Goal: Task Accomplishment & Management: Use online tool/utility

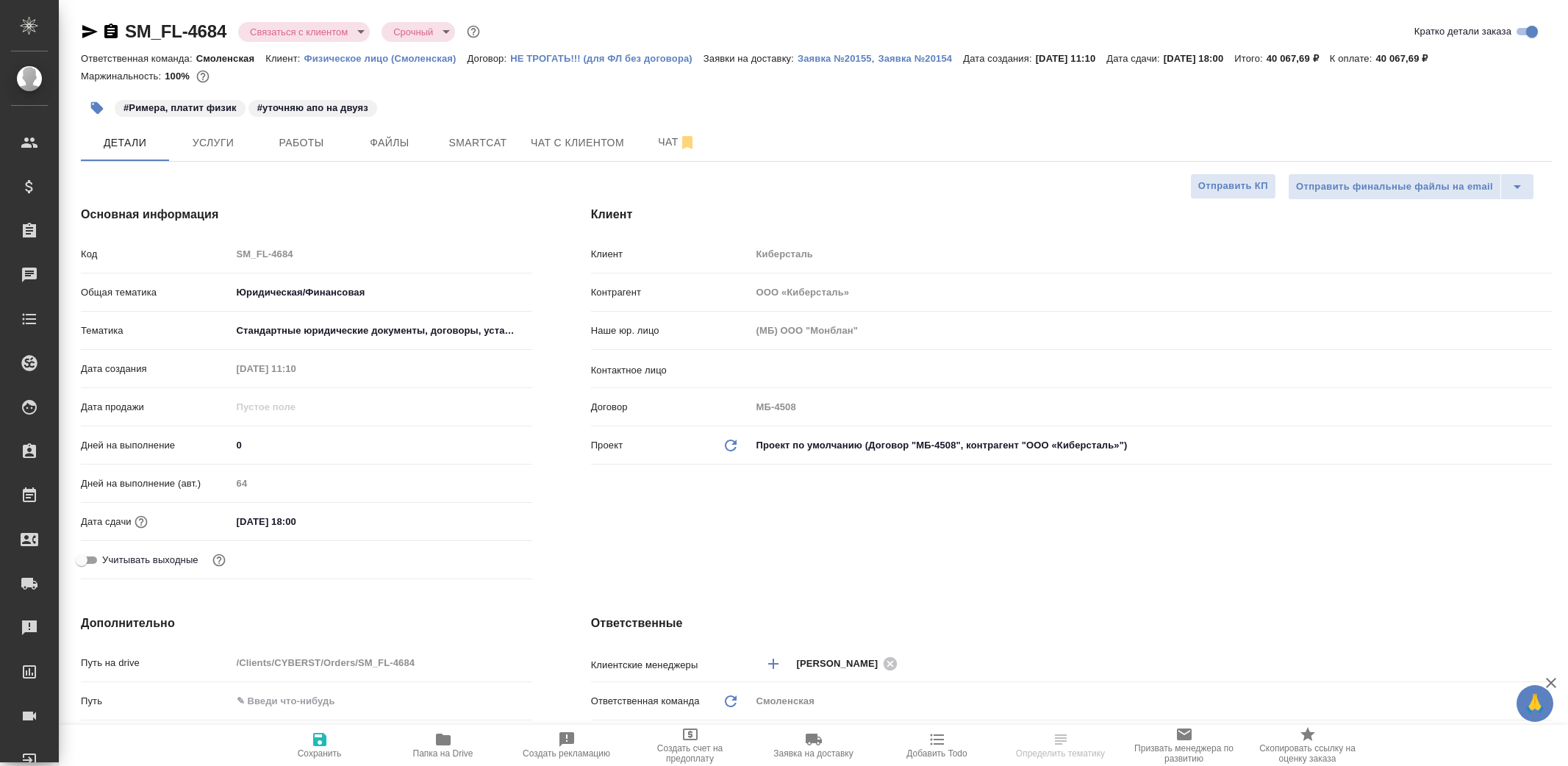
select select "RU"
type textarea "x"
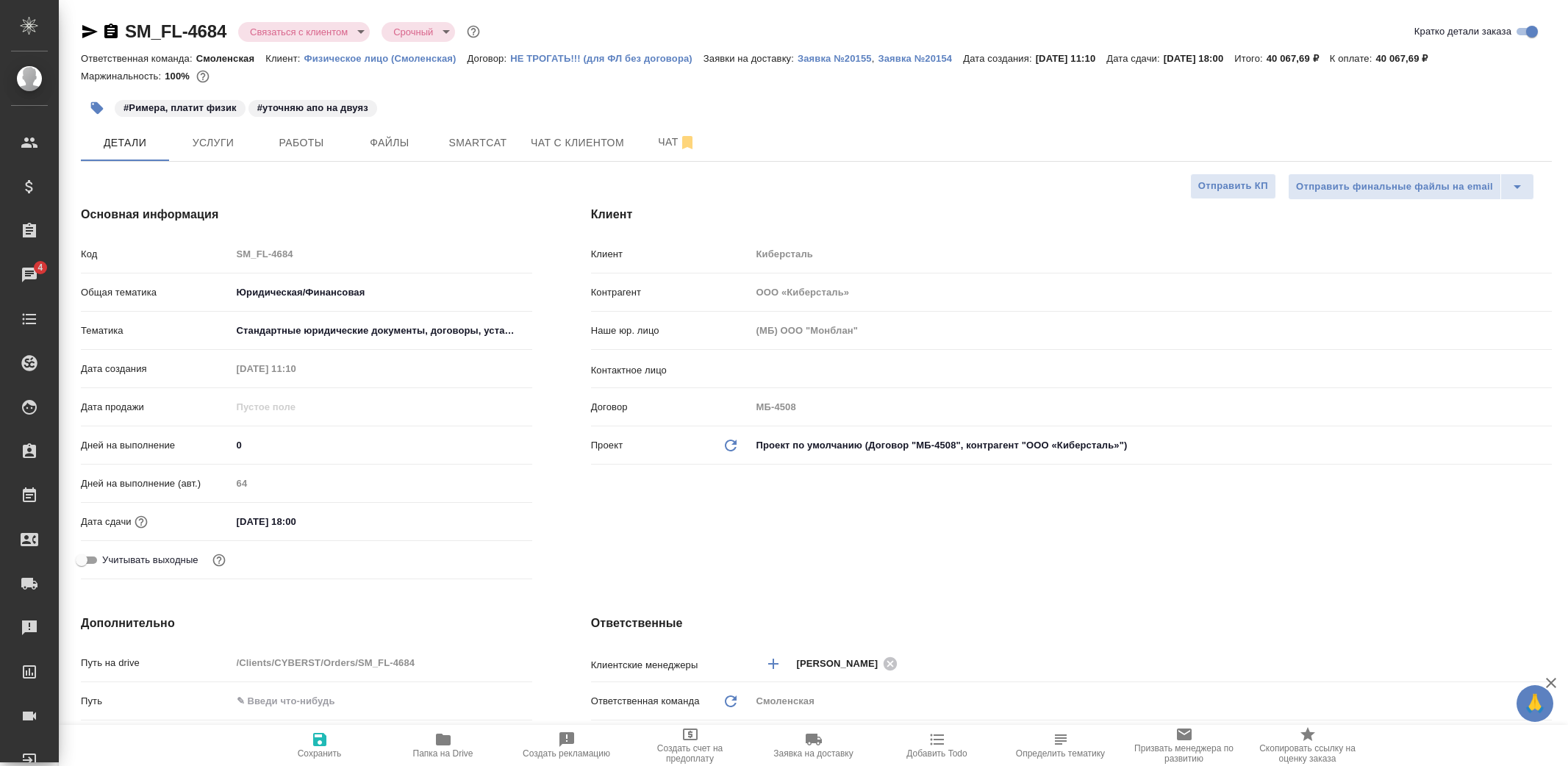
type textarea "x"
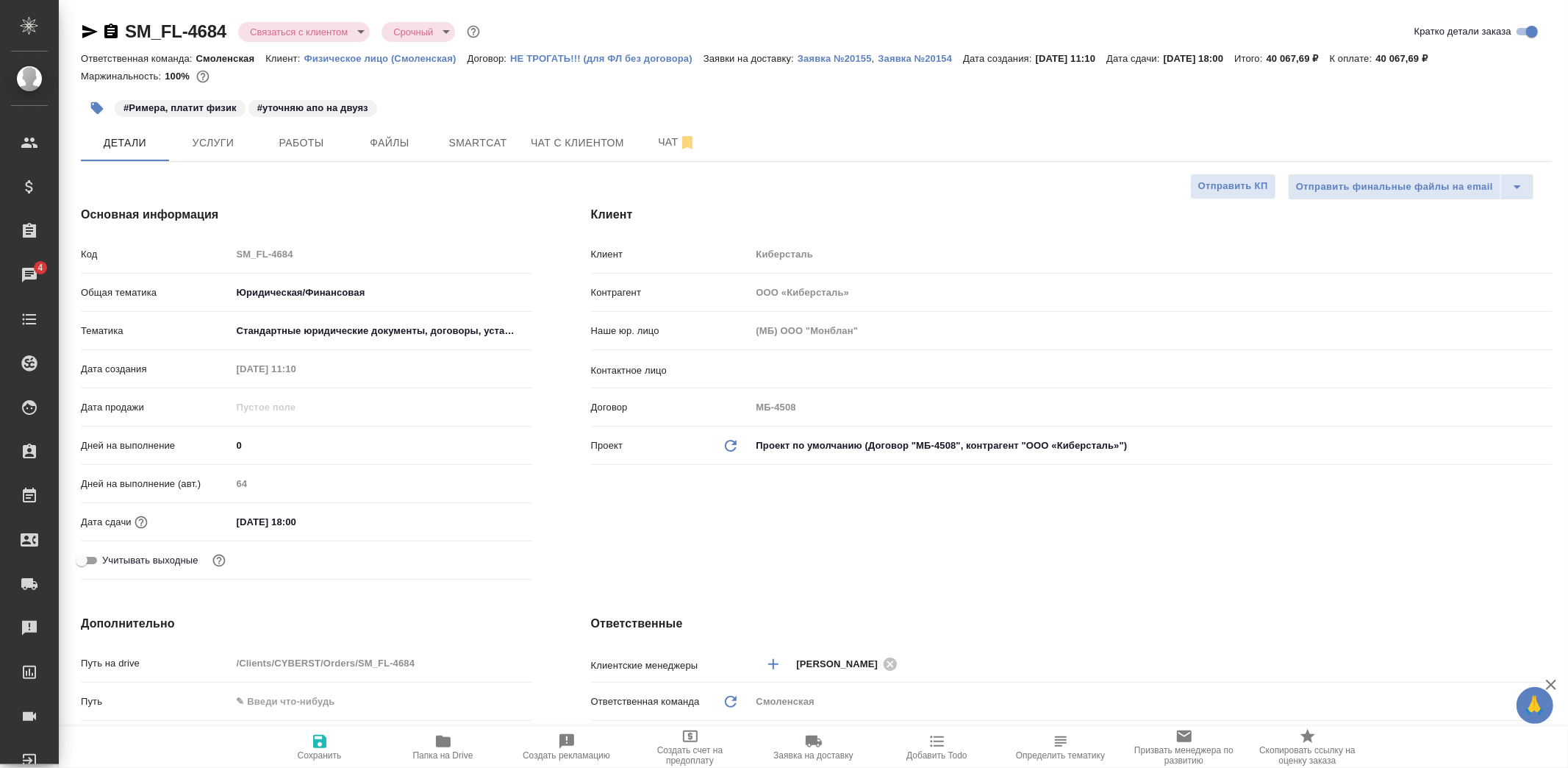
type textarea "x"
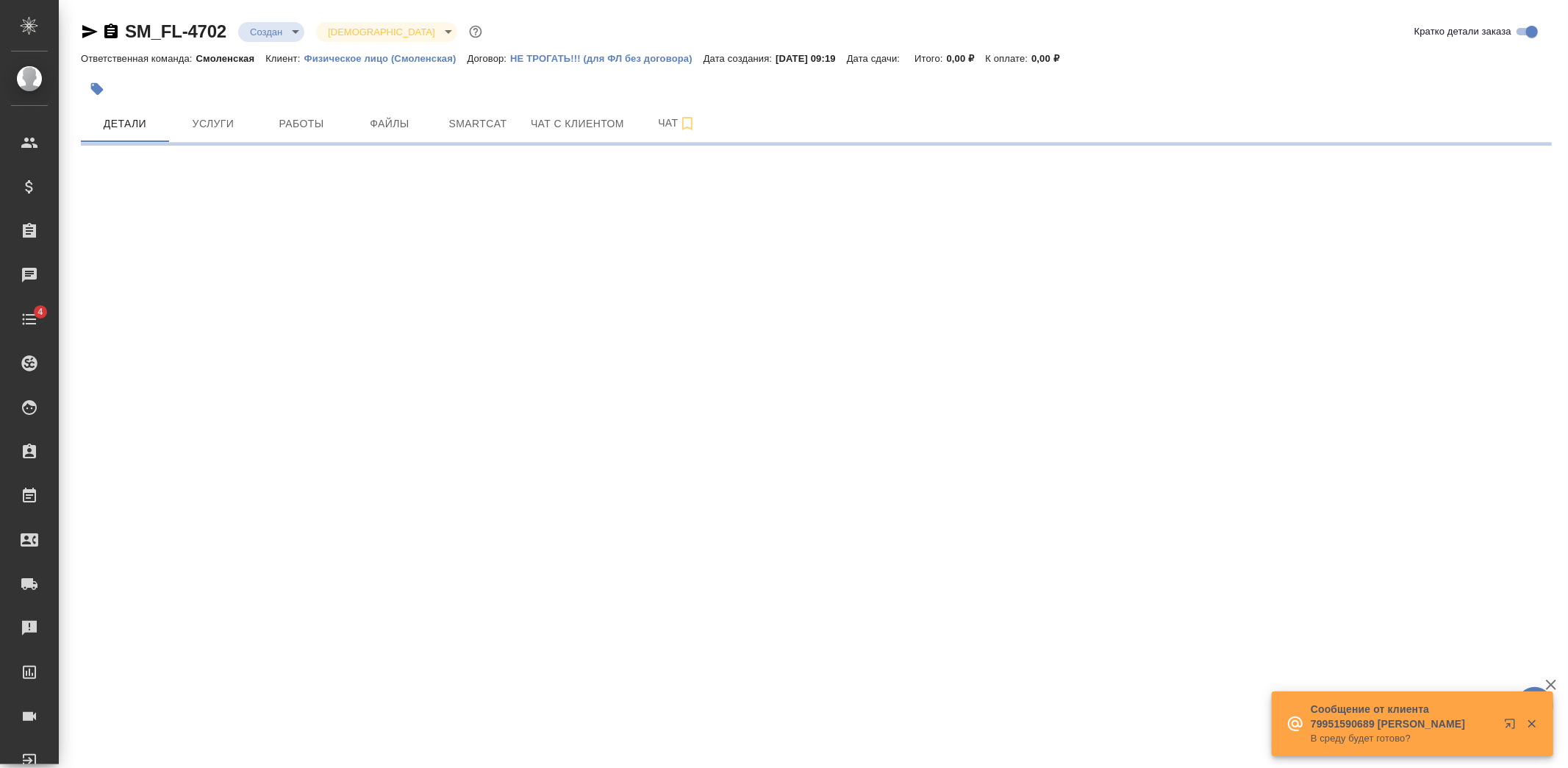
select select "RU"
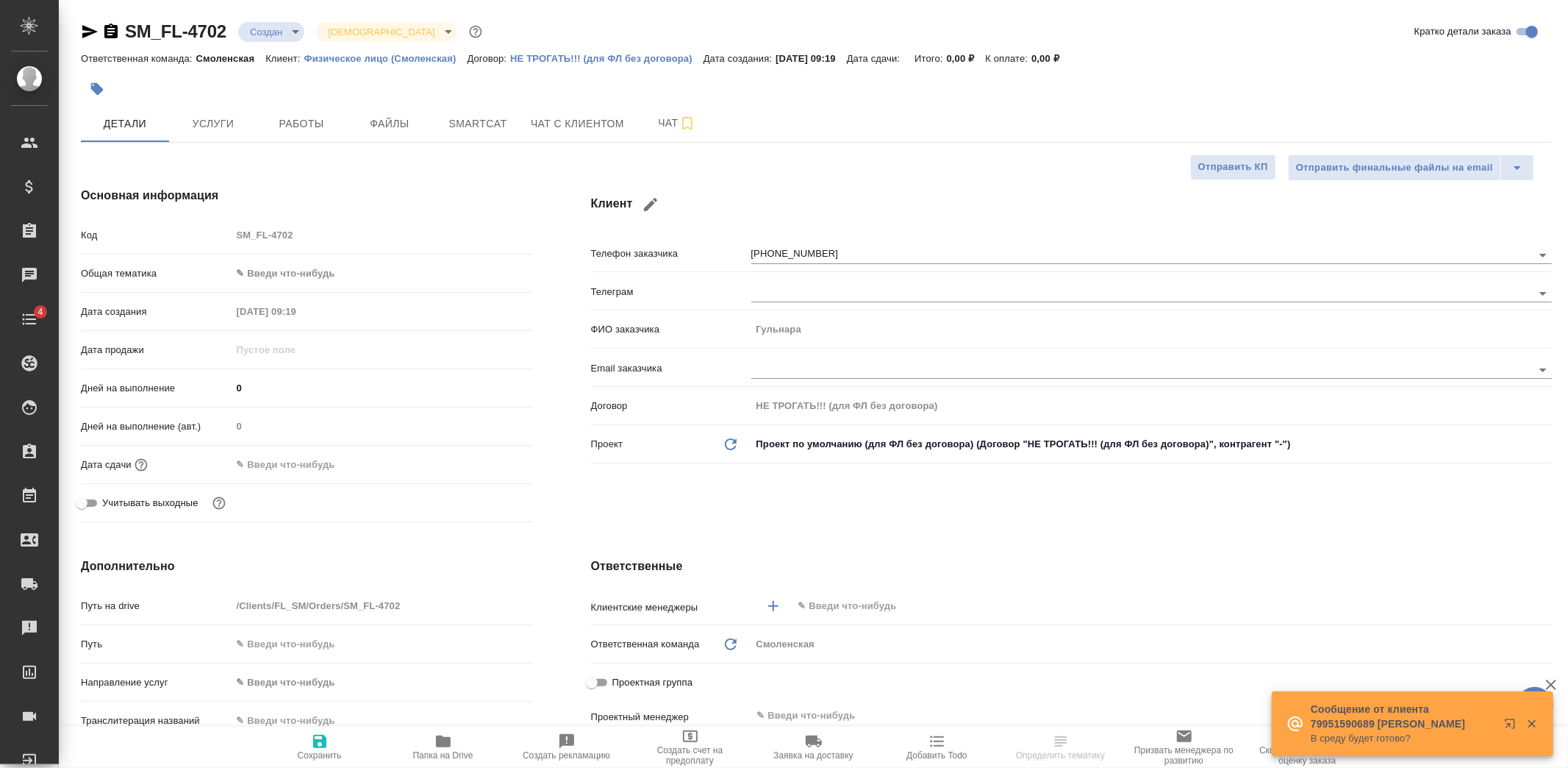
type textarea "x"
click at [576, 119] on span "Чат с клиентом" at bounding box center [577, 124] width 93 height 18
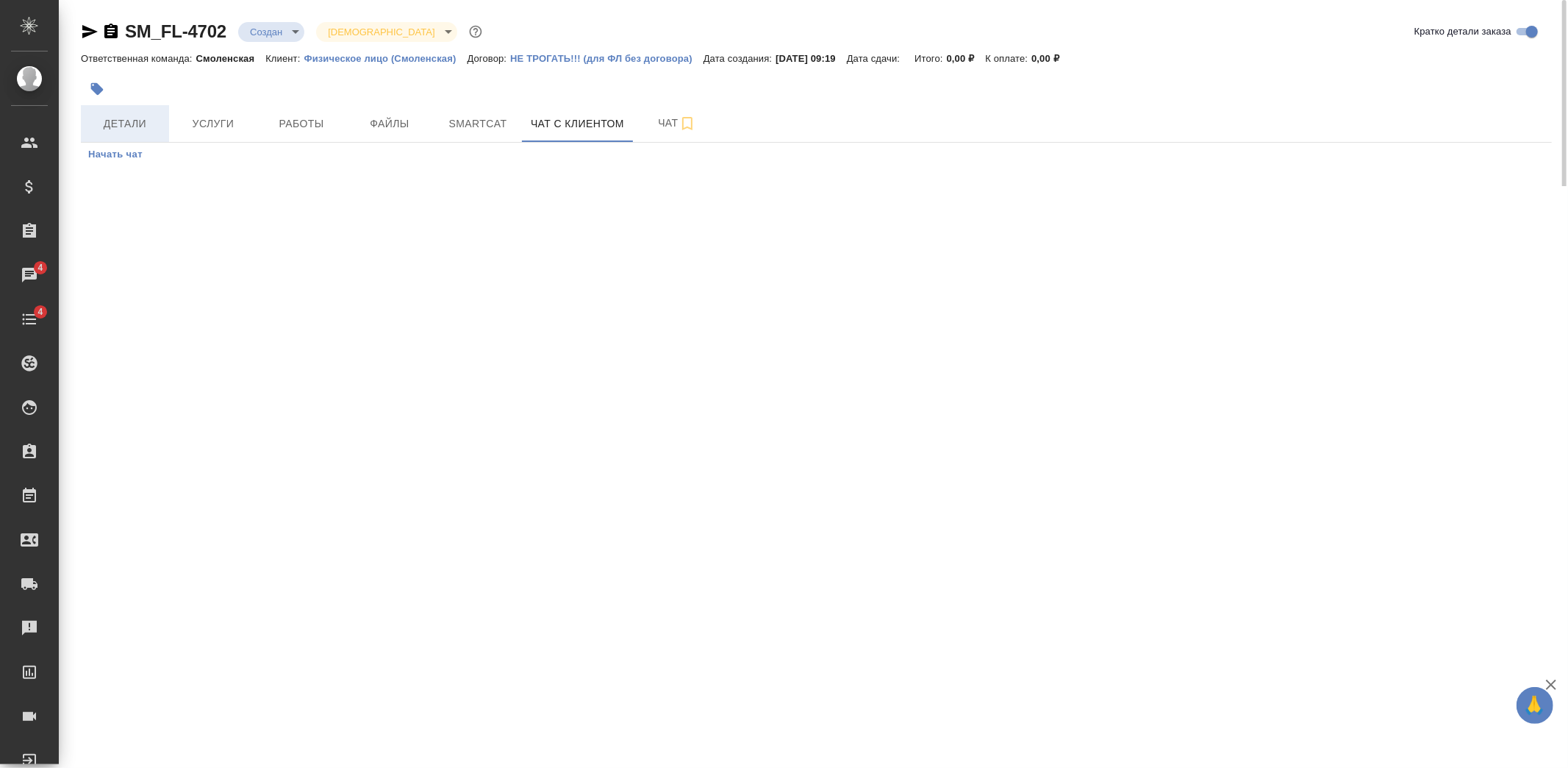
click at [143, 120] on span "Детали" at bounding box center [125, 124] width 71 height 18
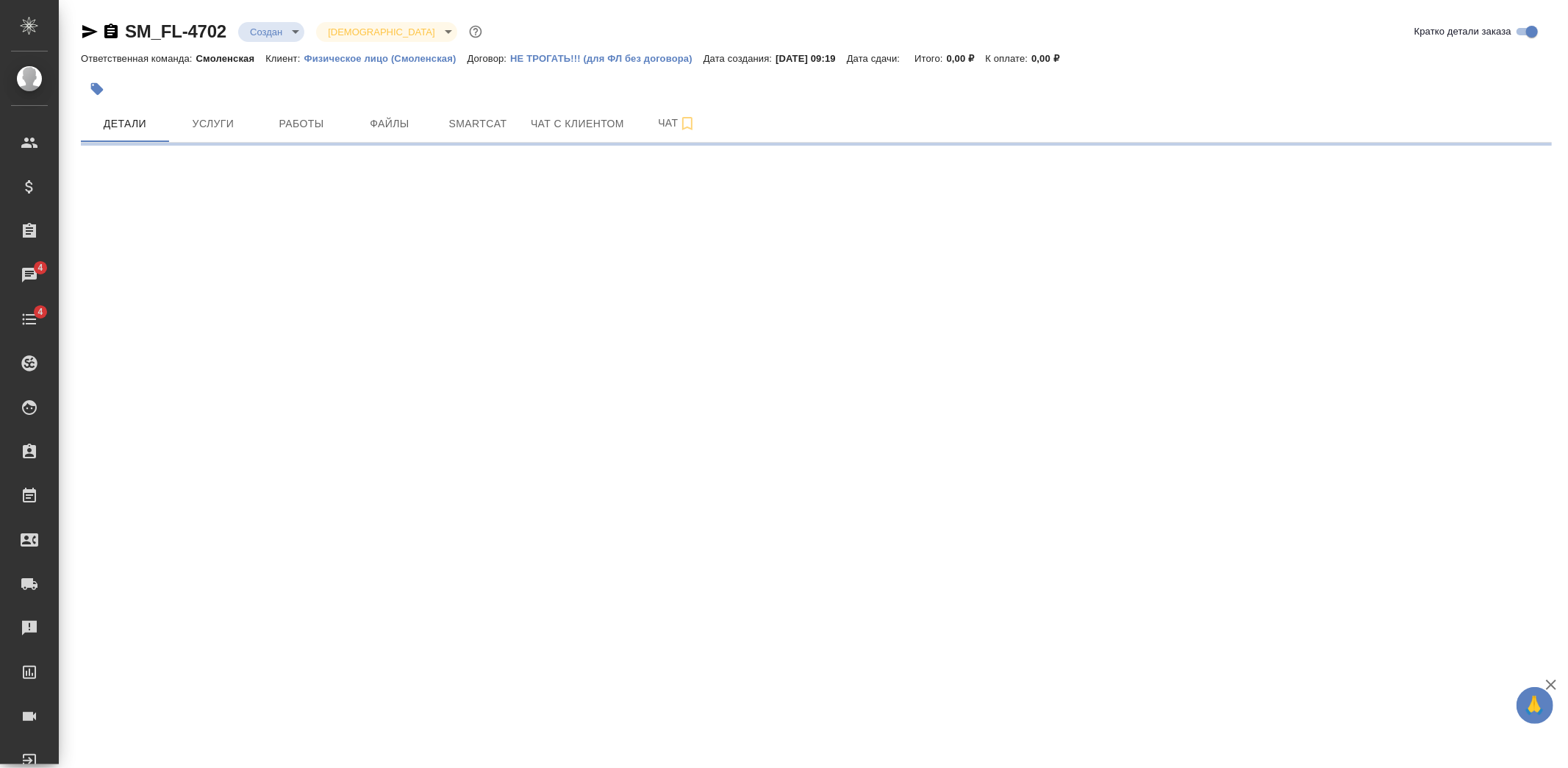
select select "RU"
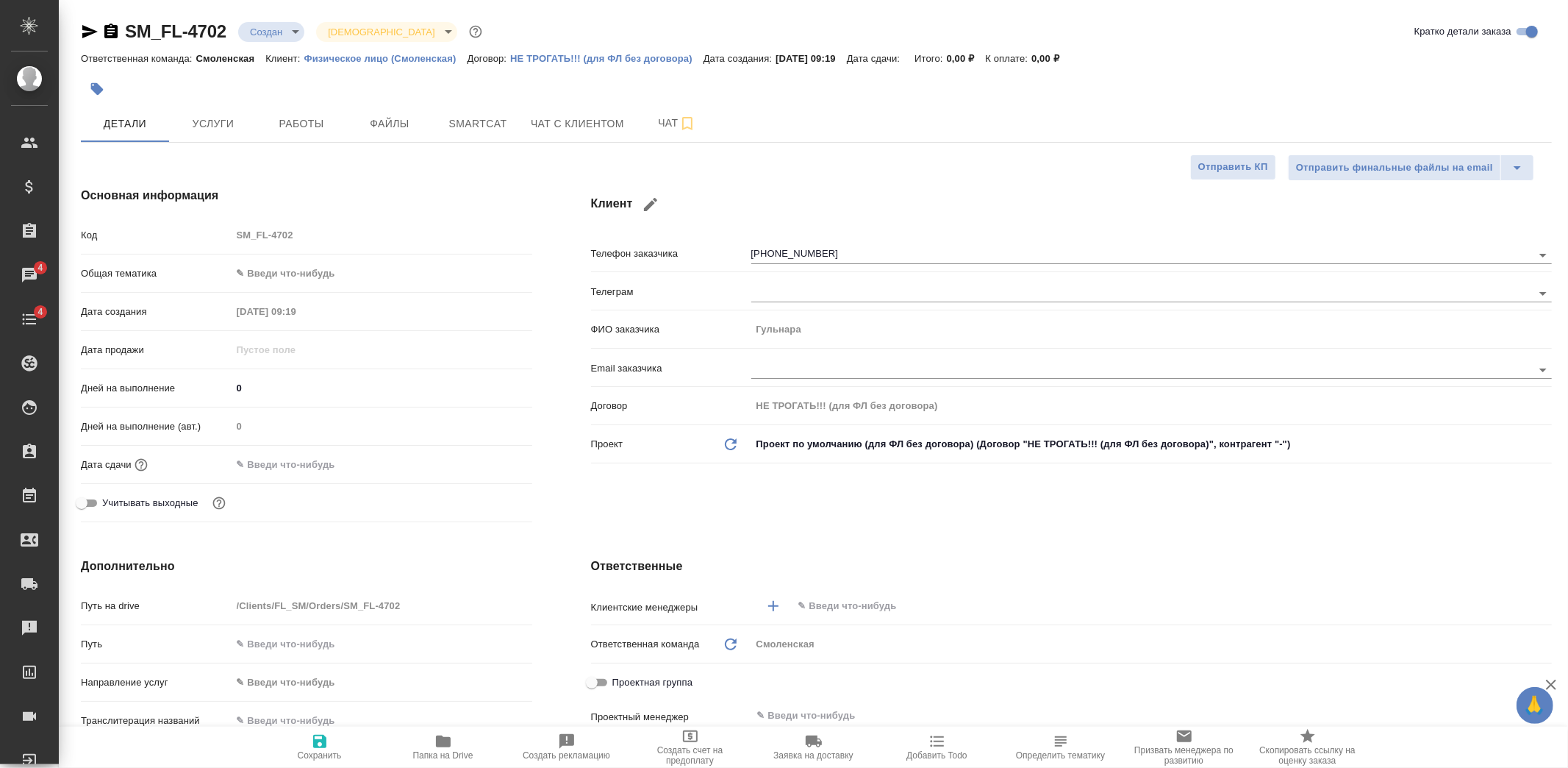
type textarea "x"
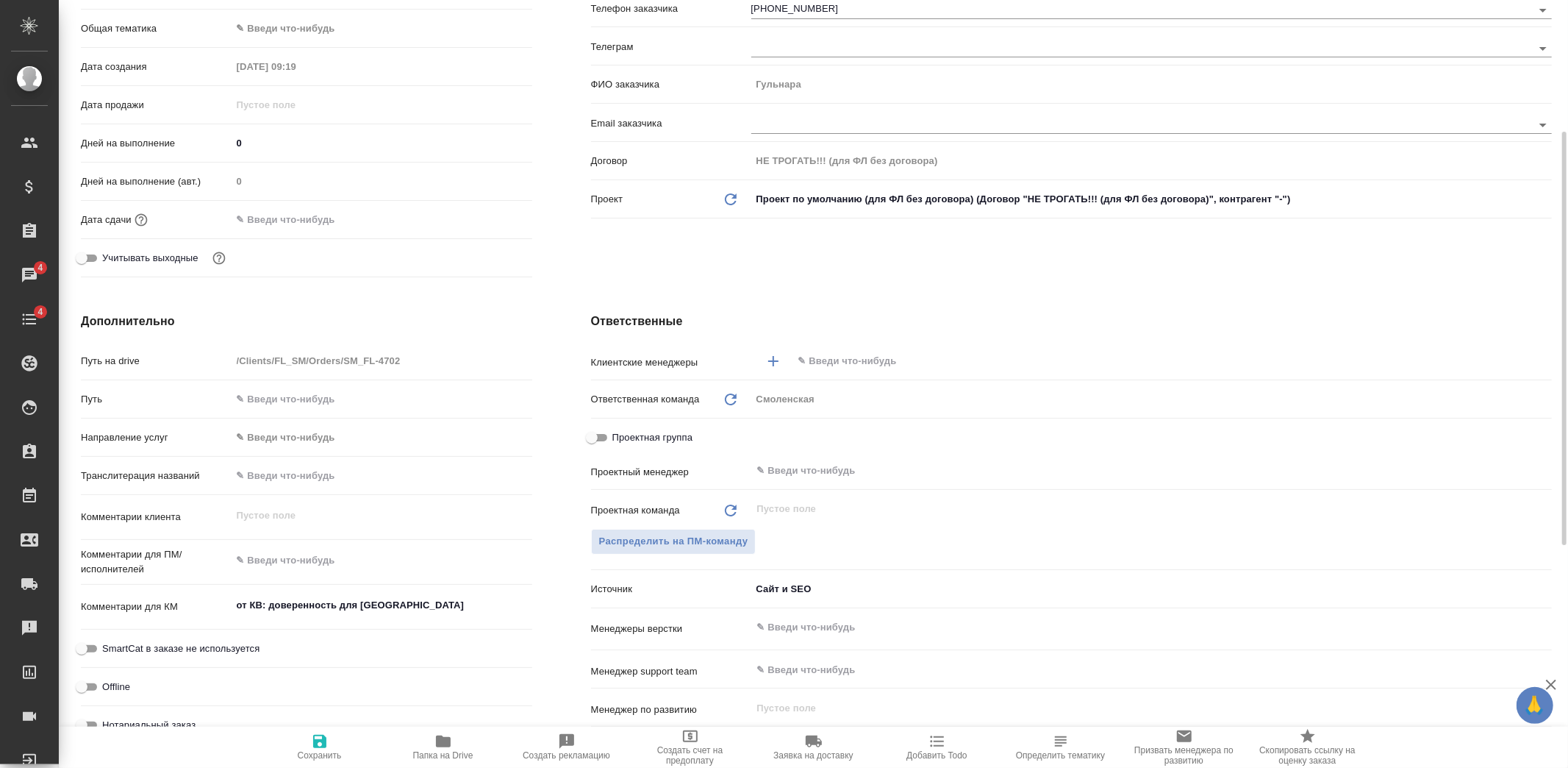
type textarea "x"
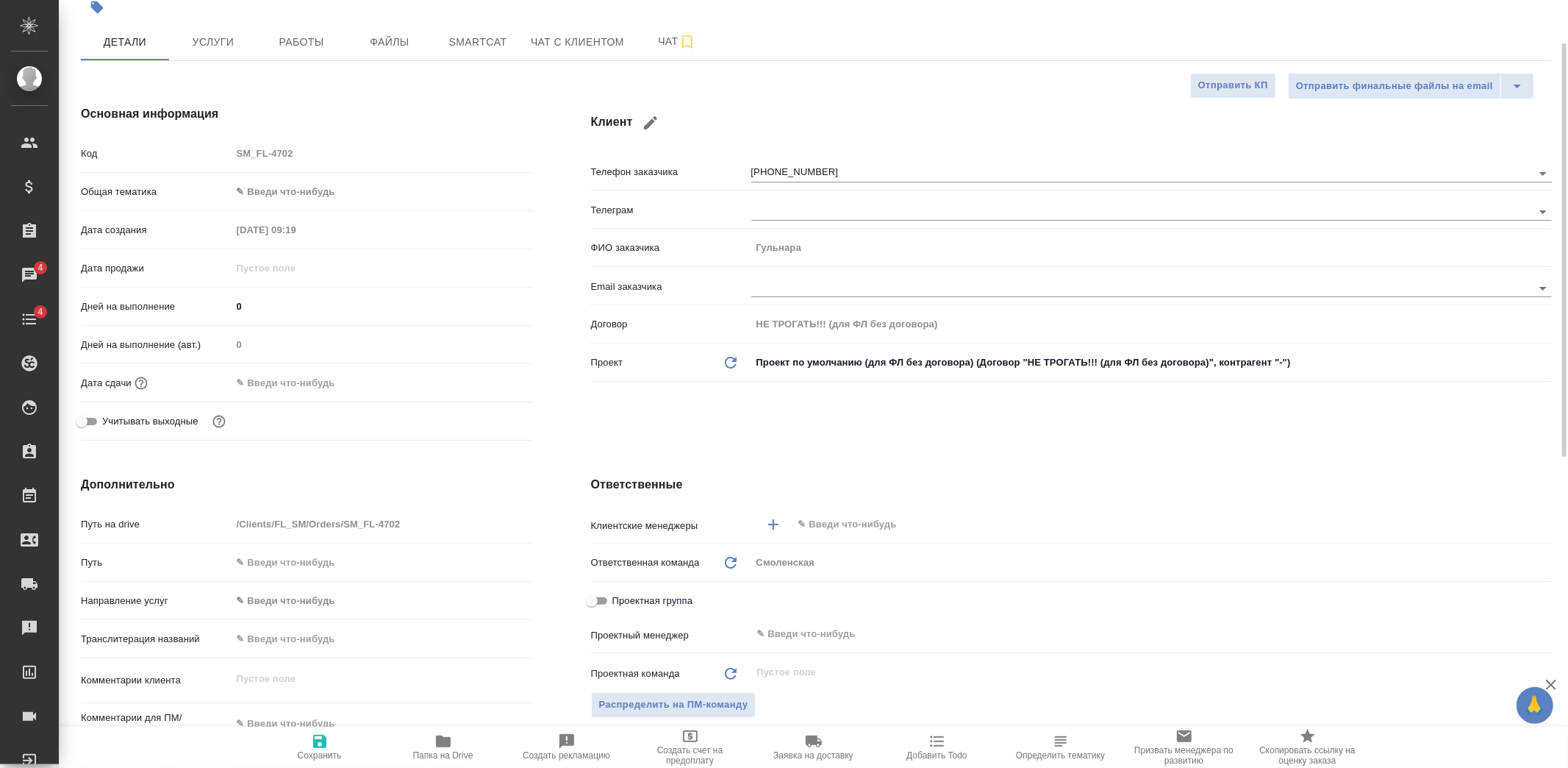
scroll to position [0, 0]
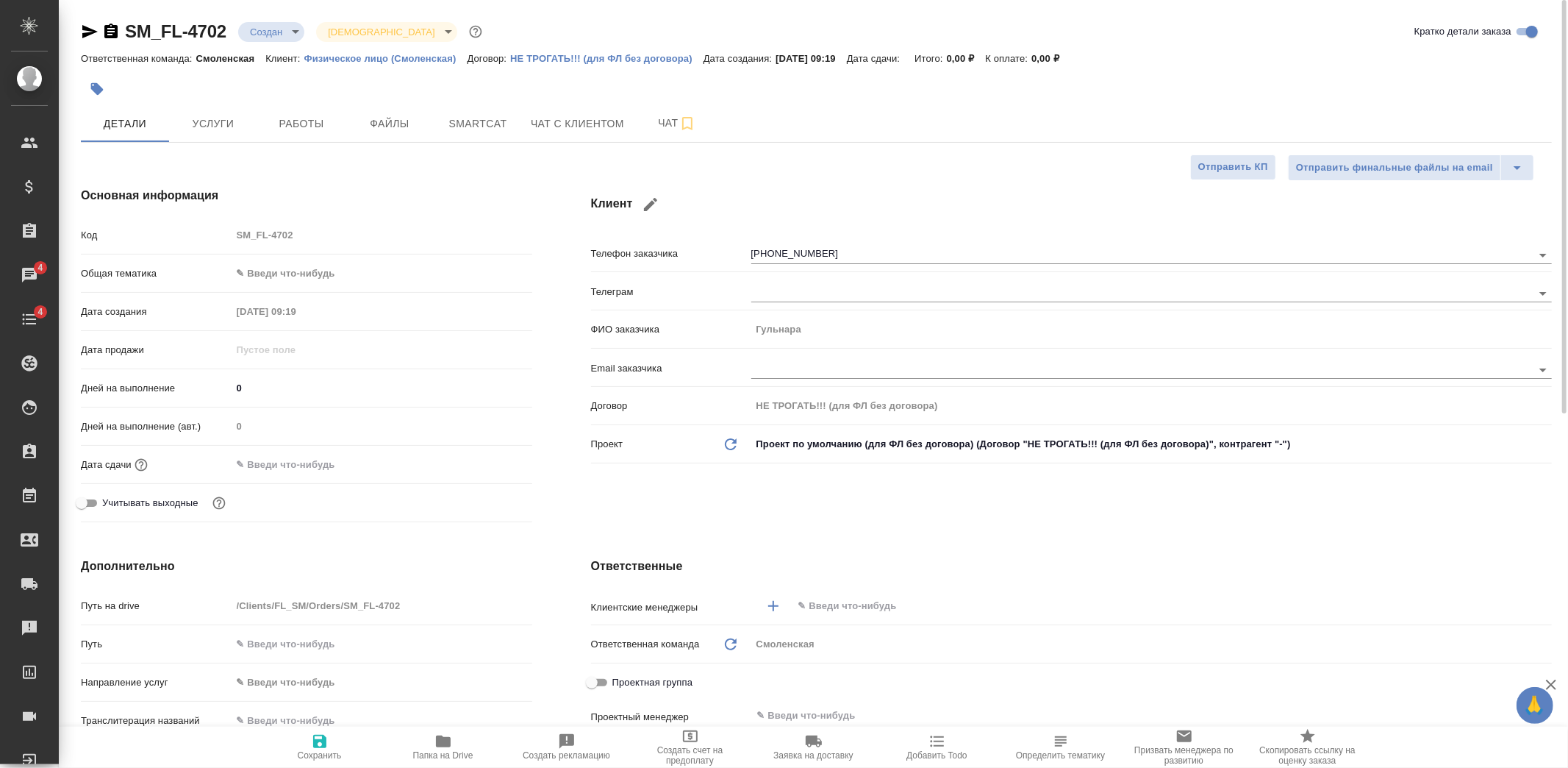
type textarea "x"
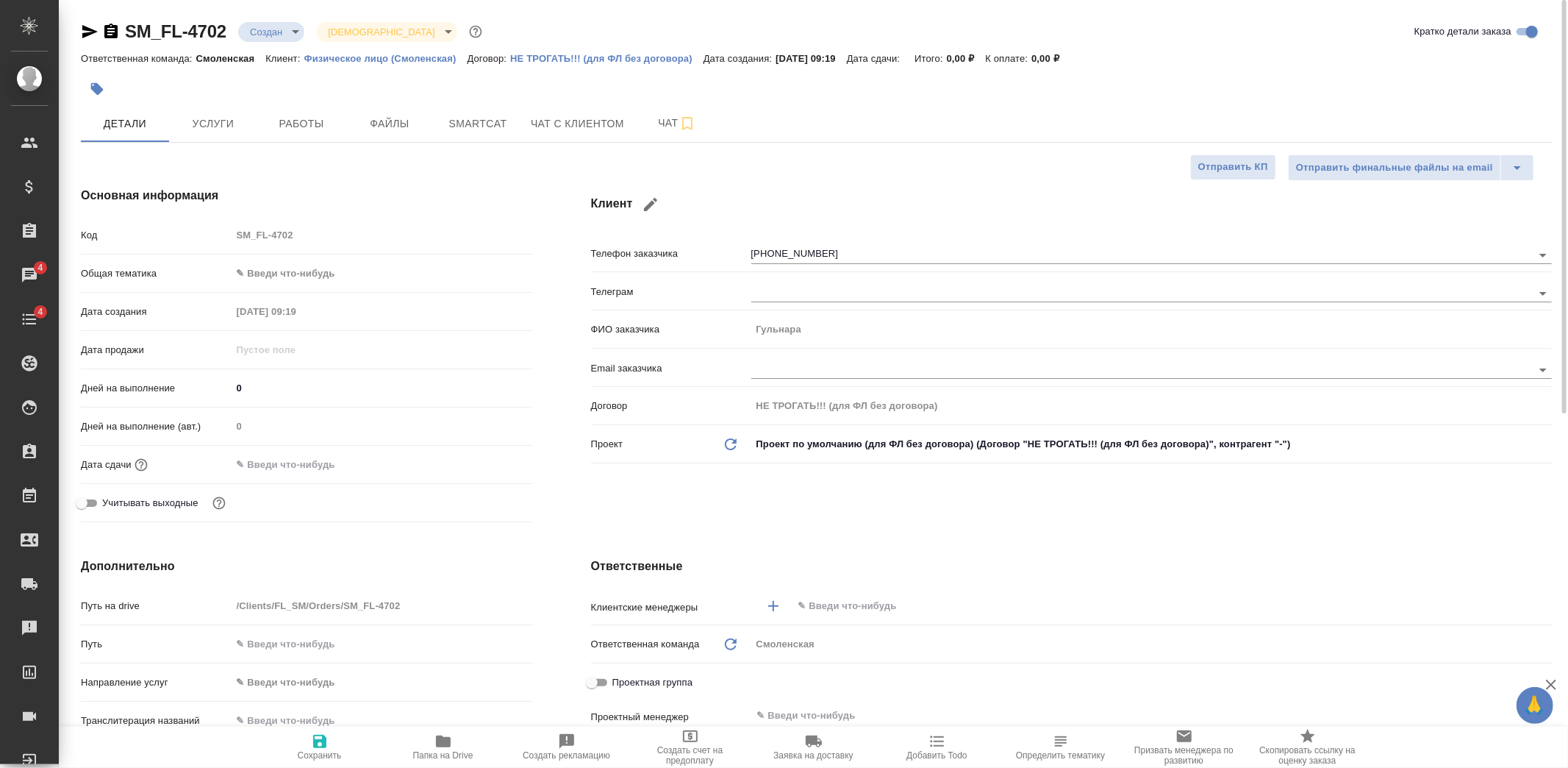
type textarea "x"
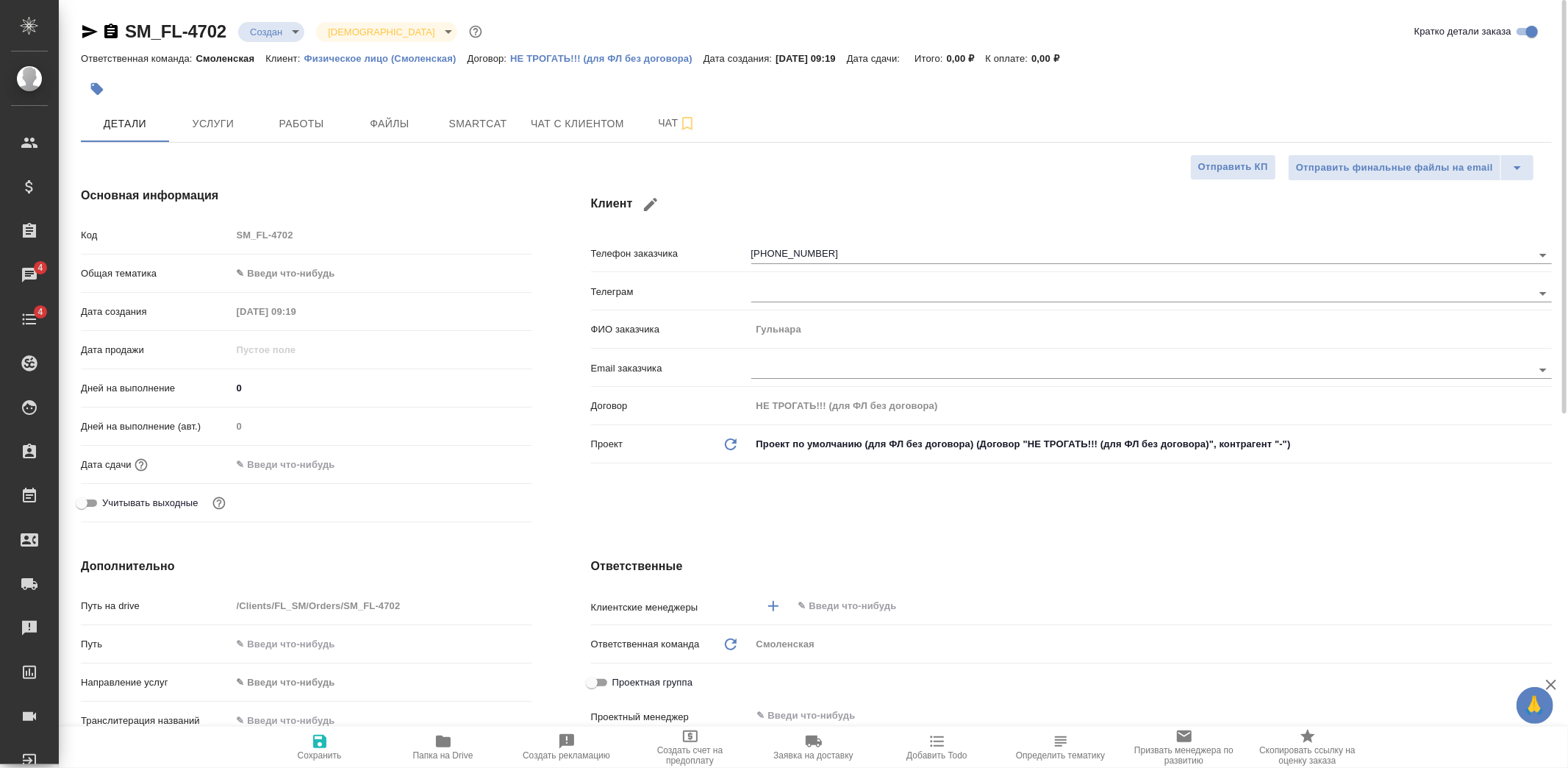
type textarea "x"
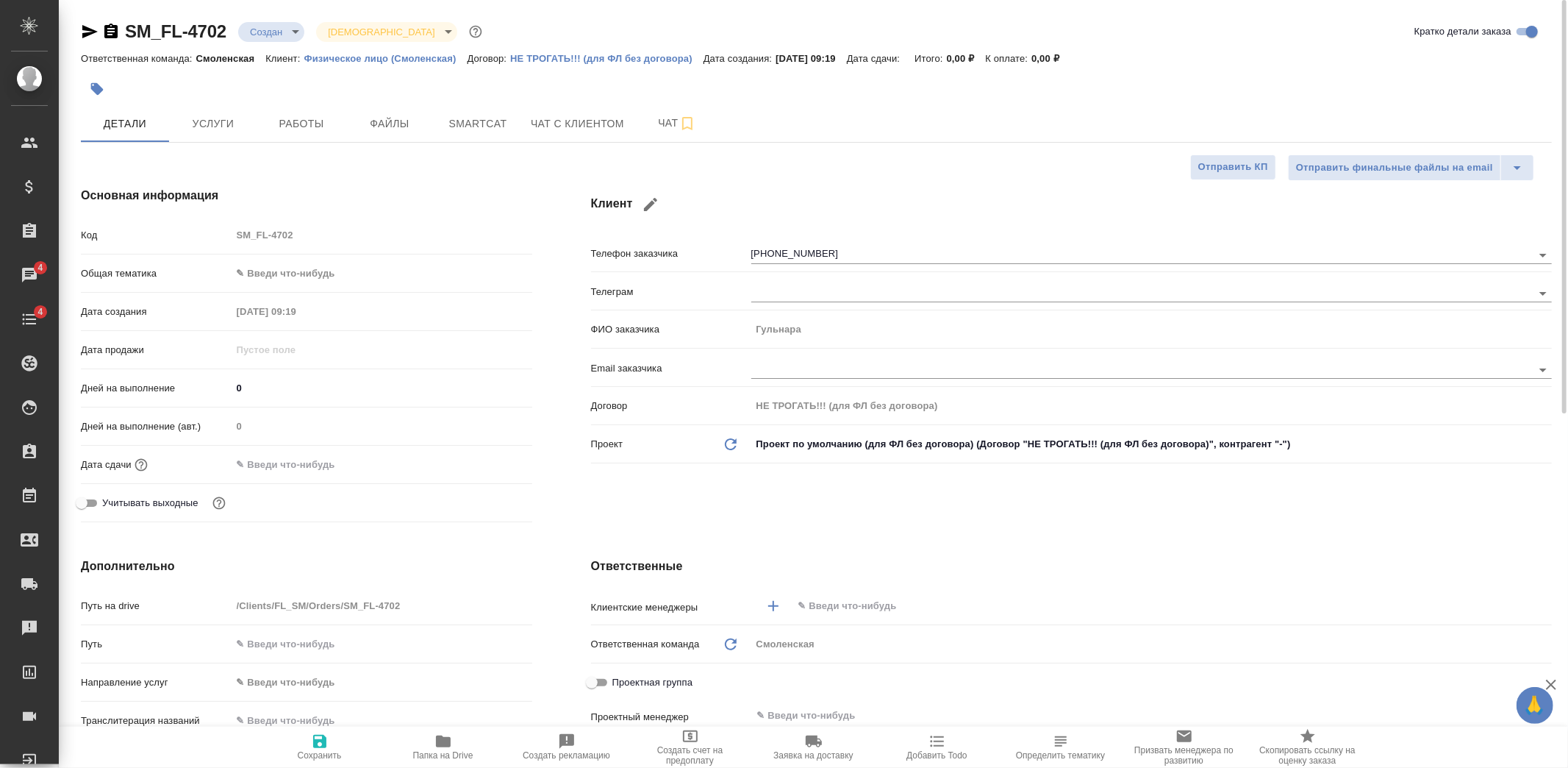
type textarea "x"
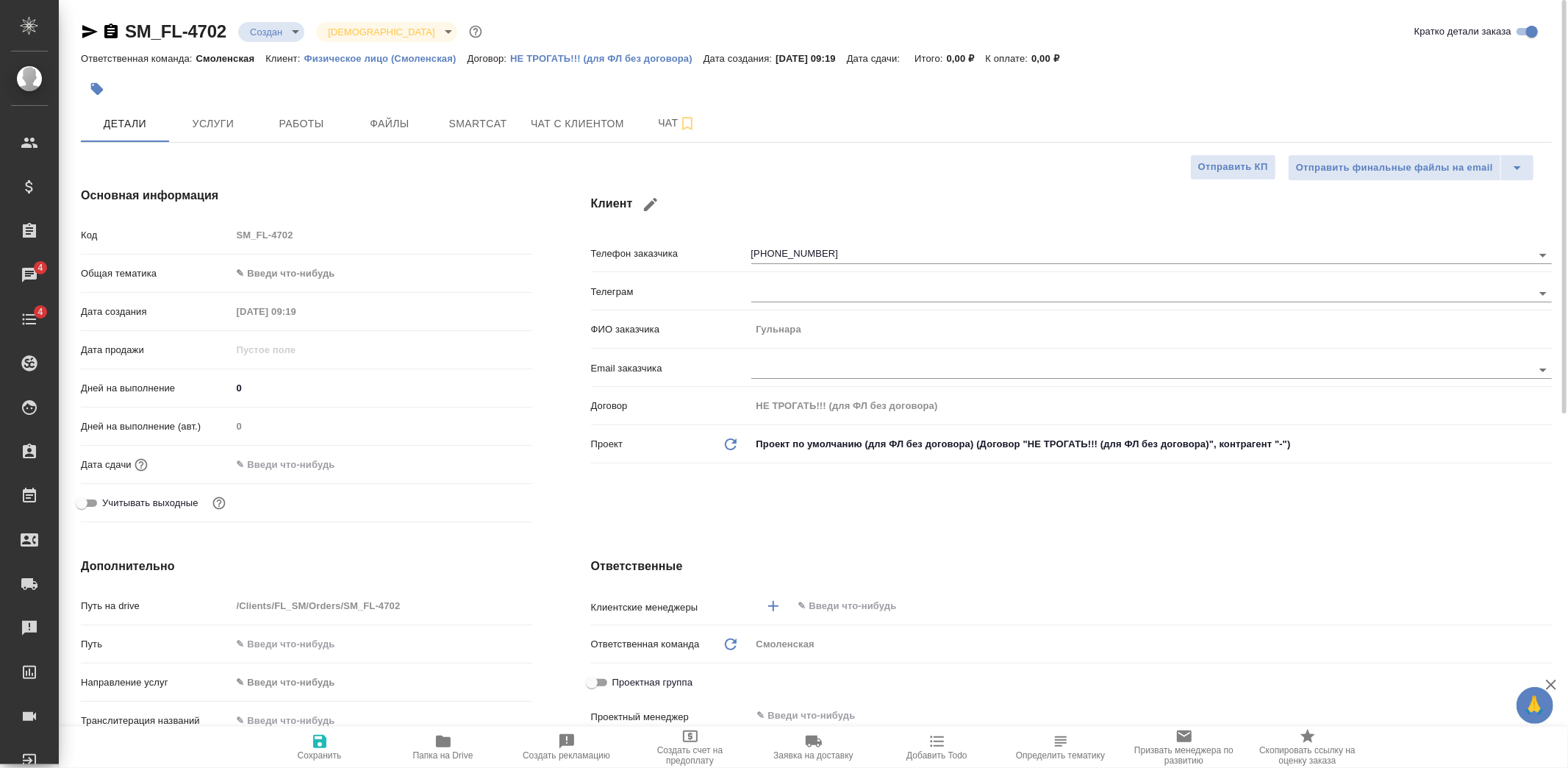
type textarea "x"
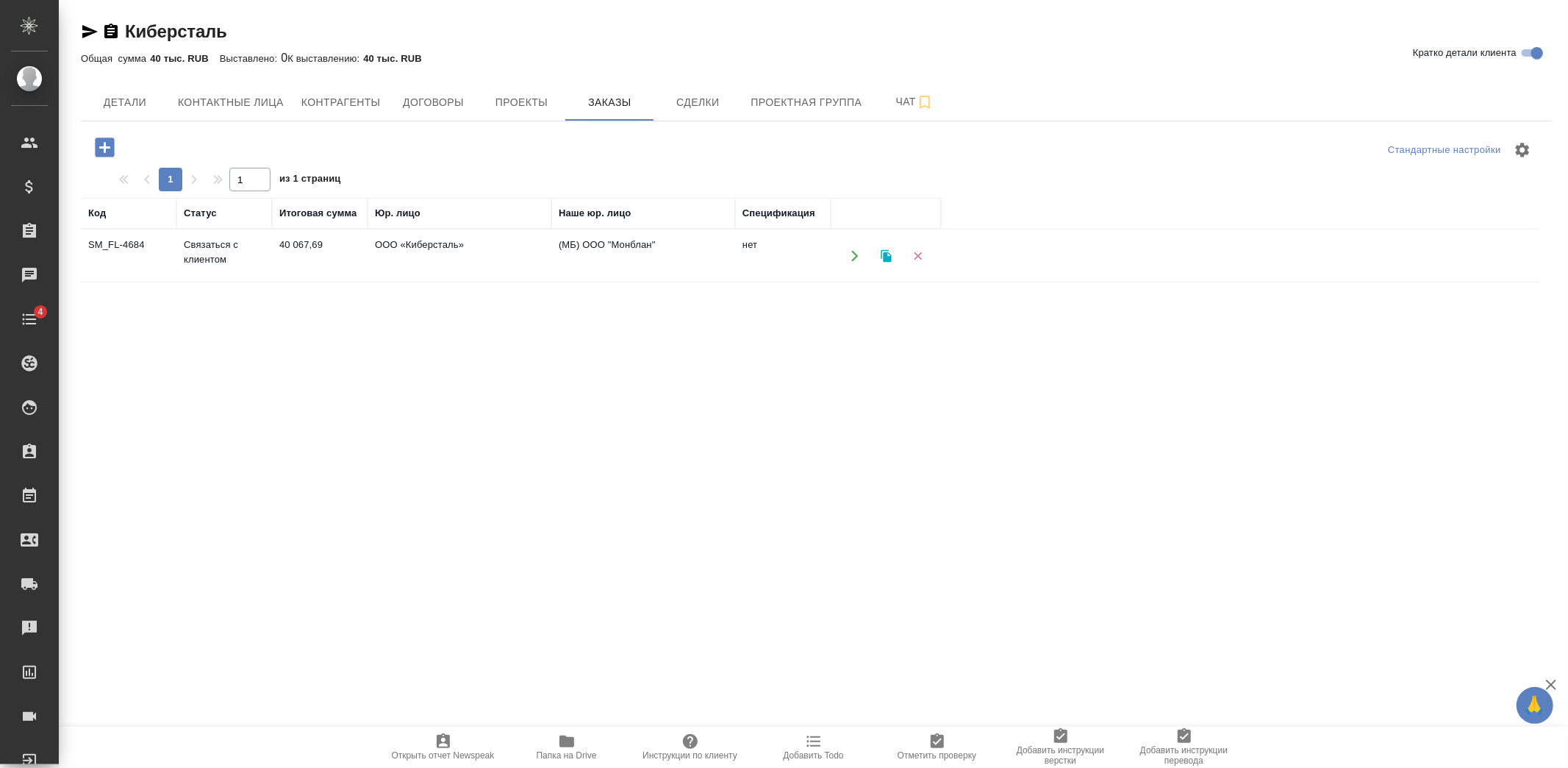
click at [362, 261] on td "40 067,69" at bounding box center [320, 255] width 96 height 51
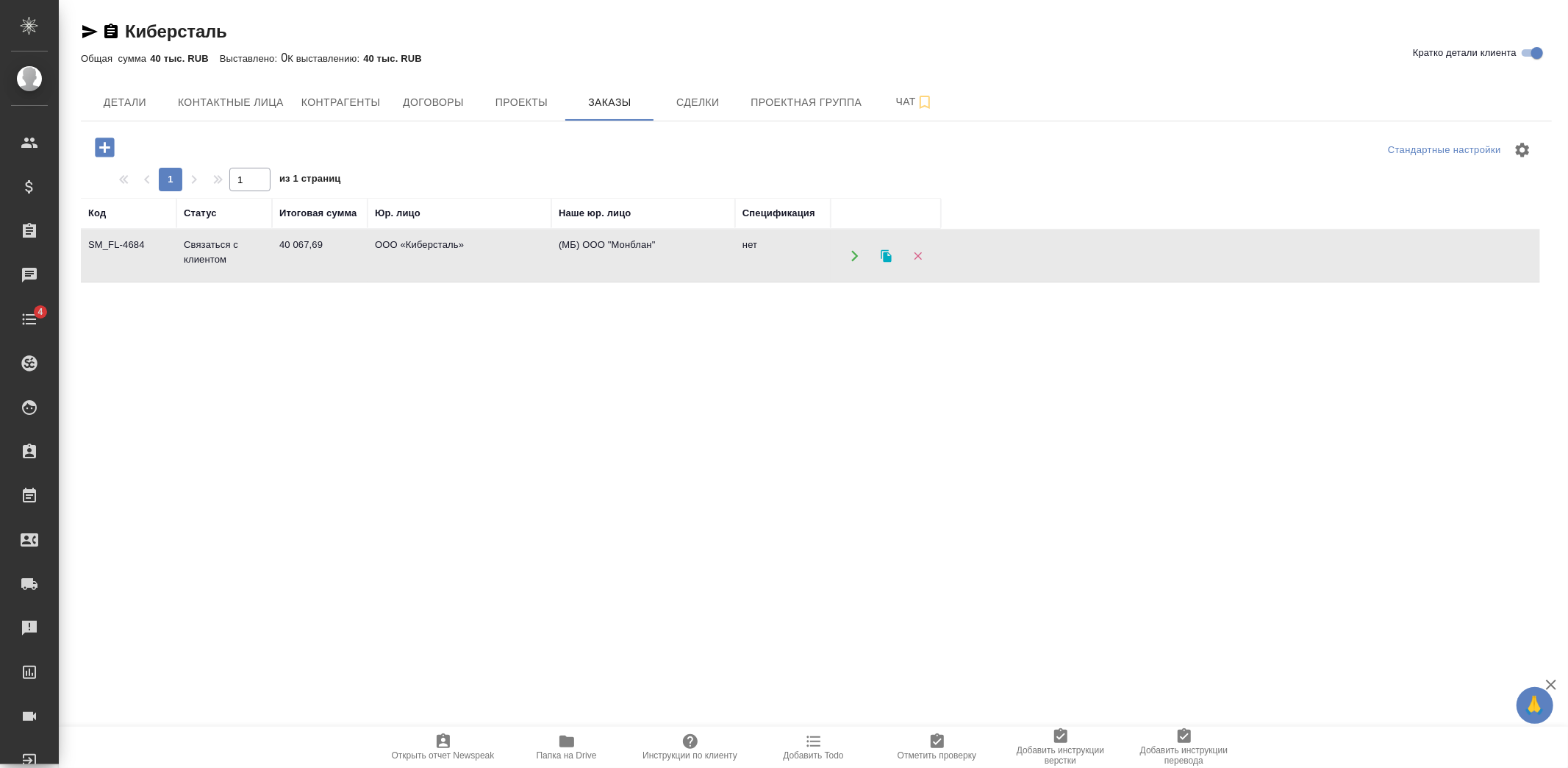
click at [362, 261] on td "40 067,69" at bounding box center [320, 255] width 96 height 51
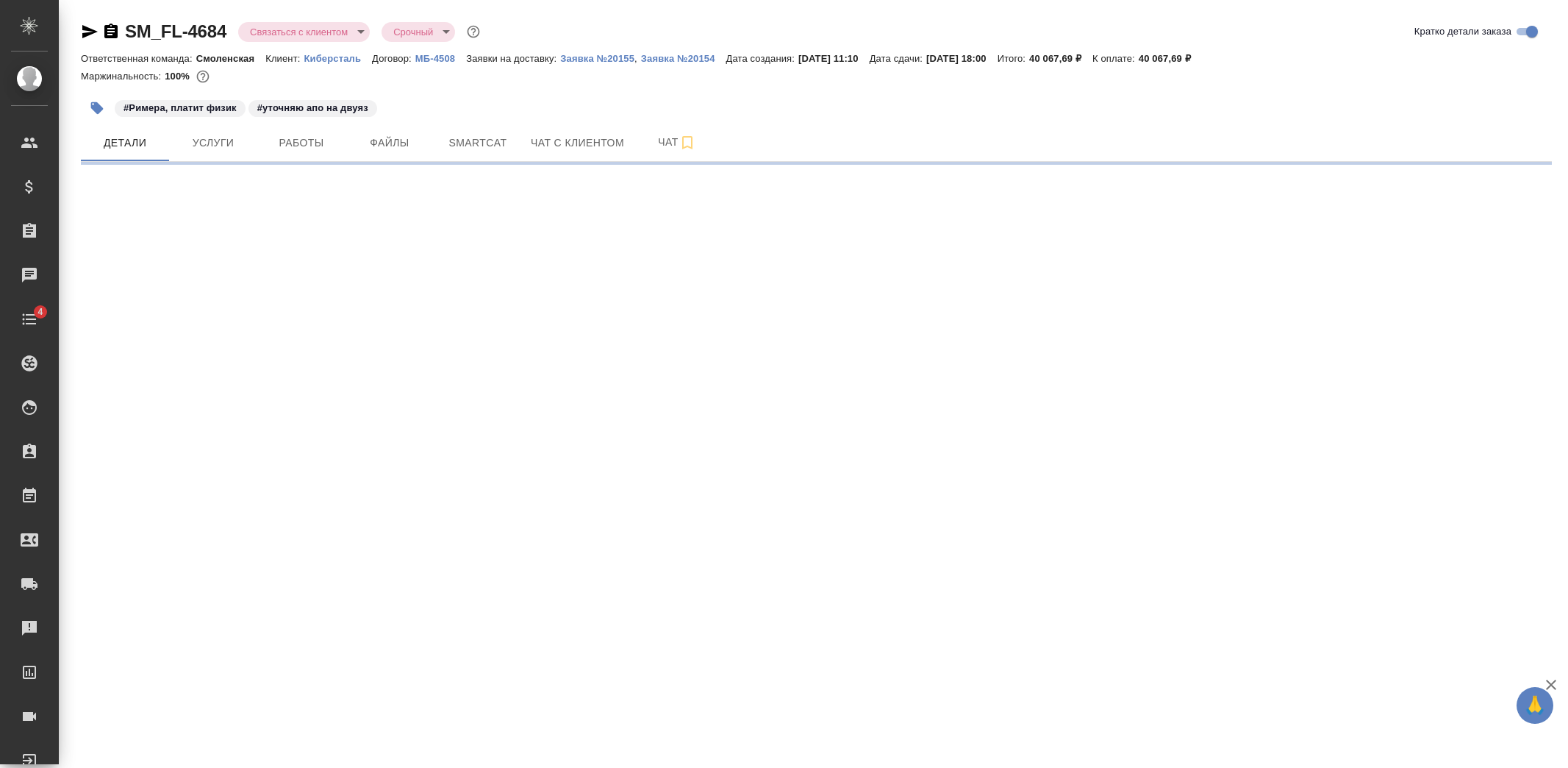
select select "RU"
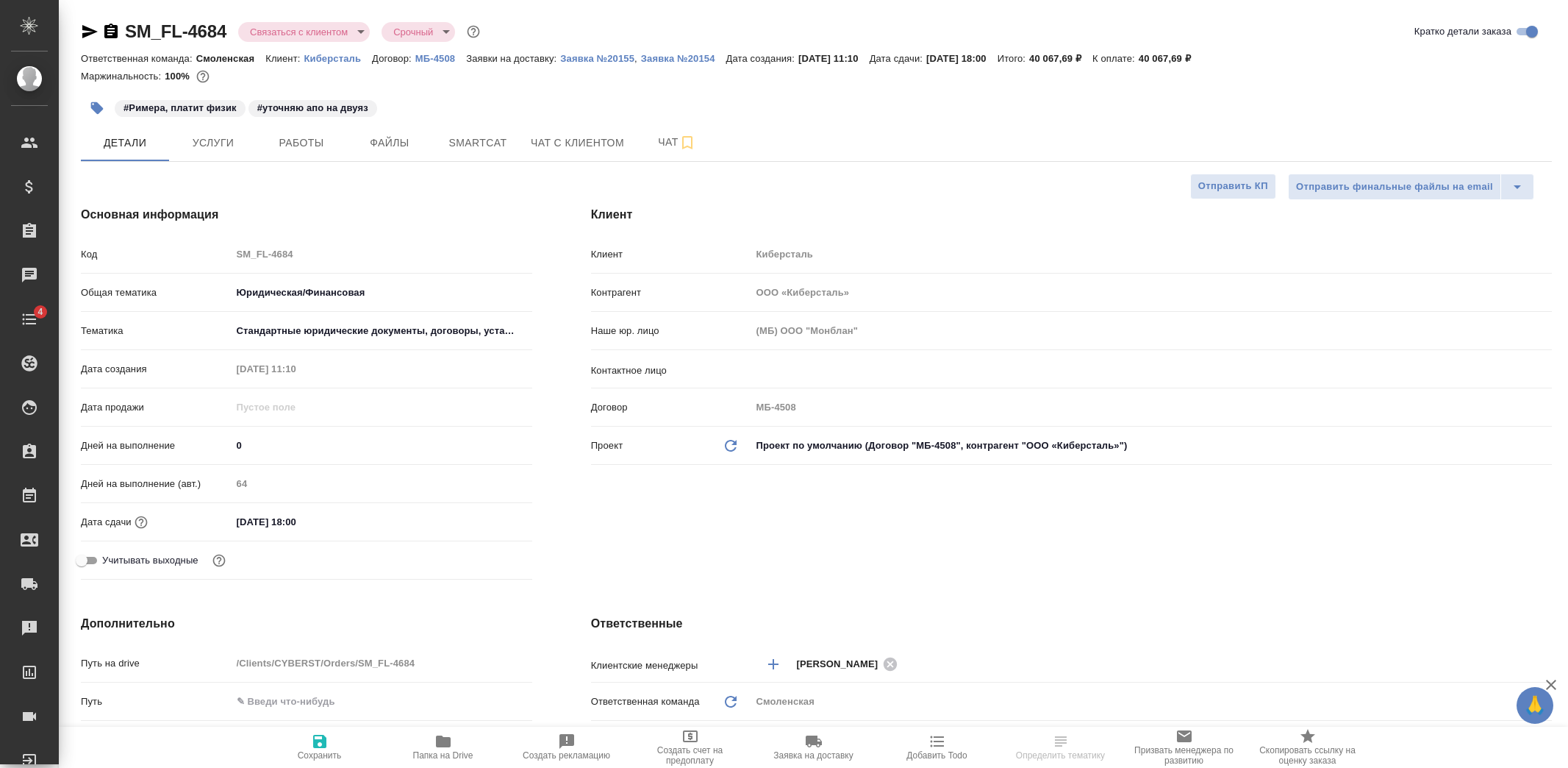
type textarea "x"
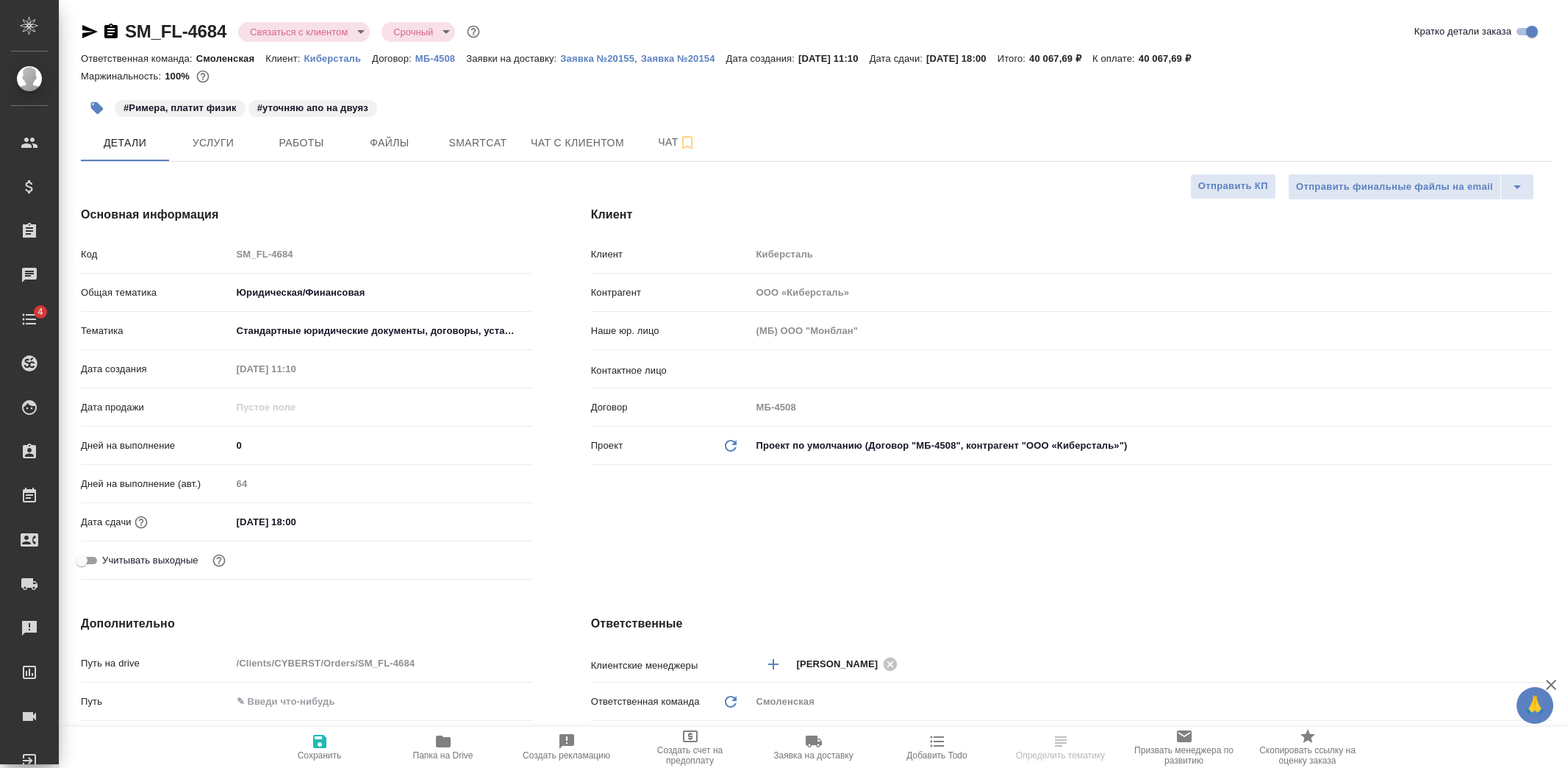
type textarea "x"
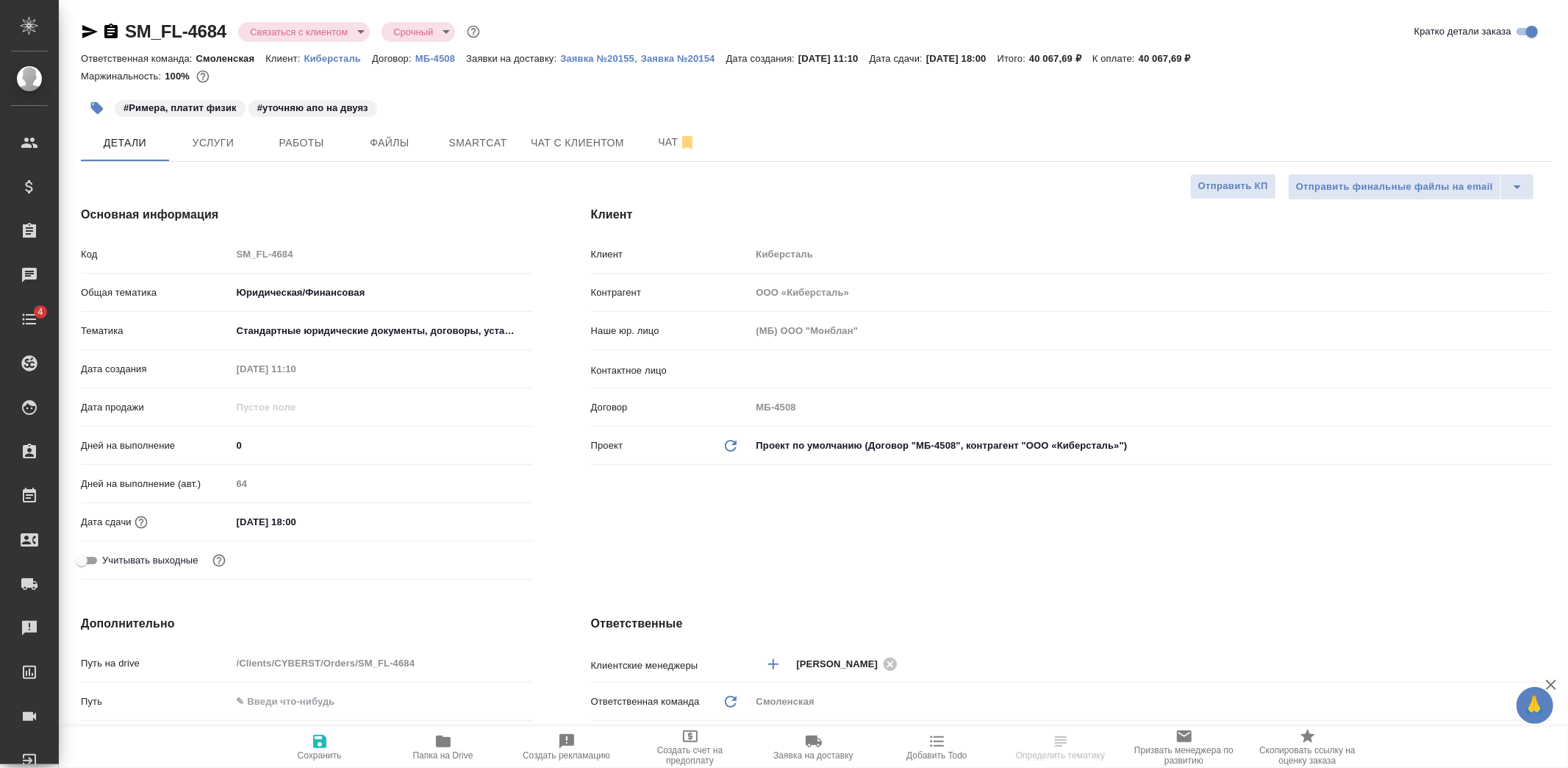
type textarea "x"
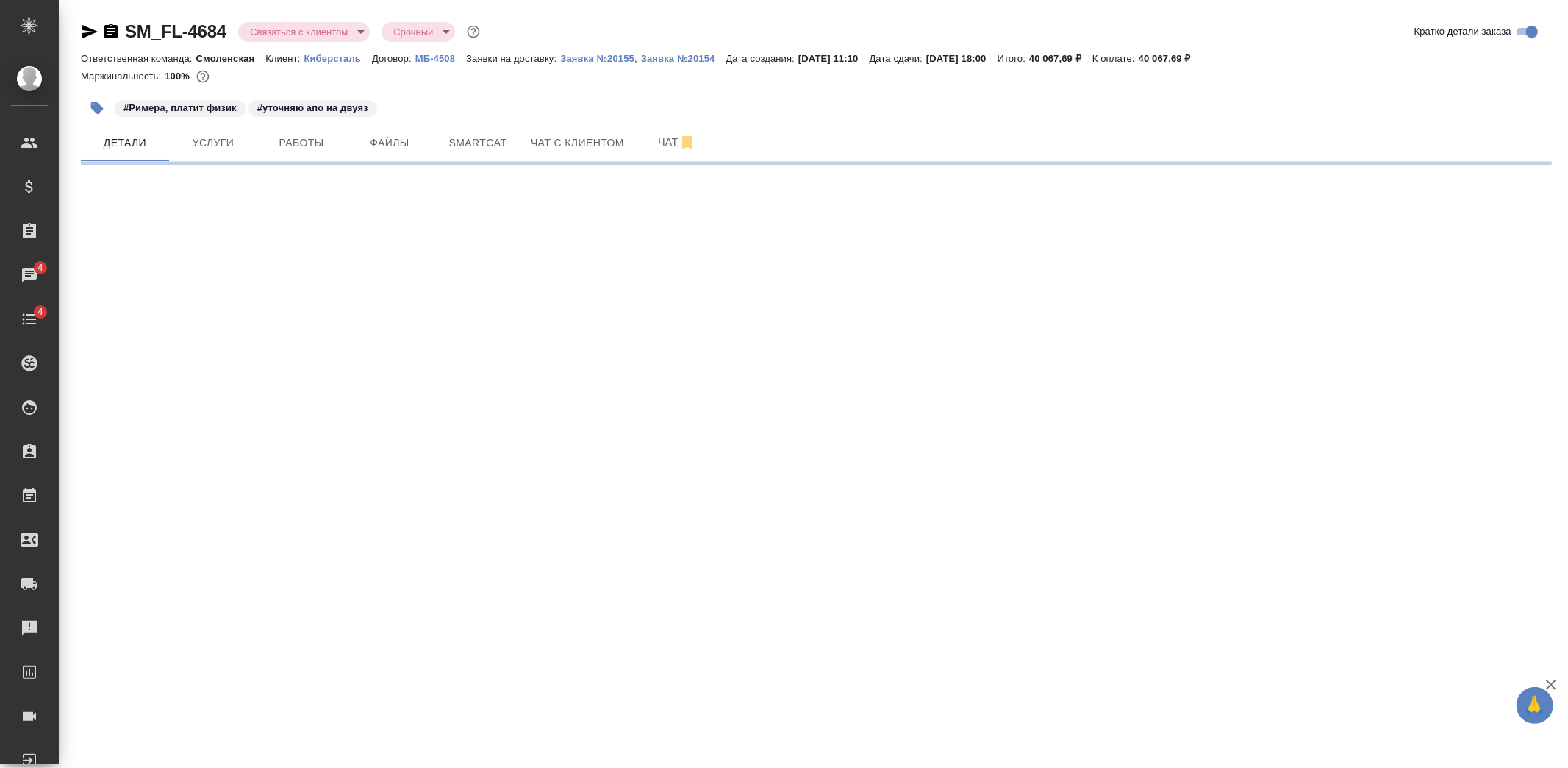
select select "RU"
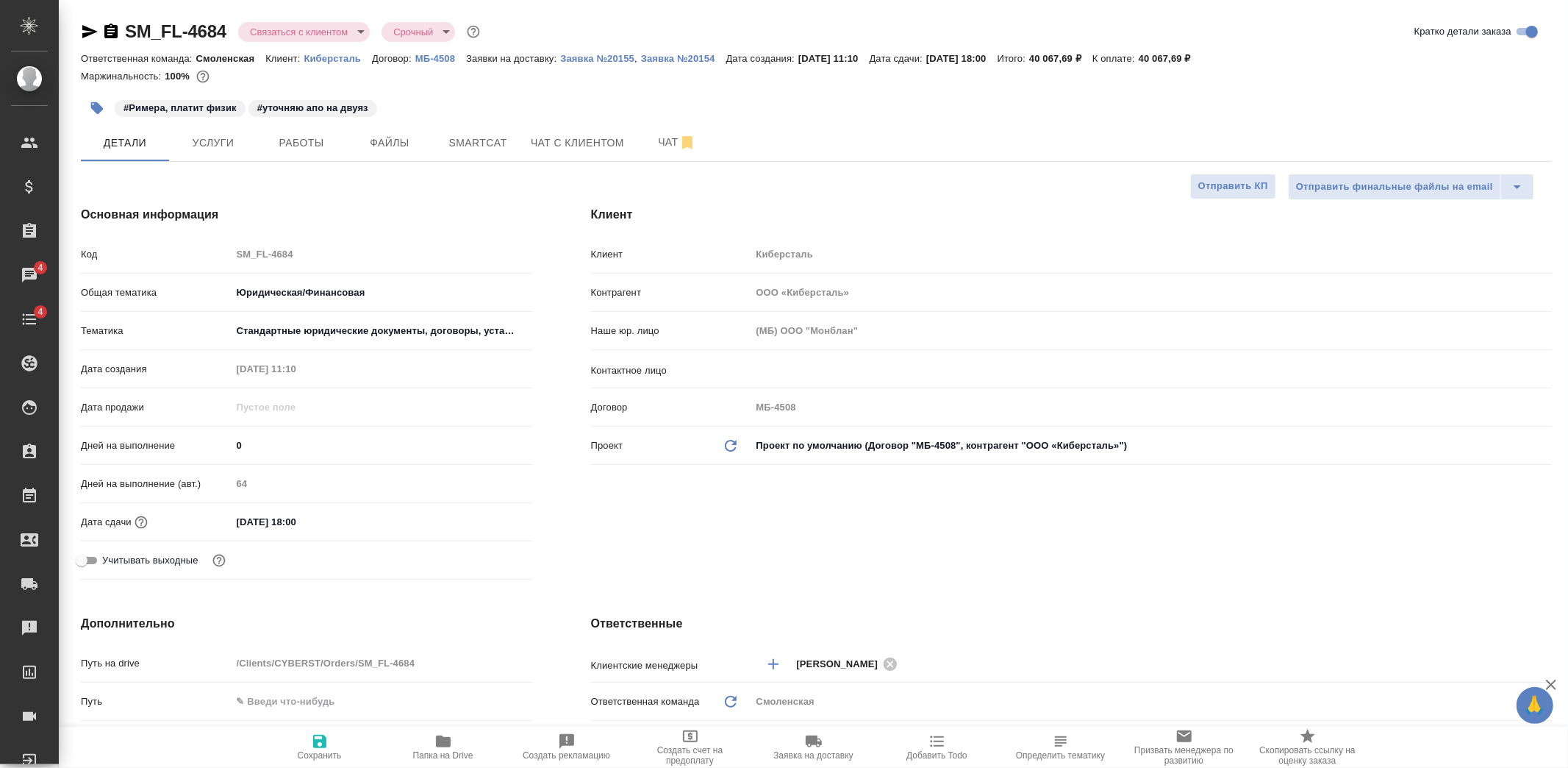
type textarea "x"
click at [694, 745] on span "Создать счет на предоплату" at bounding box center [689, 756] width 105 height 21
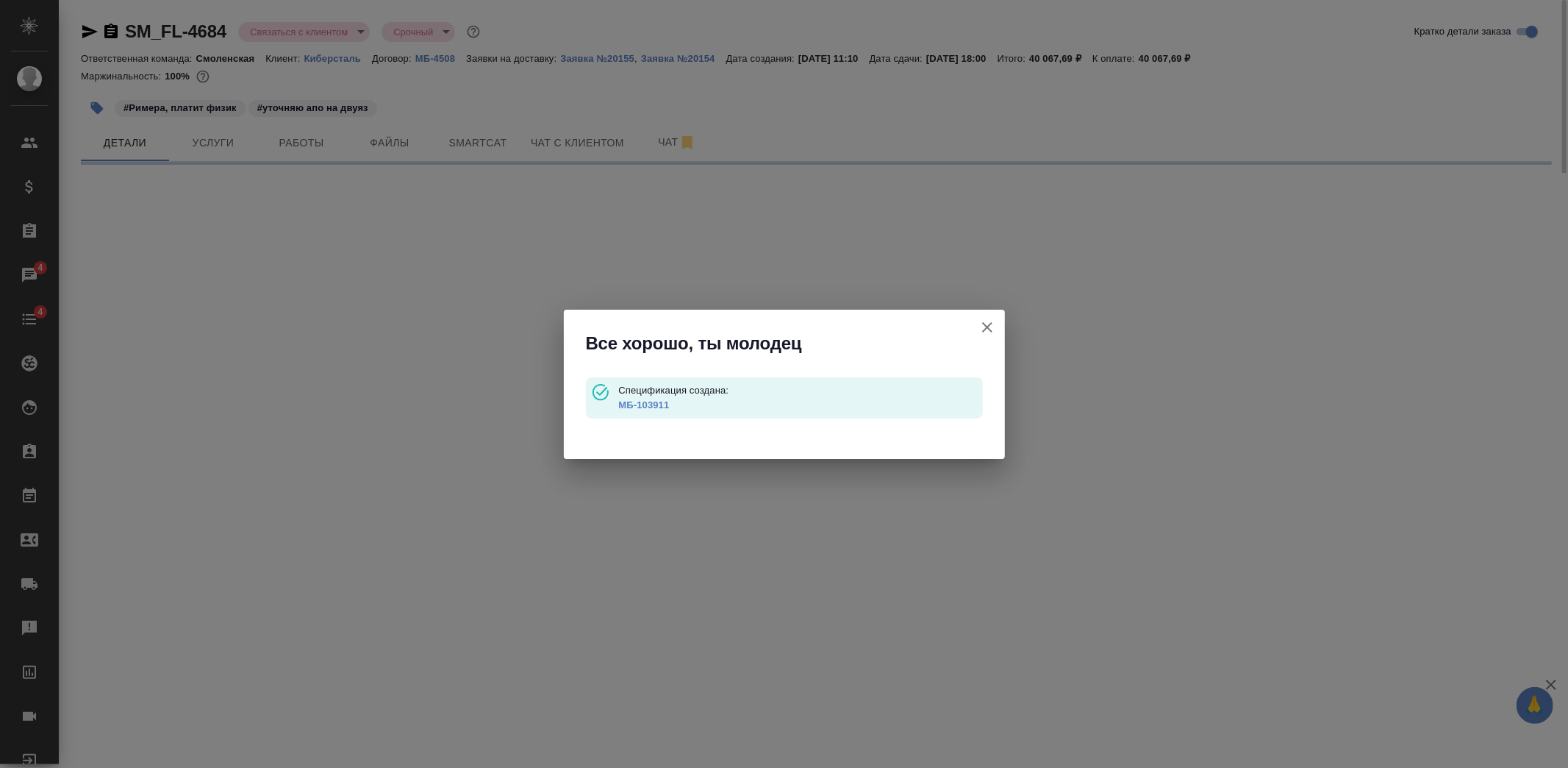
type input "waitingForPrepayment"
select select "RU"
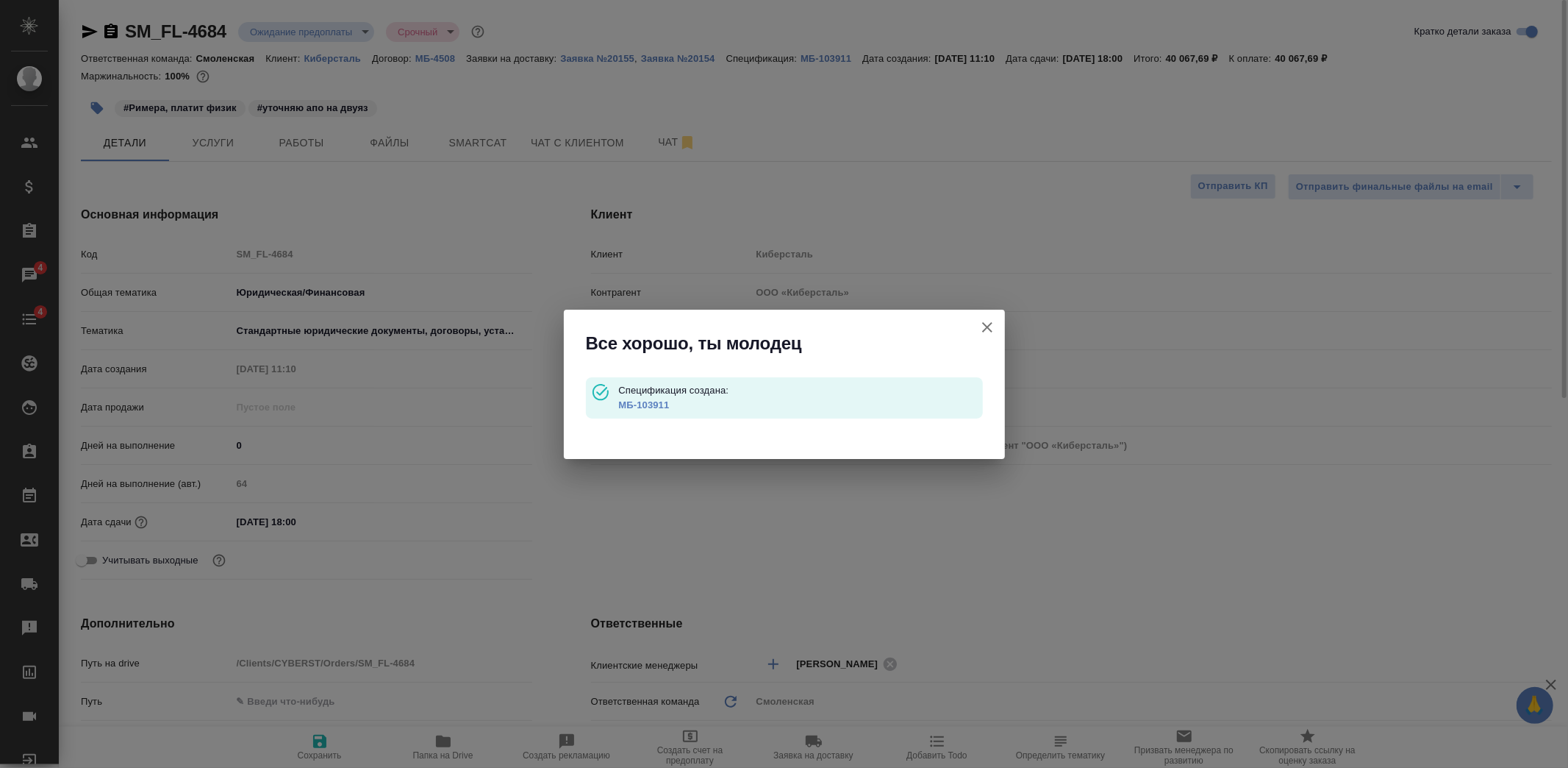
type textarea "x"
click at [649, 407] on link "МБ-103911" at bounding box center [643, 404] width 51 height 11
type textarea "x"
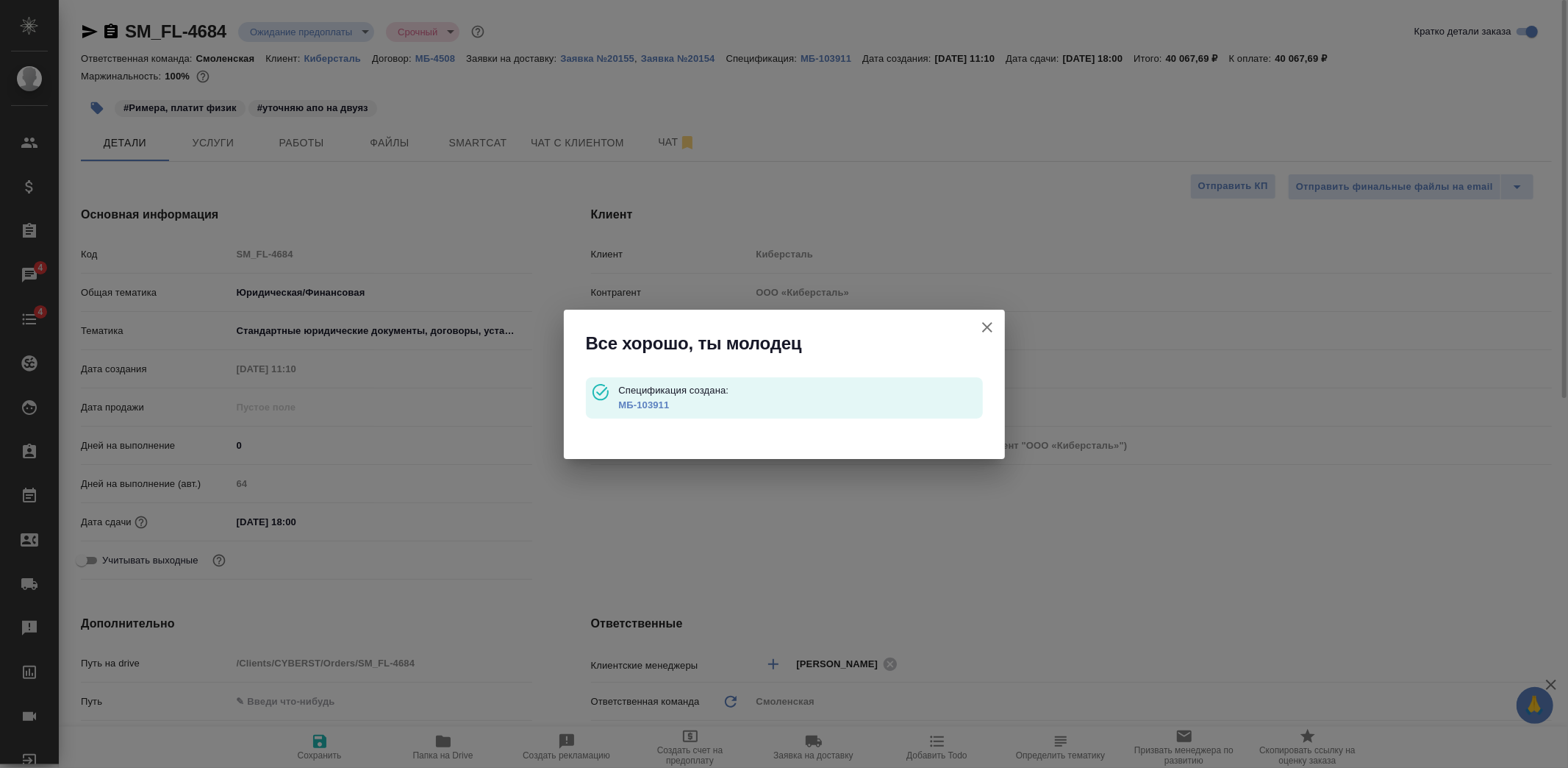
type textarea "x"
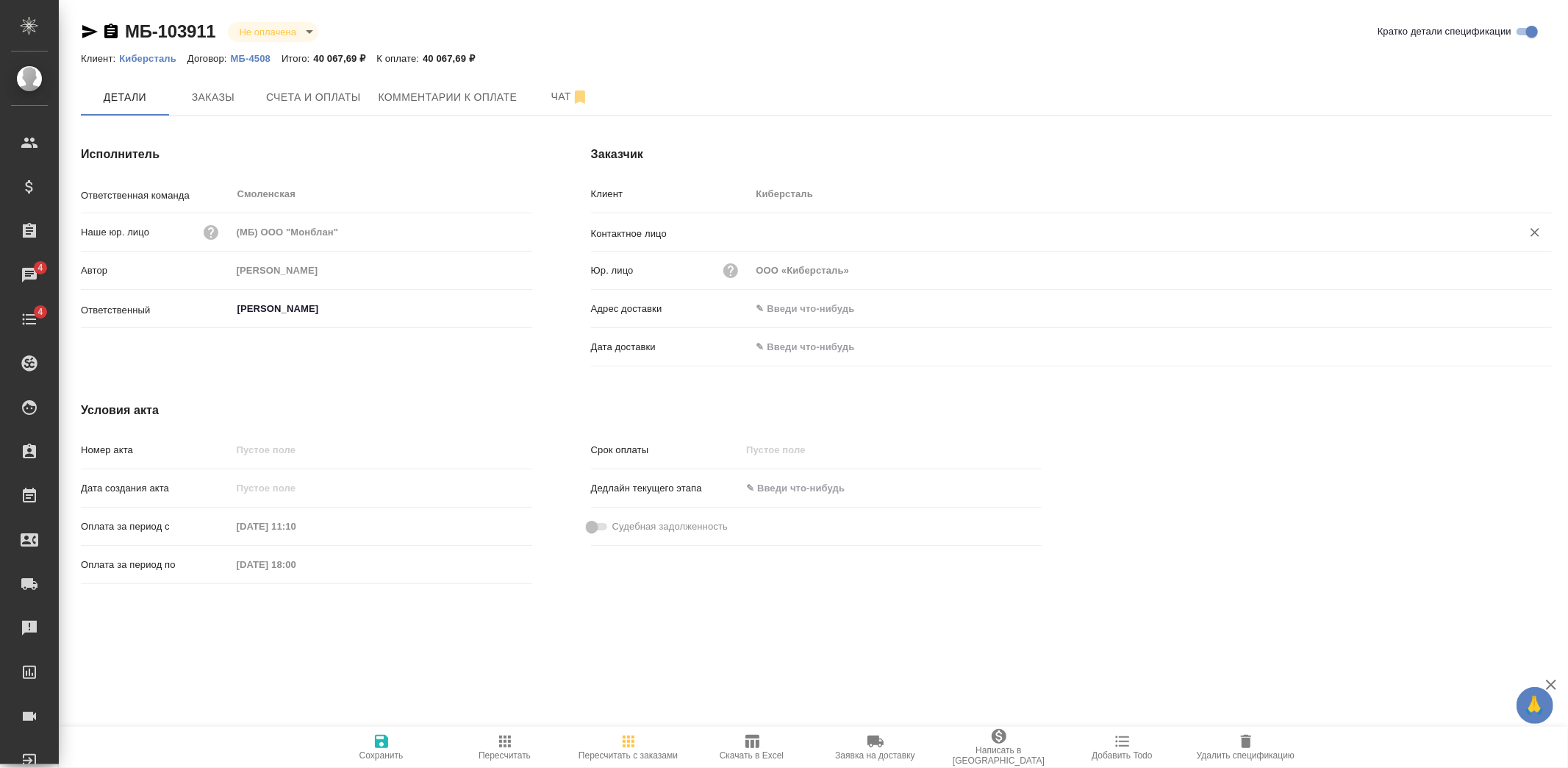
click at [790, 233] on input "text" at bounding box center [1127, 232] width 743 height 17
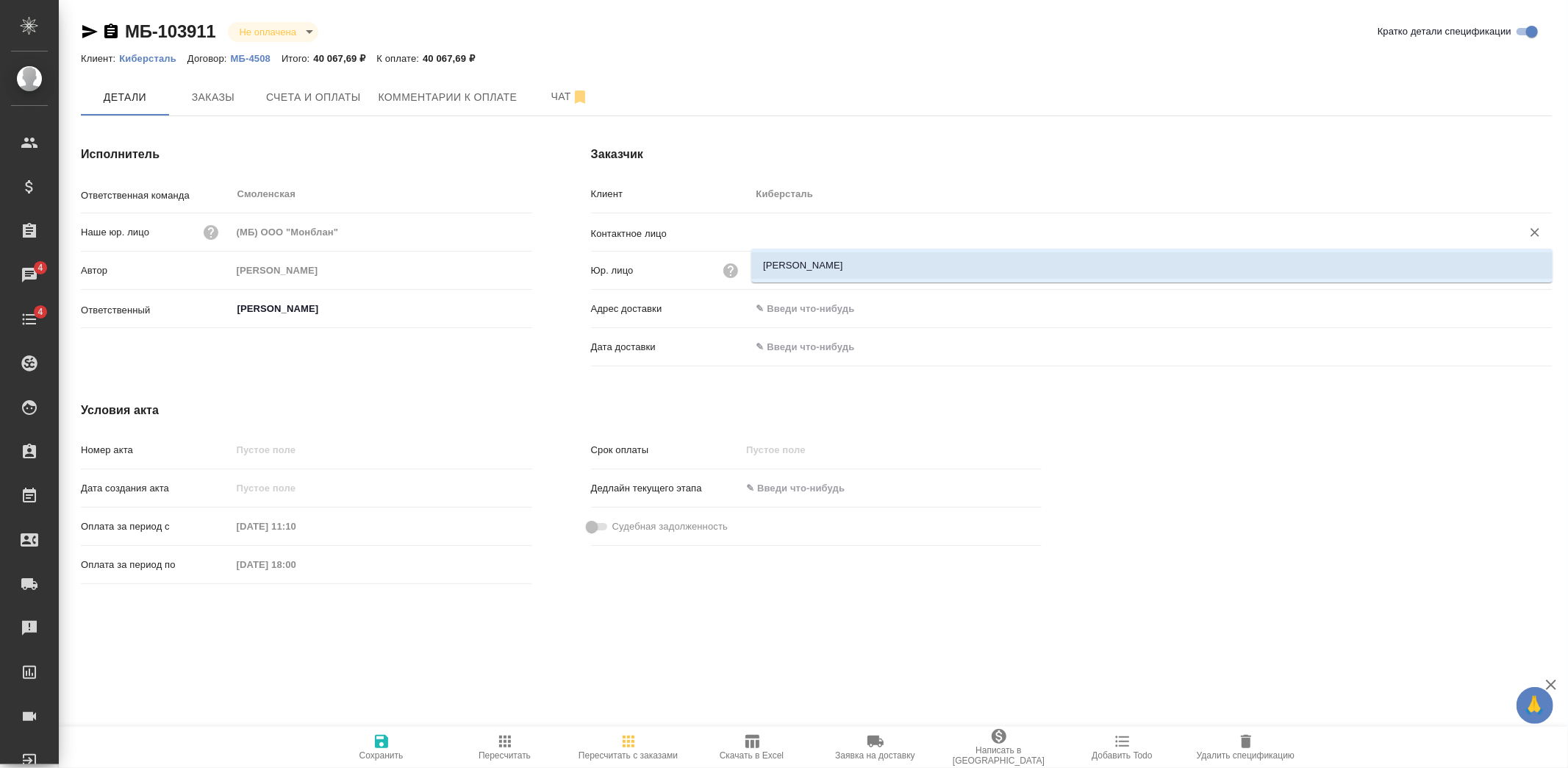
click at [794, 252] on li "Вепрев Виталий Сергеевич" at bounding box center [1152, 265] width 802 height 26
type input "Вепрев Виталий Сергеевич"
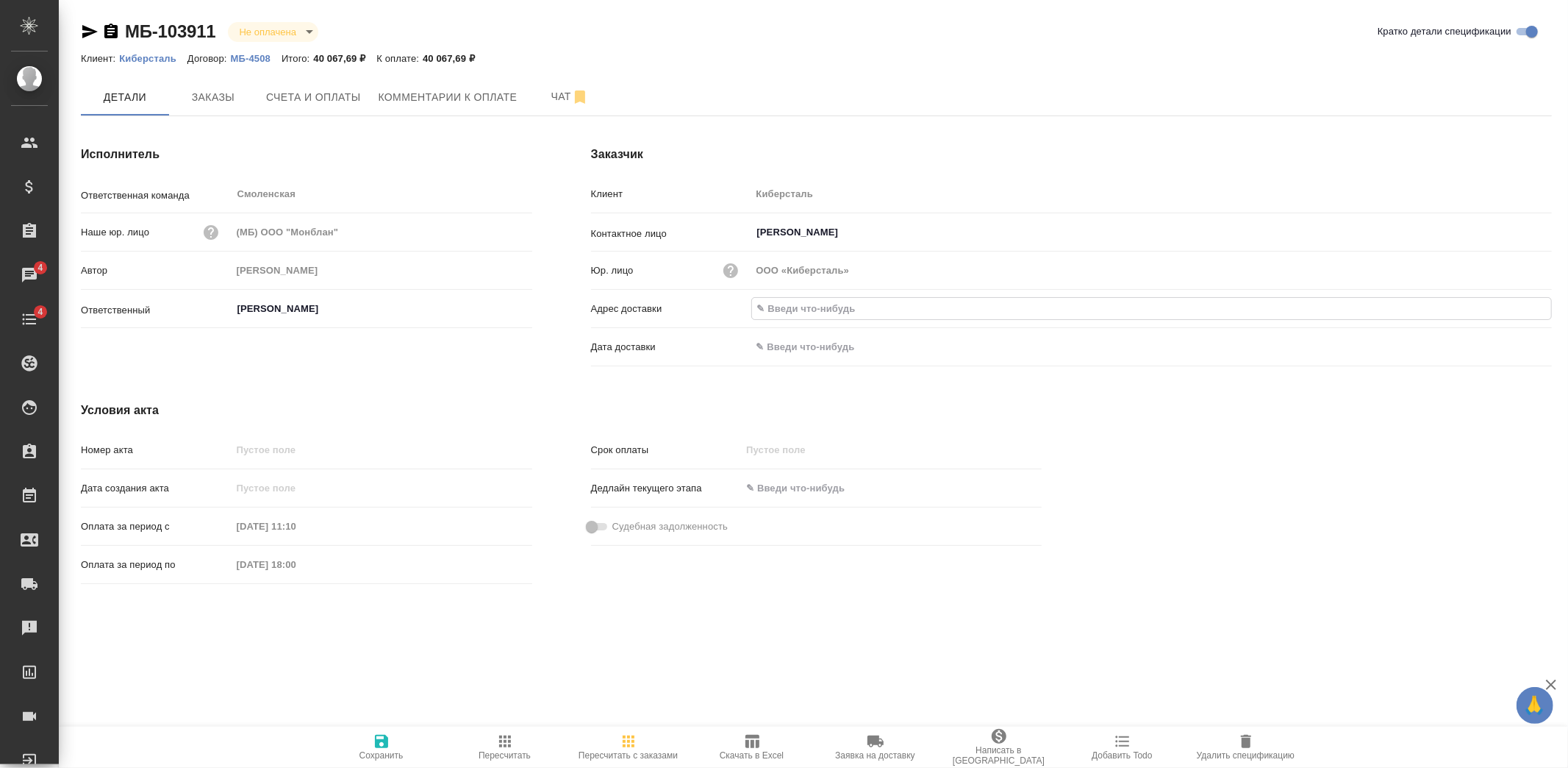
click at [810, 300] on input "text" at bounding box center [1151, 309] width 799 height 21
click at [562, 384] on div "Условия акта Номер акта Дата создания акта Оплата за период с 02.09.2025 11:10 …" at bounding box center [561, 495] width 1020 height 247
click at [410, 105] on button "Комментарии к оплате" at bounding box center [448, 97] width 157 height 37
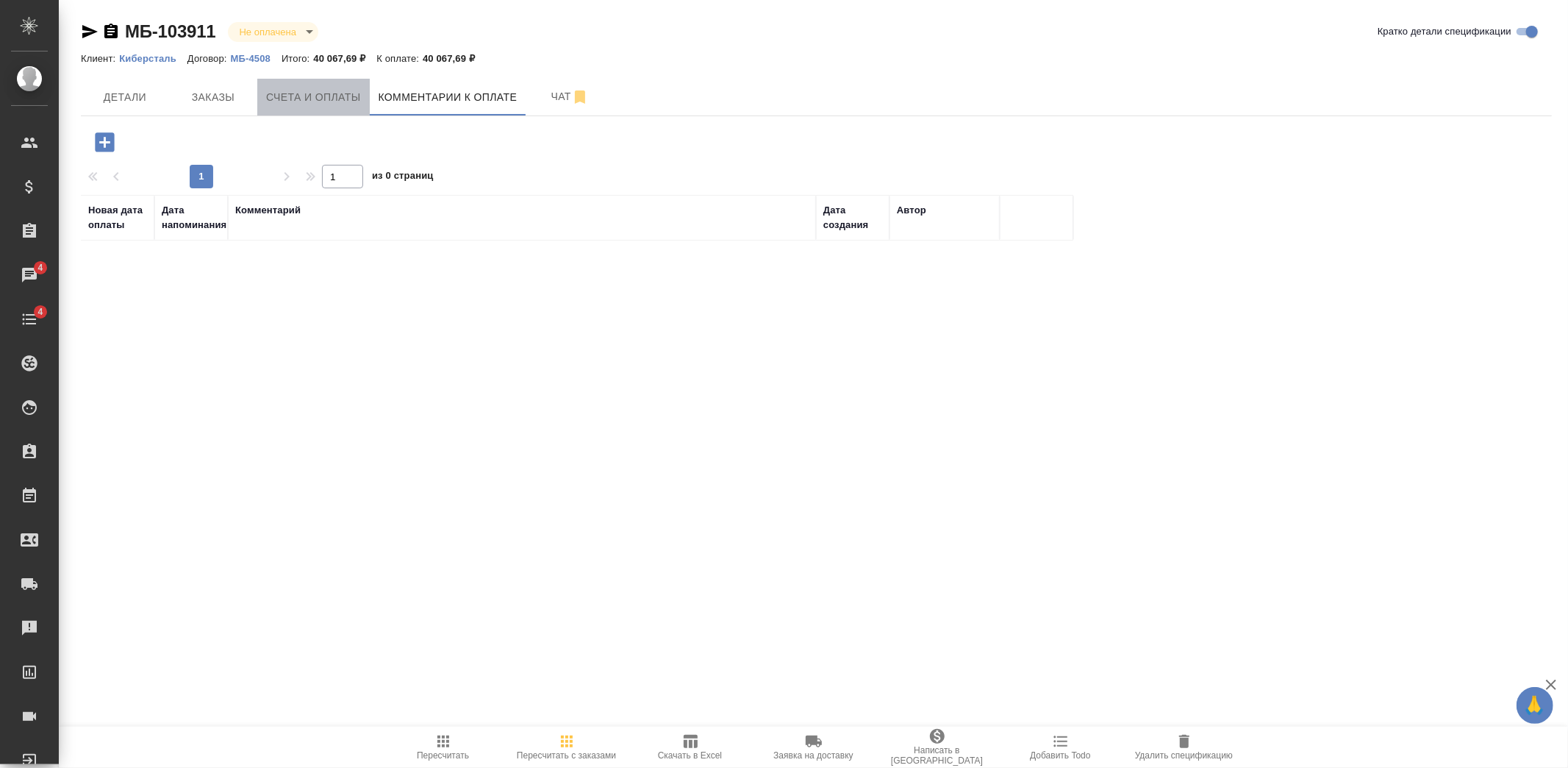
click at [327, 101] on span "Счета и оплаты" at bounding box center [313, 97] width 95 height 18
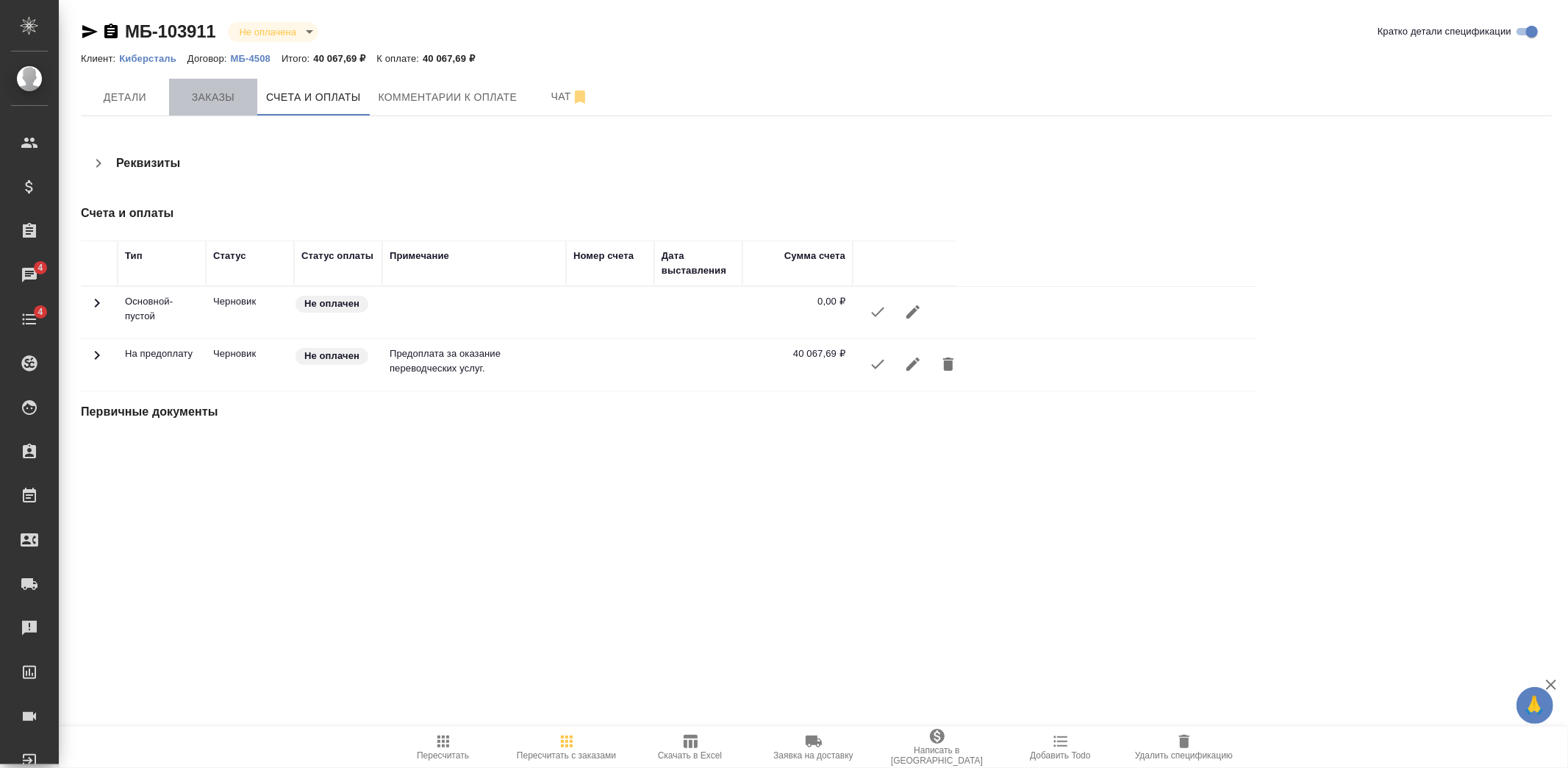
click at [221, 94] on span "Заказы" at bounding box center [213, 97] width 71 height 18
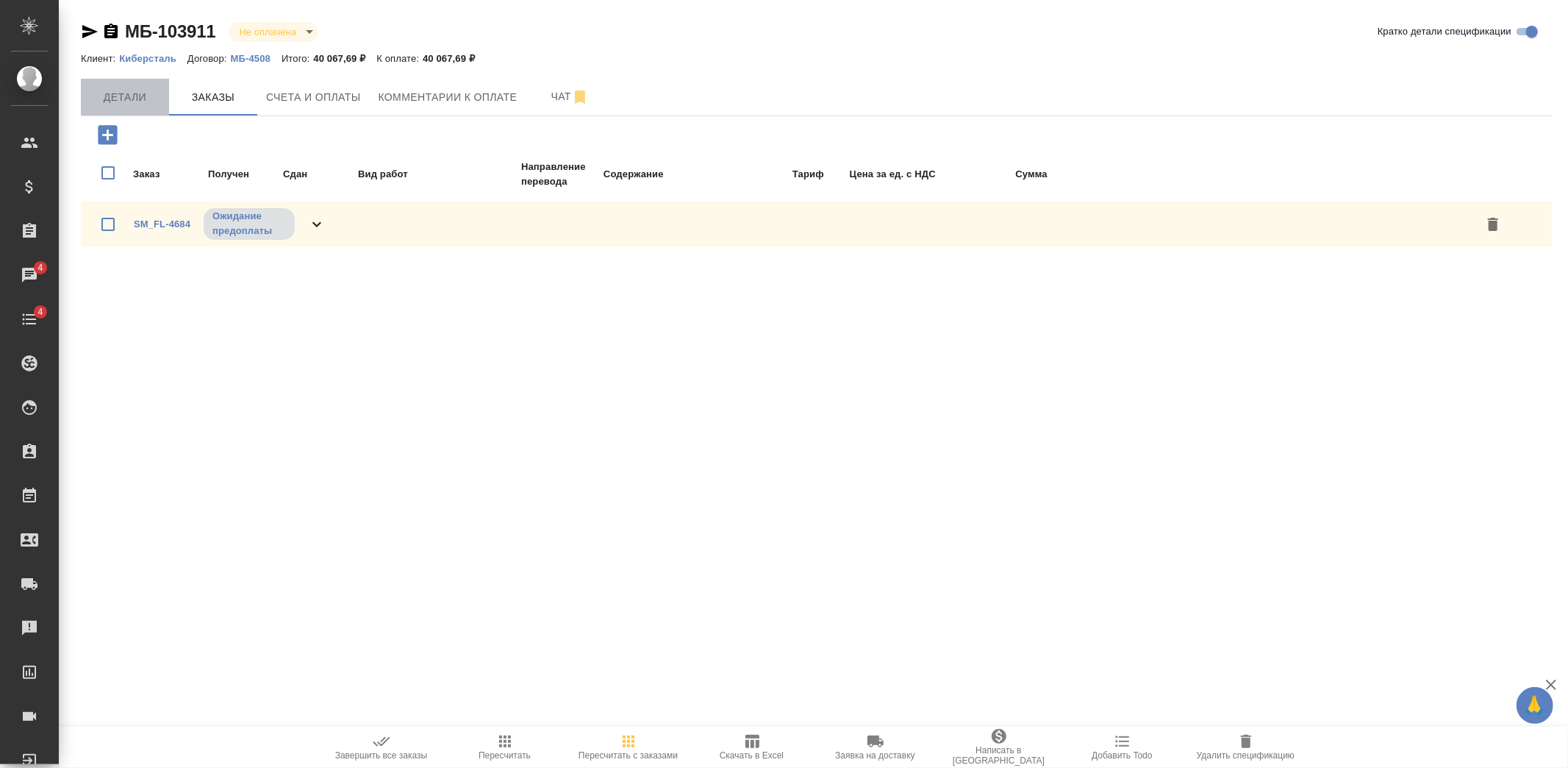
click at [146, 103] on span "Детали" at bounding box center [125, 97] width 71 height 18
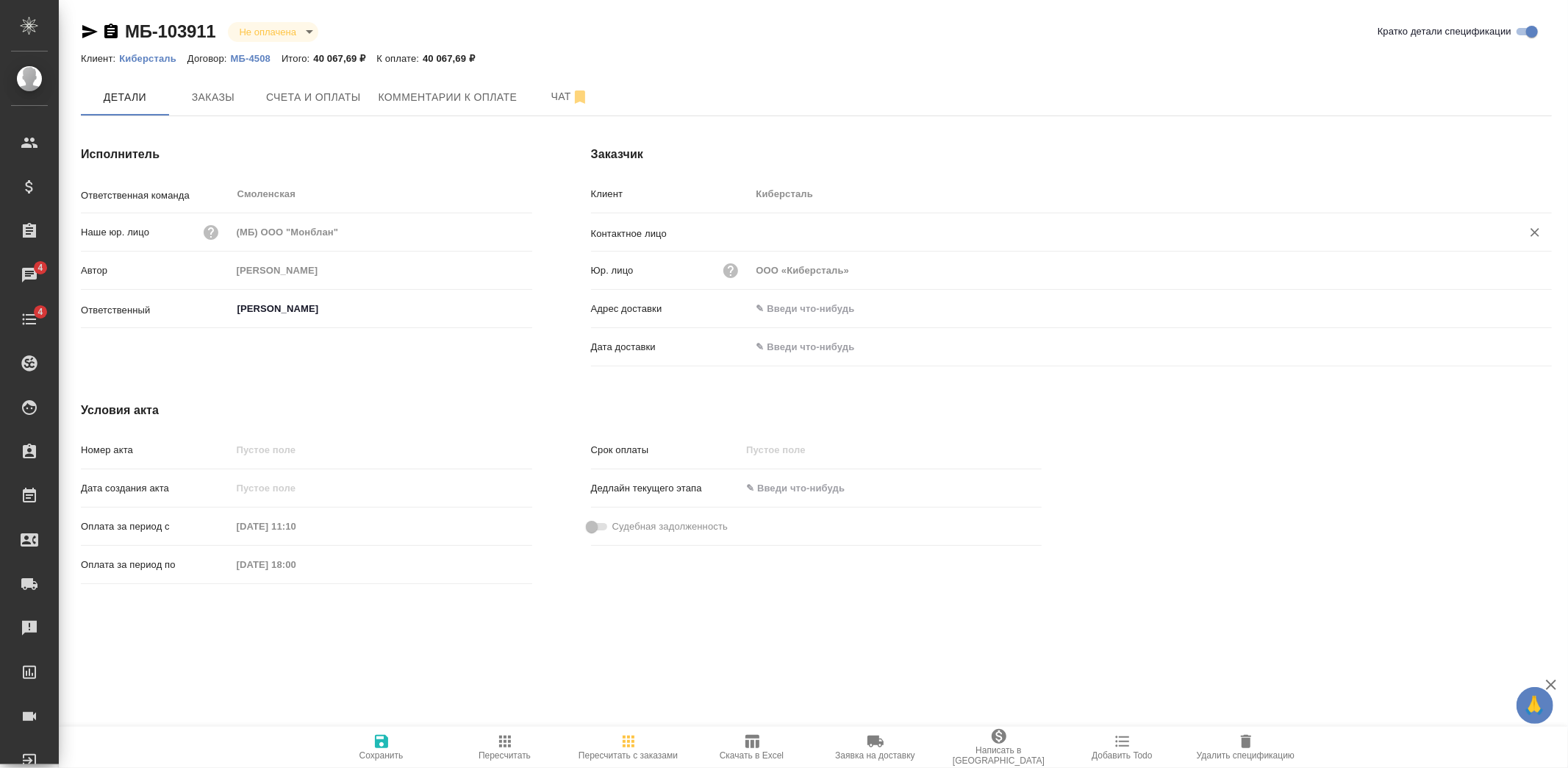
click at [814, 227] on input "text" at bounding box center [1127, 232] width 743 height 17
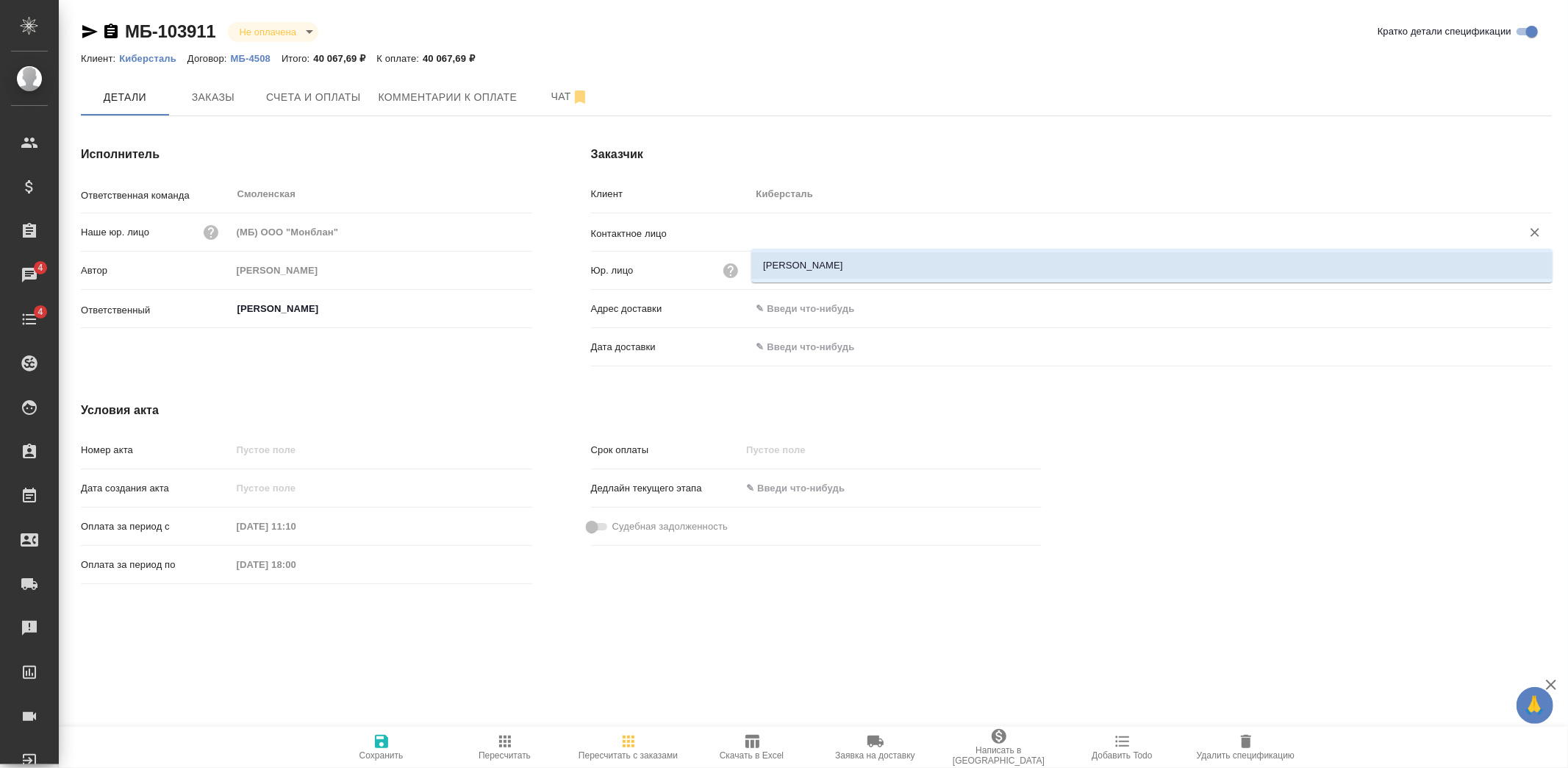
click at [792, 262] on li "Вепрев Виталий Сергеевич" at bounding box center [1152, 265] width 802 height 26
type input "Вепрев Виталий Сергеевич"
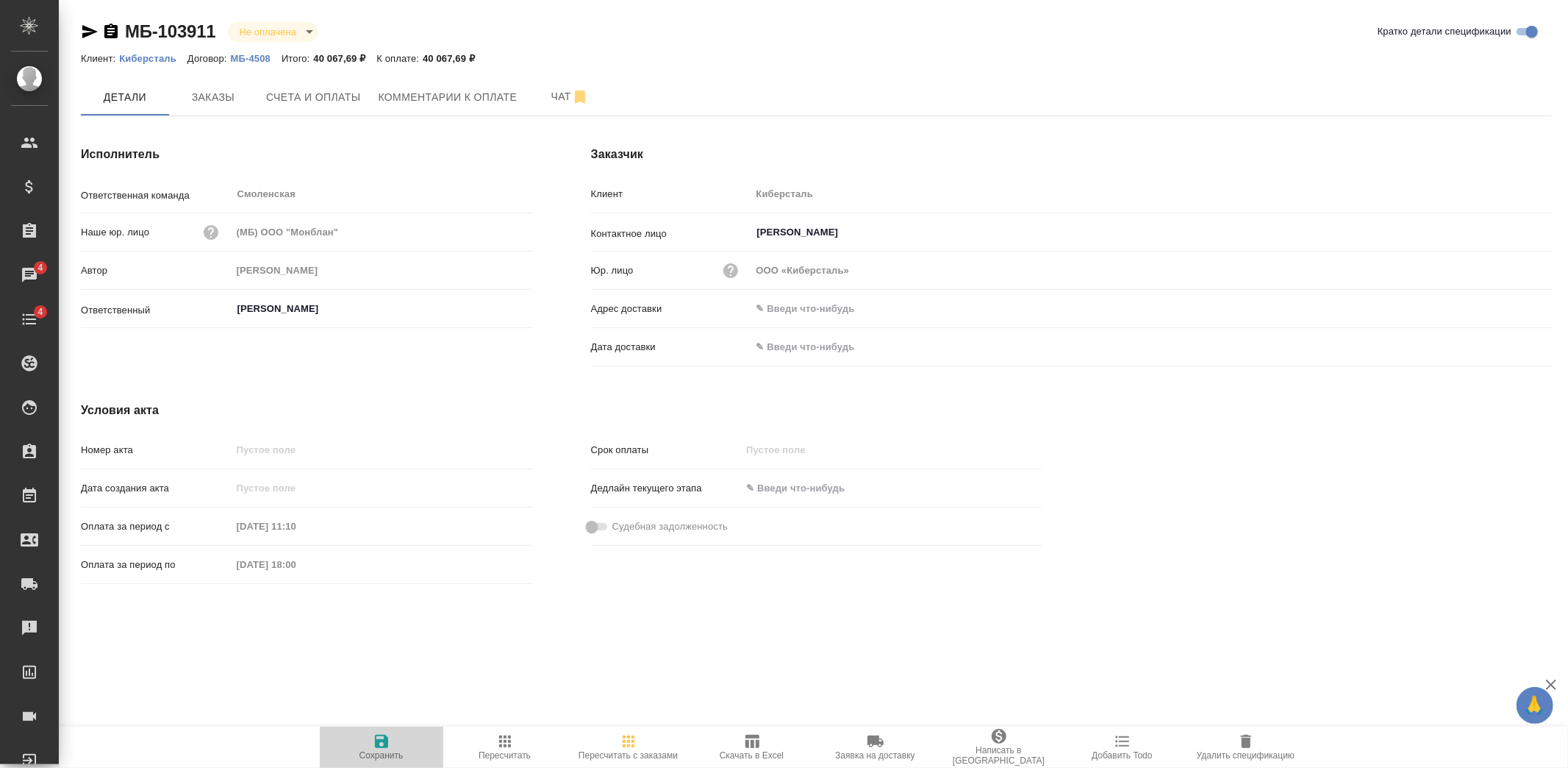
click at [370, 741] on span "Сохранить" at bounding box center [381, 746] width 105 height 28
click at [322, 108] on button "Счета и оплаты" at bounding box center [313, 97] width 112 height 37
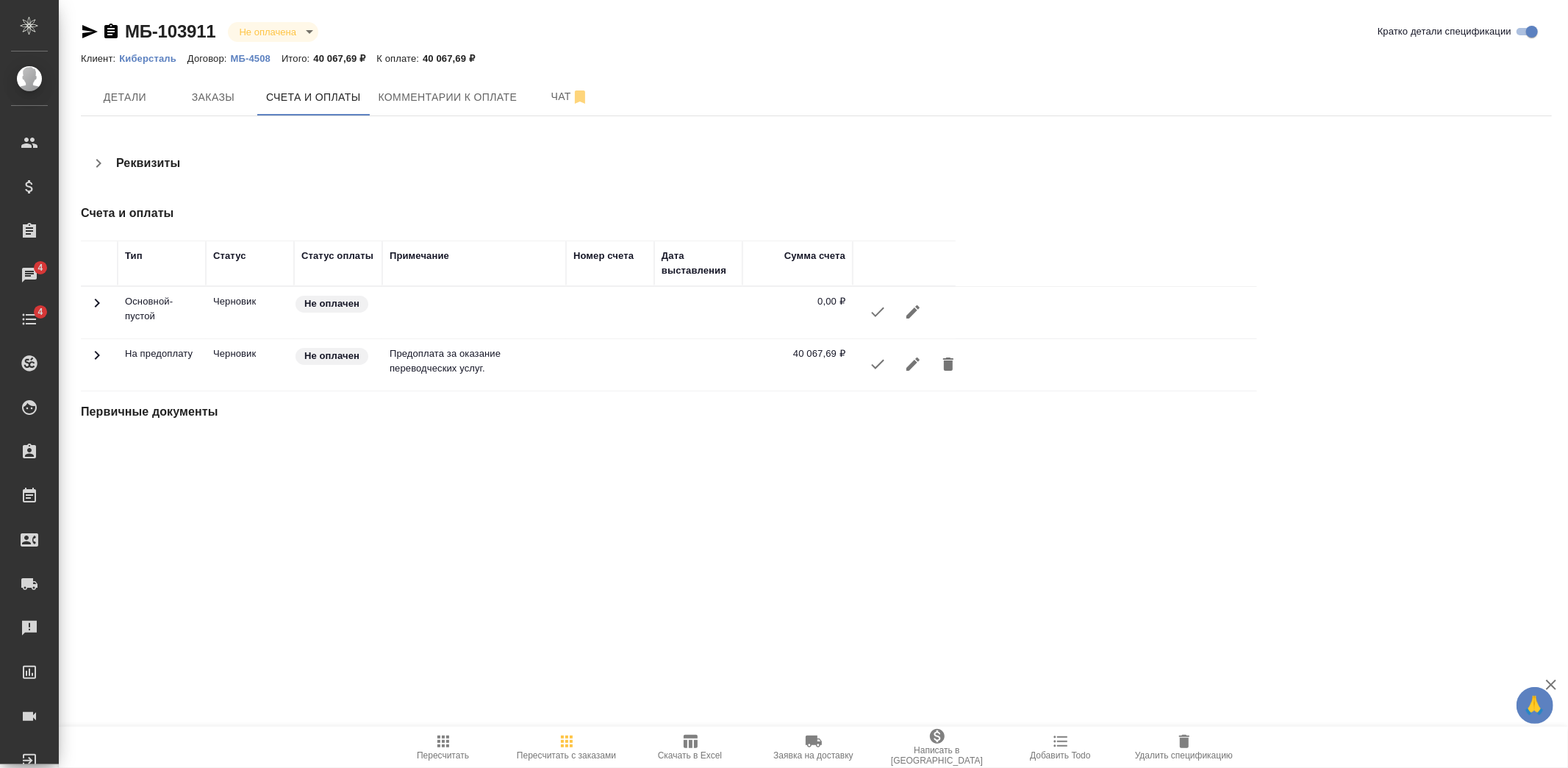
click at [879, 366] on icon "button" at bounding box center [878, 364] width 17 height 17
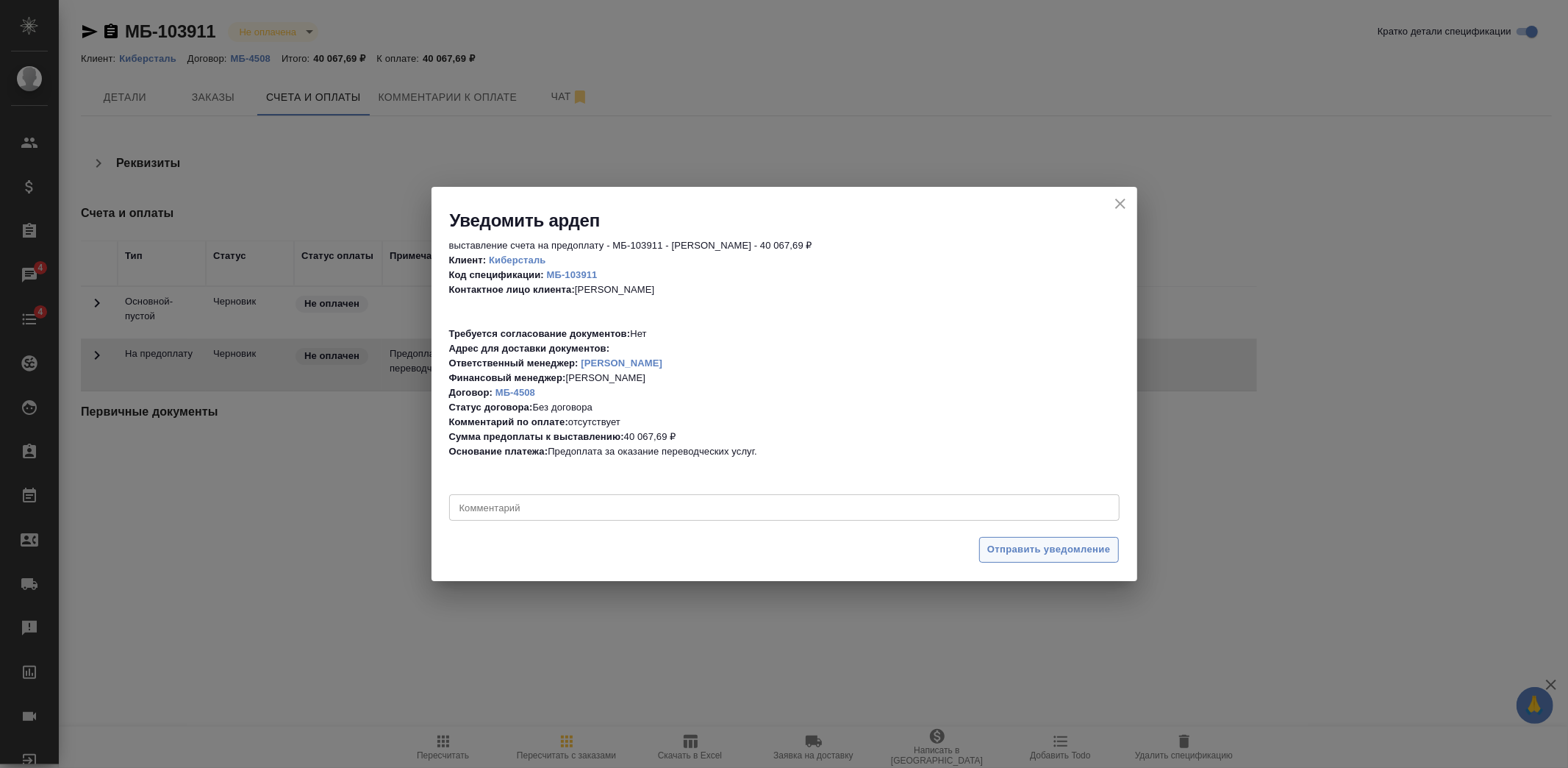
click at [1032, 547] on span "Отправить уведомление" at bounding box center [1049, 549] width 124 height 17
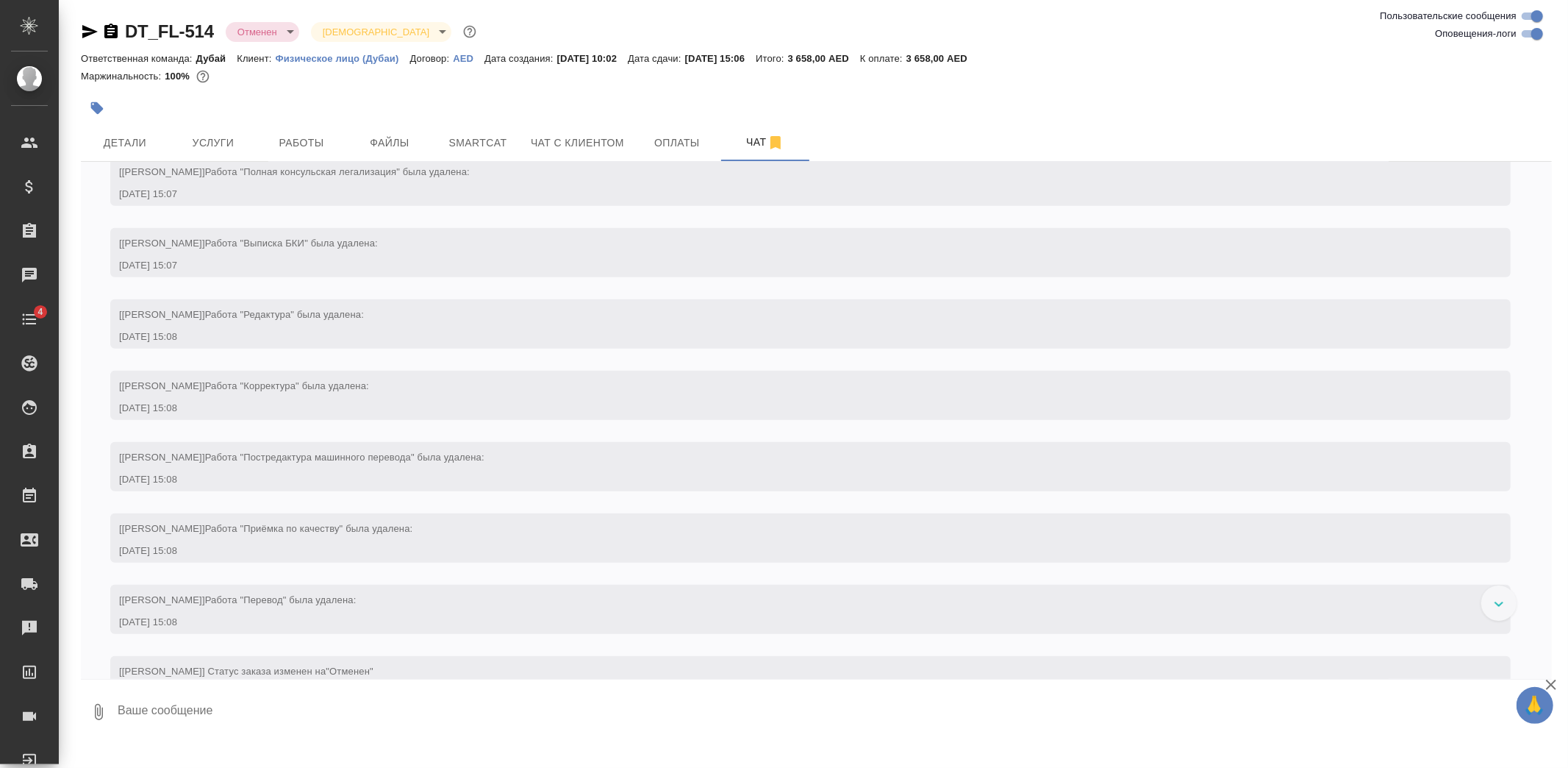
scroll to position [806, 0]
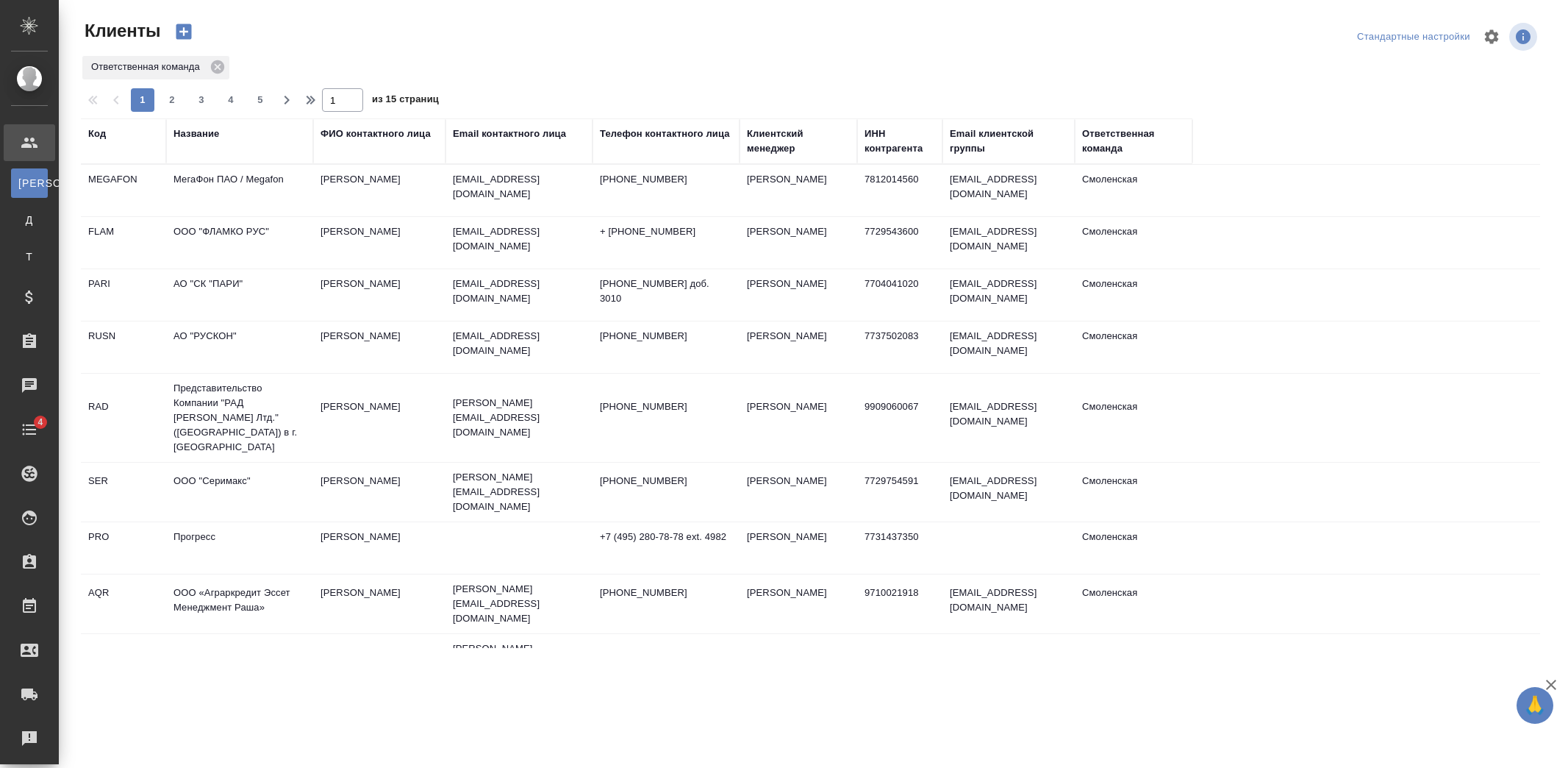
select select "RU"
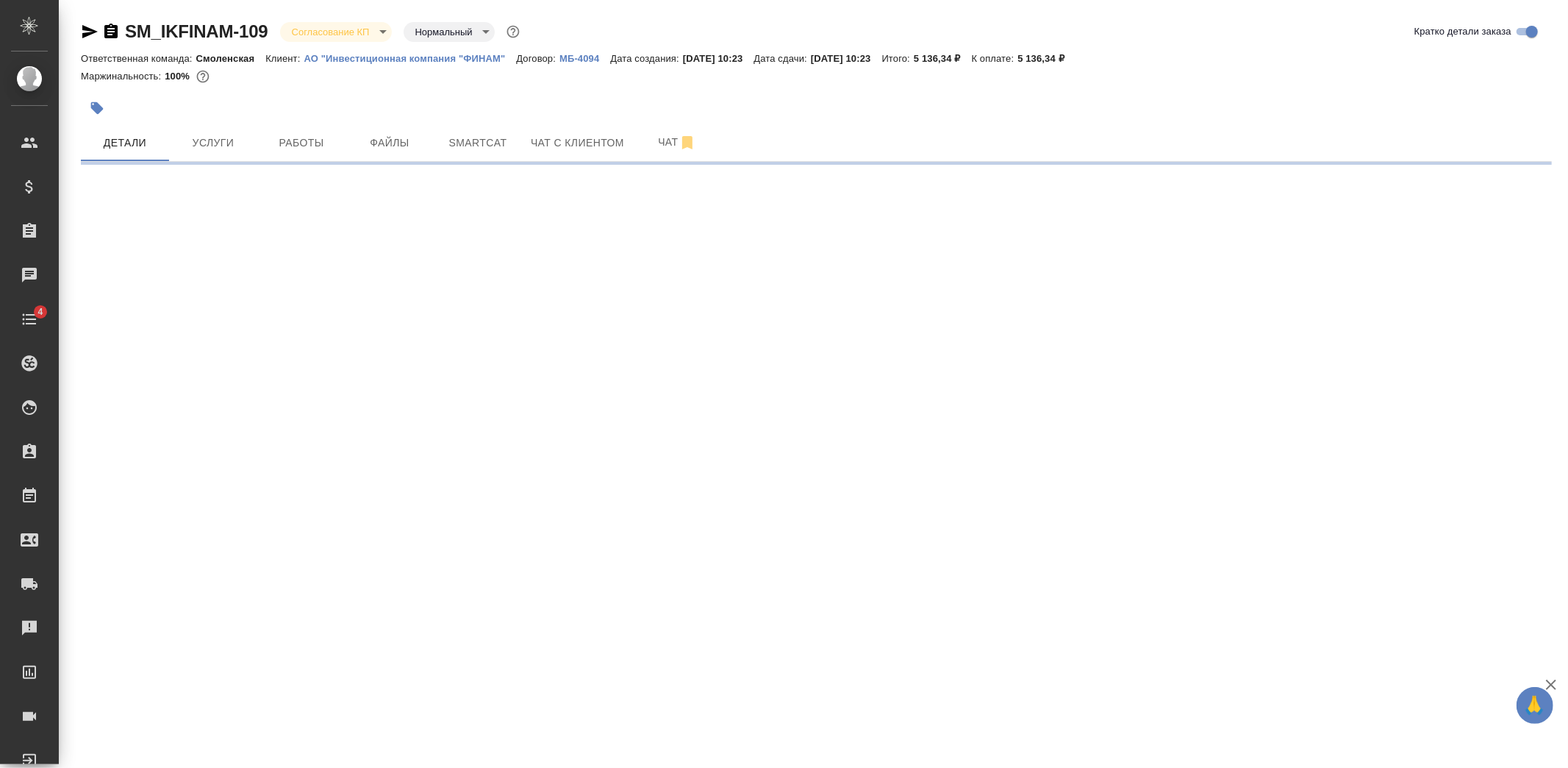
select select "RU"
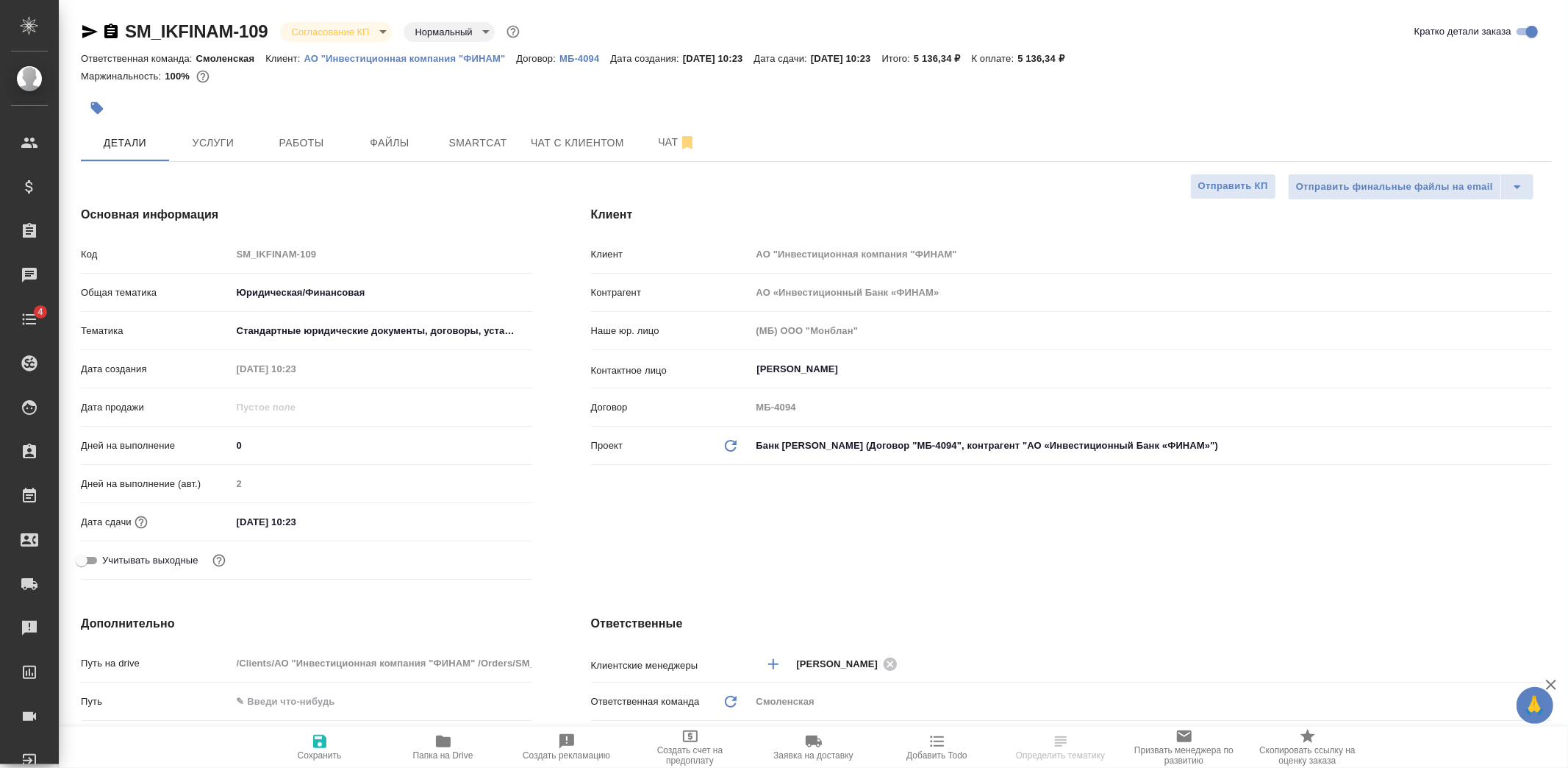
type textarea "x"
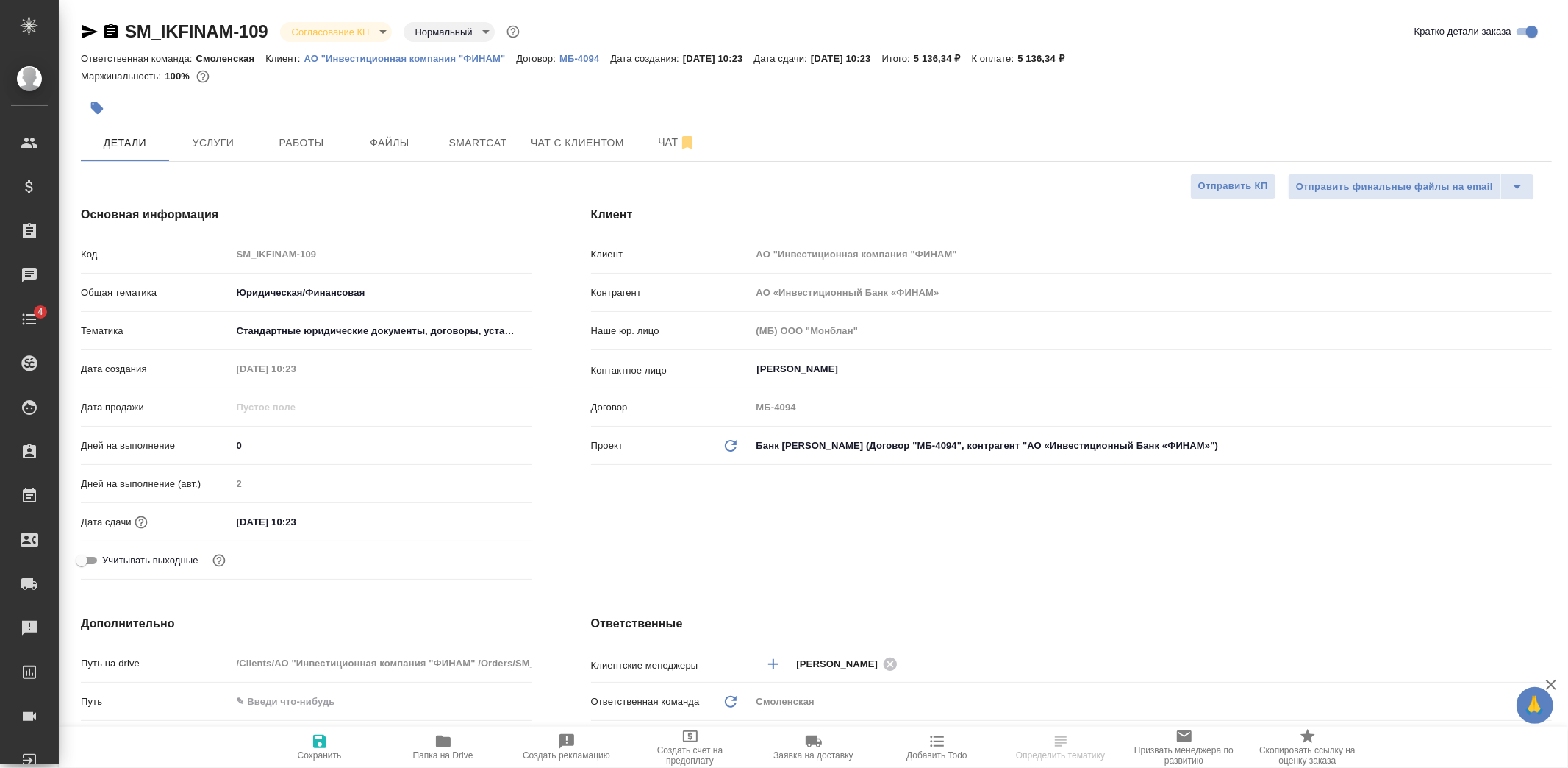
type textarea "x"
select select "RU"
type textarea "x"
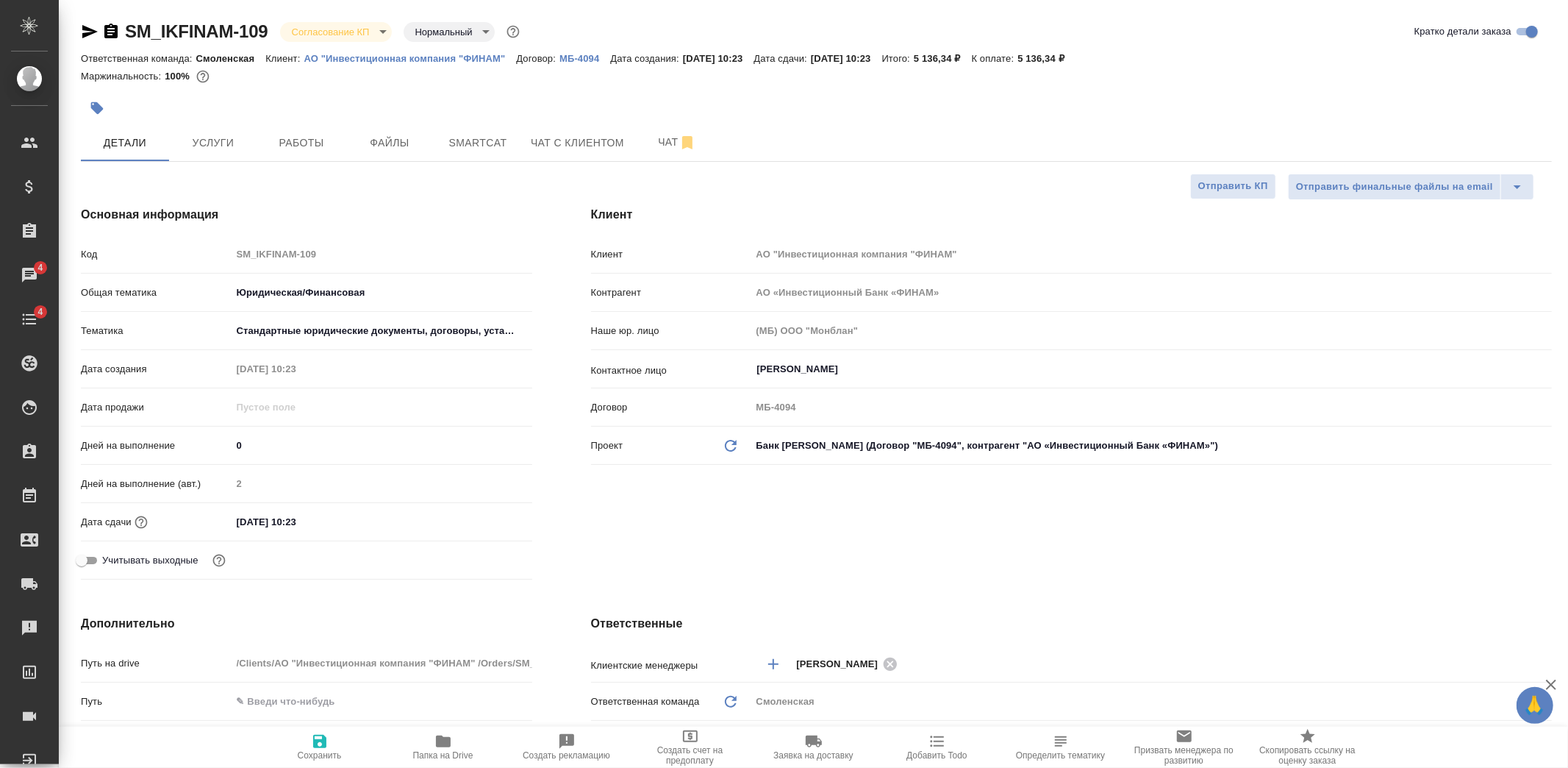
type textarea "x"
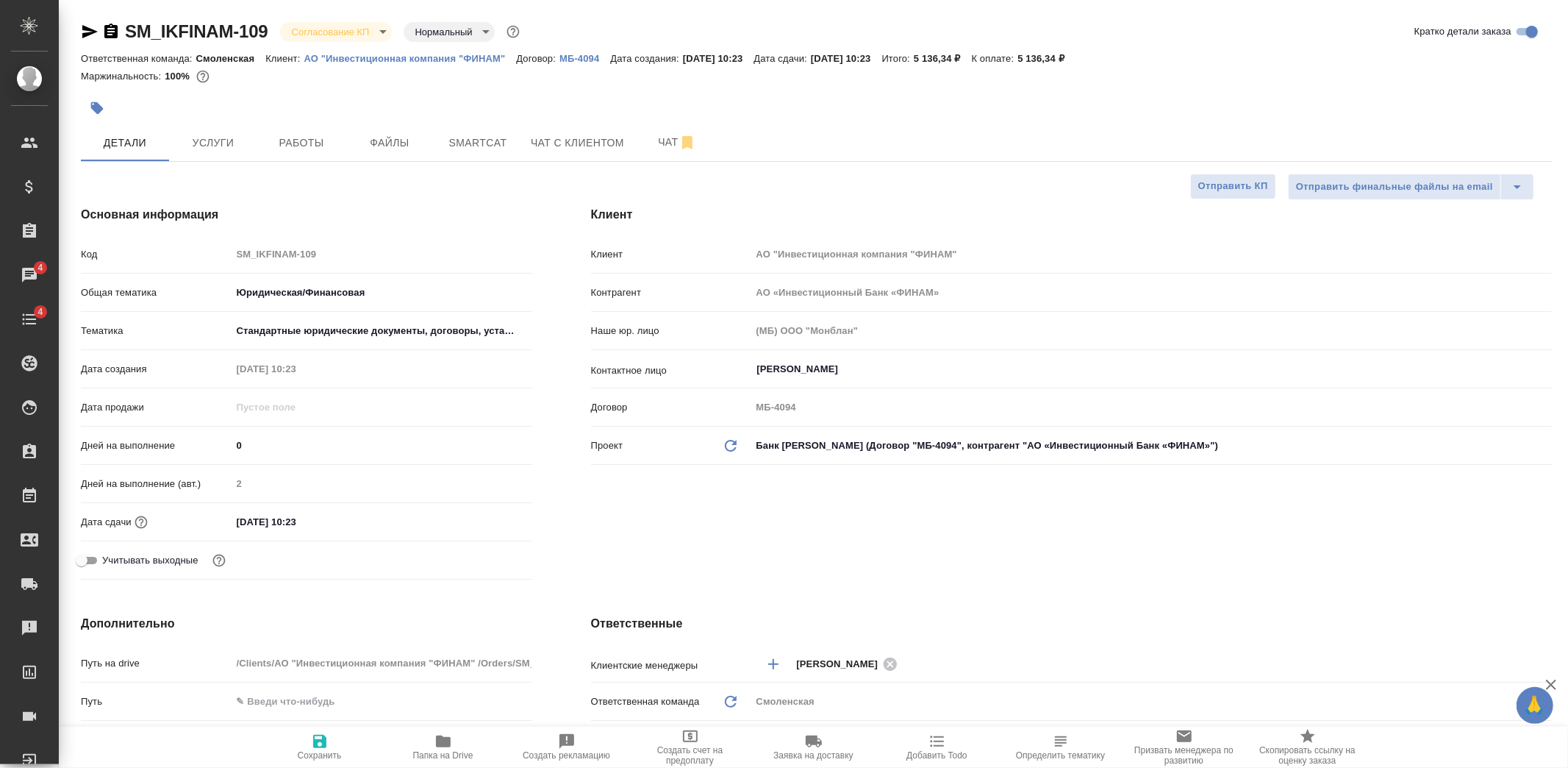
type textarea "x"
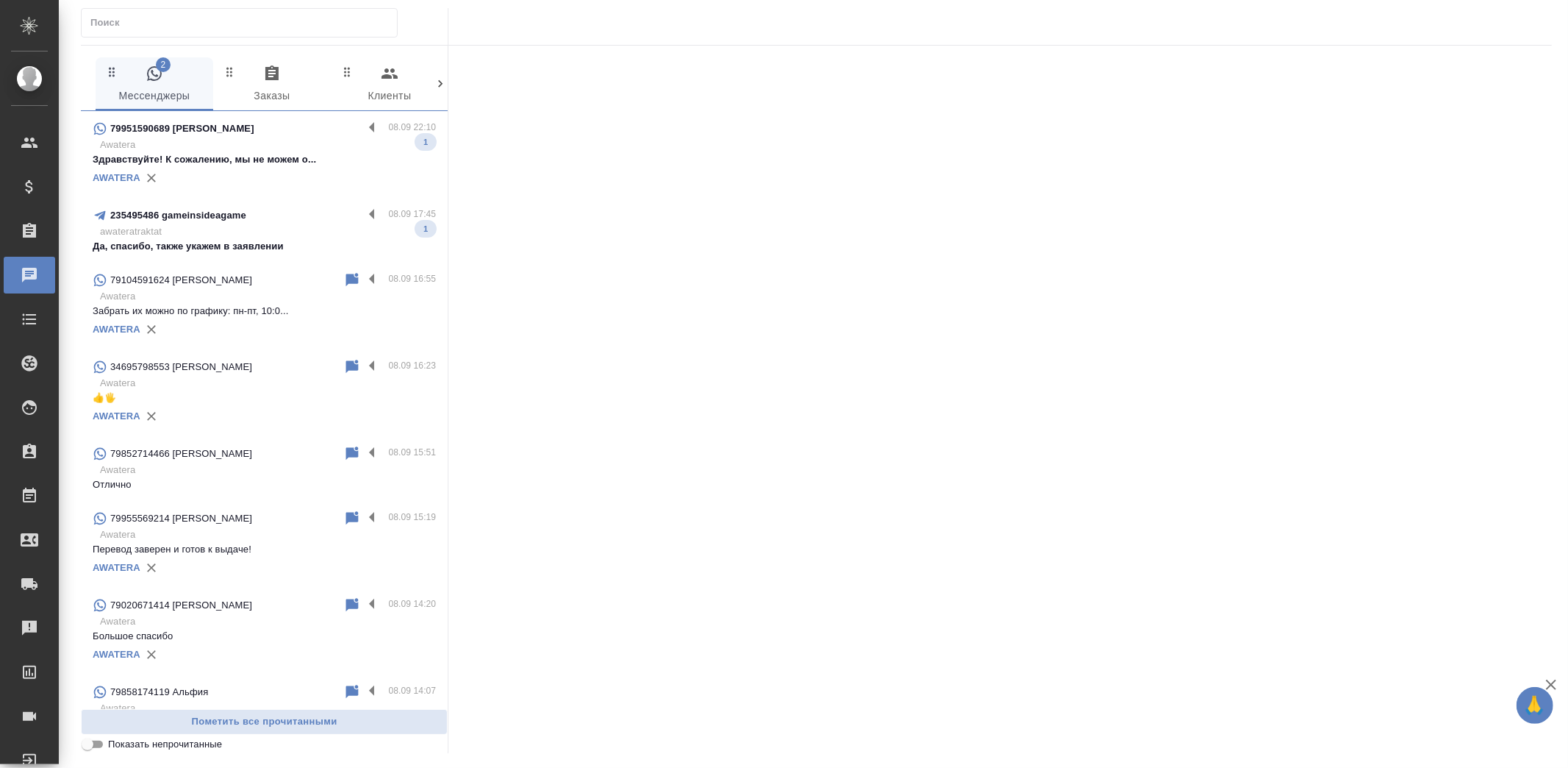
click at [245, 172] on div "AWATERA" at bounding box center [264, 178] width 343 height 22
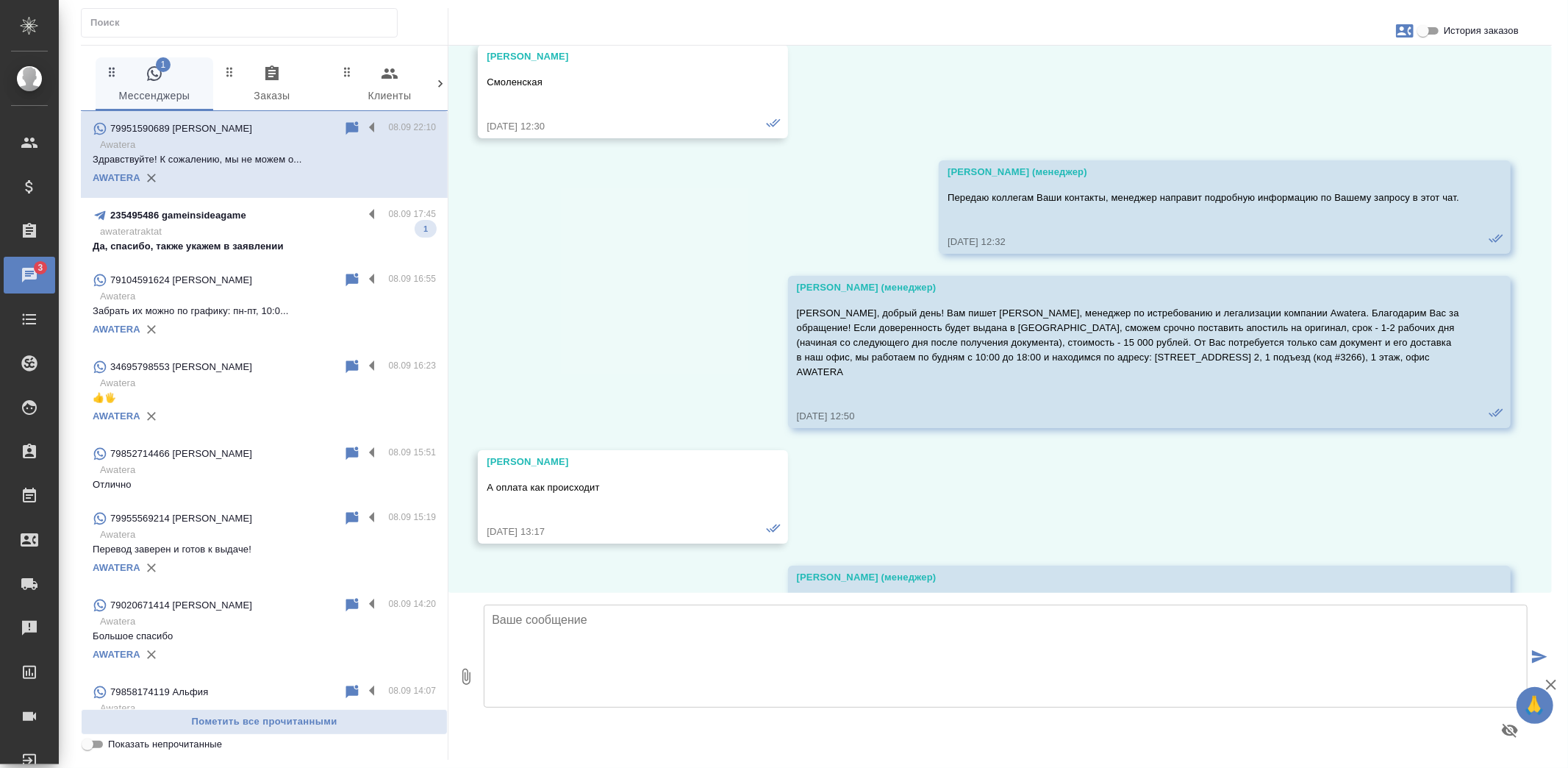
scroll to position [1068, 0]
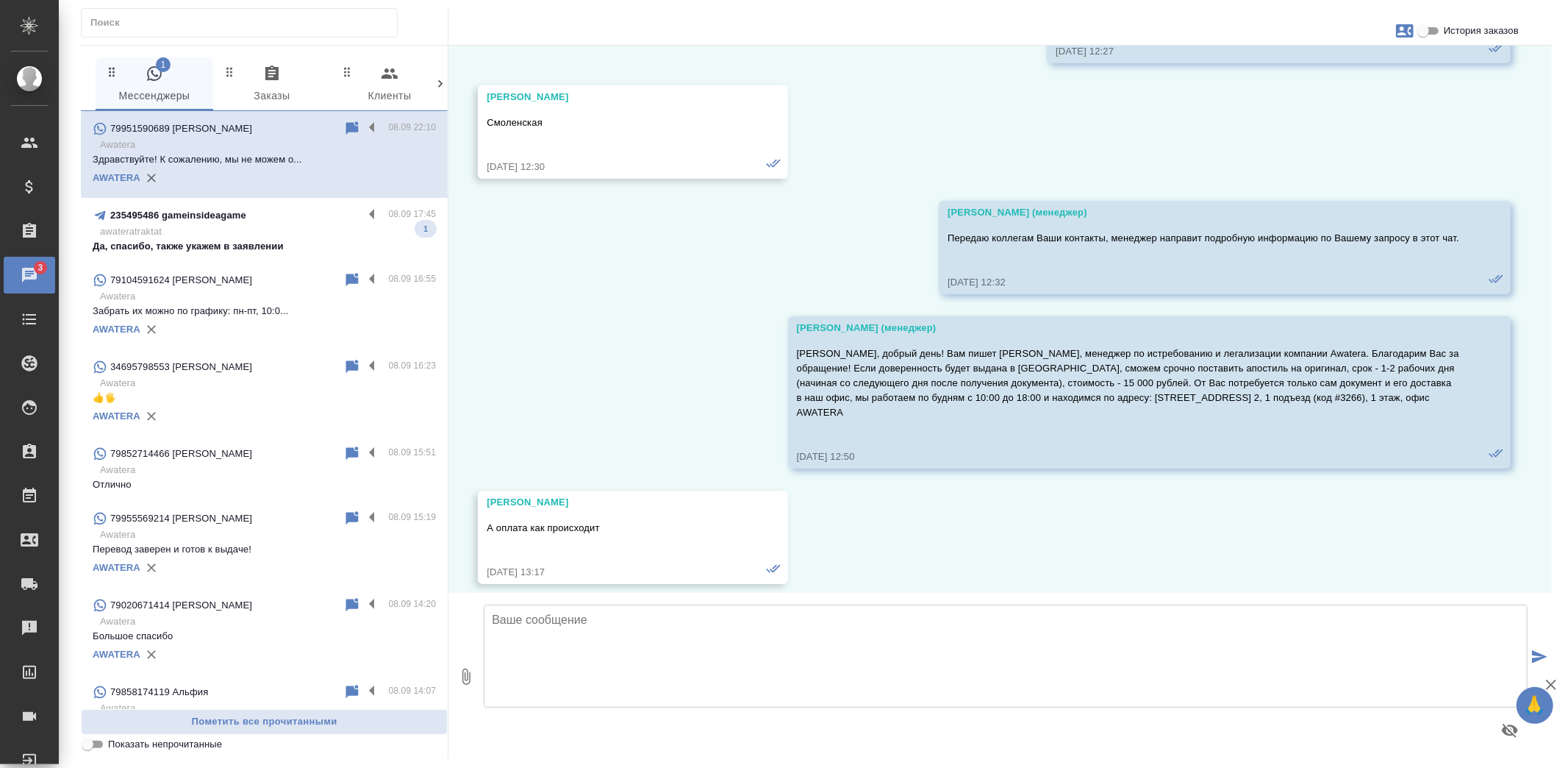
click at [207, 229] on p "awateratraktat" at bounding box center [268, 231] width 336 height 15
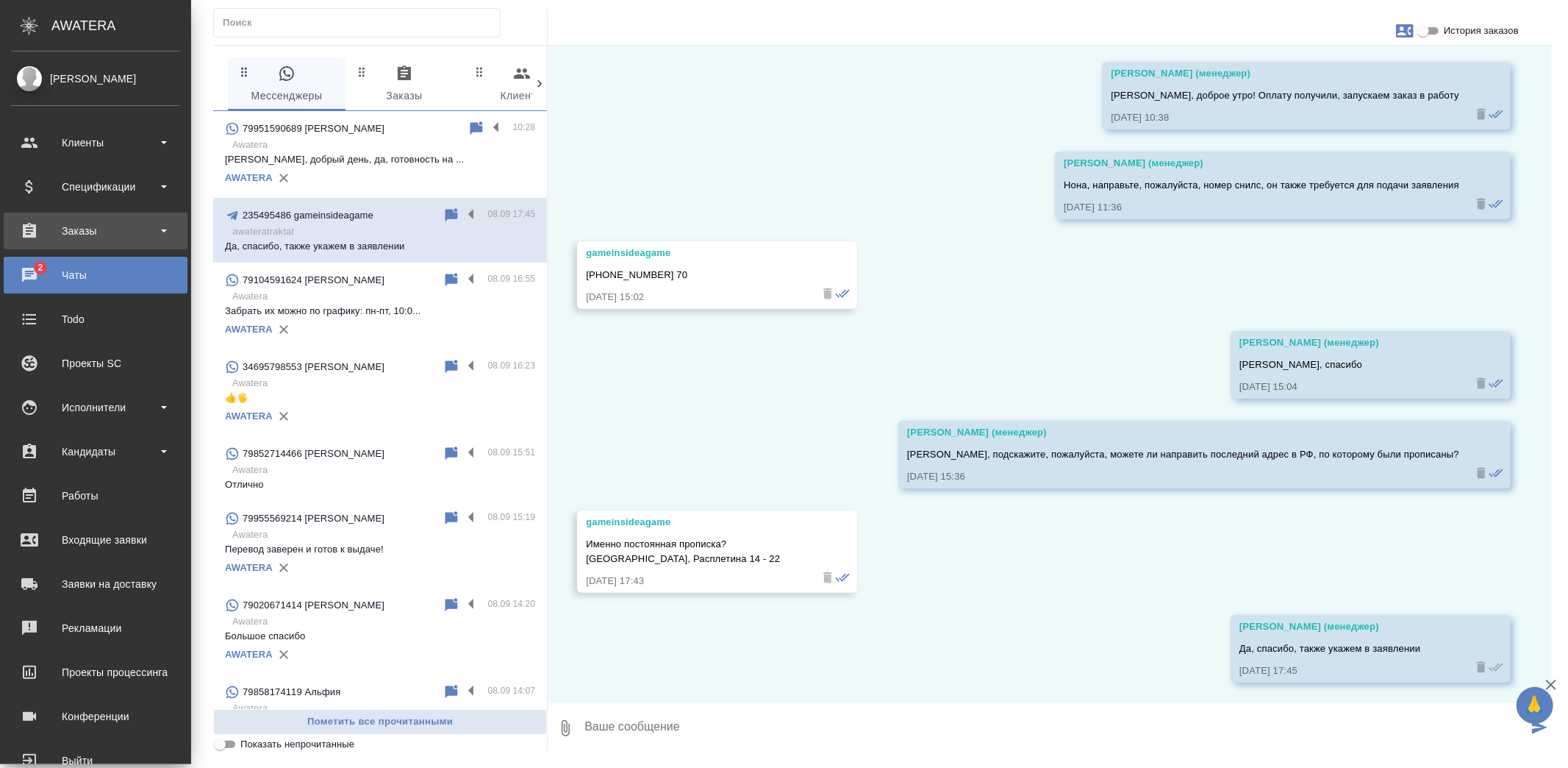
scroll to position [6018, 0]
click at [34, 226] on div "Заказы" at bounding box center [96, 230] width 169 height 22
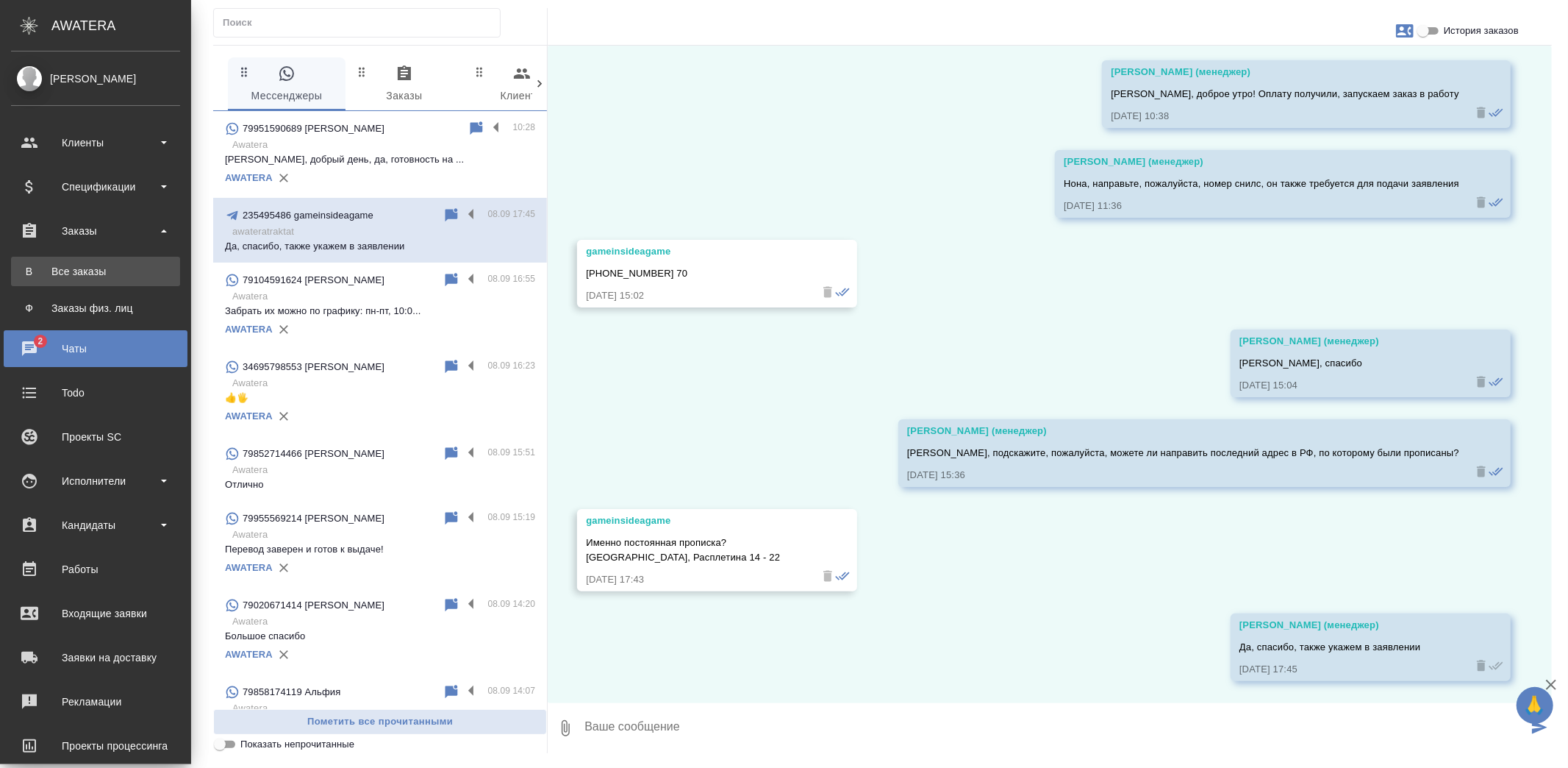
click at [99, 272] on div "Все заказы" at bounding box center [95, 271] width 154 height 15
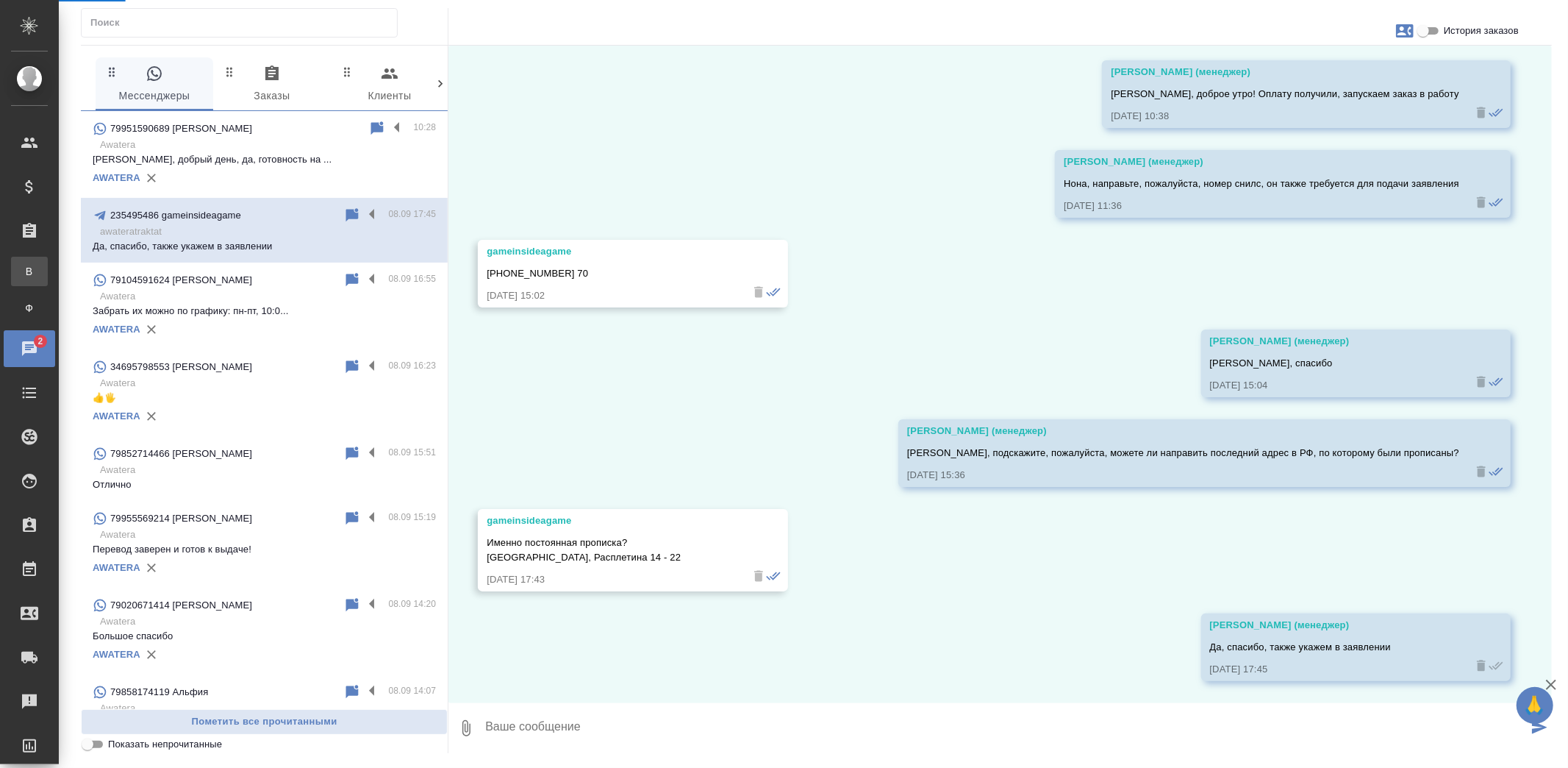
scroll to position [5959, 0]
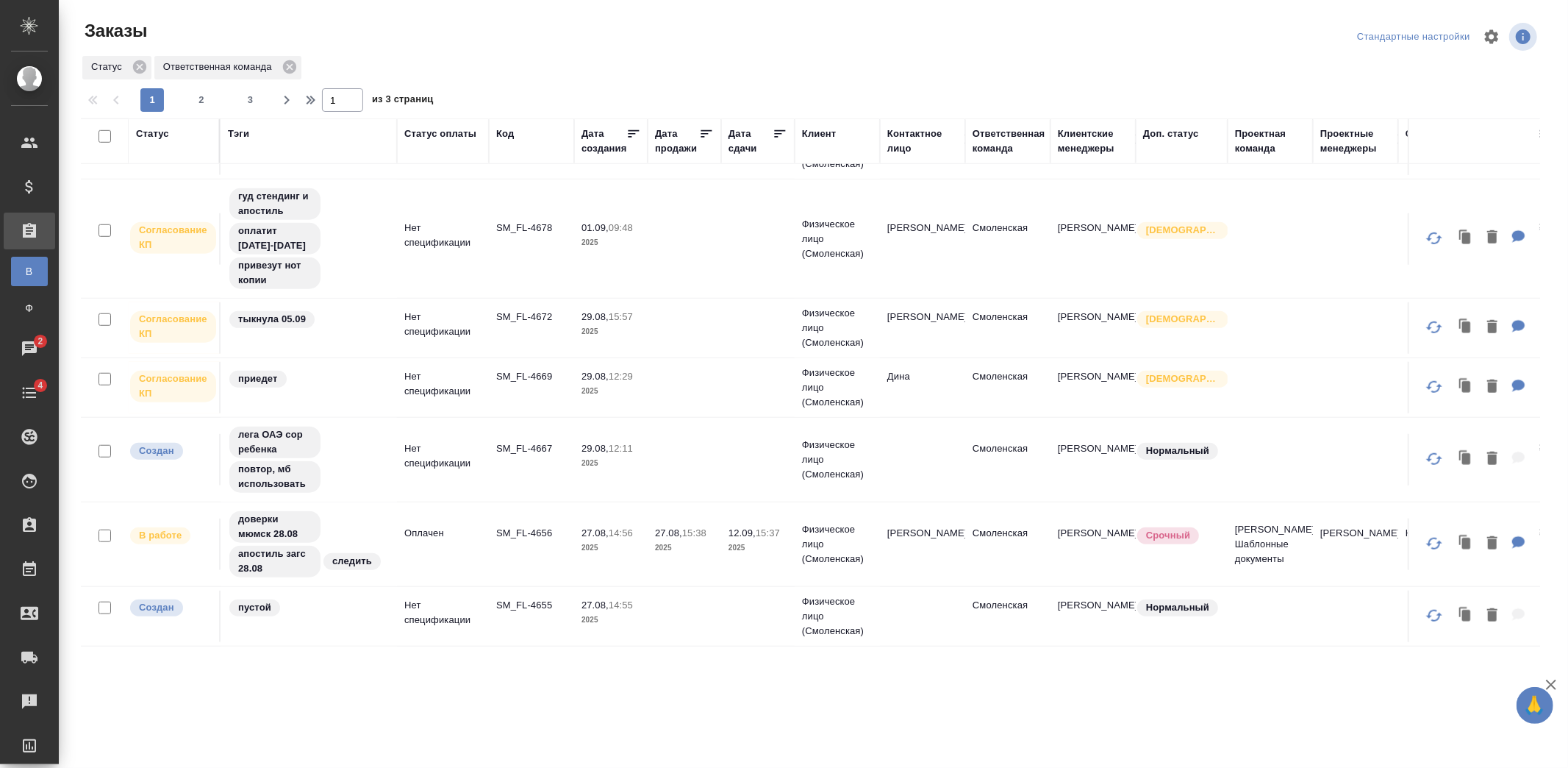
scroll to position [967, 0]
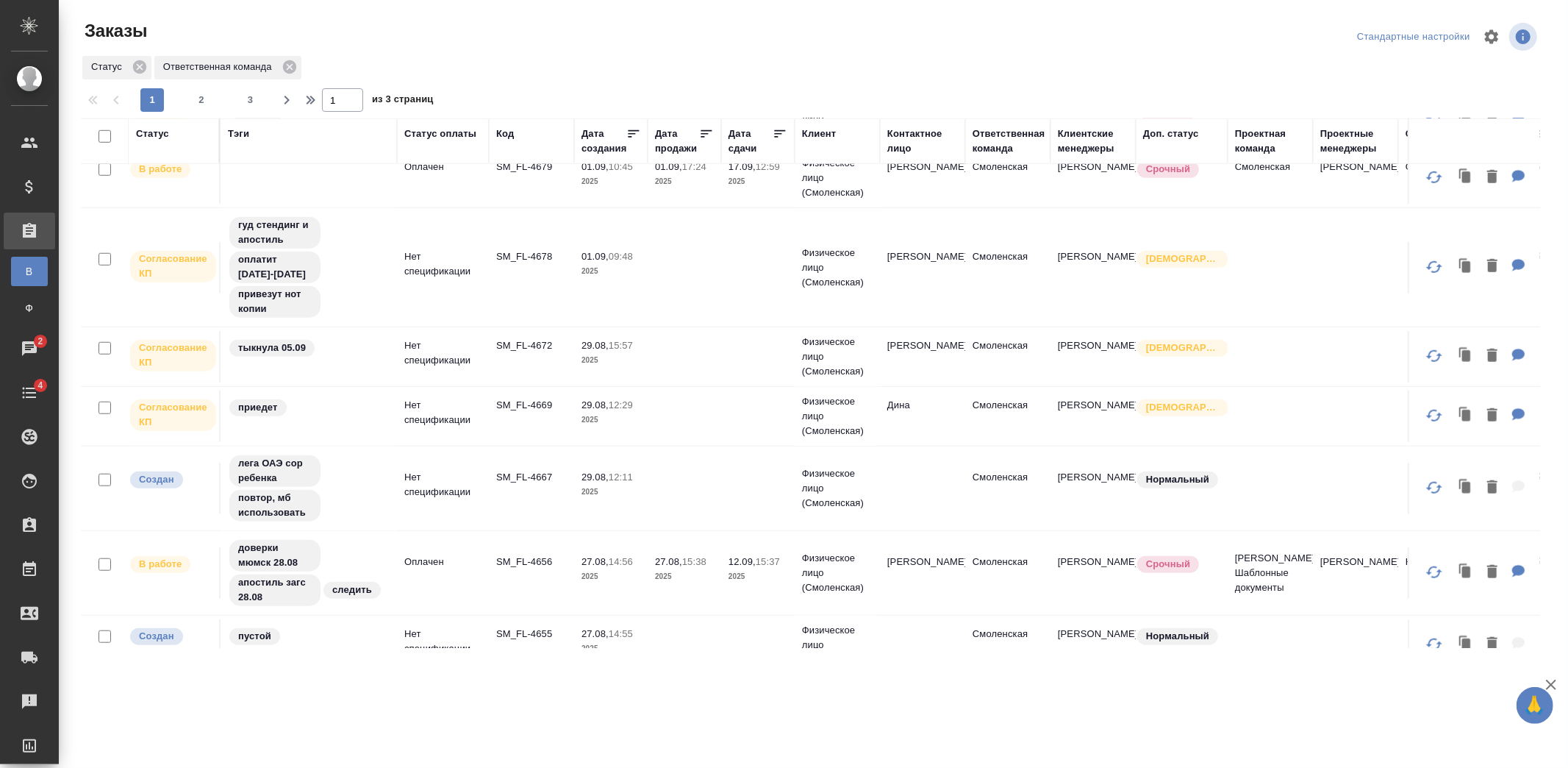
click at [636, 359] on p "2025" at bounding box center [610, 360] width 58 height 15
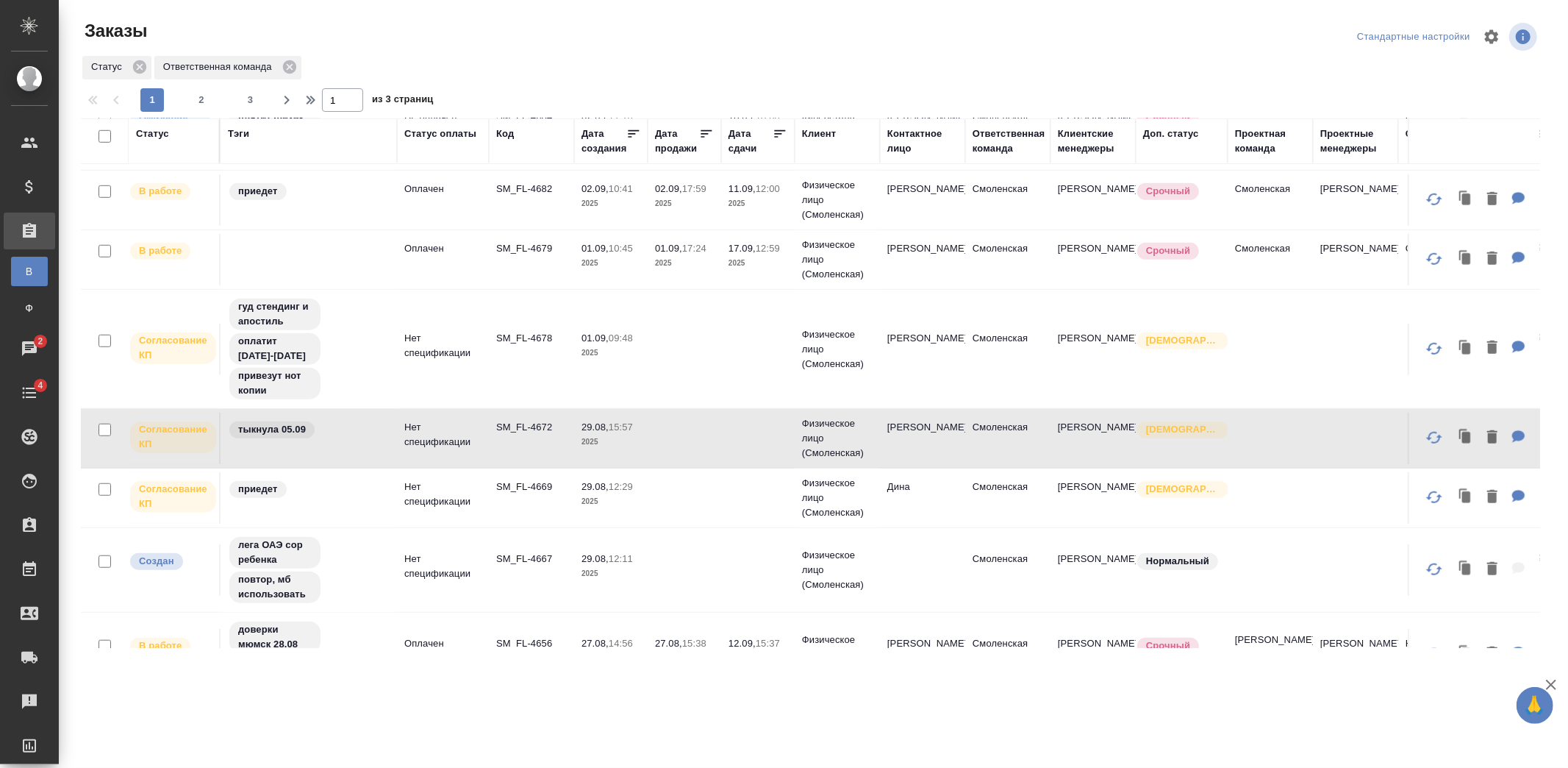
scroll to position [804, 0]
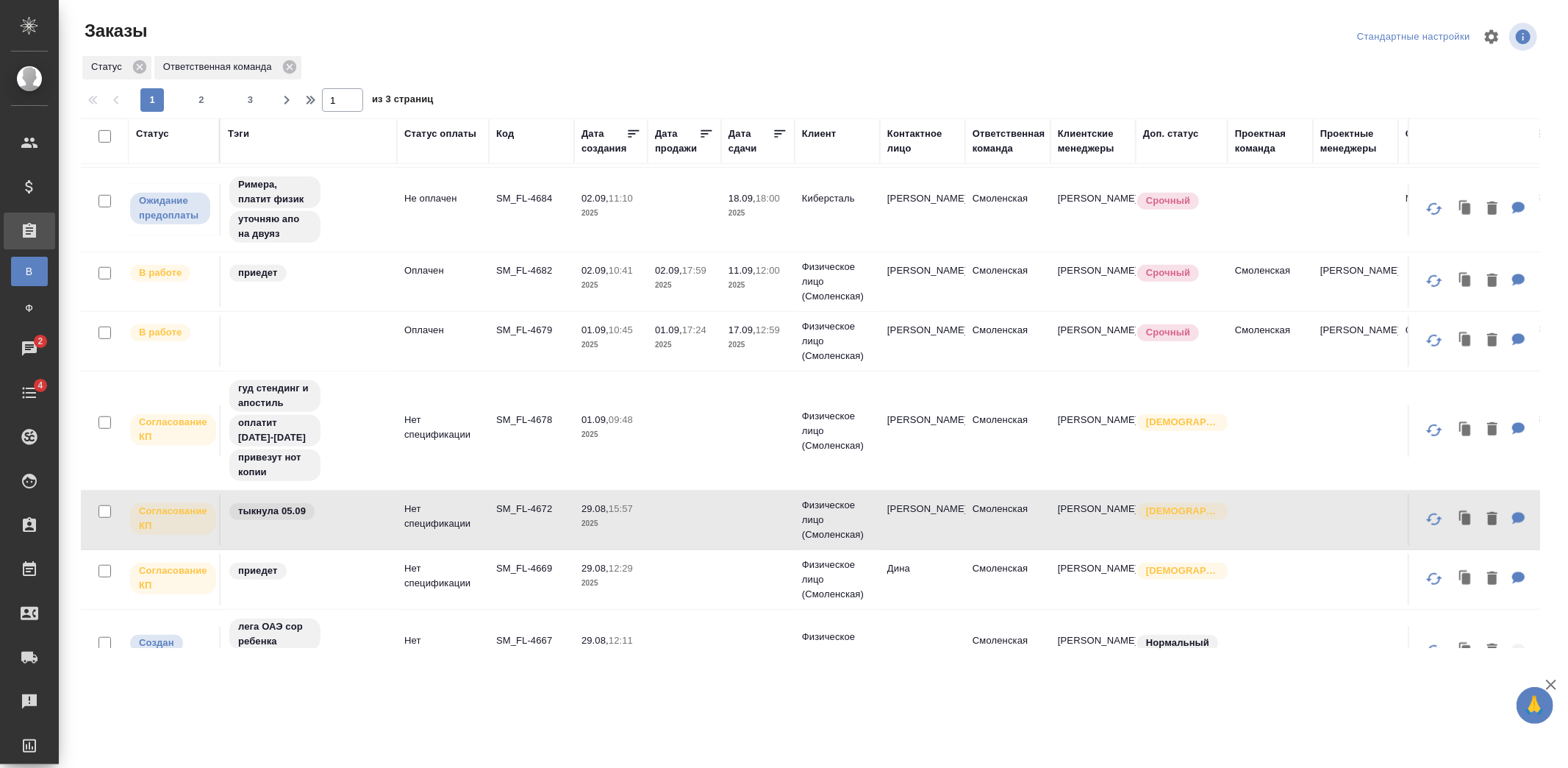
click at [704, 343] on p "2025" at bounding box center [684, 344] width 58 height 15
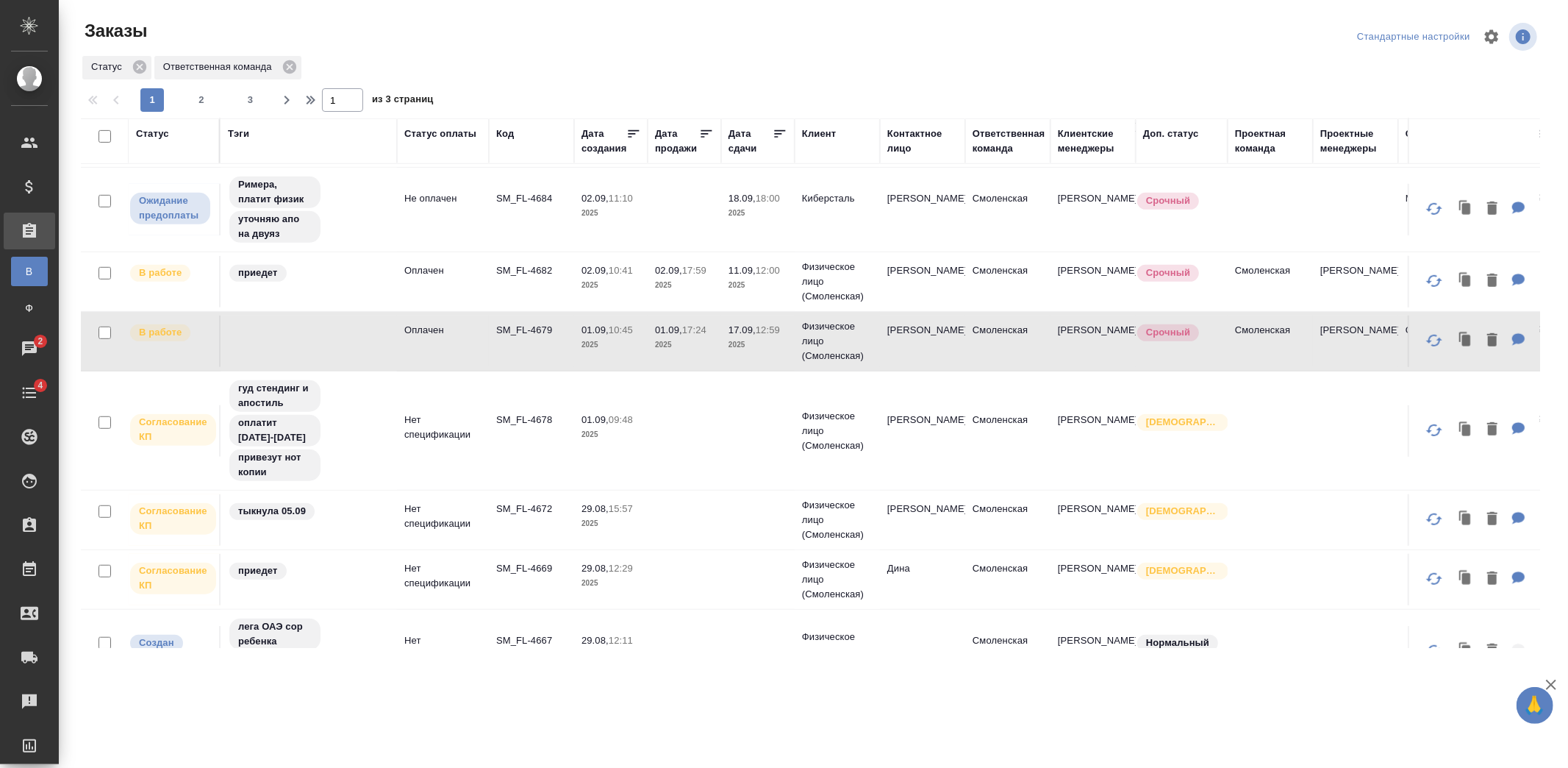
click at [848, 272] on p "Физическое лицо (Смоленская)" at bounding box center [837, 282] width 71 height 44
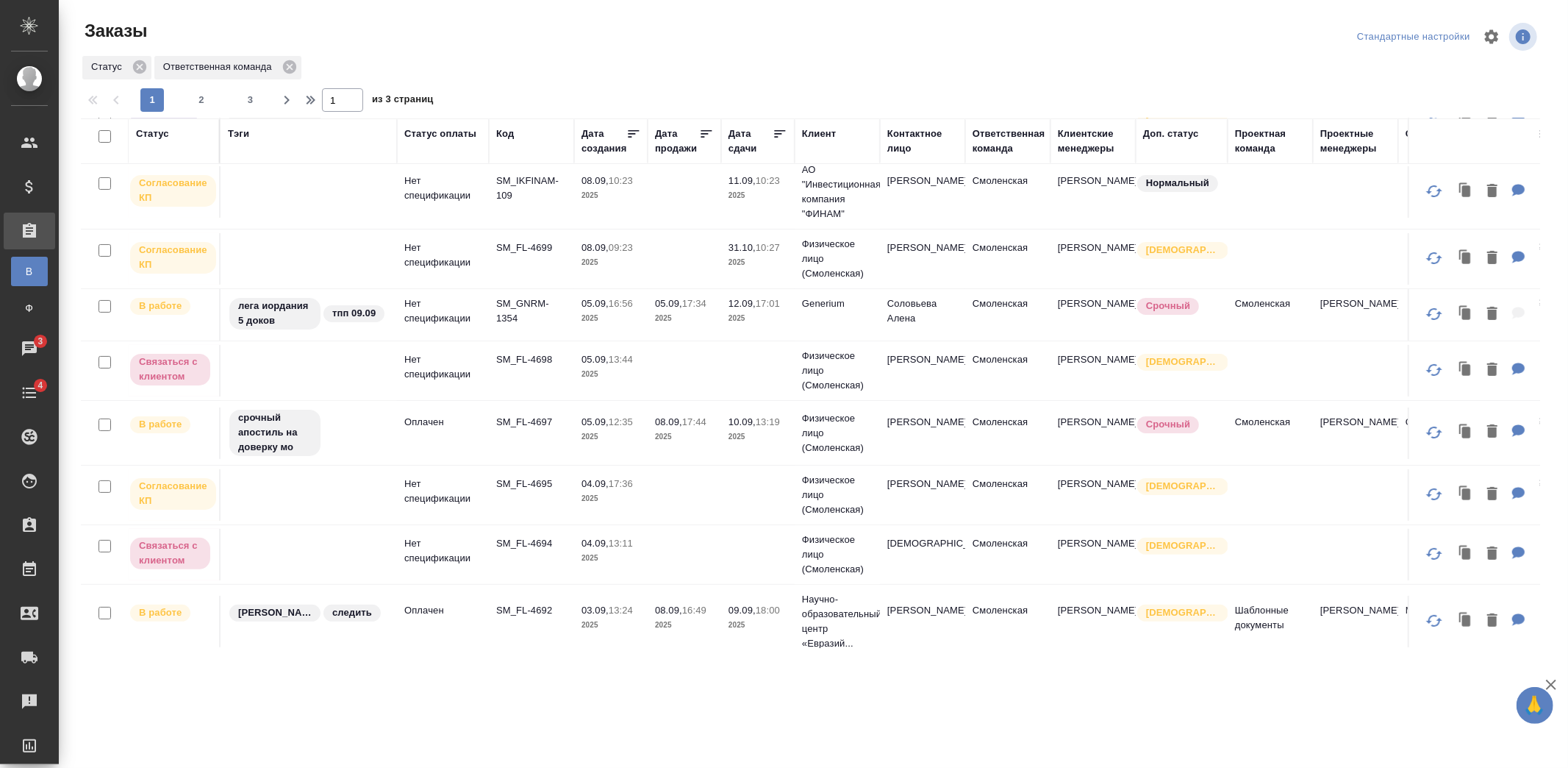
scroll to position [150, 0]
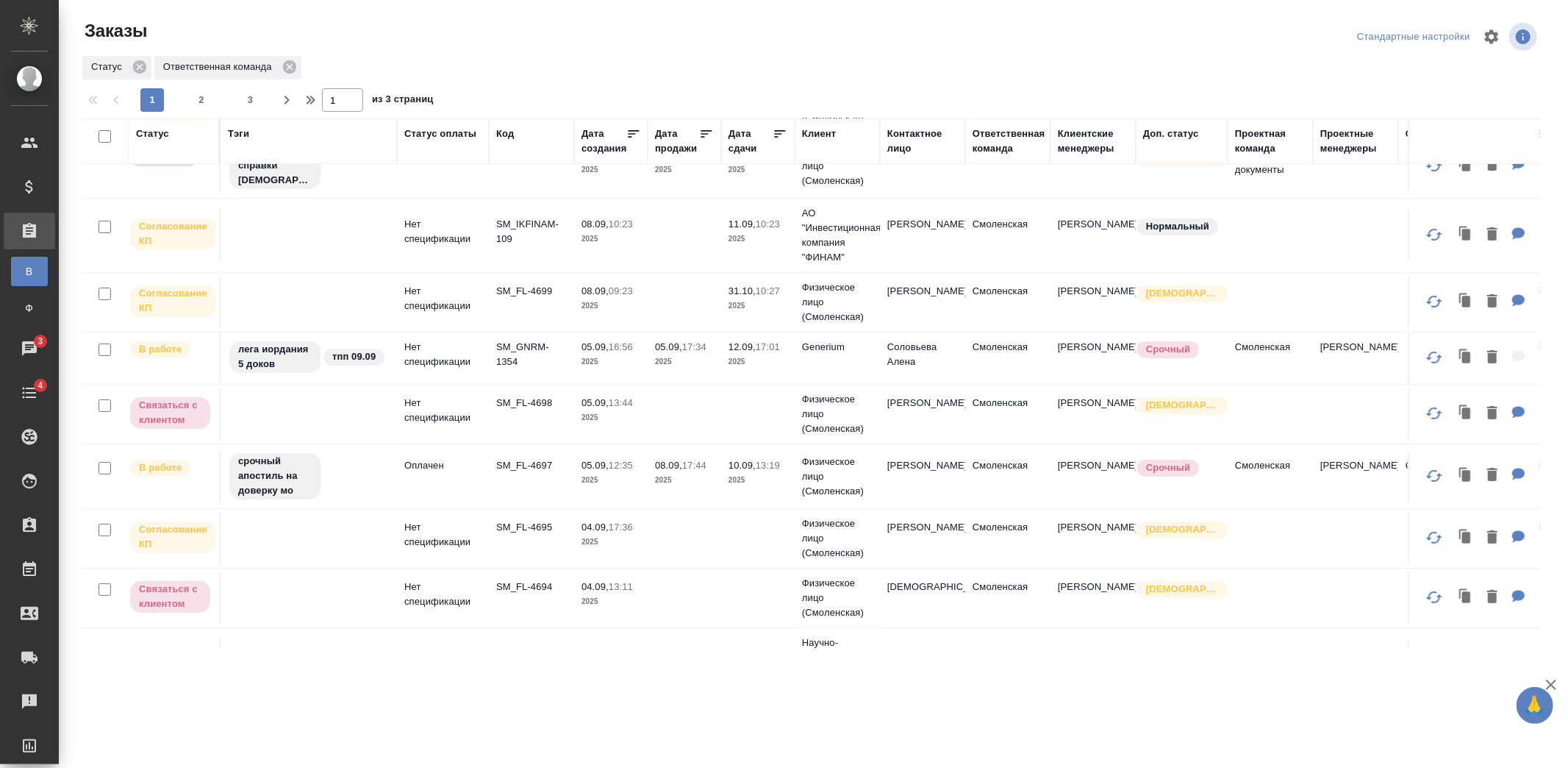
click at [719, 478] on td "08.09, 17:44 2025" at bounding box center [684, 476] width 73 height 51
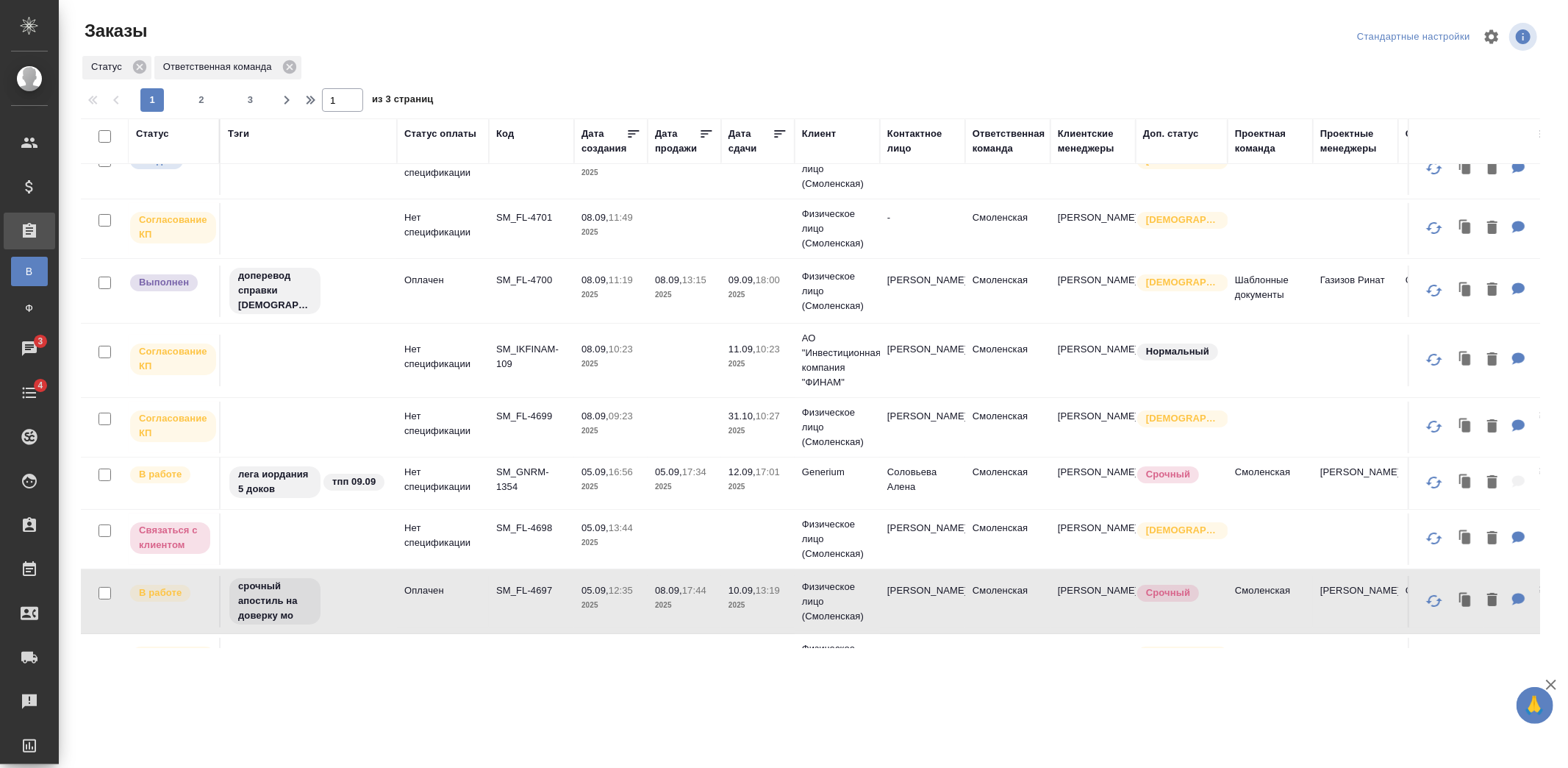
scroll to position [0, 0]
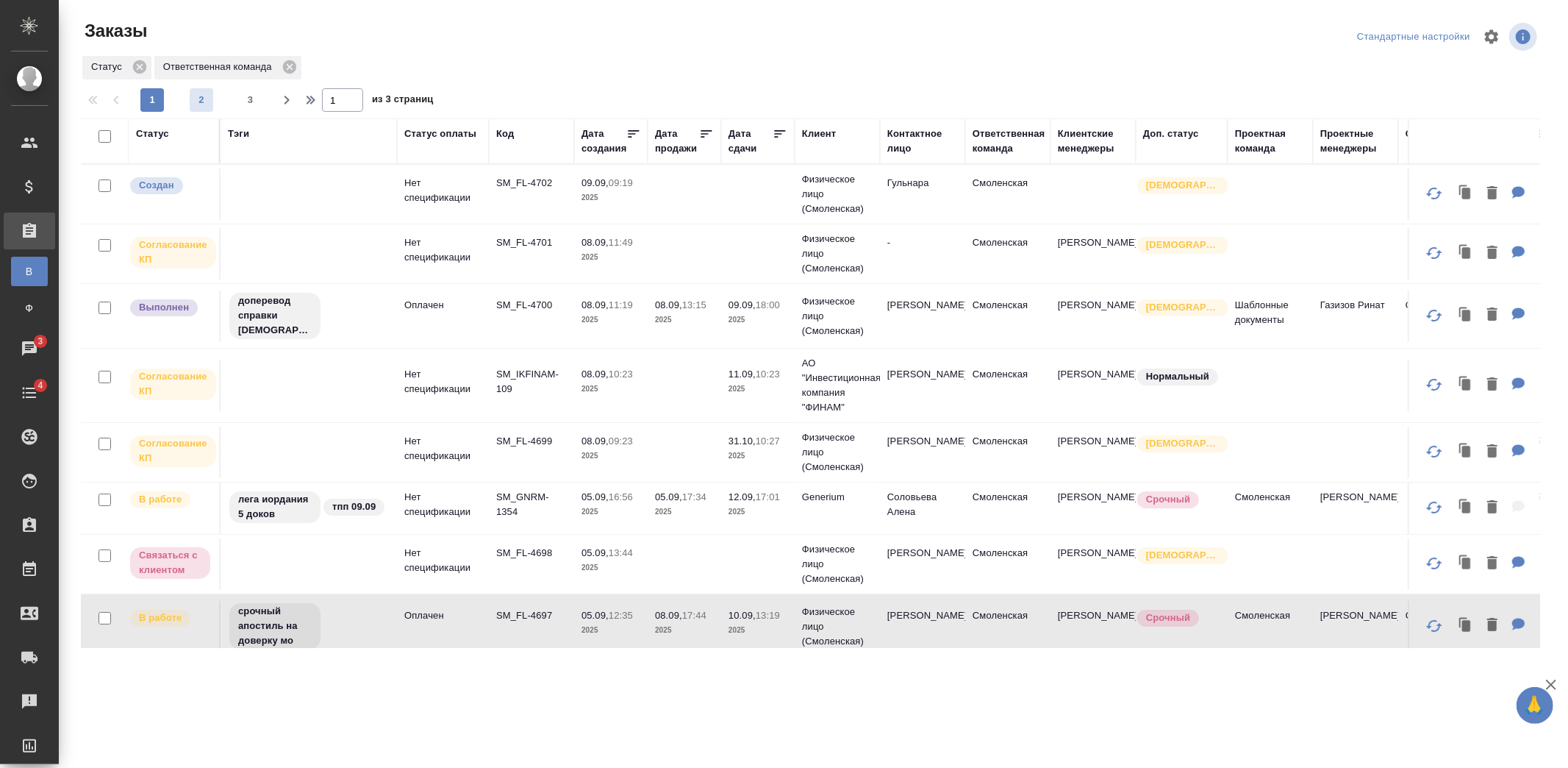
click at [207, 99] on span "2" at bounding box center [201, 99] width 24 height 15
type input "2"
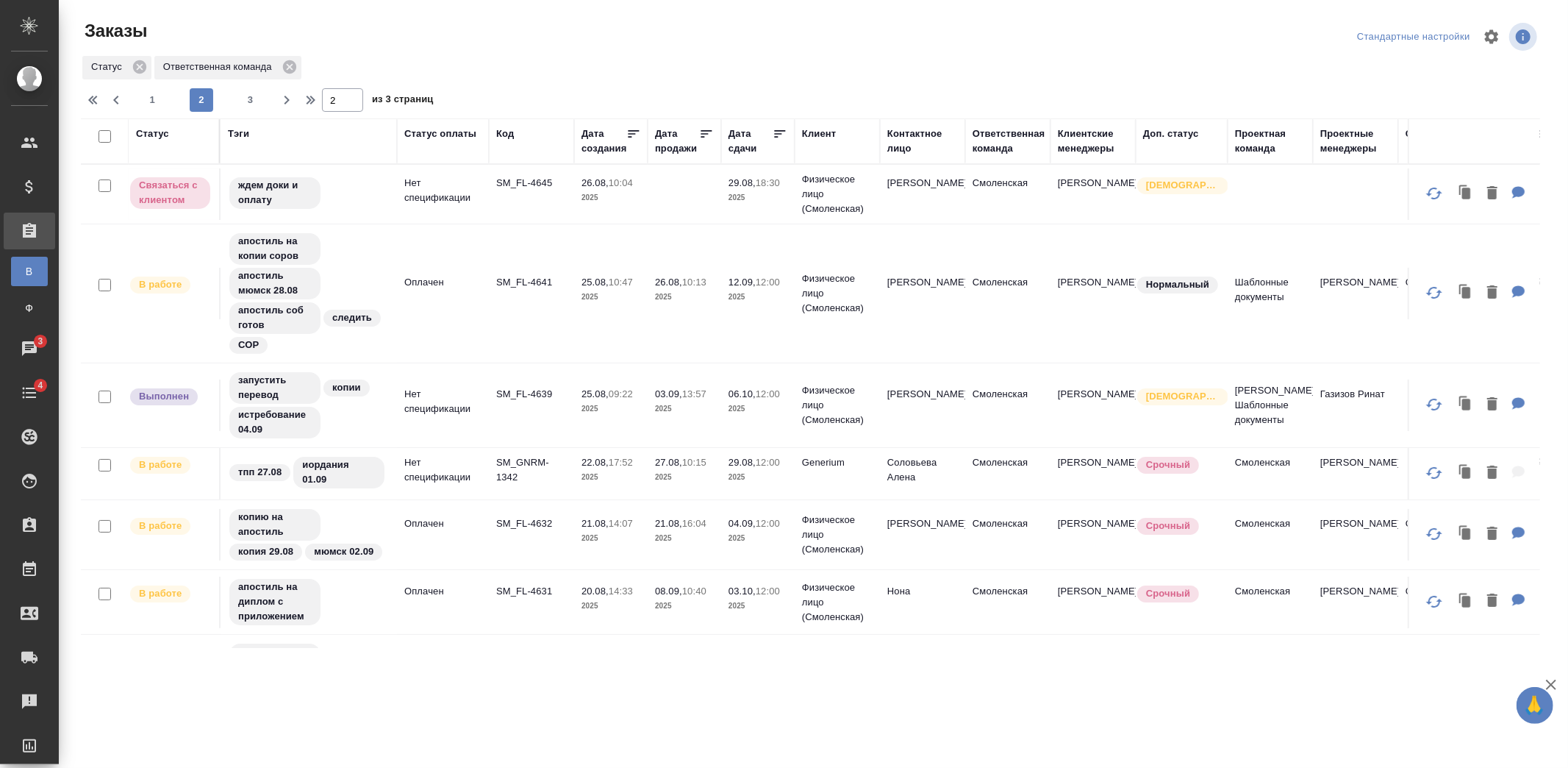
click at [741, 69] on div "Статус Ответственная команда" at bounding box center [811, 67] width 1460 height 26
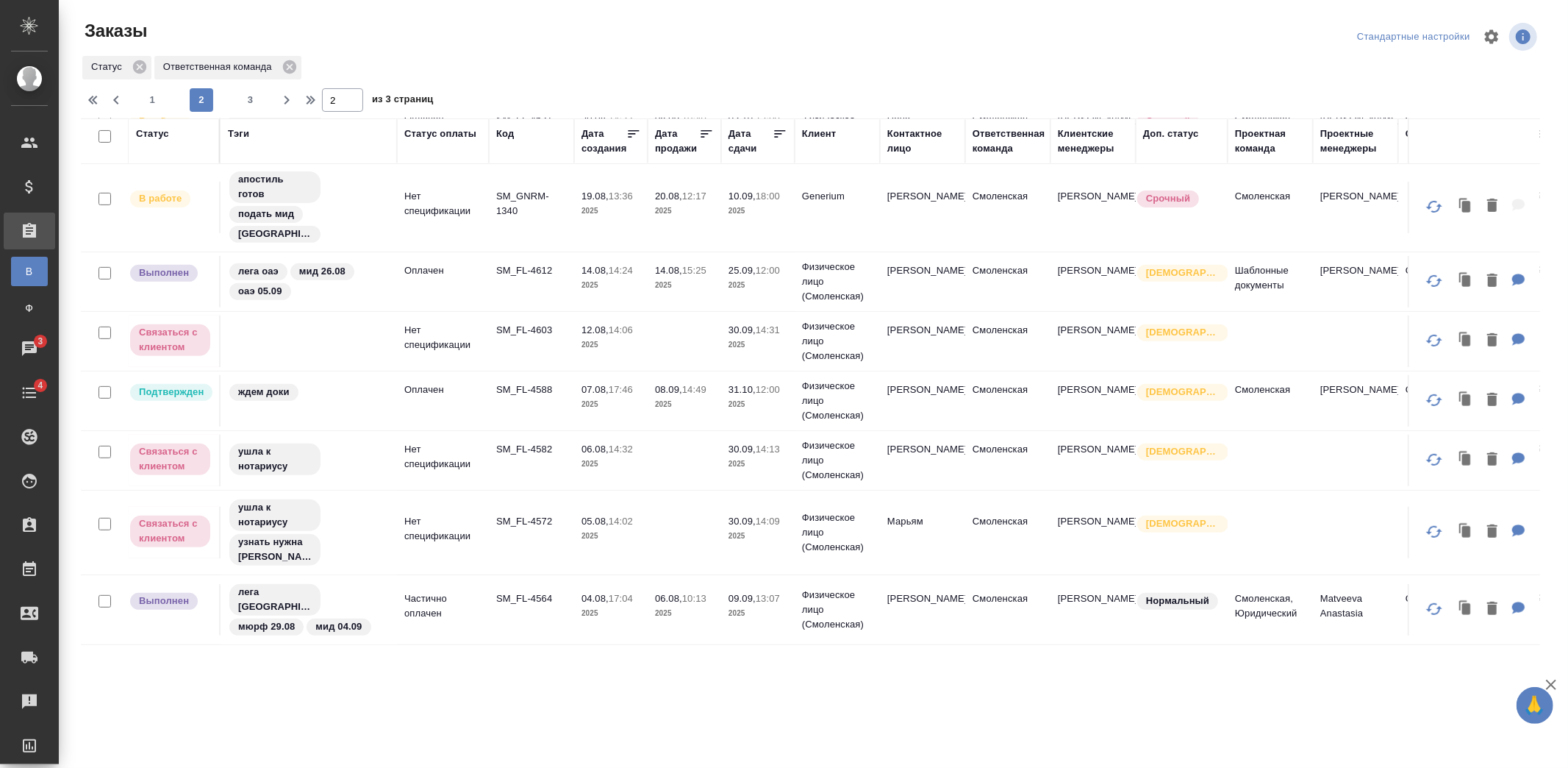
scroll to position [408, 0]
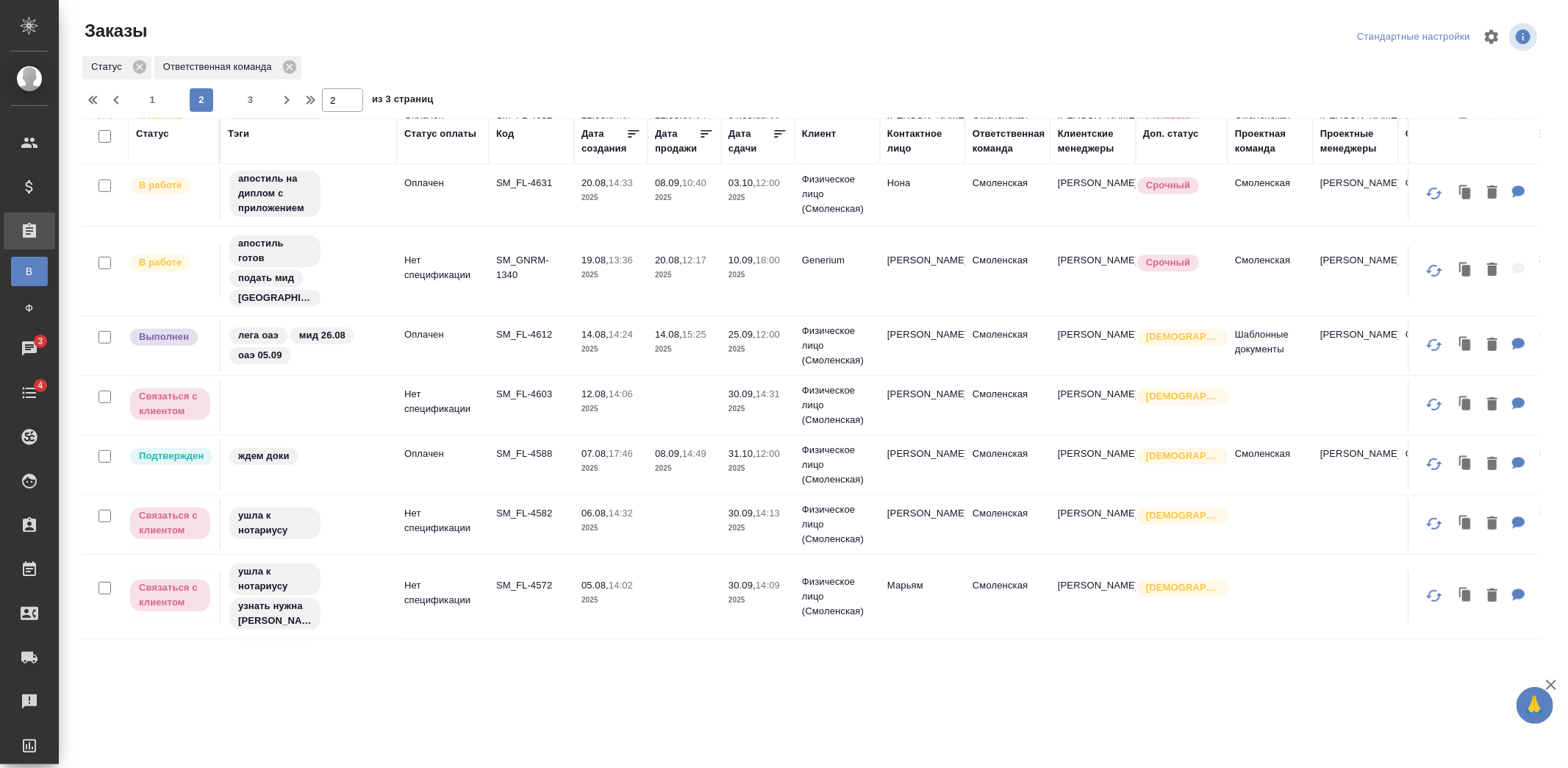
click at [853, 267] on td "Generium" at bounding box center [838, 271] width 85 height 51
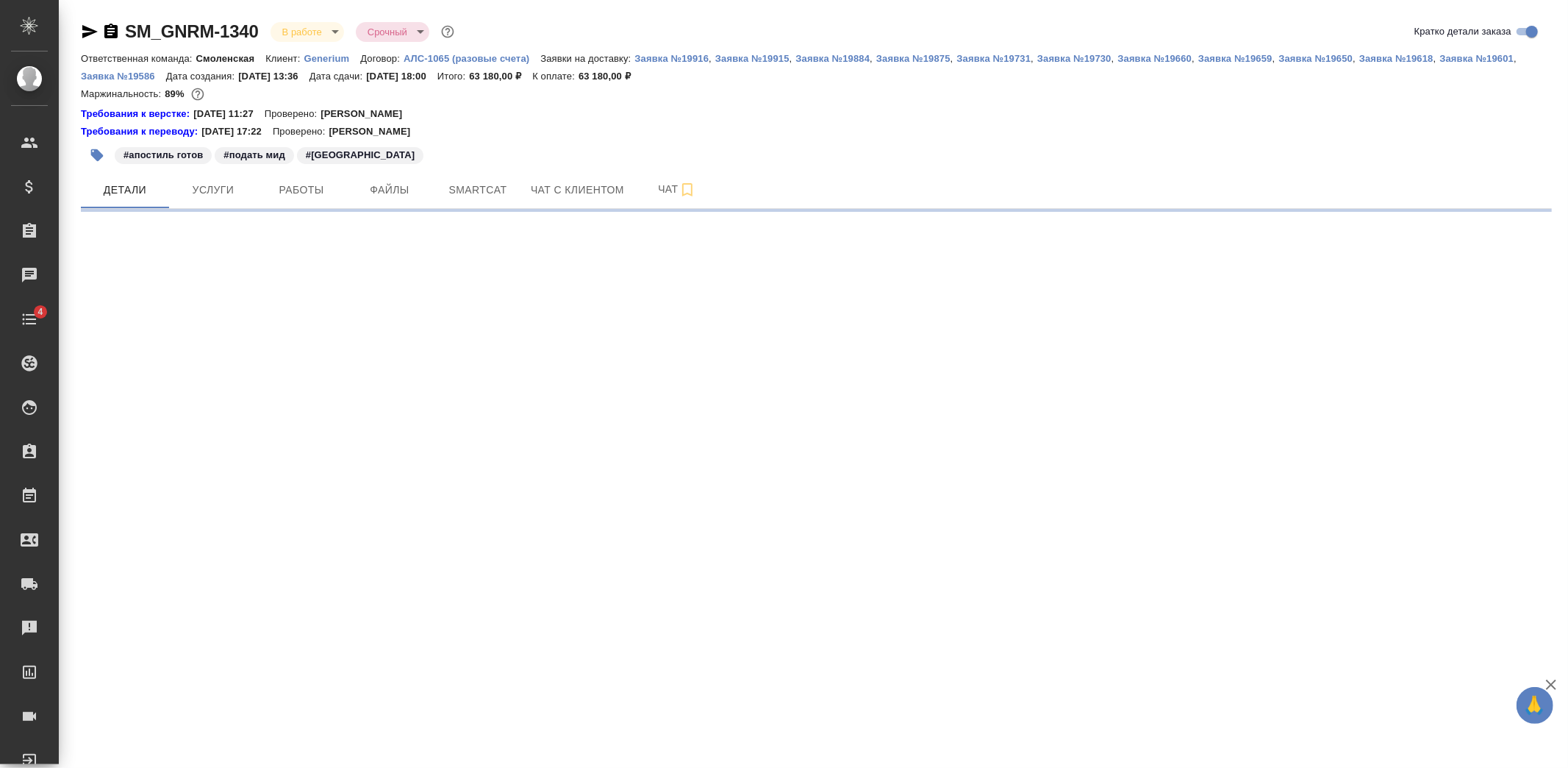
select select "RU"
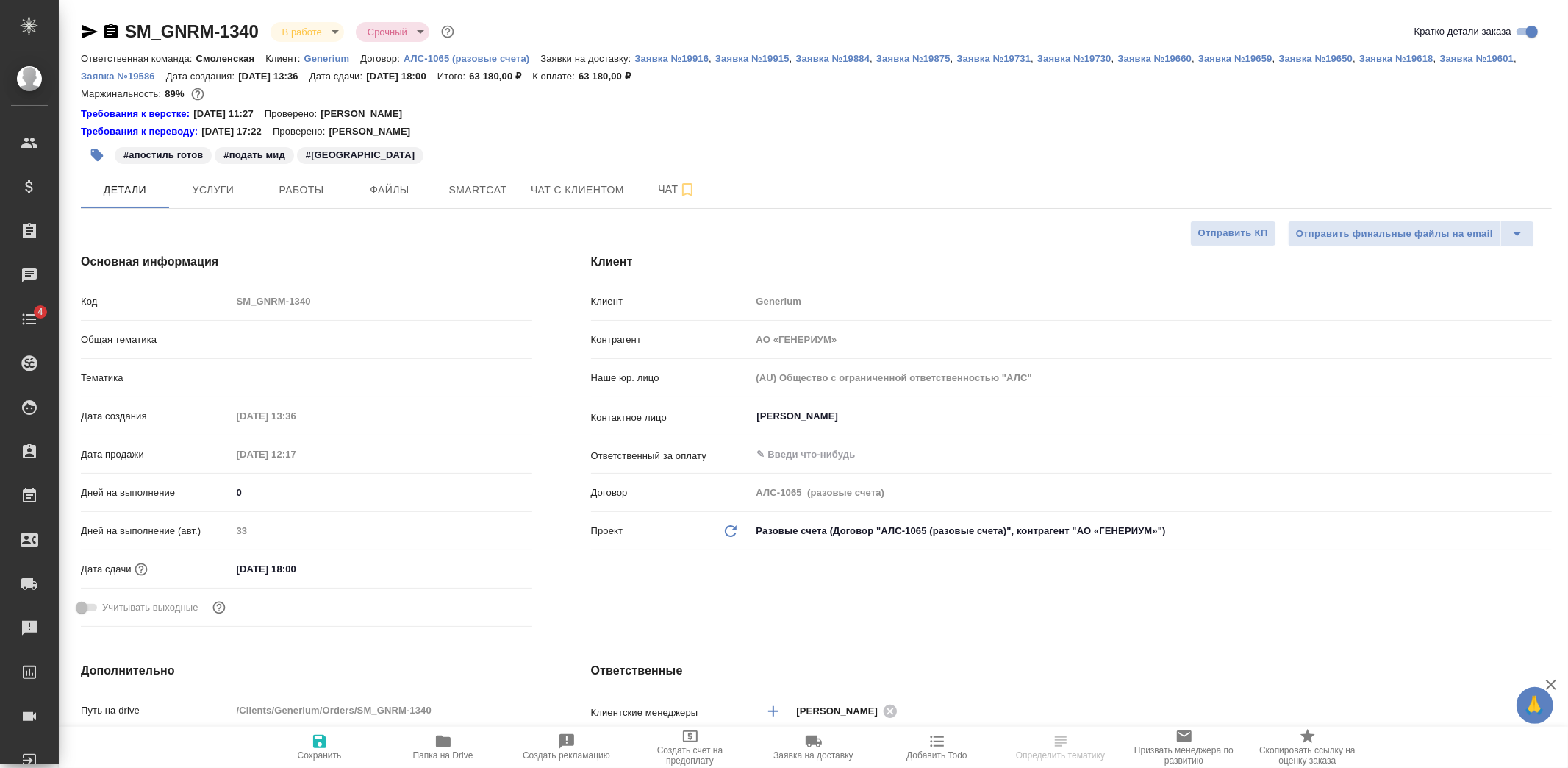
type textarea "x"
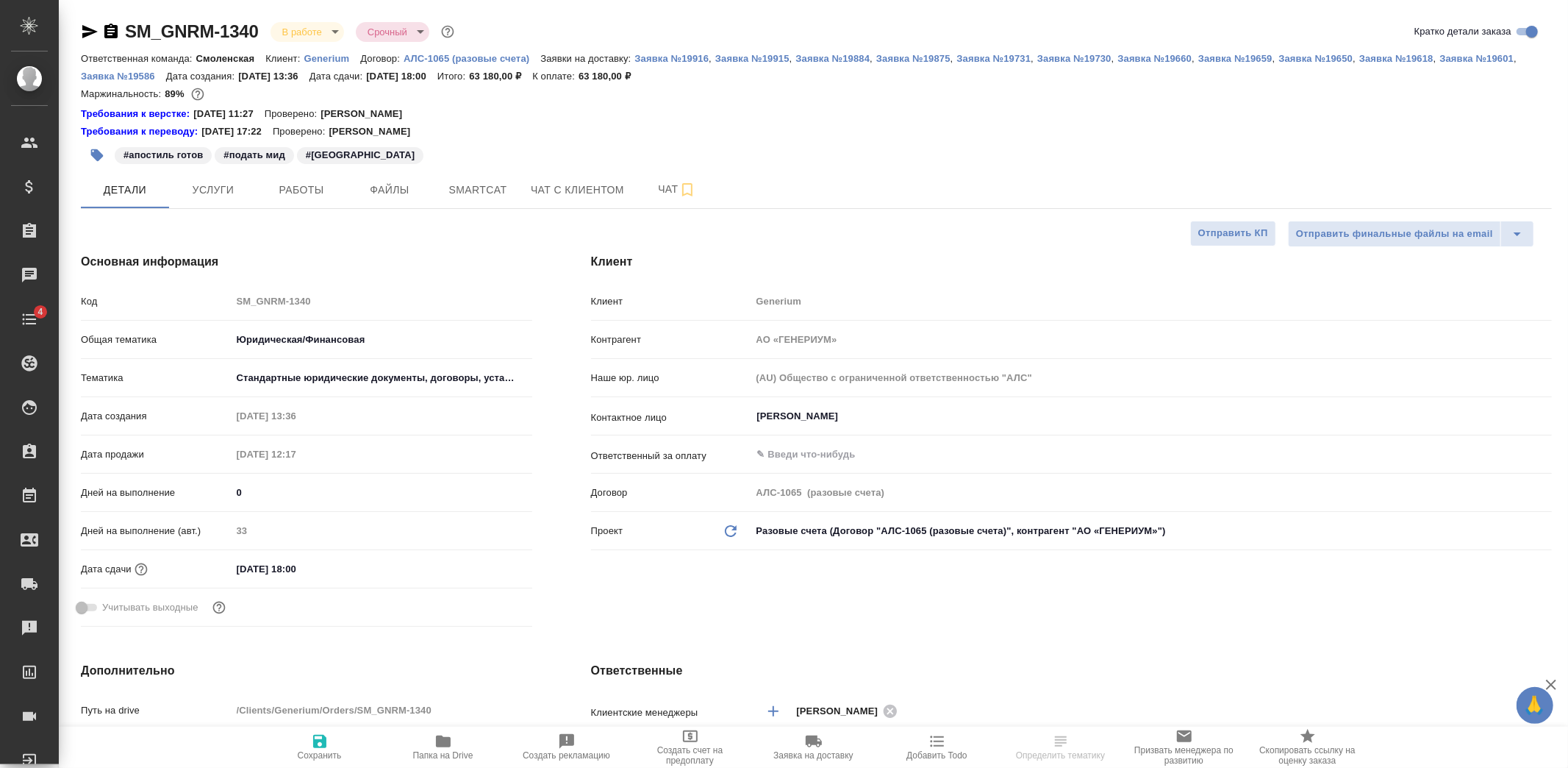
type textarea "x"
select select "RU"
type textarea "x"
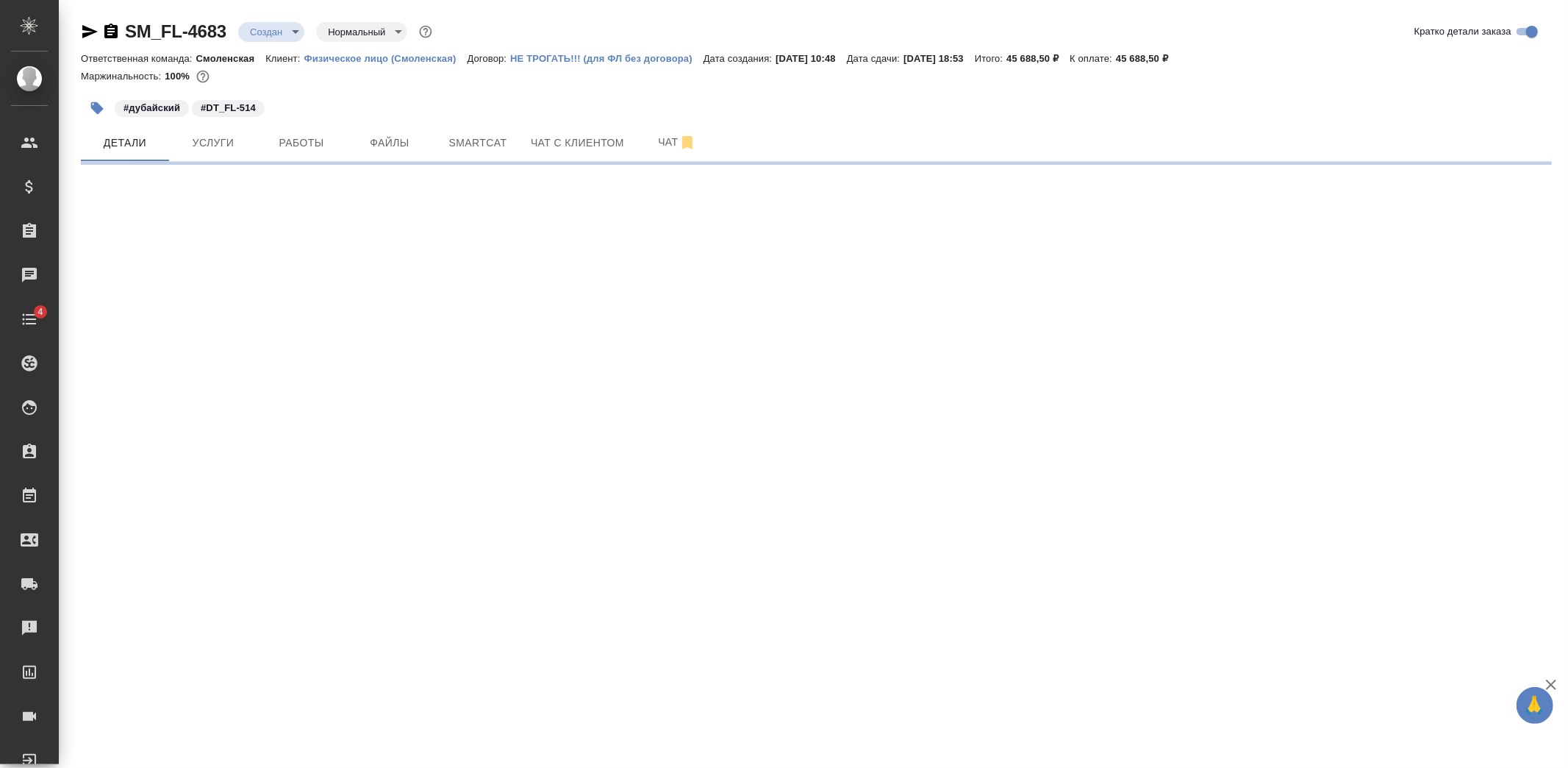
select select "RU"
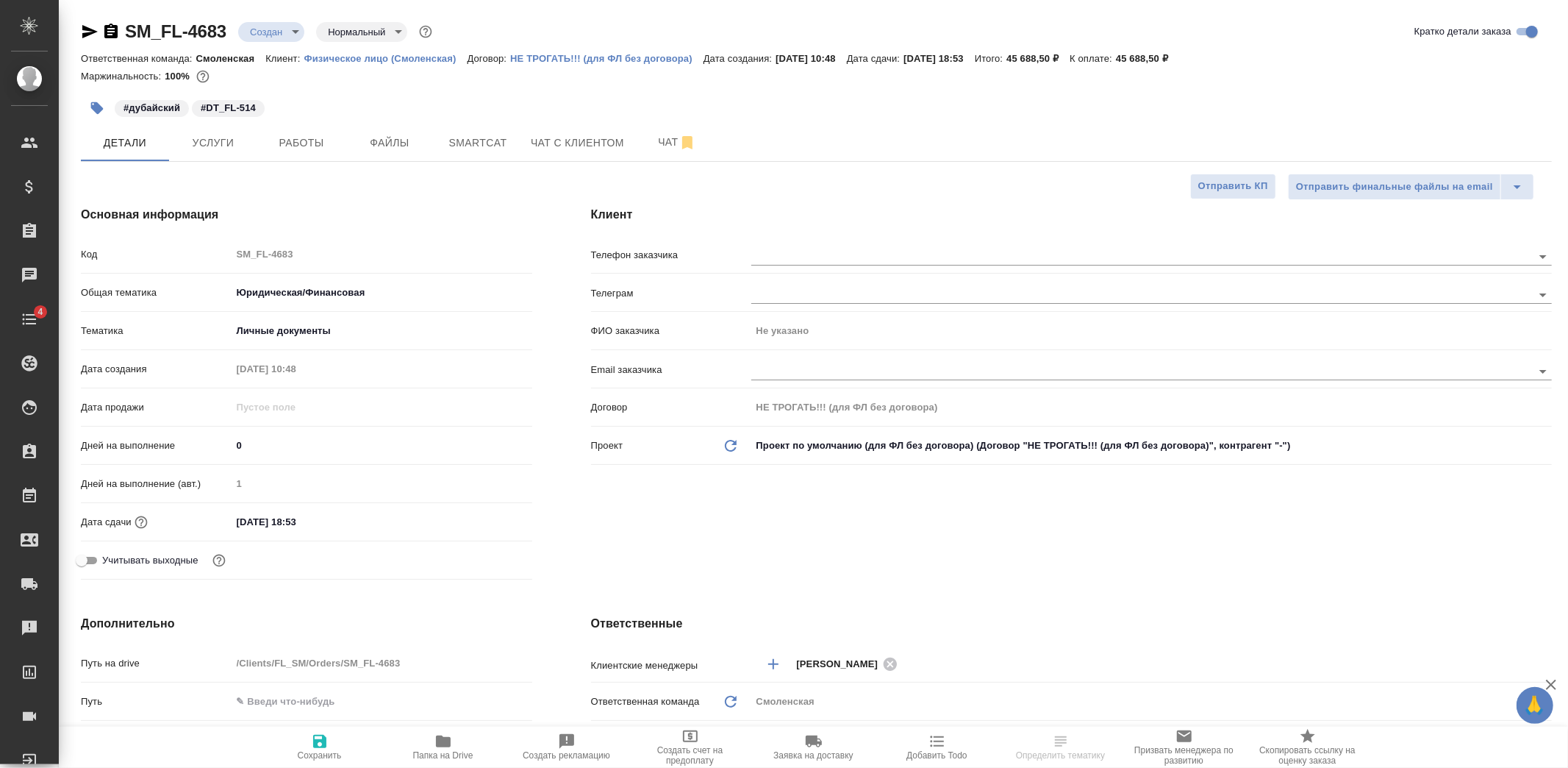
type textarea "x"
click at [272, 30] on body "🙏 .cls-1 fill:#fff; AWATERA [PERSON_NAME] Спецификации Заказы Чаты 4 Todo Проек…" at bounding box center [784, 384] width 1568 height 768
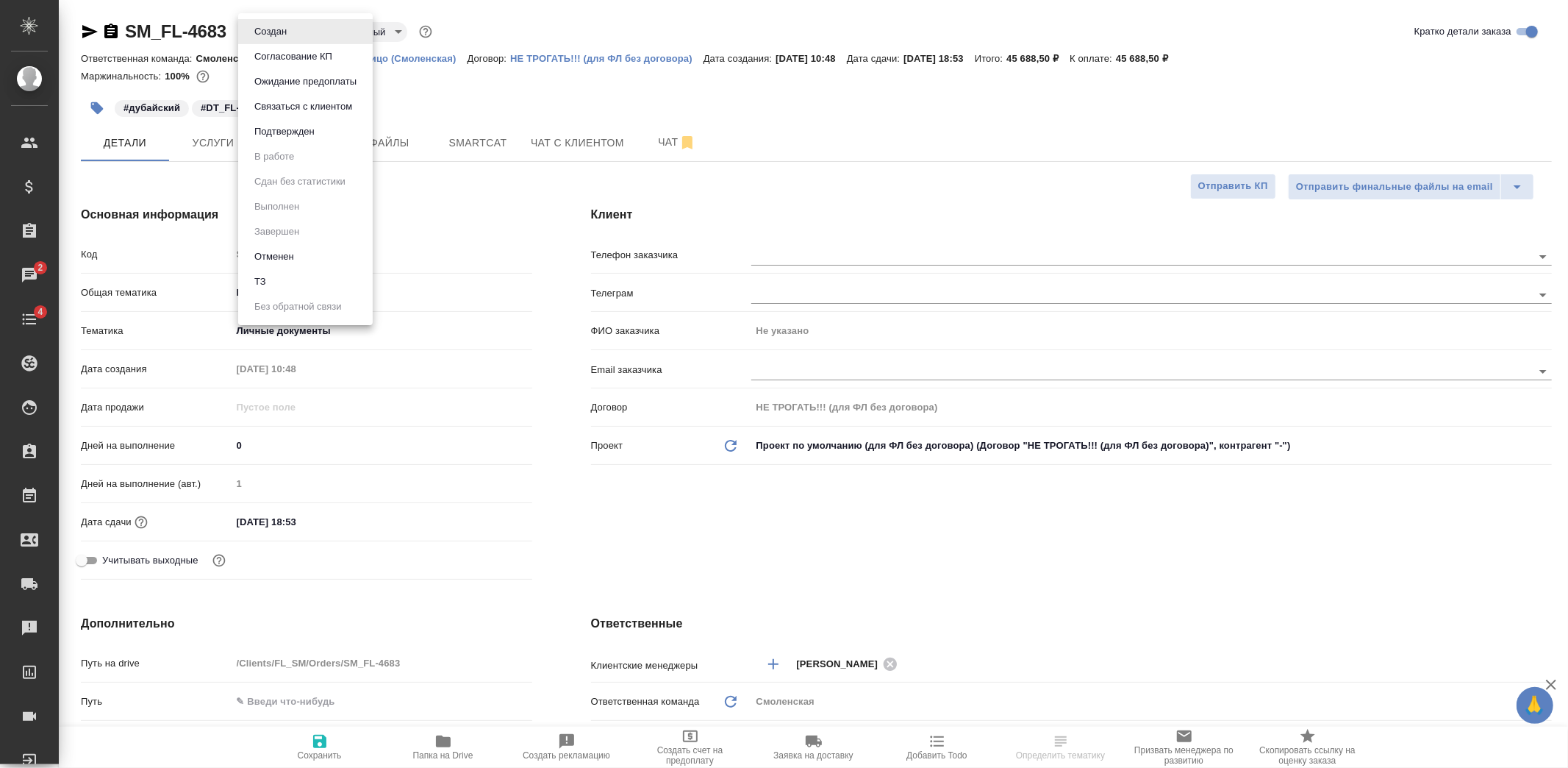
click at [317, 255] on li "Отменен" at bounding box center [305, 256] width 134 height 25
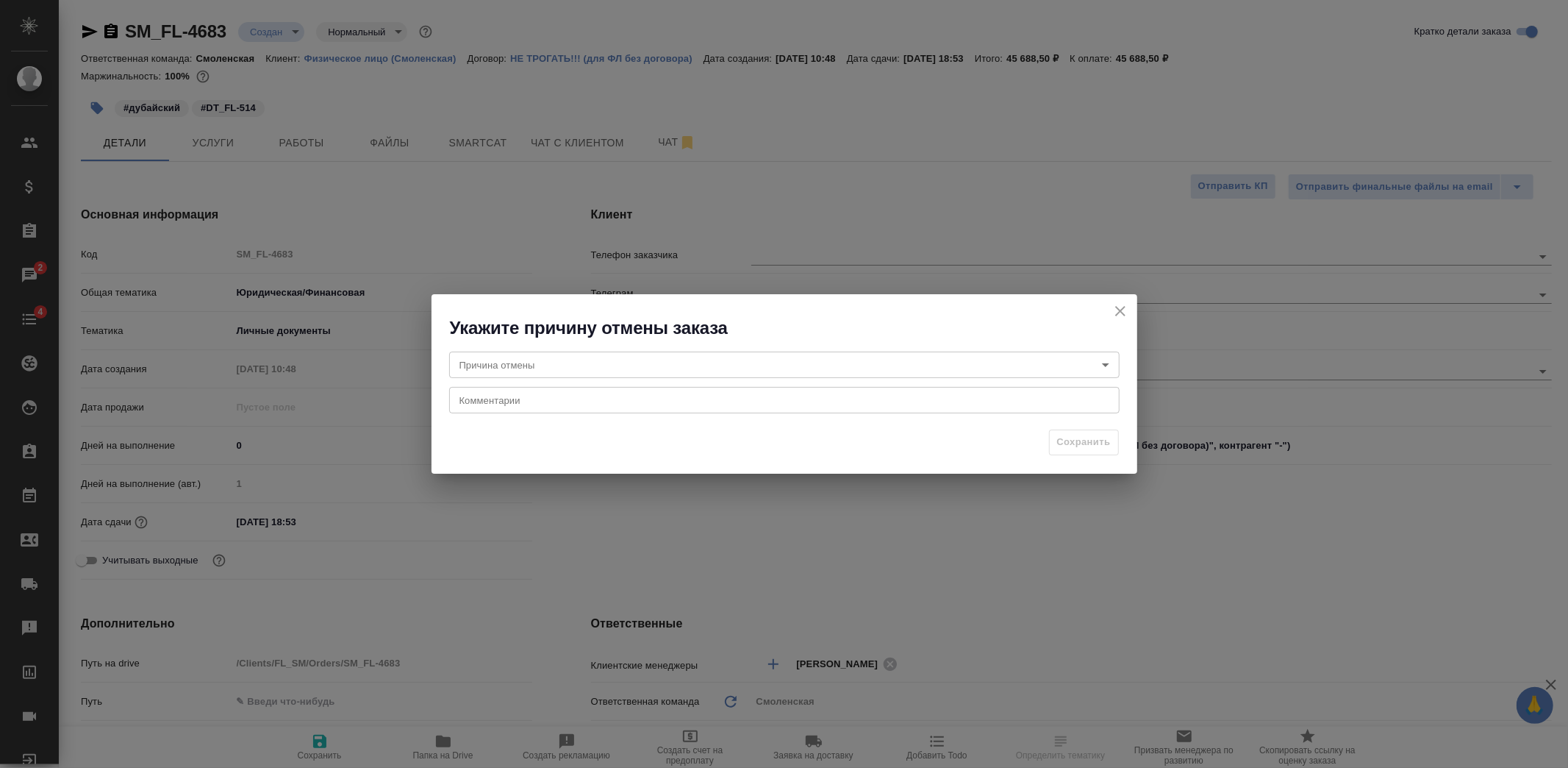
click at [500, 359] on body "🙏 .cls-1 fill:#fff; AWATERA [PERSON_NAME] Спецификации Заказы 2 Чаты 4 Todo Про…" at bounding box center [784, 384] width 1568 height 768
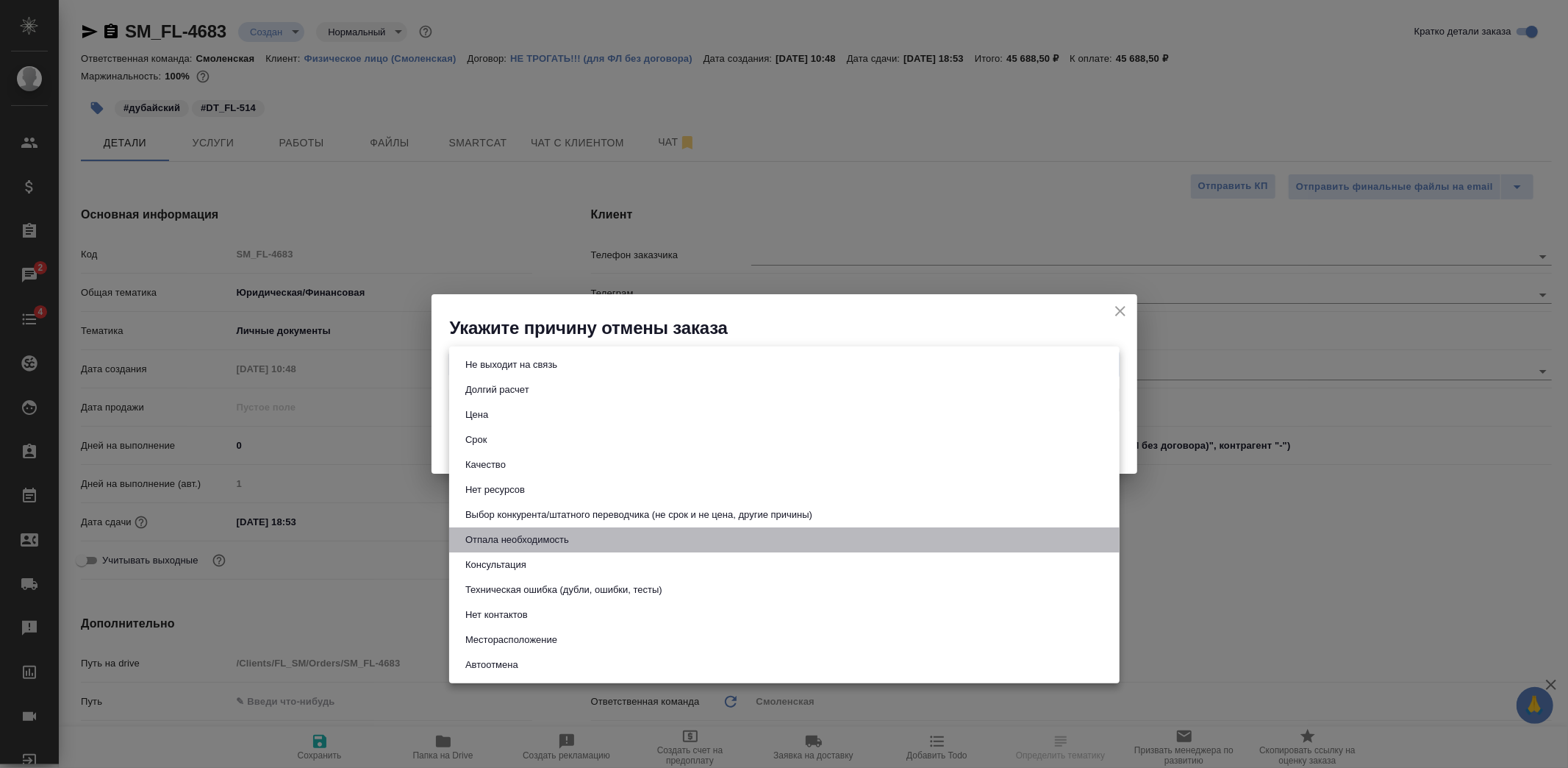
click at [533, 538] on button "Отпала необходимость" at bounding box center [517, 540] width 112 height 17
type input "noNeed"
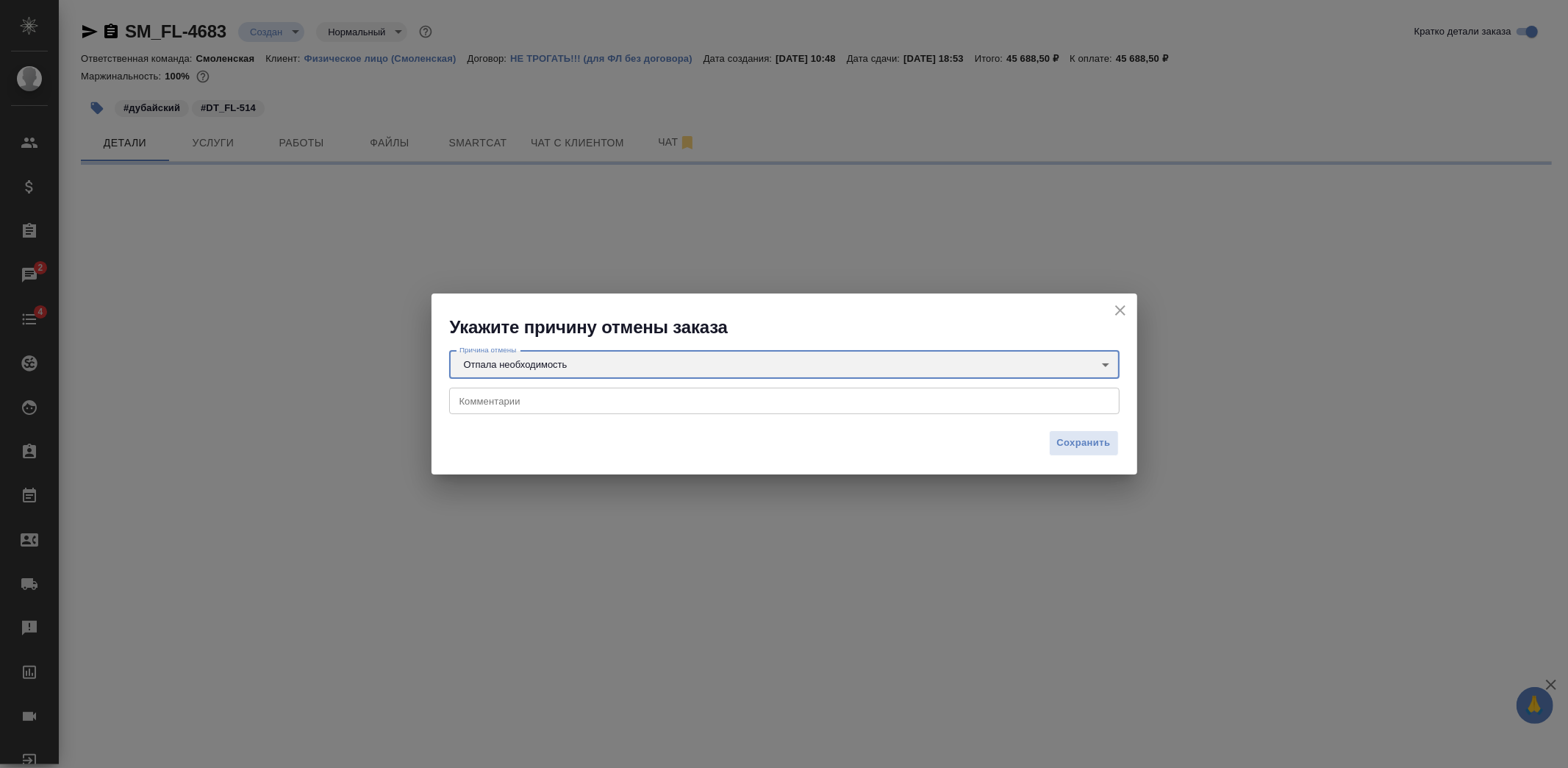
select select "RU"
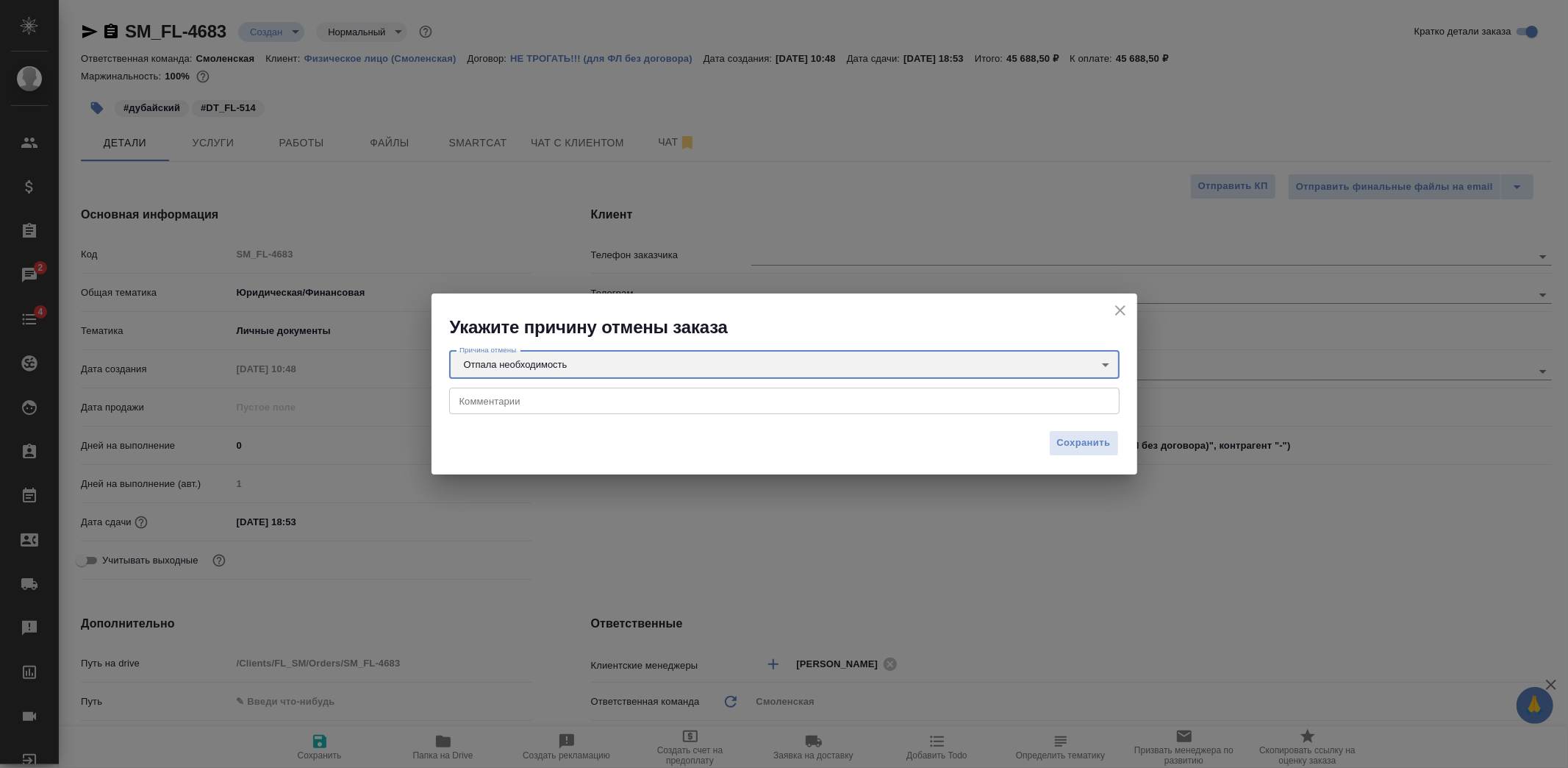
type textarea "x"
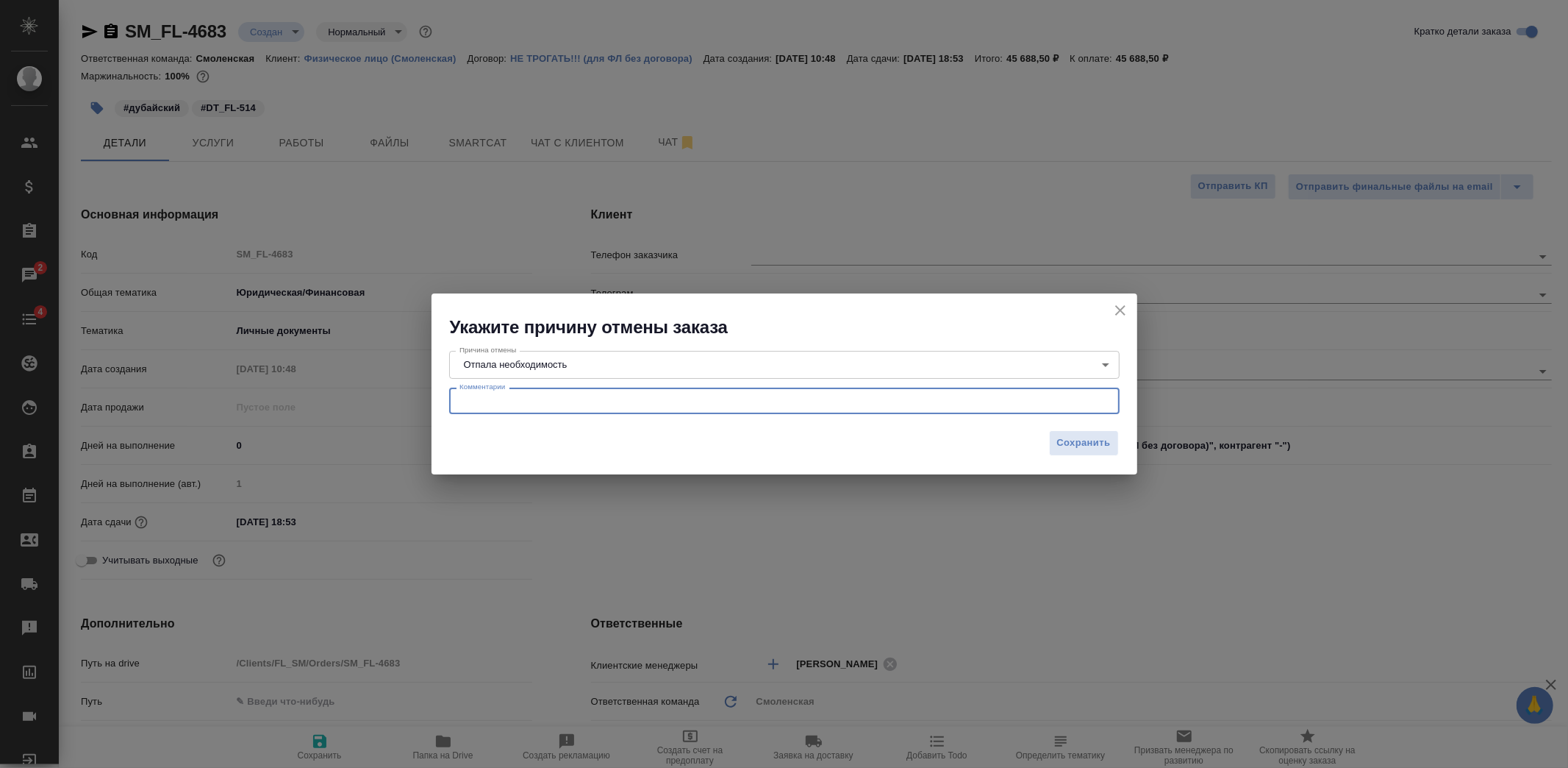
click at [553, 399] on textarea at bounding box center [784, 401] width 650 height 11
type textarea "В Дубайском отделе тоже отказ"
click at [1081, 441] on span "Сохранить" at bounding box center [1084, 443] width 54 height 17
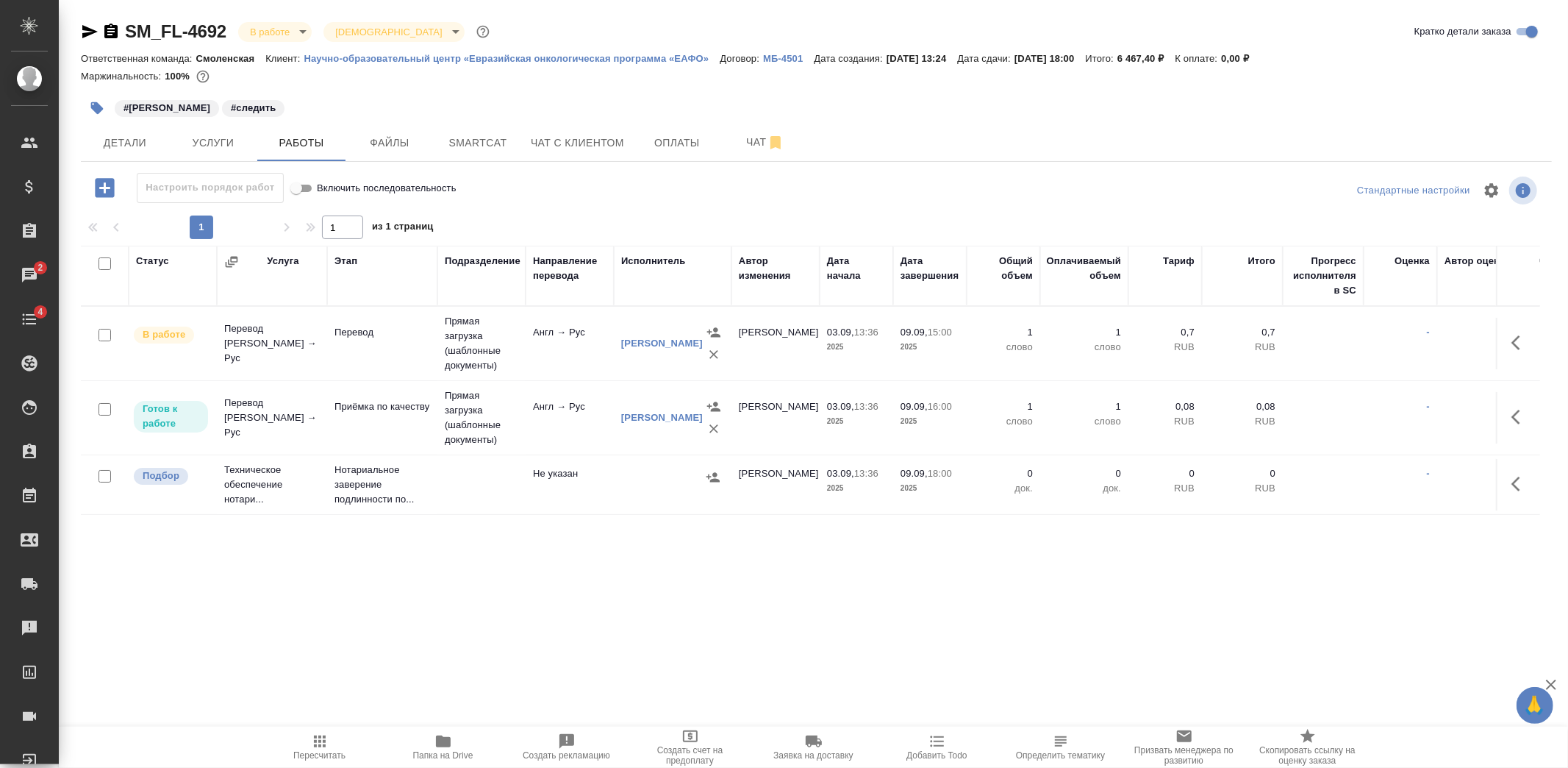
click at [77, 31] on div "SM_FL-4692 В работе inProgress Святая троица holyTrinity Кратко детали заказа О…" at bounding box center [817, 307] width 1488 height 614
click at [82, 33] on icon "button" at bounding box center [90, 31] width 17 height 17
click at [461, 739] on span "Папка на Drive" at bounding box center [443, 746] width 105 height 28
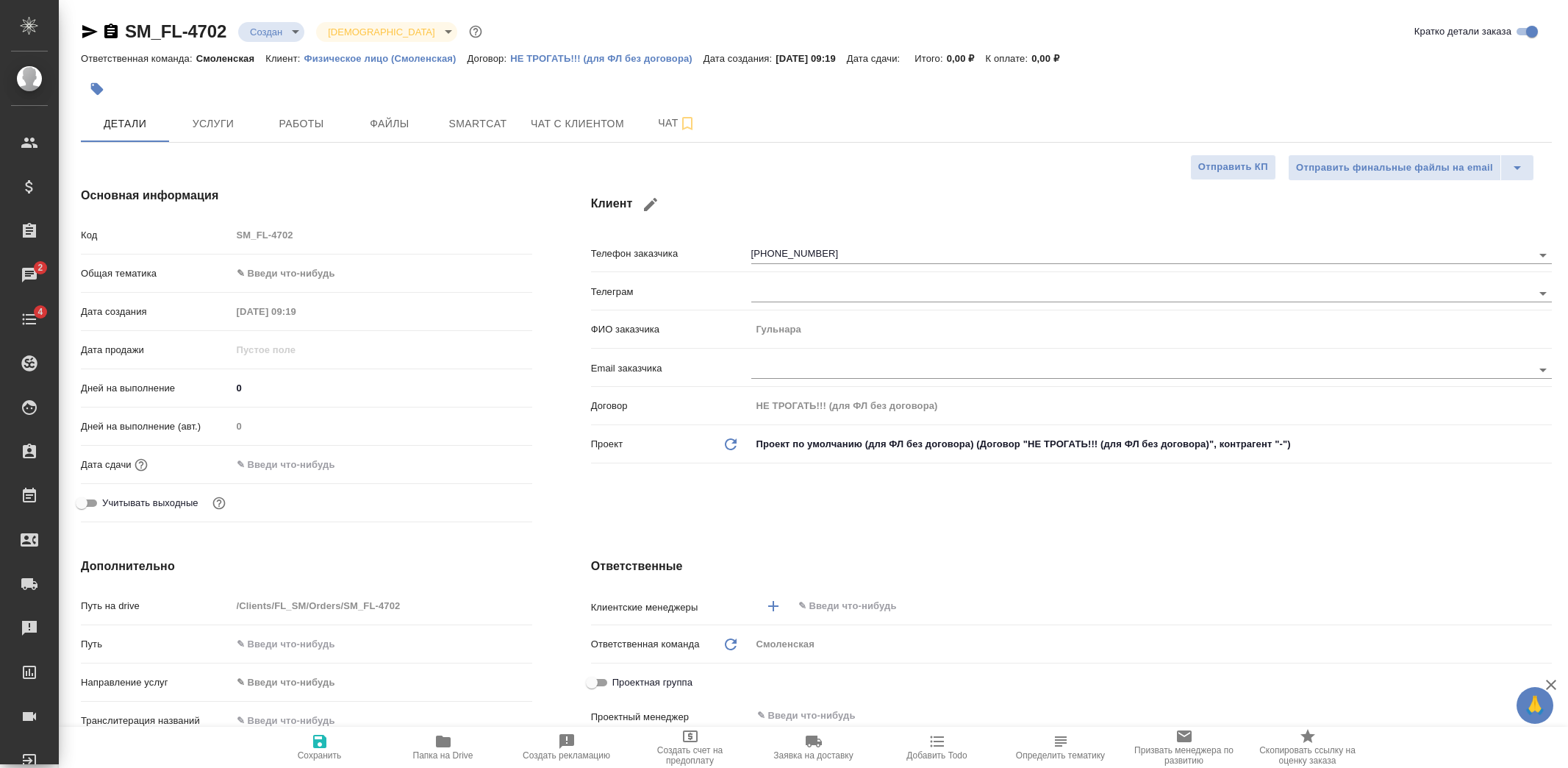
select select "RU"
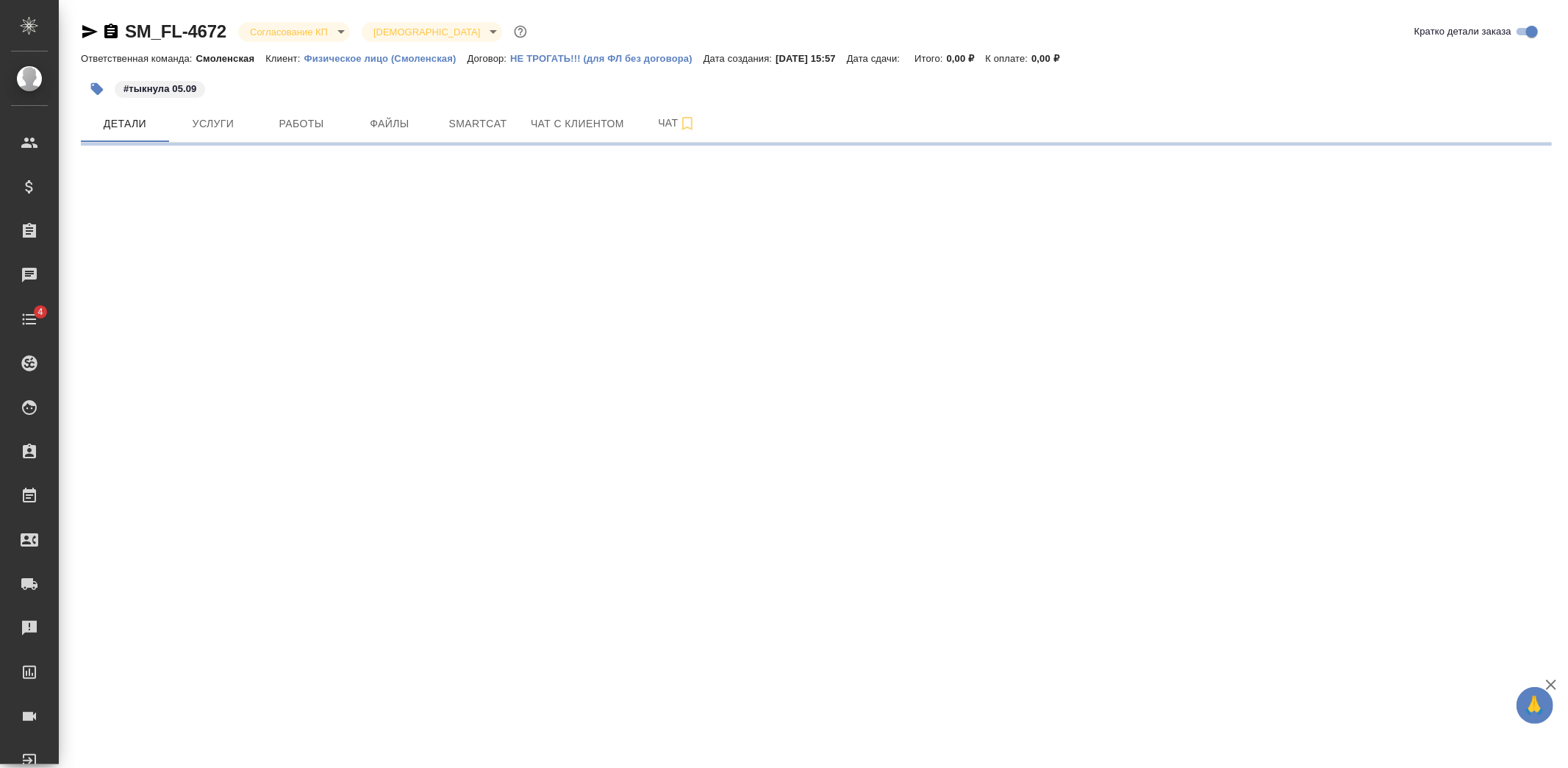
select select "RU"
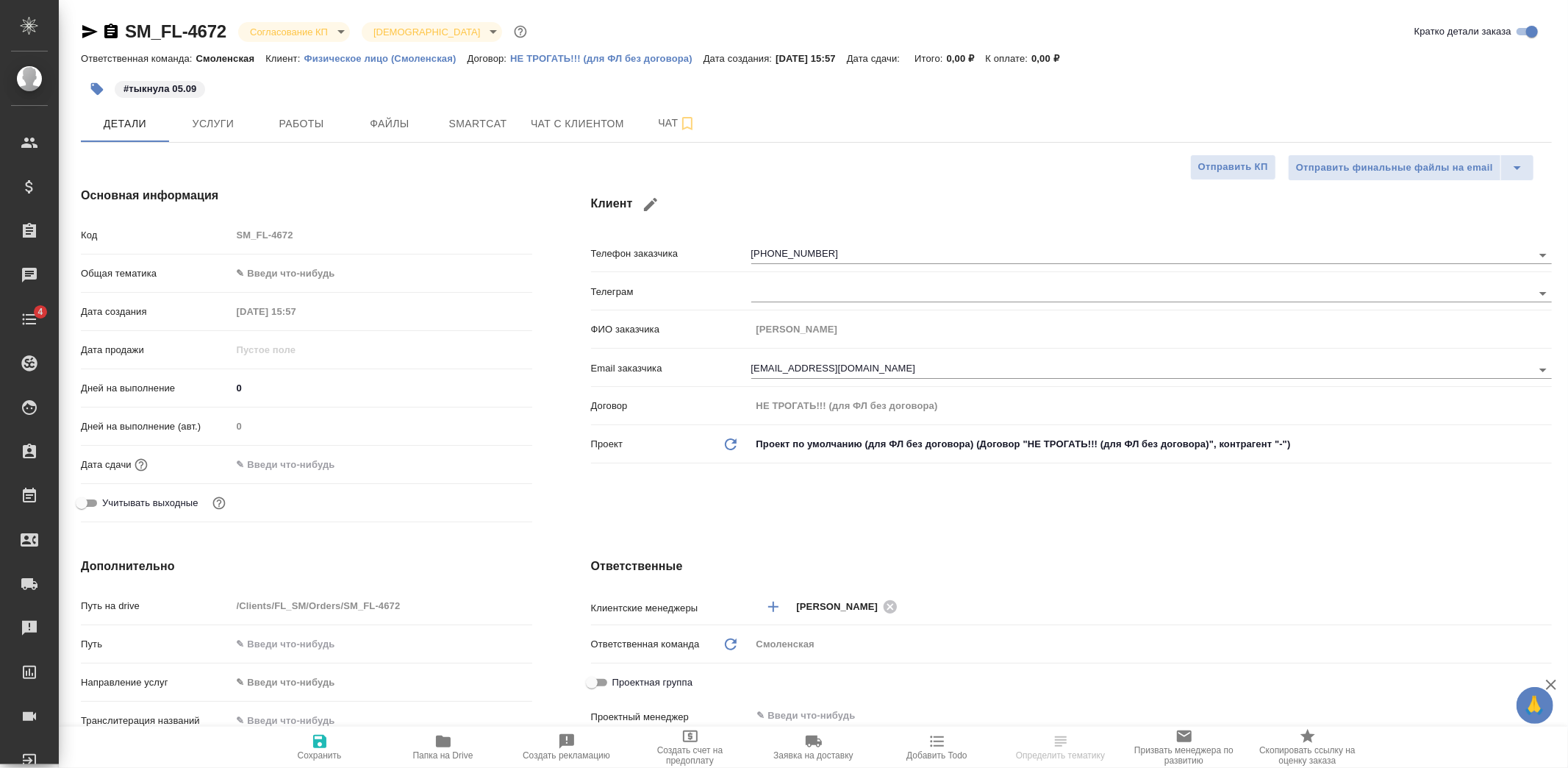
type textarea "x"
click at [552, 134] on button "Чат с клиентом" at bounding box center [577, 124] width 111 height 37
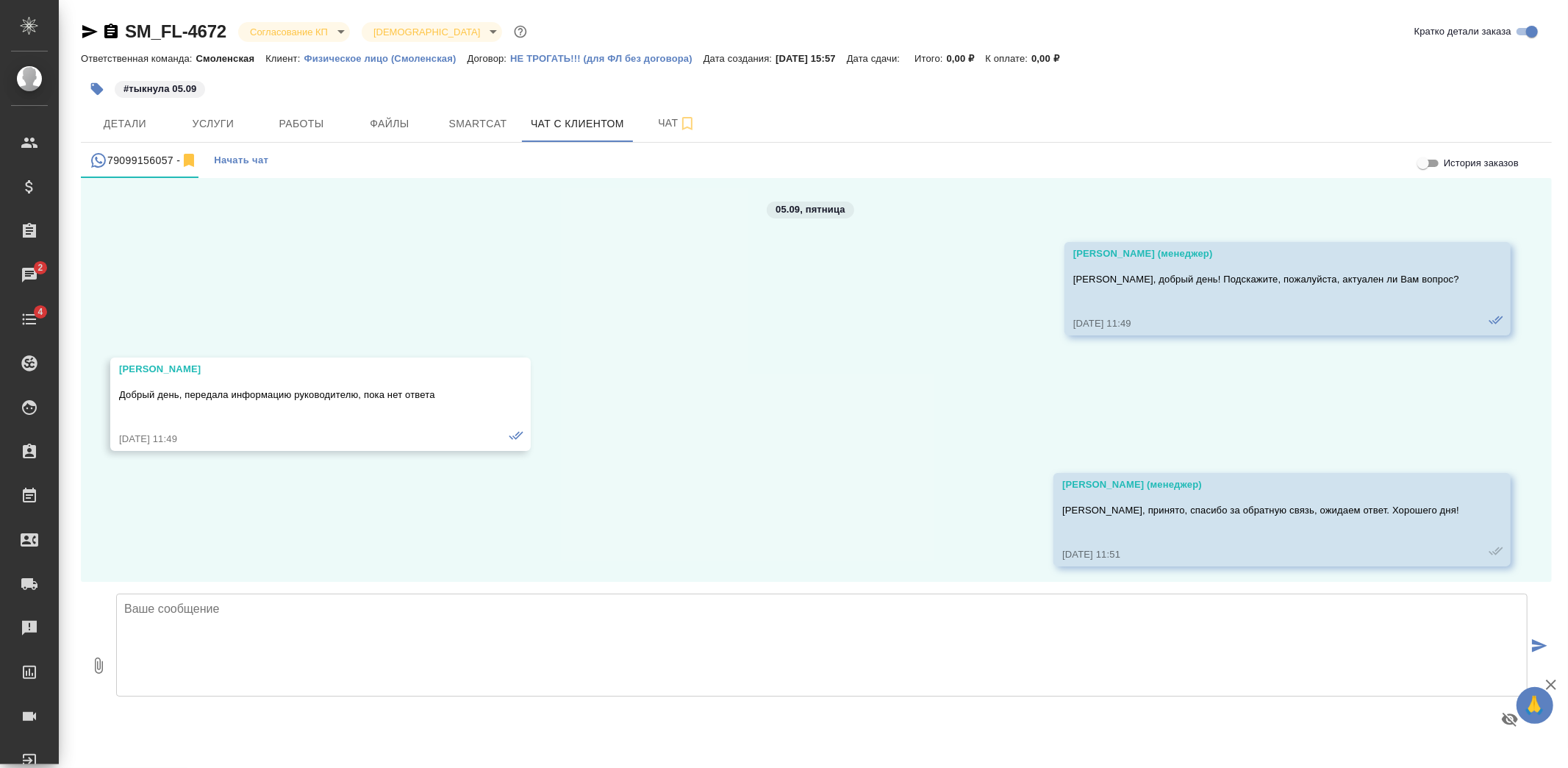
scroll to position [649, 0]
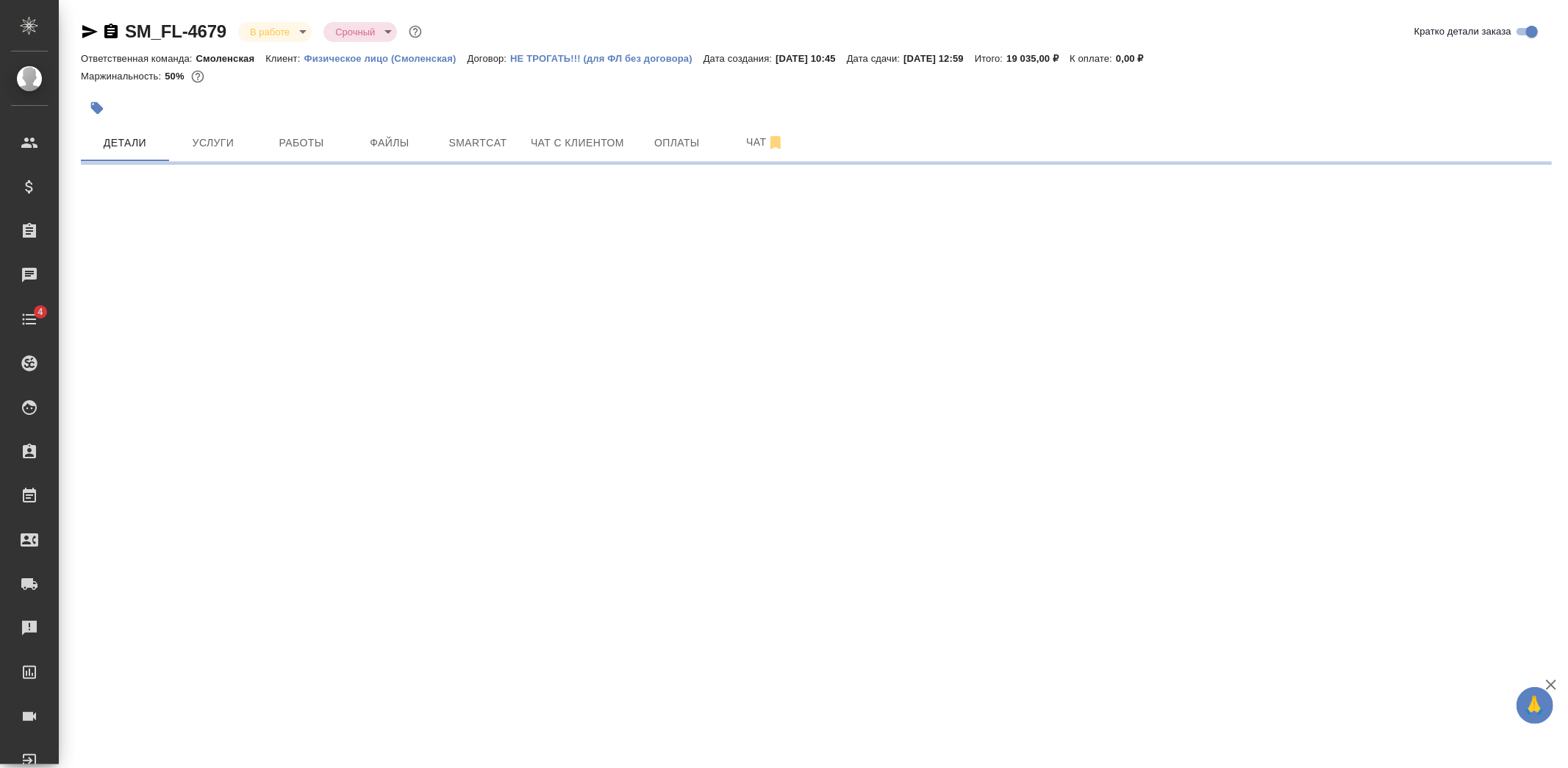
select select "RU"
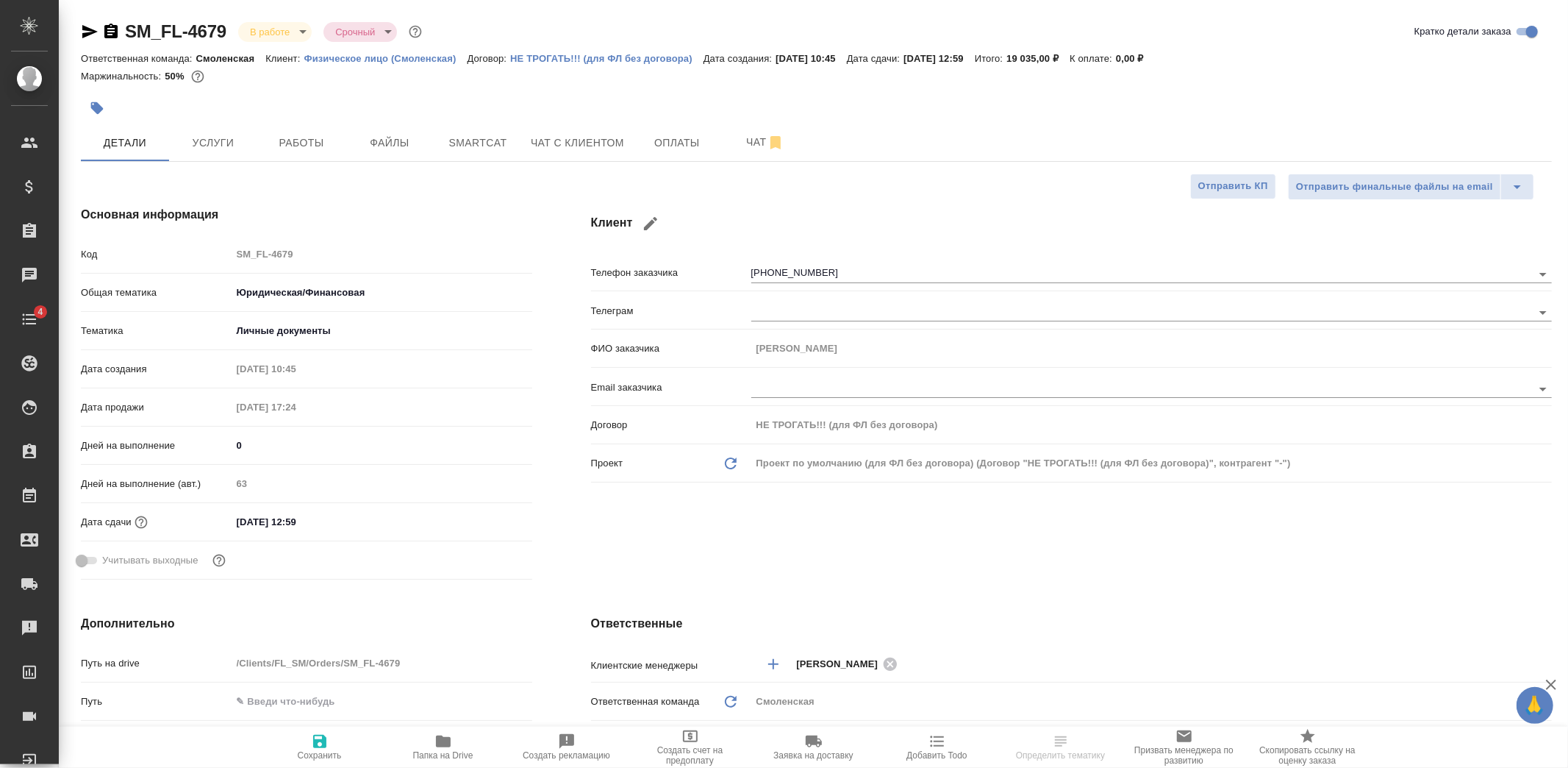
type textarea "x"
click at [103, 108] on icon "button" at bounding box center [98, 108] width 12 height 12
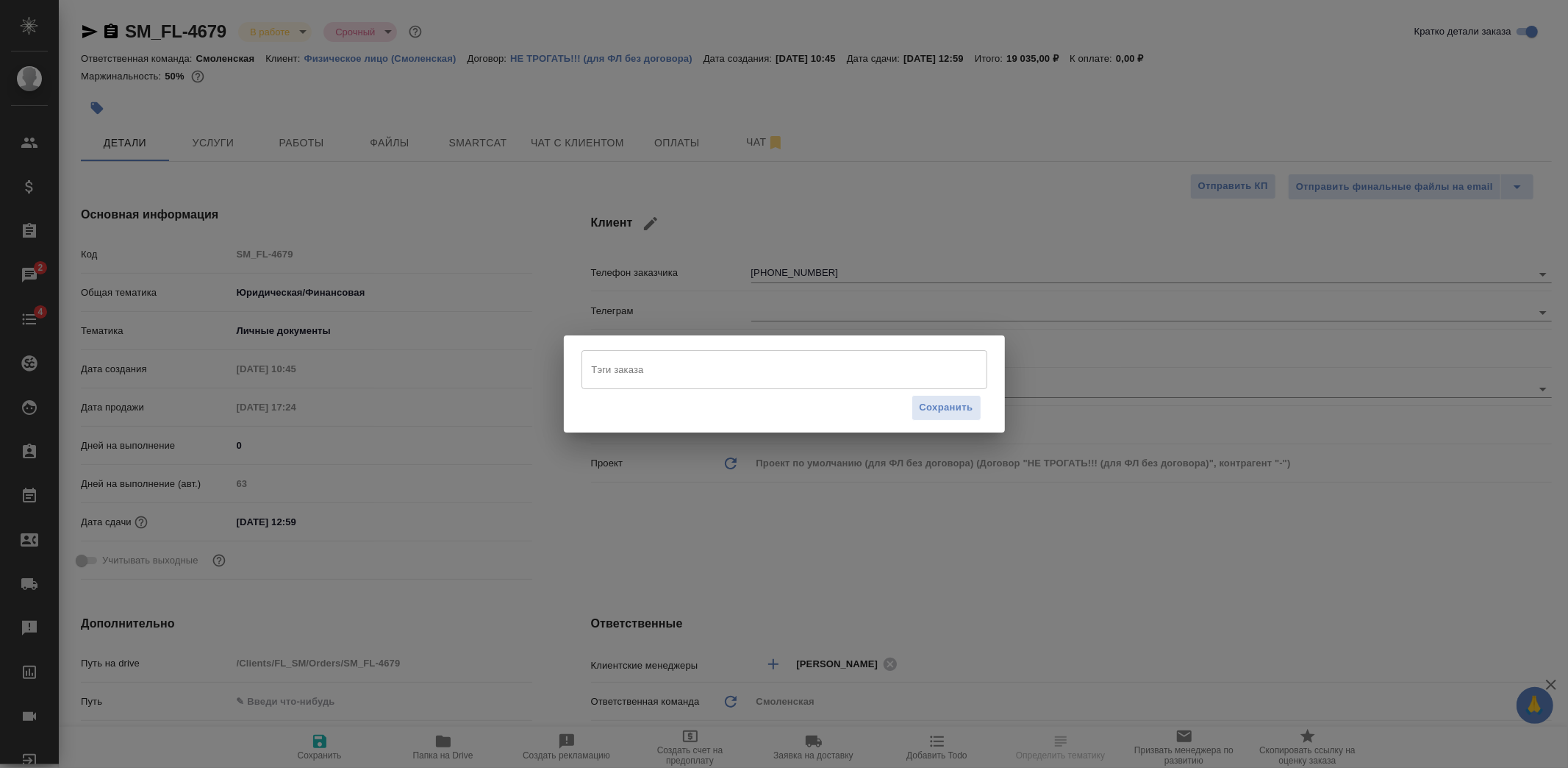
click at [694, 371] on input "Тэги заказа" at bounding box center [770, 369] width 364 height 25
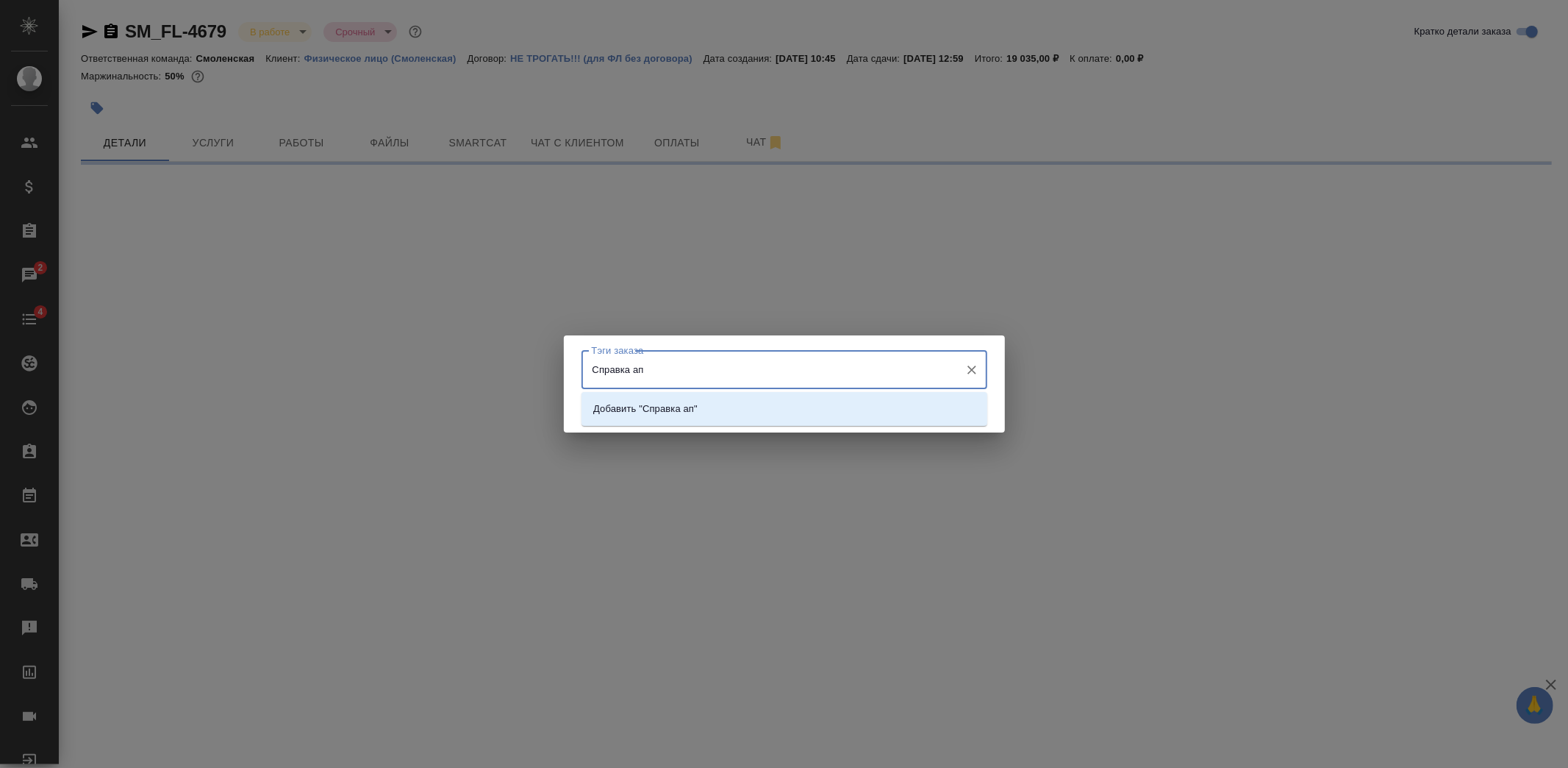
type input "Справка апо"
select select "RU"
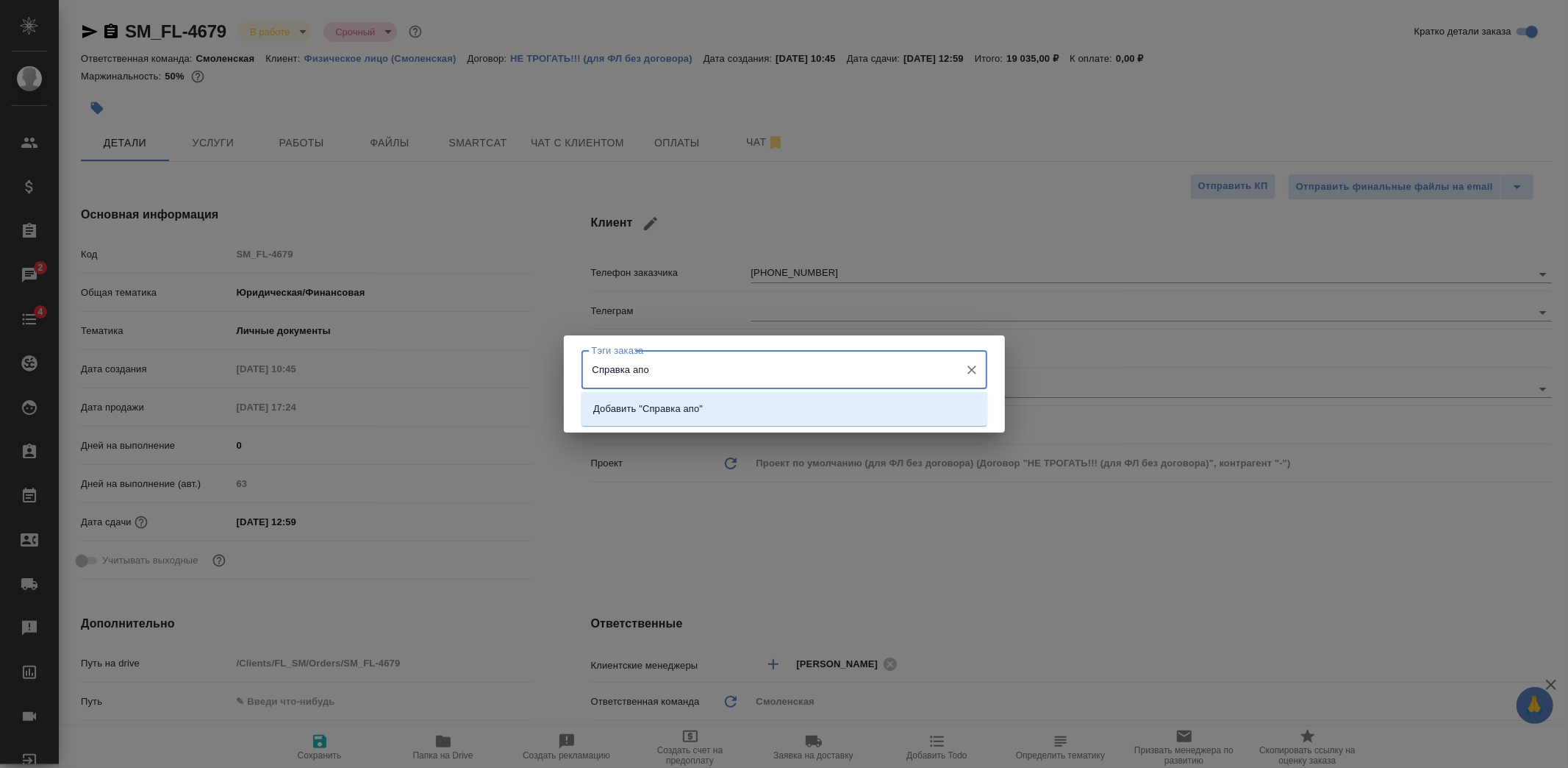
type textarea "x"
type input "Справка А14"
click at [656, 411] on p "Добавить "Справка А14"" at bounding box center [648, 409] width 111 height 15
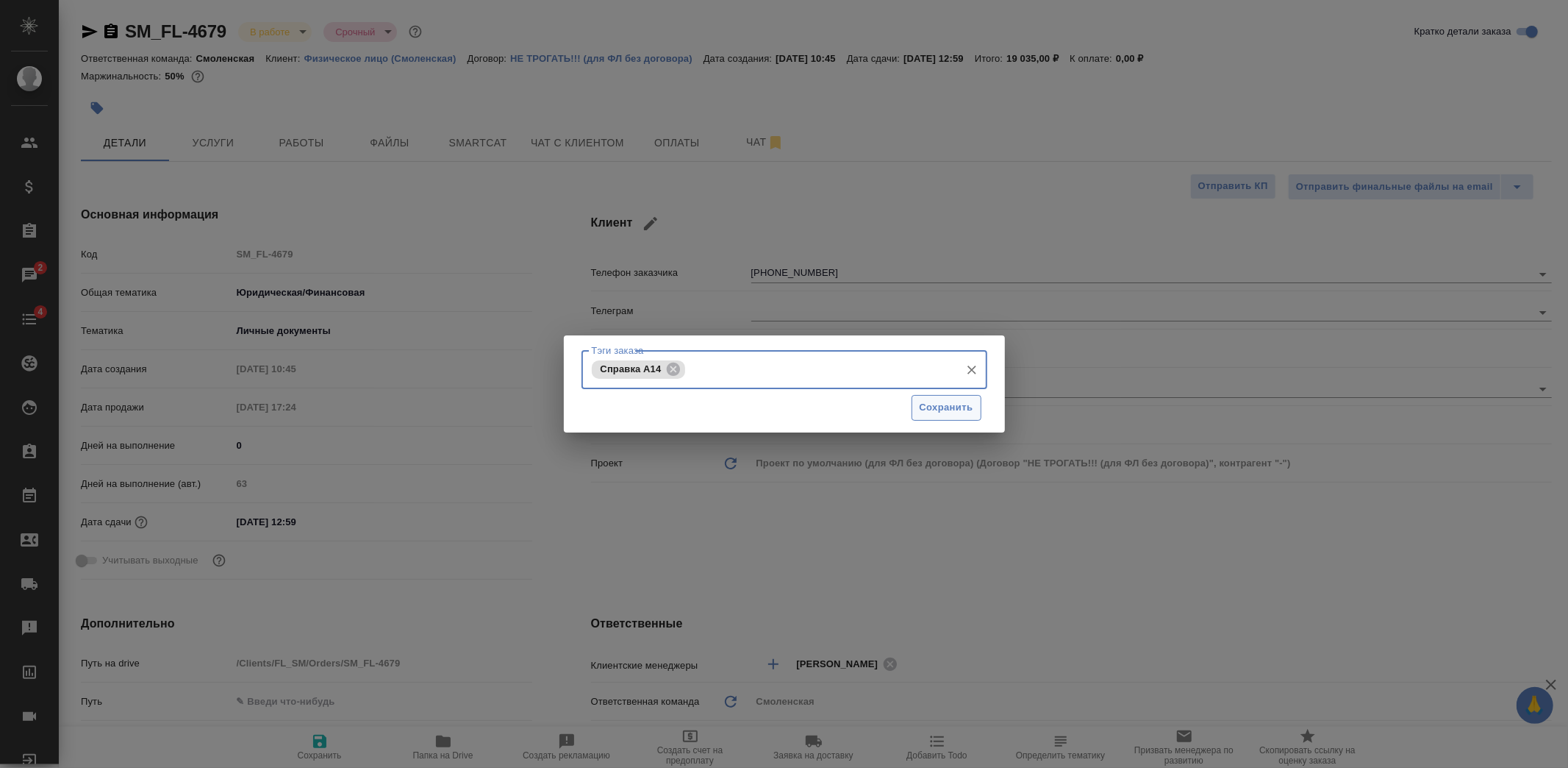
click at [924, 401] on span "Сохранить" at bounding box center [947, 407] width 54 height 17
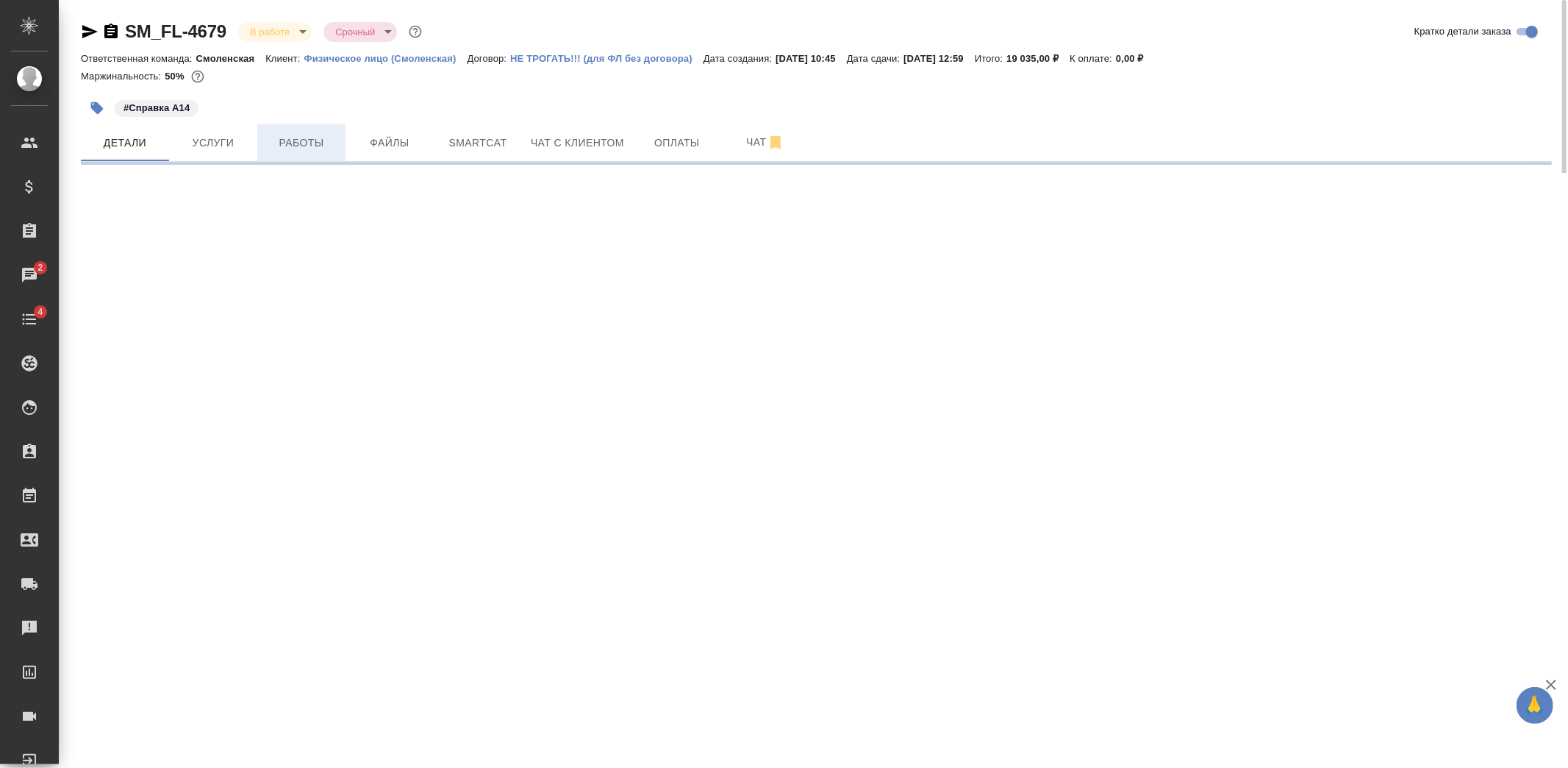
click at [297, 157] on button "Работы" at bounding box center [301, 143] width 88 height 37
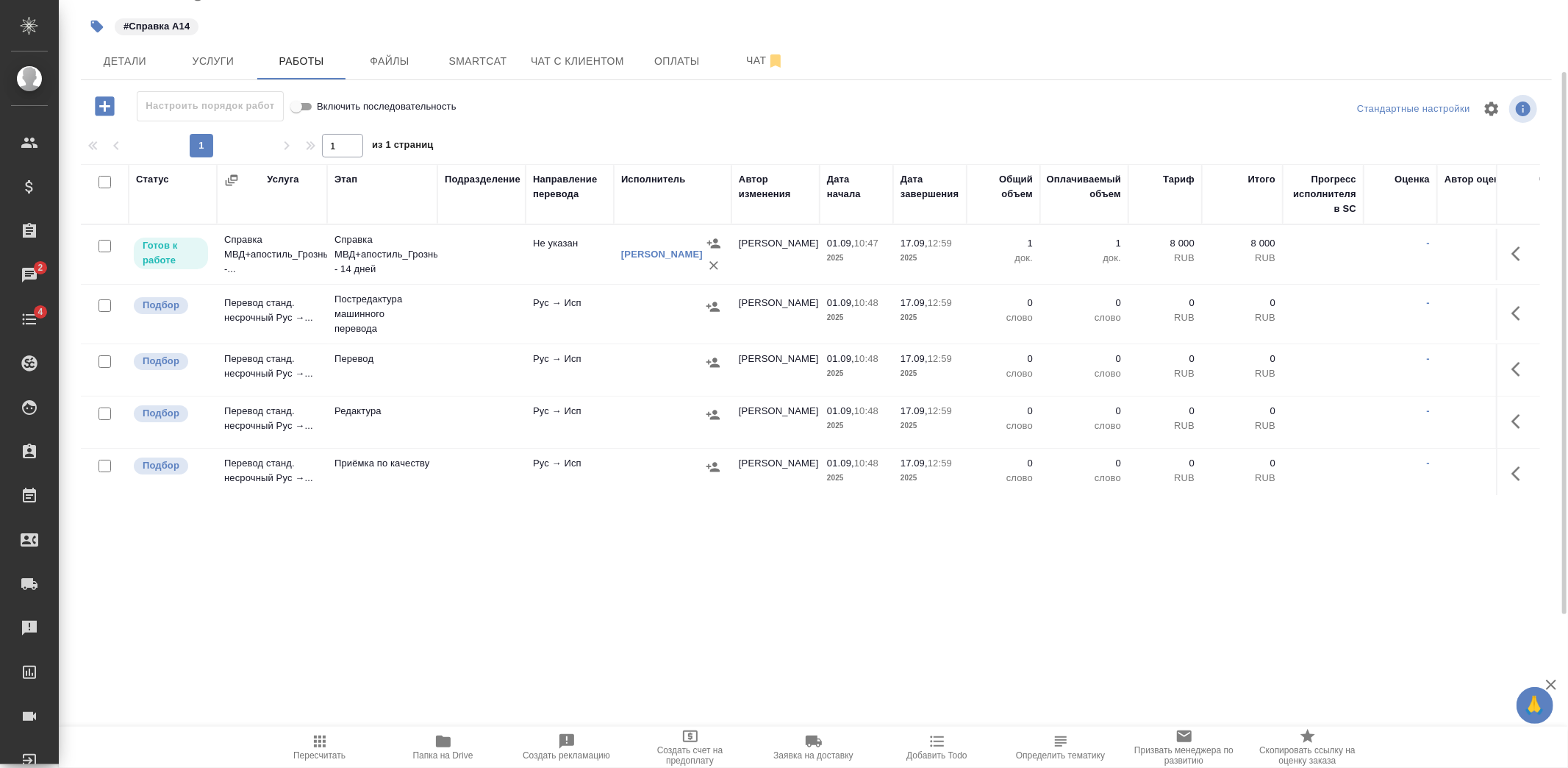
click at [458, 257] on td at bounding box center [481, 254] width 88 height 51
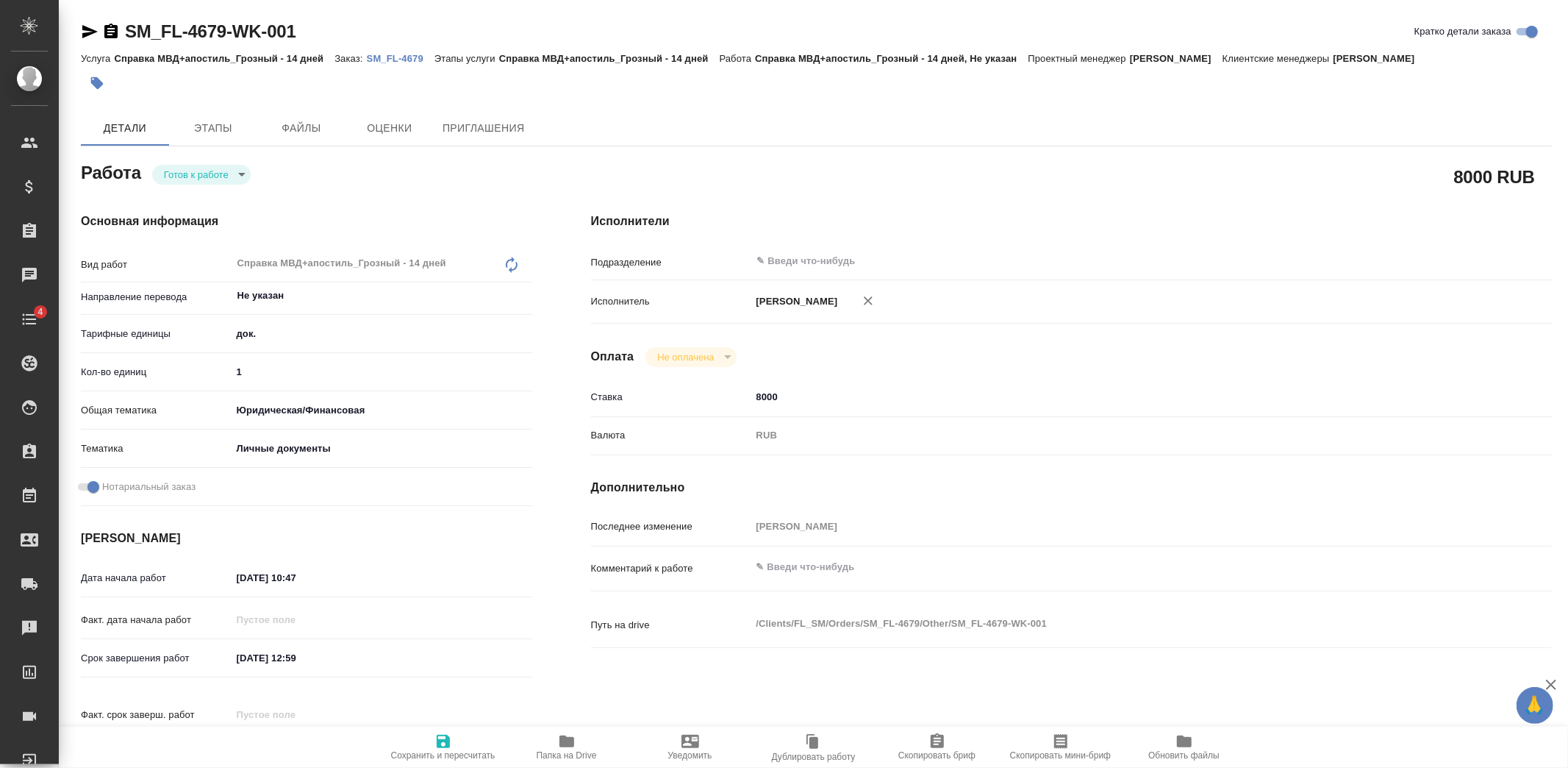
type textarea "x"
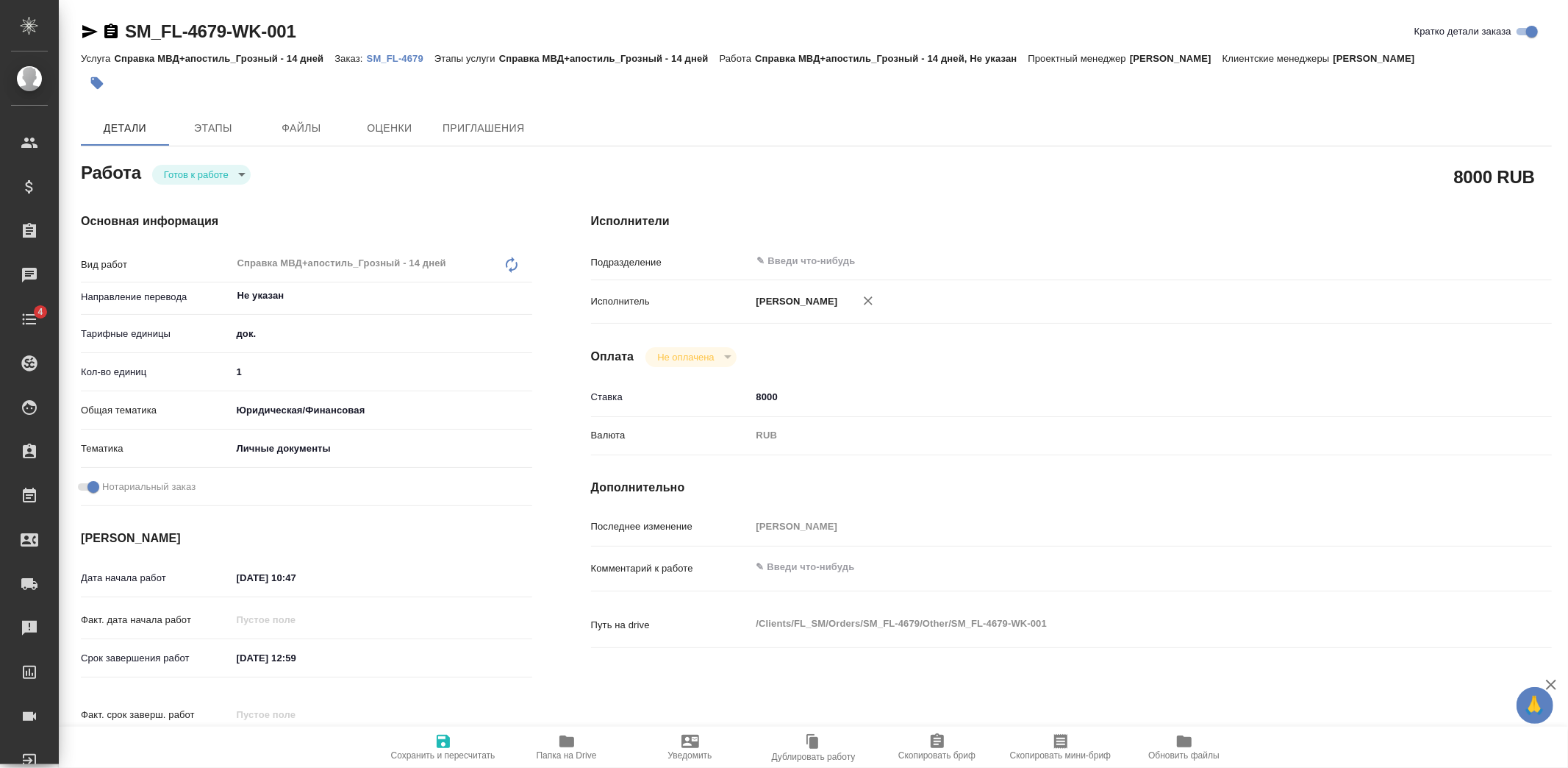
type textarea "x"
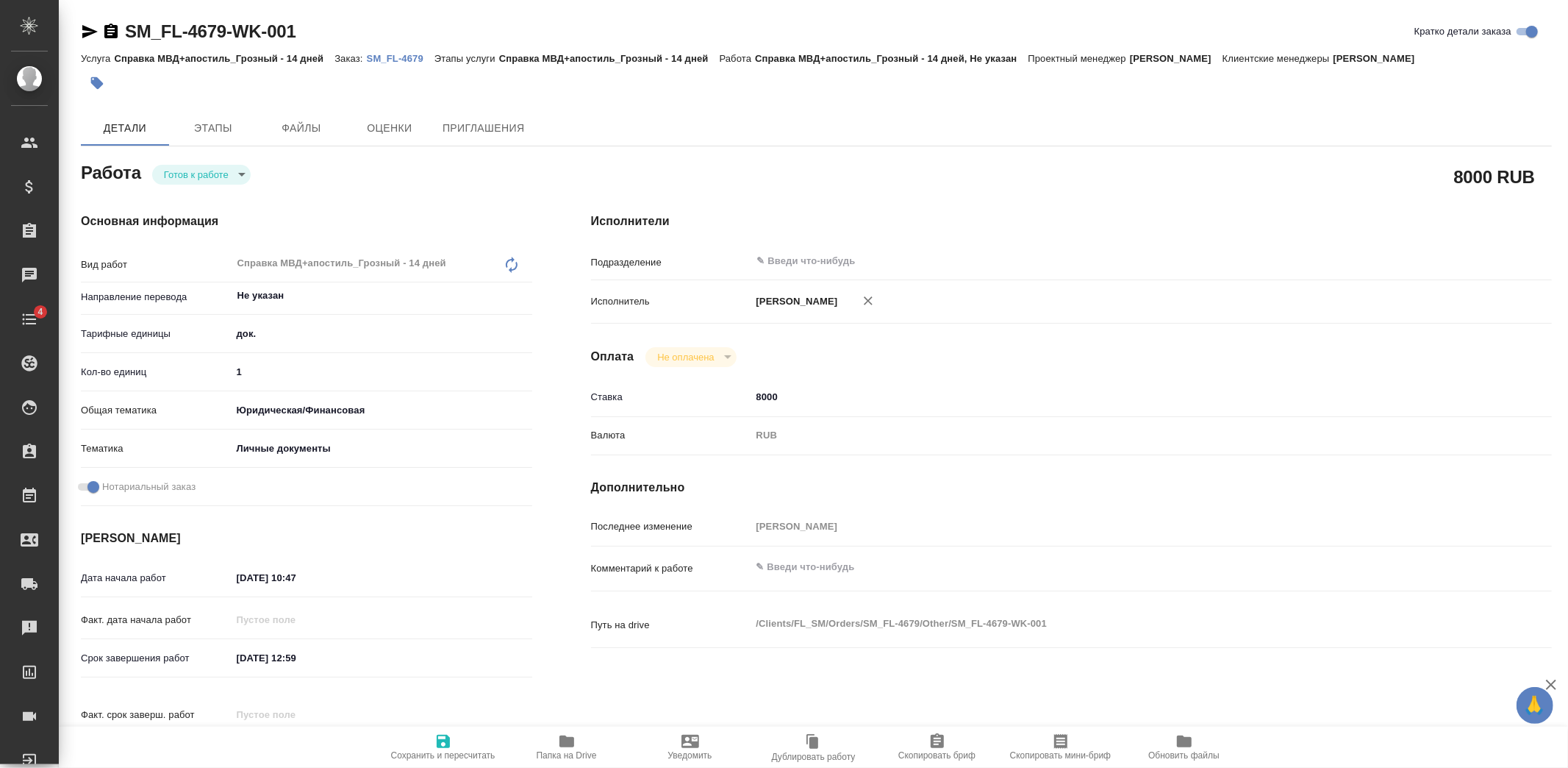
type textarea "x"
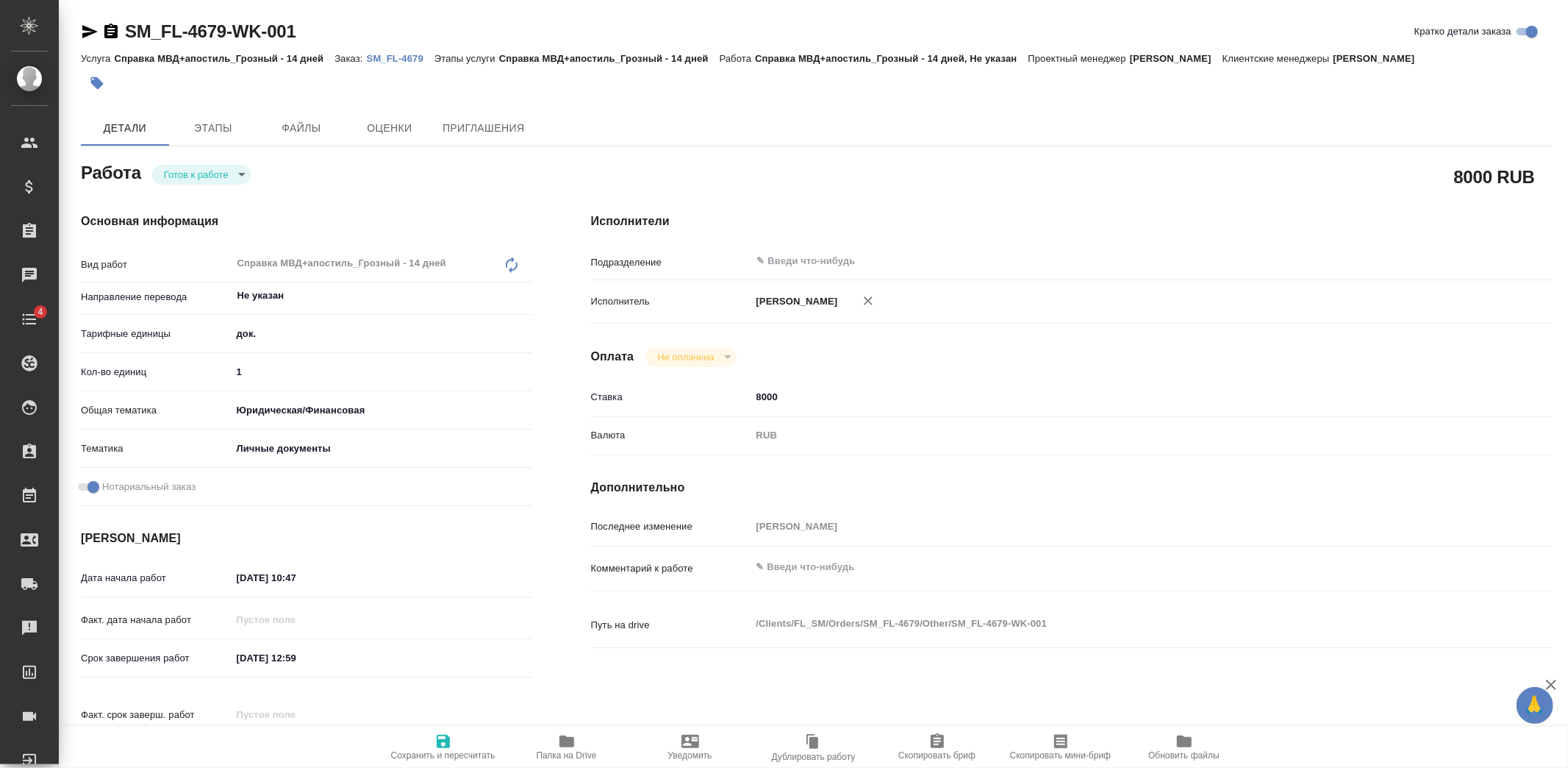
type textarea "x"
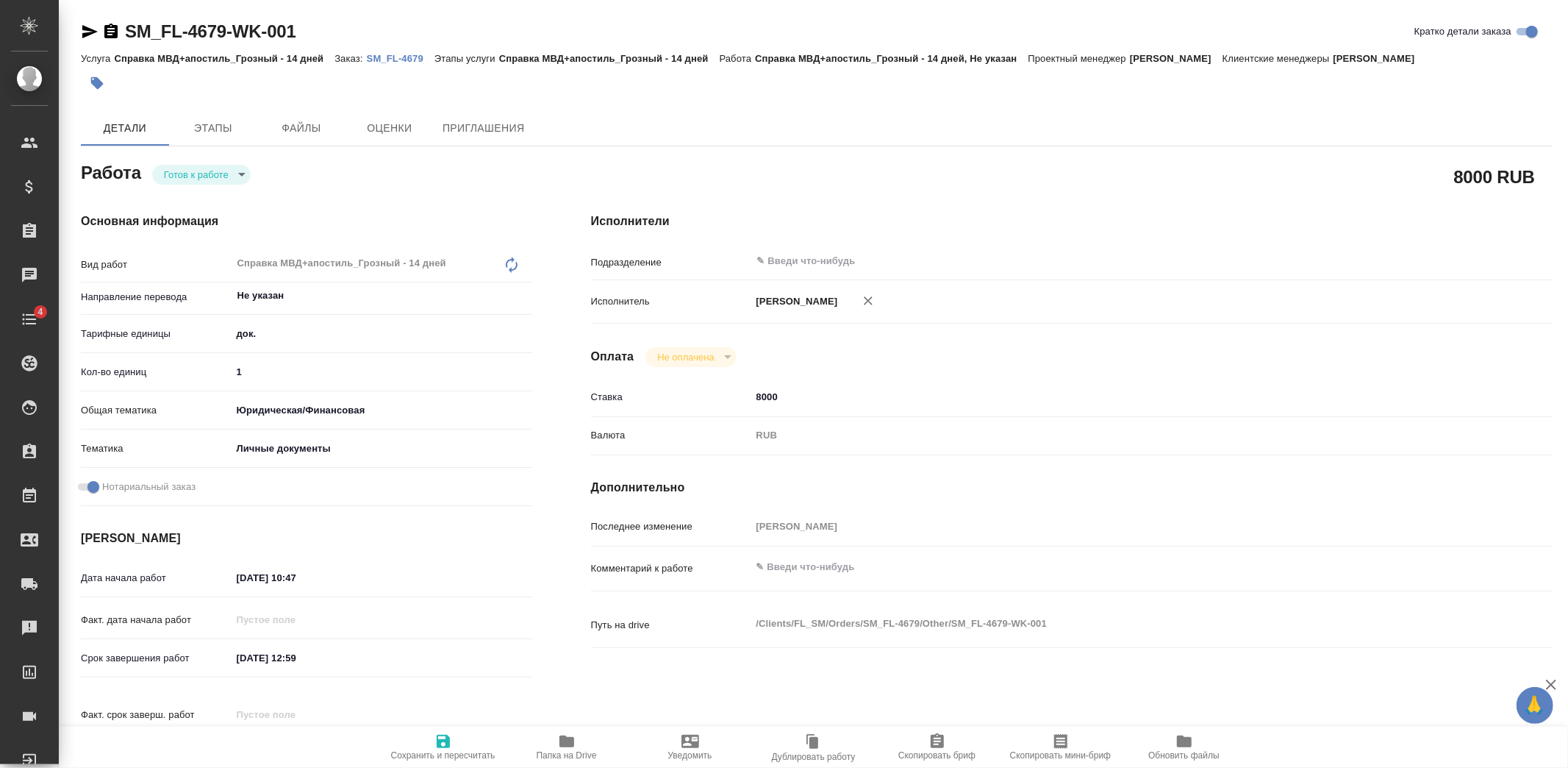
click at [228, 176] on body "🙏 .cls-1 fill:#fff; AWATERA Kozlova Mariia Клиенты Спецификации Заказы Чаты 4 T…" at bounding box center [784, 384] width 1568 height 768
type textarea "x"
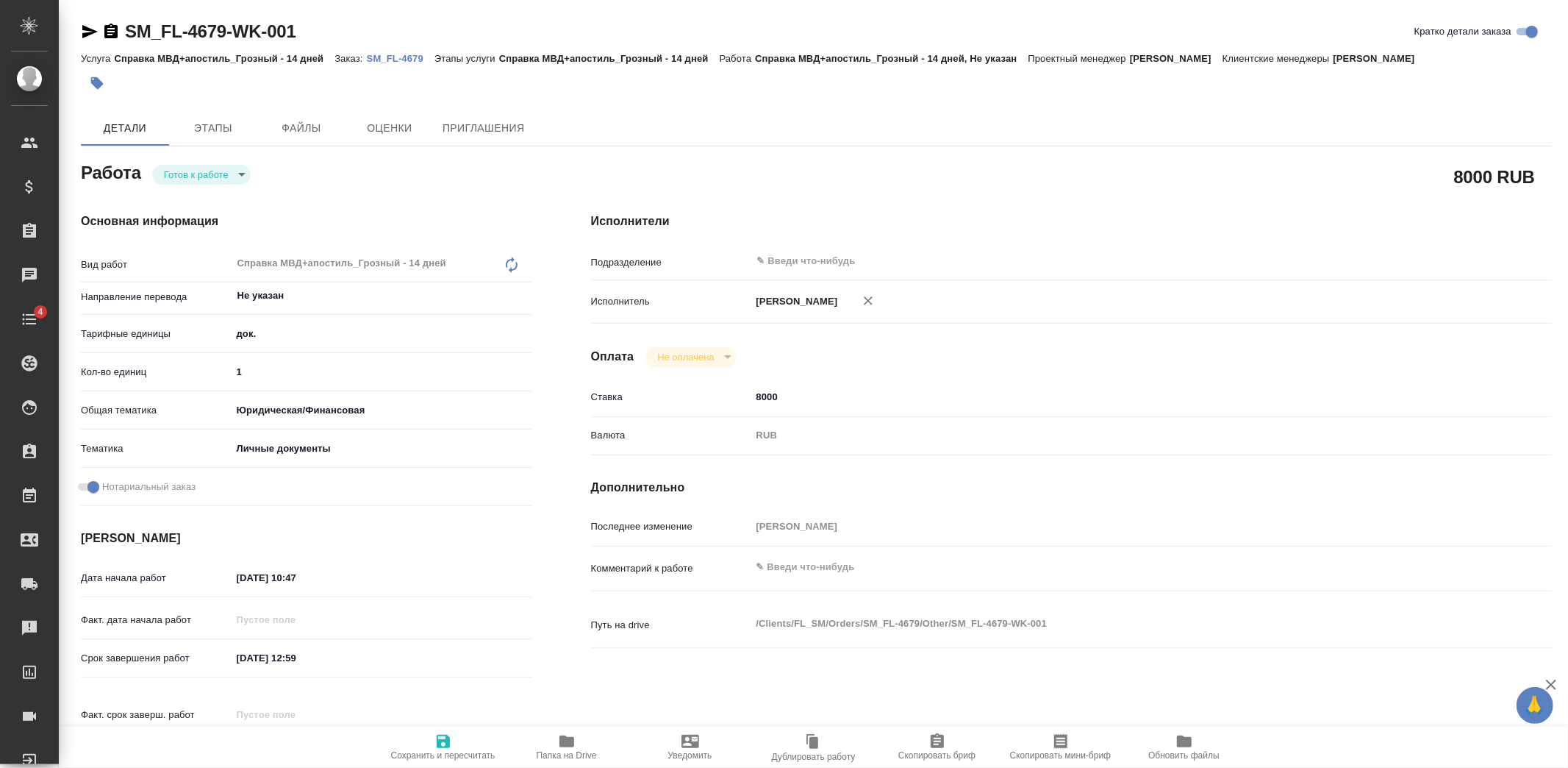
type textarea "x"
click at [203, 191] on button "В работе" at bounding box center [188, 199] width 49 height 17
type textarea "x"
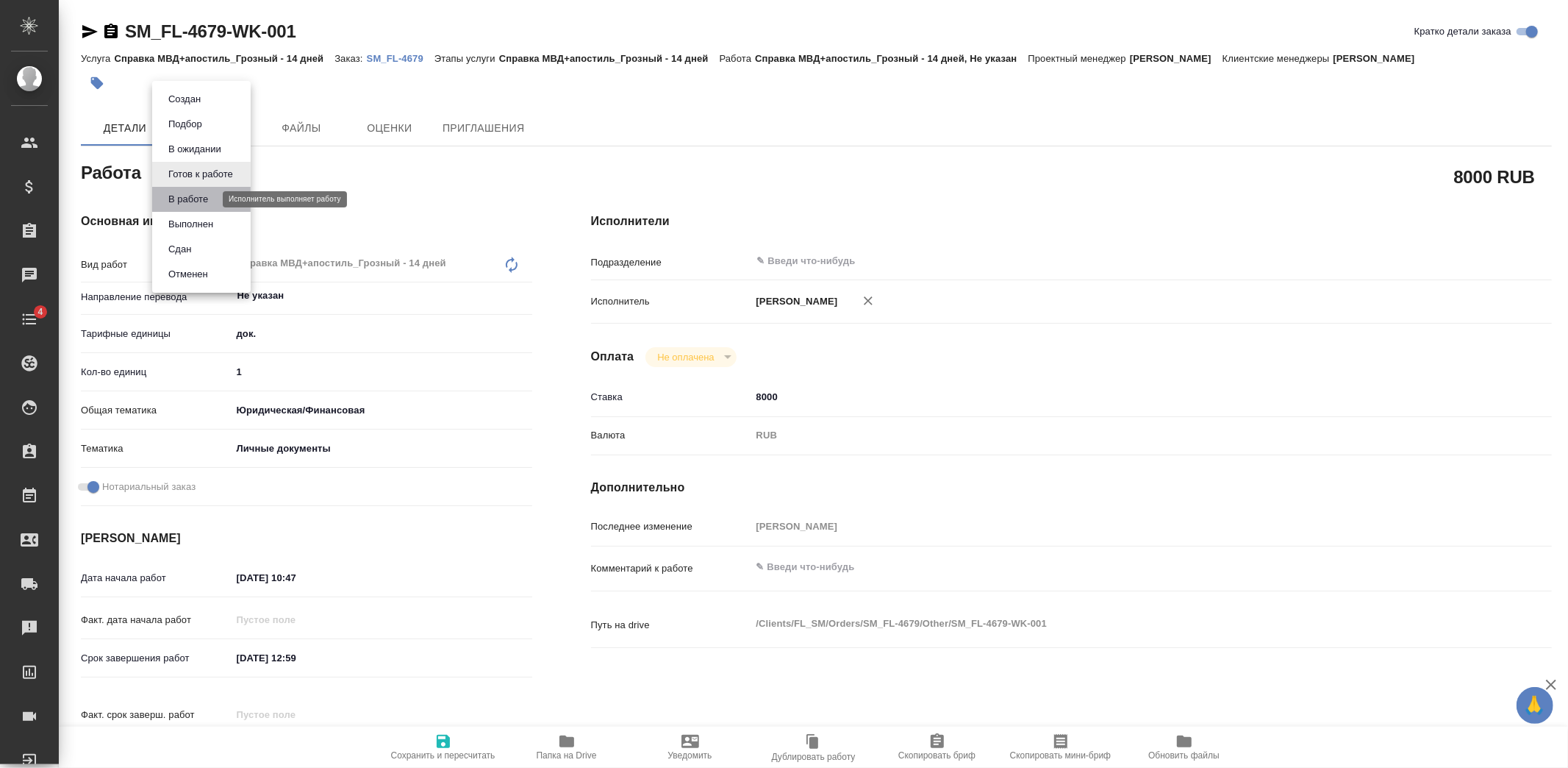
type textarea "x"
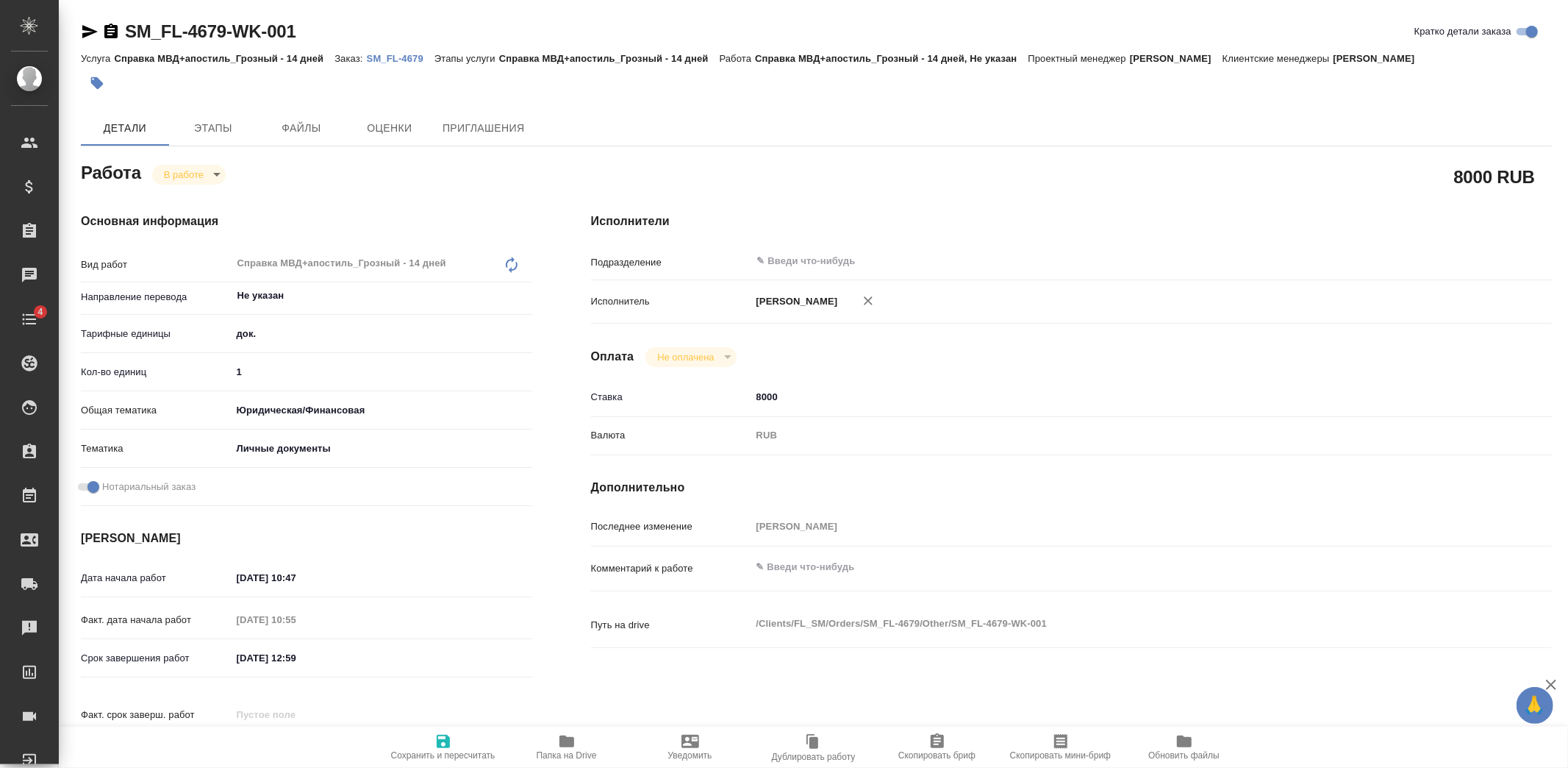
type textarea "x"
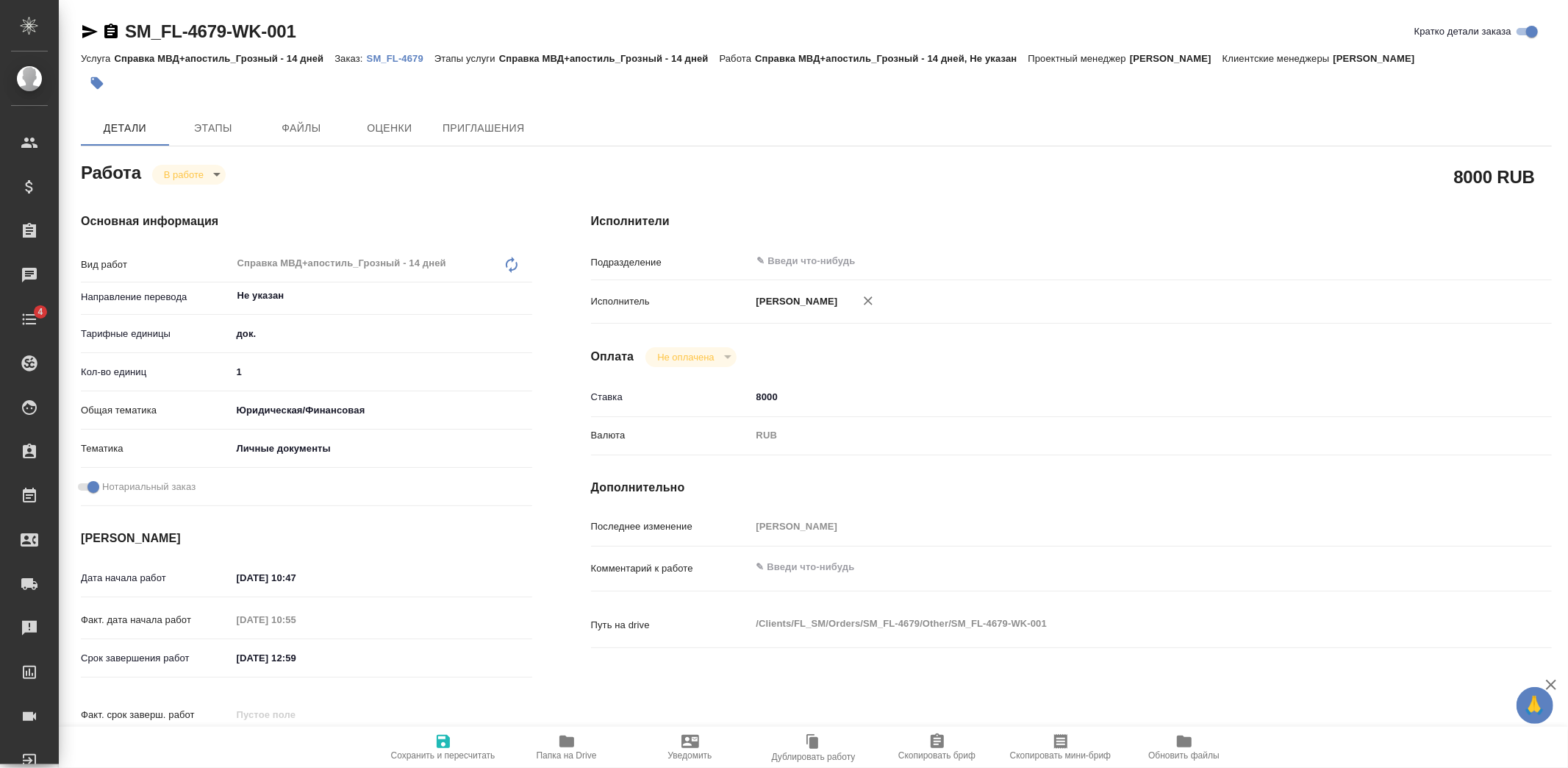
type textarea "x"
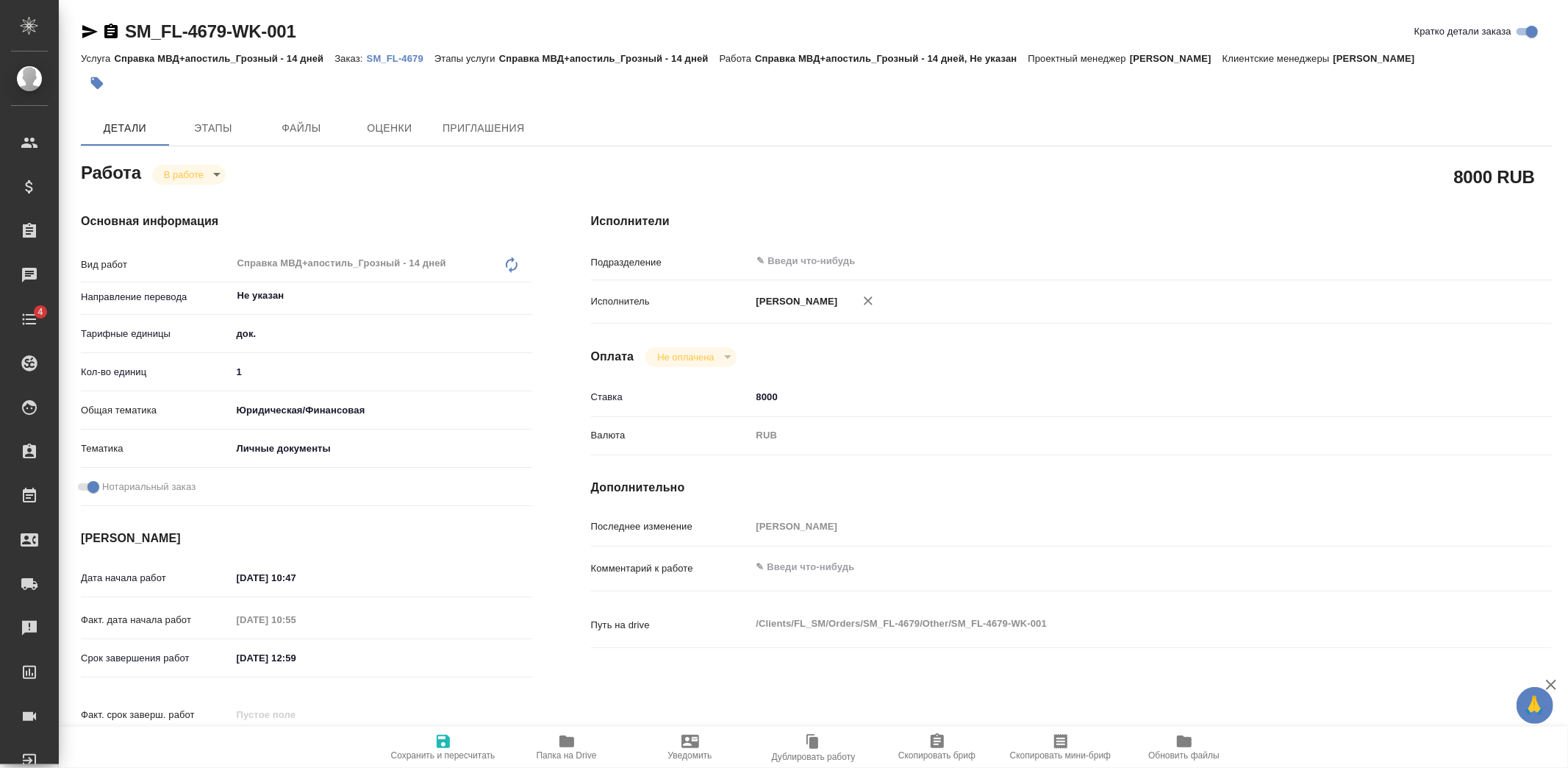
type textarea "x"
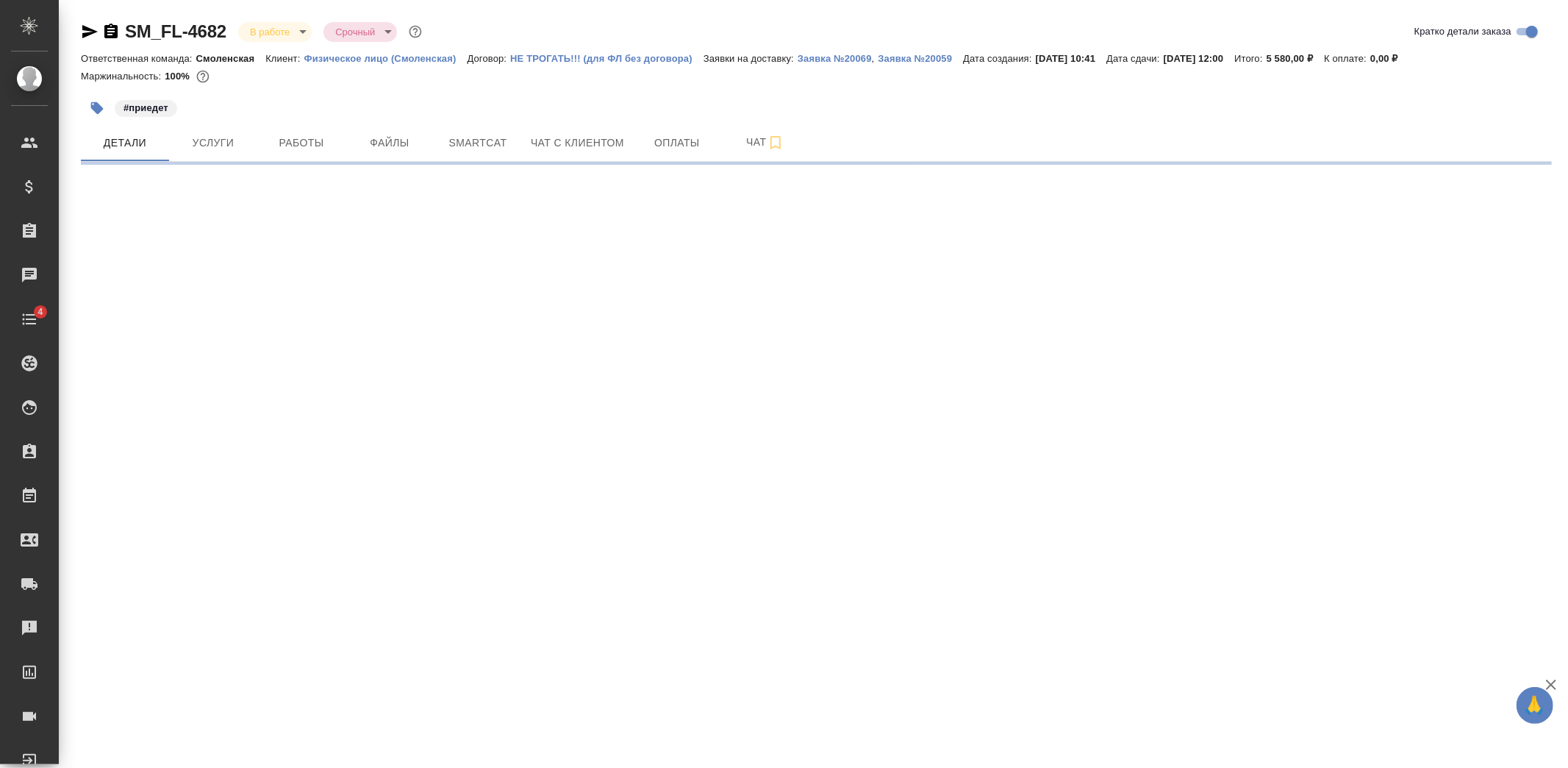
select select "RU"
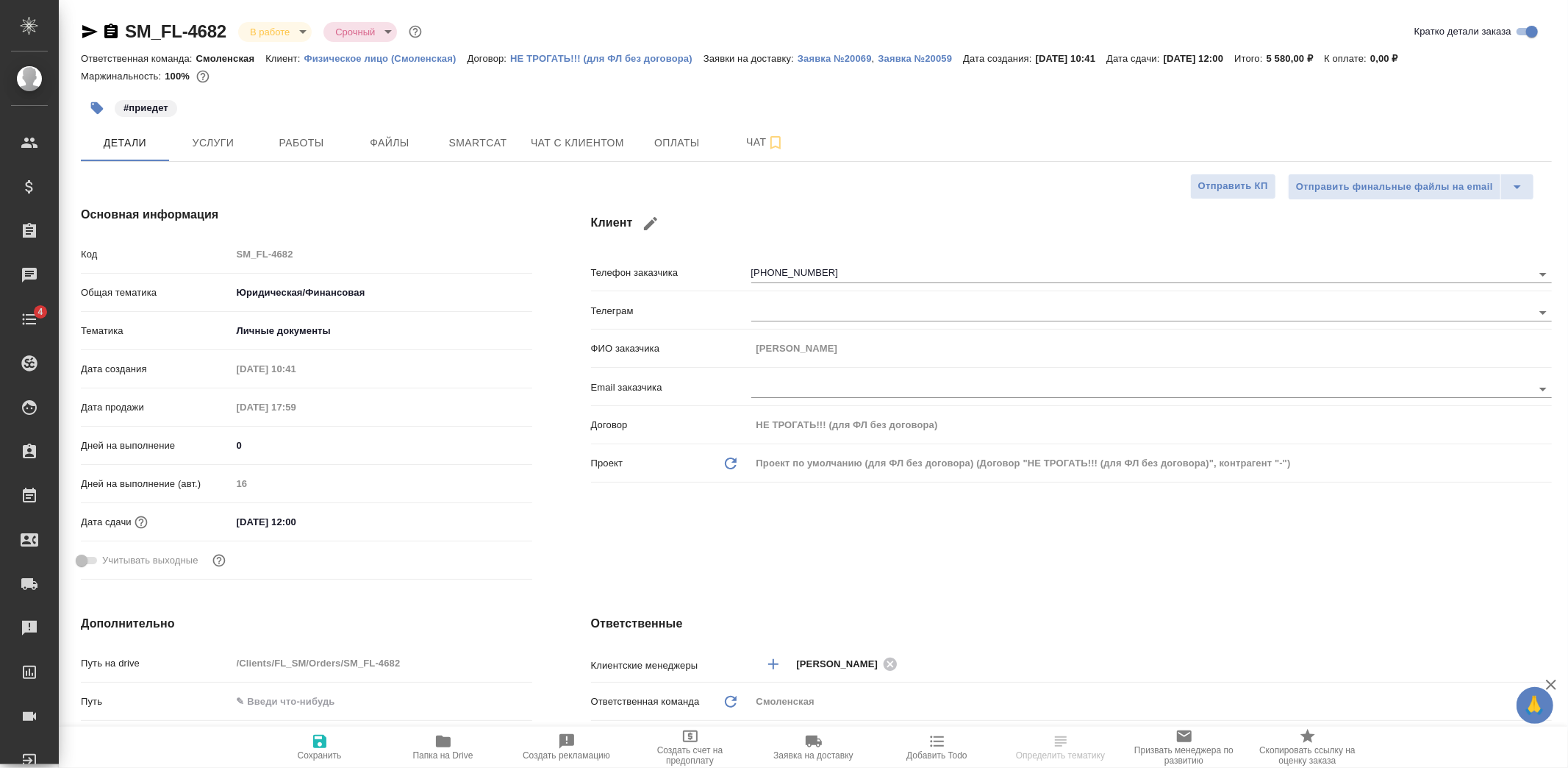
type textarea "x"
click at [207, 143] on span "Услуги" at bounding box center [213, 143] width 71 height 18
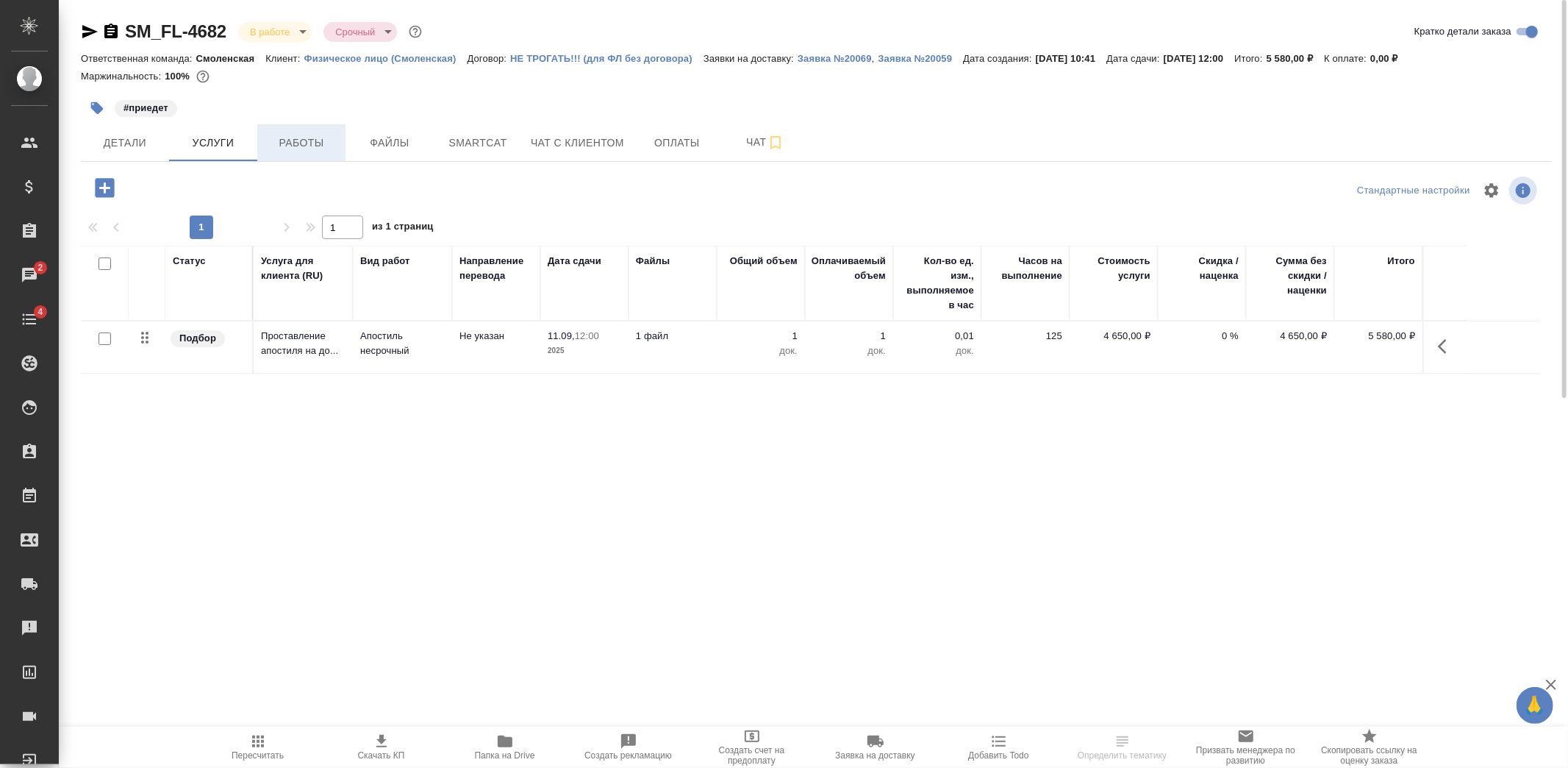
click at [298, 140] on span "Работы" at bounding box center [301, 143] width 71 height 18
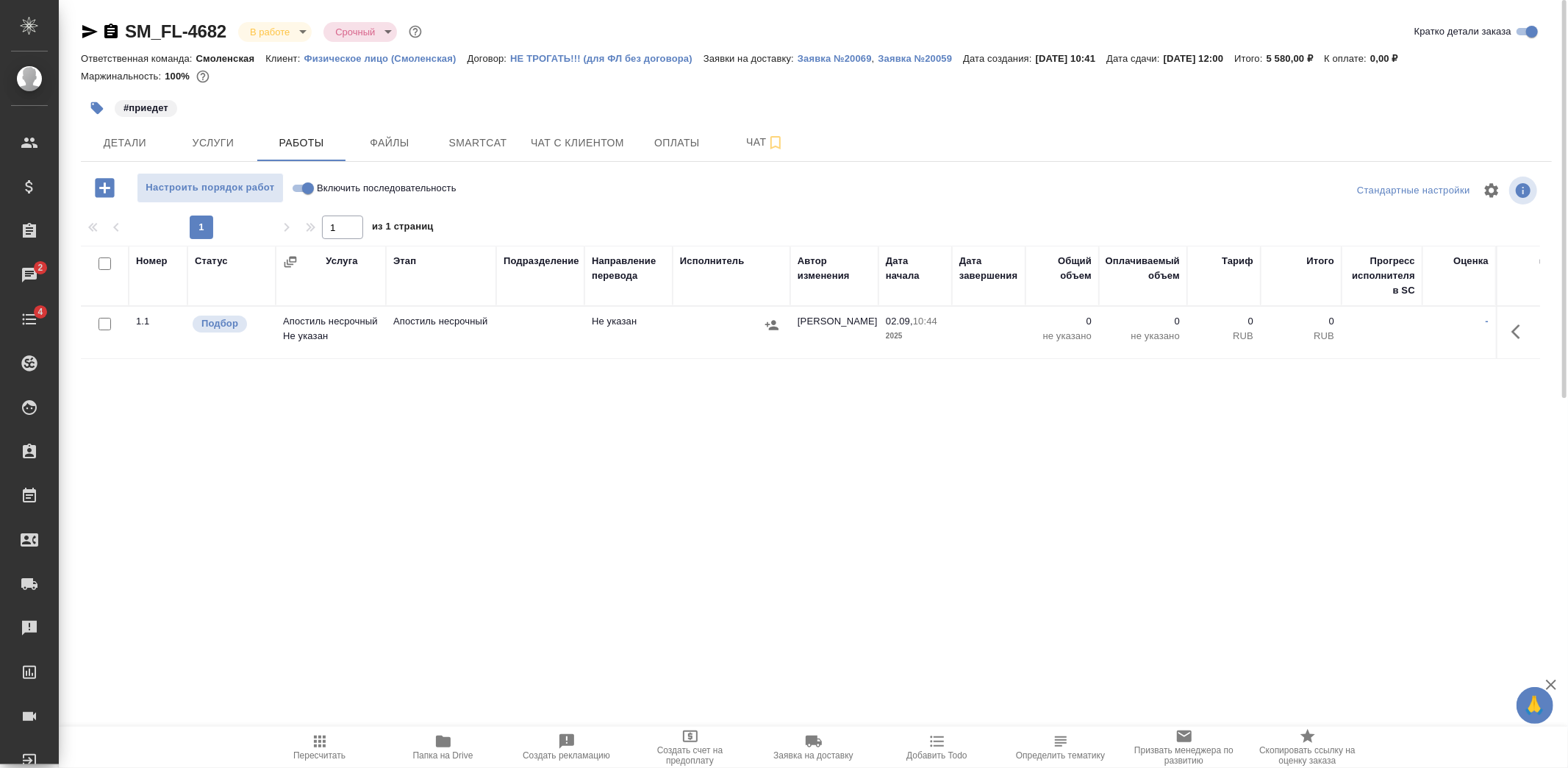
click at [544, 325] on td at bounding box center [540, 332] width 88 height 51
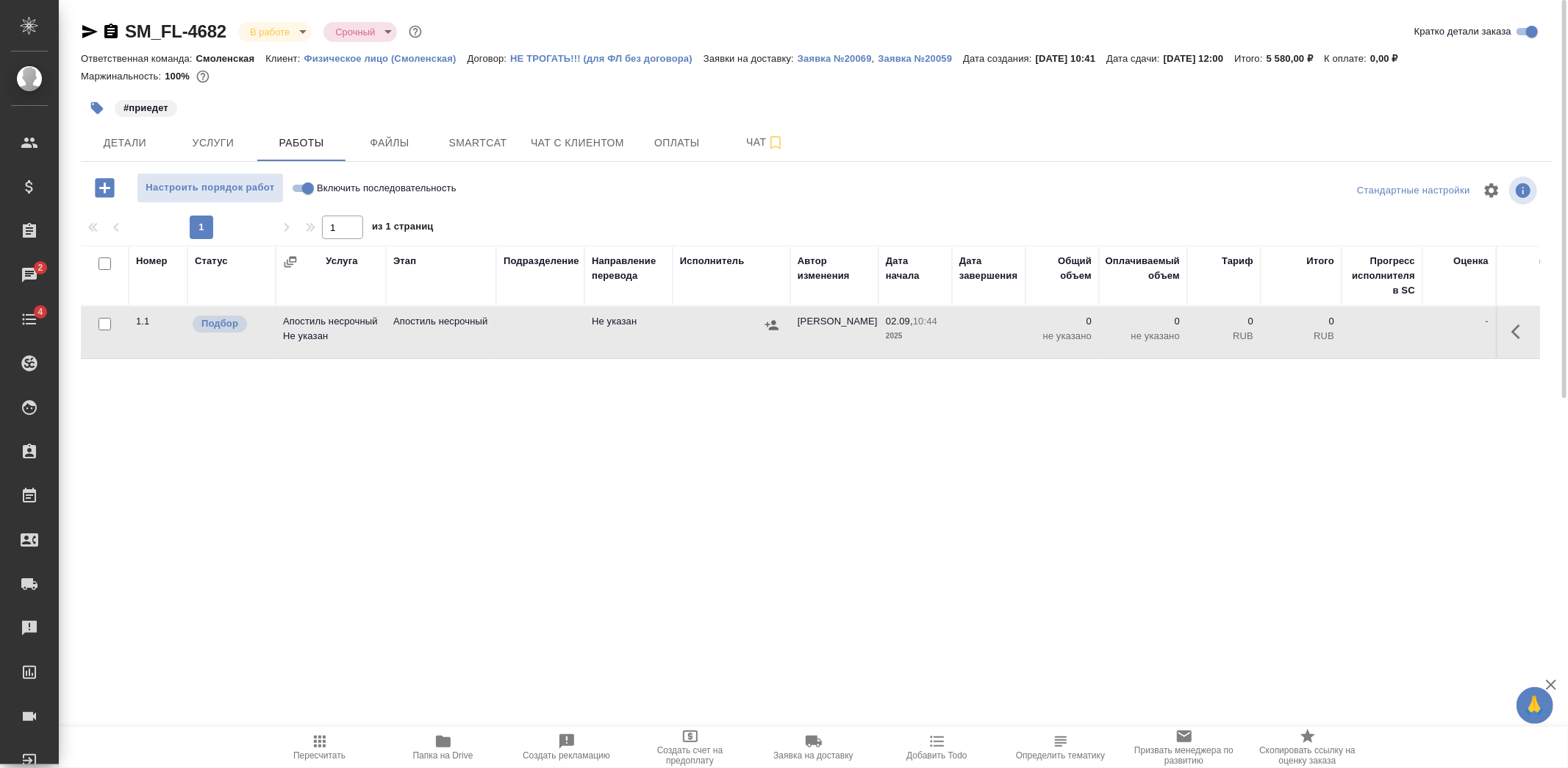
click at [544, 325] on td at bounding box center [540, 332] width 88 height 51
click at [214, 134] on span "Услуги" at bounding box center [213, 143] width 71 height 18
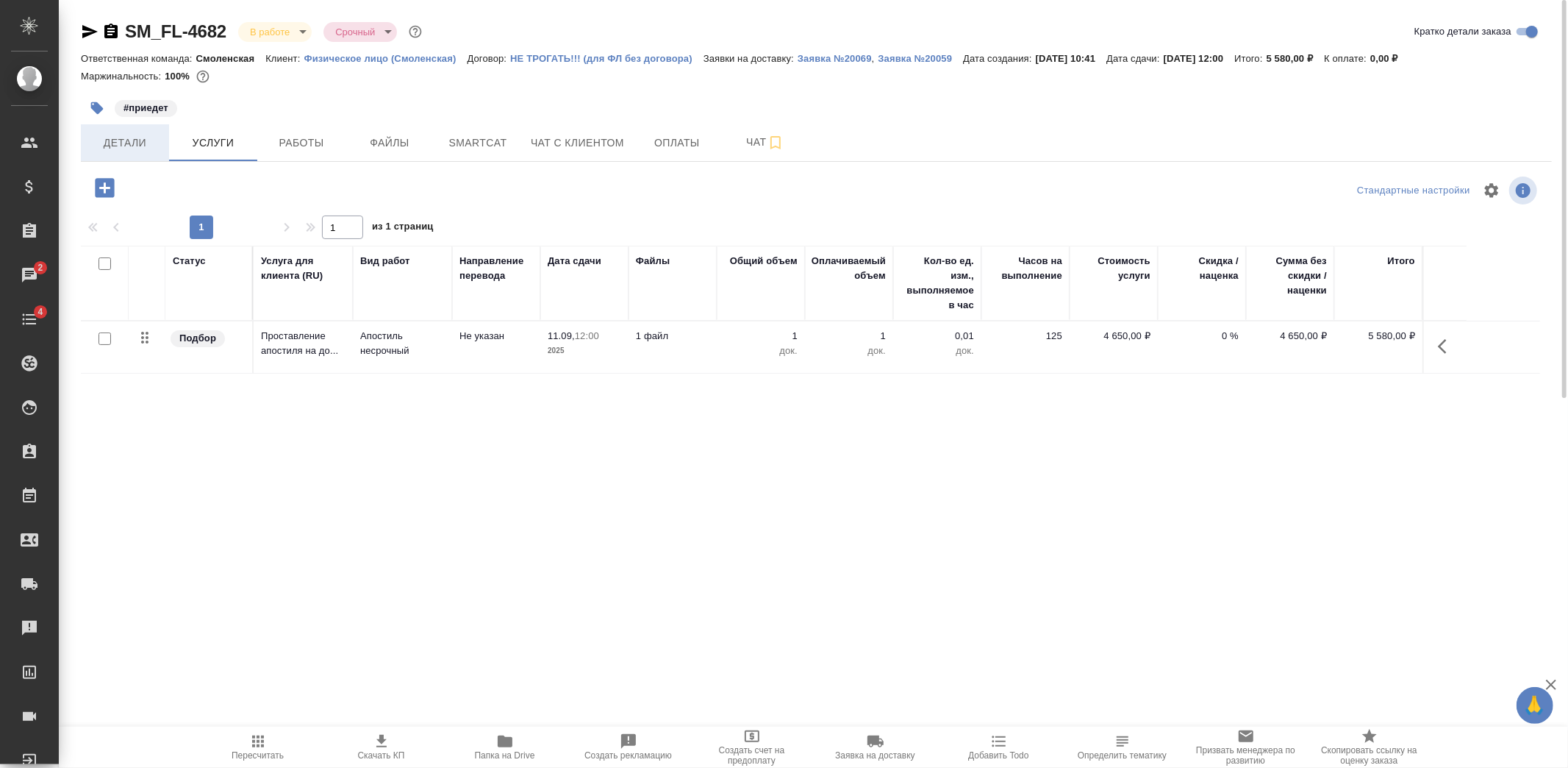
click at [135, 145] on span "Детали" at bounding box center [125, 143] width 71 height 18
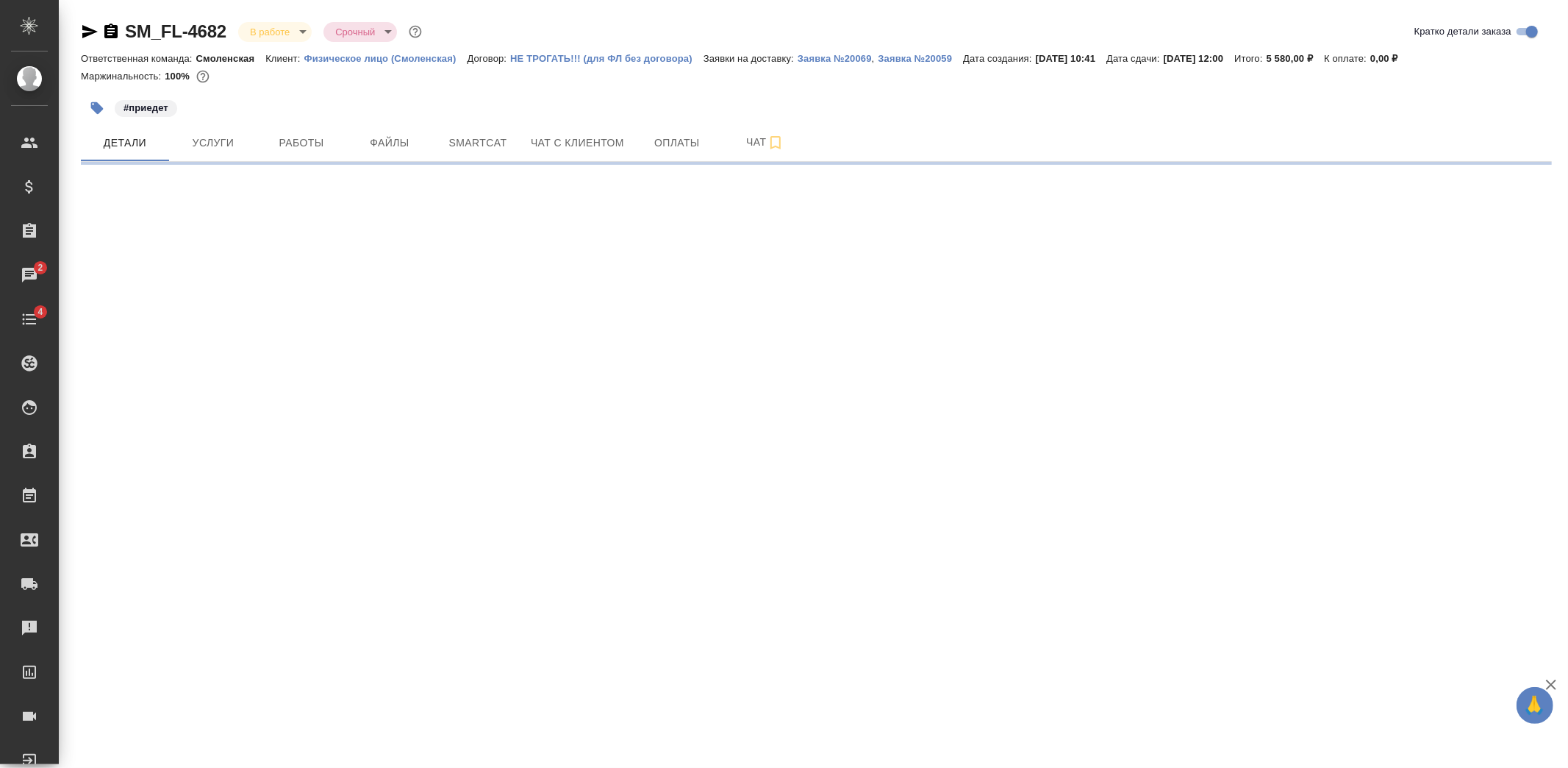
select select "RU"
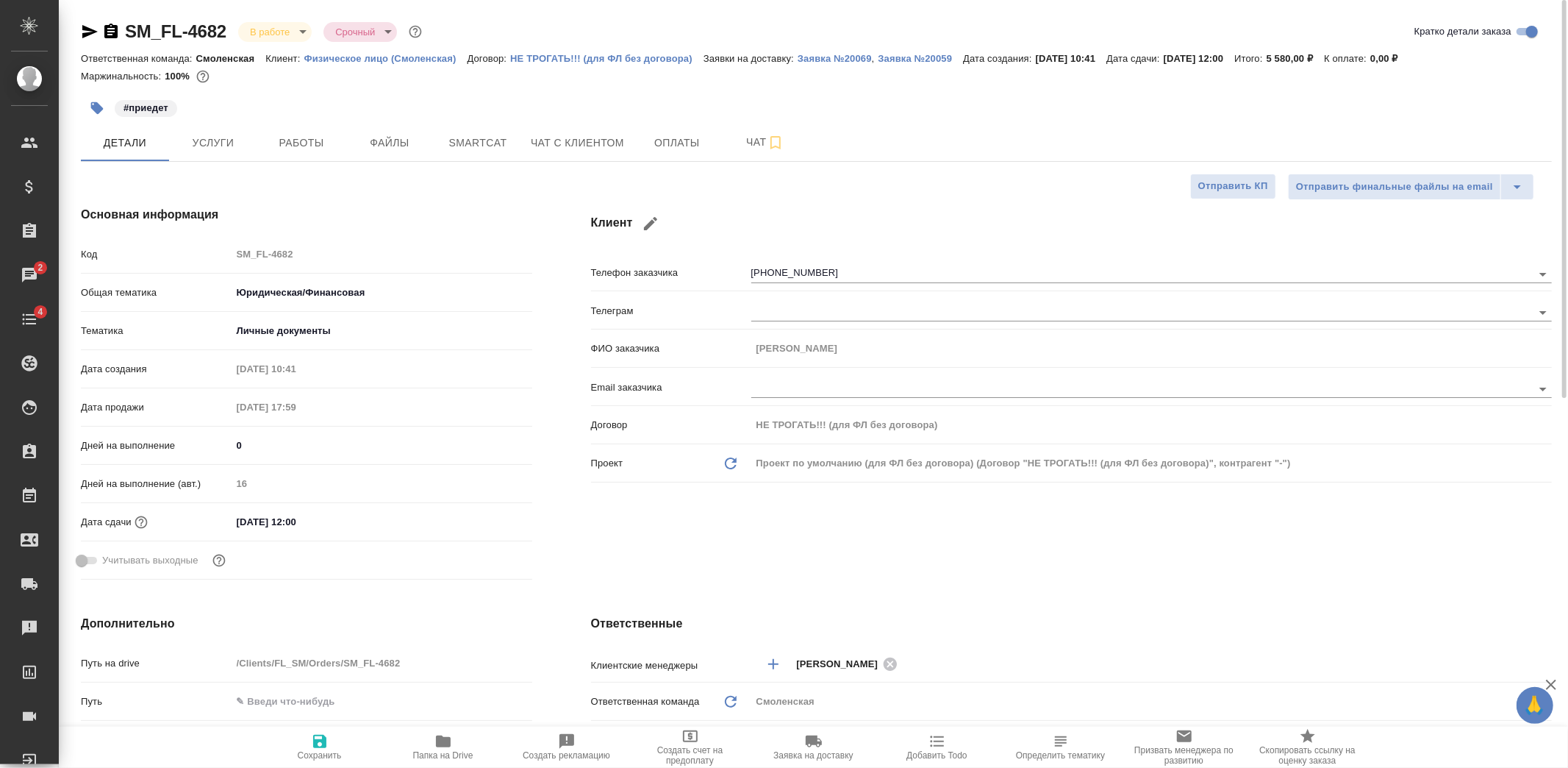
type textarea "x"
click at [245, 518] on input "[DATE] 12:00" at bounding box center [296, 521] width 129 height 21
type input "10.92.0251 20:0_"
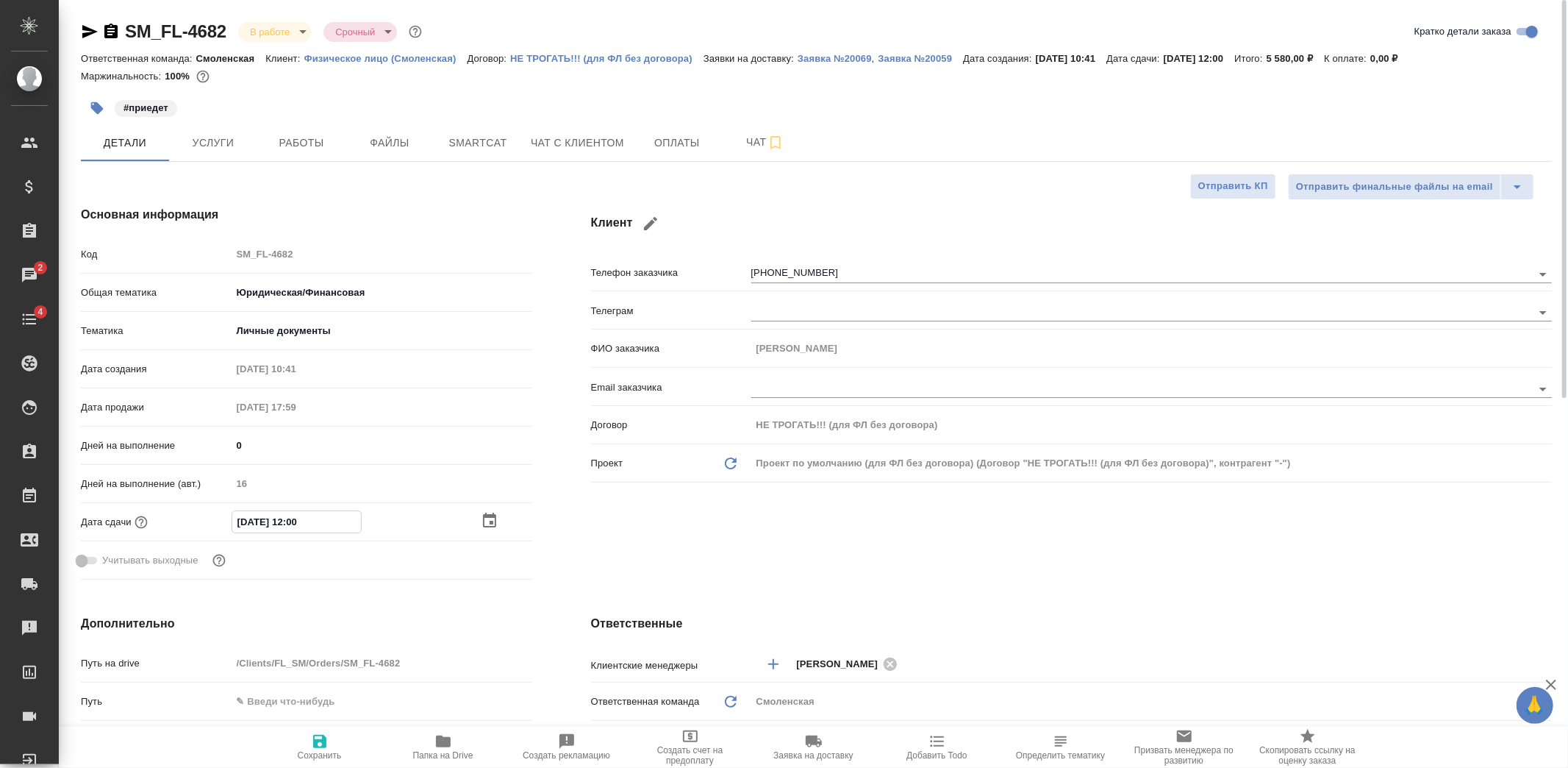
type textarea "x"
type input "15.09.2025 12:00"
type textarea "x"
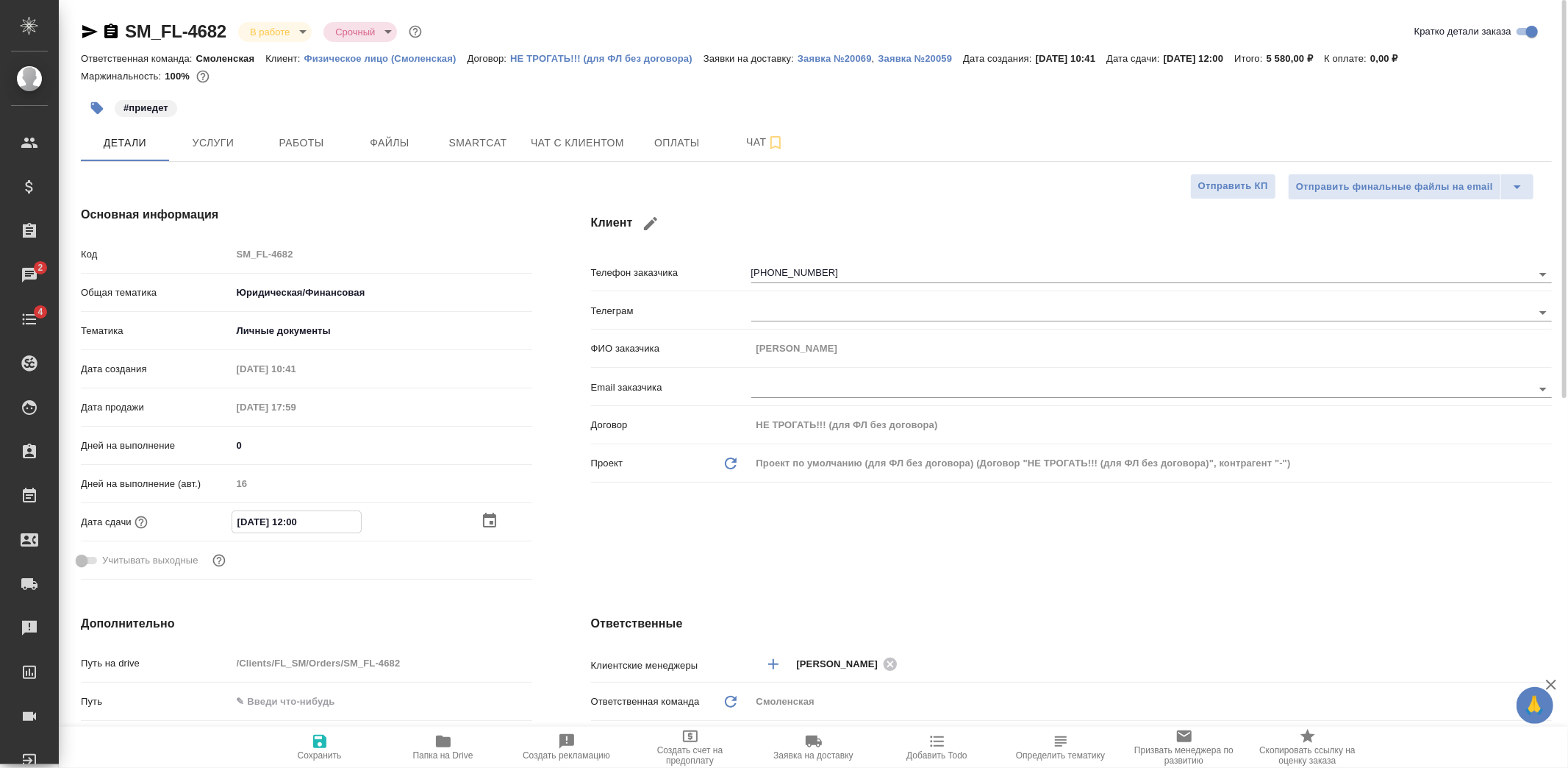
type textarea "x"
click at [302, 516] on input "15.09.2025 12:00" at bounding box center [297, 521] width 129 height 21
type input "15.09.2025 10:0_"
type textarea "x"
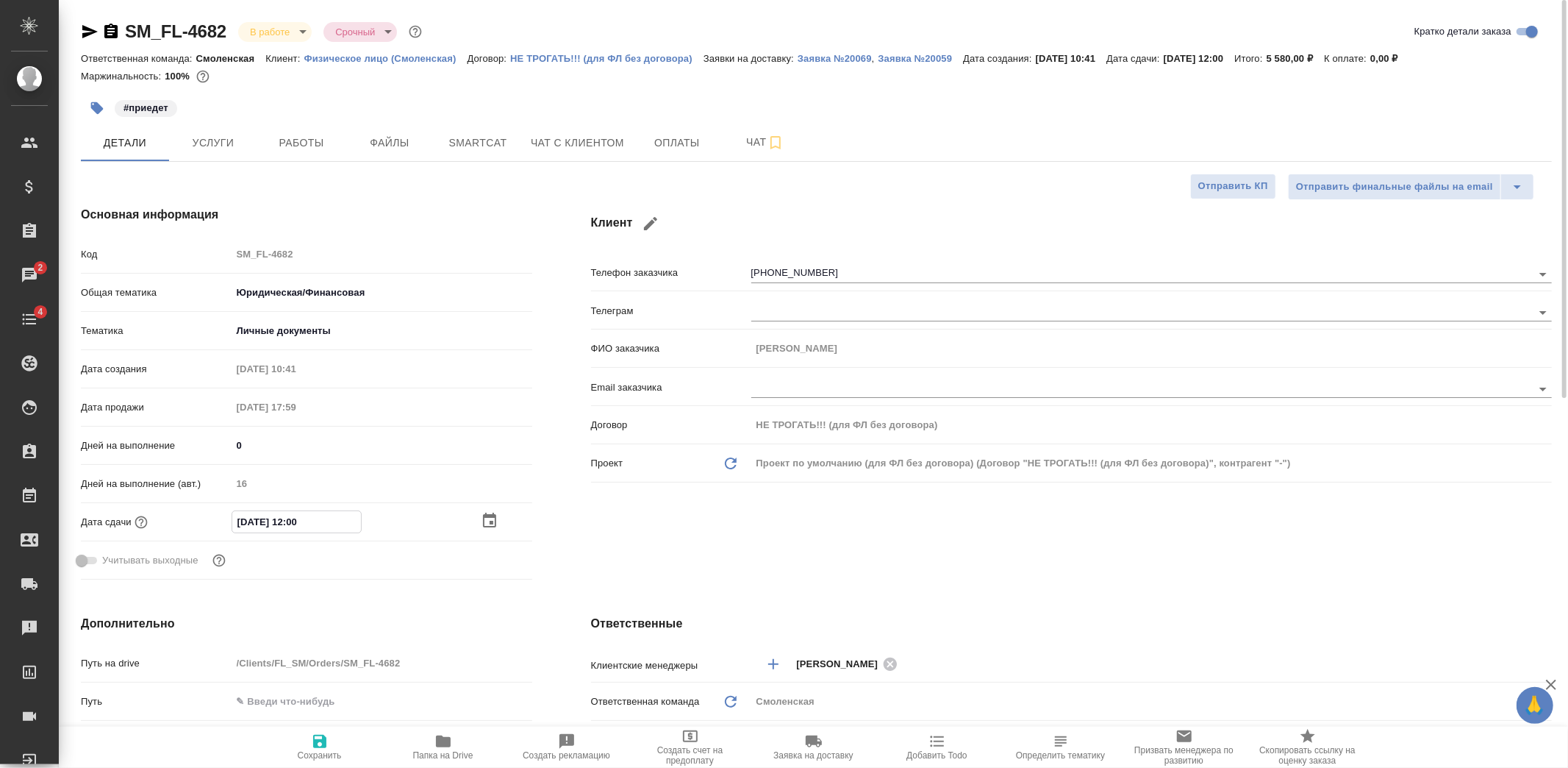
type textarea "x"
type input "15.09.2025 18:00"
type textarea "x"
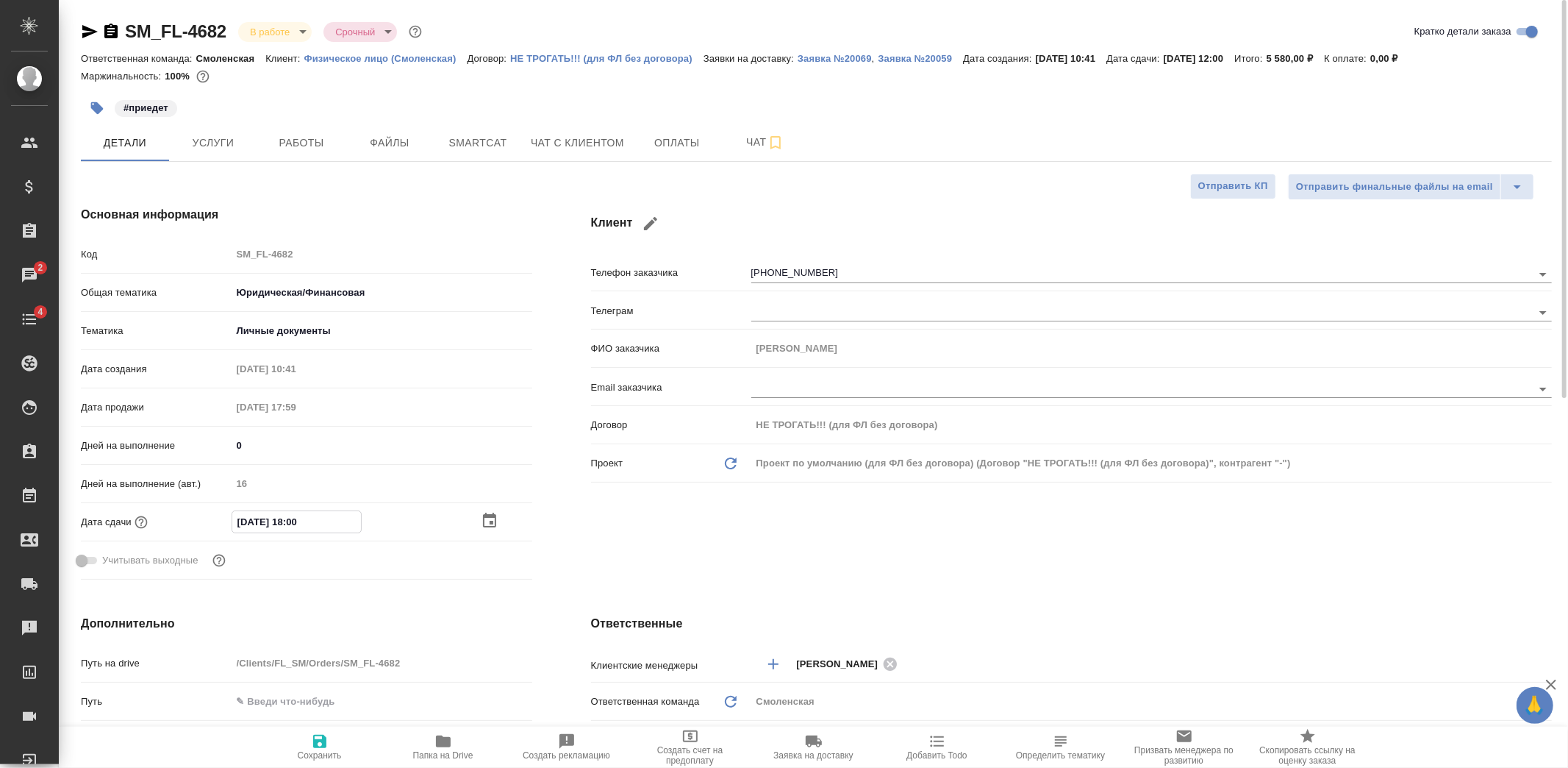
type textarea "x"
type input "15.09.2025 18:00"
click at [331, 739] on span "Сохранить" at bounding box center [319, 746] width 105 height 28
type textarea "x"
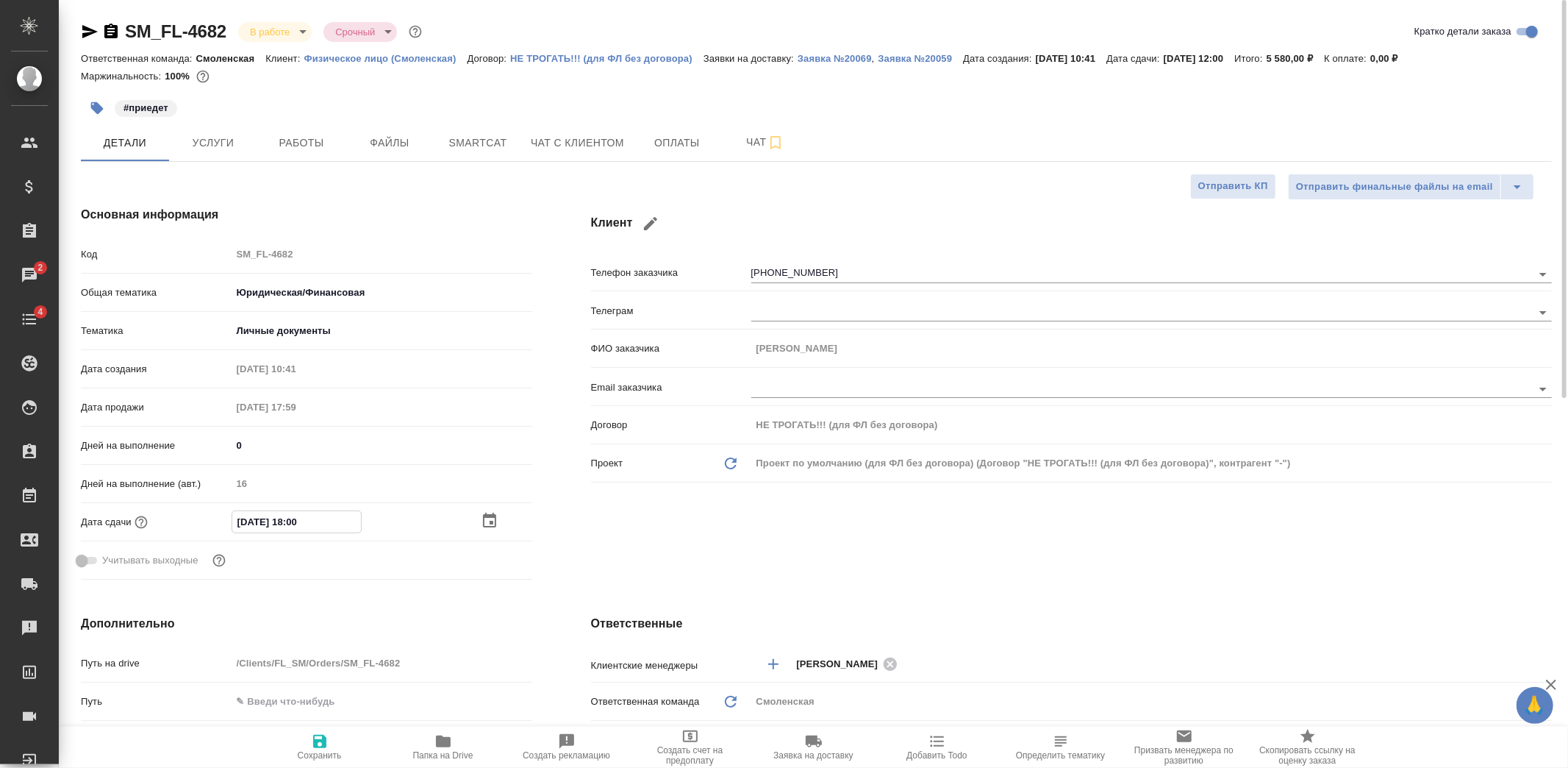
type textarea "x"
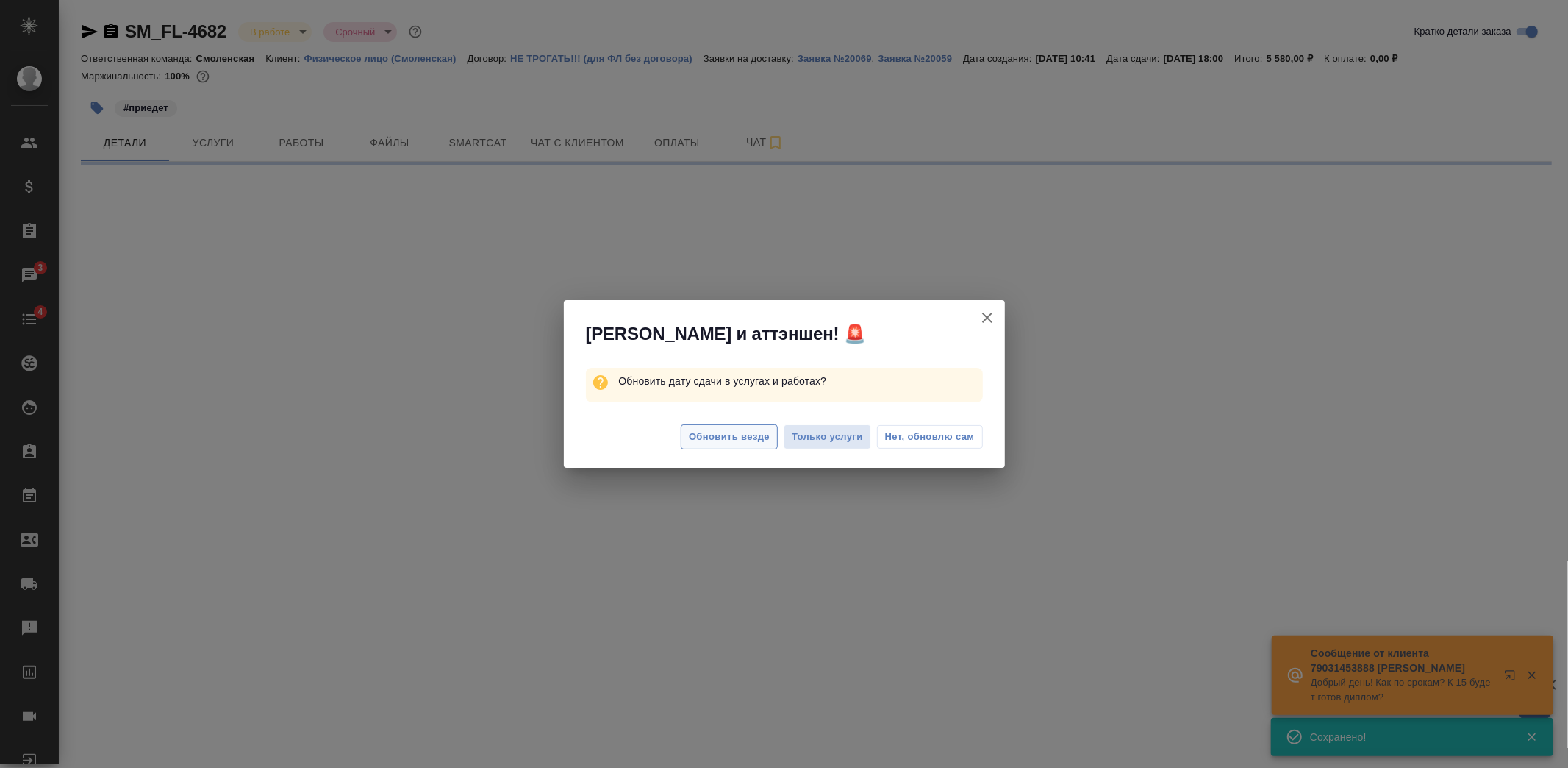
click at [740, 438] on span "Обновить везде" at bounding box center [729, 437] width 81 height 17
select select "RU"
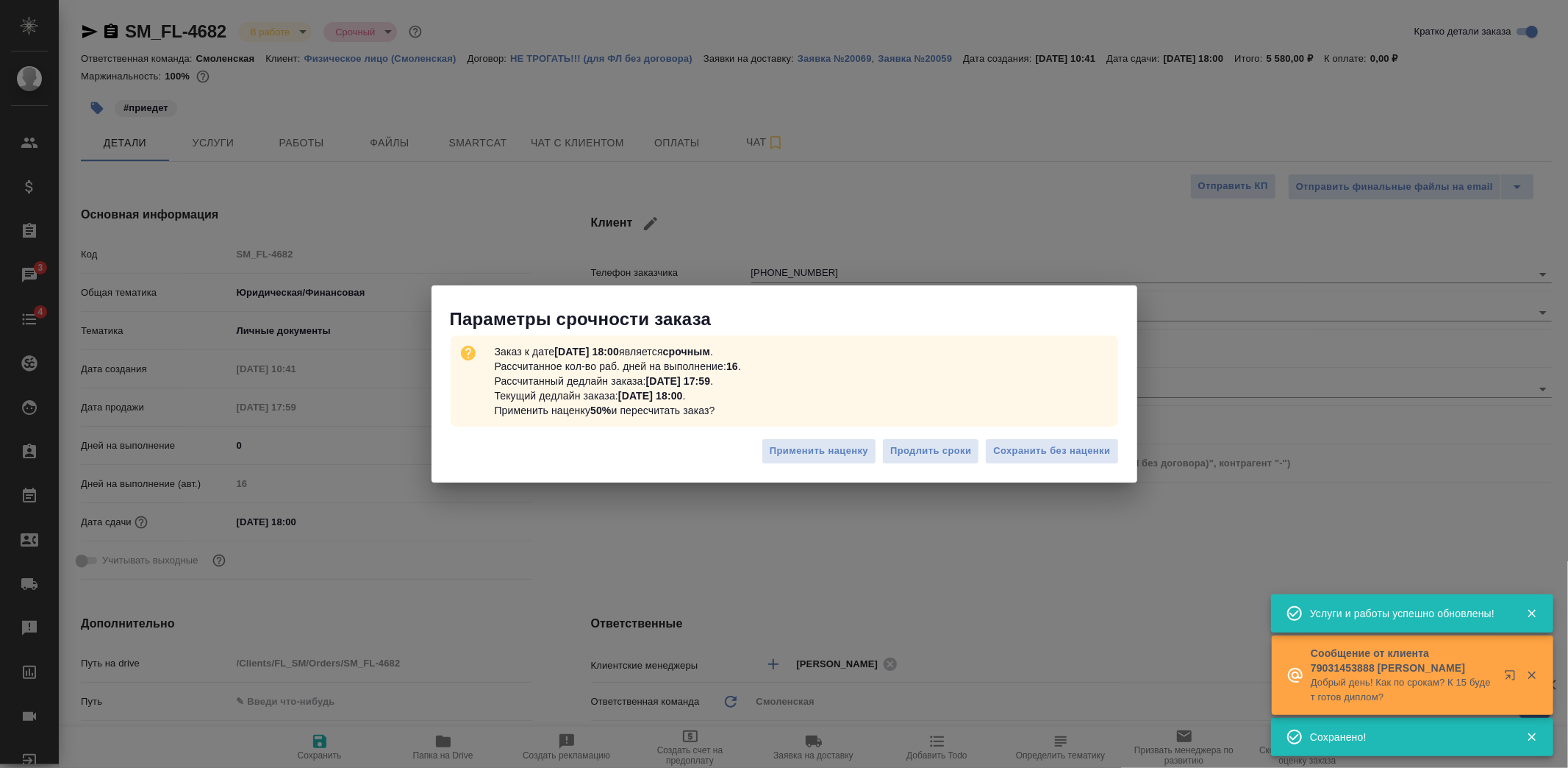
type textarea "x"
click at [1064, 451] on span "Сохранить без наценки" at bounding box center [1052, 451] width 117 height 17
type textarea "x"
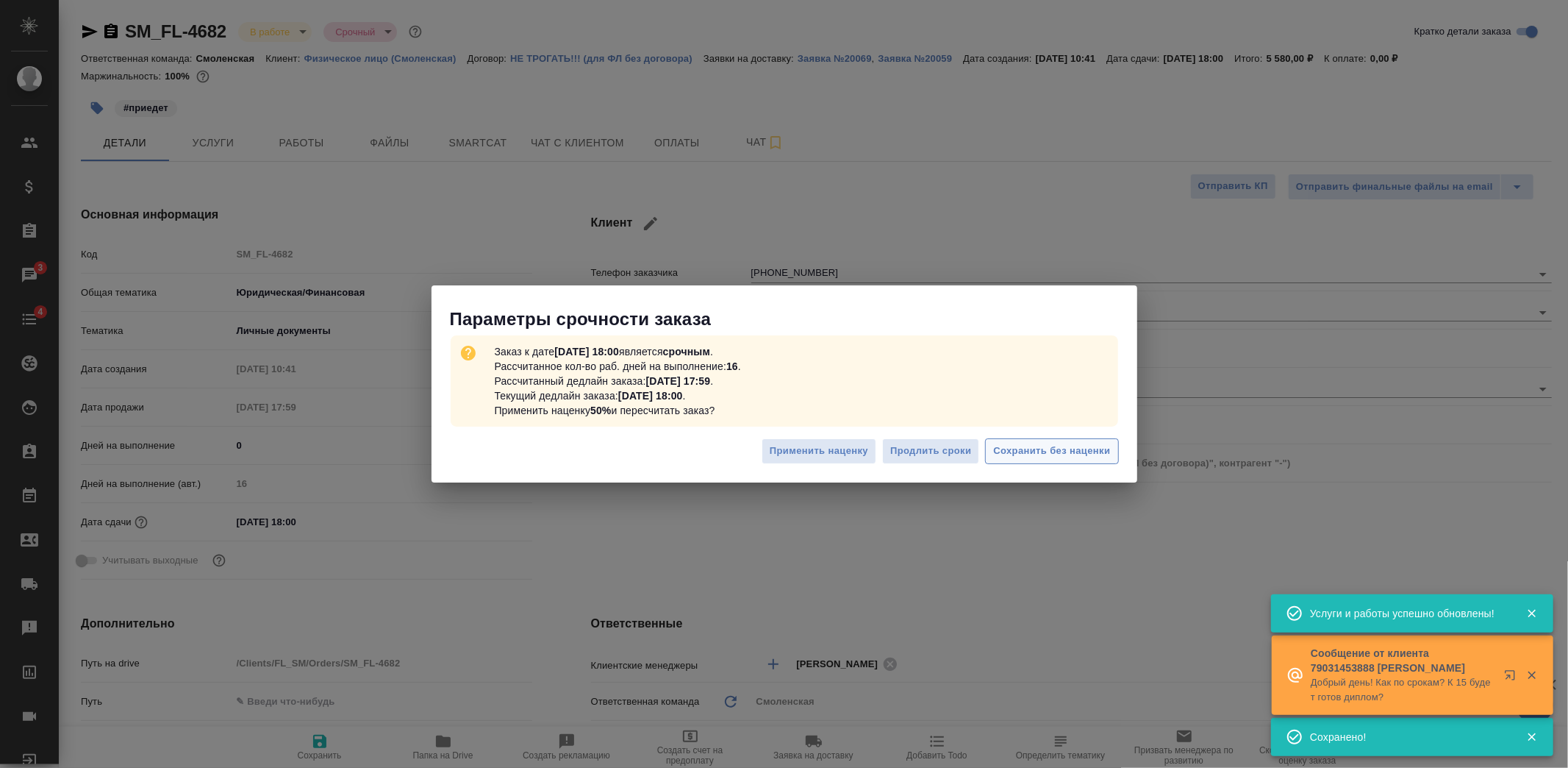
type textarea "x"
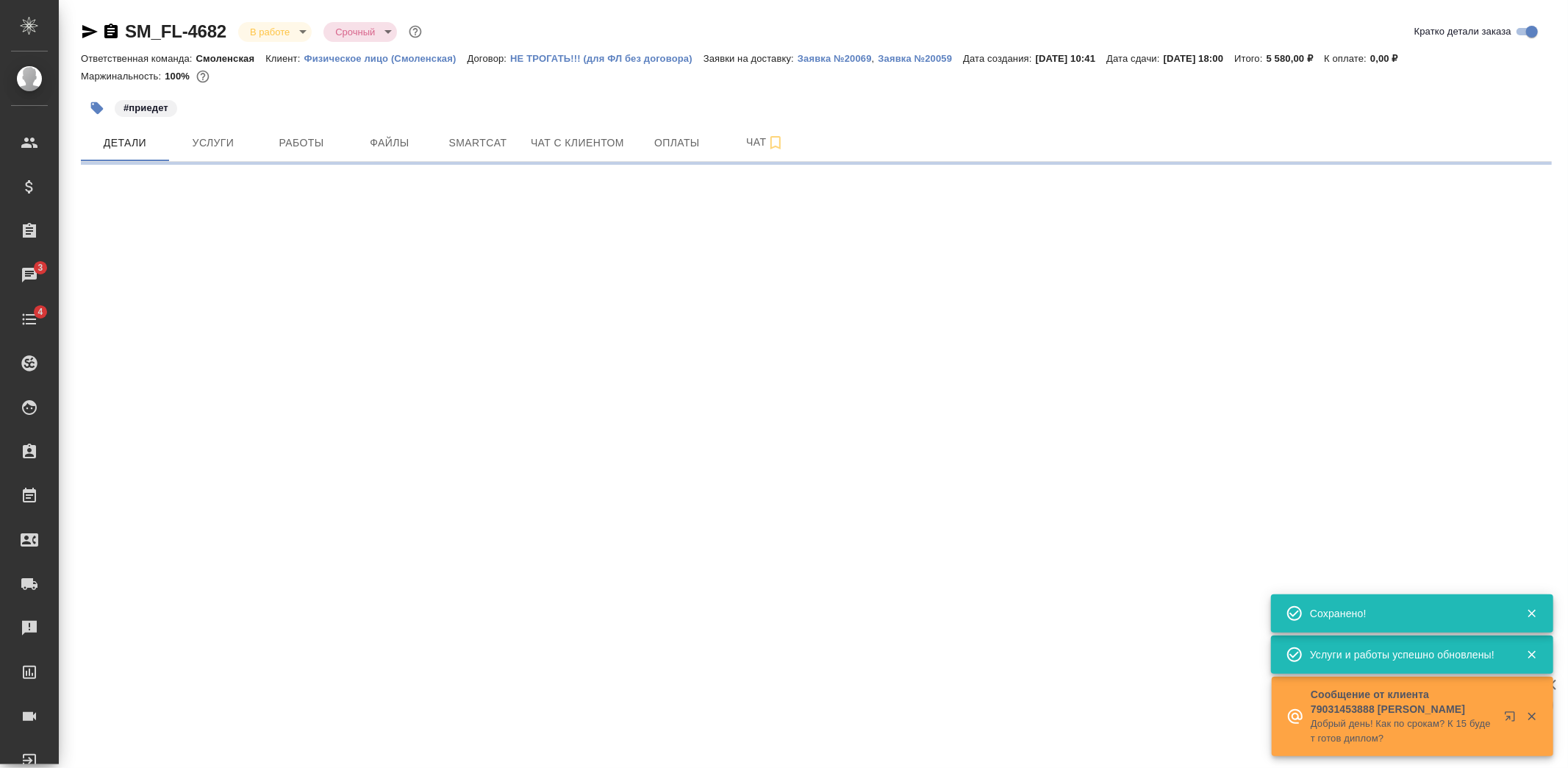
select select "RU"
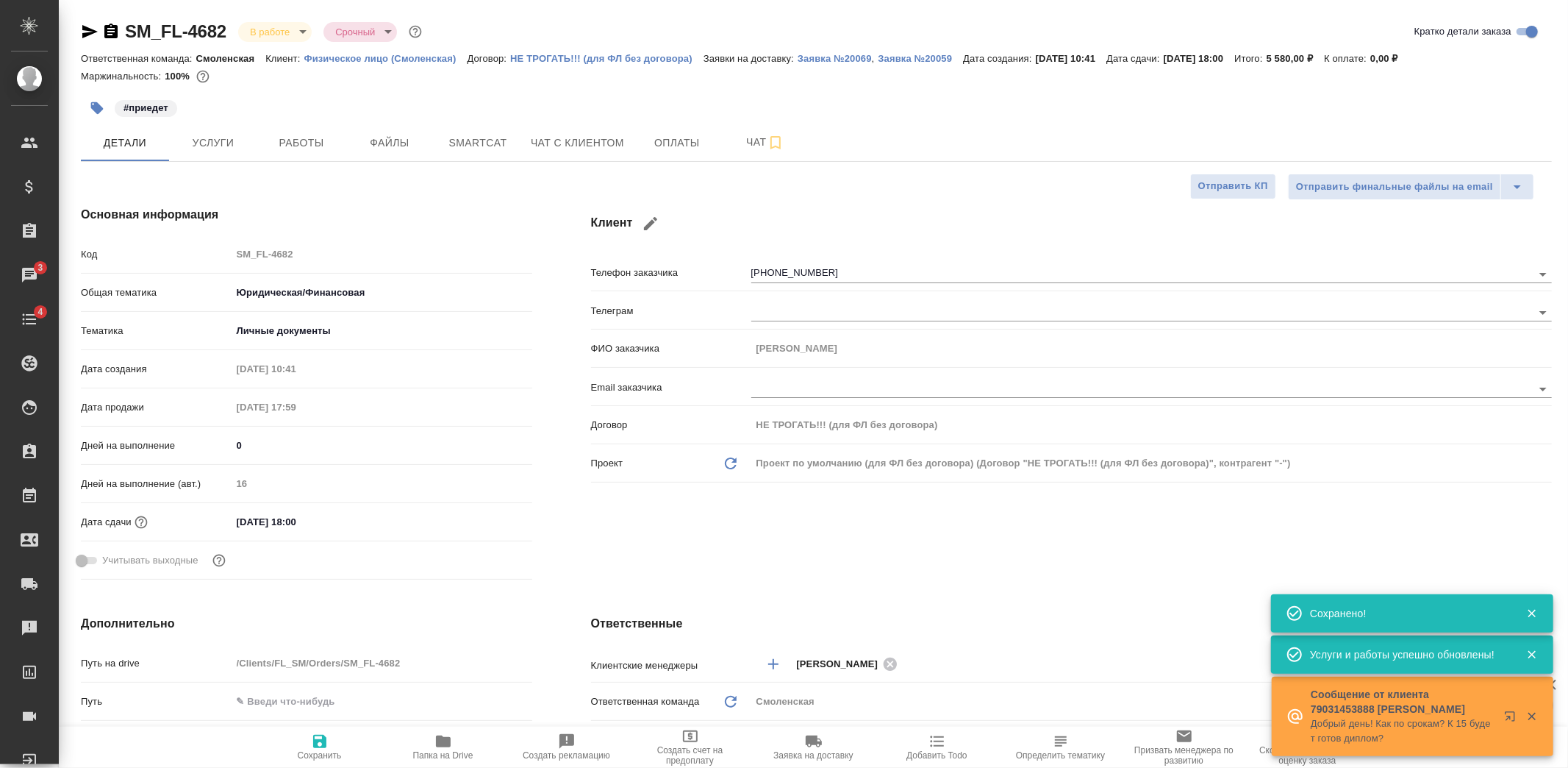
type textarea "x"
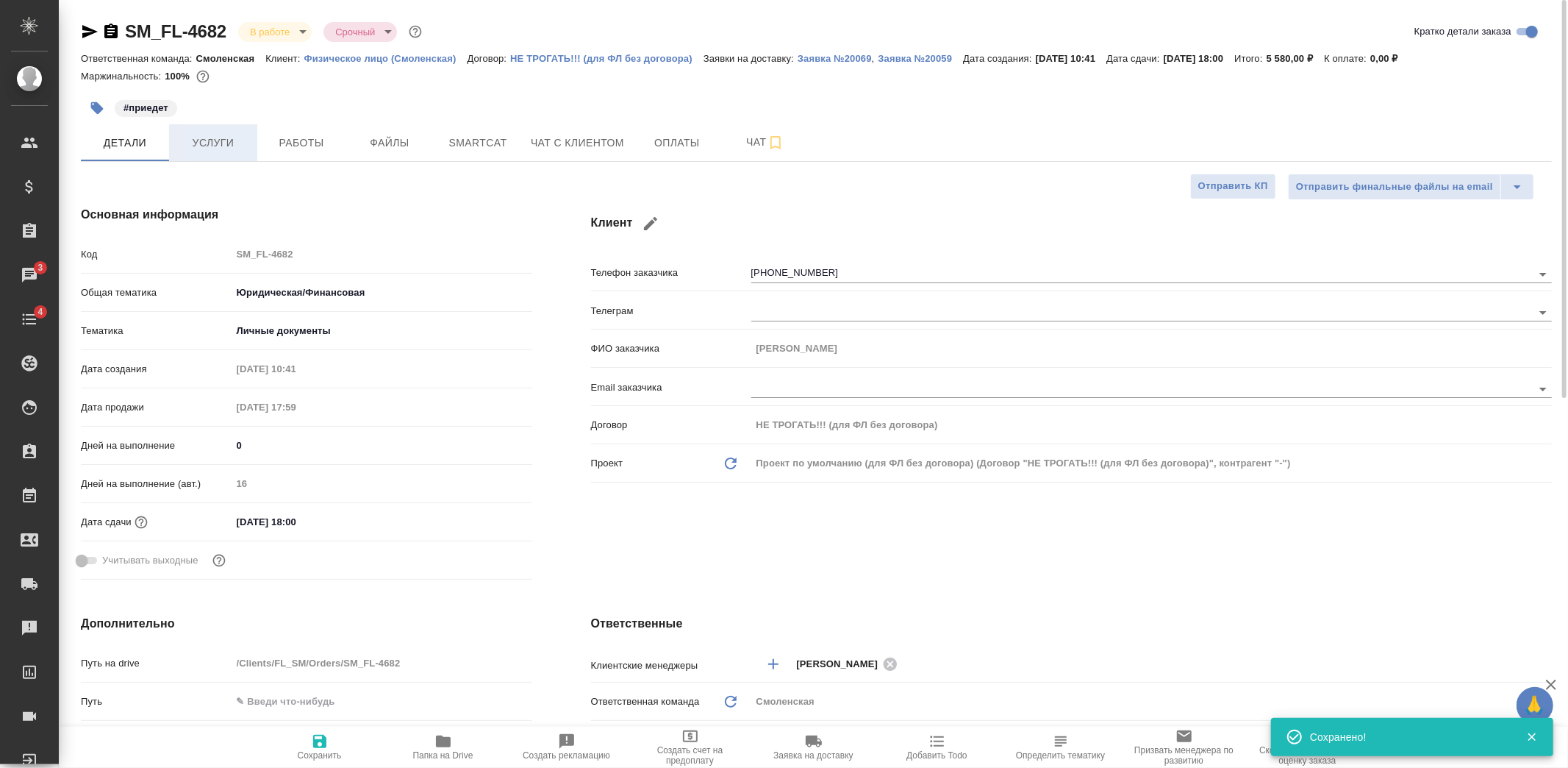
click at [248, 140] on button "Услуги" at bounding box center [213, 143] width 88 height 37
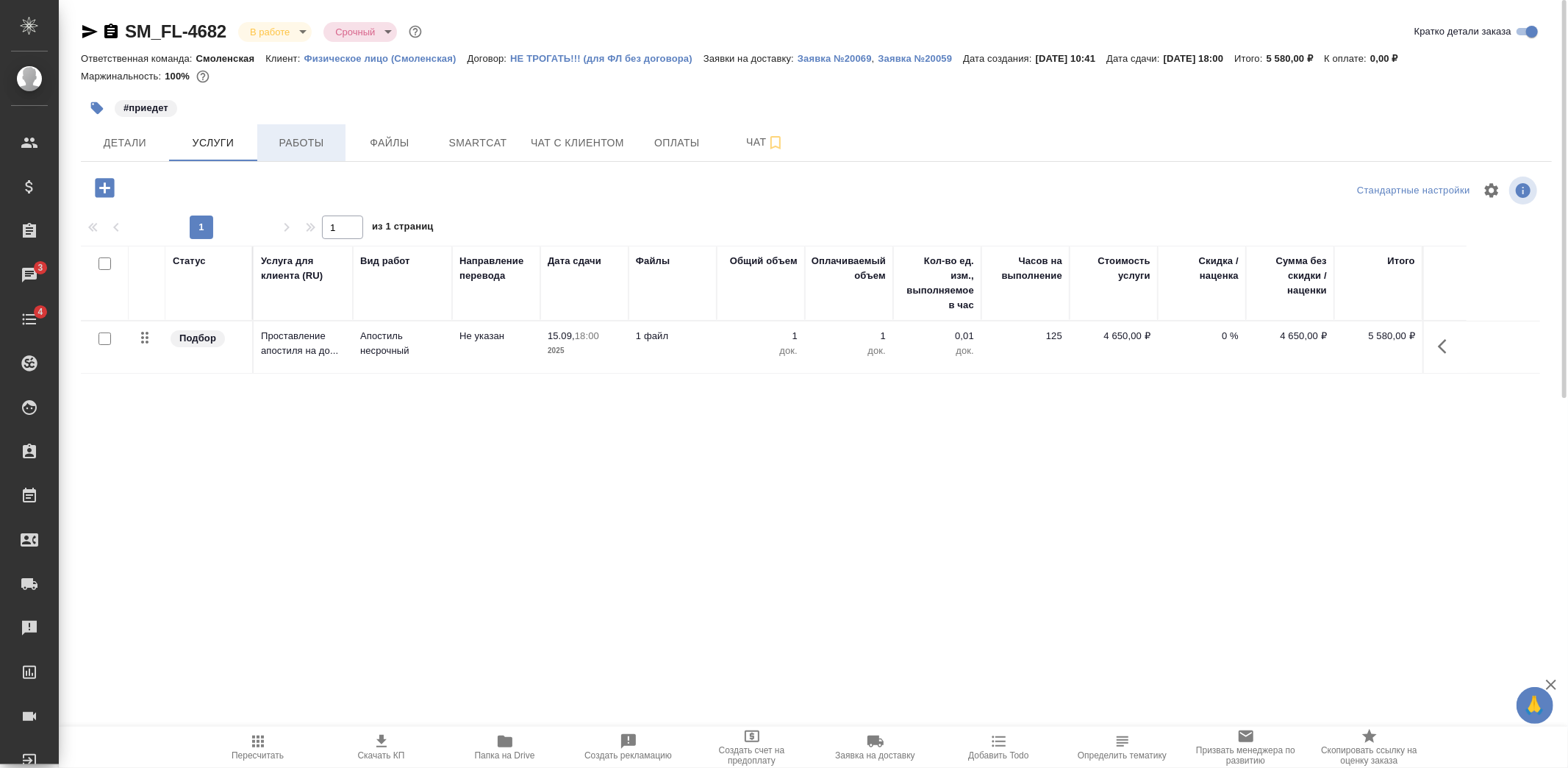
click at [308, 153] on button "Работы" at bounding box center [301, 143] width 88 height 37
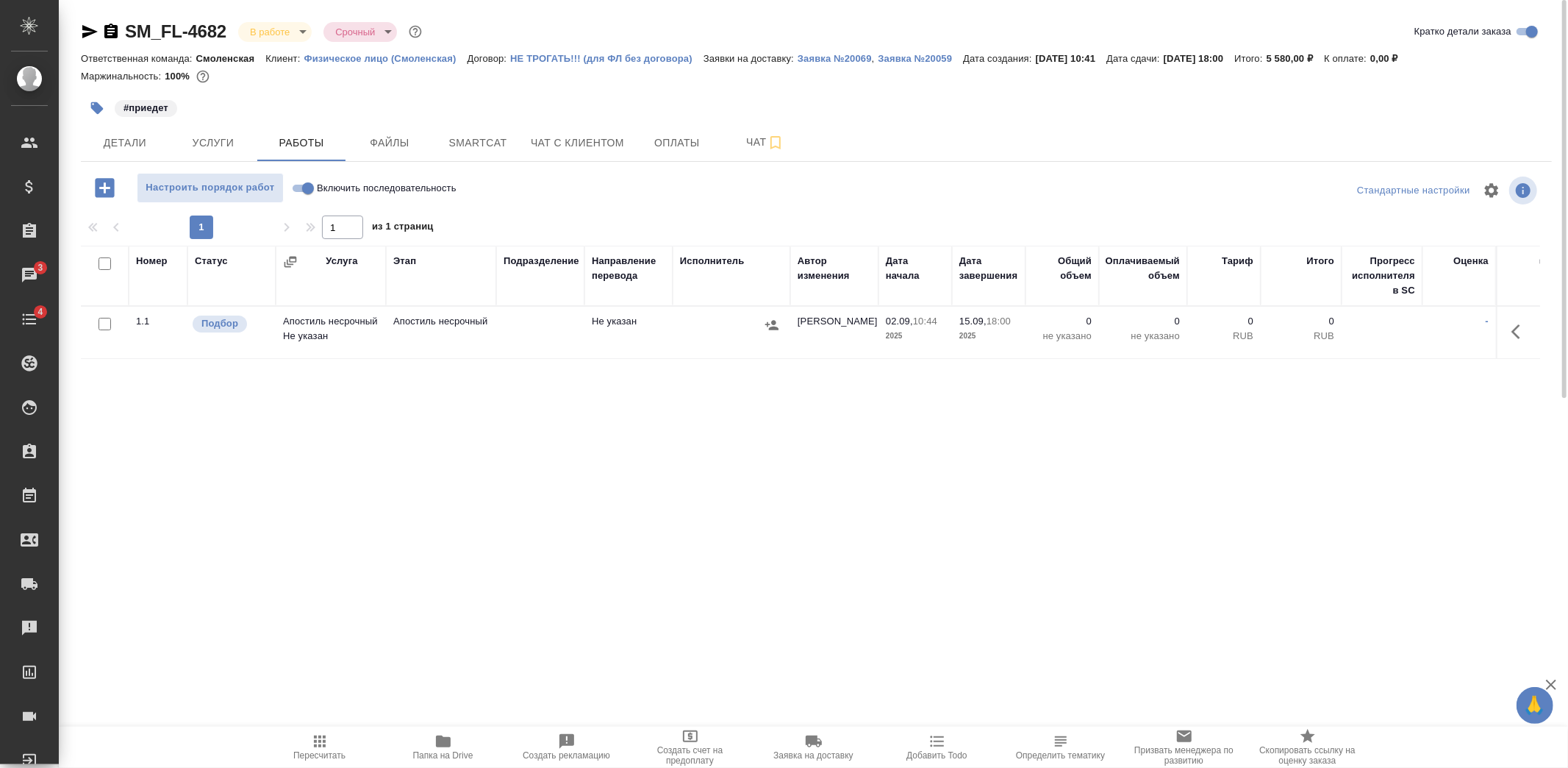
click at [574, 333] on td at bounding box center [540, 332] width 88 height 51
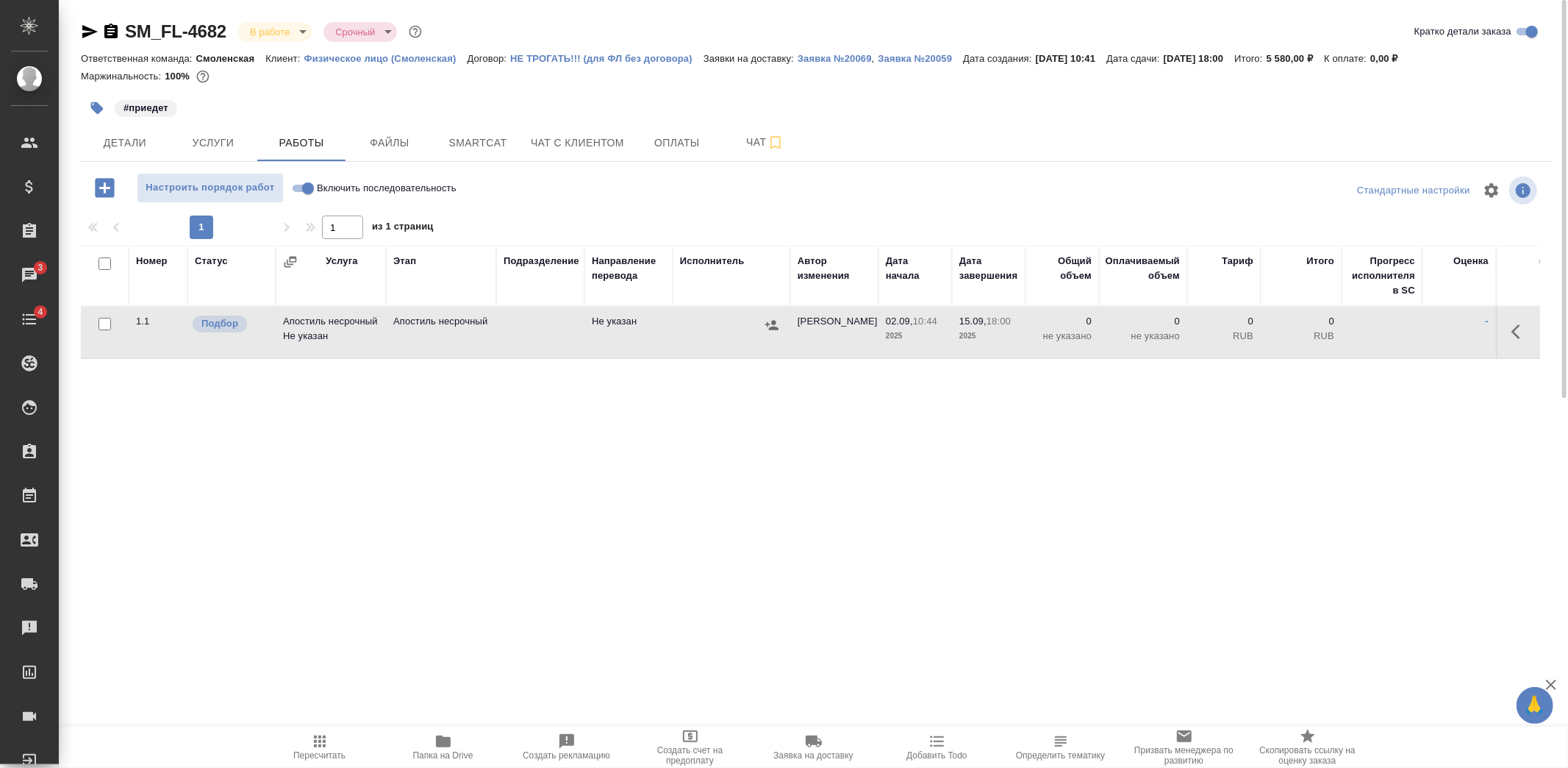
click at [574, 333] on td at bounding box center [540, 332] width 88 height 51
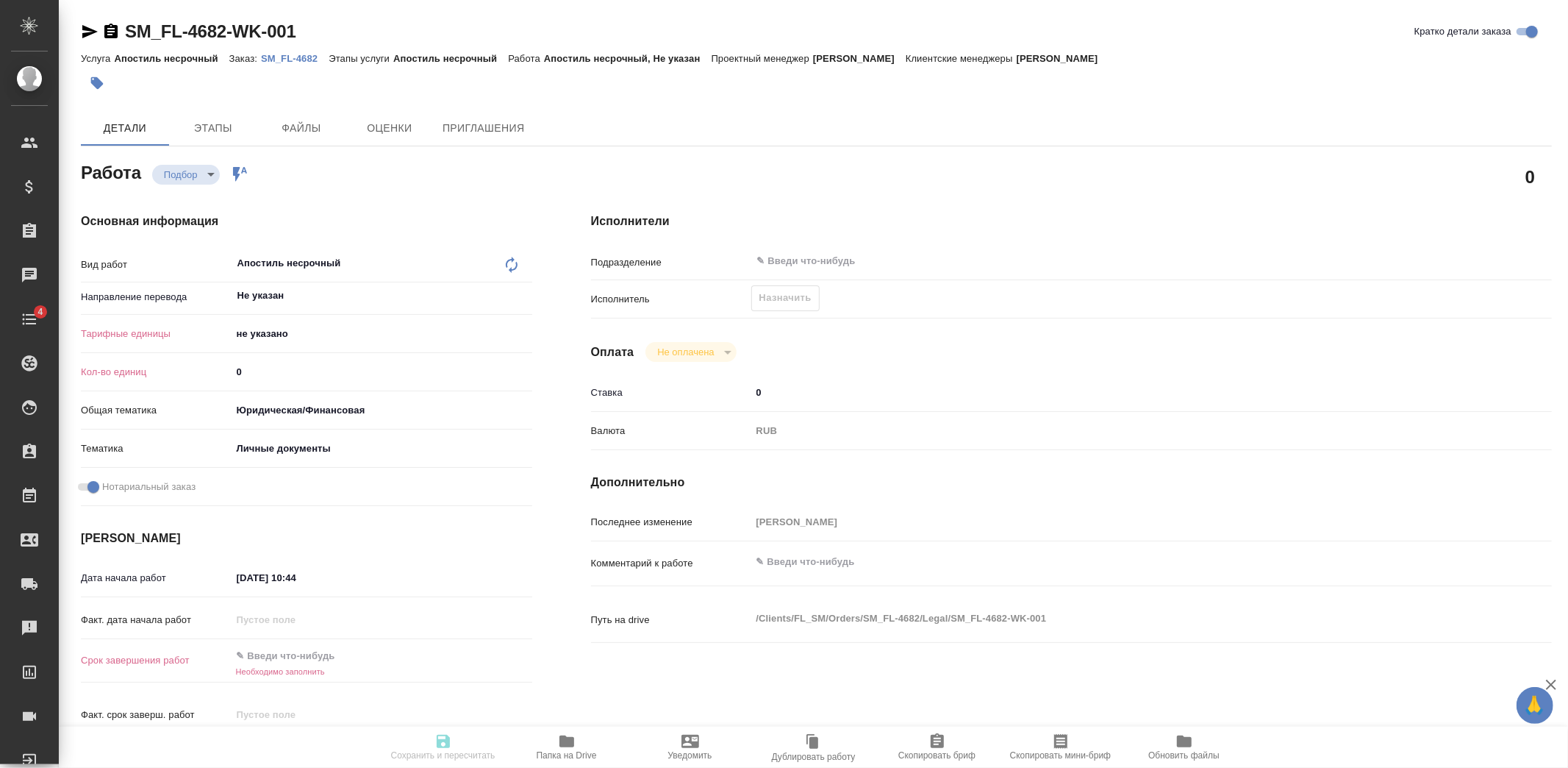
type textarea "x"
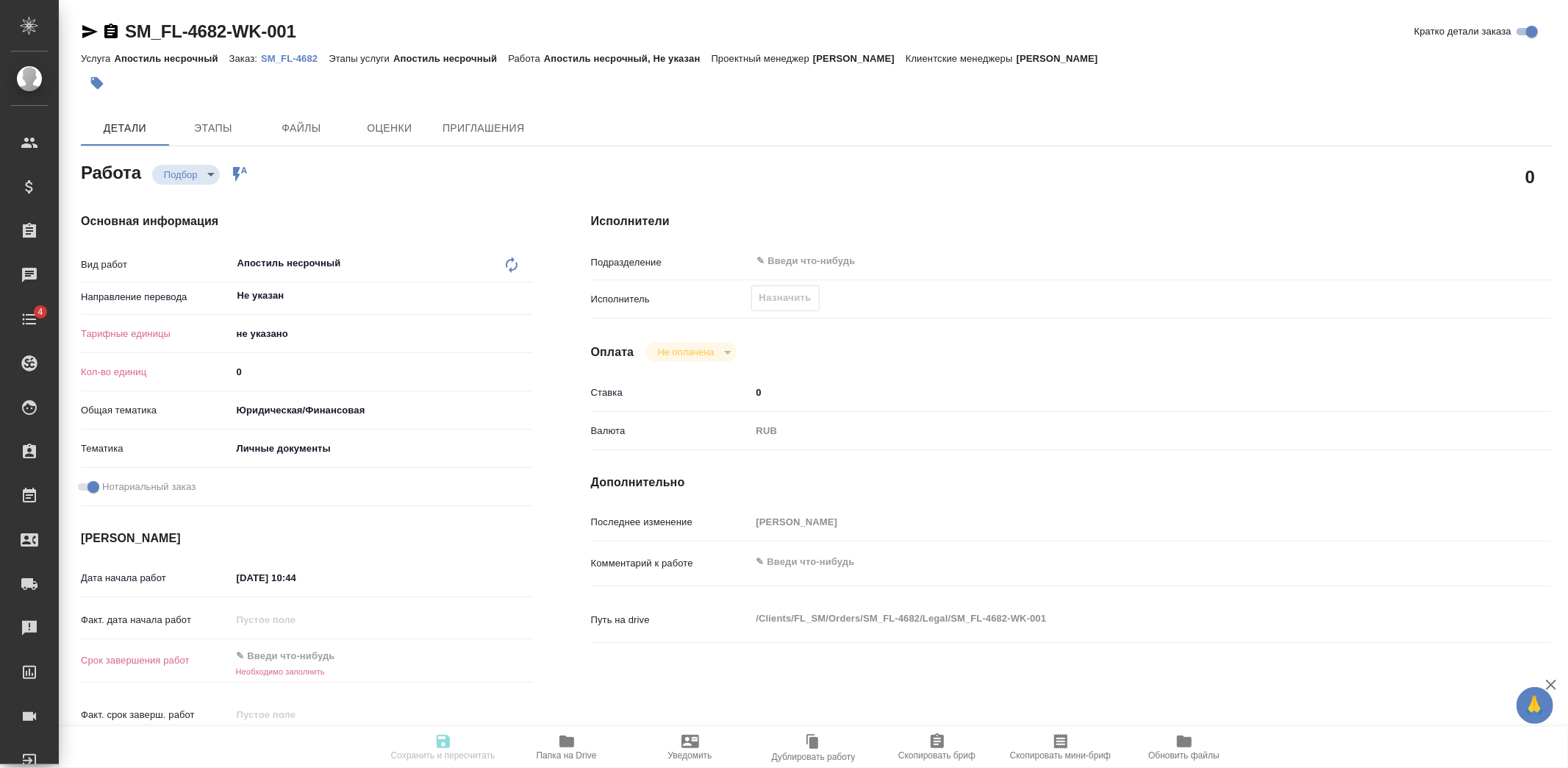
type textarea "x"
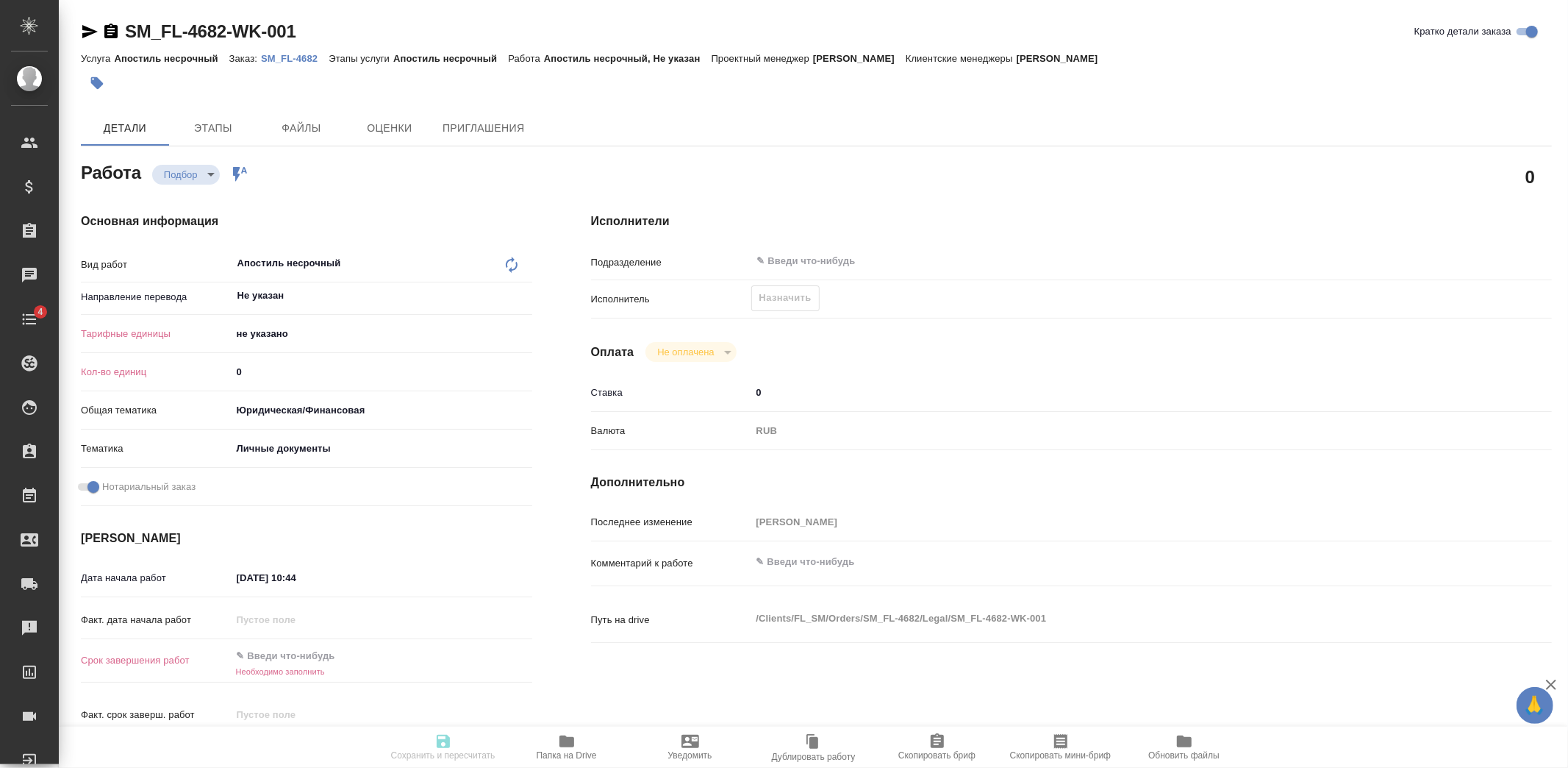
type input "recruiting"
type textarea "Апостиль несрочный"
type textarea "x"
type input "Не указан"
type input "5a8b1489cc6b4906c91bfd89"
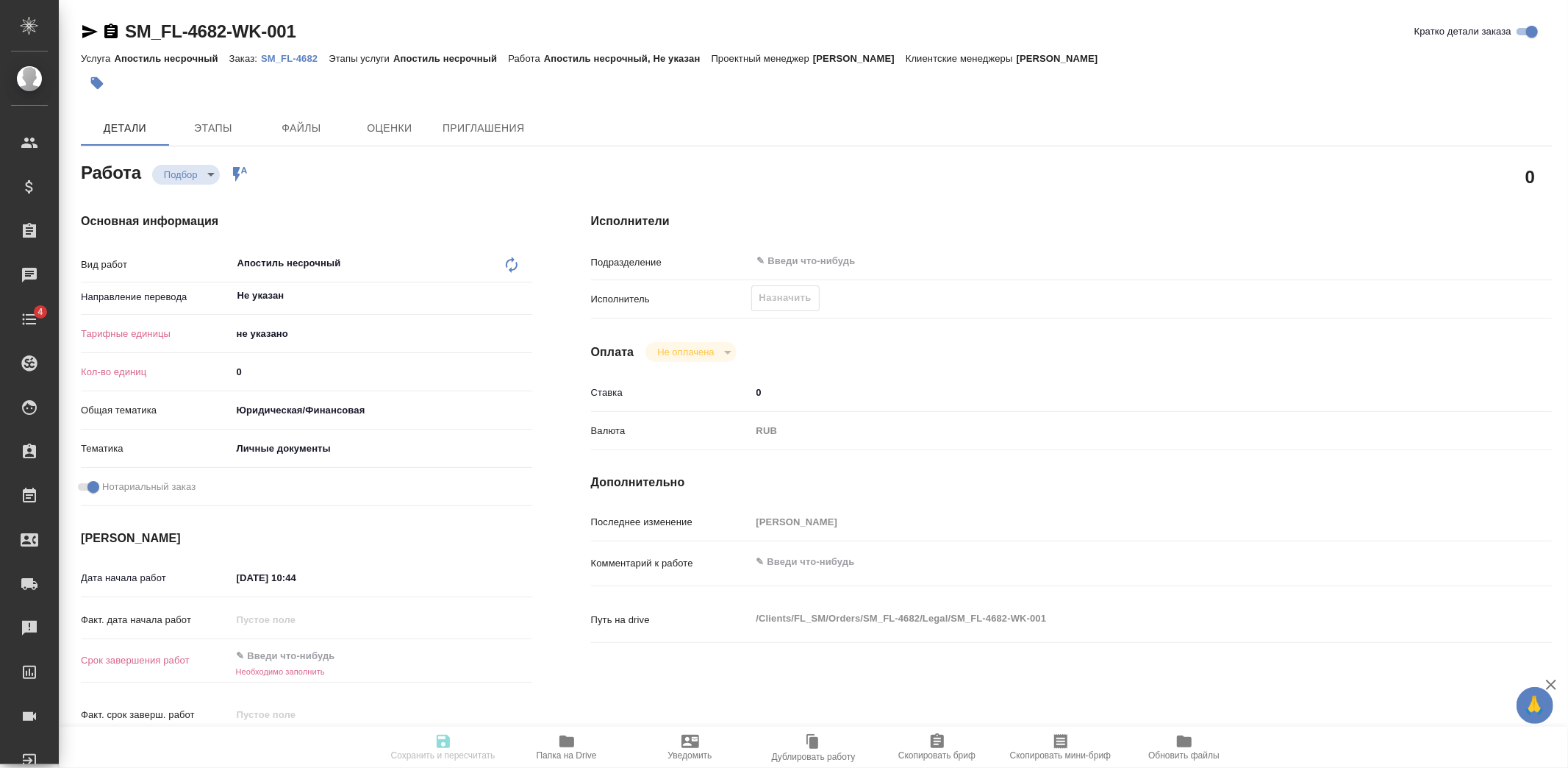
type input "0"
type input "yr-fn"
type input "5a8b8b956a9677013d343cfe"
checkbox input "true"
type input "02.09.2025 10:44"
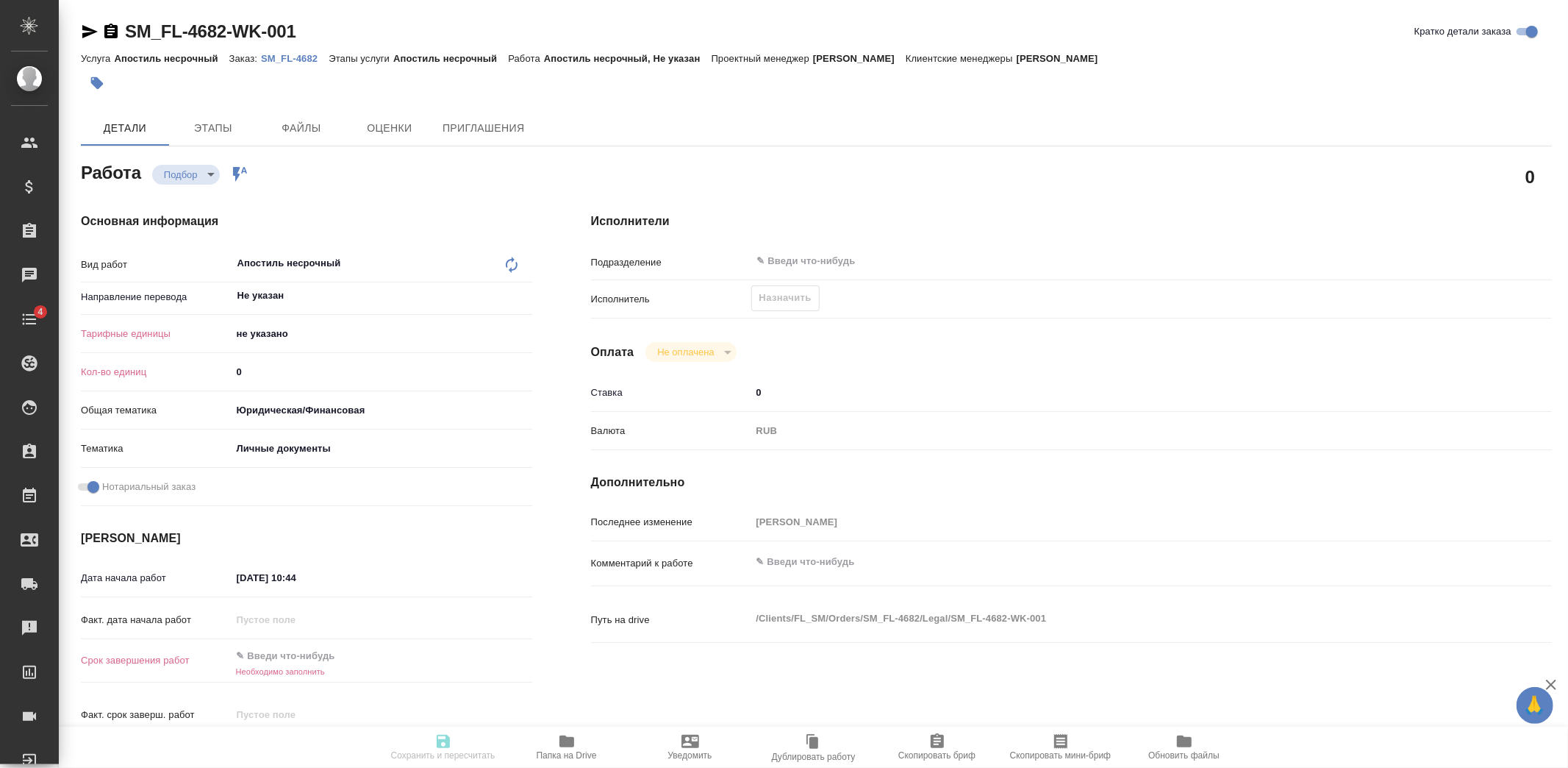
type input "11.09.2025 12:00"
type input "notPayed"
type input "0"
type input "RUB"
type input "[PERSON_NAME]"
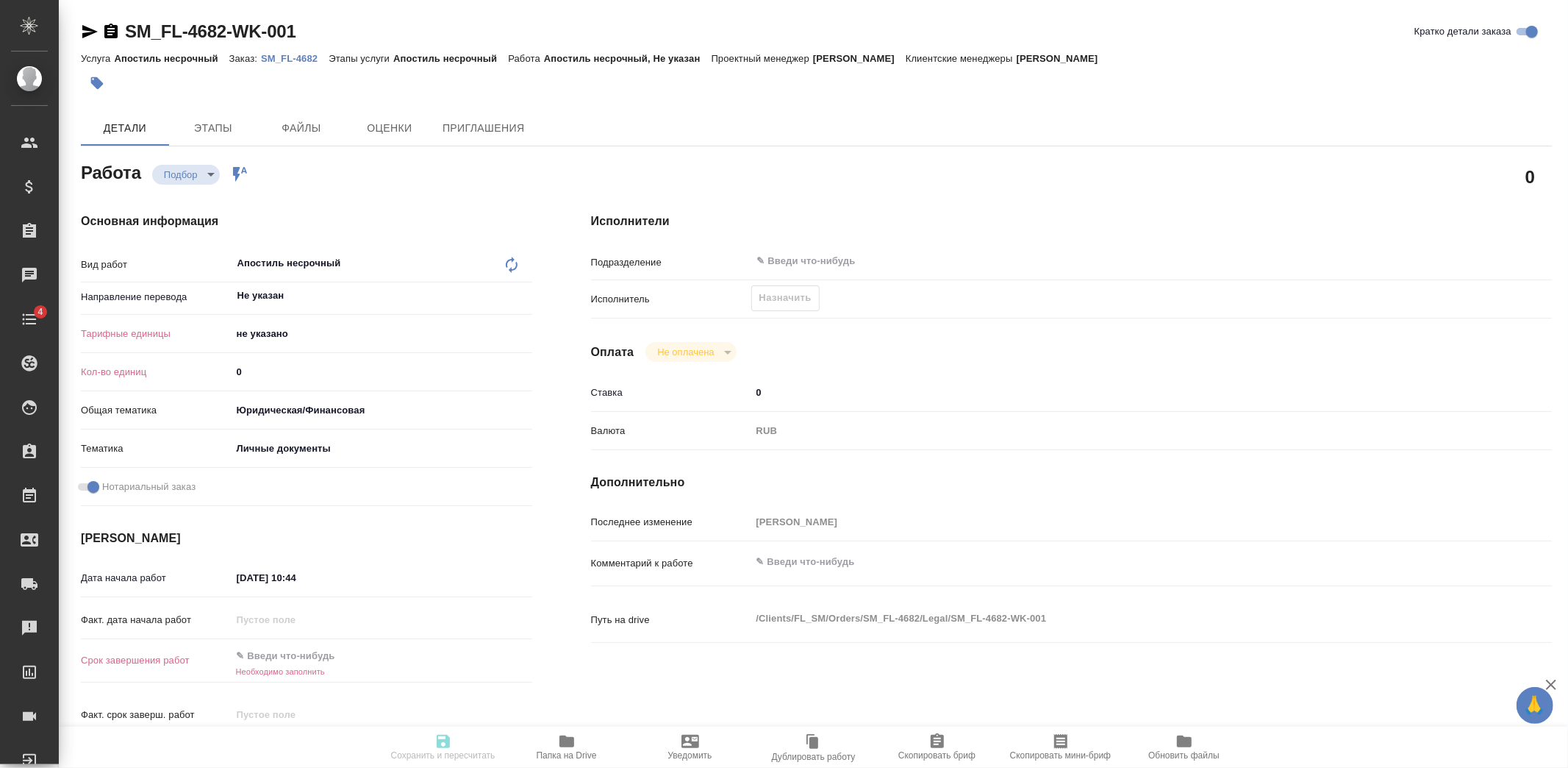
type textarea "x"
type textarea "/Clients/FL_SM/Orders/SM_FL-4682/Legal/SM_FL-4682-WK-001"
type textarea "x"
type input "SM_FL-4682"
type input "Апостиль несрочный"
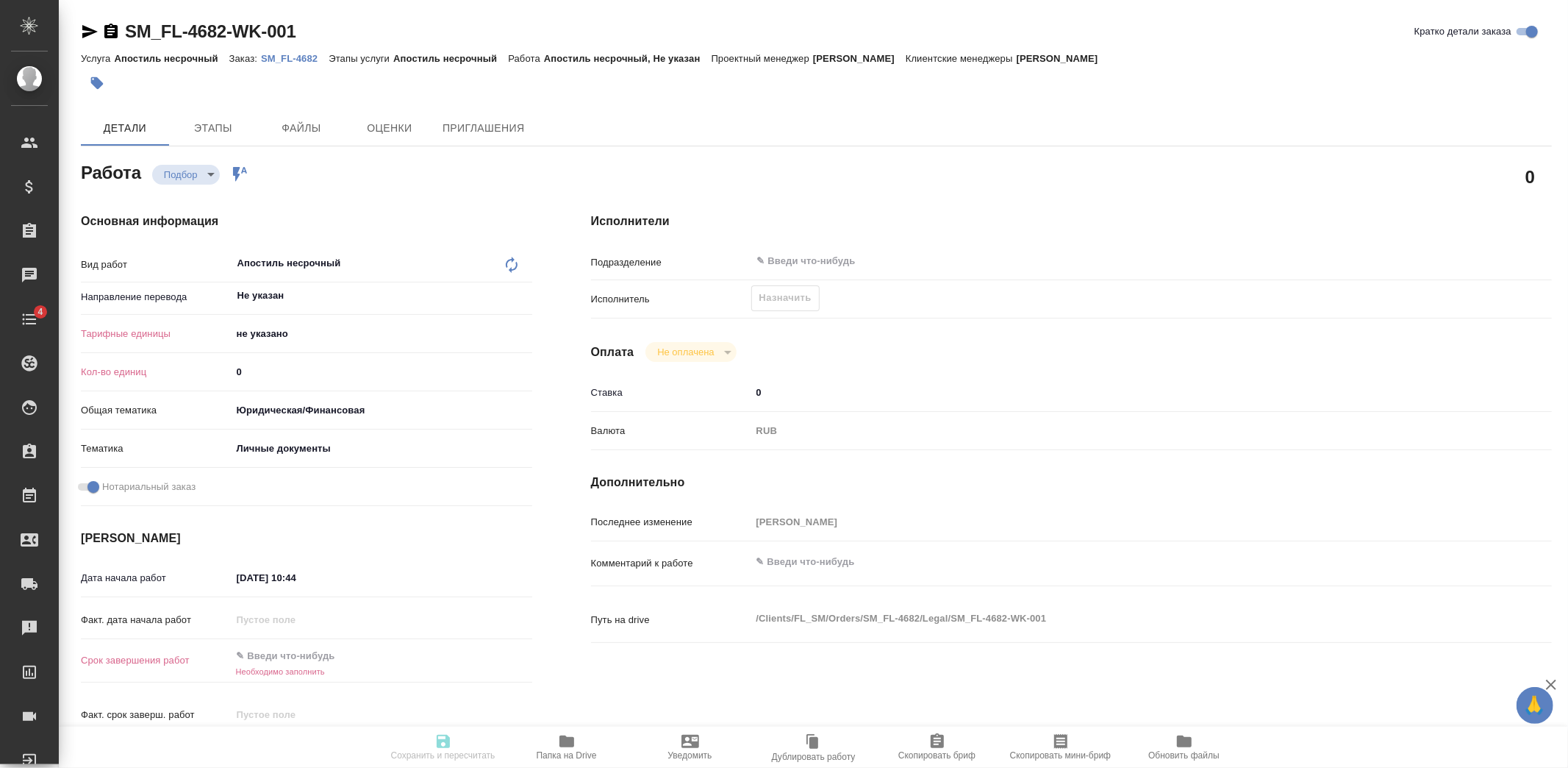
type input "Апостиль несрочный"
type input "Шульгина Анна"
type input "/Clients/FL_SM/Orders/SM_FL-4682"
type textarea "x"
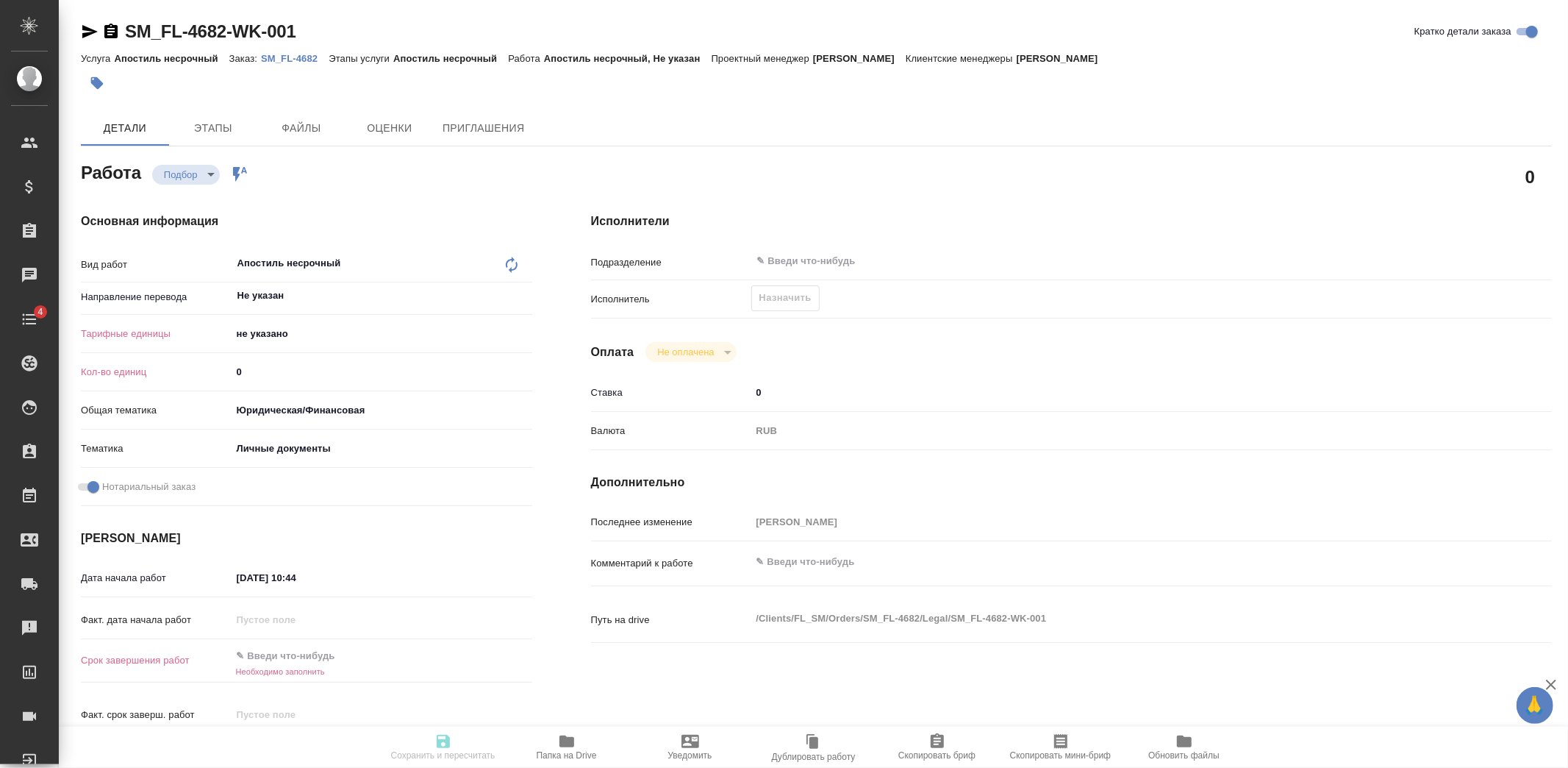
type textarea "x"
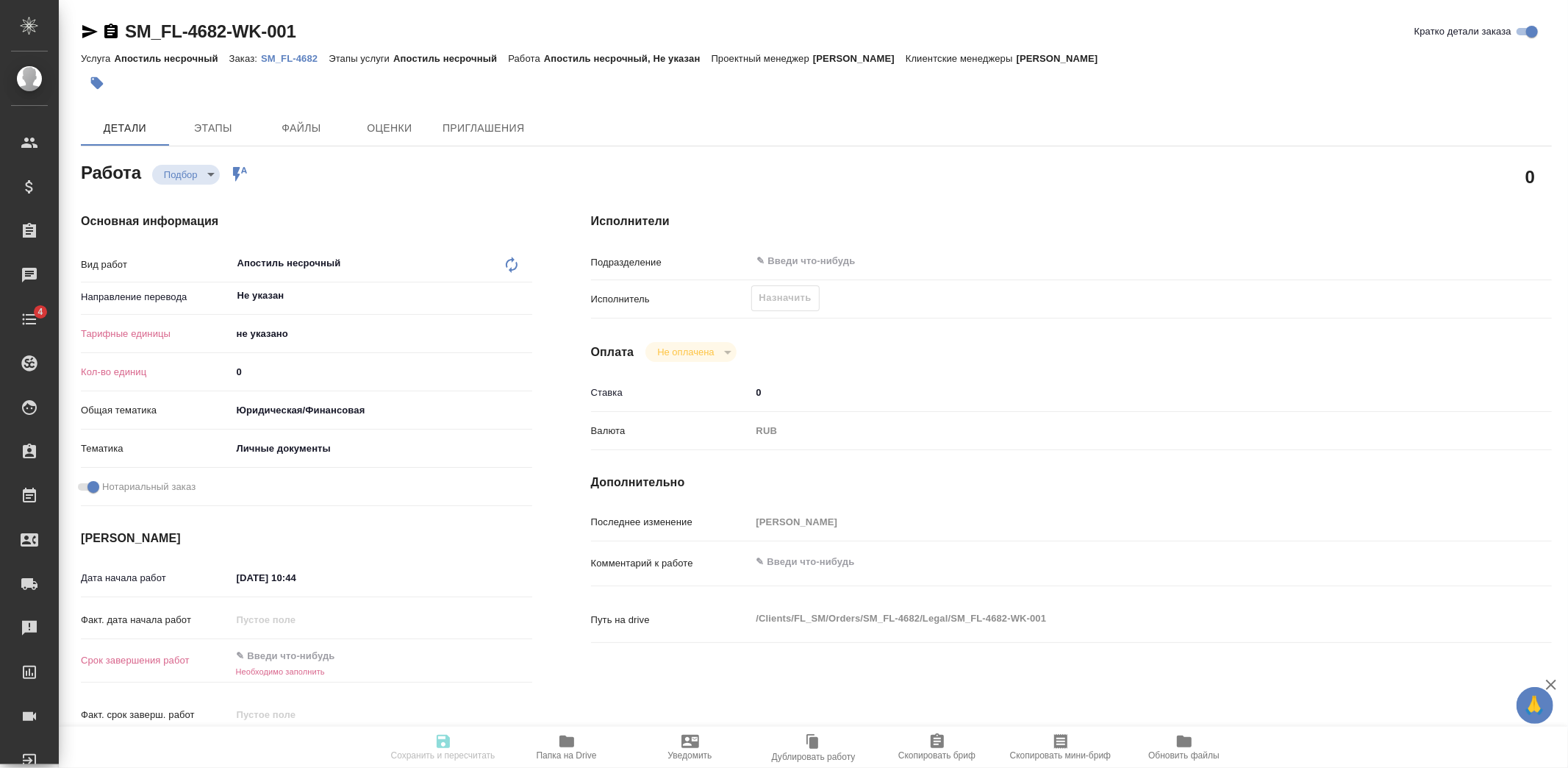
type textarea "x"
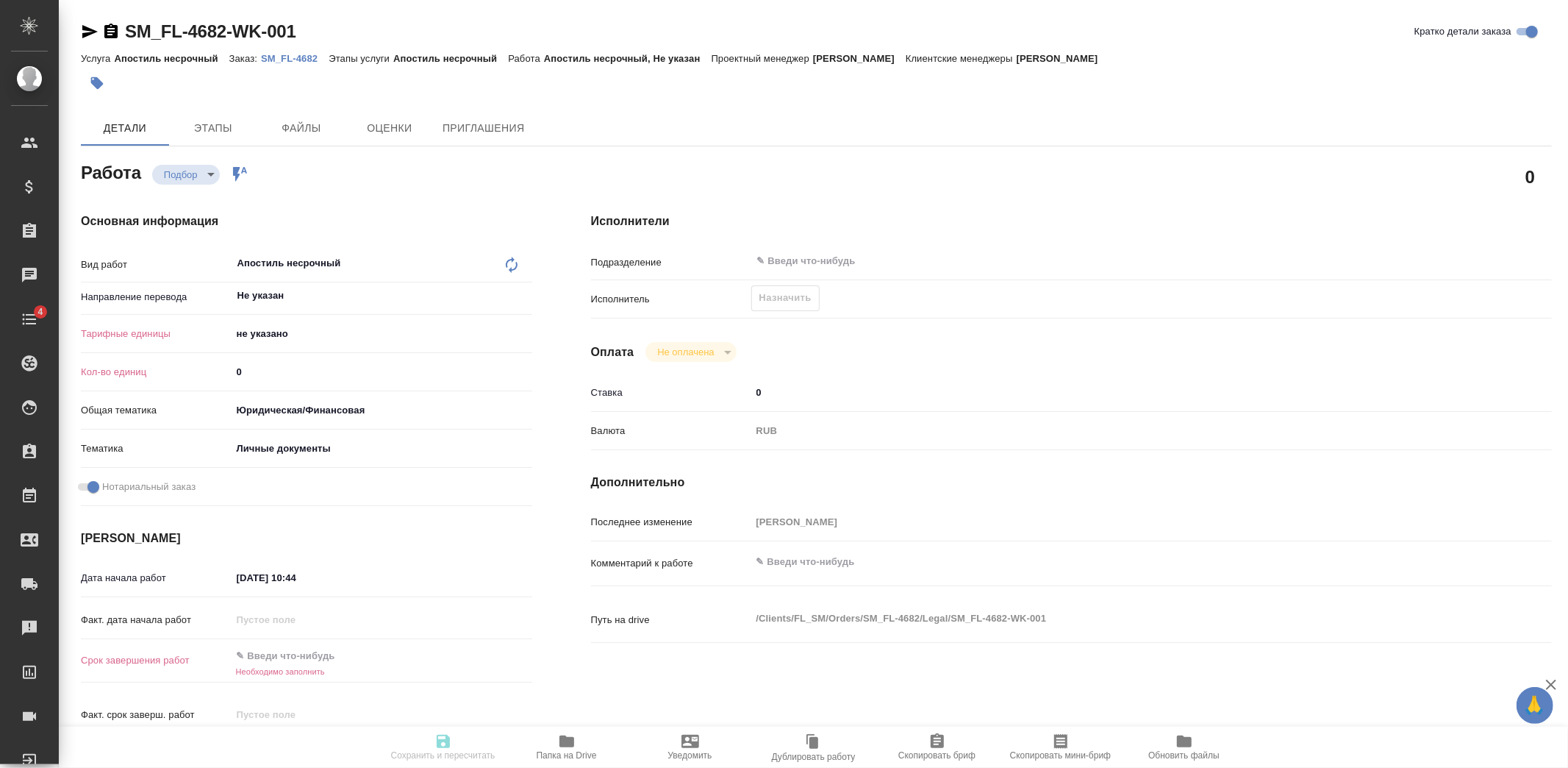
type textarea "x"
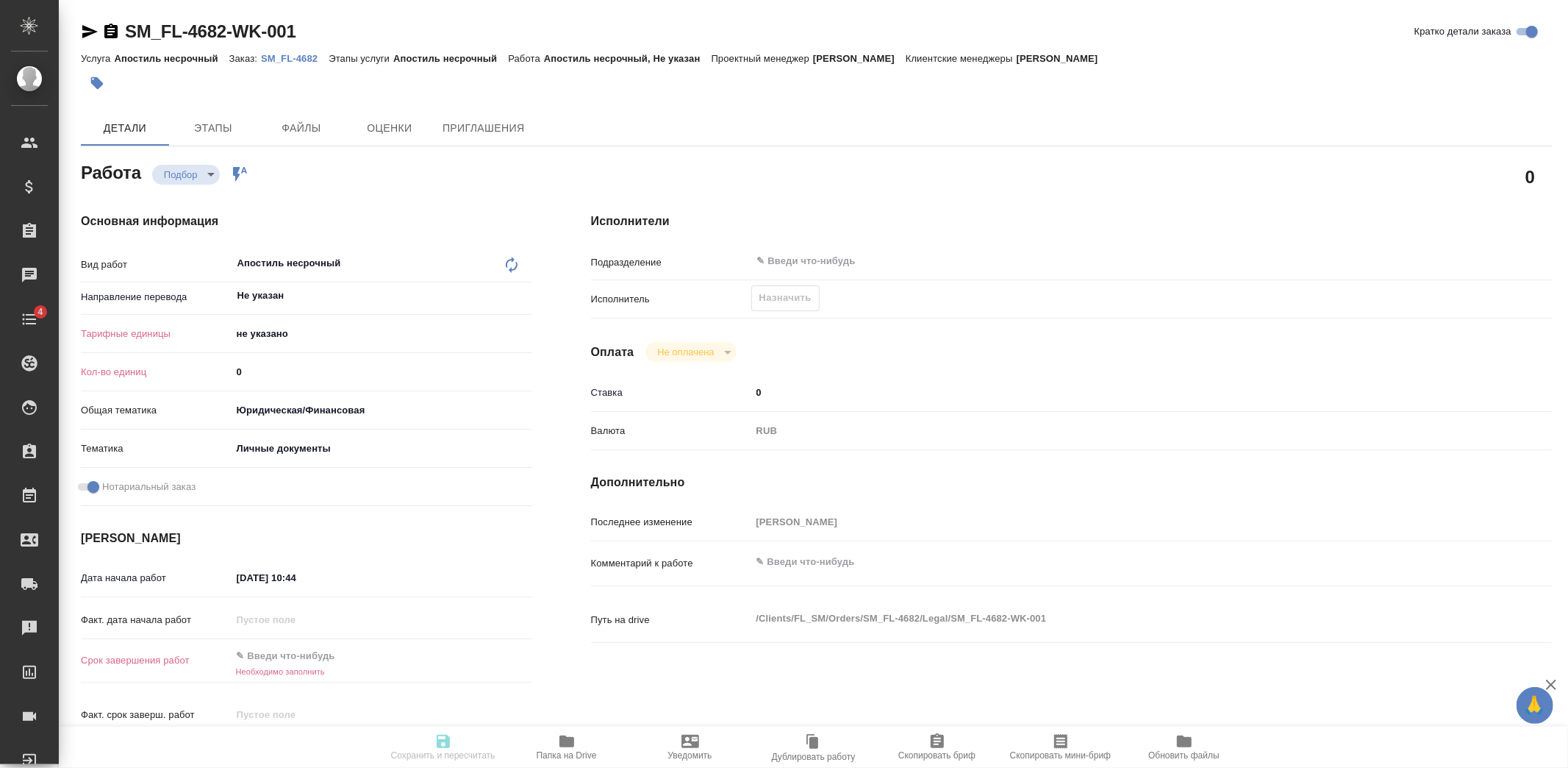
type textarea "x"
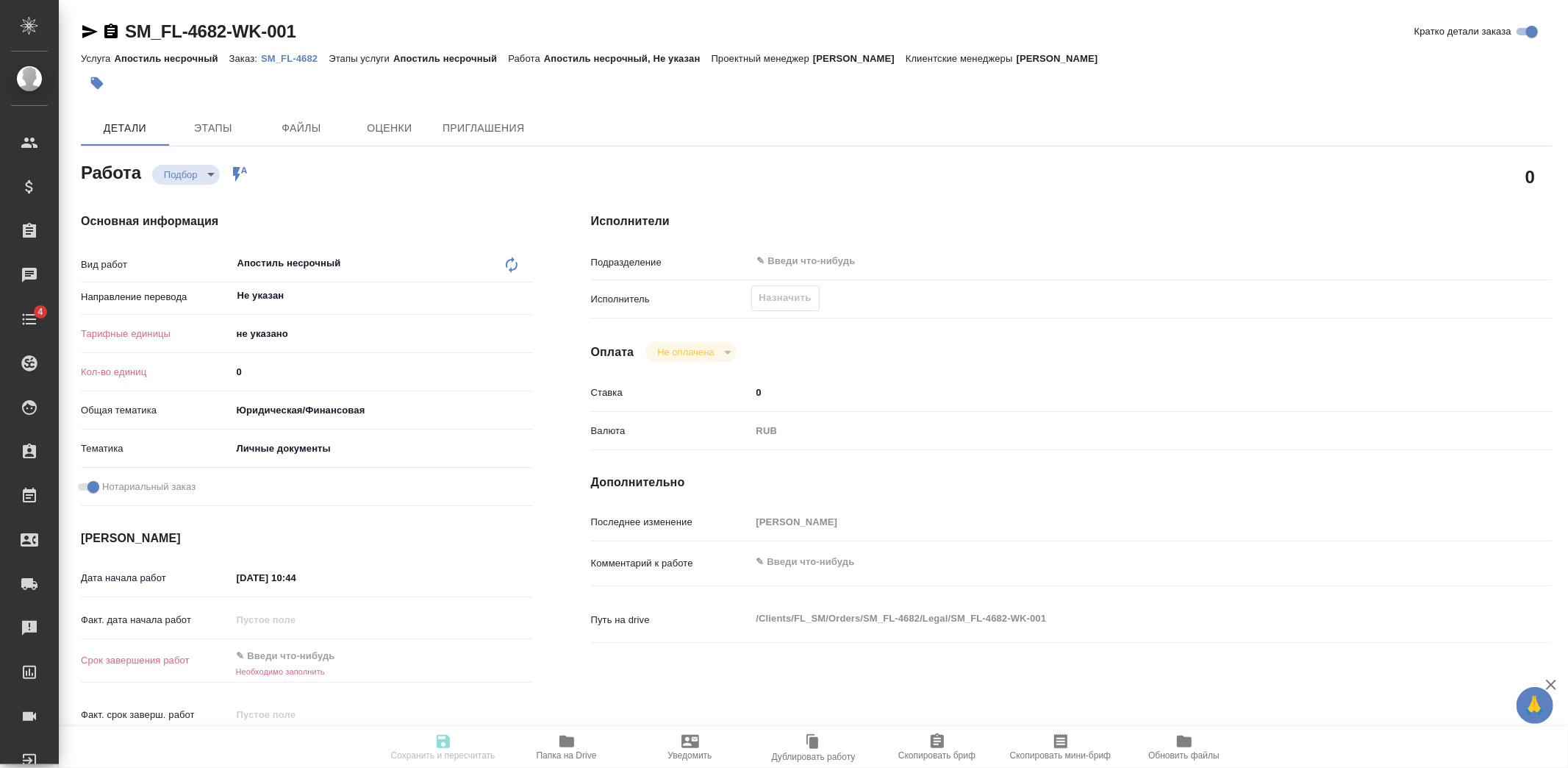
type textarea "x"
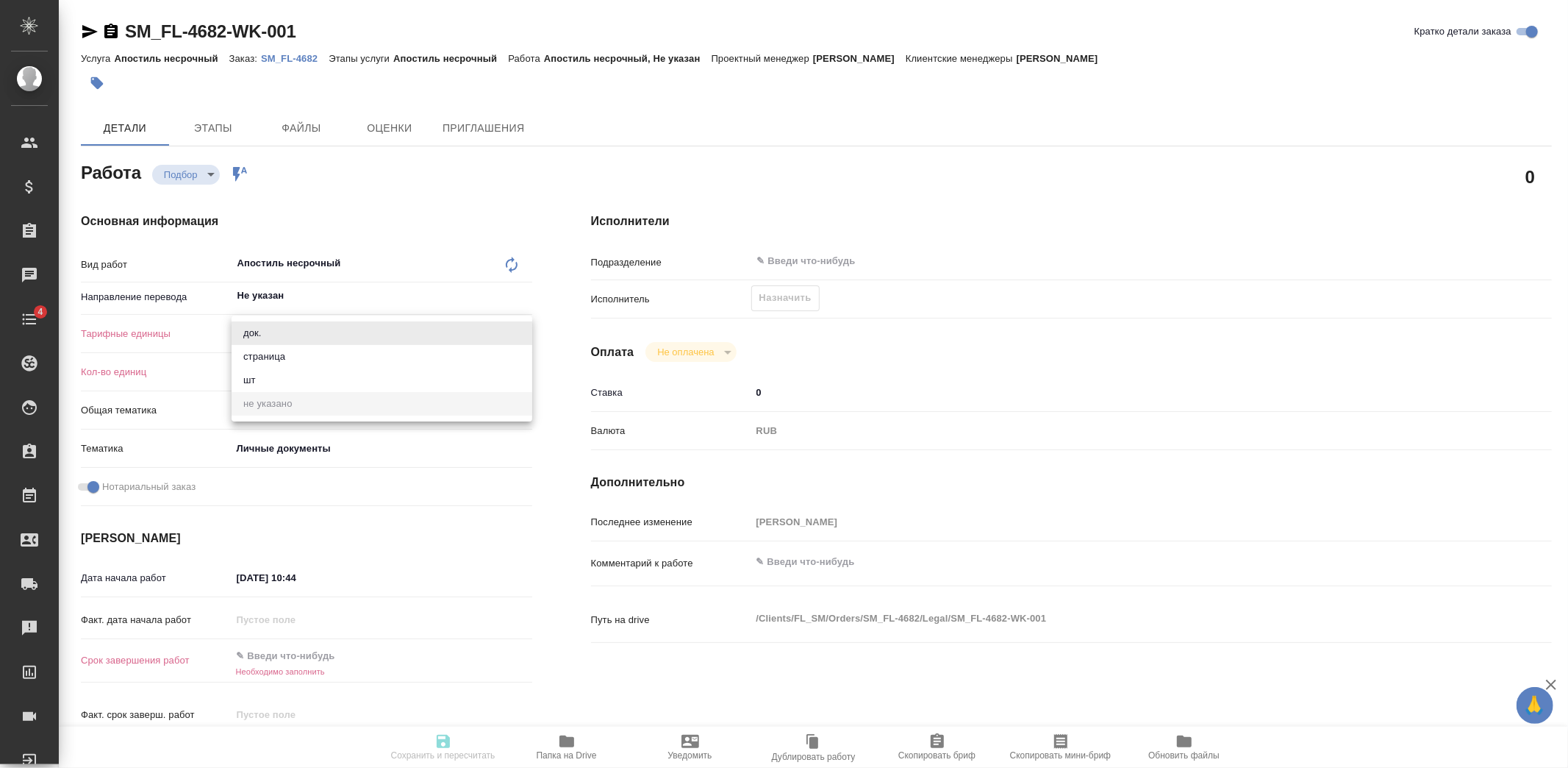
click at [270, 331] on body "🙏 .cls-1 fill:#fff; AWATERA Kozlova Mariia Клиенты Спецификации Заказы Чаты 4 T…" at bounding box center [784, 384] width 1568 height 768
type textarea "x"
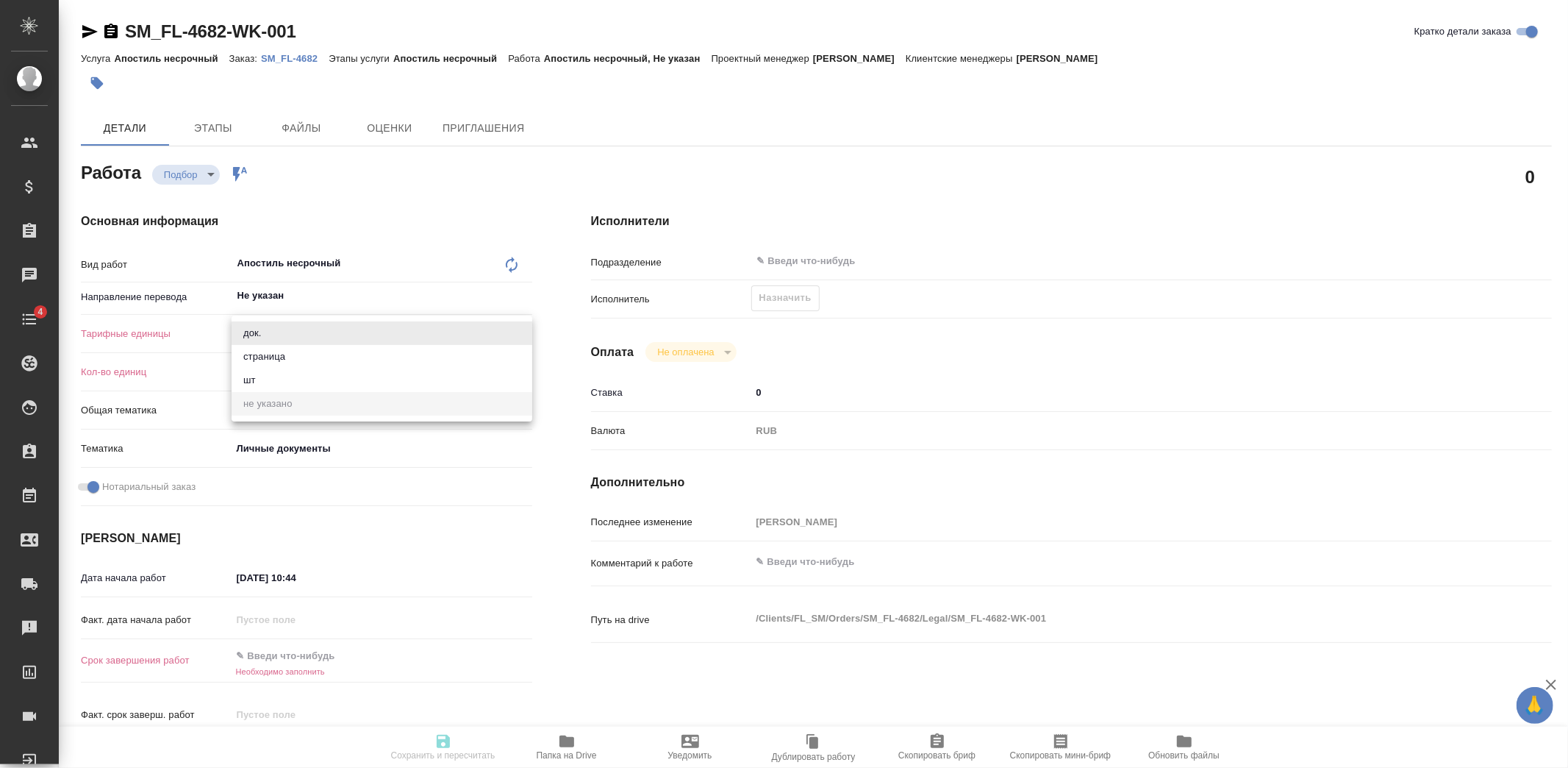
type textarea "x"
click at [276, 334] on li "док." at bounding box center [382, 333] width 301 height 24
type textarea "x"
type input "5a8b1489cc6b4906c91bfd8b"
type textarea "x"
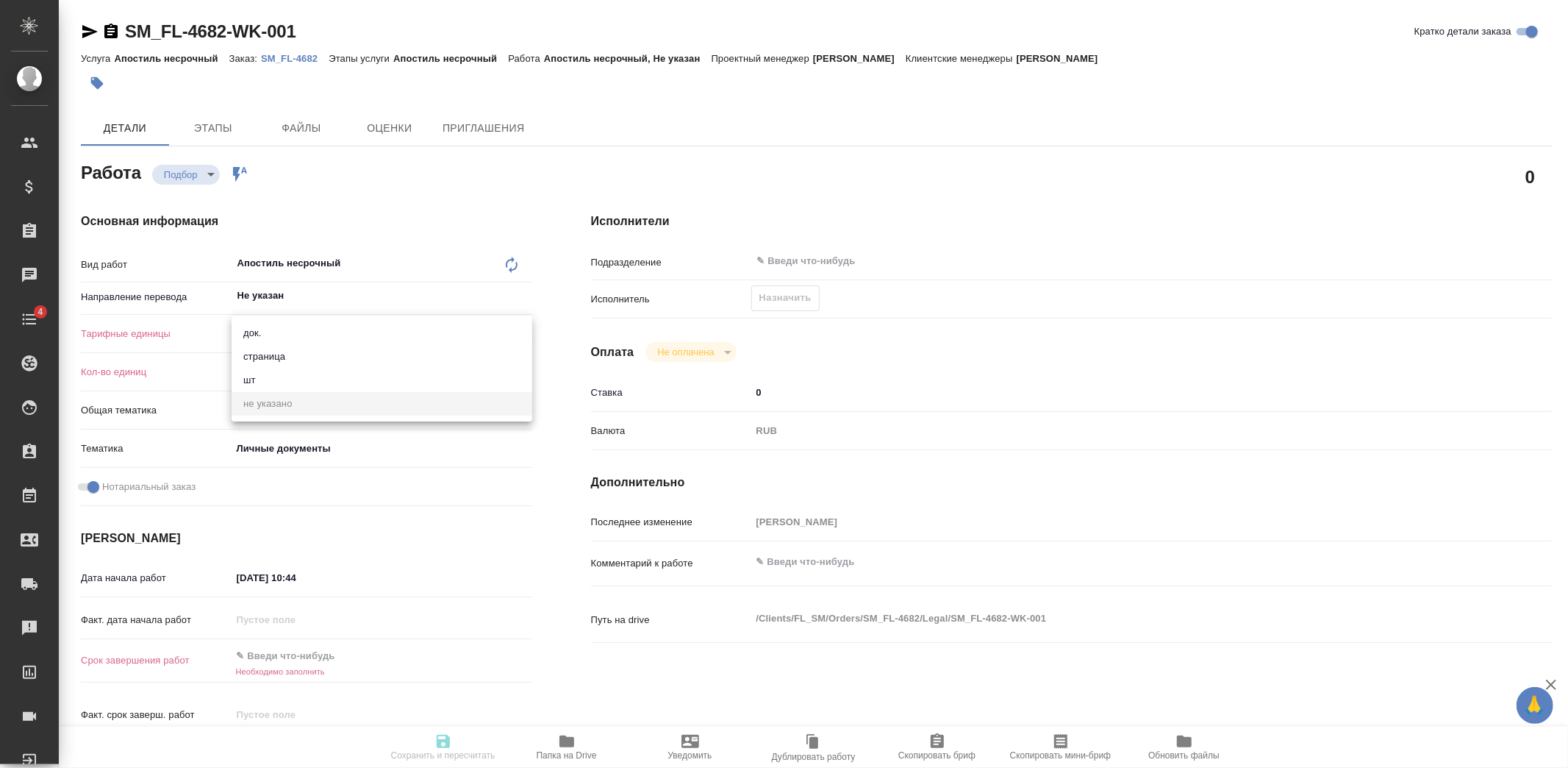
type textarea "x"
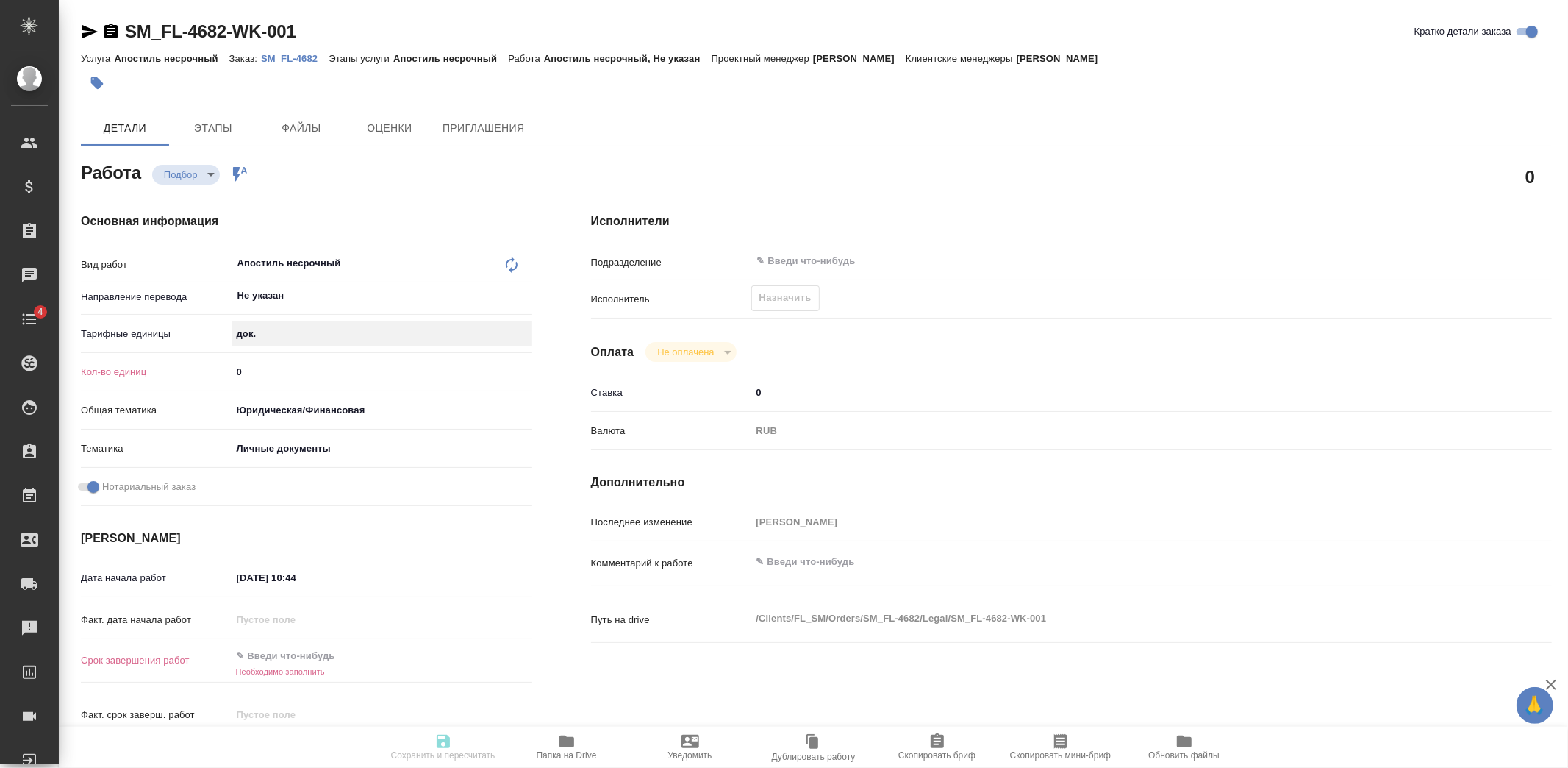
type textarea "x"
drag, startPoint x: 266, startPoint y: 370, endPoint x: 200, endPoint y: 375, distance: 66.2
click at [214, 376] on div "Кол-во единиц 0" at bounding box center [307, 372] width 451 height 26
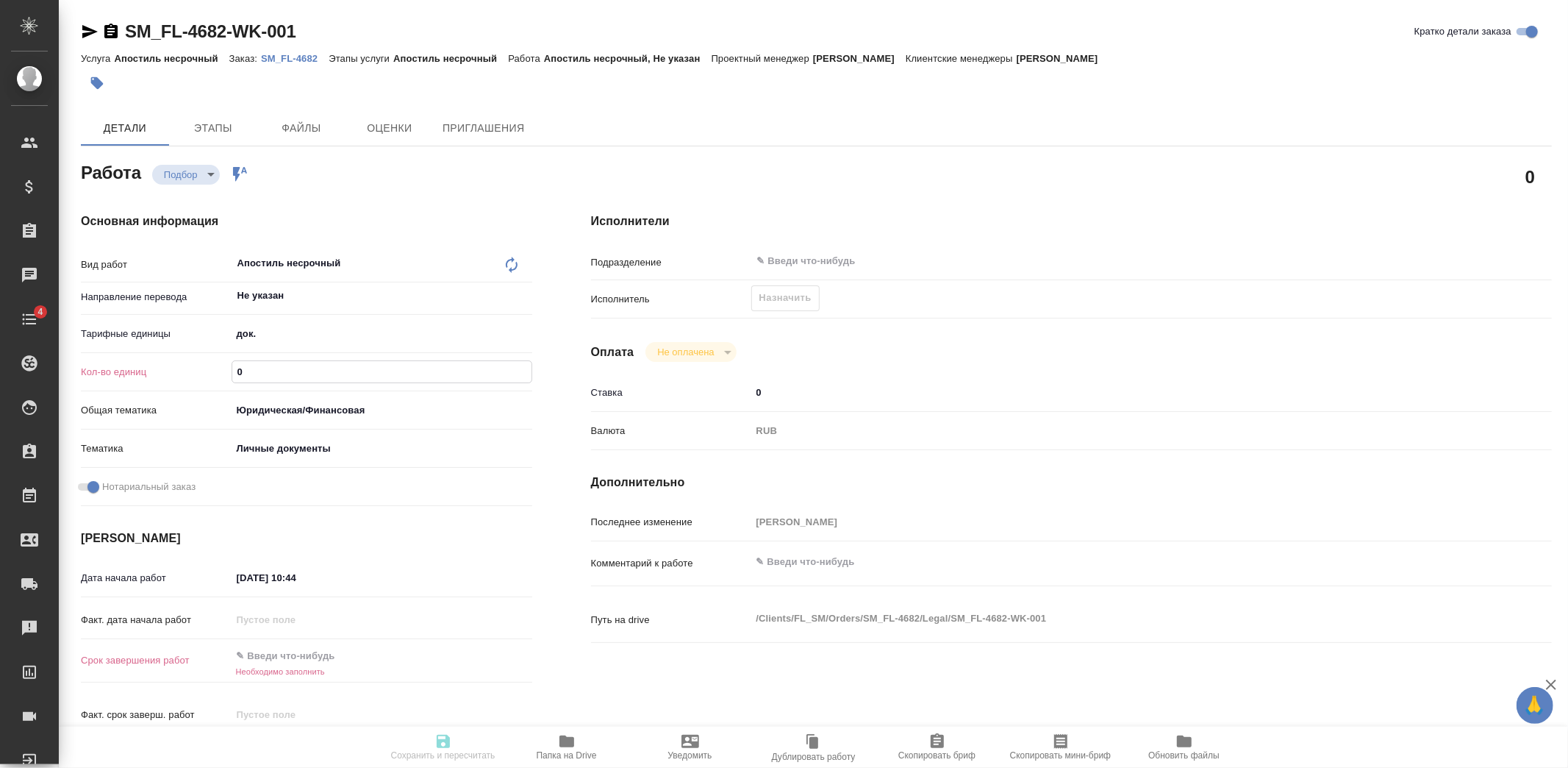
type textarea "x"
type input "1"
type textarea "x"
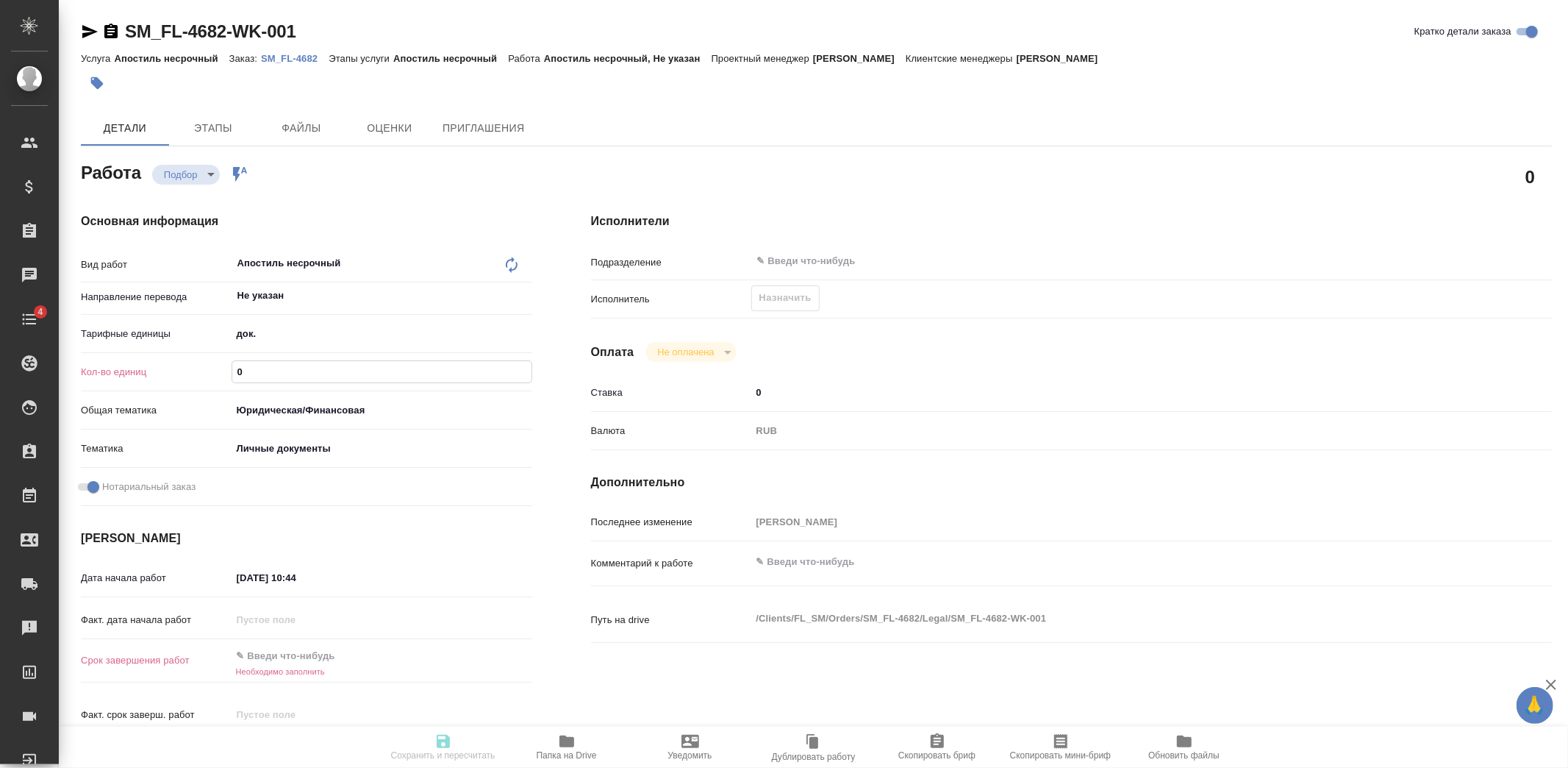
type textarea "x"
type input "1"
drag, startPoint x: 247, startPoint y: 570, endPoint x: 288, endPoint y: 601, distance: 51.4
click at [247, 570] on input "02.09.2025 10:44" at bounding box center [296, 577] width 129 height 21
type textarea "x"
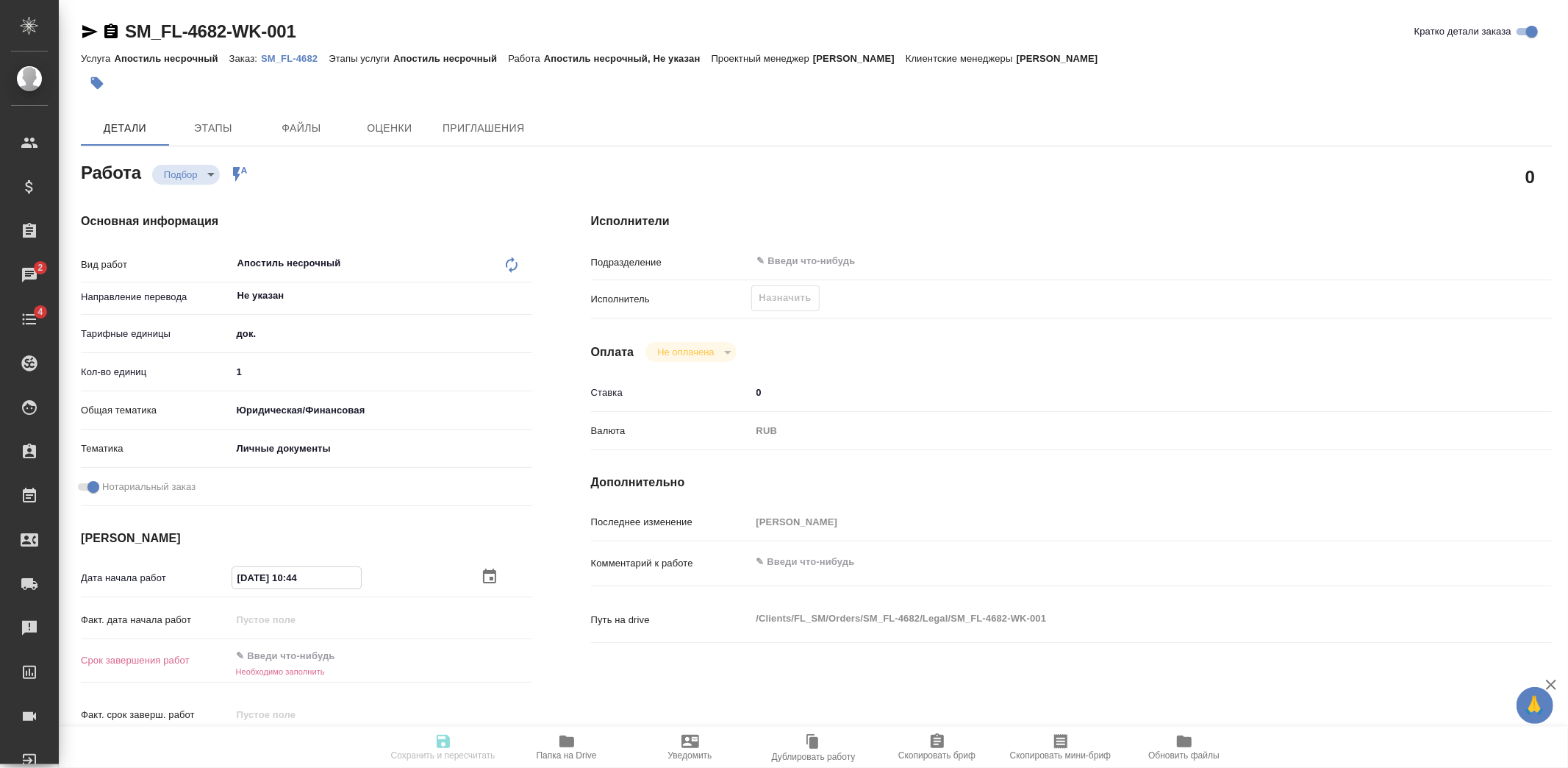
type input "00.92.0251 04:4_"
type textarea "x"
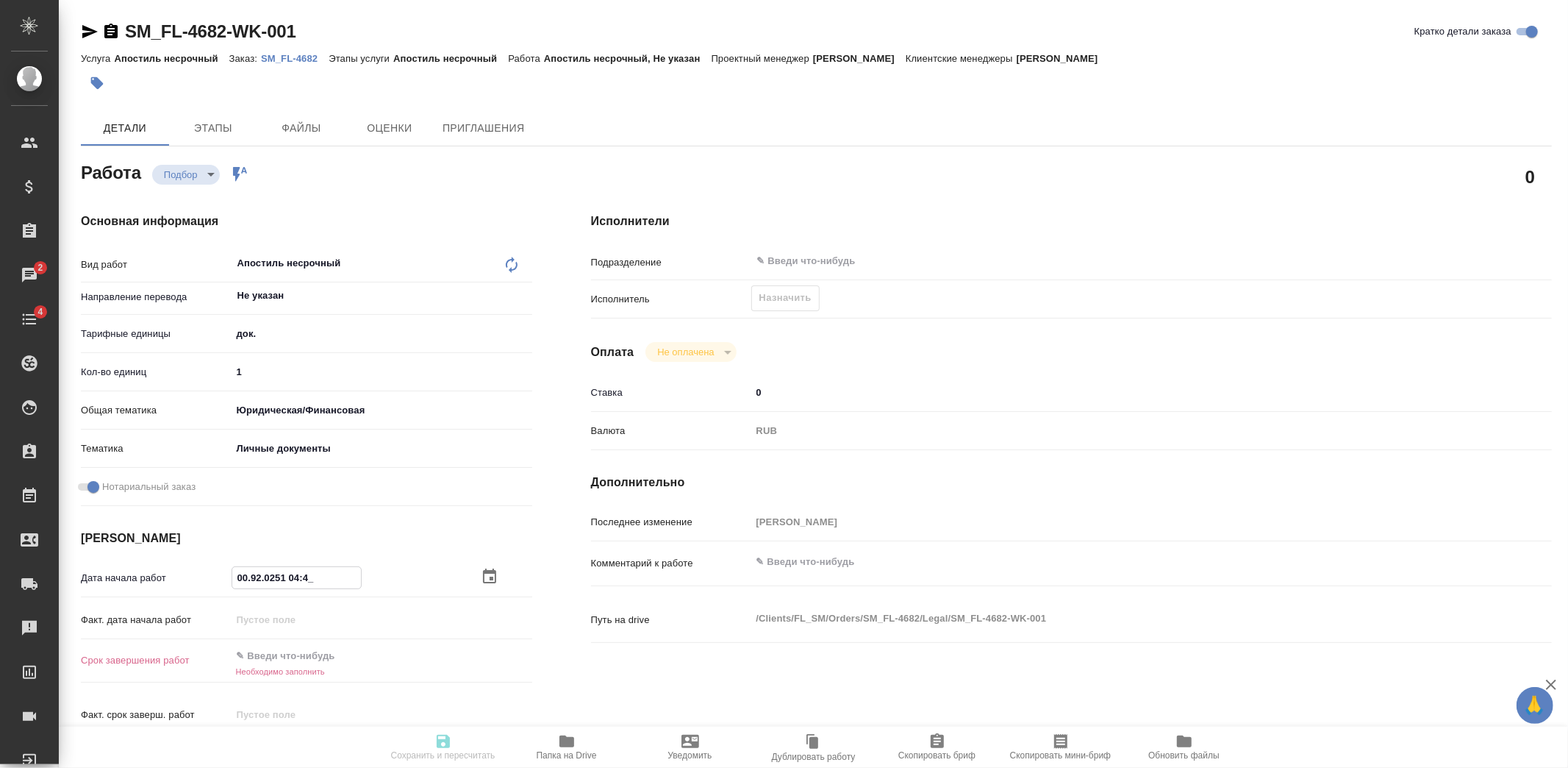
type input "05.09.2025 10:44"
type textarea "x"
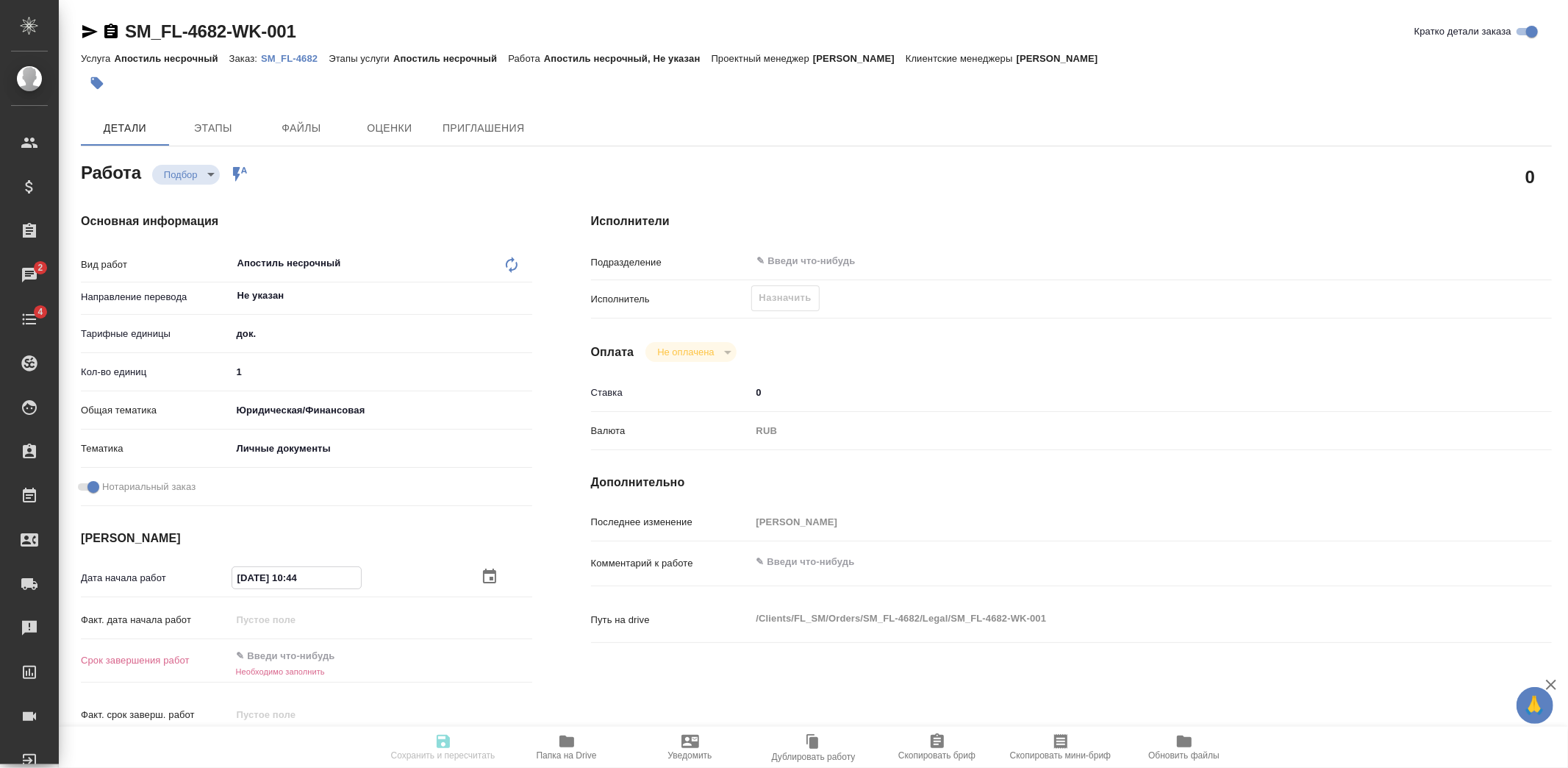
type textarea "x"
drag, startPoint x: 228, startPoint y: 576, endPoint x: 165, endPoint y: 576, distance: 63.0
click at [165, 576] on div "Дата начала работ 05.09.2025 10:44" at bounding box center [307, 578] width 451 height 26
type input "05.09.2025 10:44"
click at [291, 655] on input "text" at bounding box center [296, 656] width 129 height 21
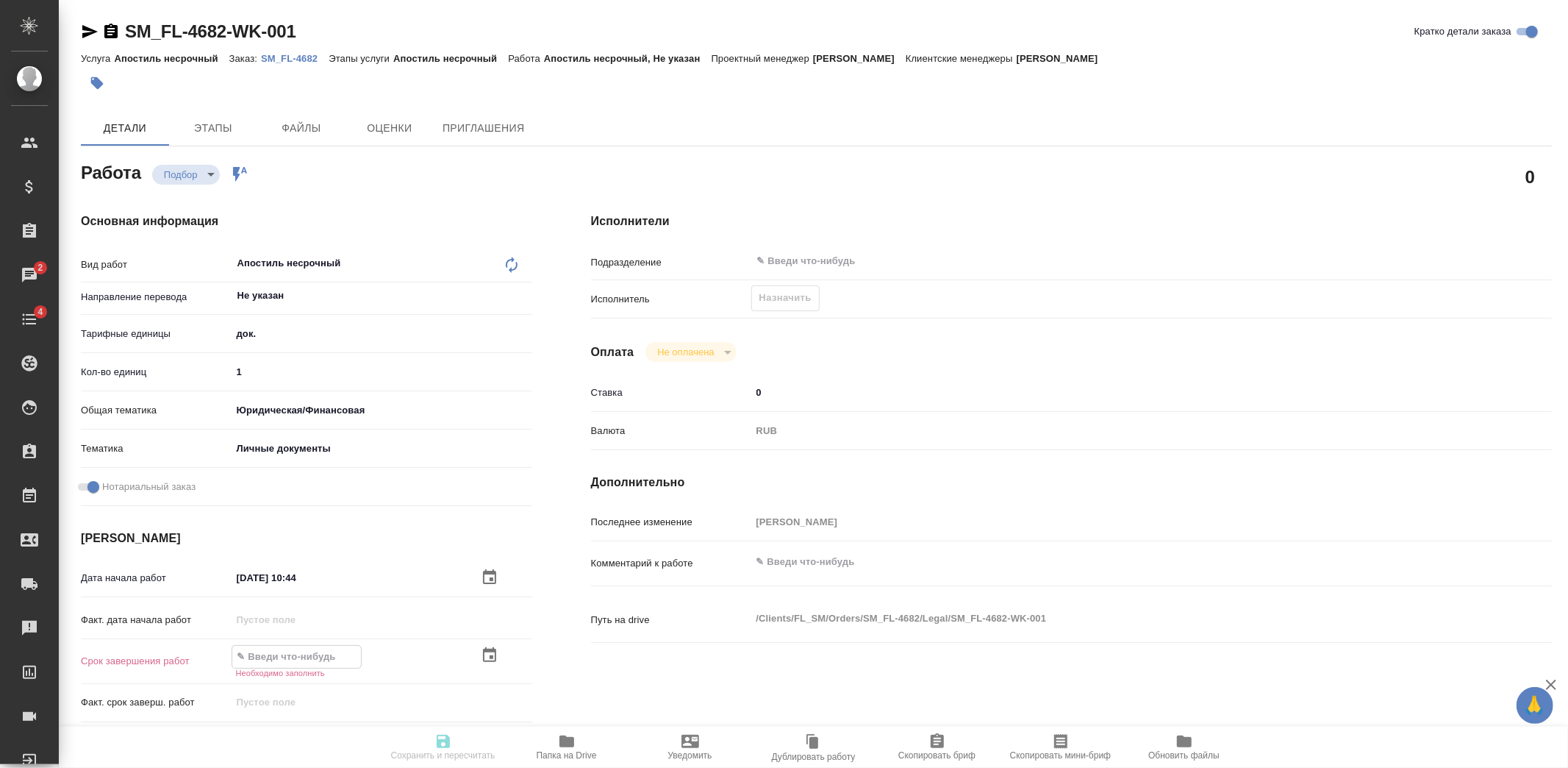
paste input "05.09.2025 10:44"
type textarea "x"
type input "05.09.2025 10:44"
type textarea "x"
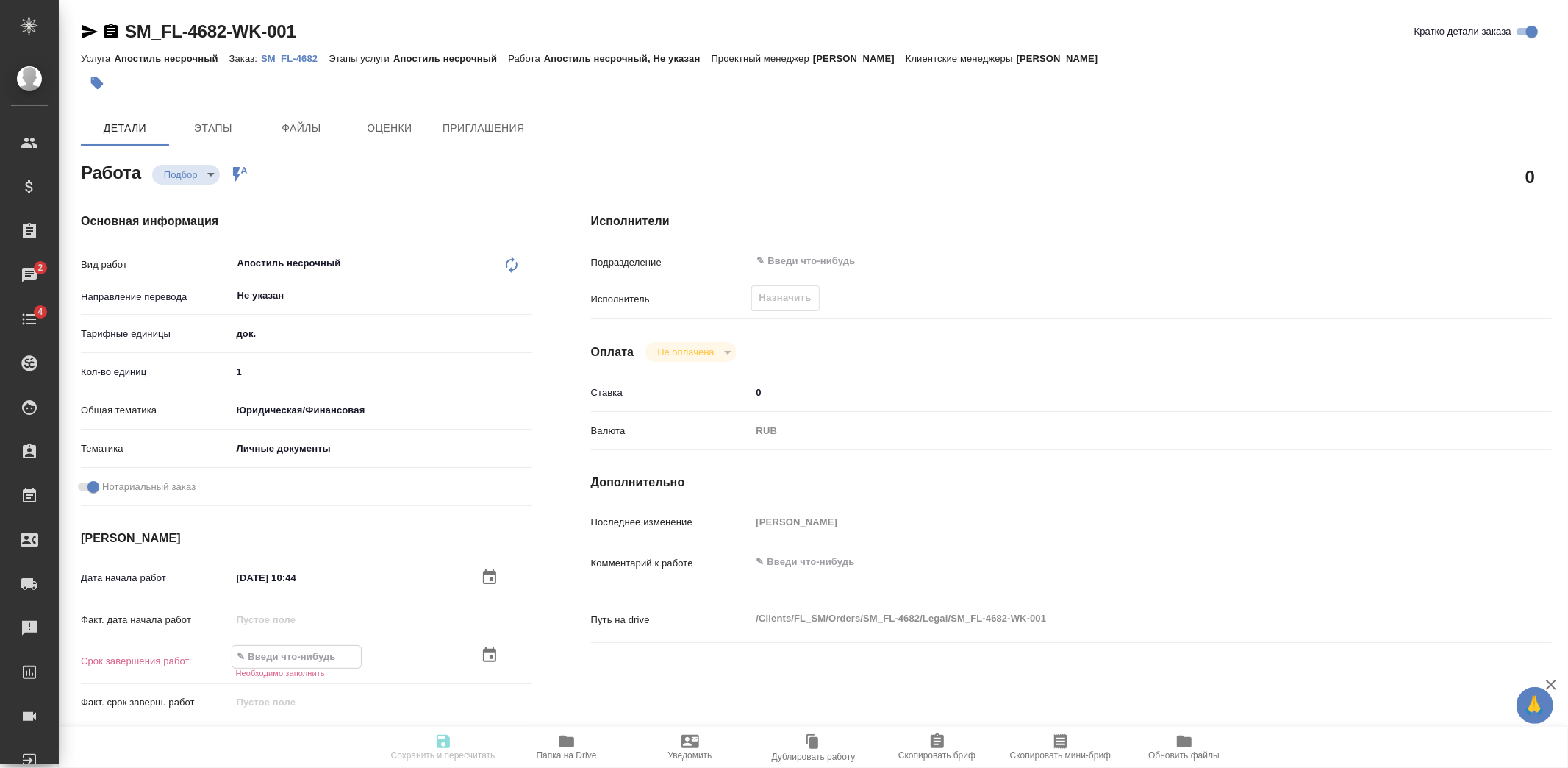
type textarea "x"
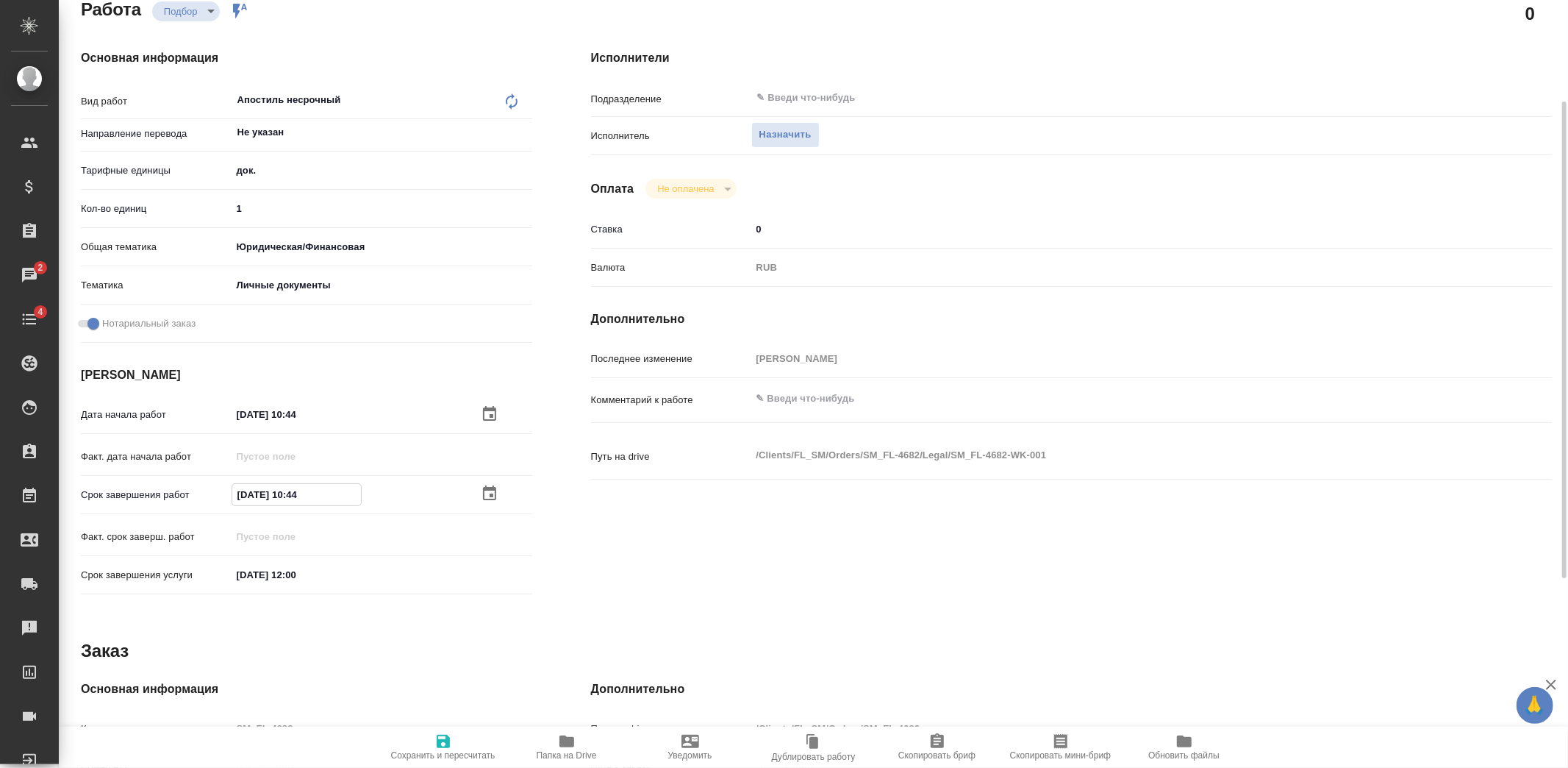
type input "05.09.2025 10:44"
drag, startPoint x: 320, startPoint y: 571, endPoint x: 221, endPoint y: 579, distance: 99.3
click at [171, 576] on div "Срок завершения услуги 11.09.2025 12:00" at bounding box center [307, 575] width 451 height 26
paste input "05.09.2025 10:44"
type textarea "x"
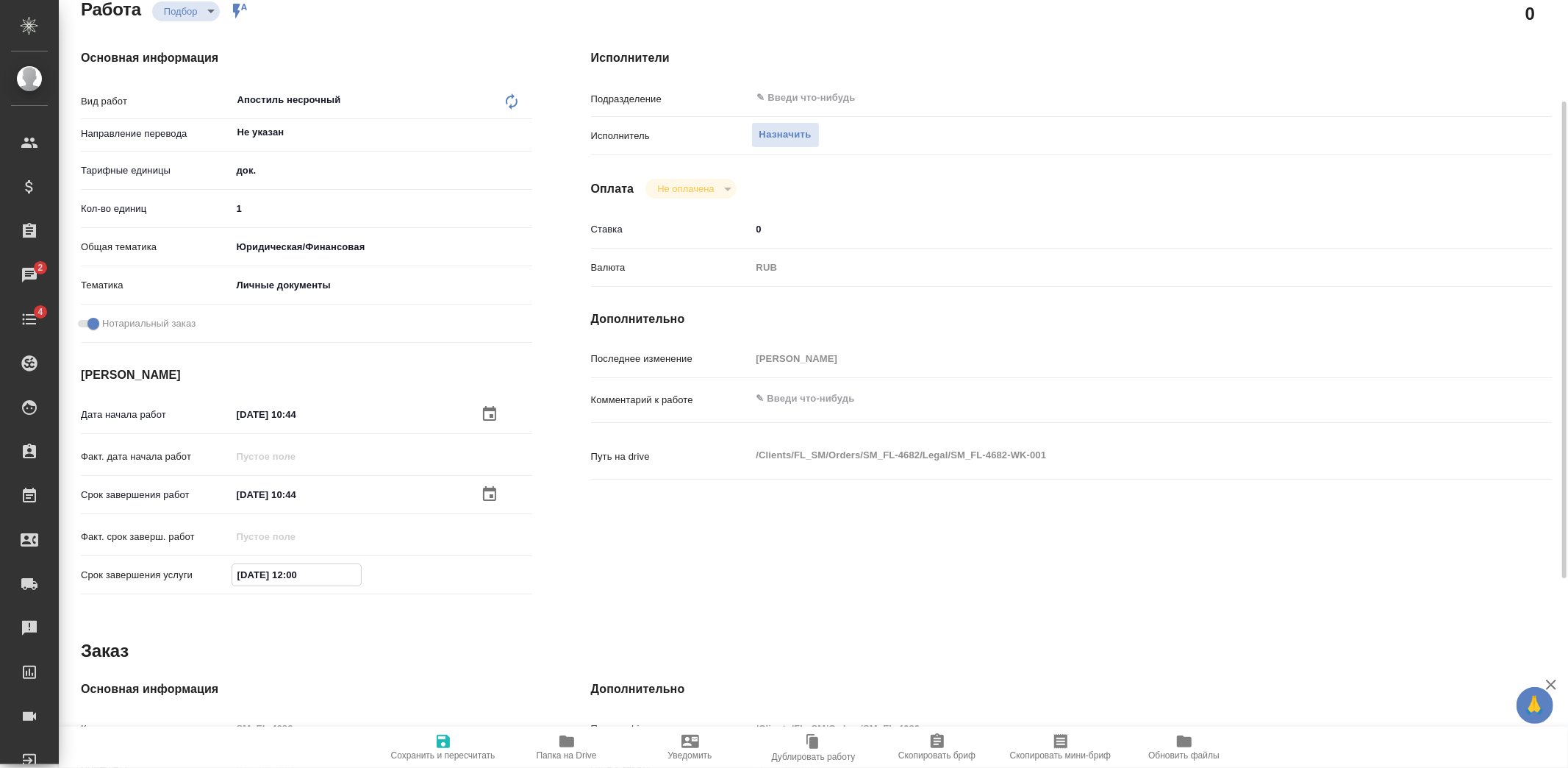
type input "05.09.2025 10:44"
type textarea "x"
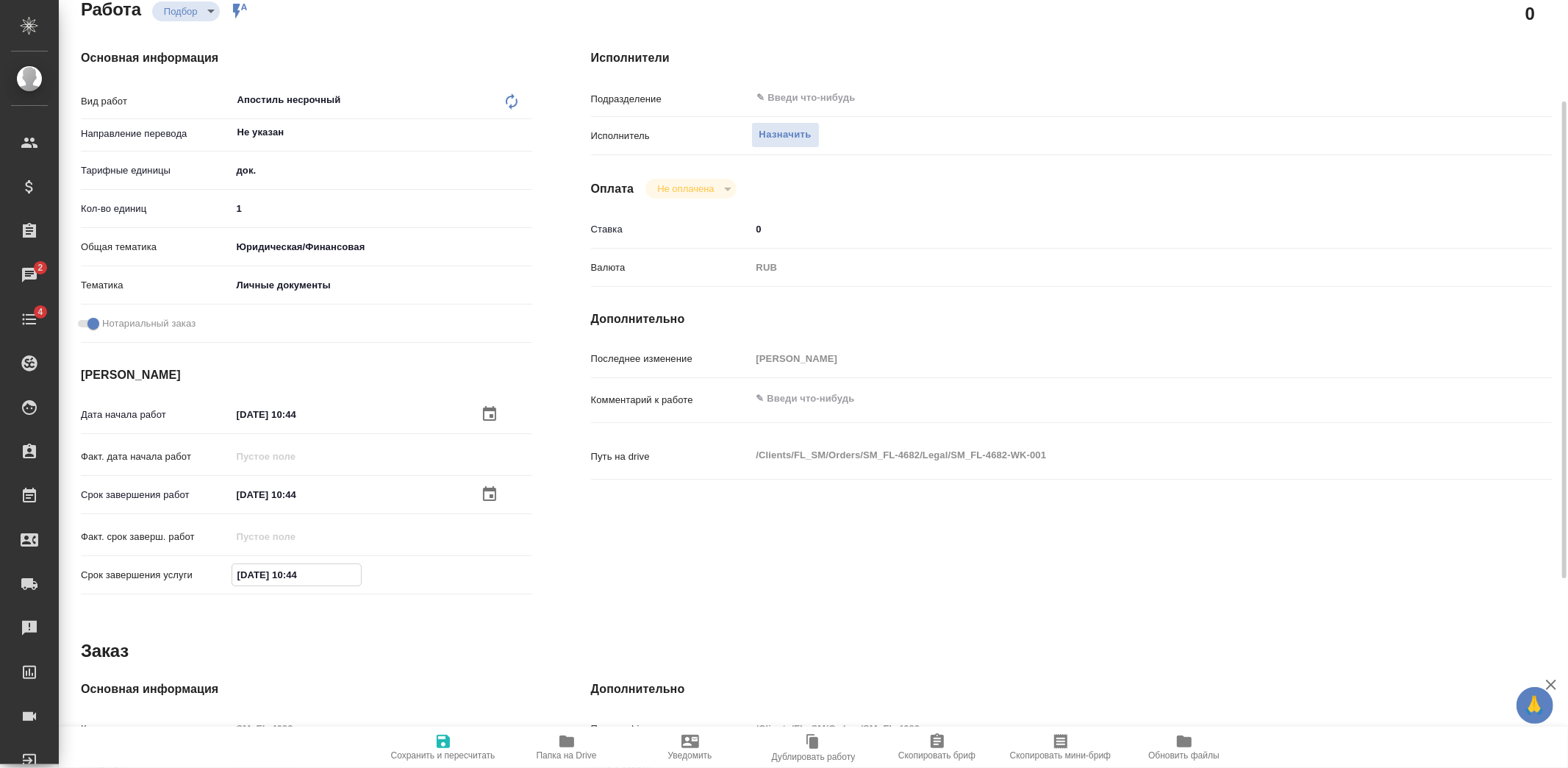
type input "05.09.2025 10:44"
click at [245, 486] on input "05.09.2025 10:44" at bounding box center [296, 494] width 129 height 21
type textarea "x"
type input "50.92.0251 04:4_"
type textarea "x"
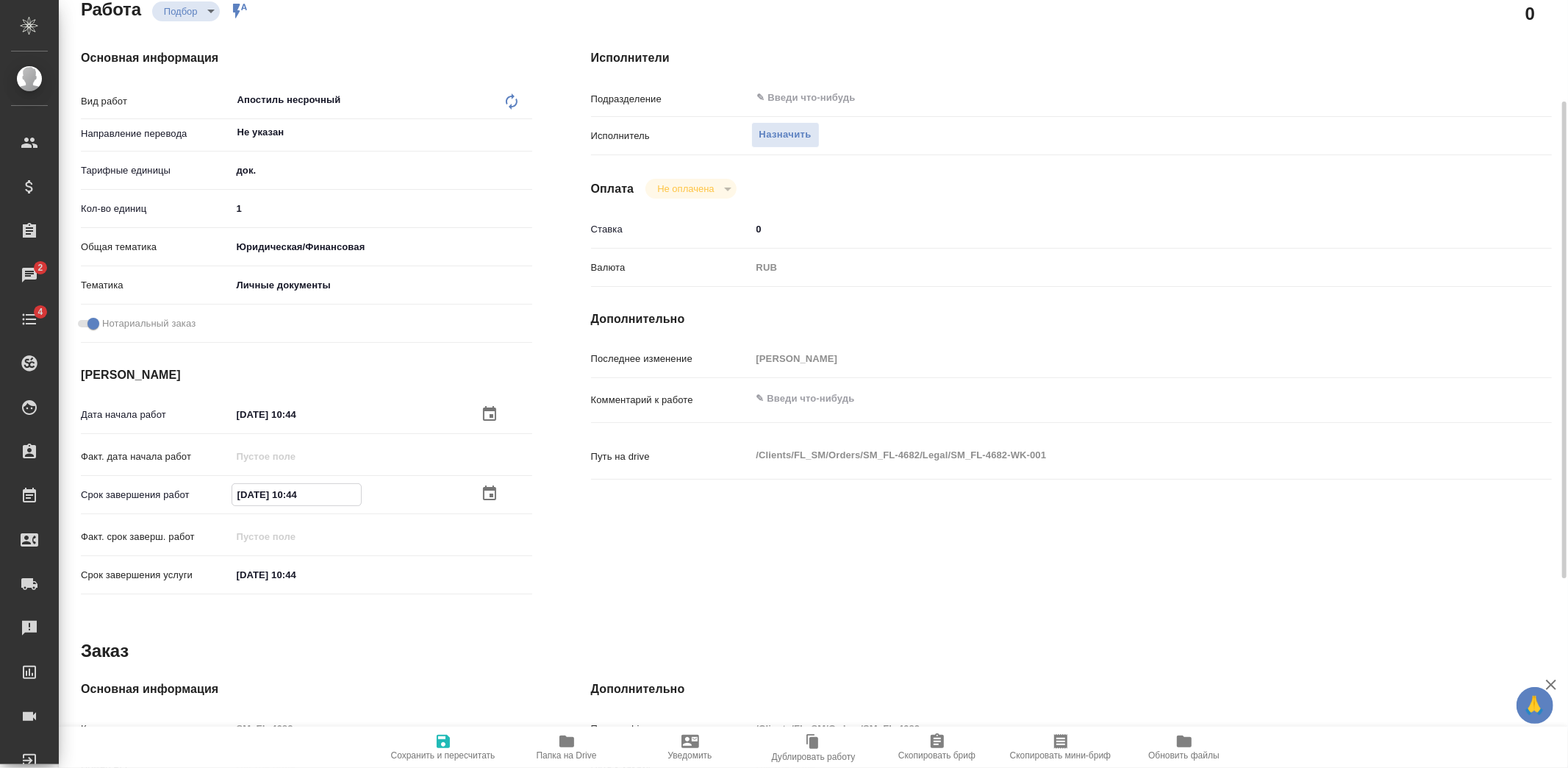
type textarea "x"
type input "15.09.2025 10:44"
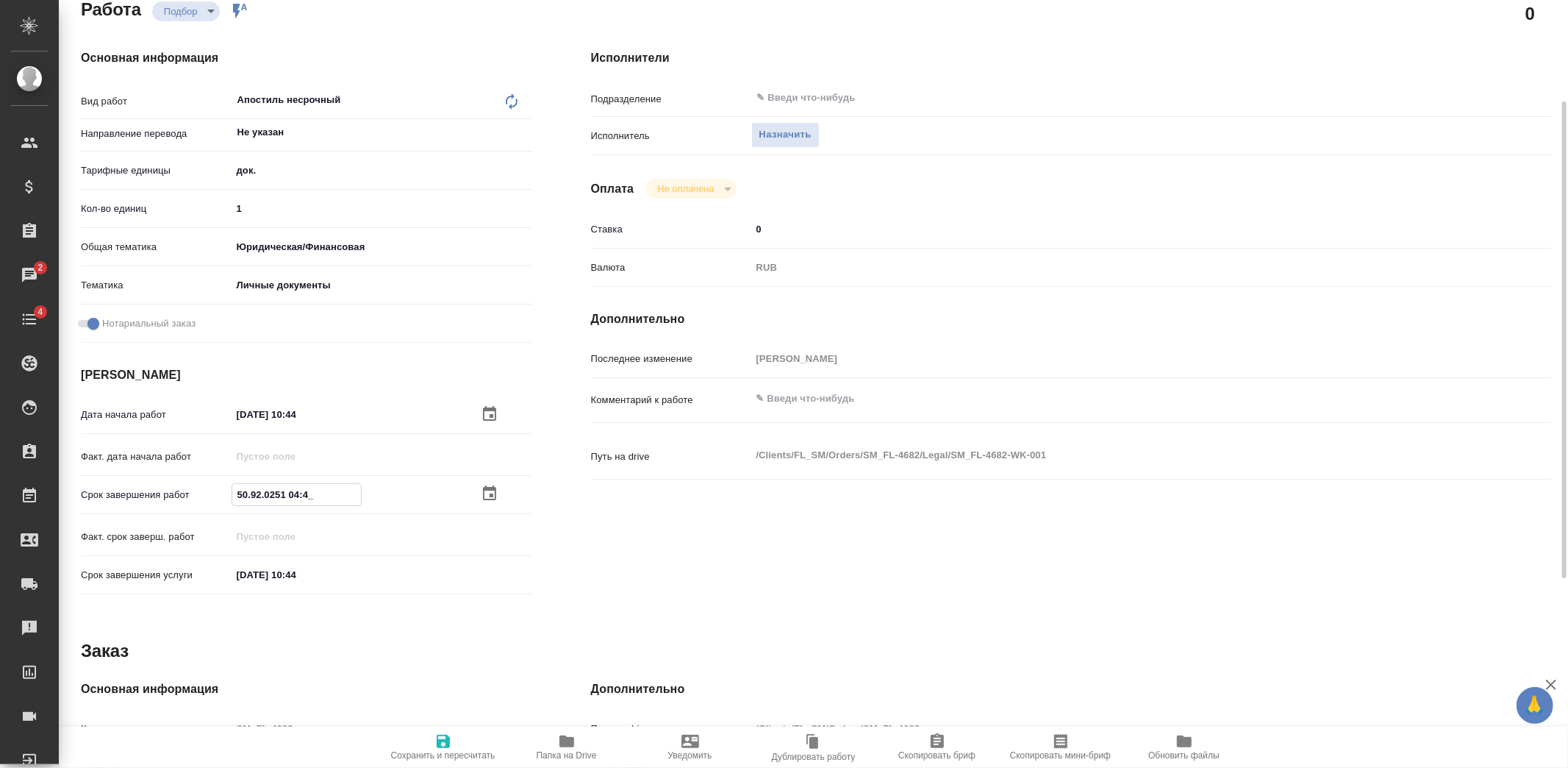
type textarea "x"
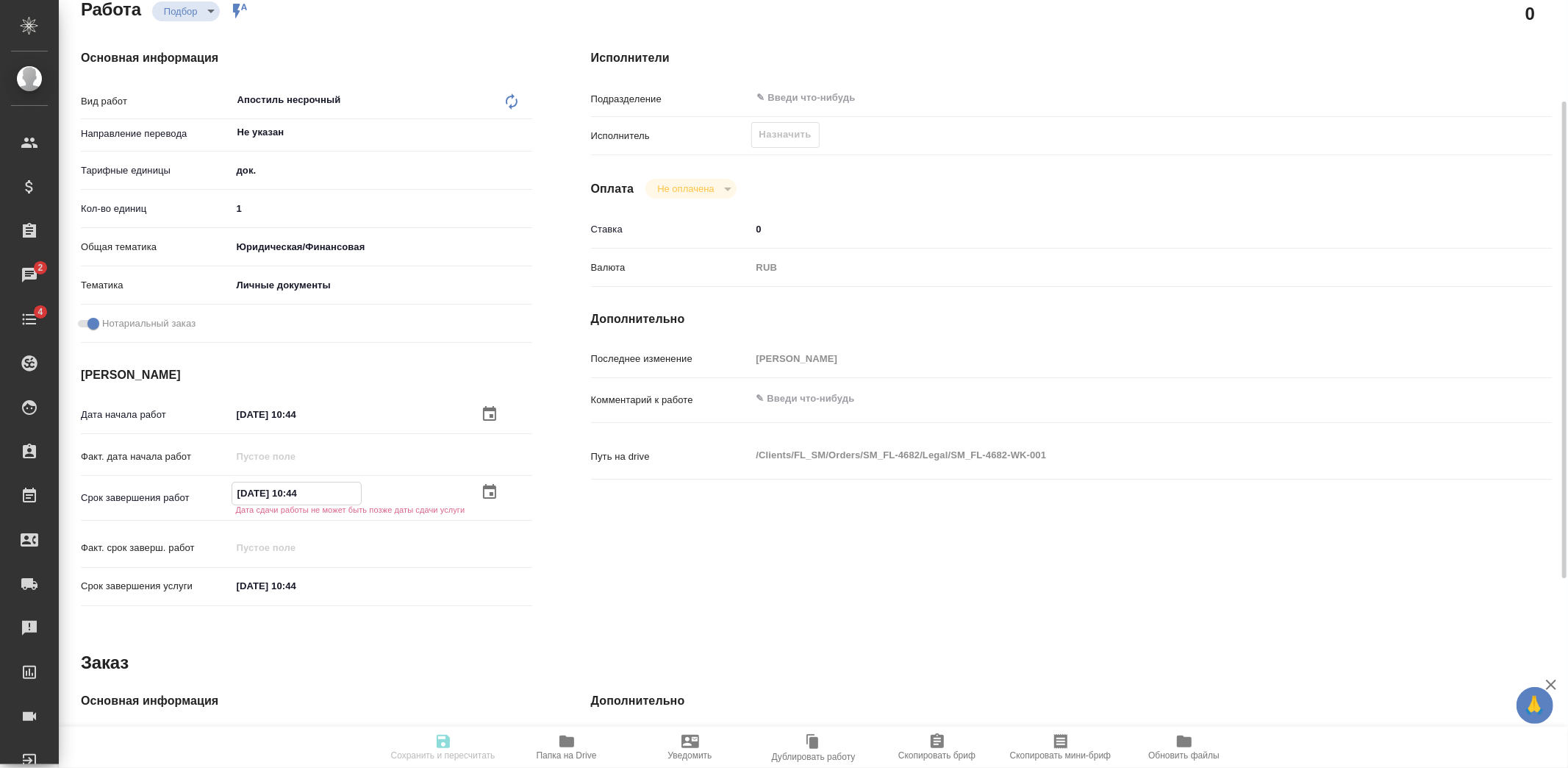
type input "15.09.2025 10:44"
click at [240, 584] on input "05.09.2025 10:44" at bounding box center [296, 586] width 129 height 21
type textarea "x"
type input "50.92.0251 04:4_"
type textarea "x"
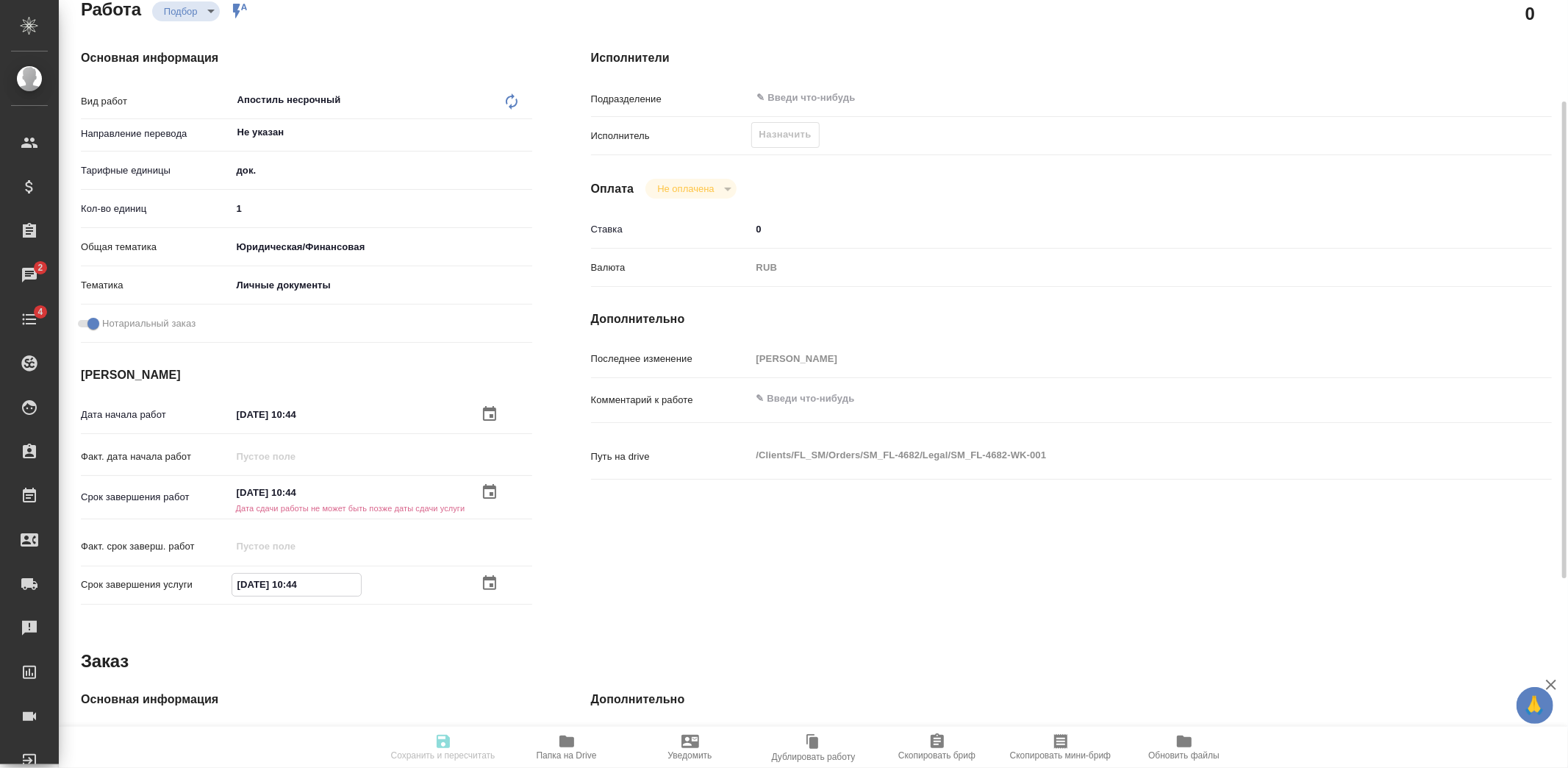
type textarea "x"
type input "15.09.2025 10:44"
type textarea "x"
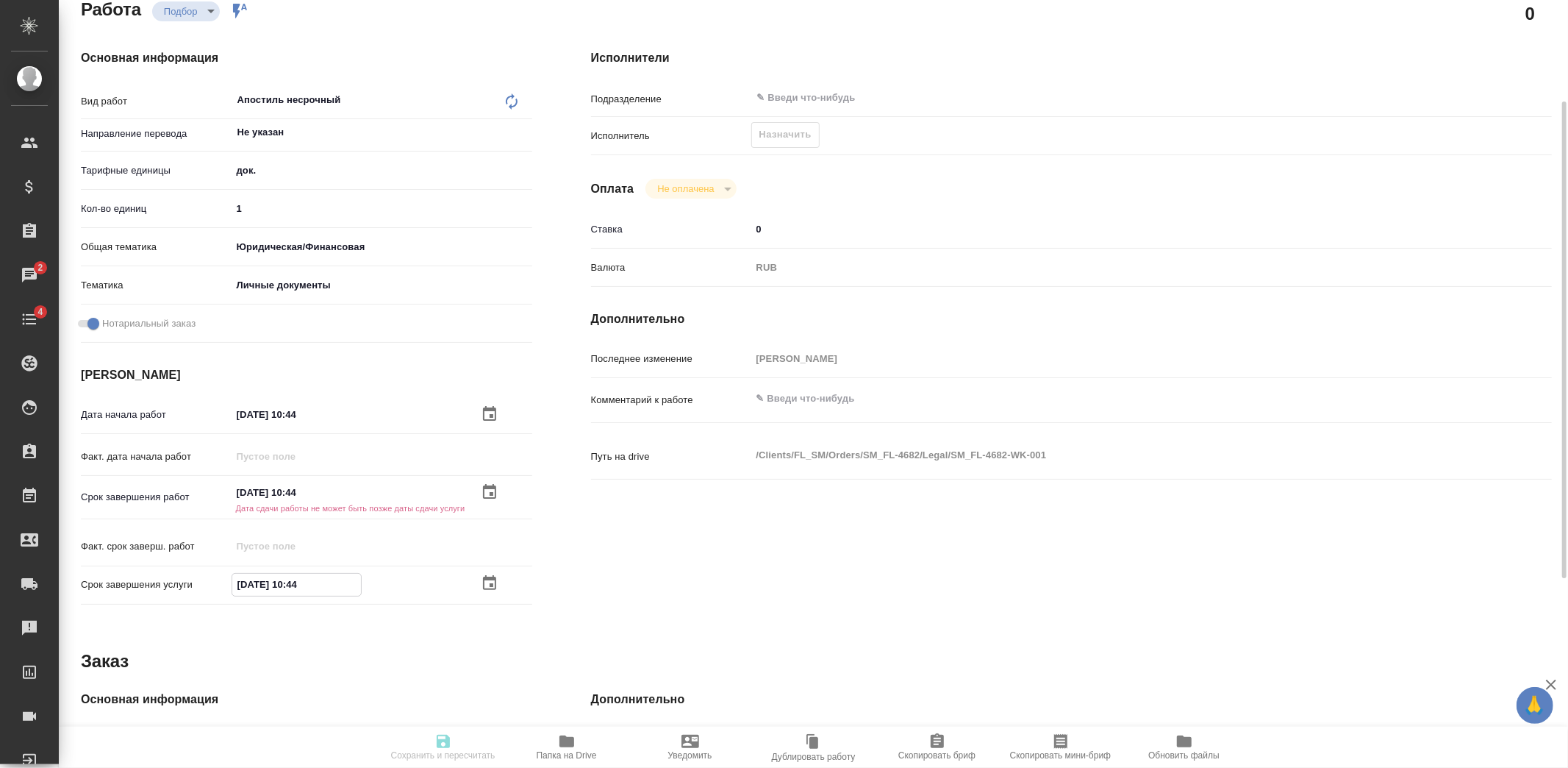
type textarea "x"
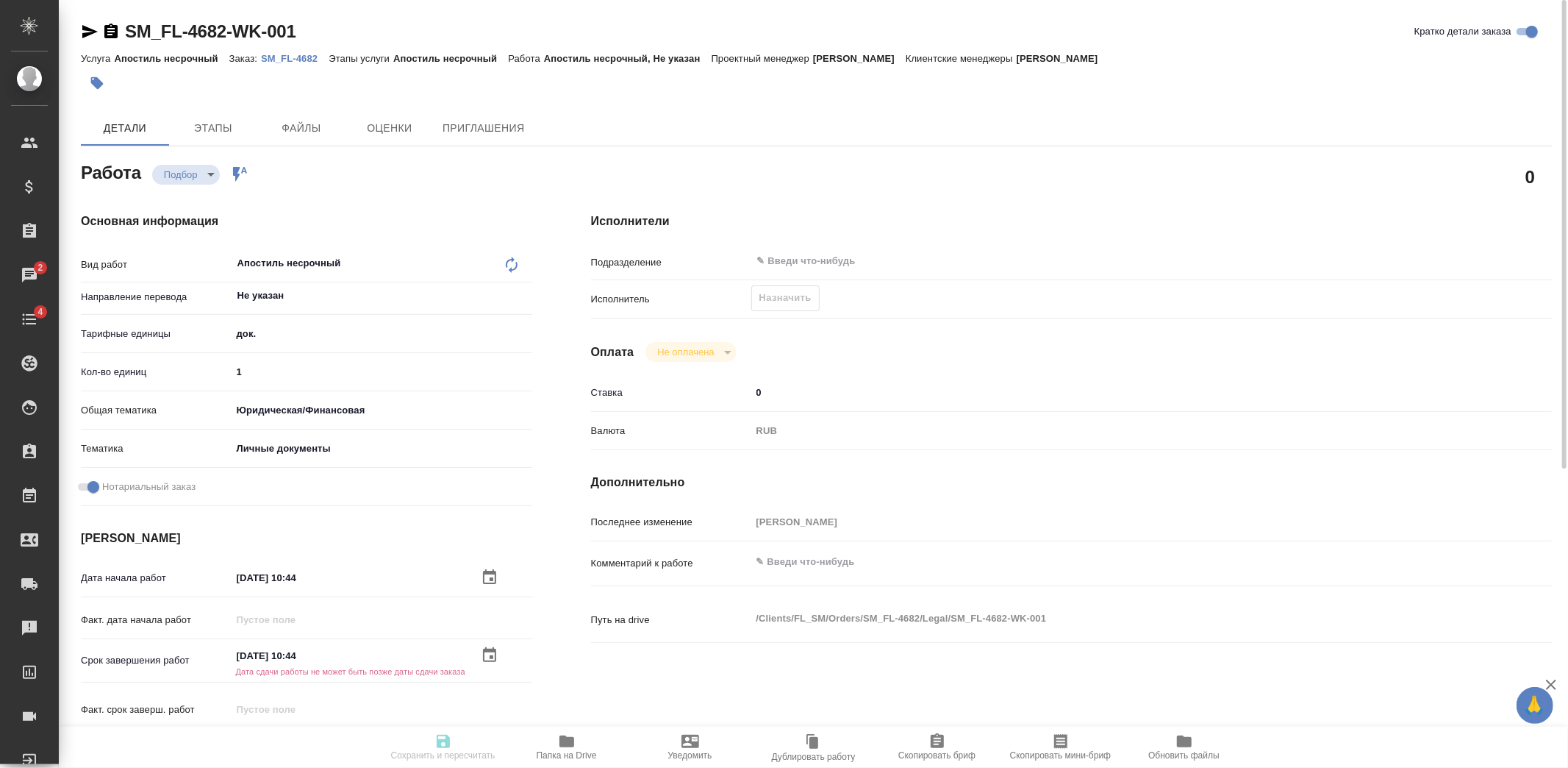
type input "15.09.2025 10:44"
type textarea "x"
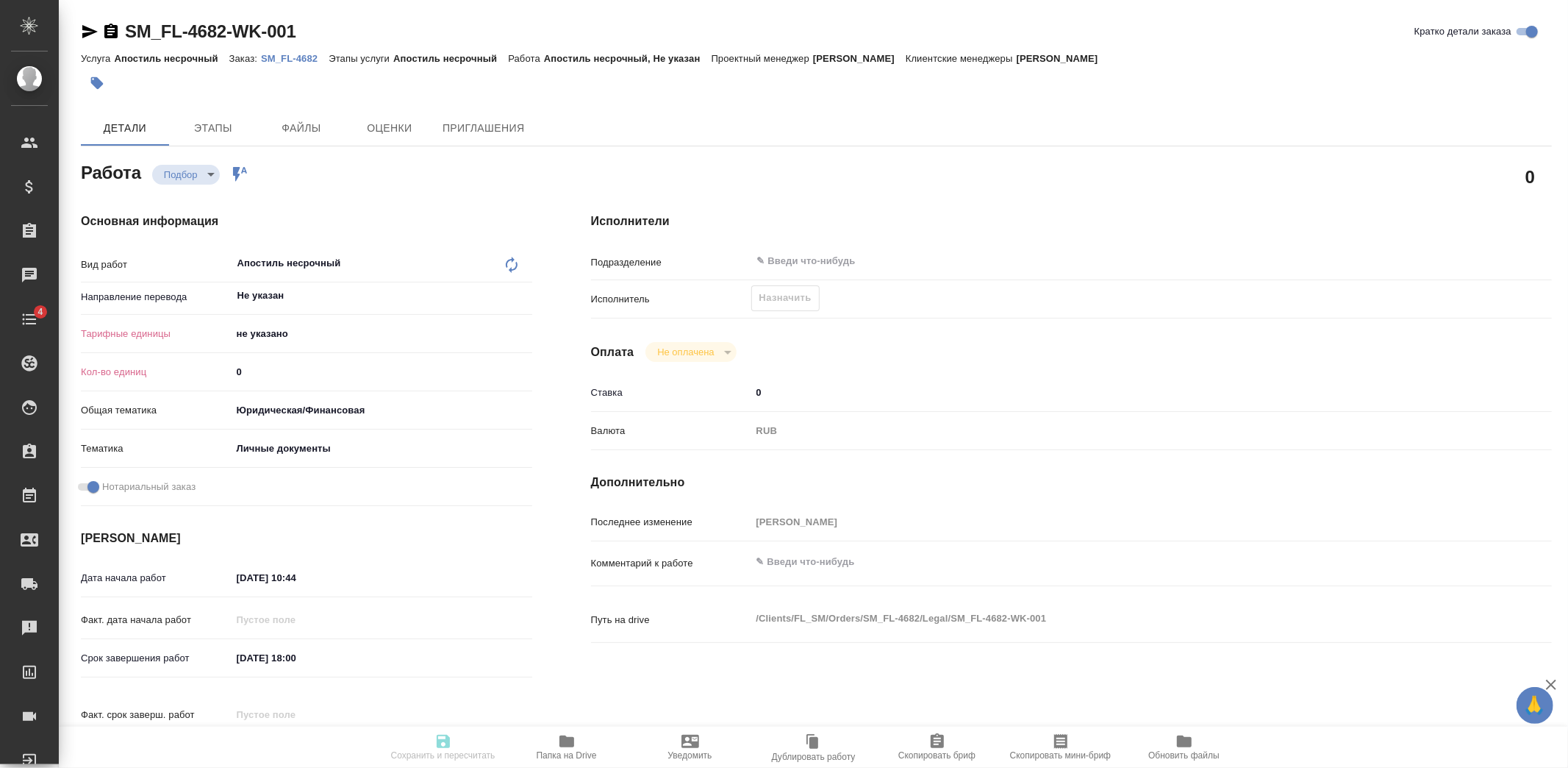
type textarea "x"
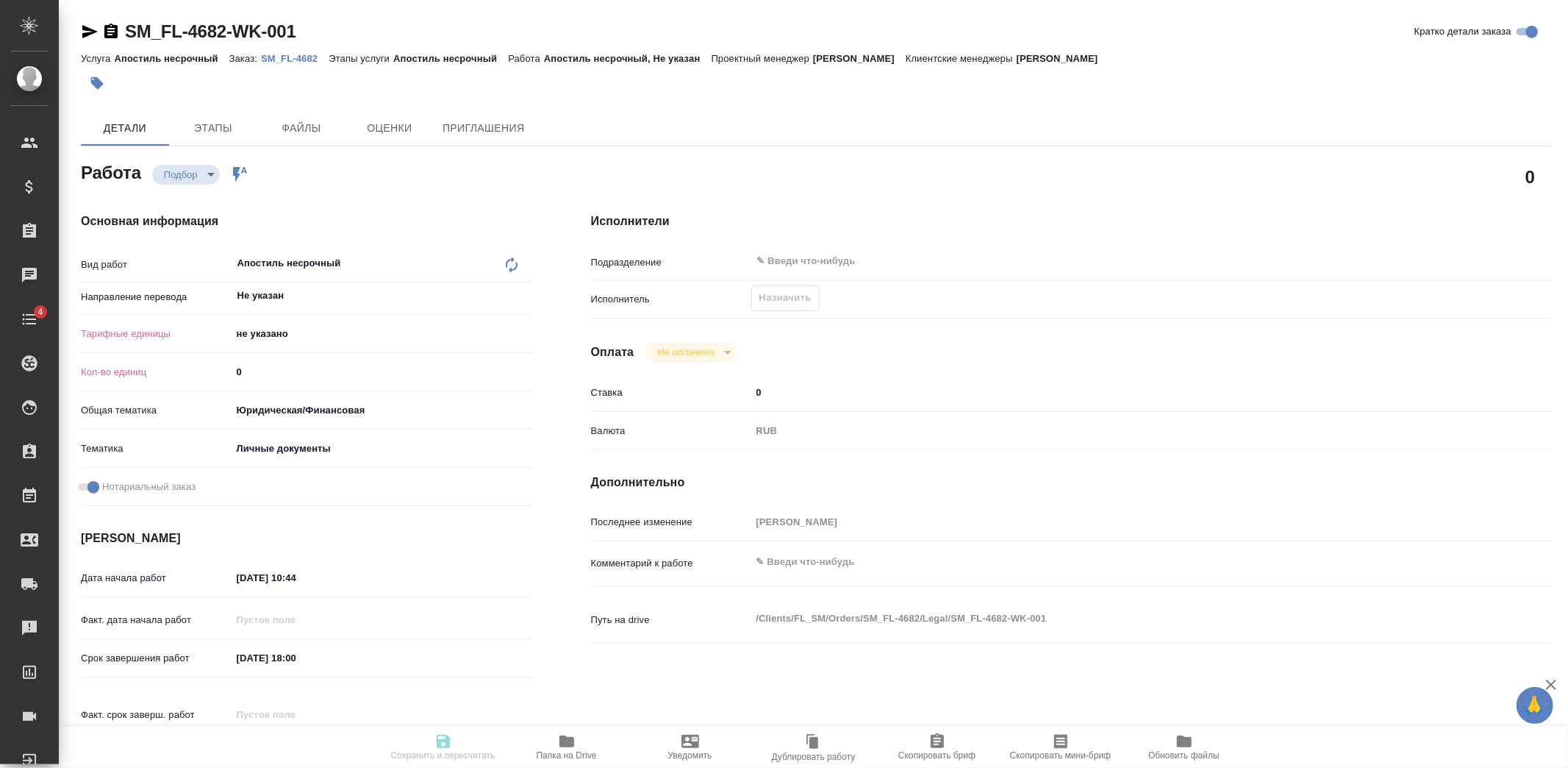
type textarea "x"
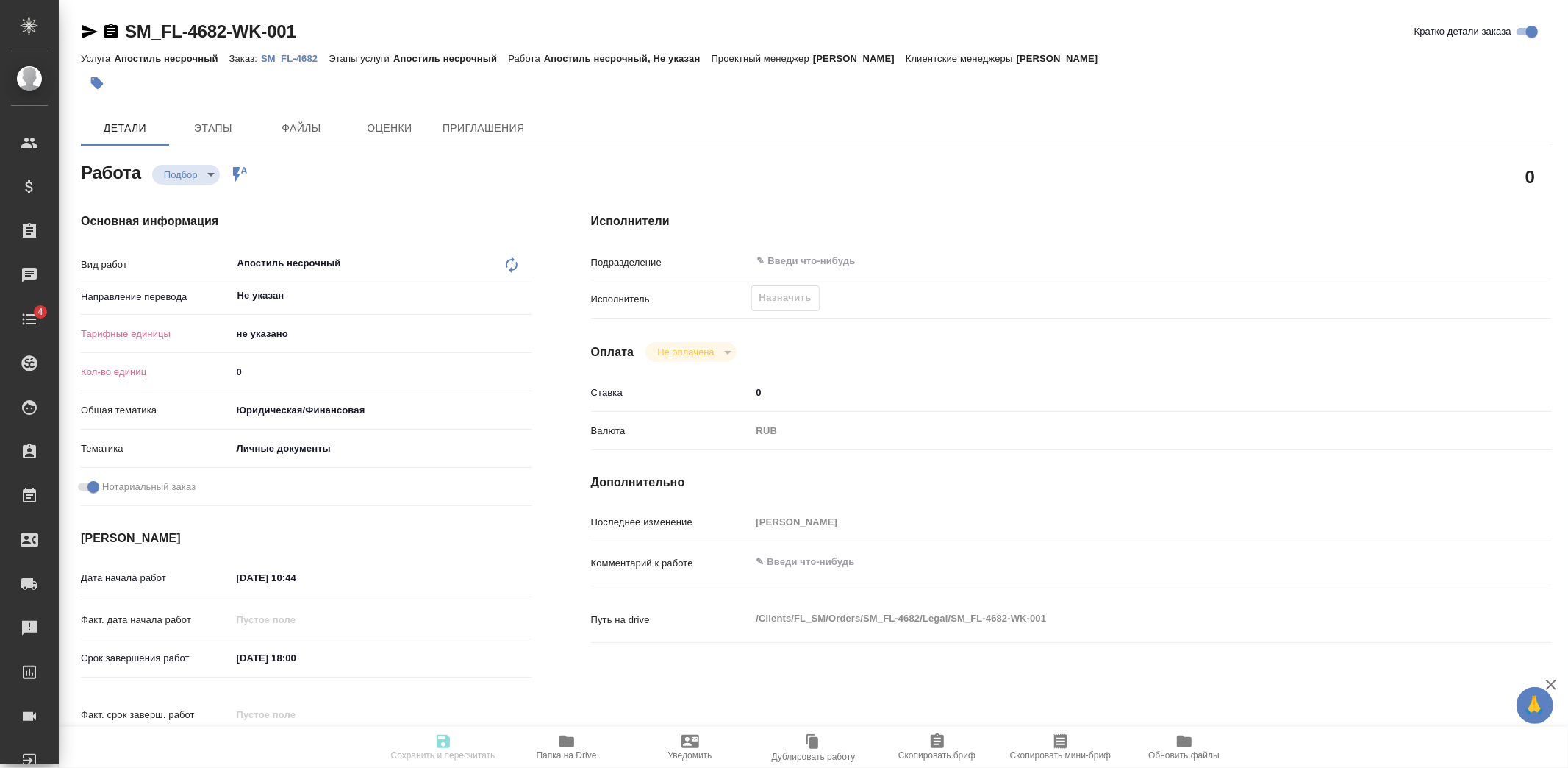
type textarea "x"
click at [258, 333] on body "🙏 .cls-1 fill:#fff; AWATERA [PERSON_NAME] Спецификации Заказы Чаты 4 Todo Проек…" at bounding box center [784, 384] width 1568 height 768
click at [275, 336] on li "док." at bounding box center [382, 333] width 301 height 24
type textarea "x"
type input "5a8b1489cc6b4906c91bfd8b"
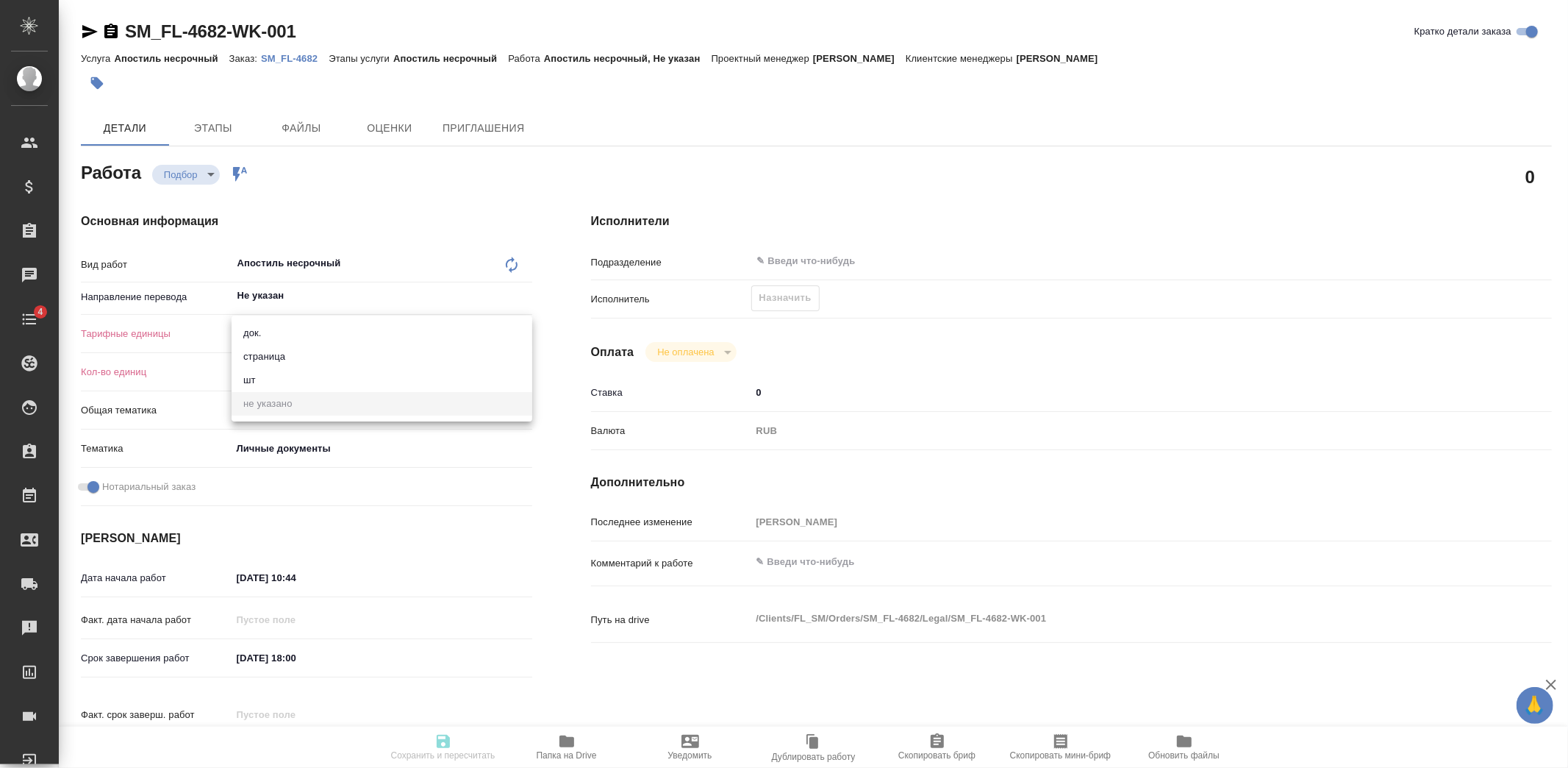
type textarea "x"
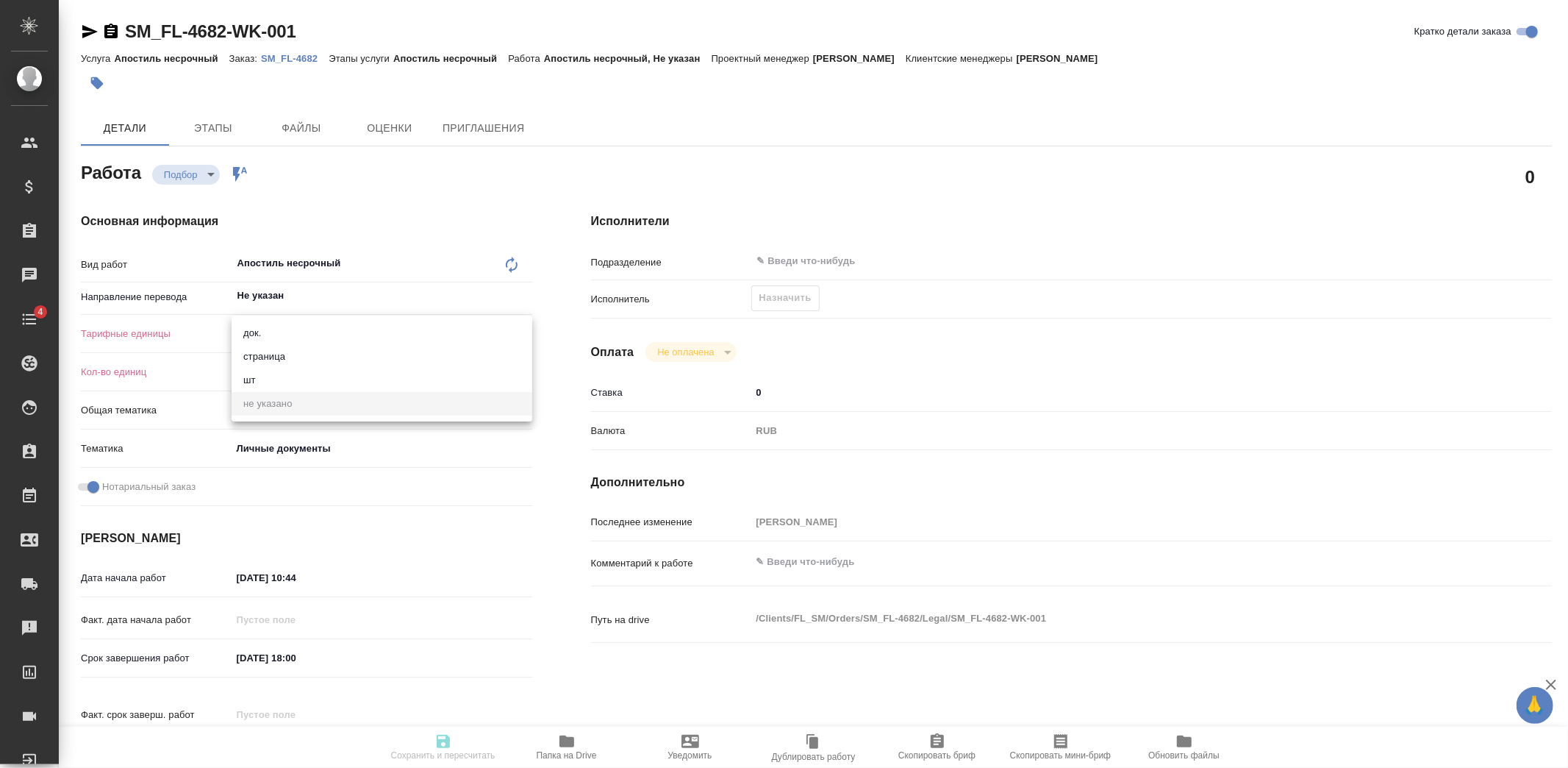
type textarea "x"
drag, startPoint x: 261, startPoint y: 372, endPoint x: 146, endPoint y: 370, distance: 115.0
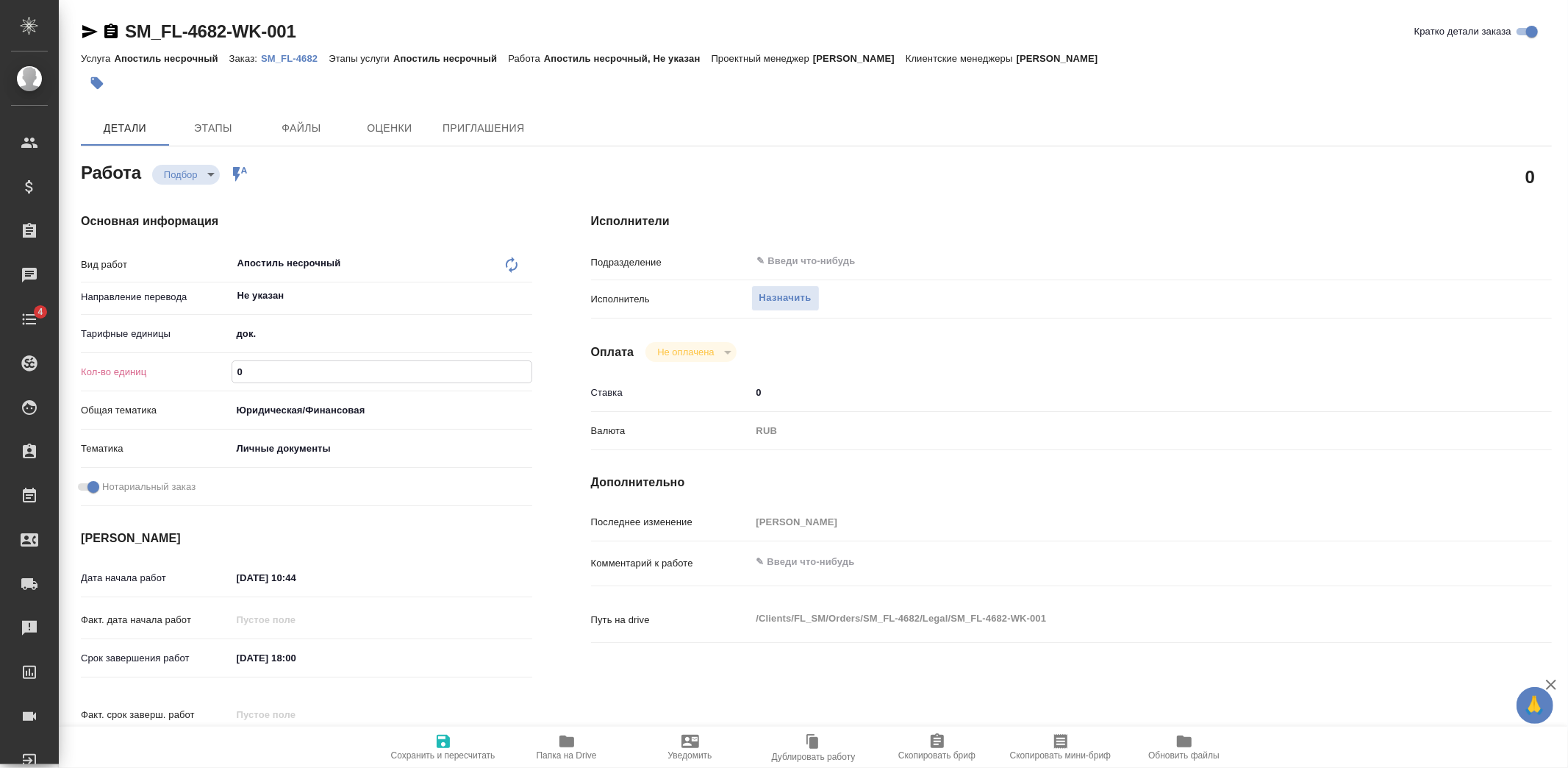
click at [147, 370] on div "Кол-во единиц 0" at bounding box center [307, 372] width 451 height 26
type textarea "x"
type input "1"
type textarea "x"
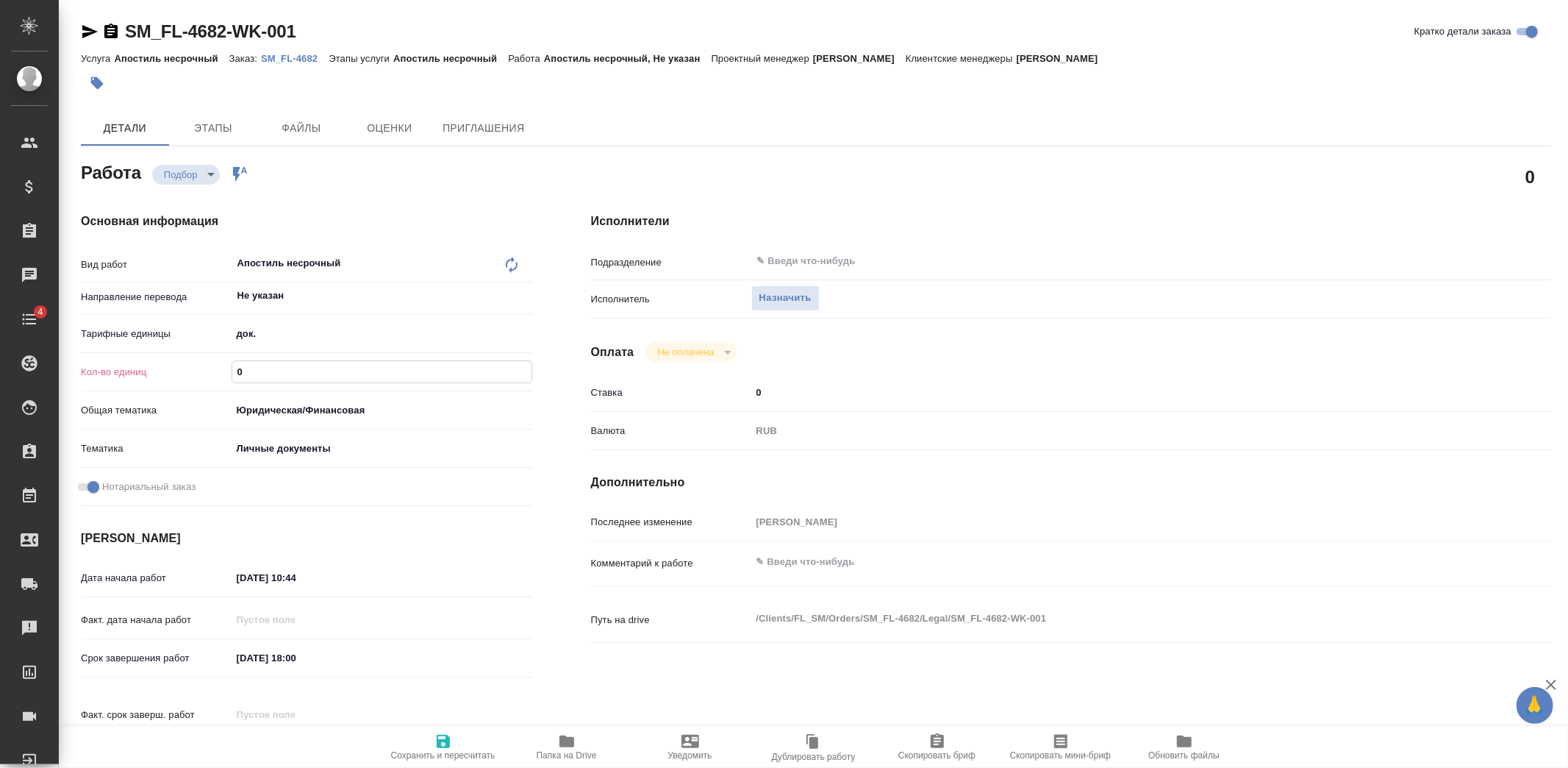
type textarea "x"
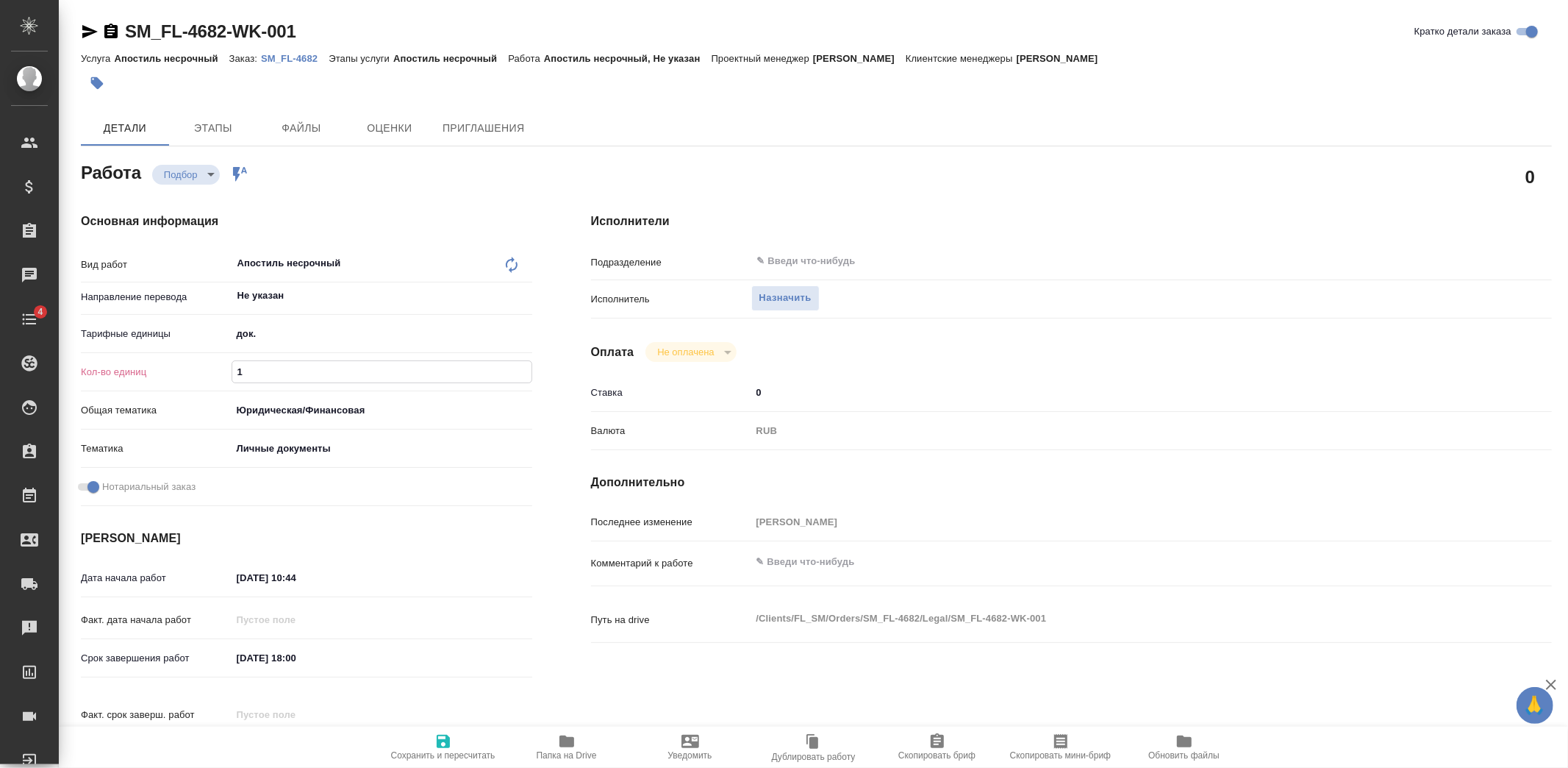
type textarea "x"
type input "1"
click at [247, 574] on input "02.09.2025 10:44" at bounding box center [296, 577] width 129 height 21
type input "05.09.2025 10:44"
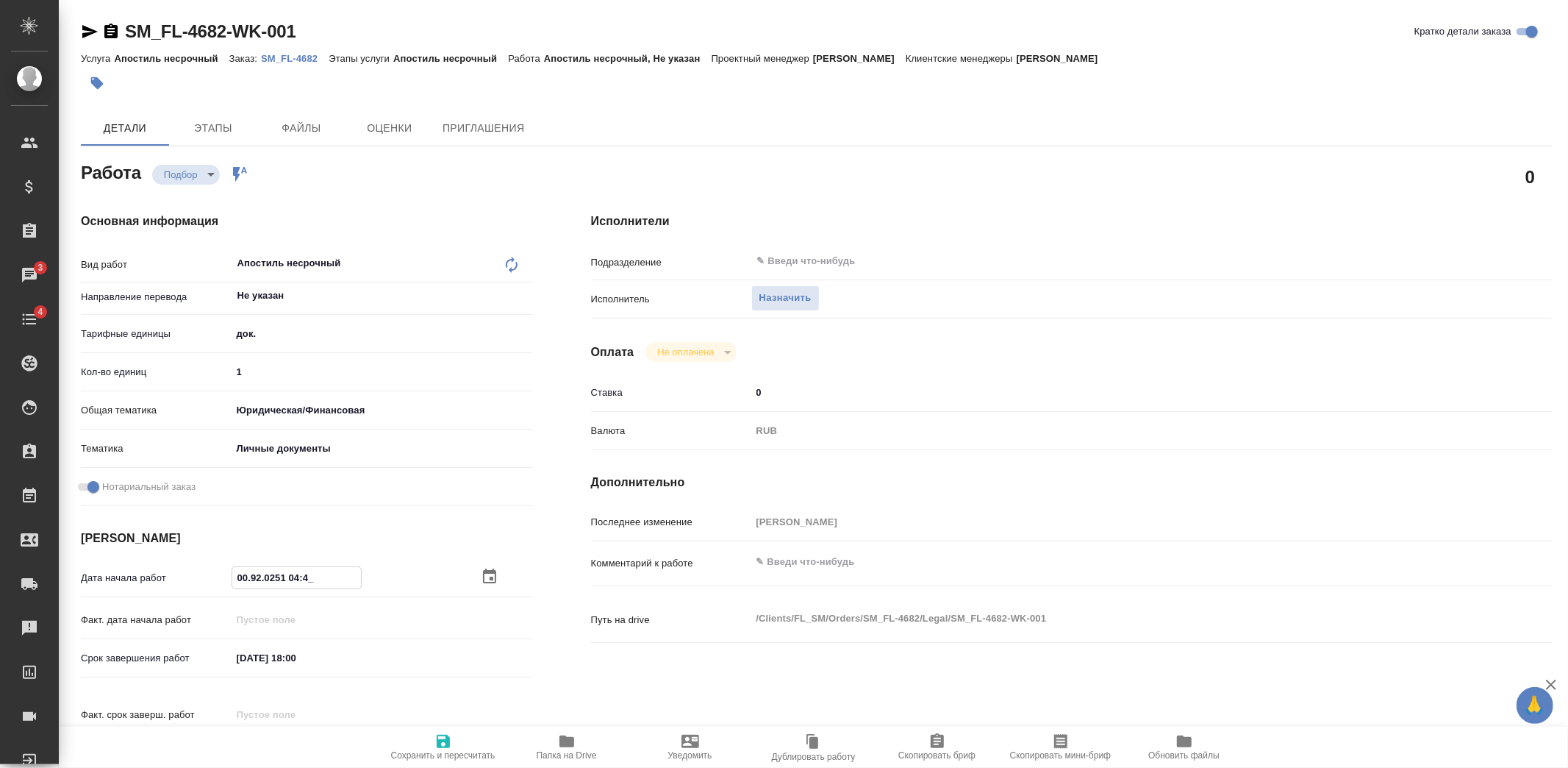
type textarea "x"
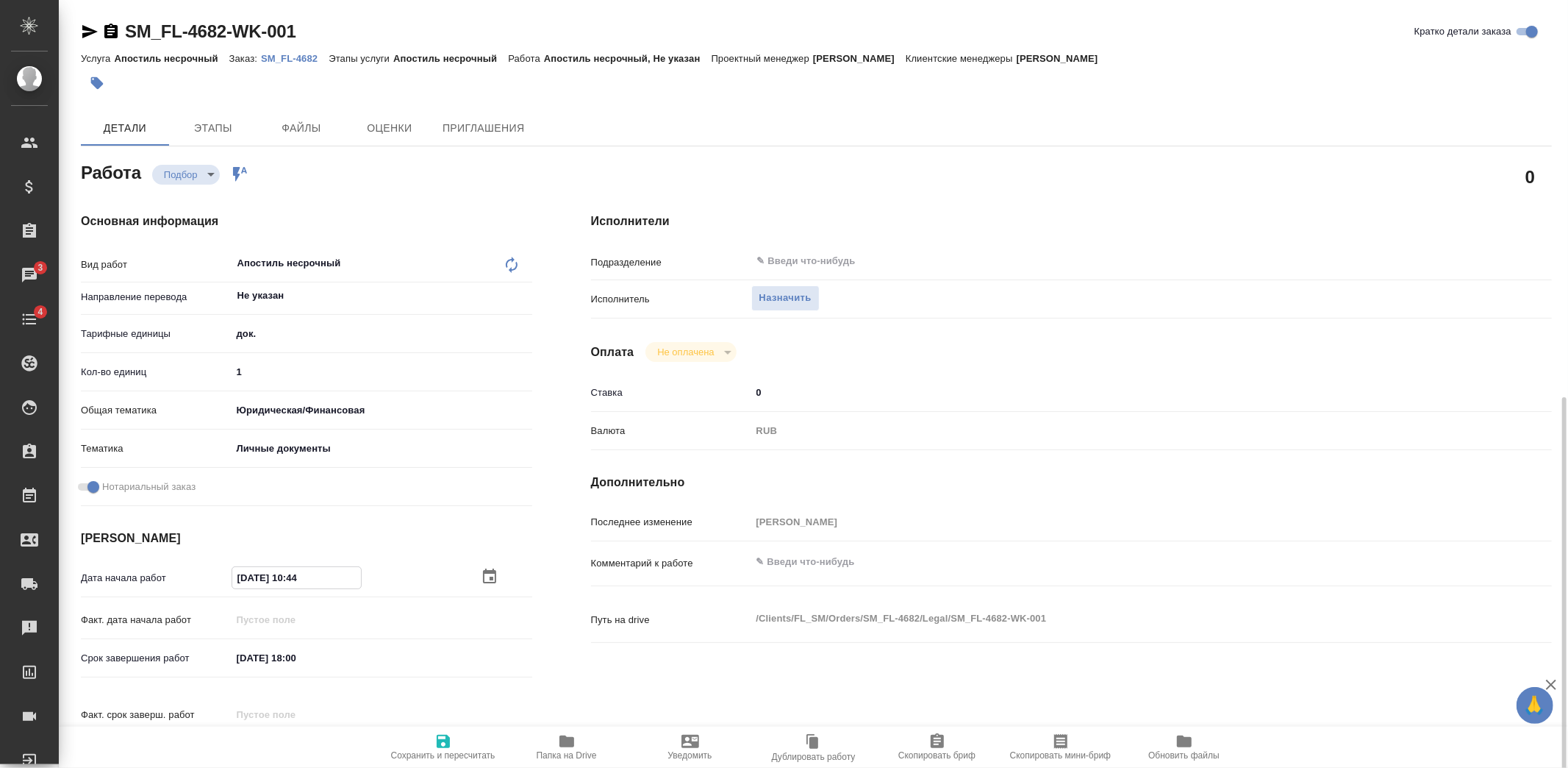
scroll to position [245, 0]
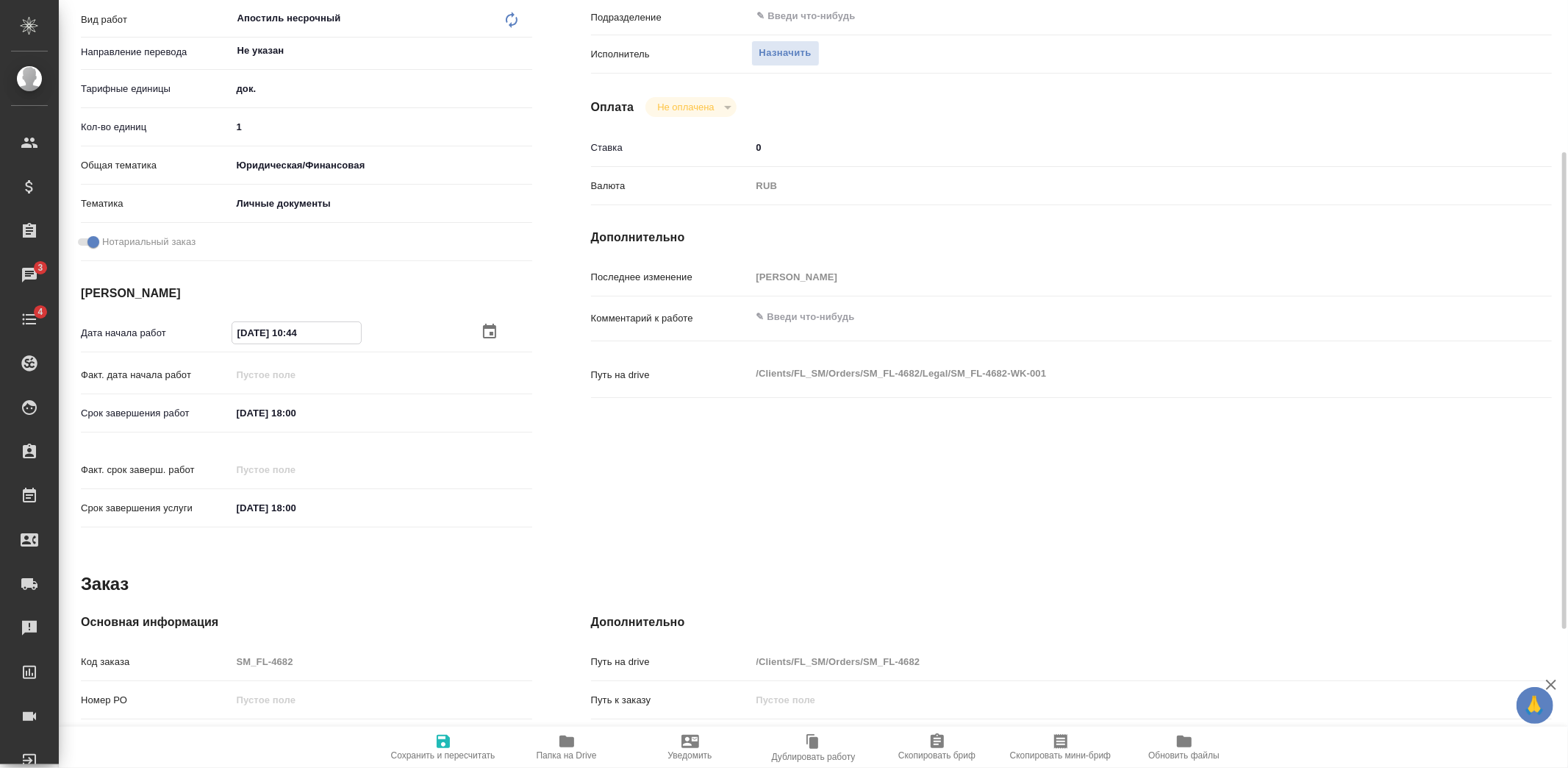
type input "05.09.2025 10:44"
click at [299, 497] on input "15.09.2025 18:00" at bounding box center [296, 507] width 129 height 21
type textarea "x"
type input "15.09.2025 10:0_"
type textarea "x"
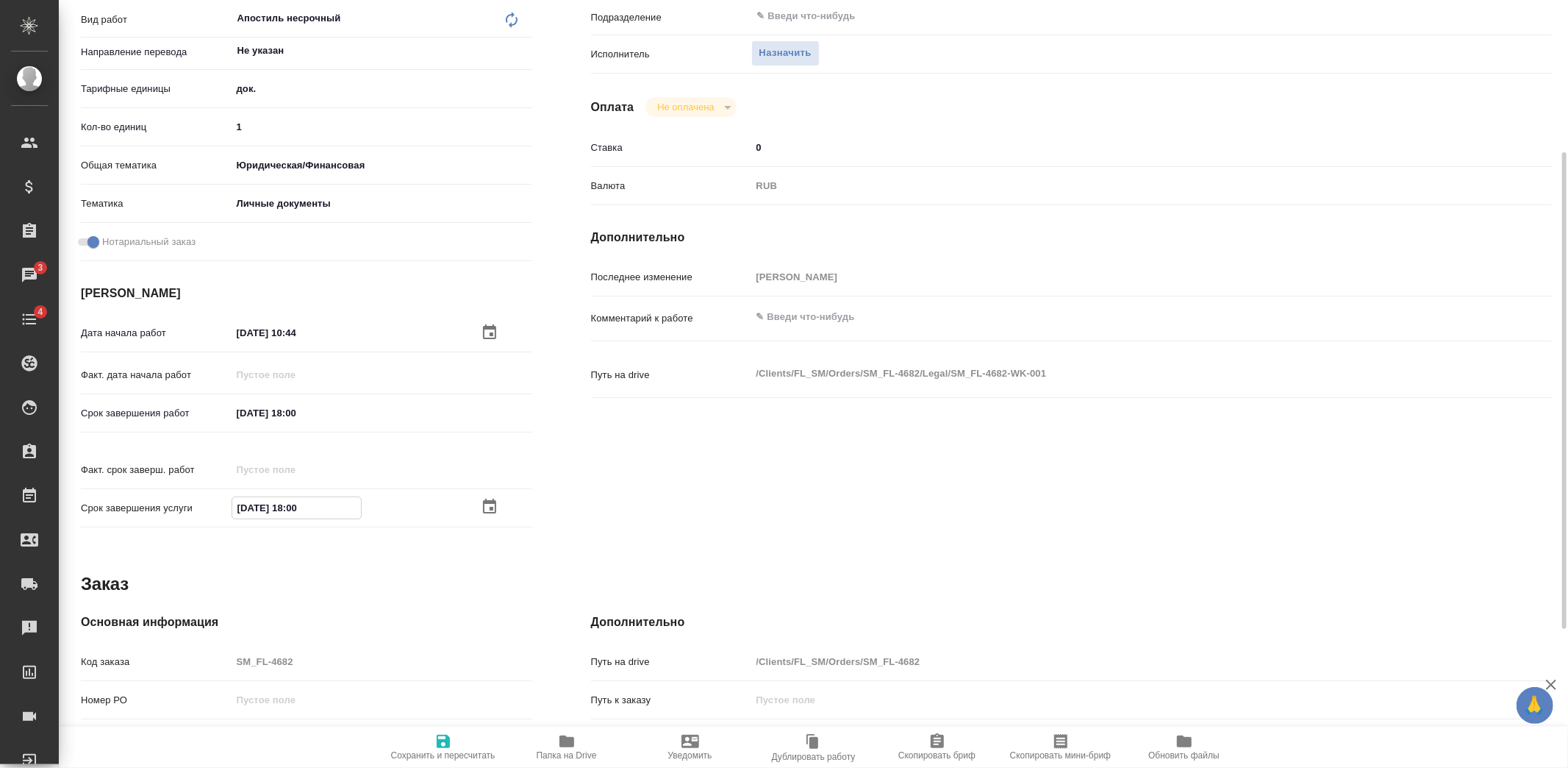
type textarea "x"
type input "15.09.2025 16:00"
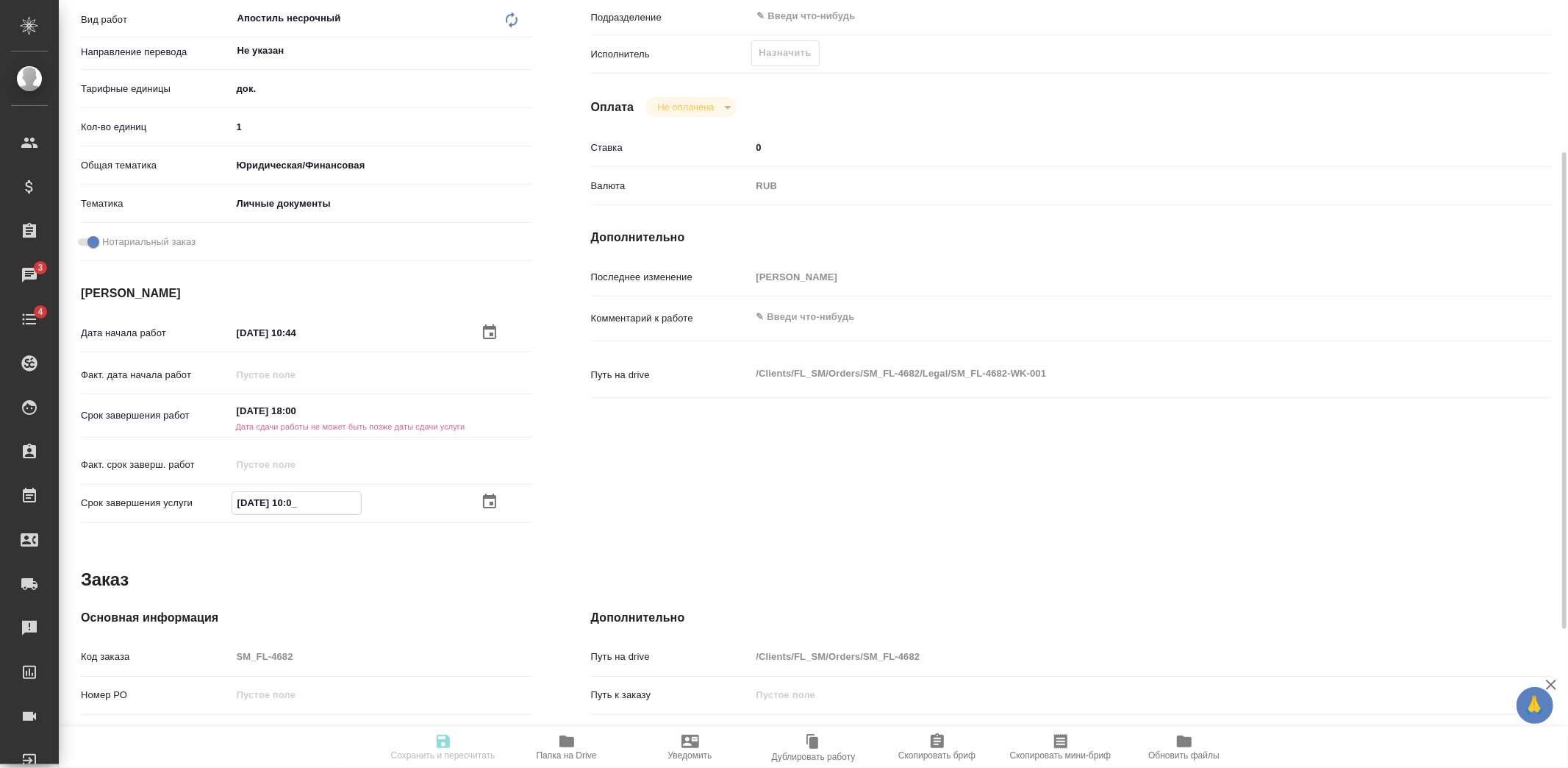
type textarea "x"
type input "15.09.2025 16:00"
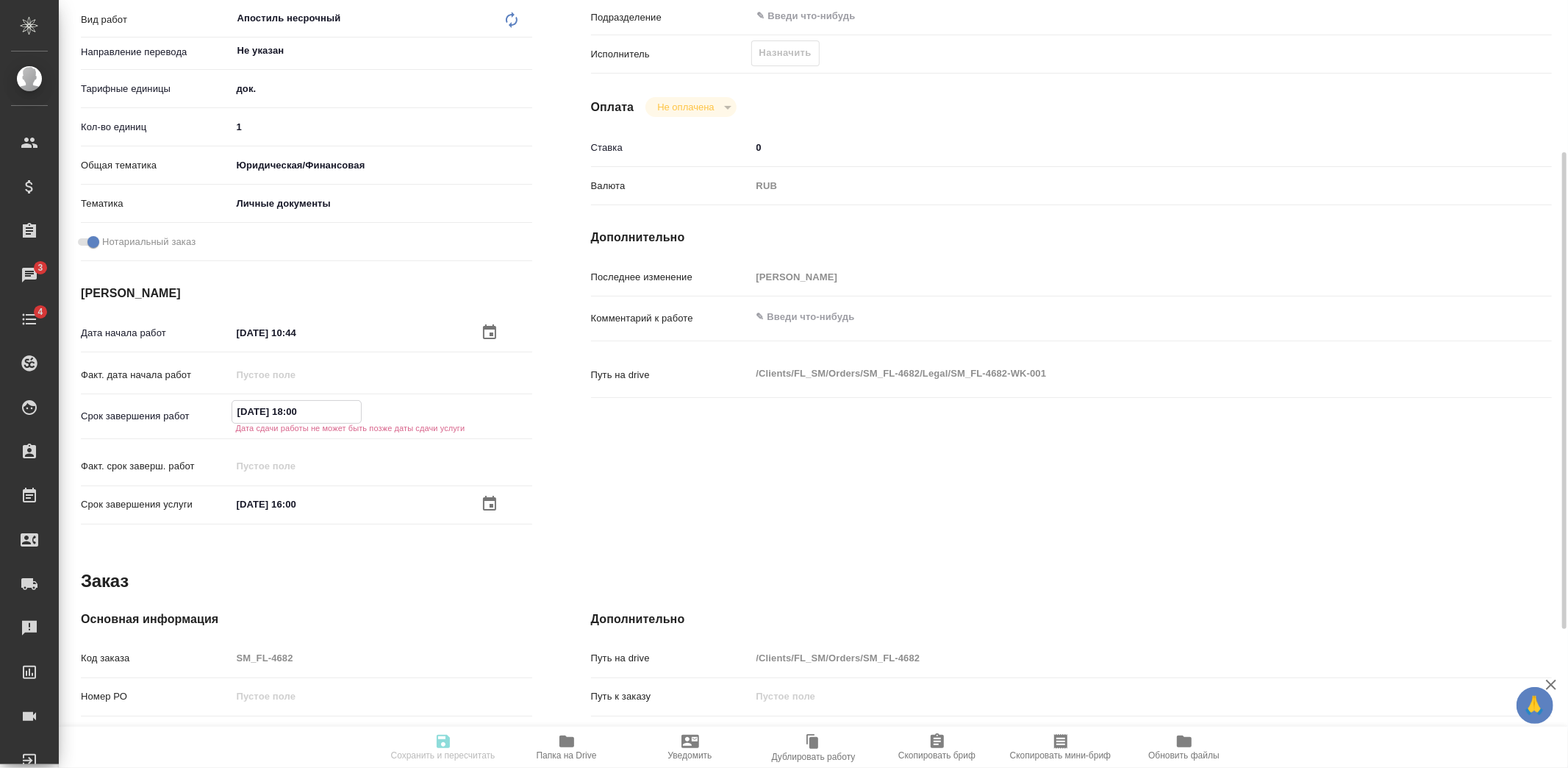
click at [296, 406] on input "15.09.2025 18:00" at bounding box center [297, 411] width 129 height 21
type textarea "x"
type input "15.09.2025 10:0_"
type textarea "x"
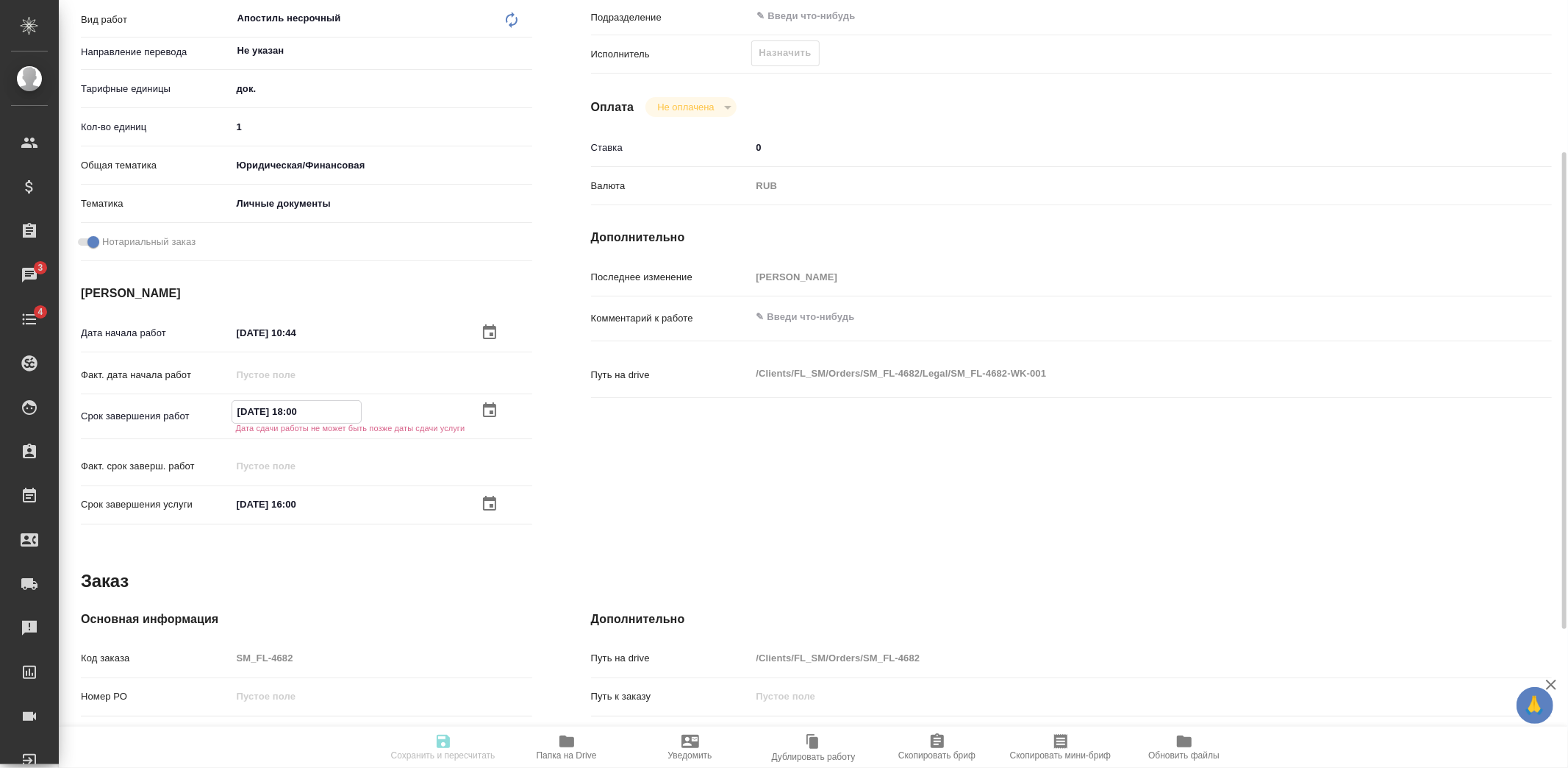
type textarea "x"
type input "15.09.2025 16:00"
type textarea "x"
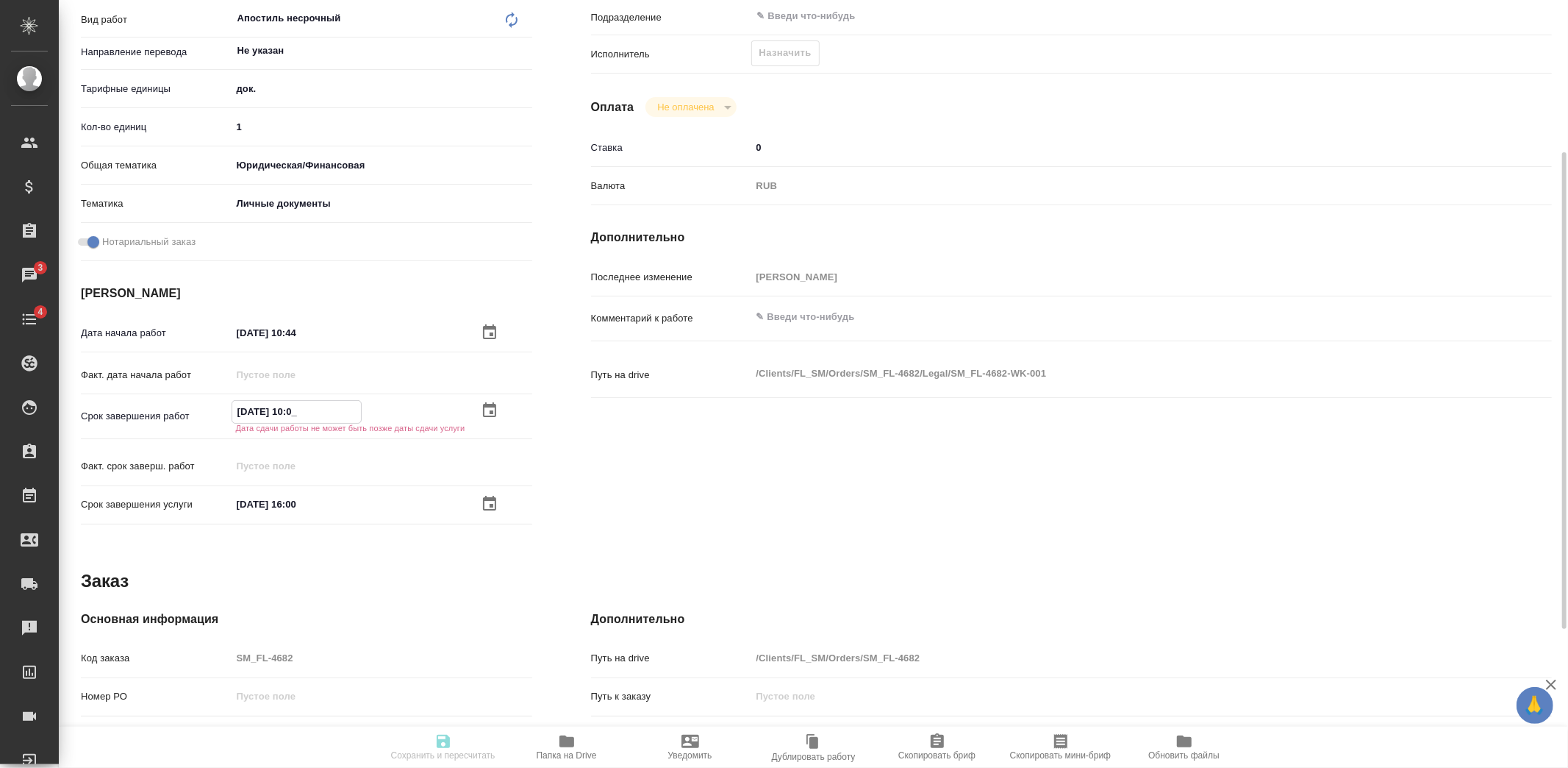
type textarea "x"
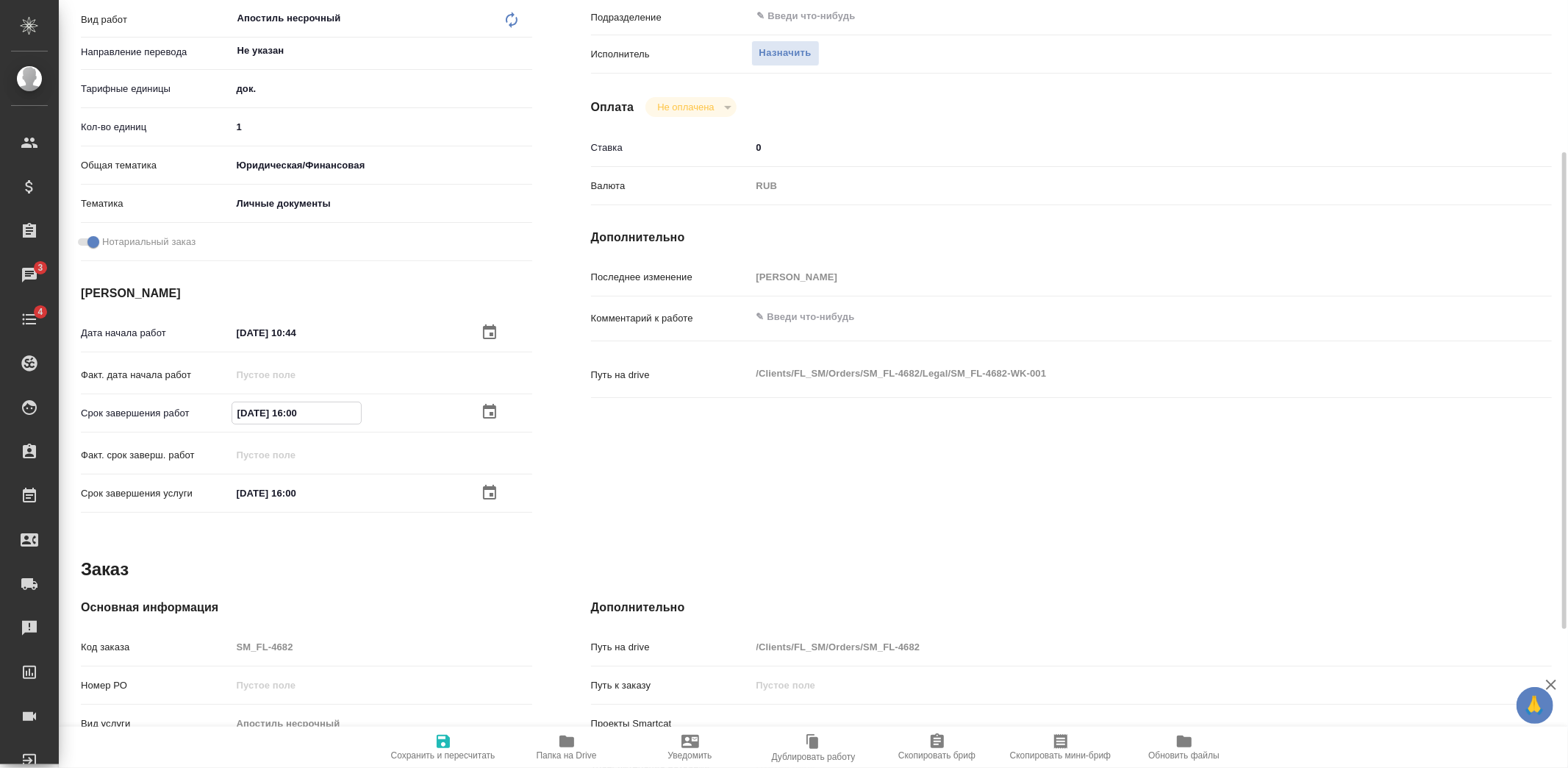
type input "15.09.2025 16:00"
click at [446, 741] on icon "button" at bounding box center [443, 741] width 13 height 13
type textarea "x"
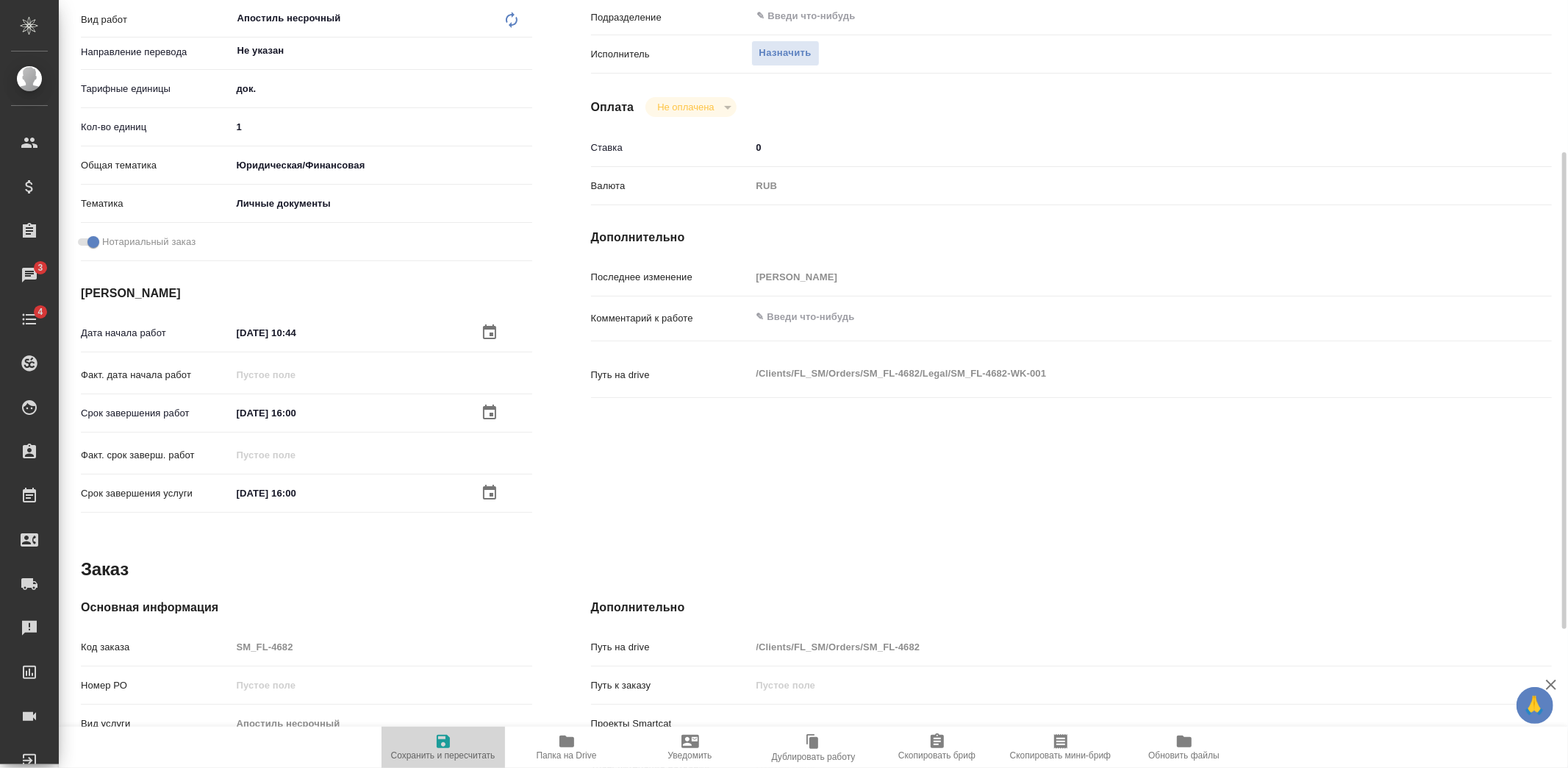
type textarea "x"
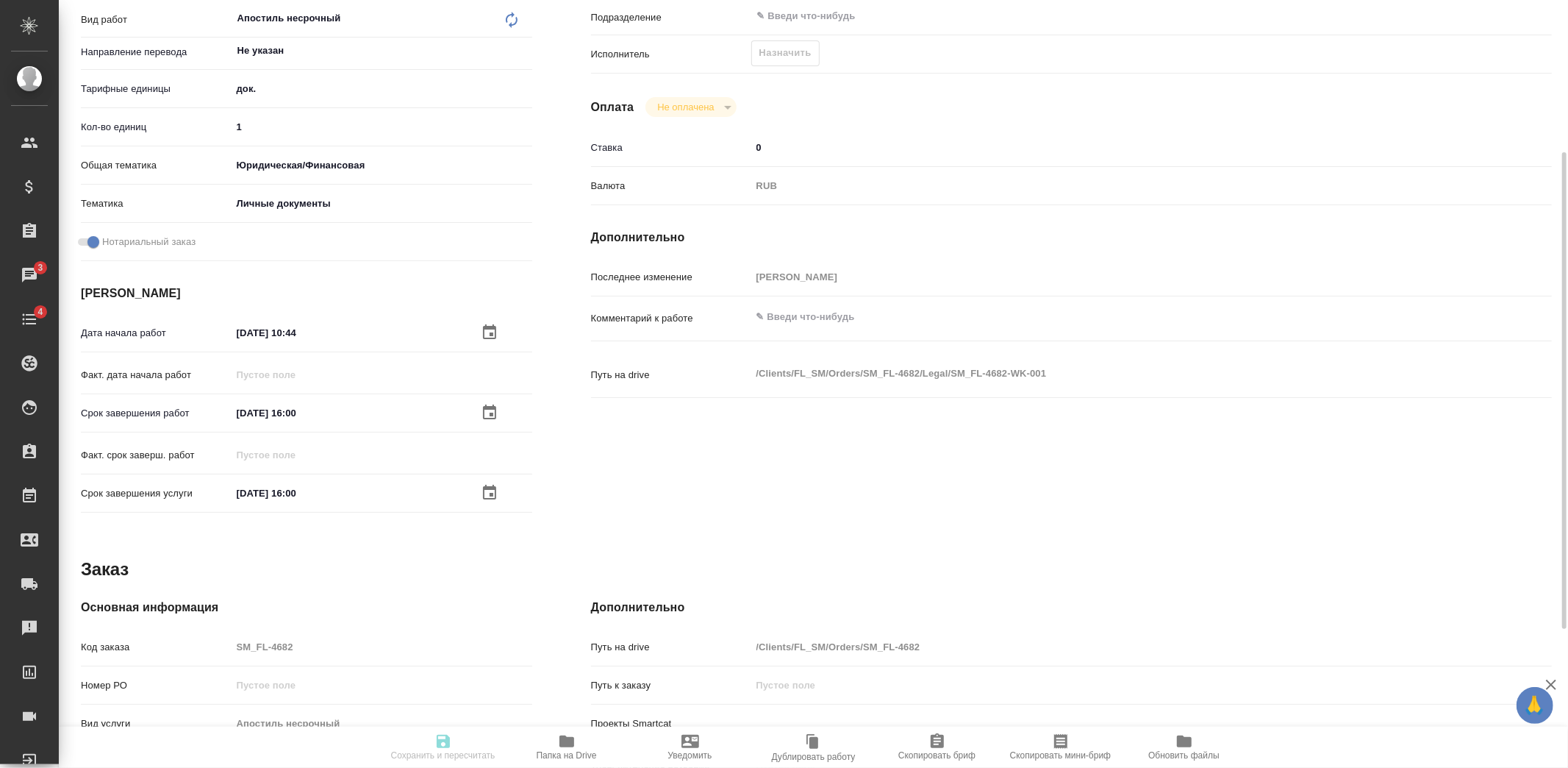
type textarea "x"
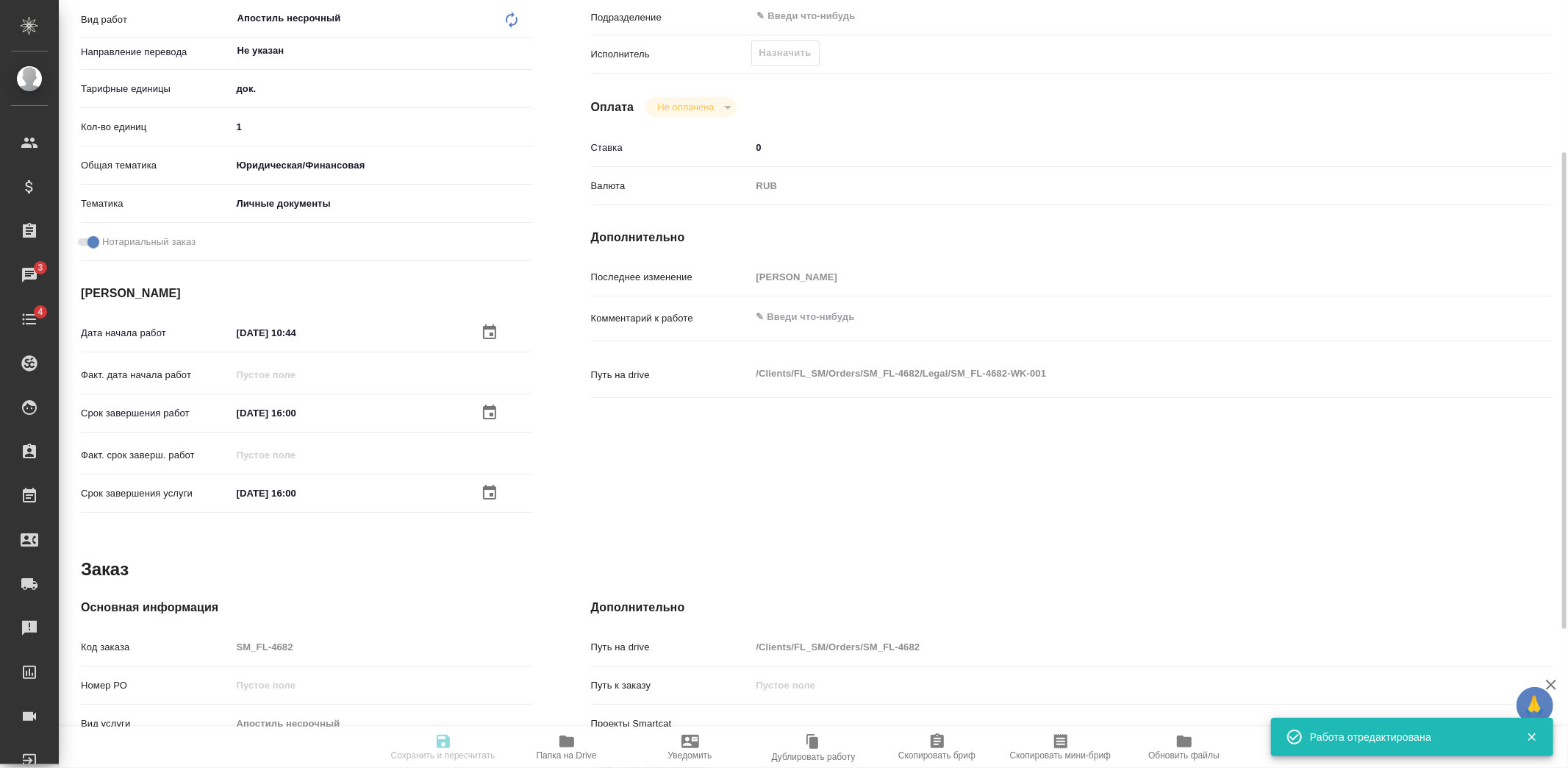
type input "recruiting"
type textarea "Апостиль несрочный"
type textarea "x"
type input "Не указан"
type input "5a8b1489cc6b4906c91bfd8b"
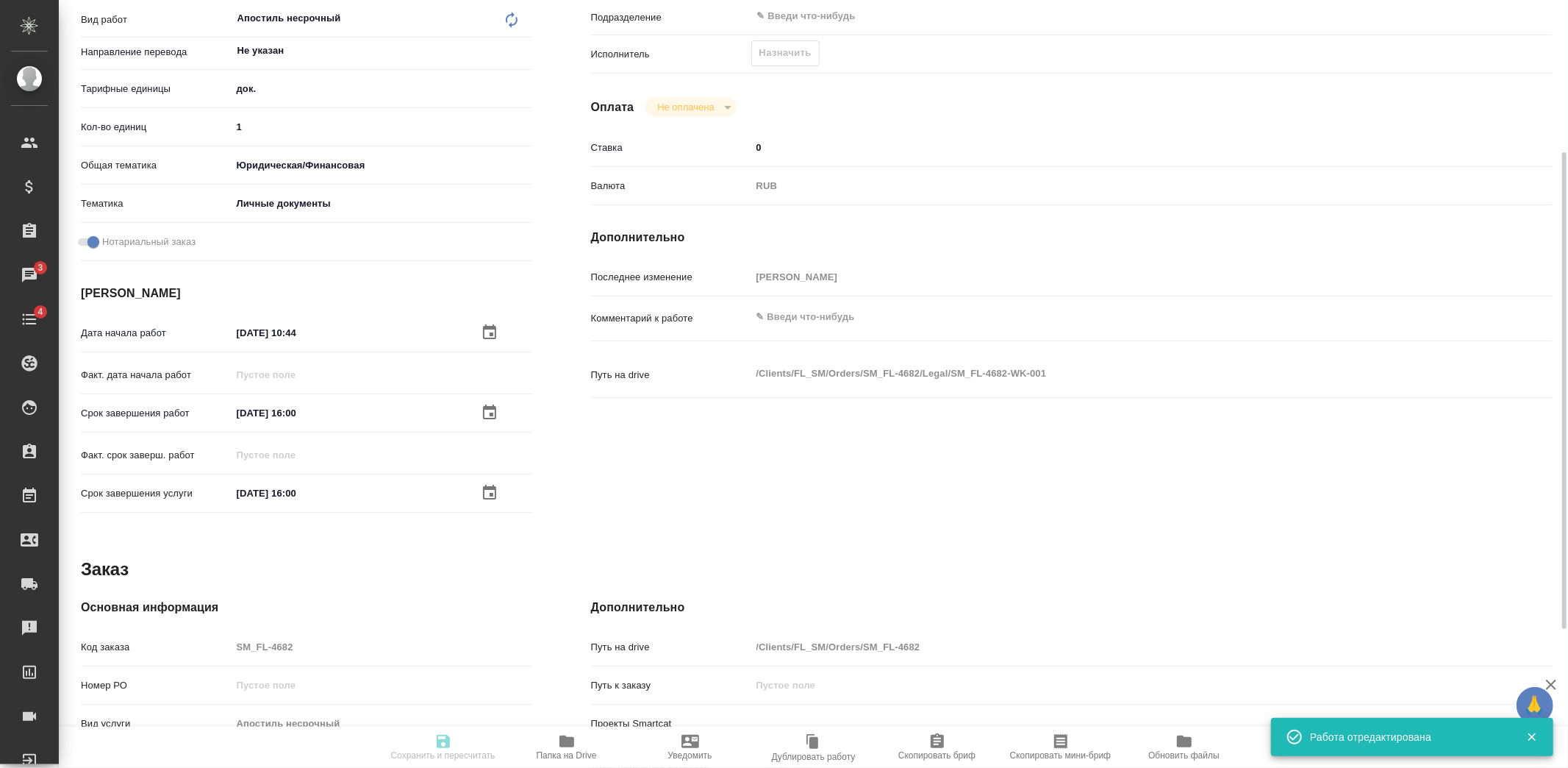
type input "1"
type input "yr-fn"
type input "5a8b8b956a9677013d343cfe"
checkbox input "true"
type input "05.09.2025 10:44"
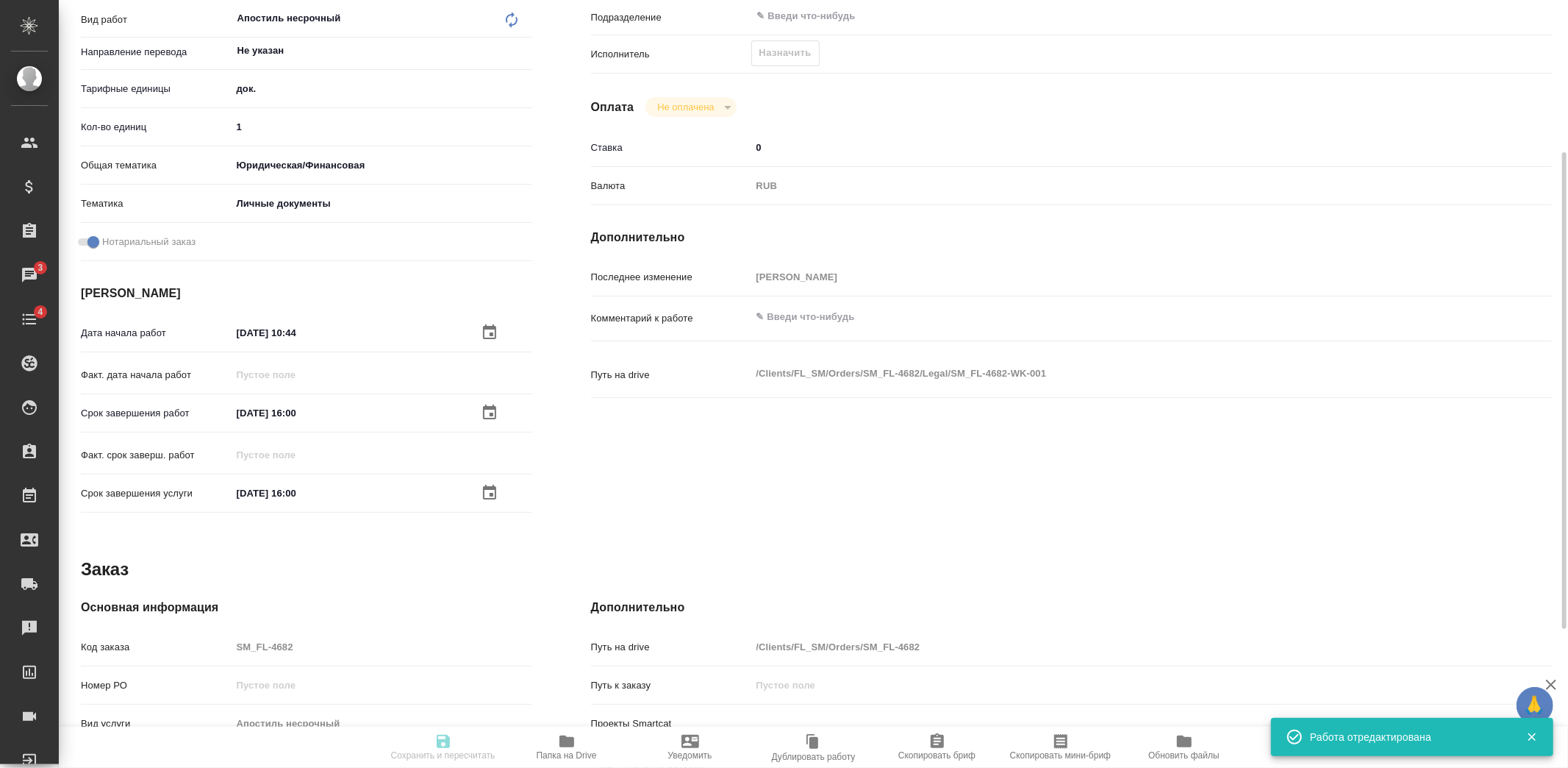
type input "15.09.2025 16:00"
type input "notPayed"
type input "0"
type input "RUB"
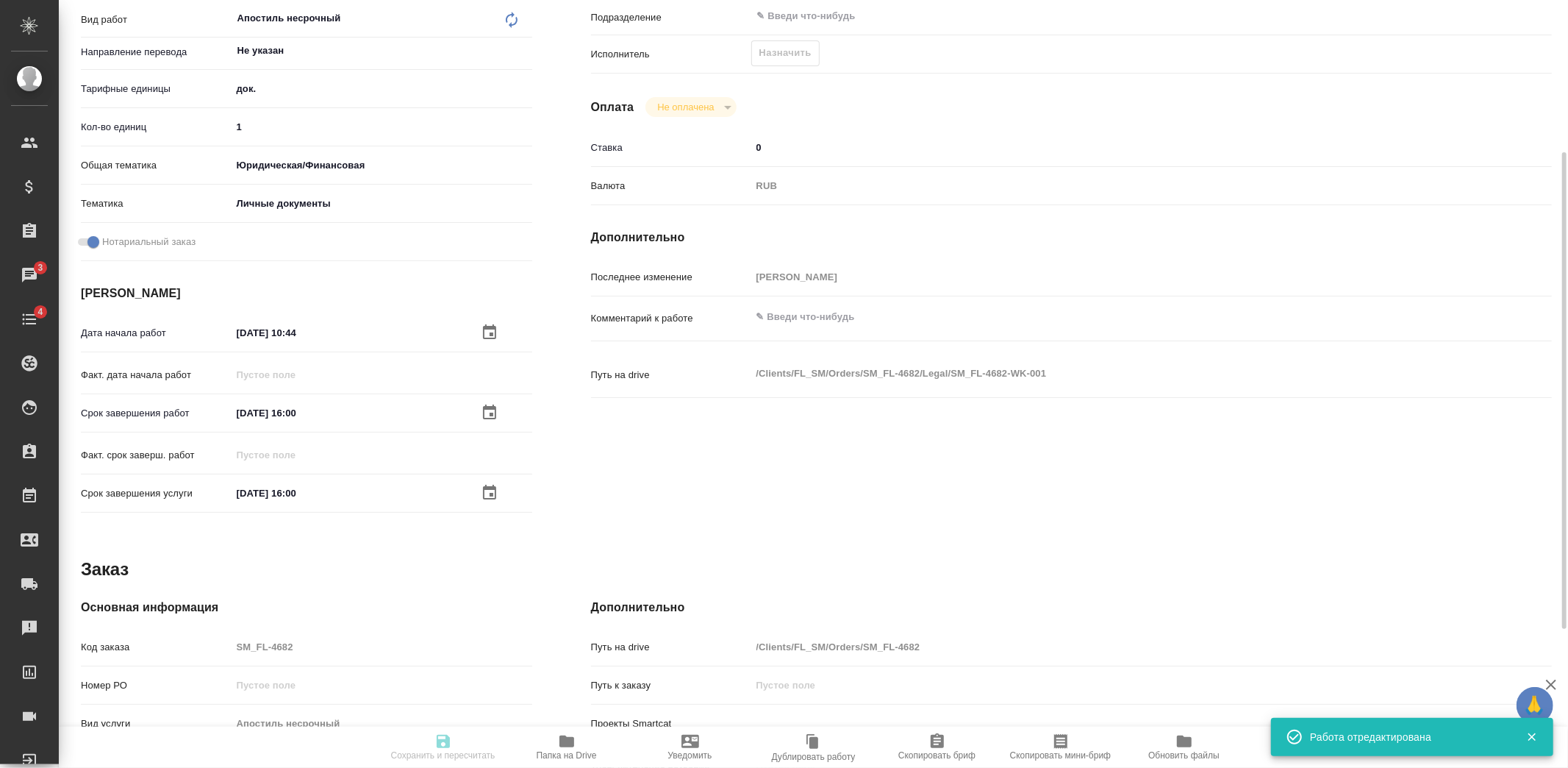
type input "[PERSON_NAME]"
type textarea "x"
type textarea "/Clients/FL_SM/Orders/SM_FL-4682/Legal/SM_FL-4682-WK-001"
type textarea "x"
type input "SM_FL-4682"
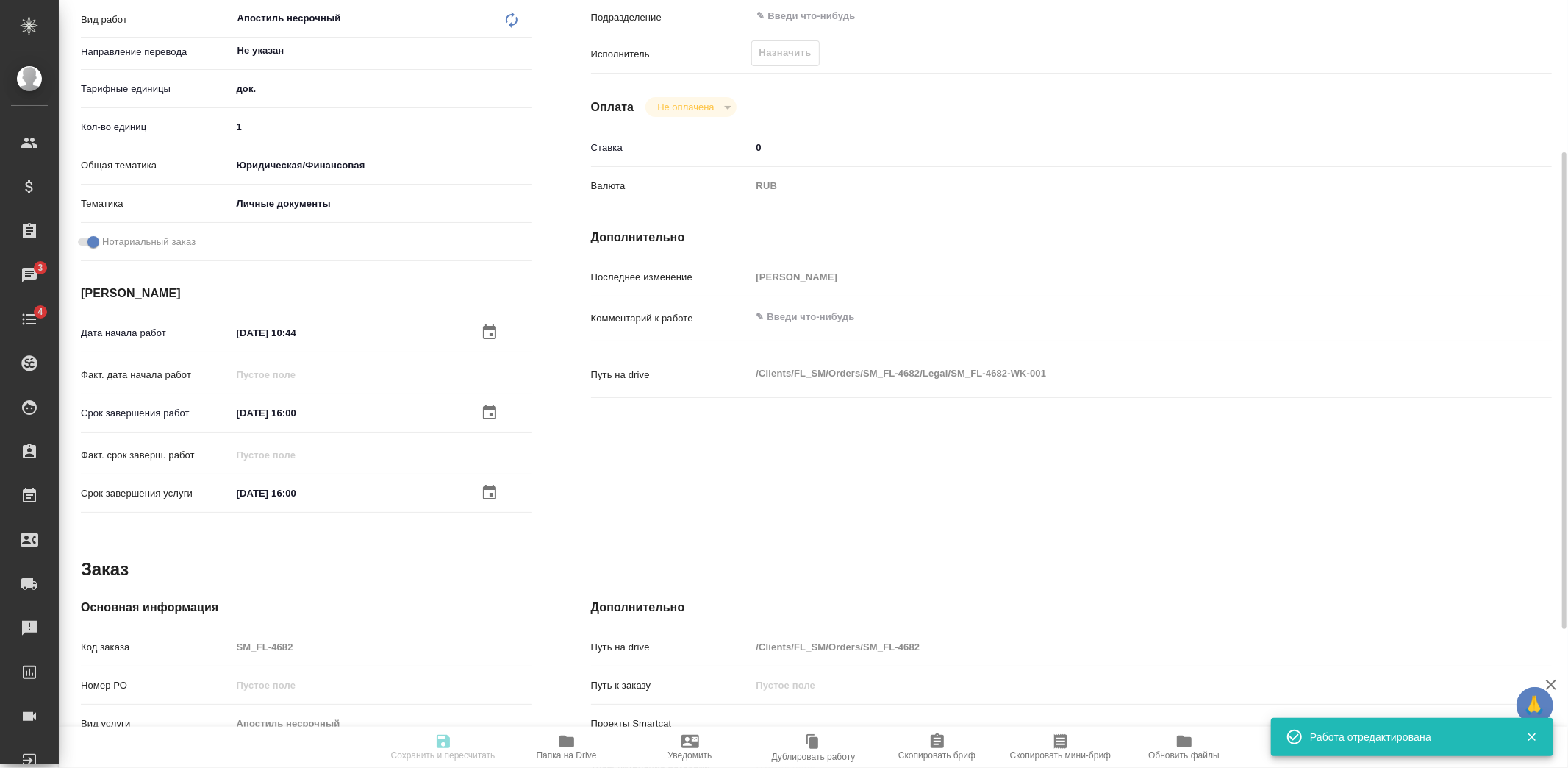
type input "Апостиль несрочный"
type input "[PERSON_NAME]"
type input "/Clients/FL_SM/Orders/SM_FL-4682"
type textarea "x"
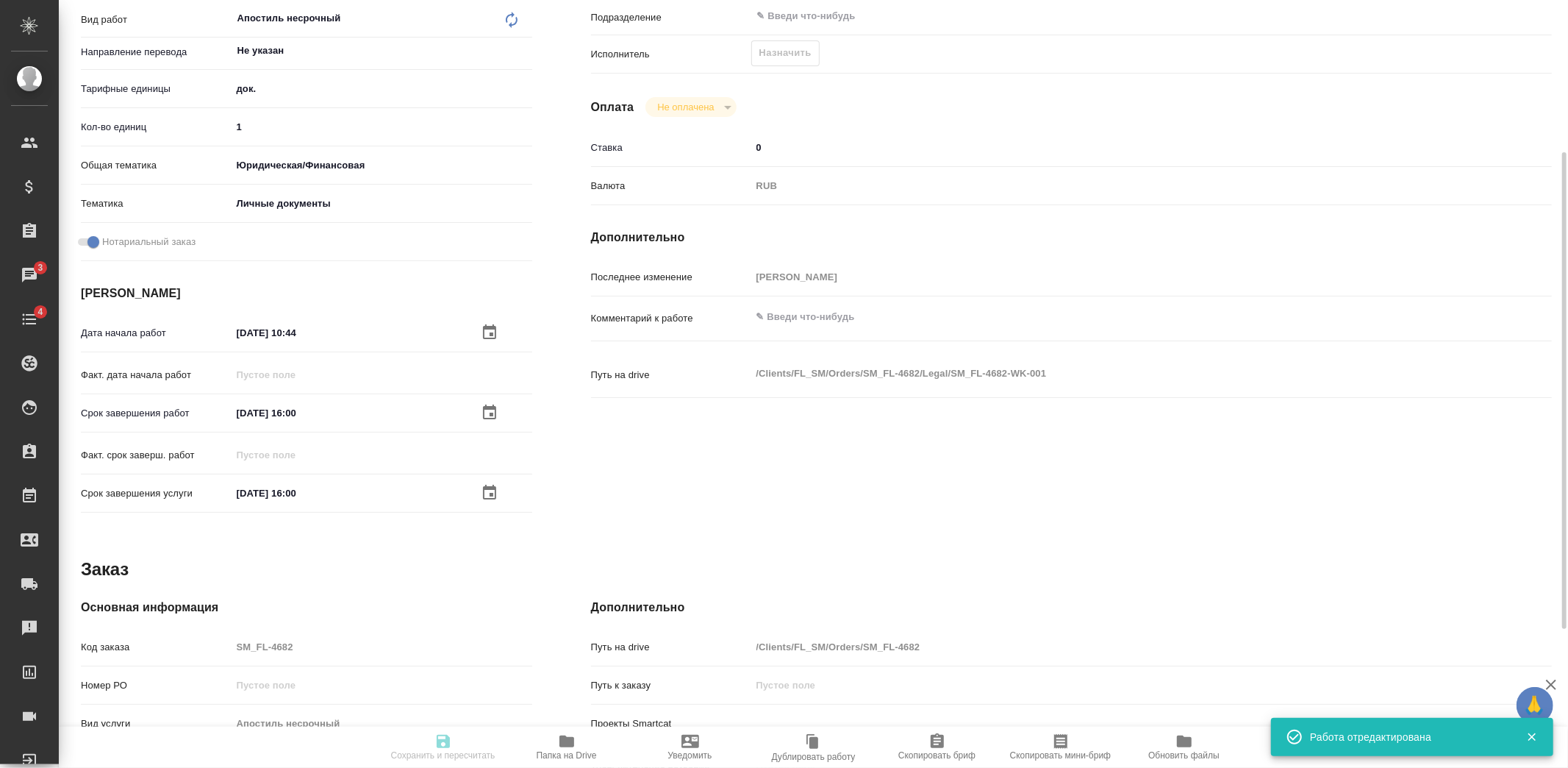
type textarea "x"
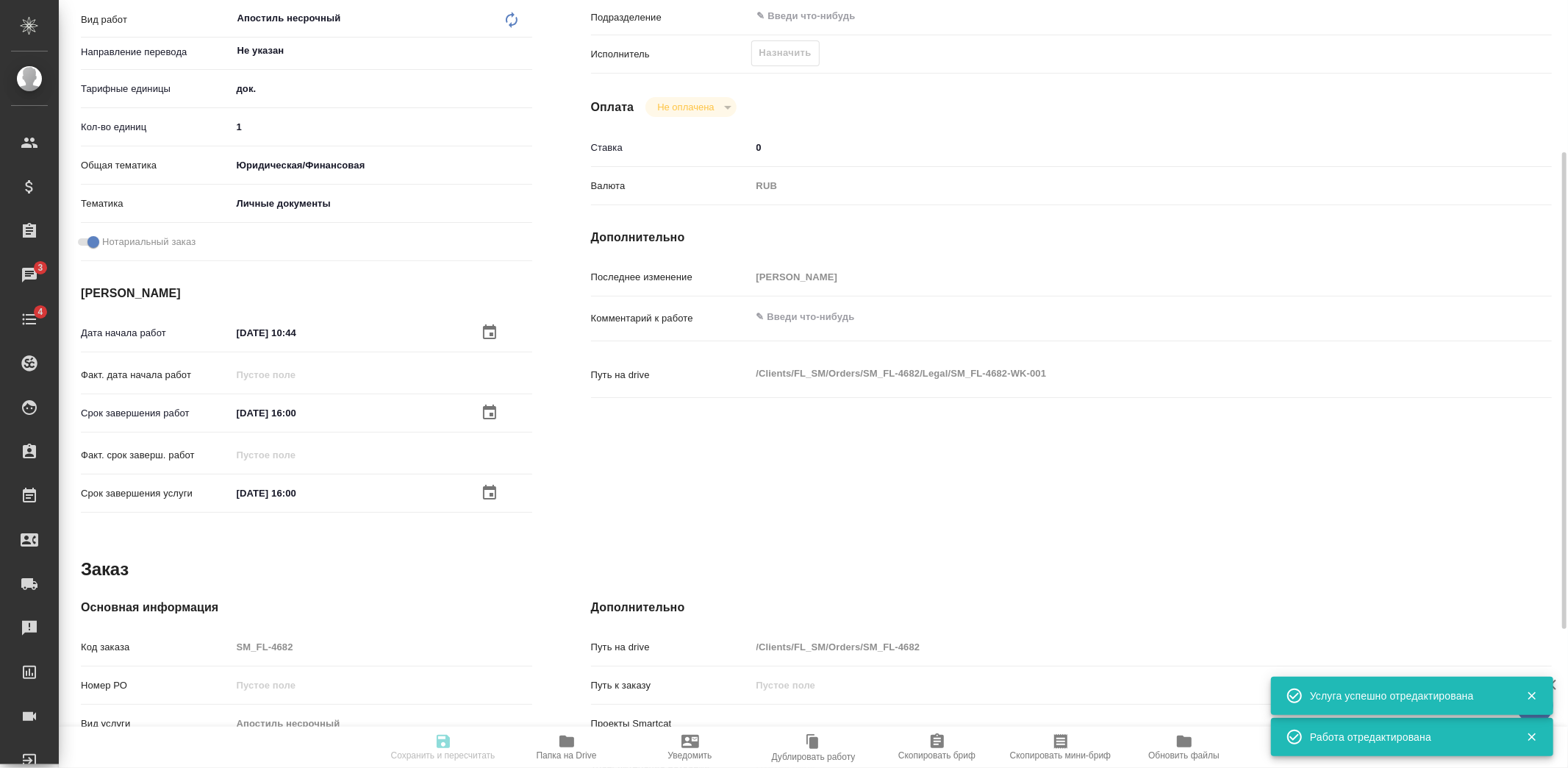
type textarea "x"
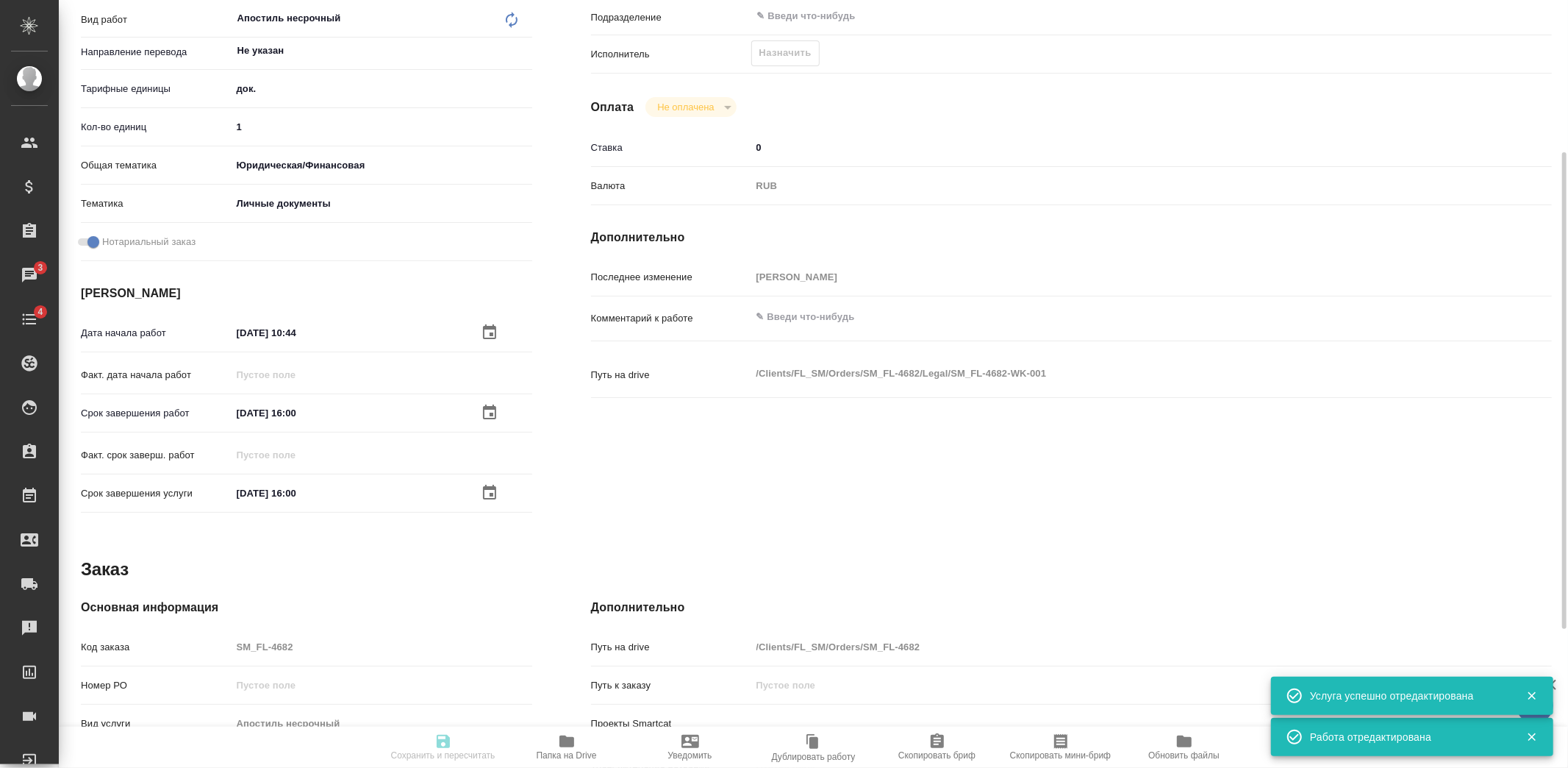
type textarea "x"
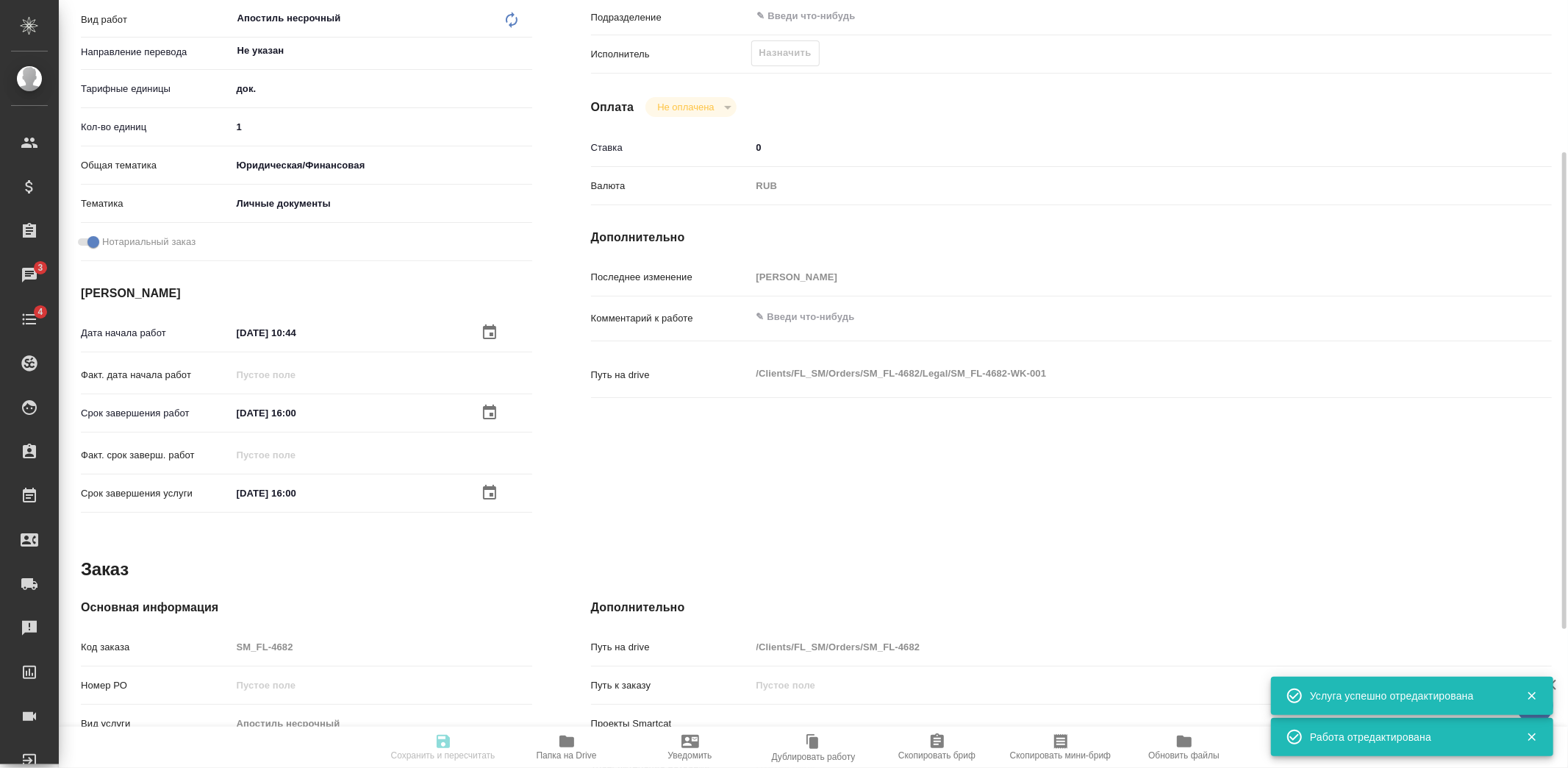
type textarea "x"
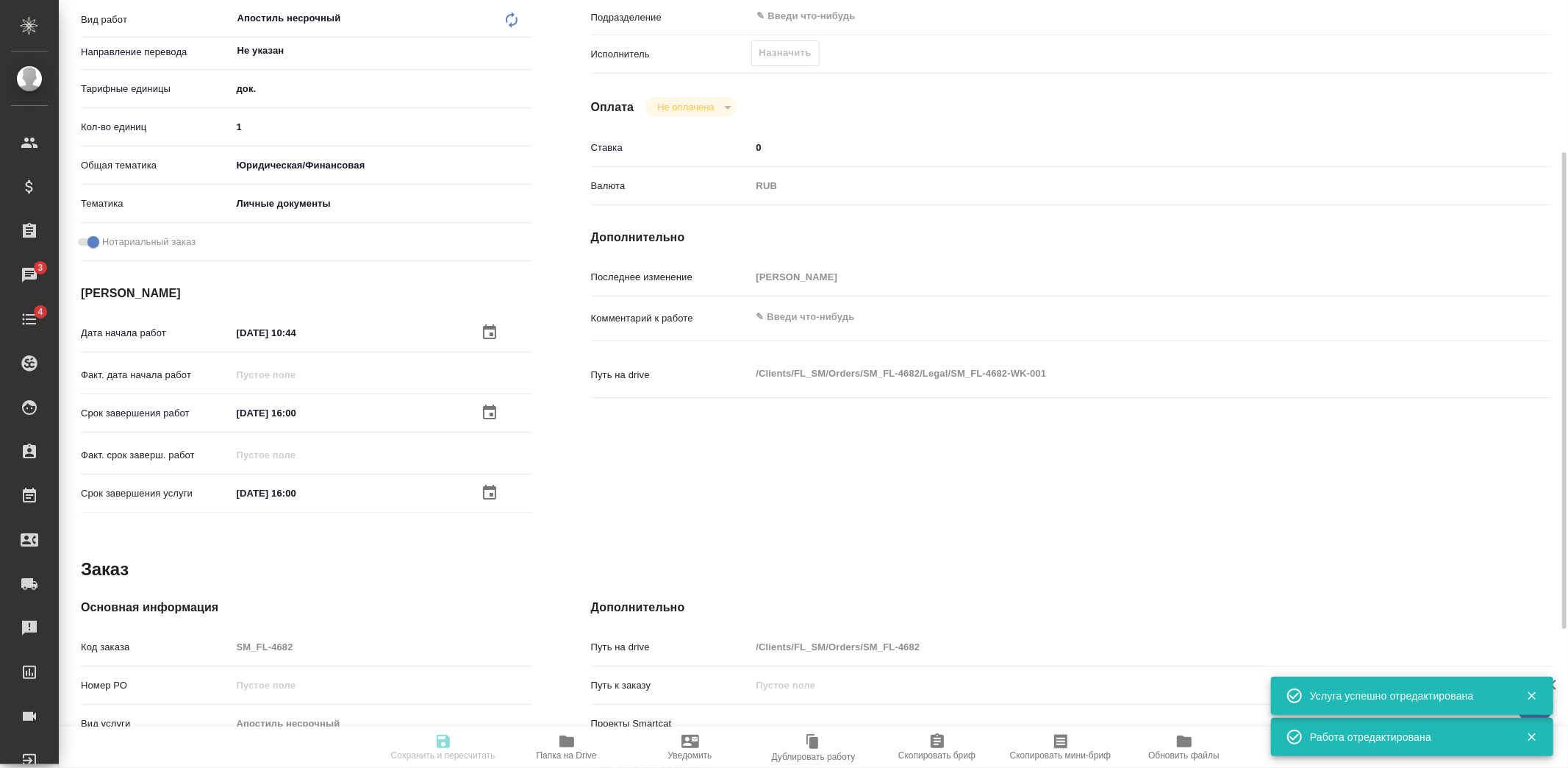
scroll to position [82, 0]
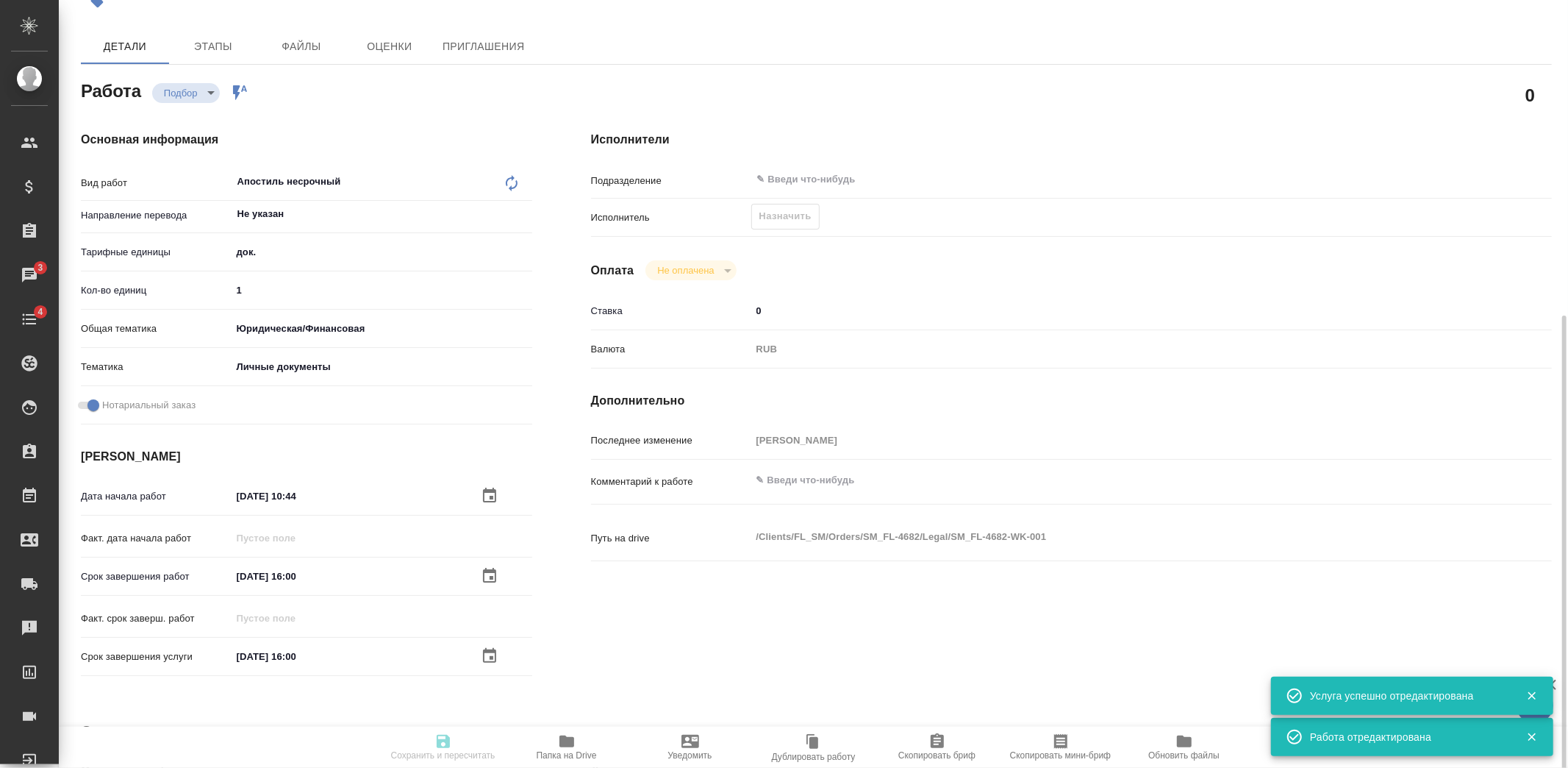
type textarea "x"
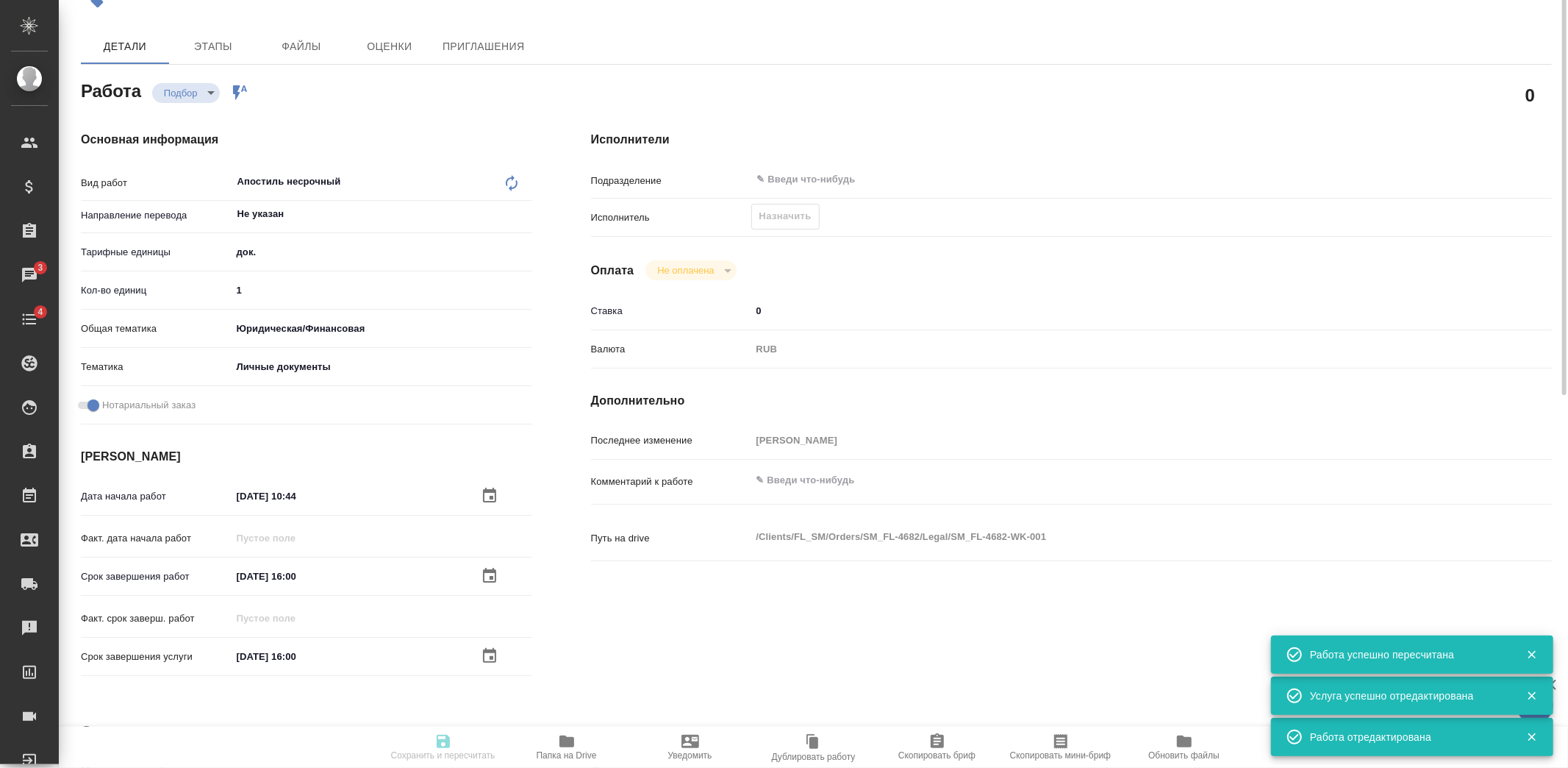
scroll to position [0, 0]
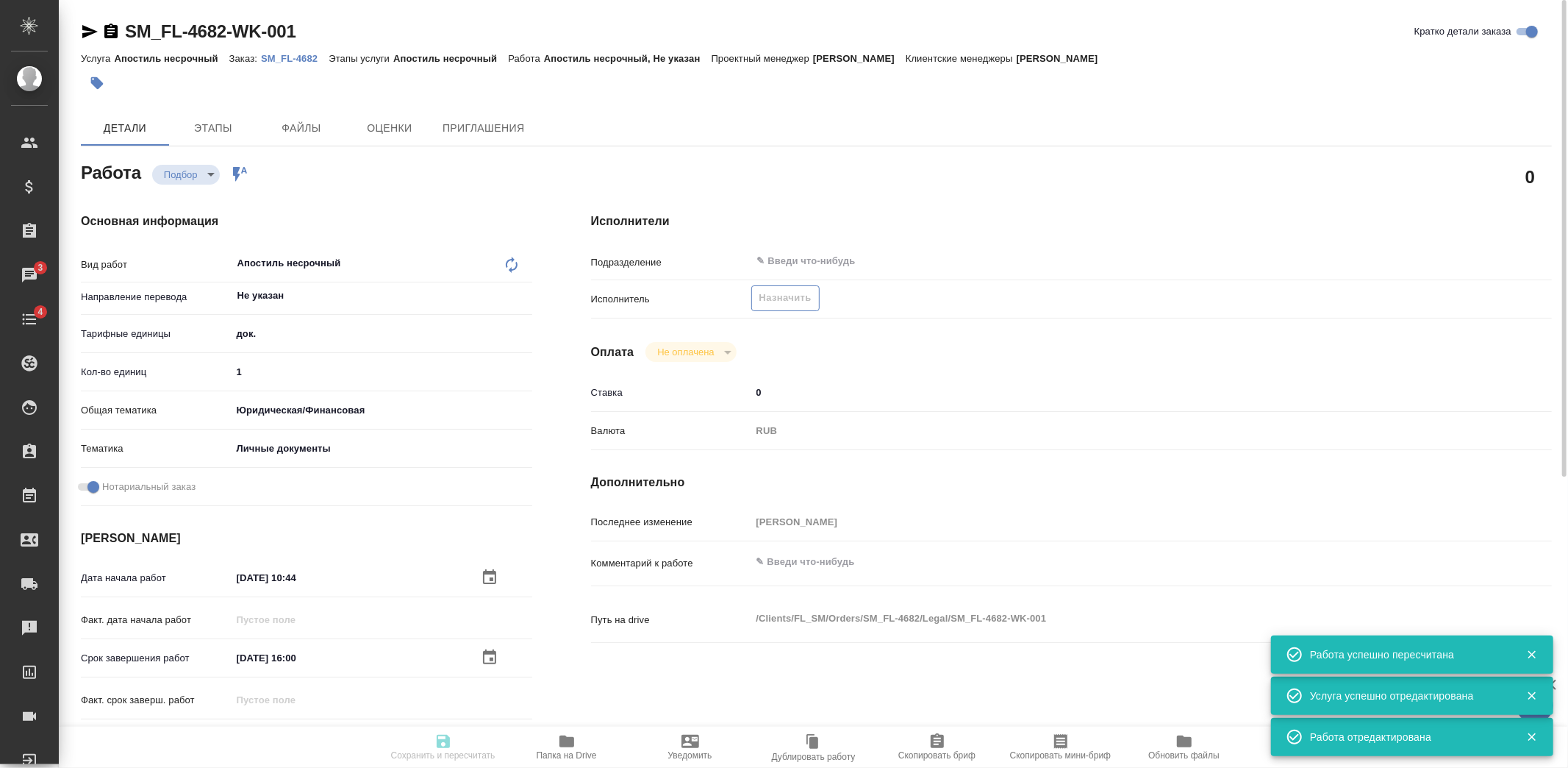
type input "recruiting"
type textarea "Апостиль несрочный"
type textarea "x"
type input "Не указан"
type input "5a8b1489cc6b4906c91bfd8b"
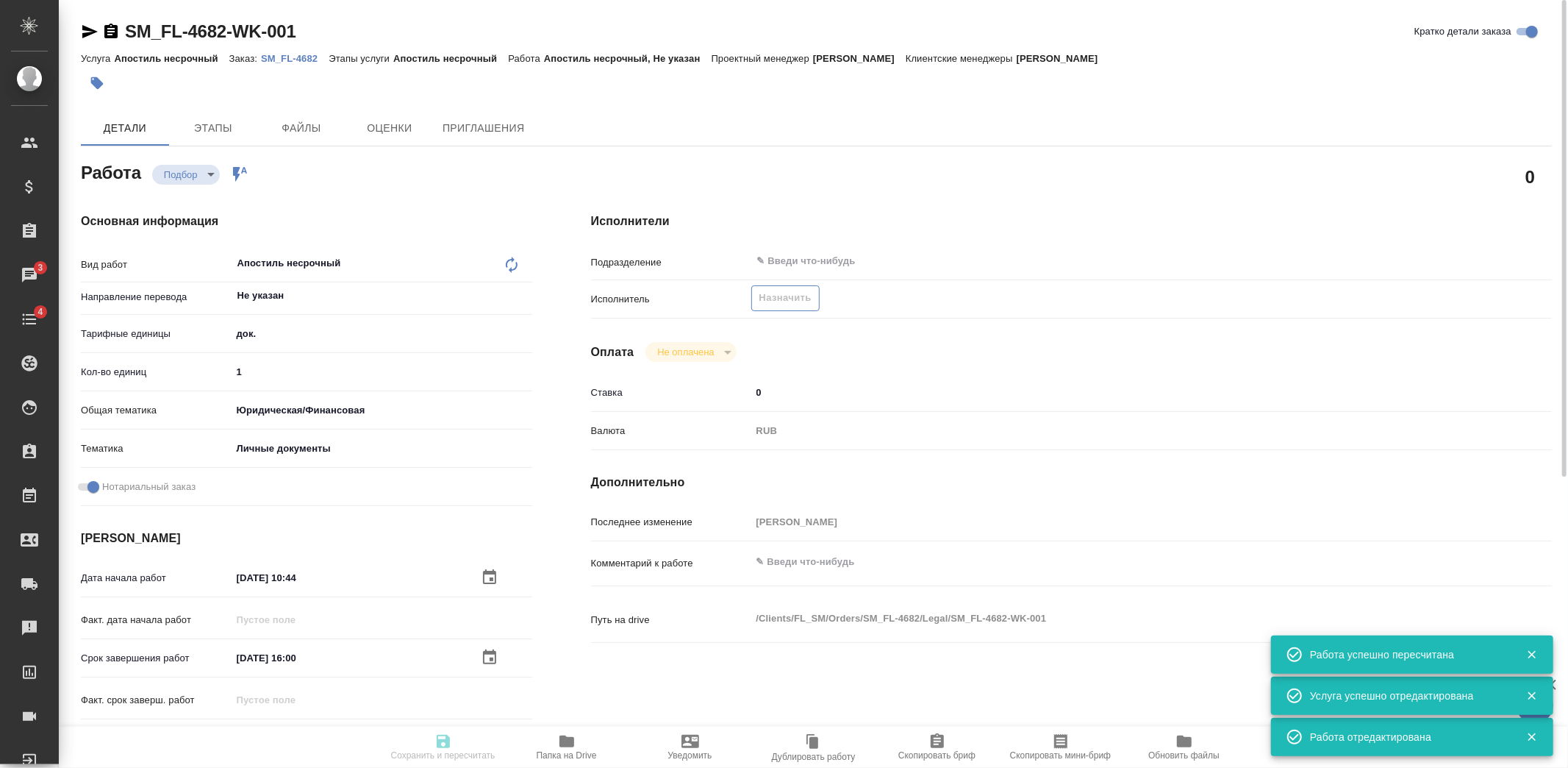
type input "1"
type input "yr-fn"
type input "5a8b8b956a9677013d343cfe"
checkbox input "true"
type input "05.09.2025 10:44"
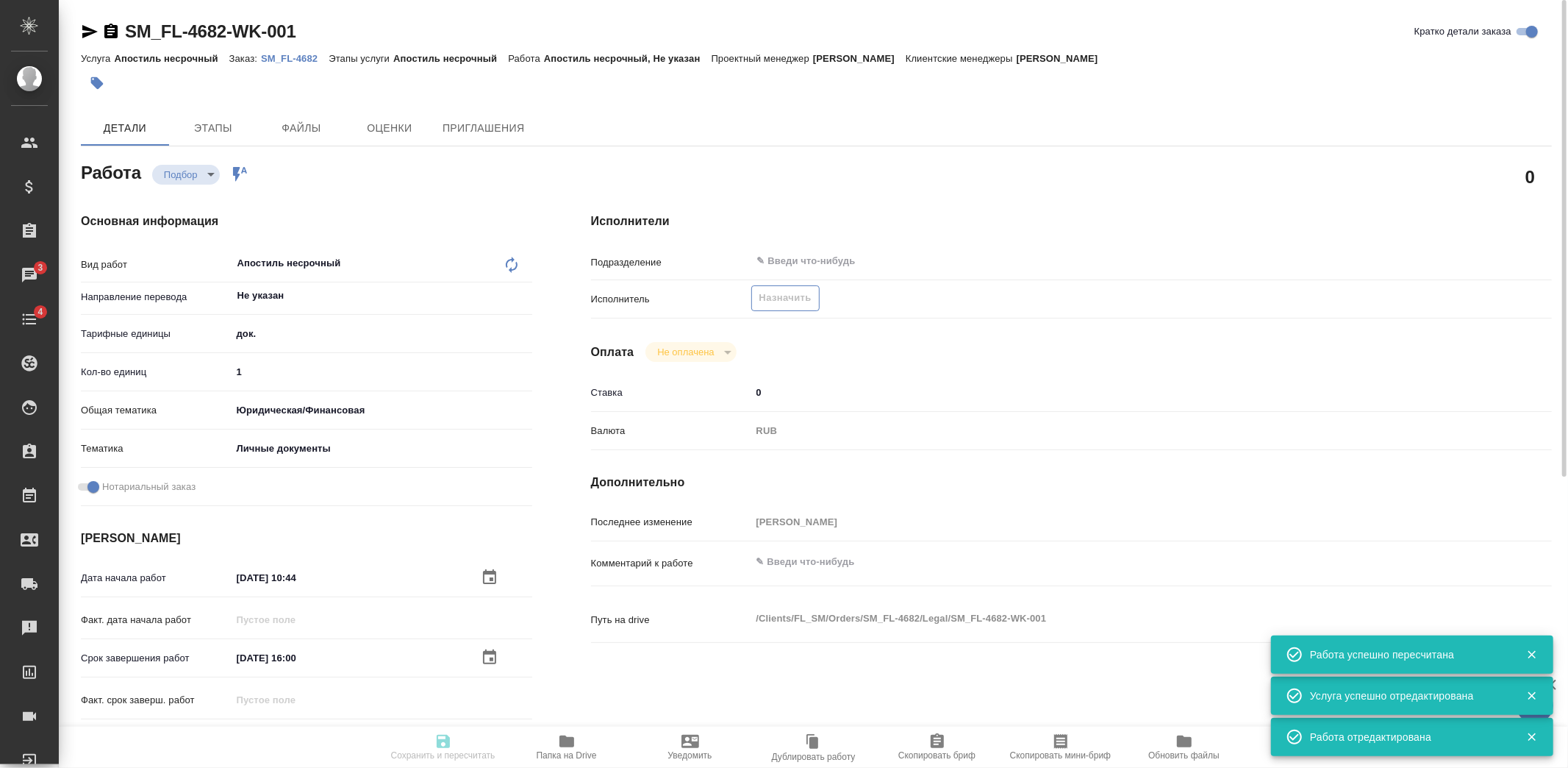
type input "15.09.2025 16:00"
type input "notPayed"
type input "0"
type input "RUB"
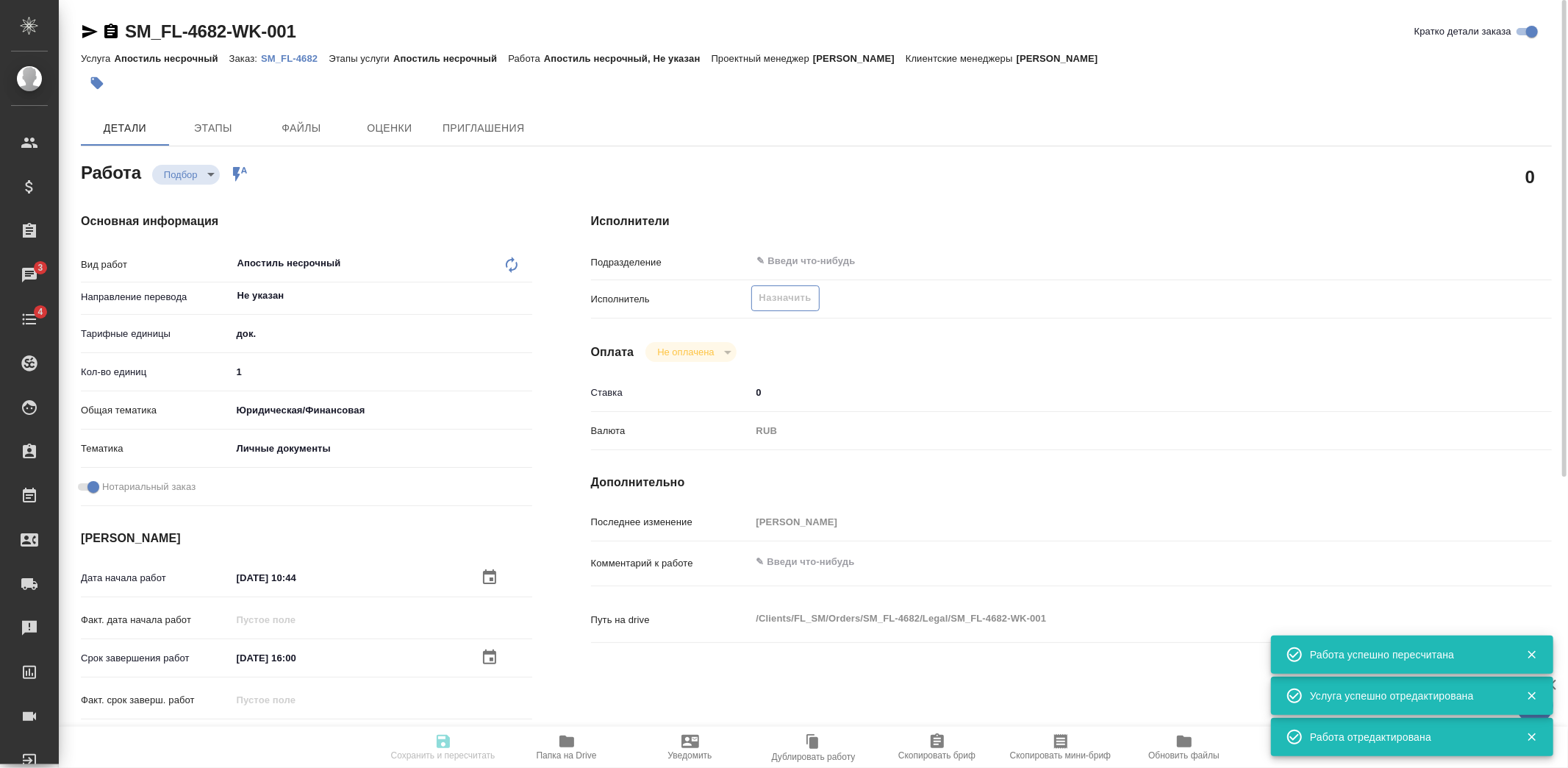
type input "[PERSON_NAME]"
type textarea "x"
type textarea "/Clients/FL_SM/Orders/SM_FL-4682/Legal/SM_FL-4682-WK-001"
type textarea "x"
type input "SM_FL-4682"
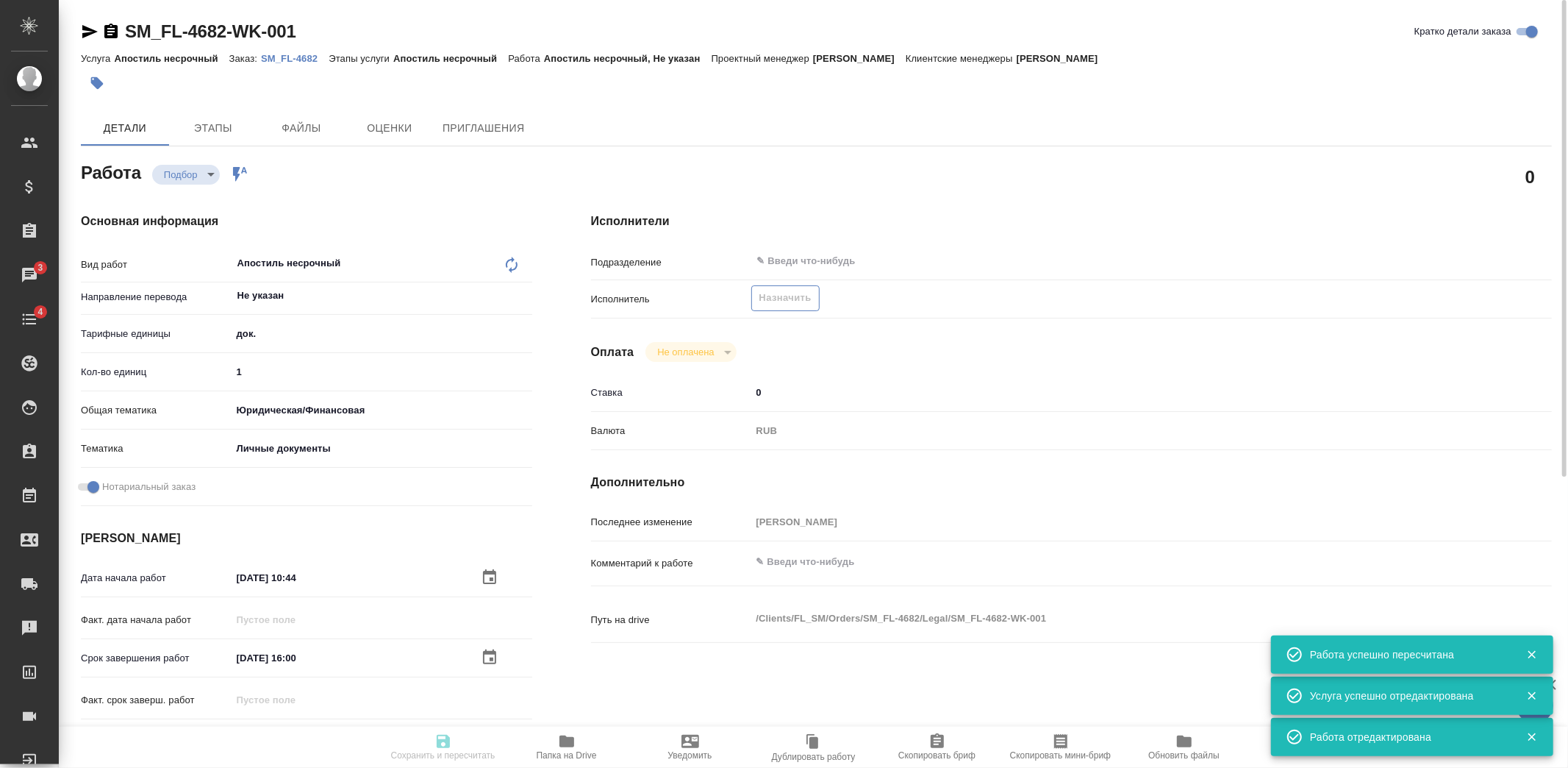
type input "Апостиль несрочный"
type input "Шульгина Анна"
type input "/Clients/FL_SM/Orders/SM_FL-4682"
type textarea "x"
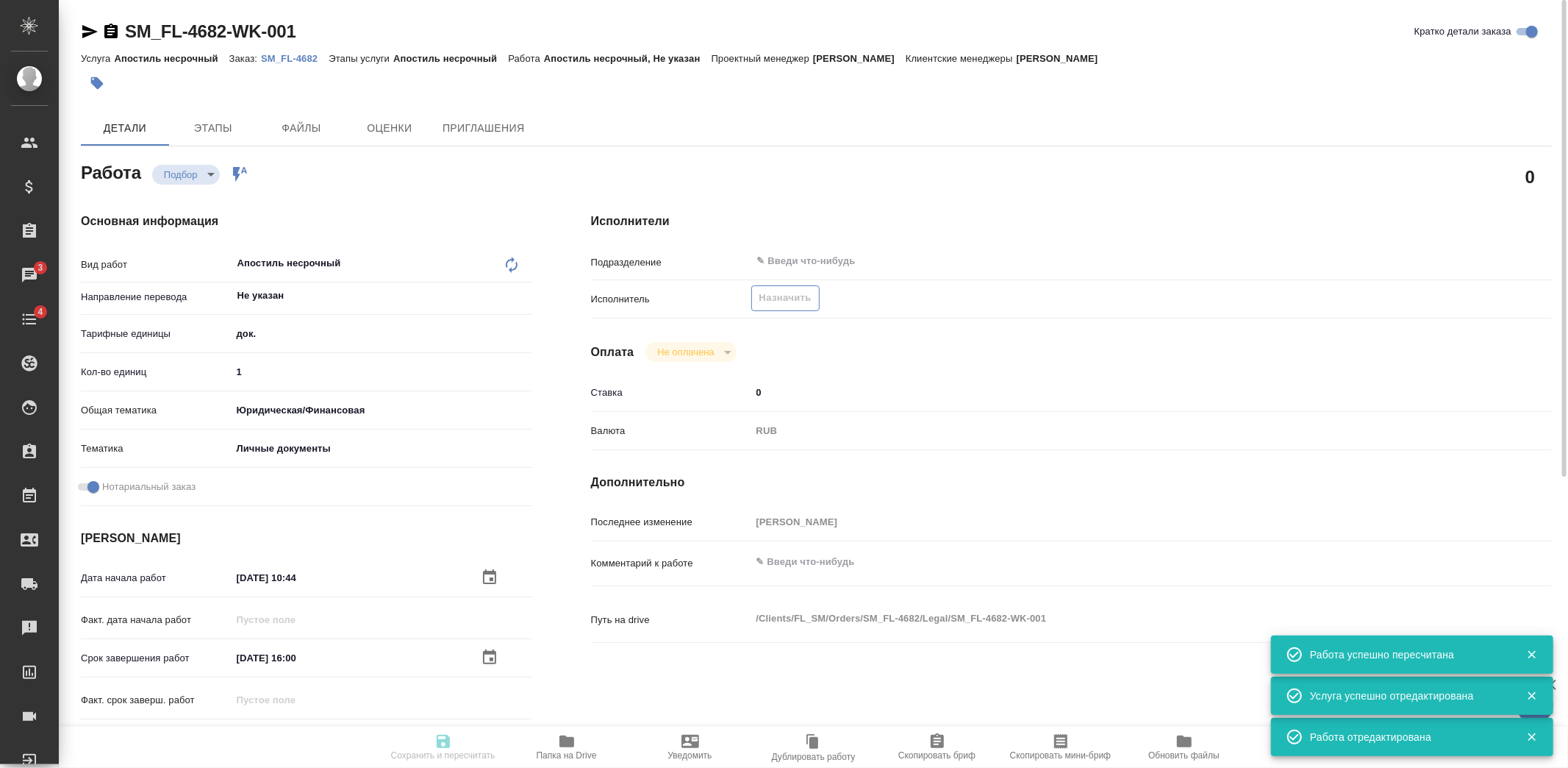
type textarea "x"
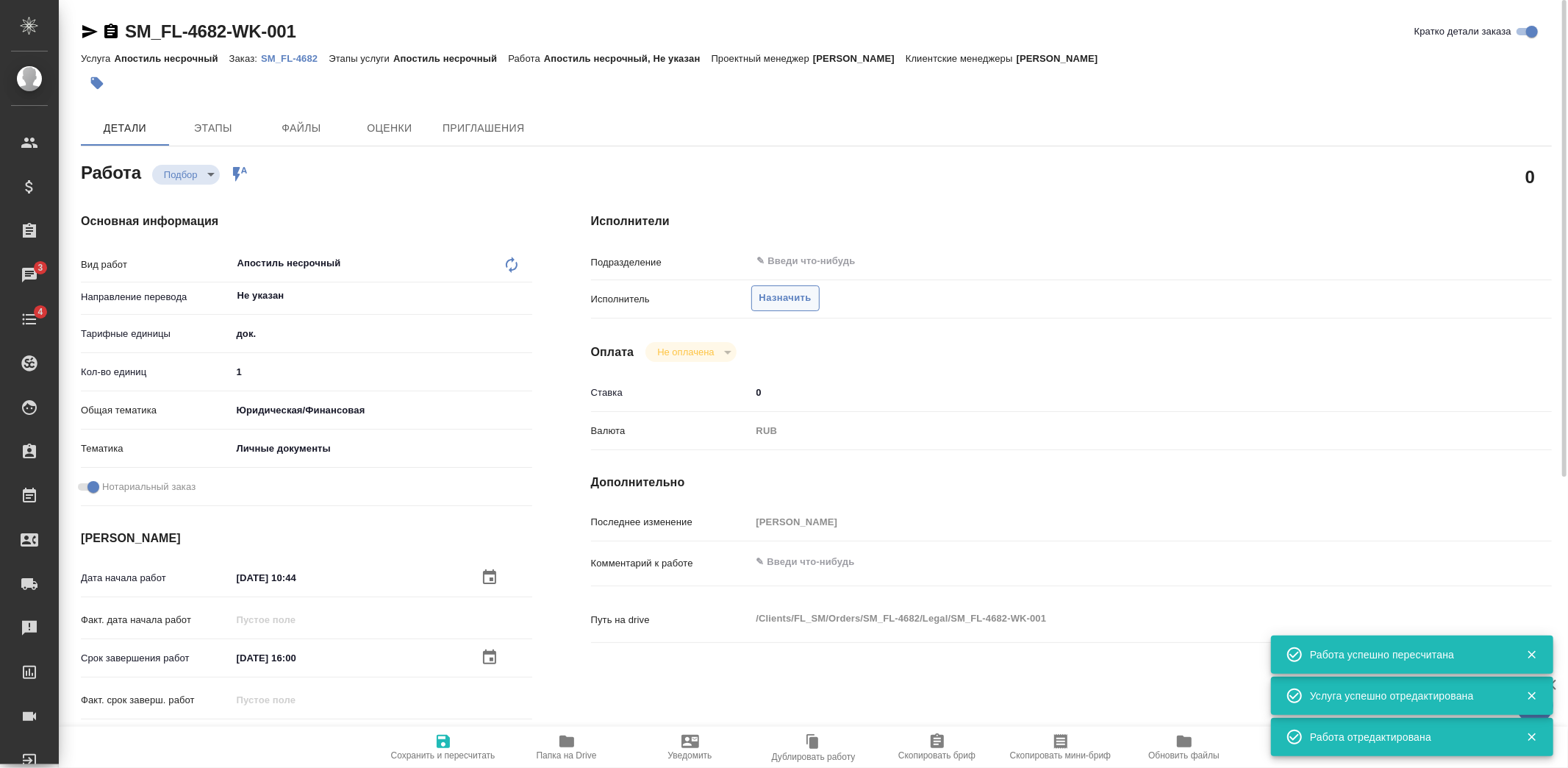
type textarea "x"
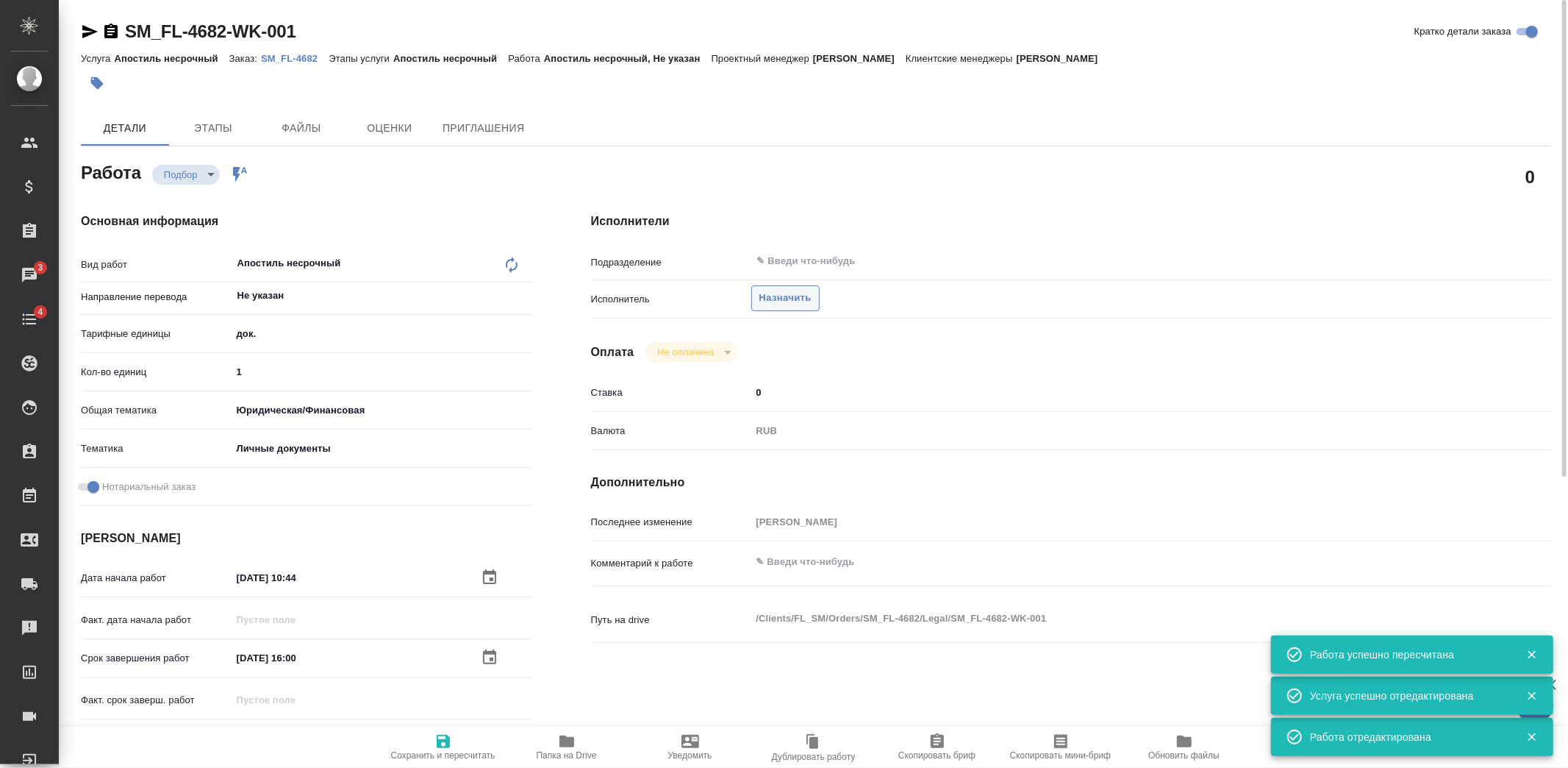
type textarea "x"
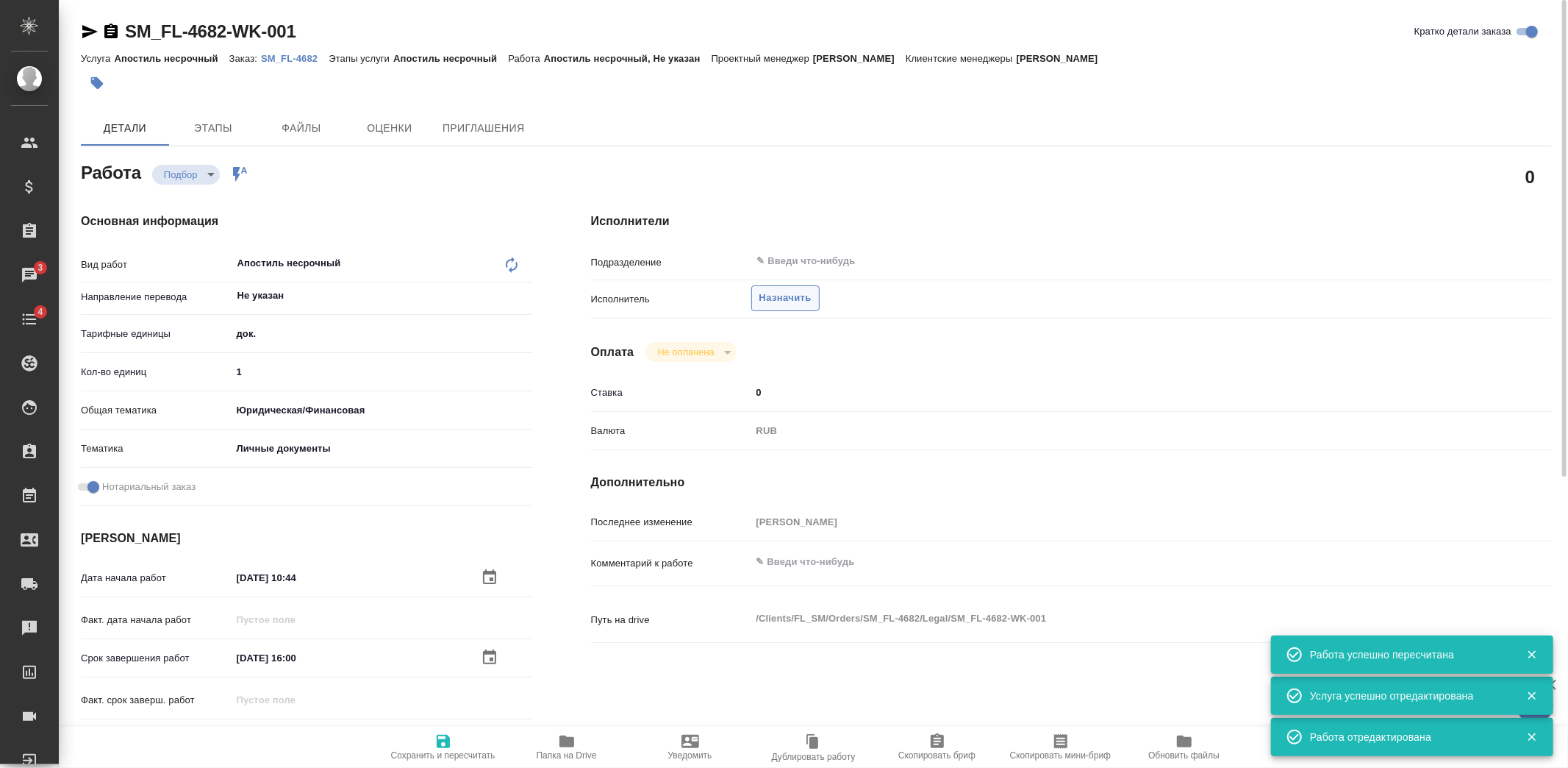
type textarea "x"
click at [797, 297] on span "Назначить" at bounding box center [785, 297] width 52 height 17
type textarea "x"
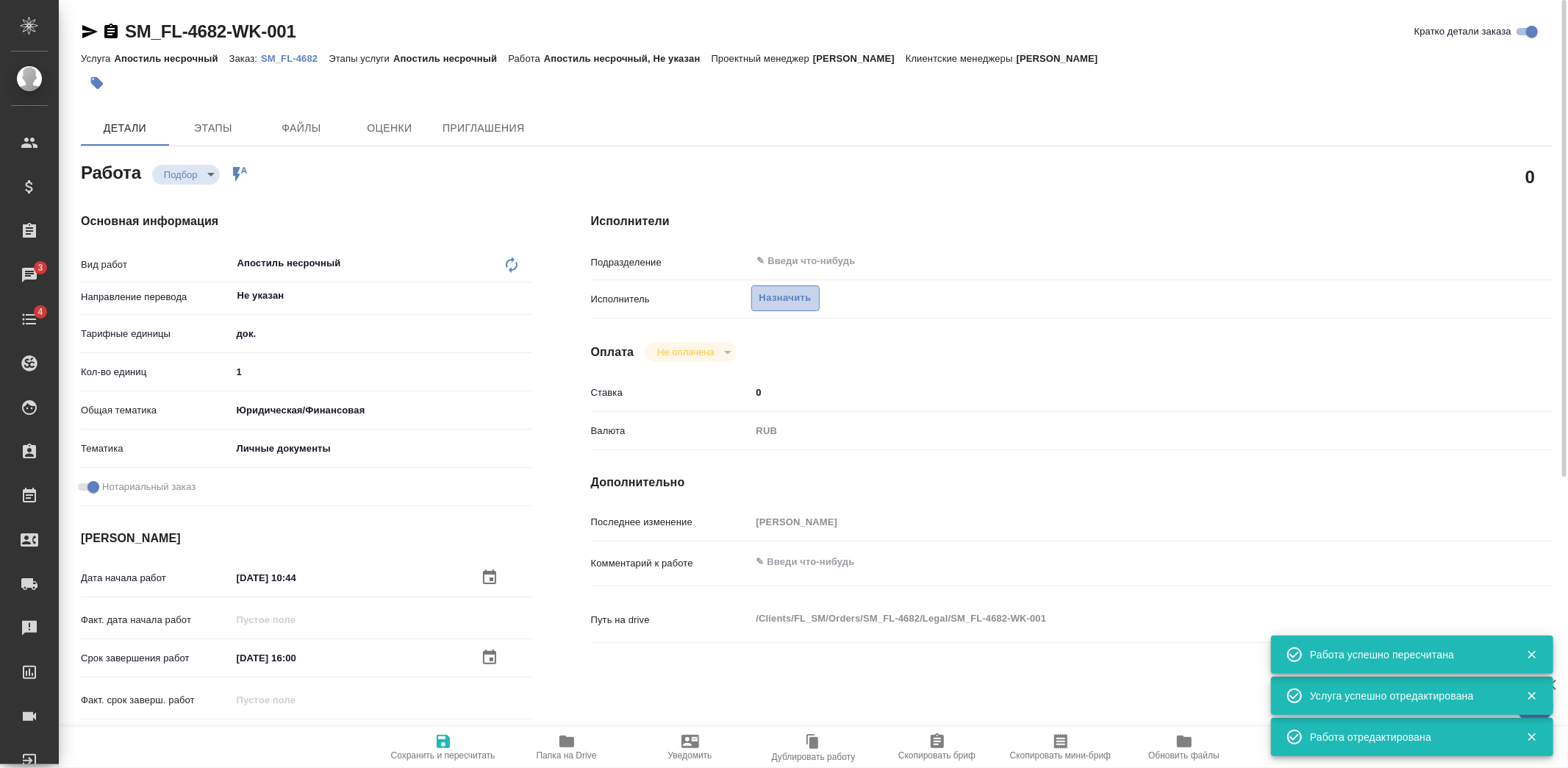
type textarea "x"
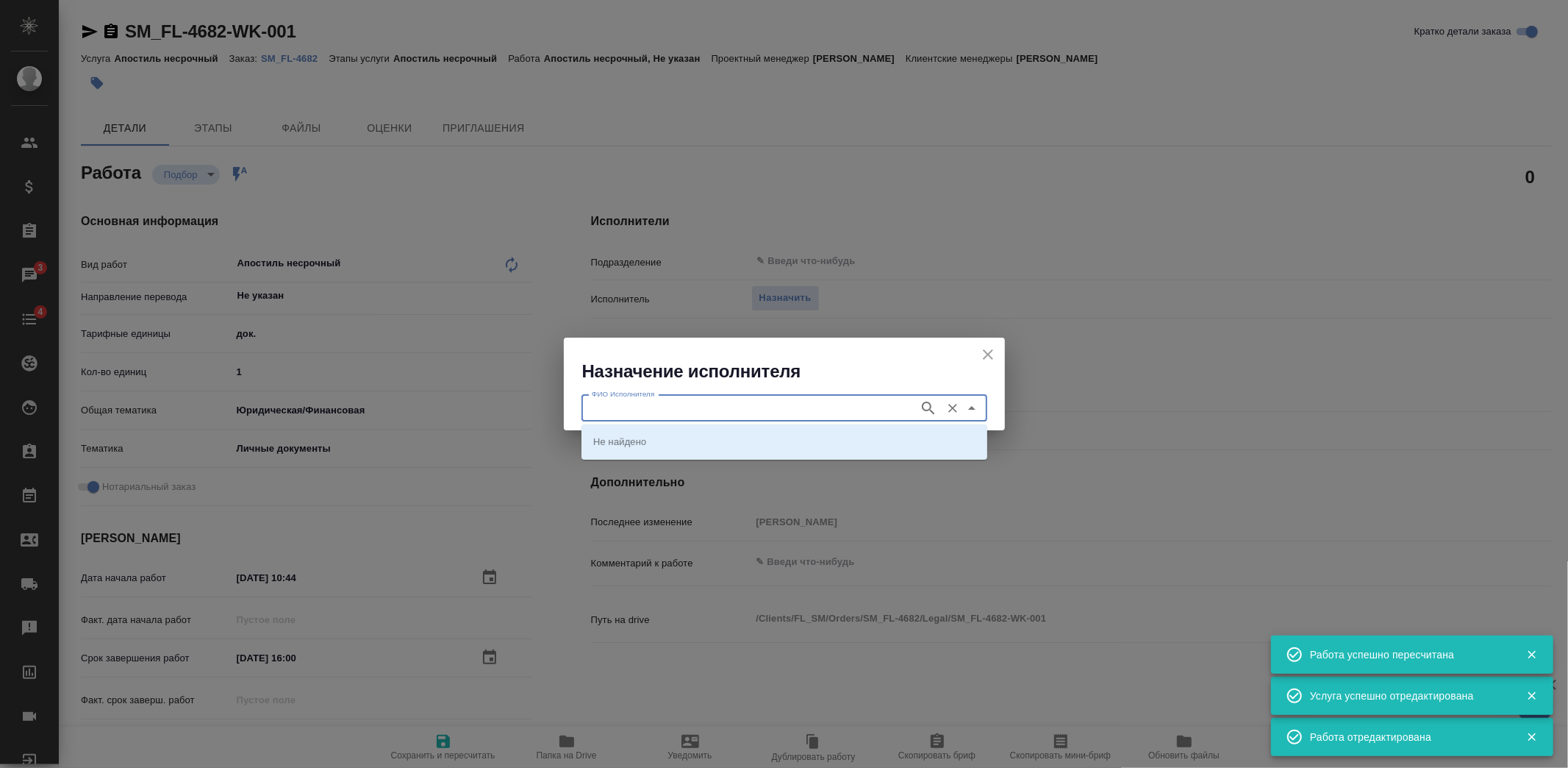
click at [756, 403] on input "ФИО Исполнителя" at bounding box center [749, 408] width 326 height 17
type textarea "x"
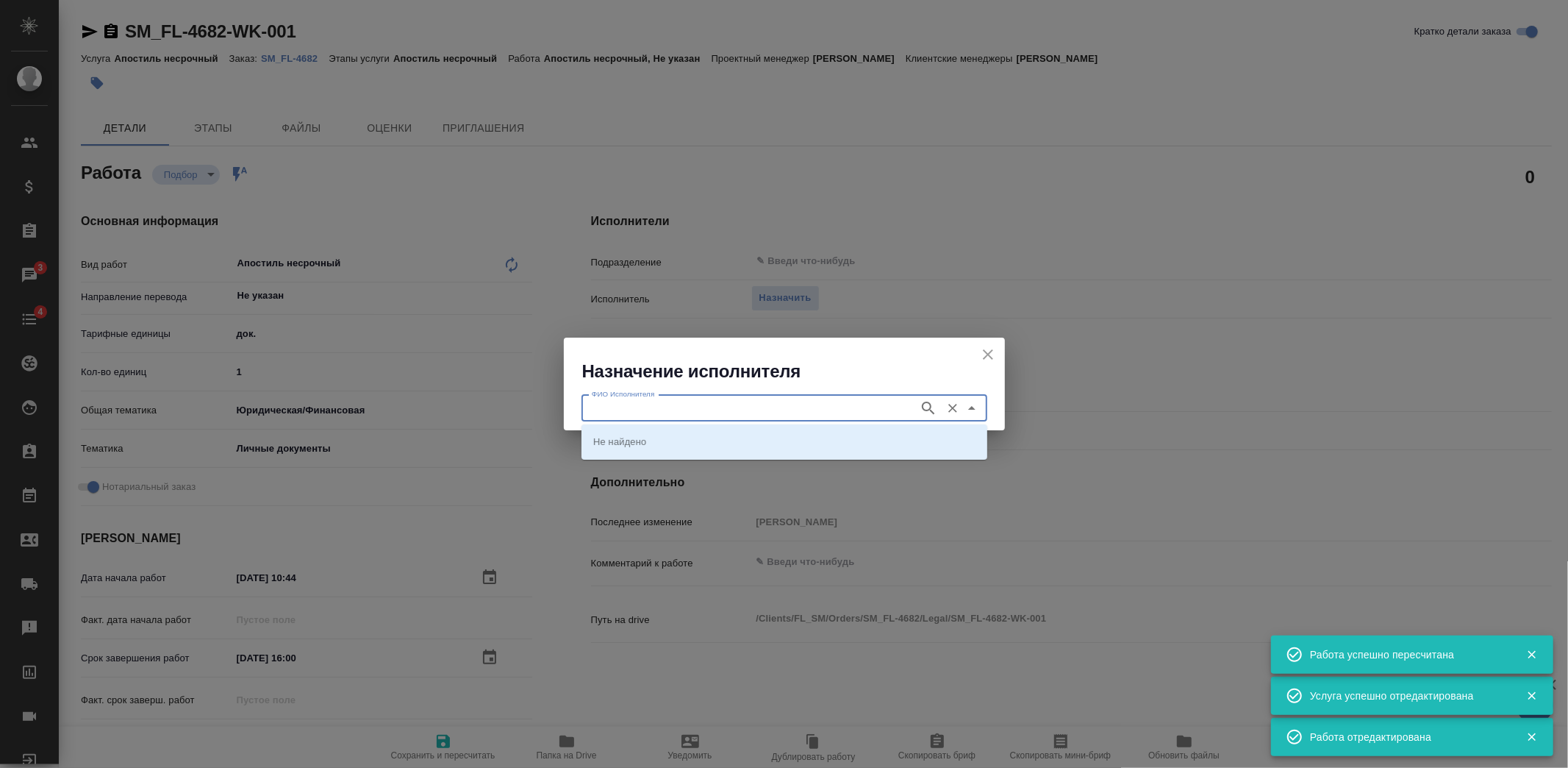
type textarea "x"
type input "загс"
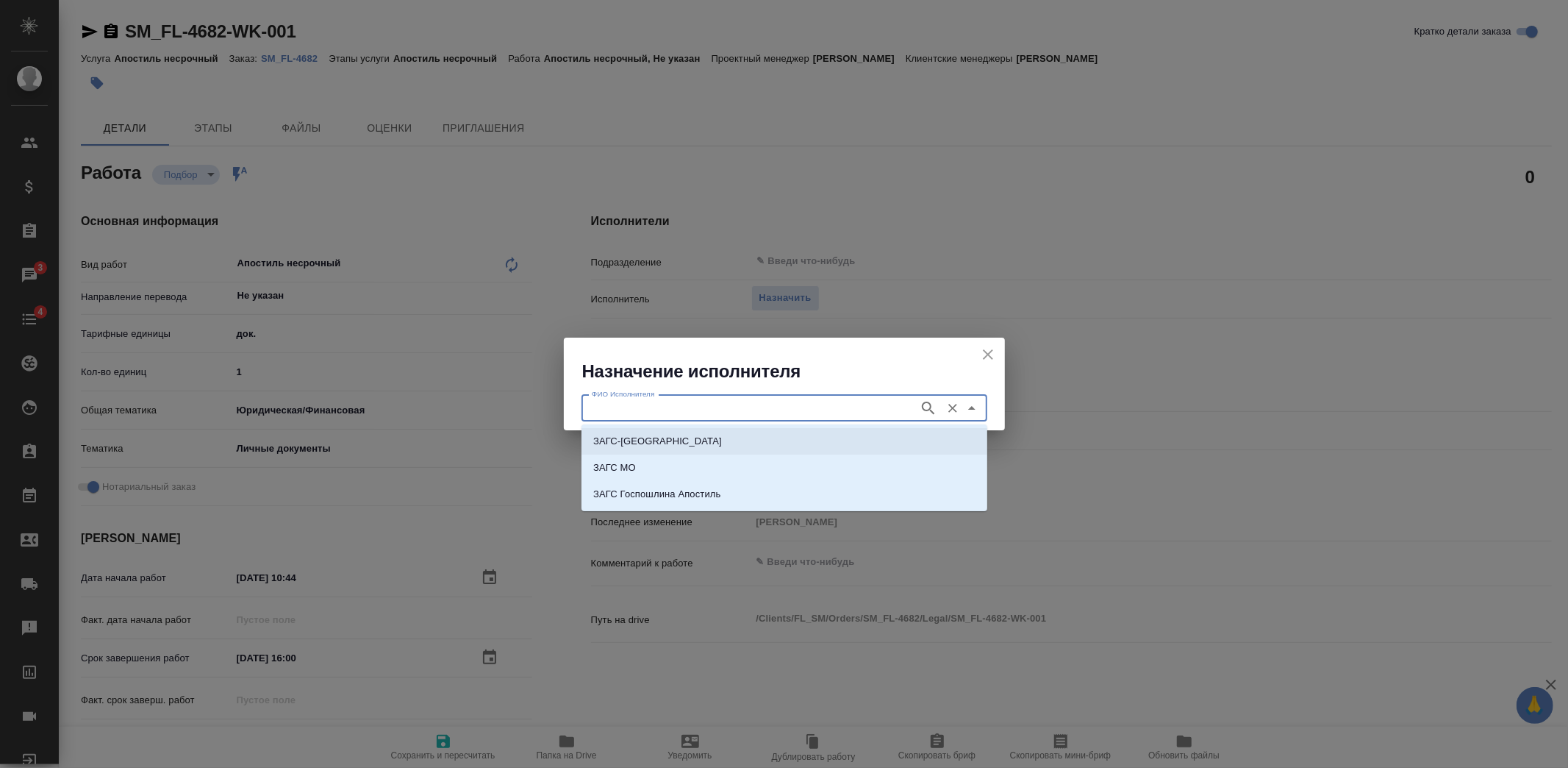
click at [697, 435] on li "ЗАГС-Москва" at bounding box center [784, 441] width 406 height 26
type input "ЗАГС-Москва"
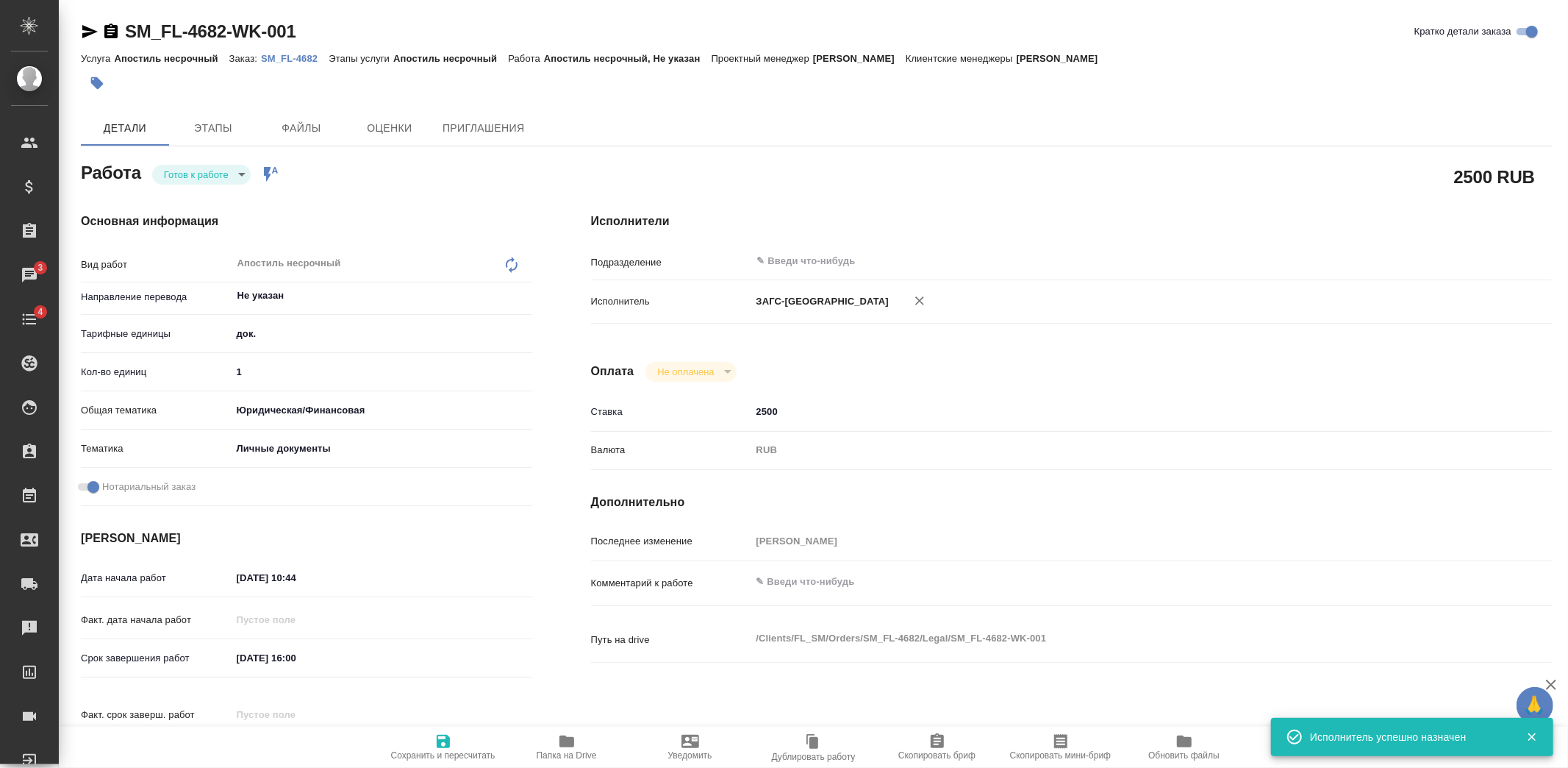
type textarea "x"
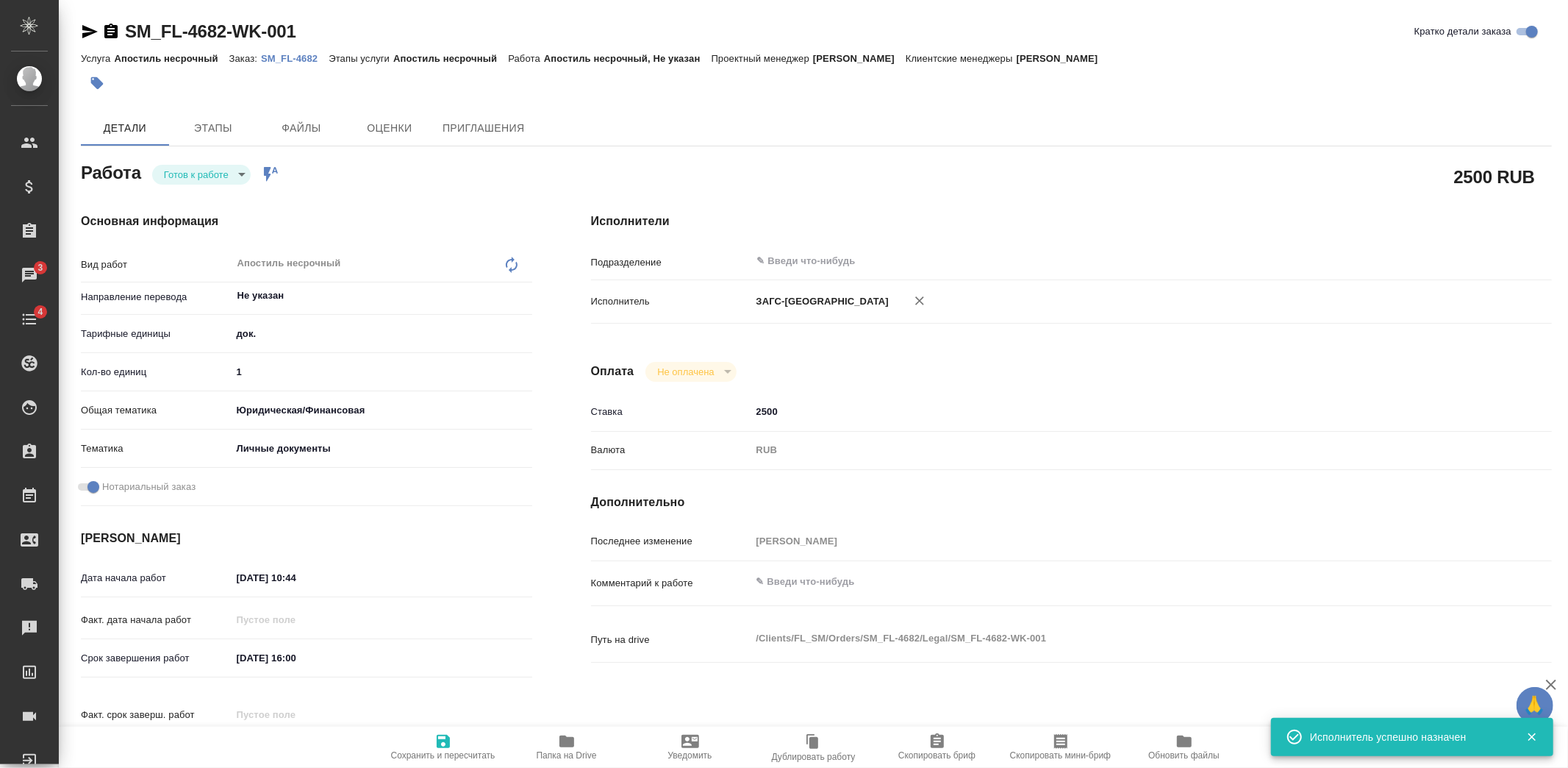
type textarea "x"
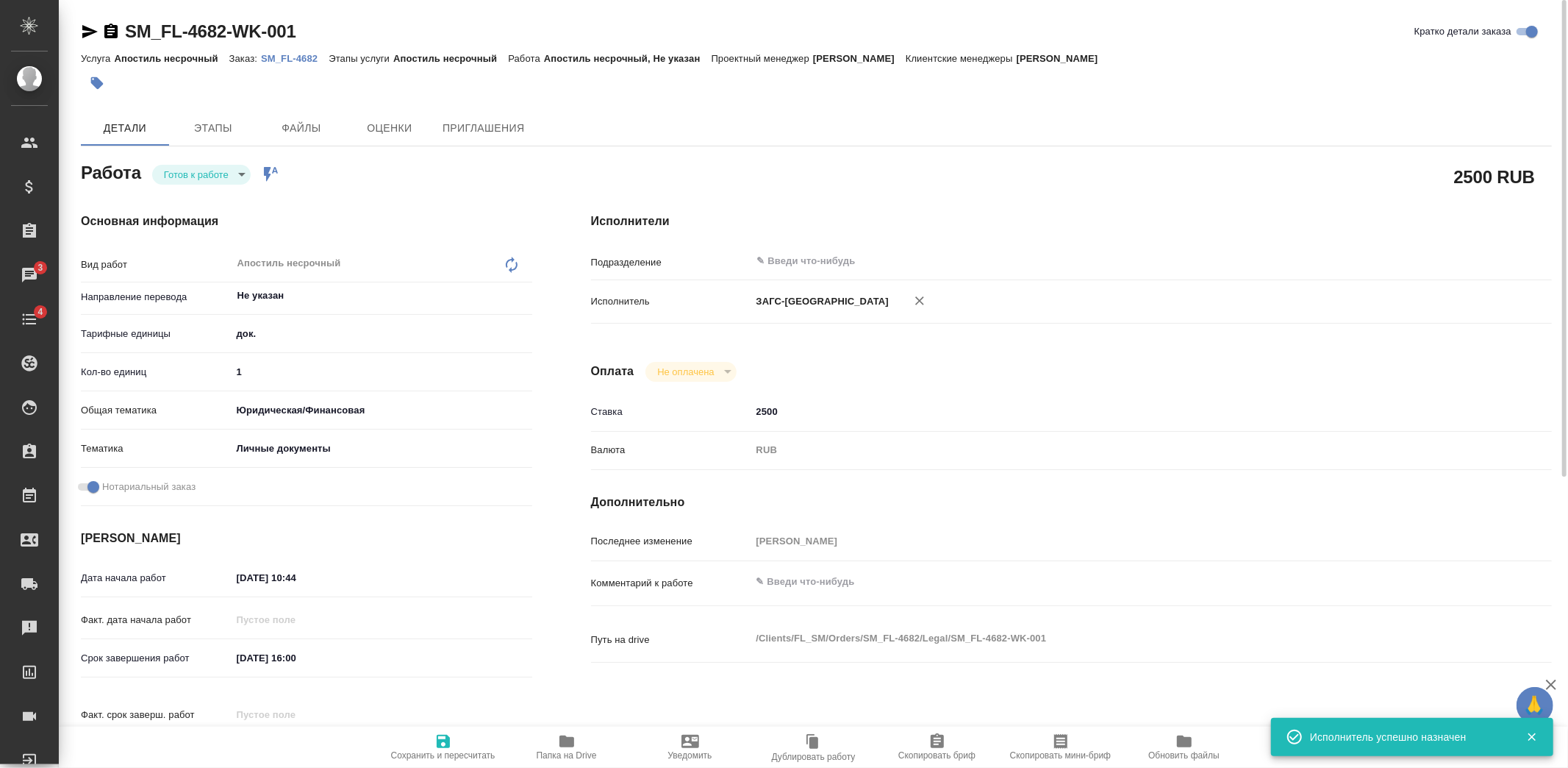
type textarea "x"
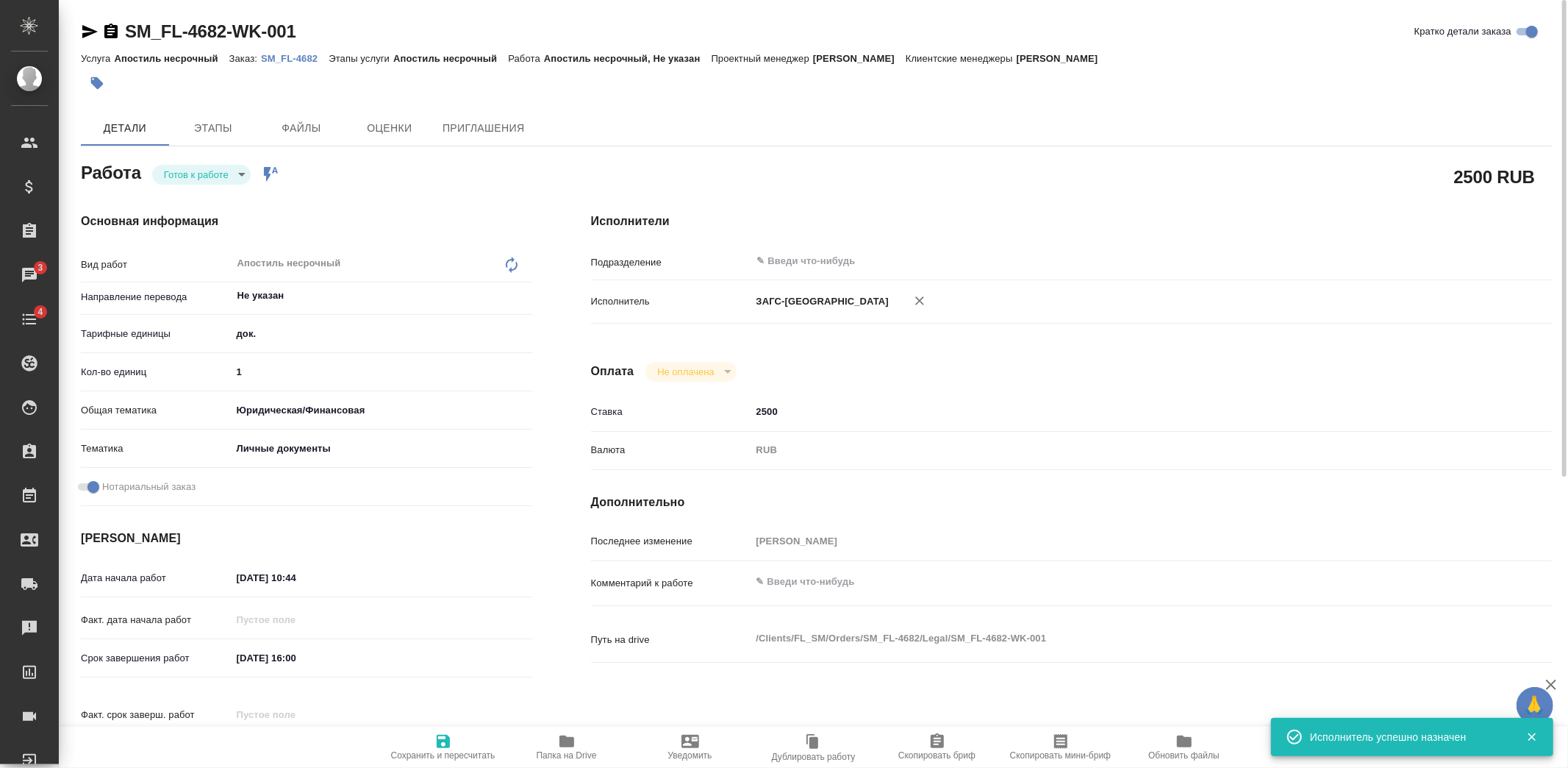
click at [447, 744] on icon "button" at bounding box center [443, 741] width 13 height 13
type textarea "x"
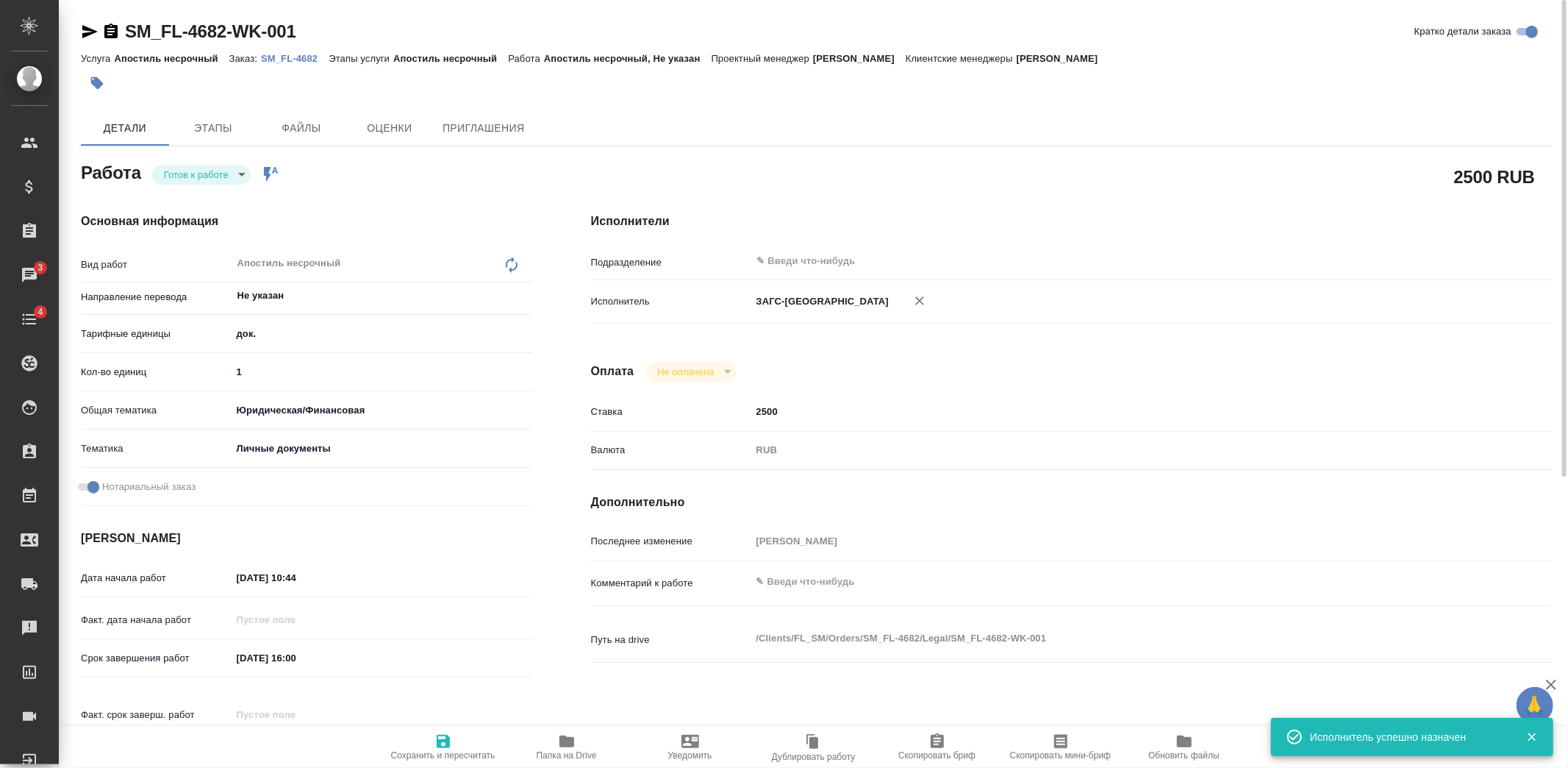
type textarea "x"
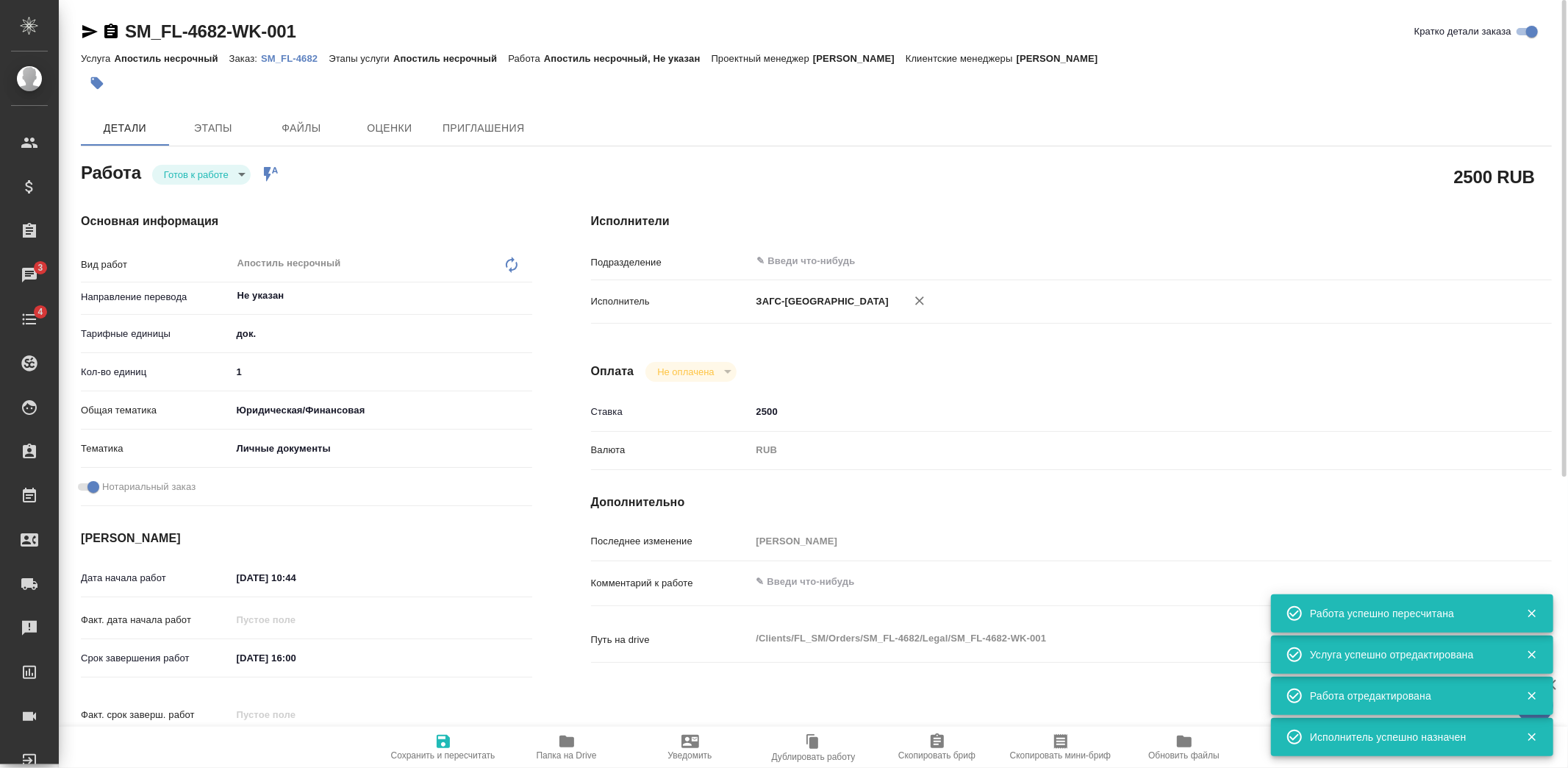
click at [237, 173] on body "🙏 .cls-1 fill:#fff; AWATERA Kozlova Mariia Клиенты Спецификации Заказы 3 Чаты 4…" at bounding box center [784, 384] width 1568 height 768
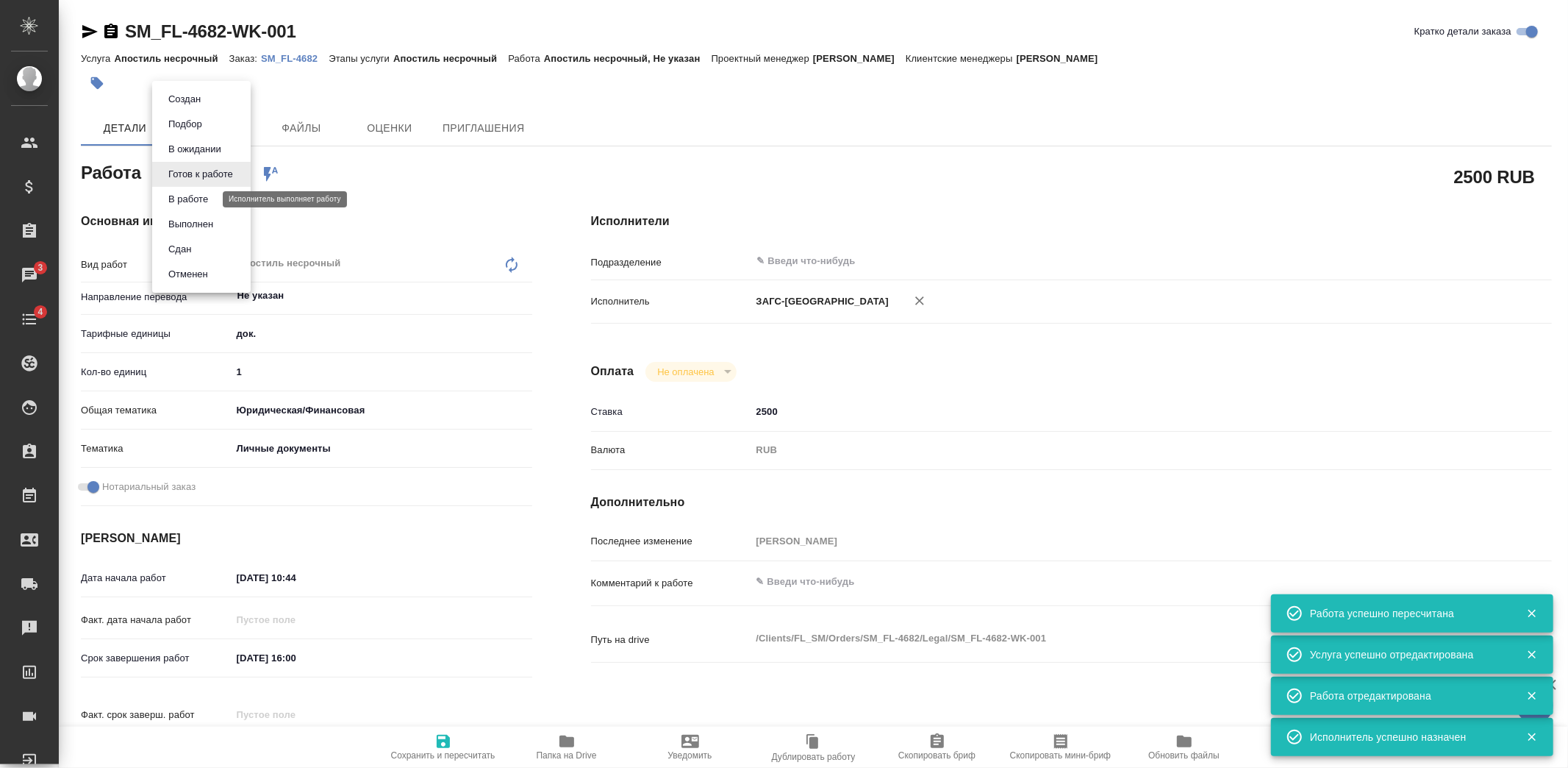
click at [193, 200] on button "В работе" at bounding box center [188, 199] width 49 height 17
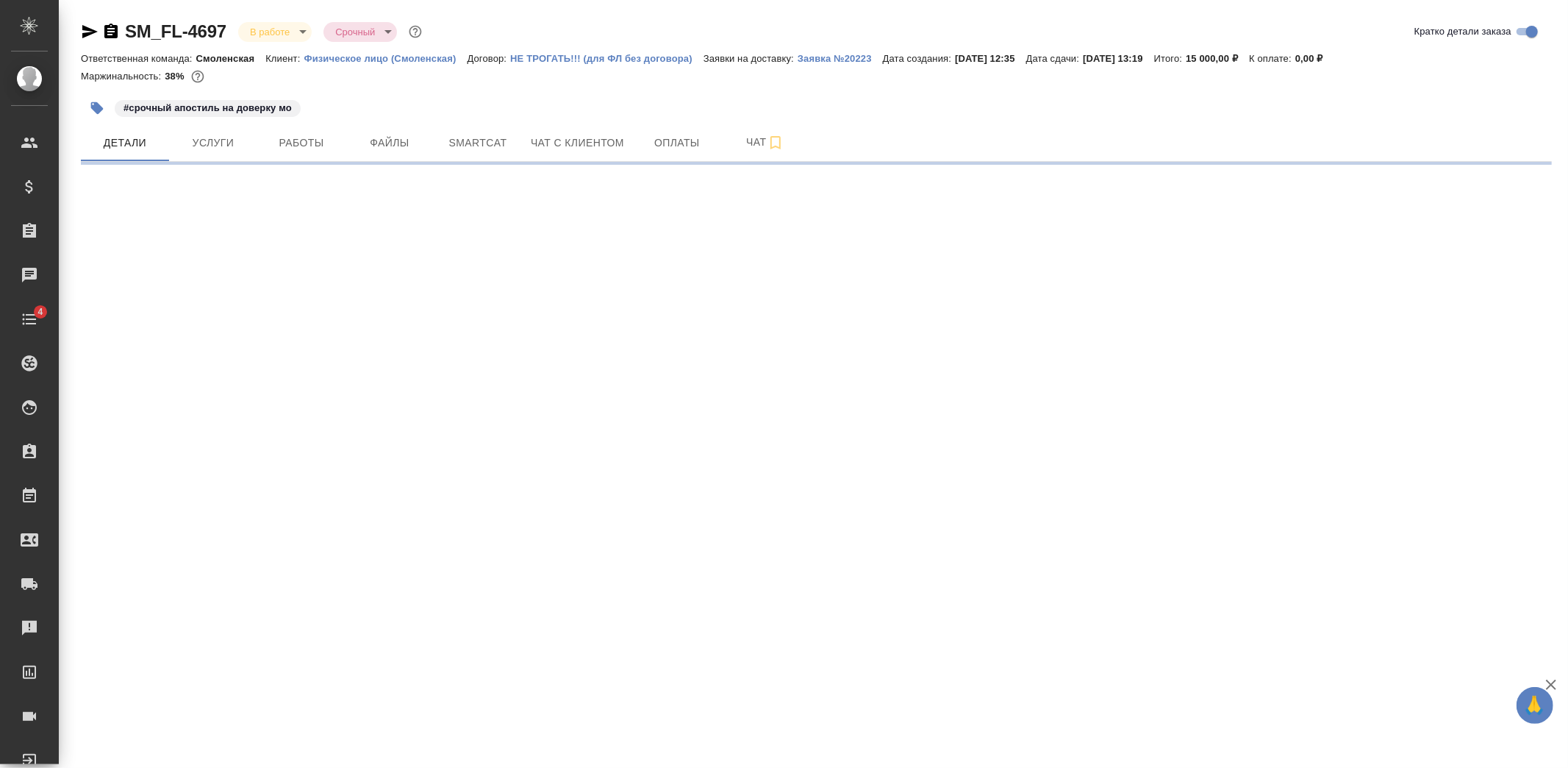
select select "RU"
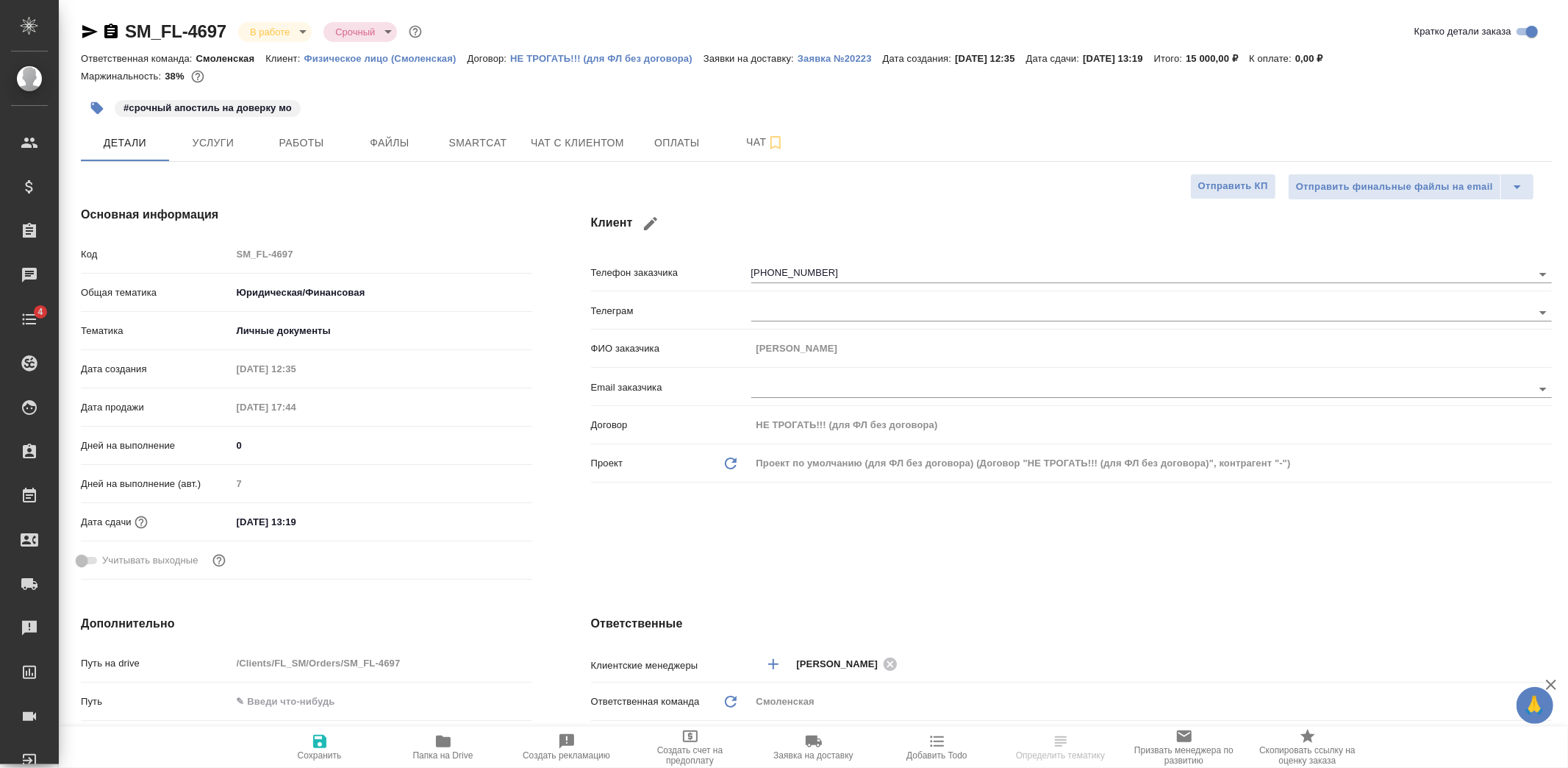
type textarea "x"
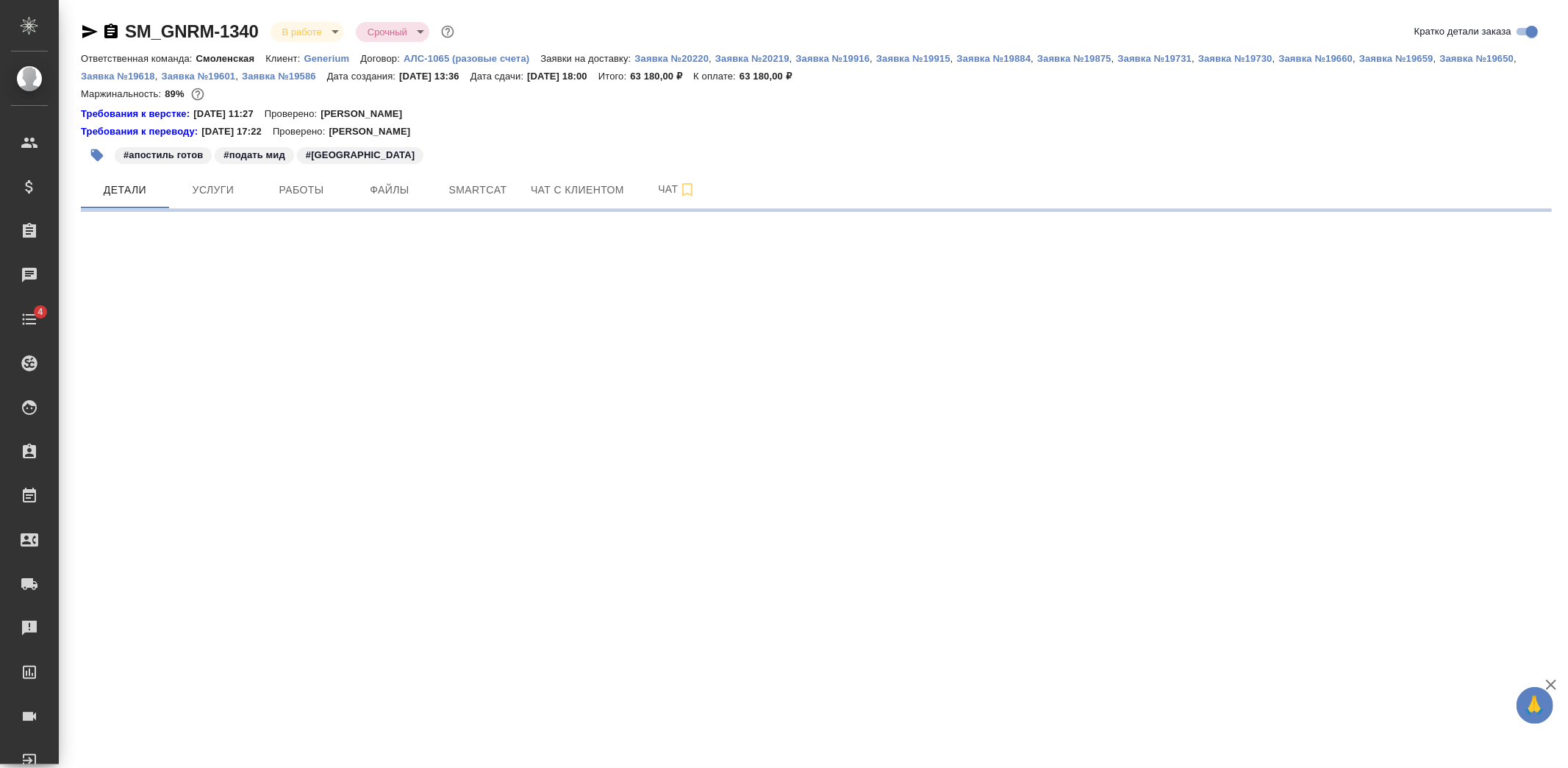
select select "RU"
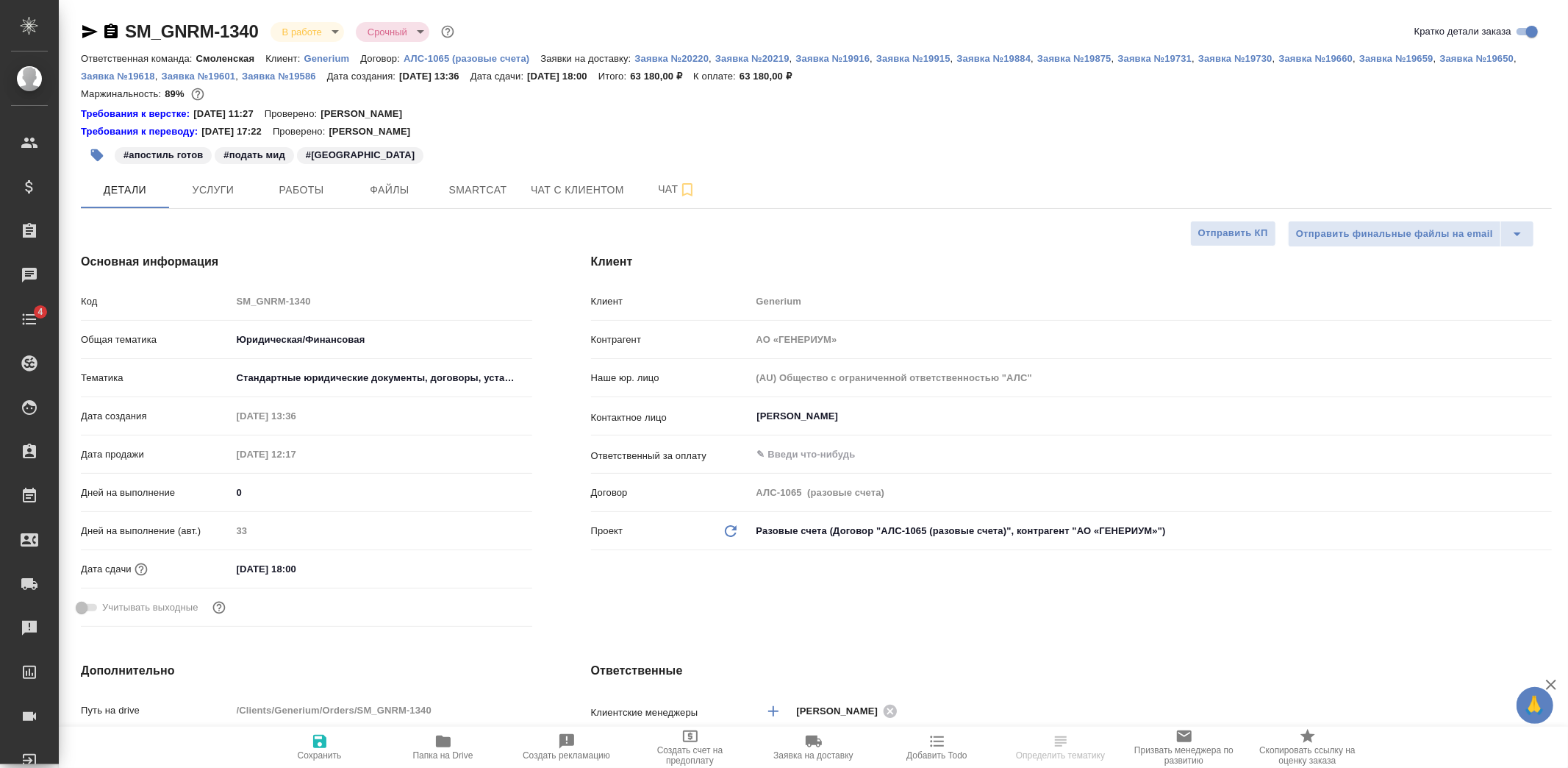
type textarea "x"
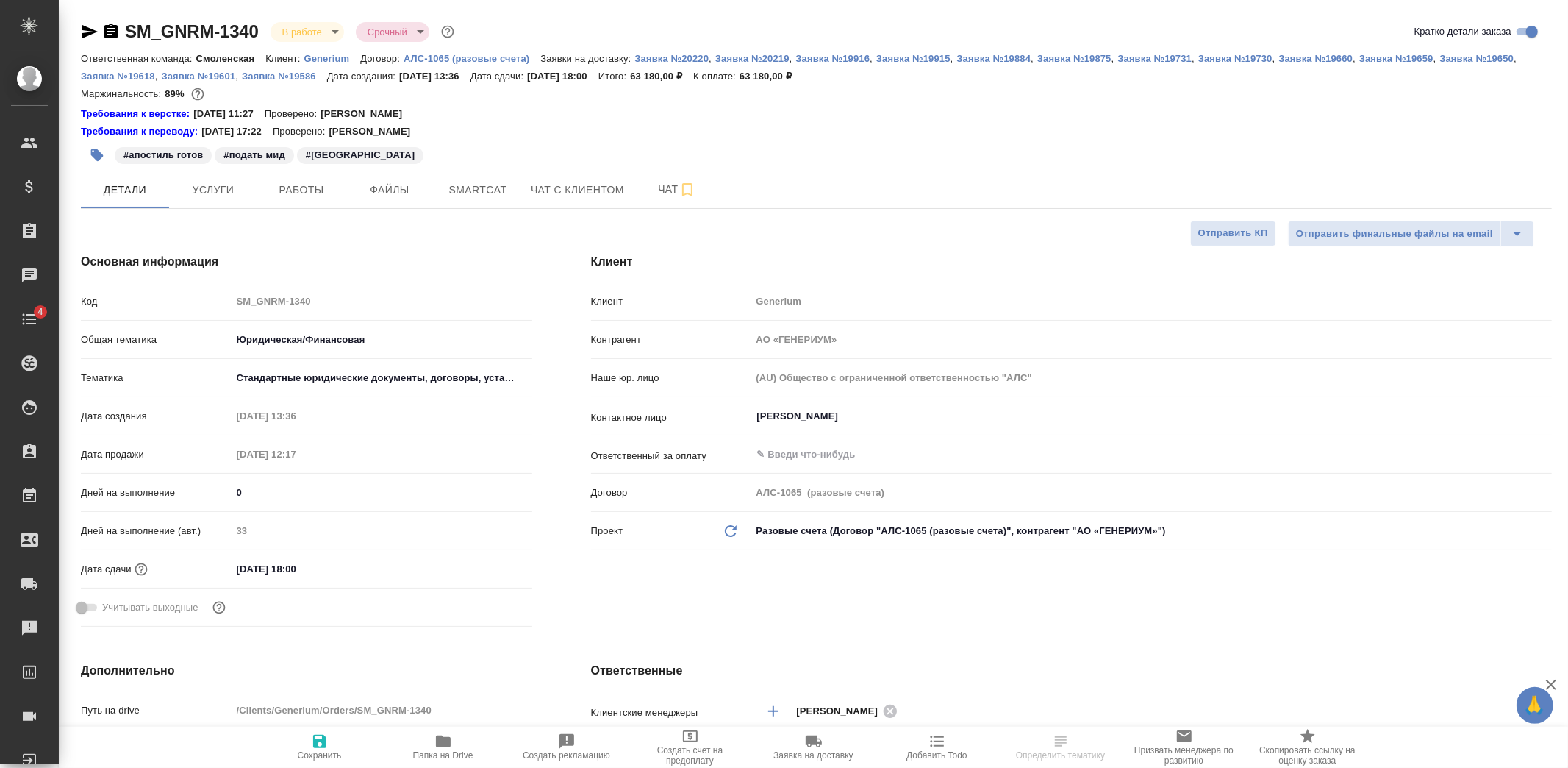
type textarea "x"
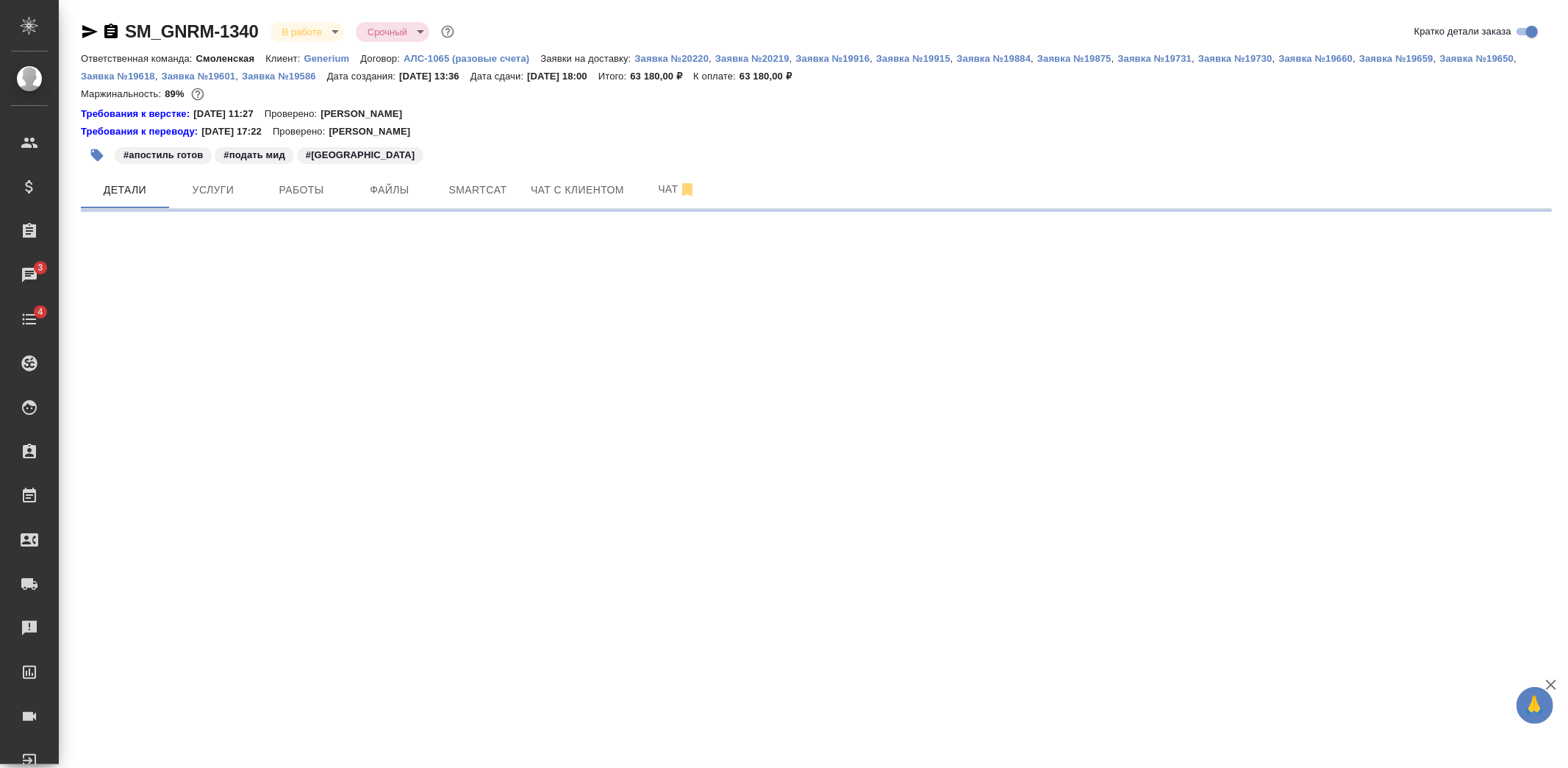
select select "RU"
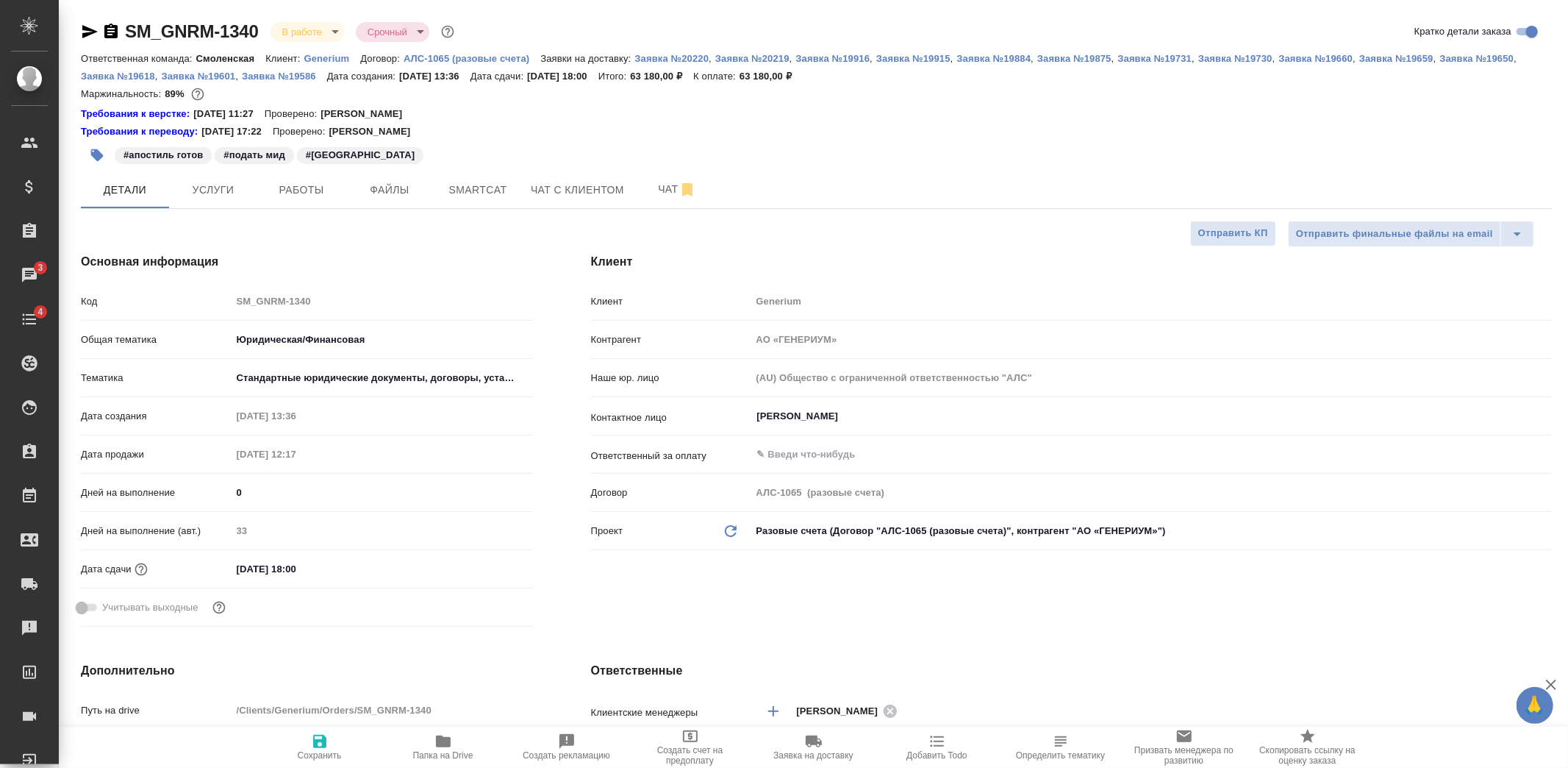
type textarea "x"
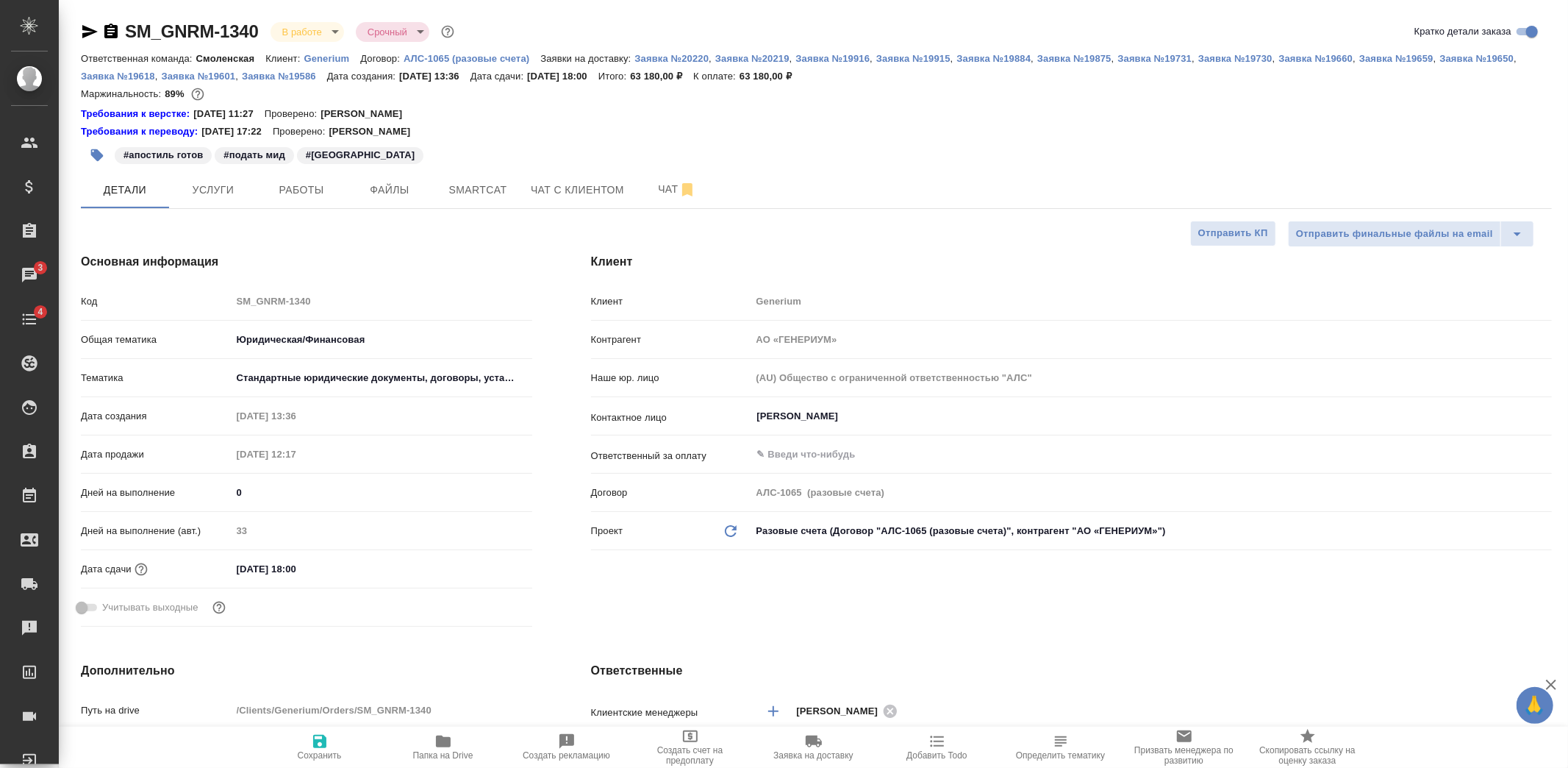
type textarea "x"
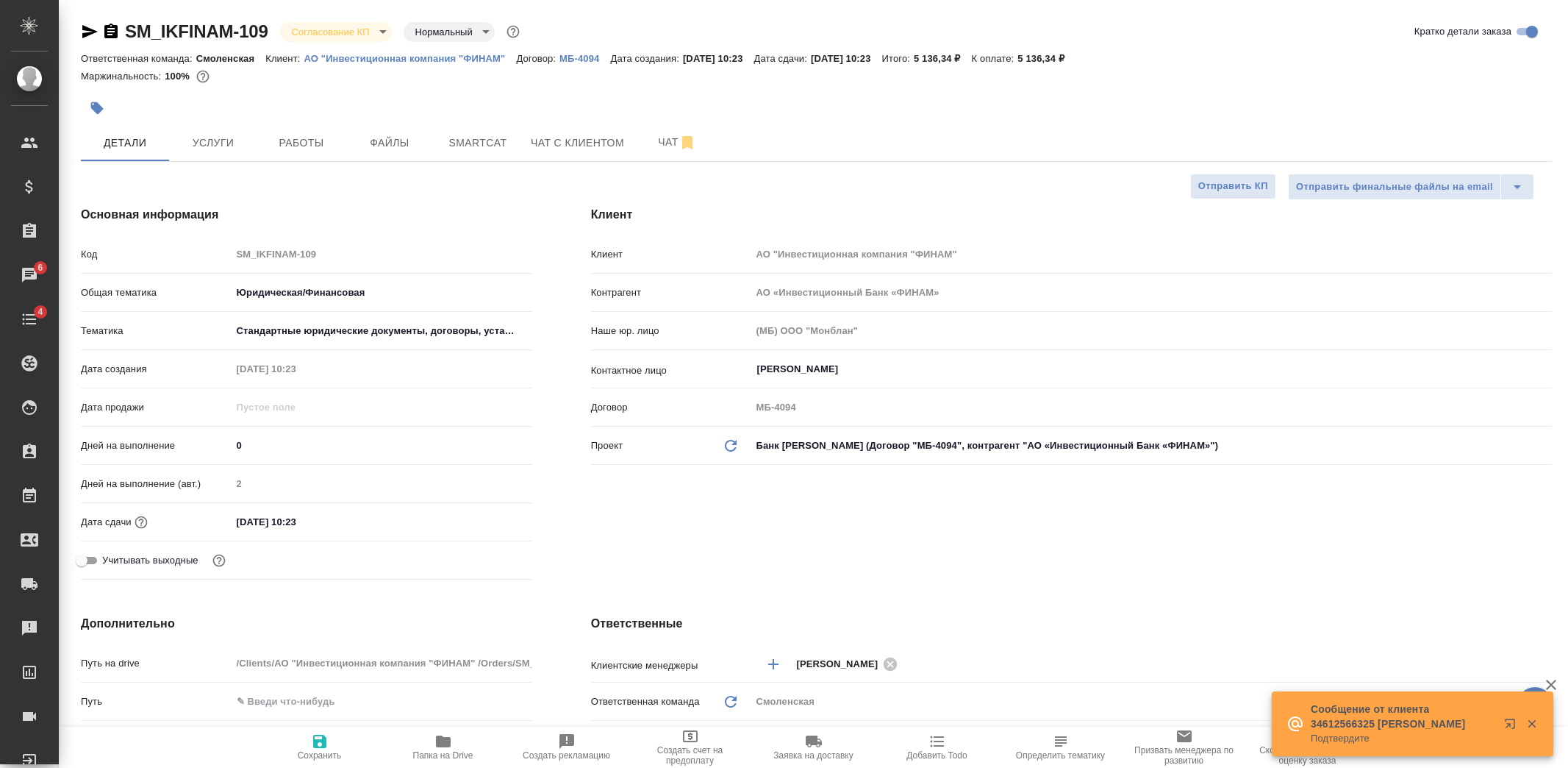
select select "RU"
click at [238, 141] on span "Услуги" at bounding box center [213, 143] width 71 height 18
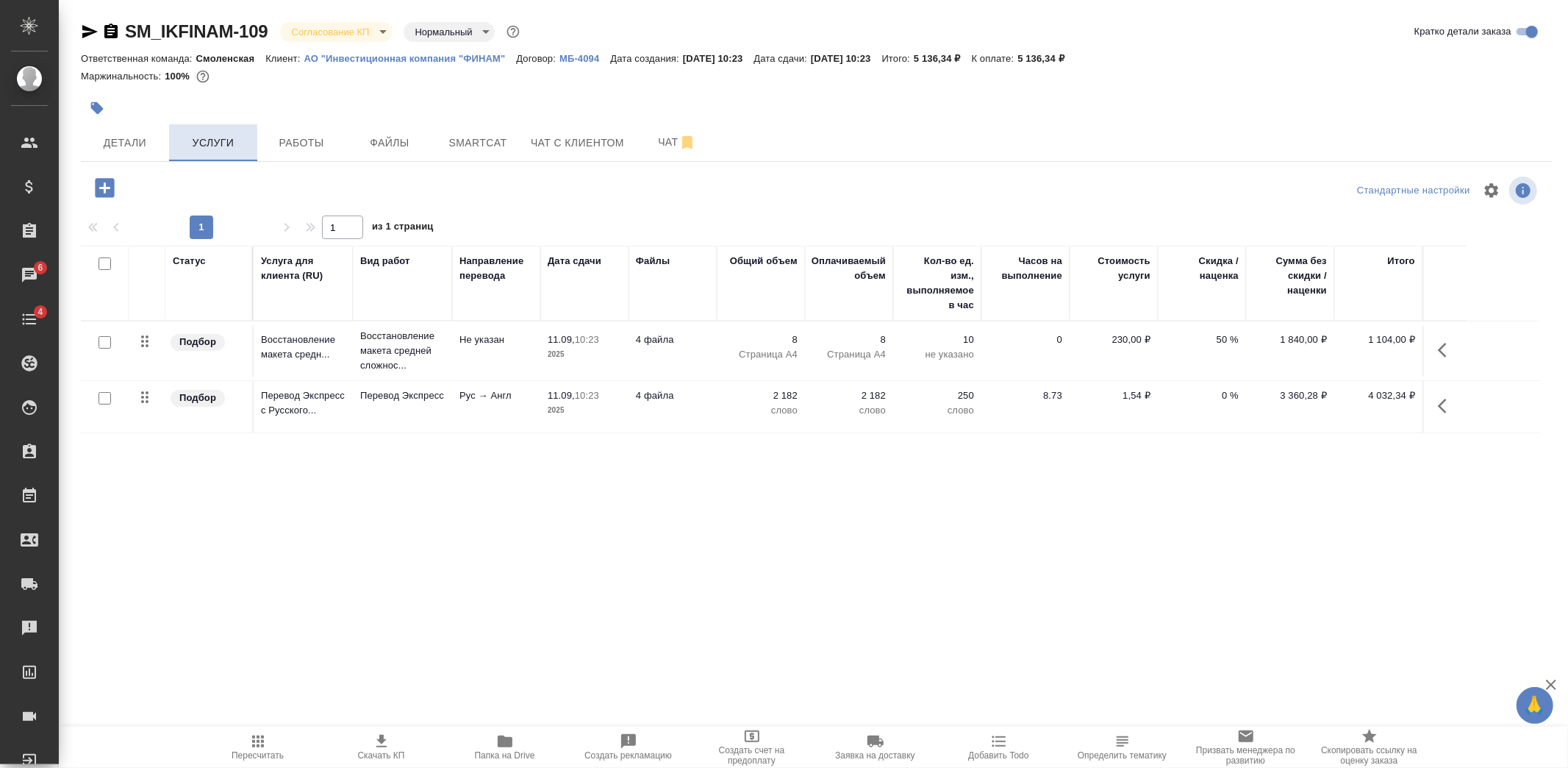
click at [172, 139] on button "Услуги" at bounding box center [213, 143] width 88 height 37
click at [152, 139] on span "Детали" at bounding box center [125, 143] width 71 height 18
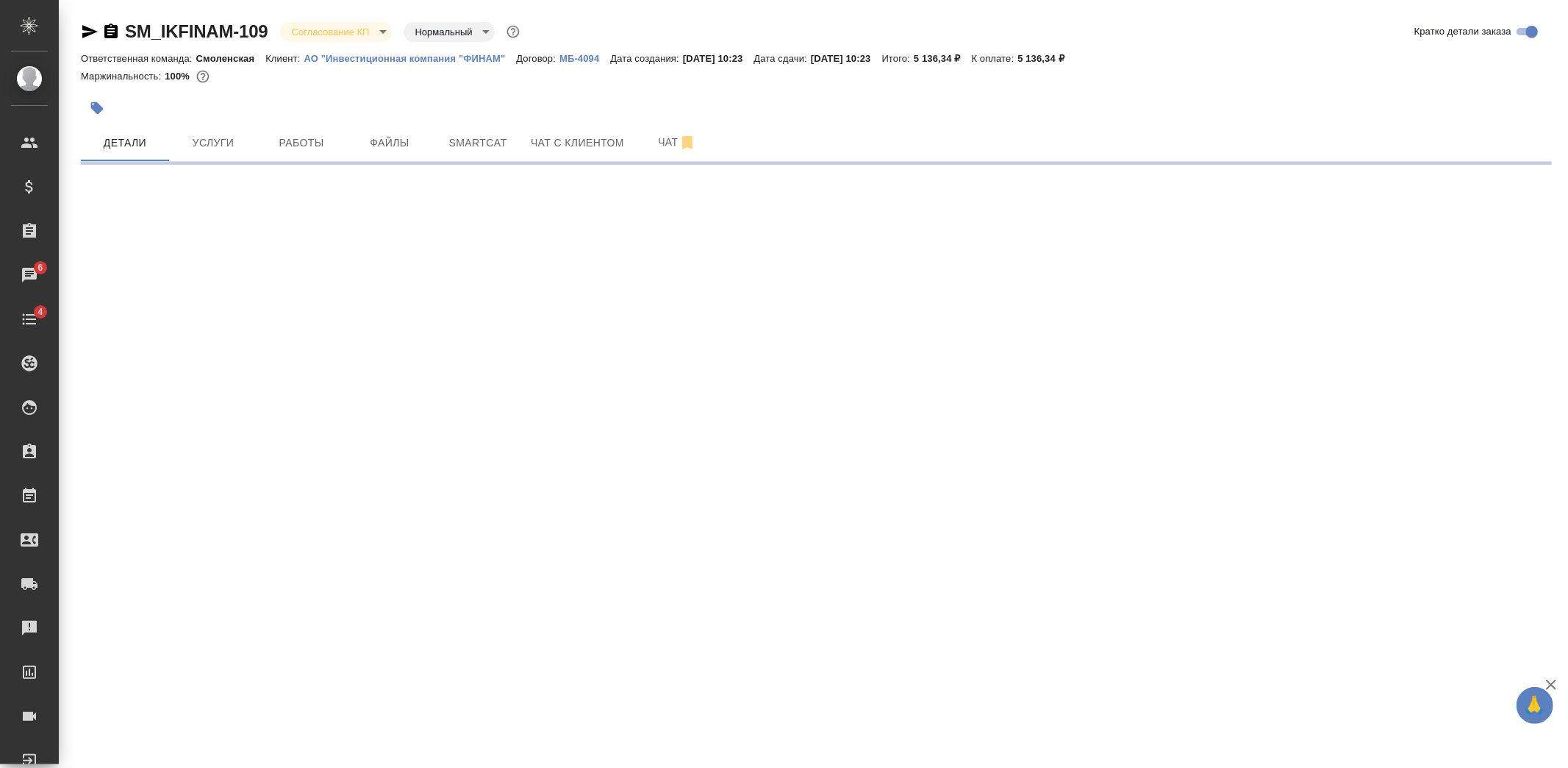
select select "RU"
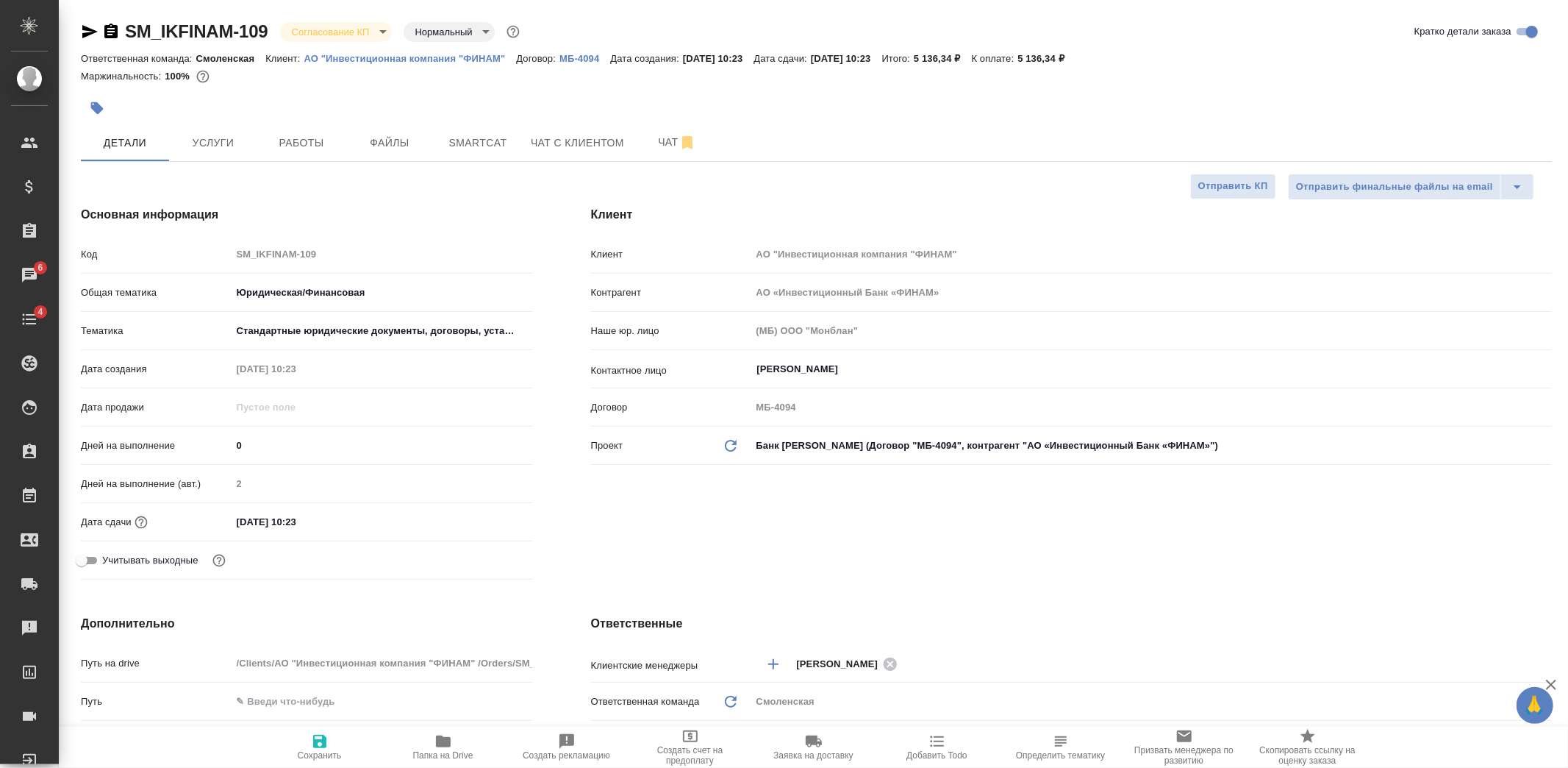
type textarea "x"
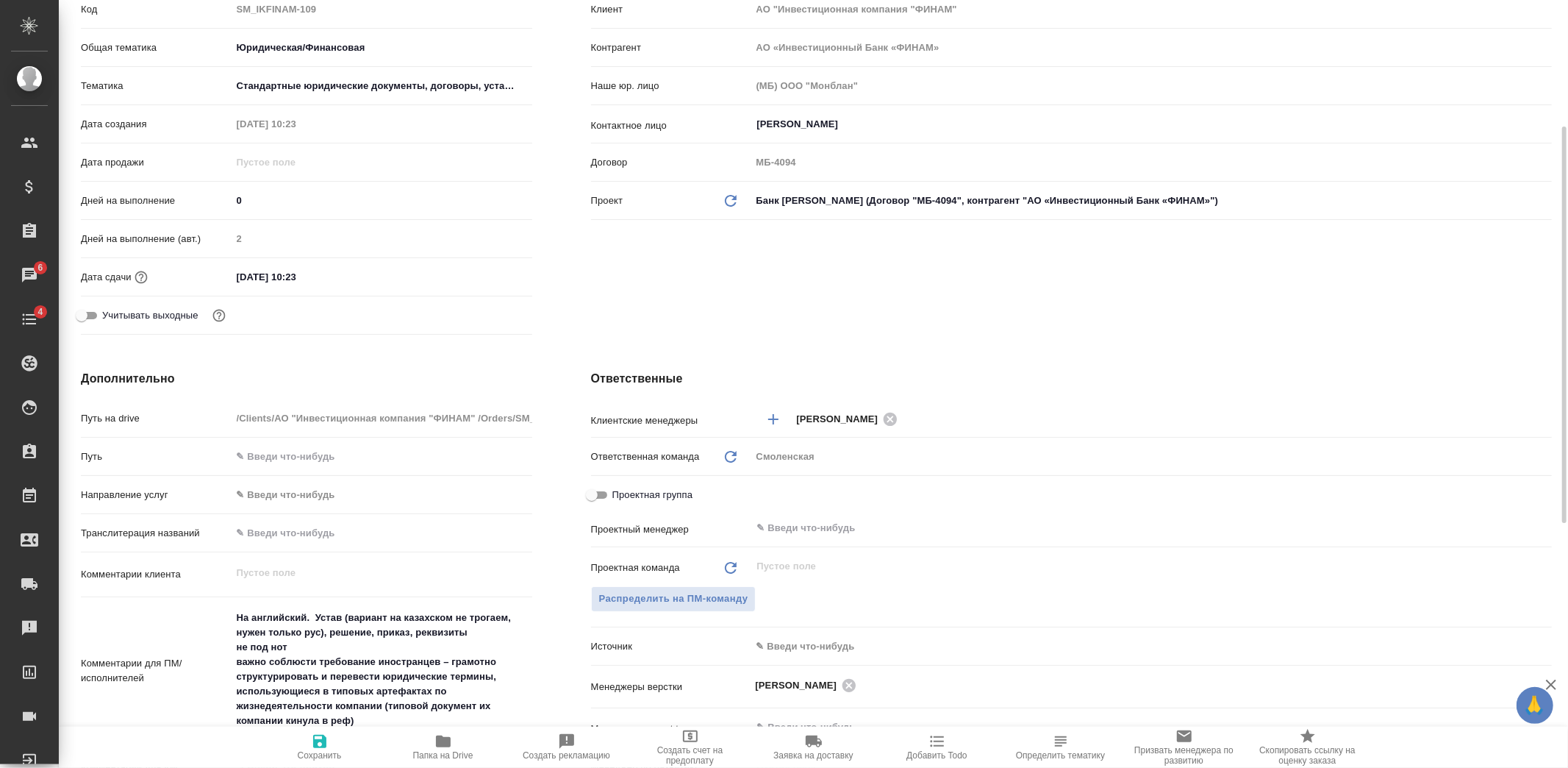
scroll to position [490, 0]
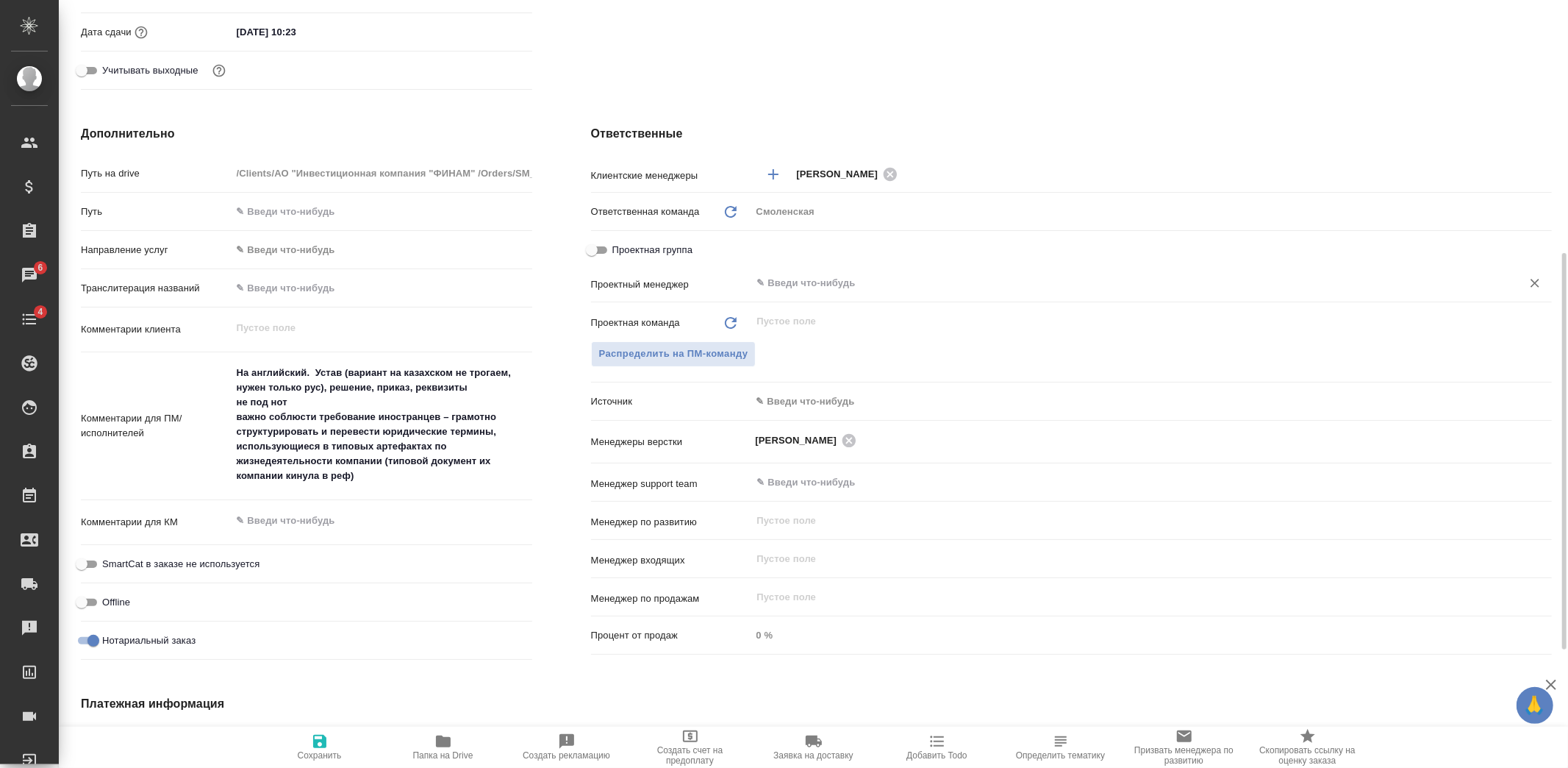
click at [849, 290] on input "text" at bounding box center [1127, 283] width 743 height 17
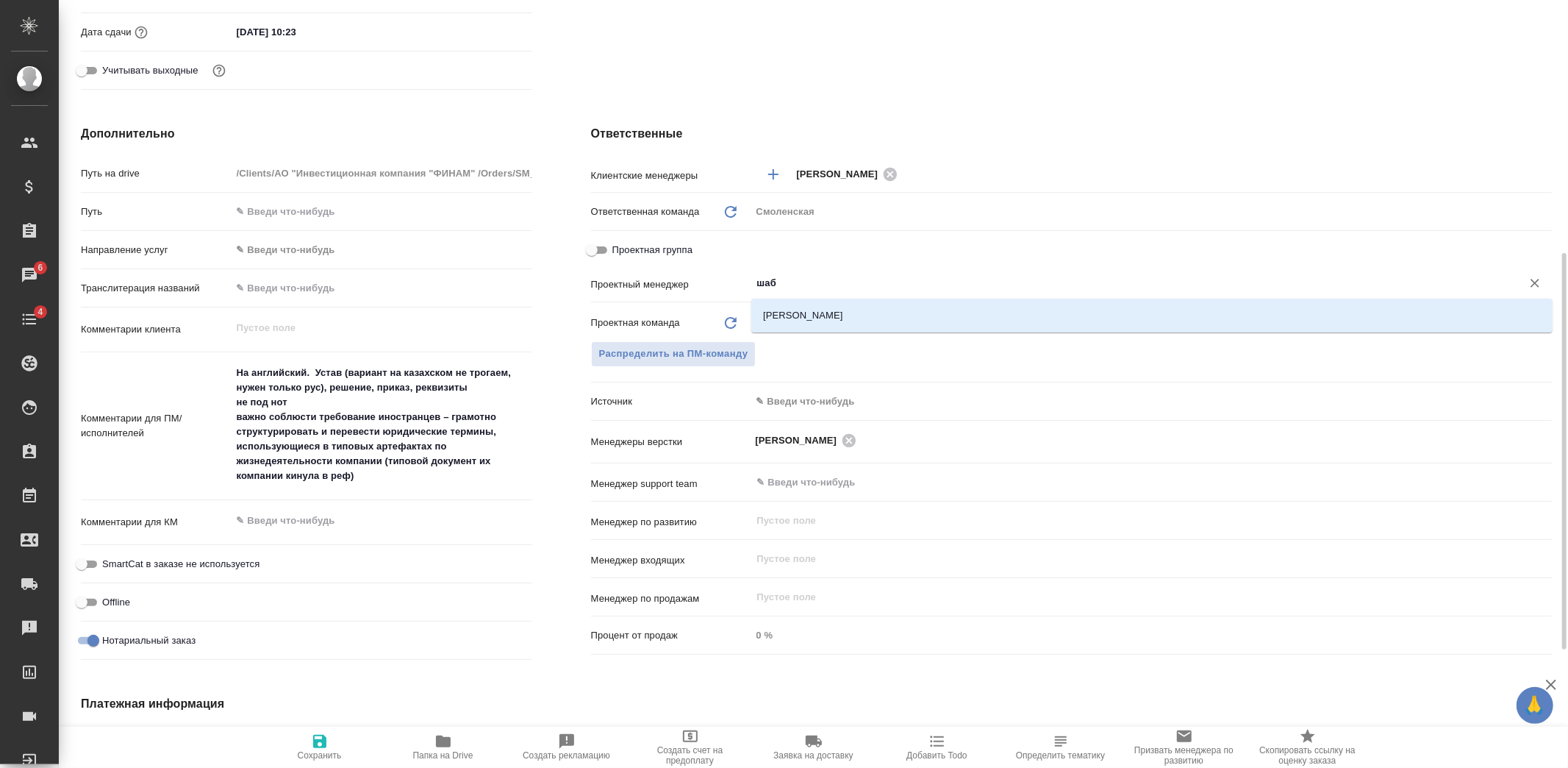
type input "шабл"
drag, startPoint x: 825, startPoint y: 287, endPoint x: 692, endPoint y: 274, distance: 133.6
click at [692, 274] on div "Проектный менеджер шабл ​" at bounding box center [1071, 283] width 961 height 26
type textarea "x"
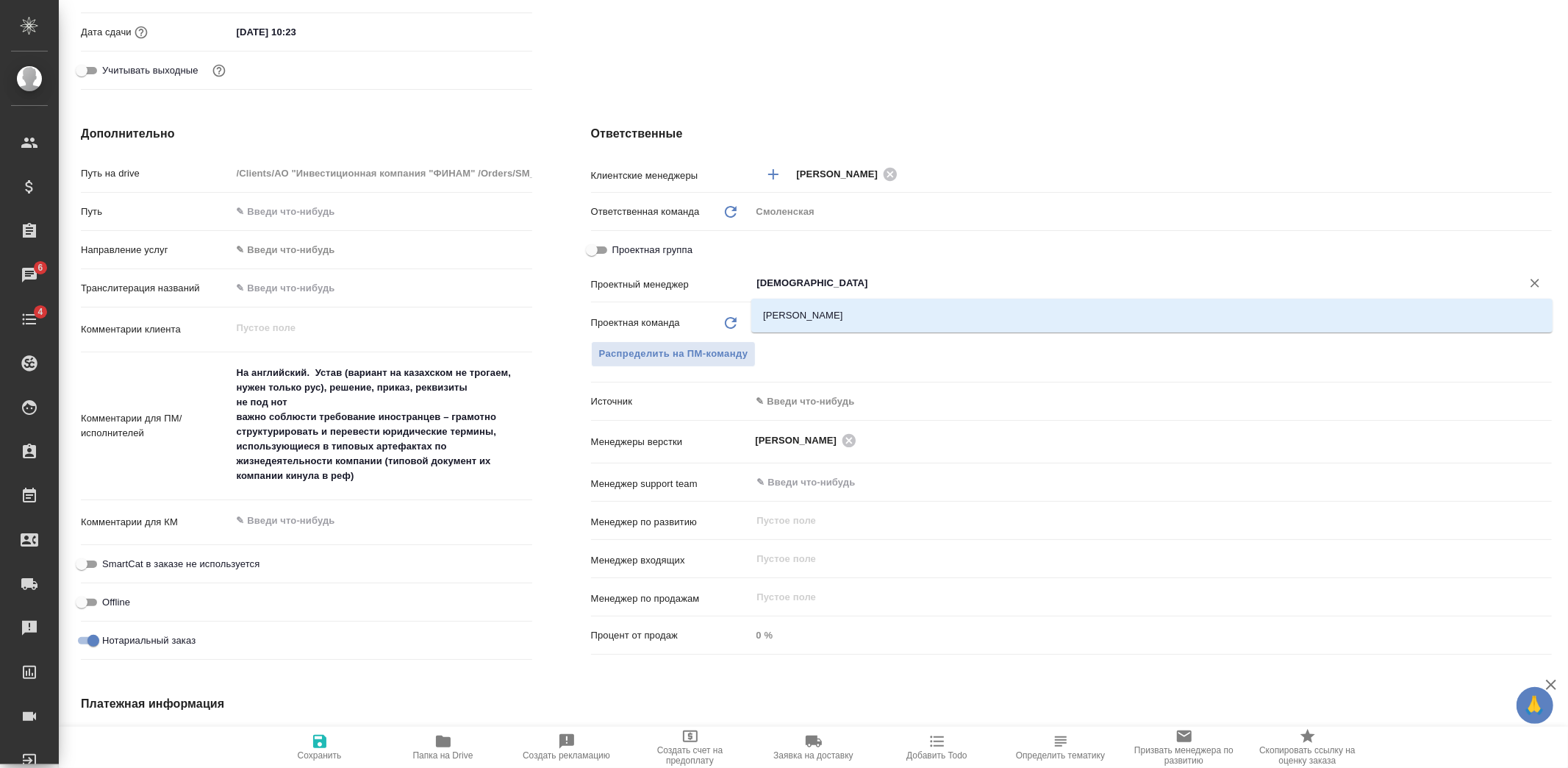
type textarea "x"
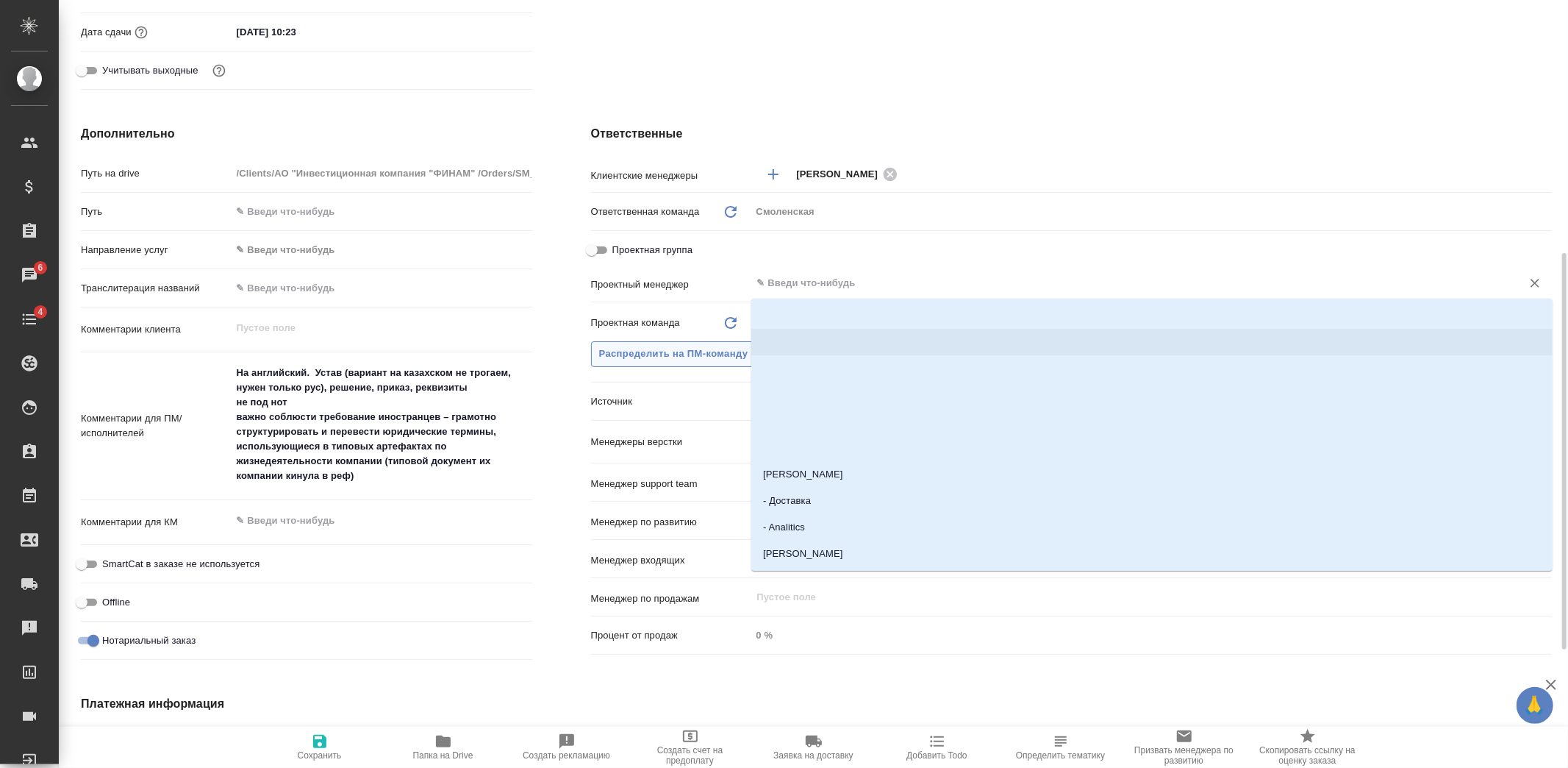
click at [684, 350] on span "Распределить на ПМ-команду" at bounding box center [674, 354] width 149 height 17
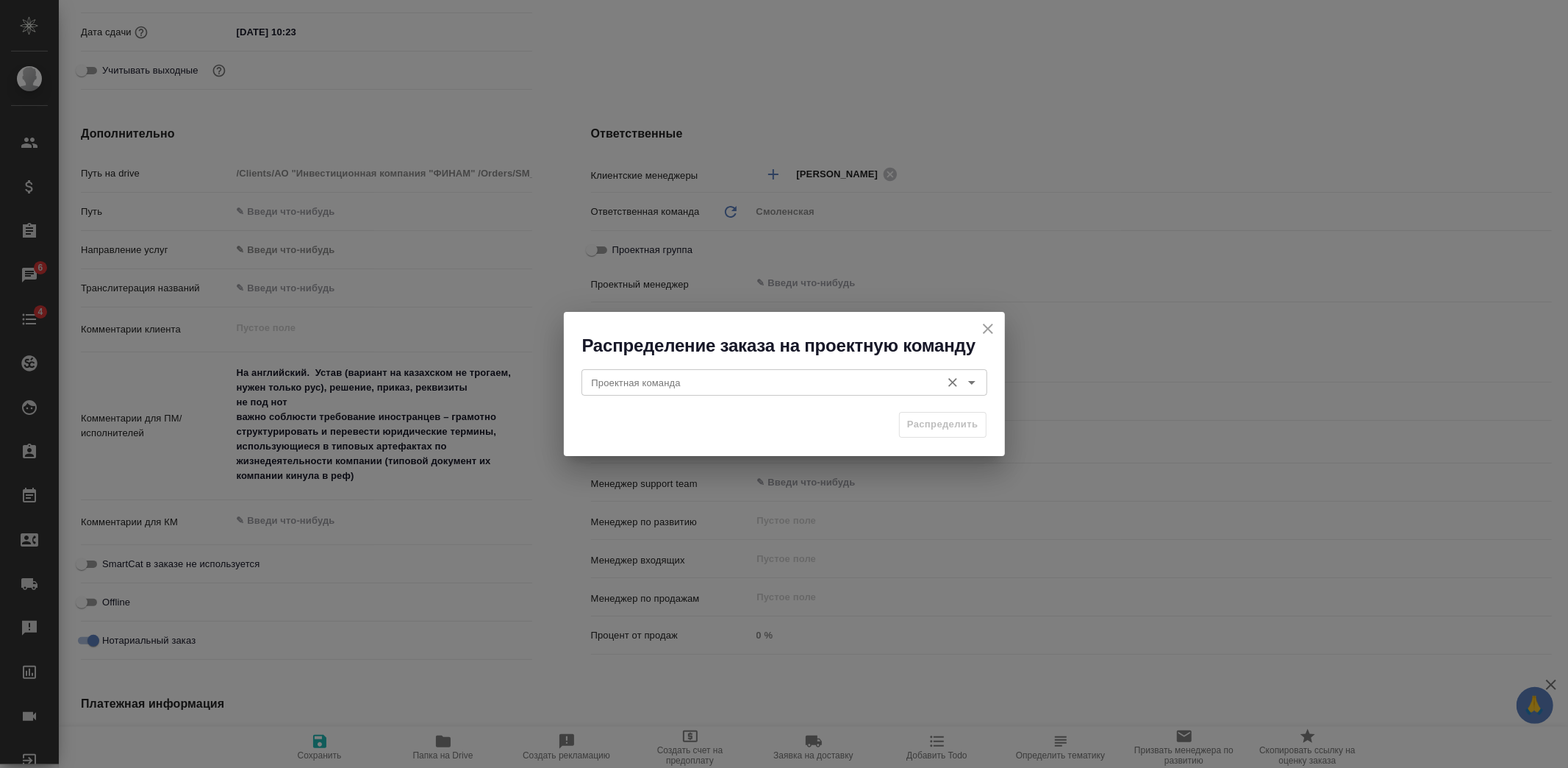
click at [835, 388] on input "Проектная команда" at bounding box center [759, 383] width 348 height 17
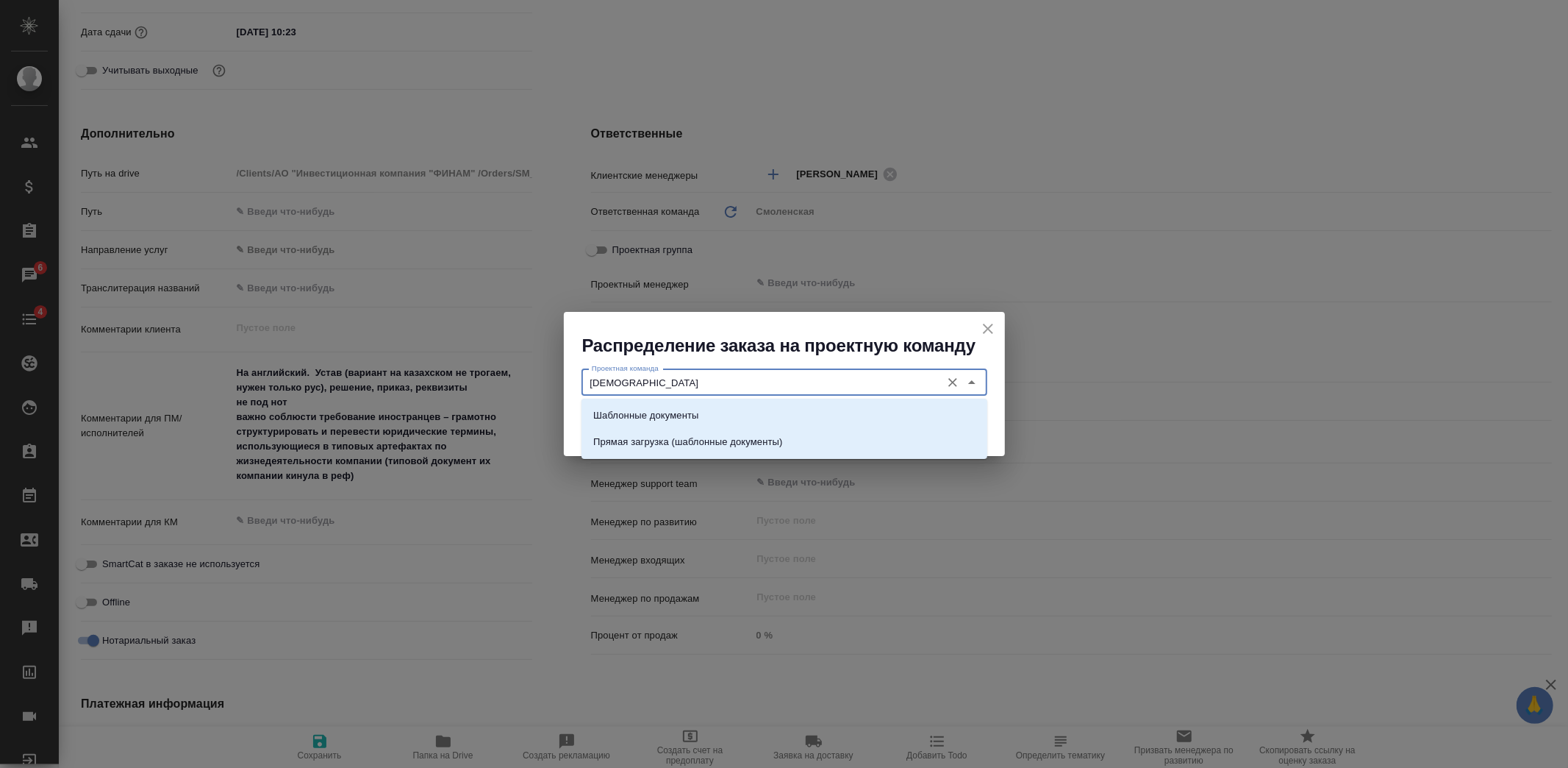
click at [723, 412] on li "Шаблонные документы" at bounding box center [784, 415] width 406 height 26
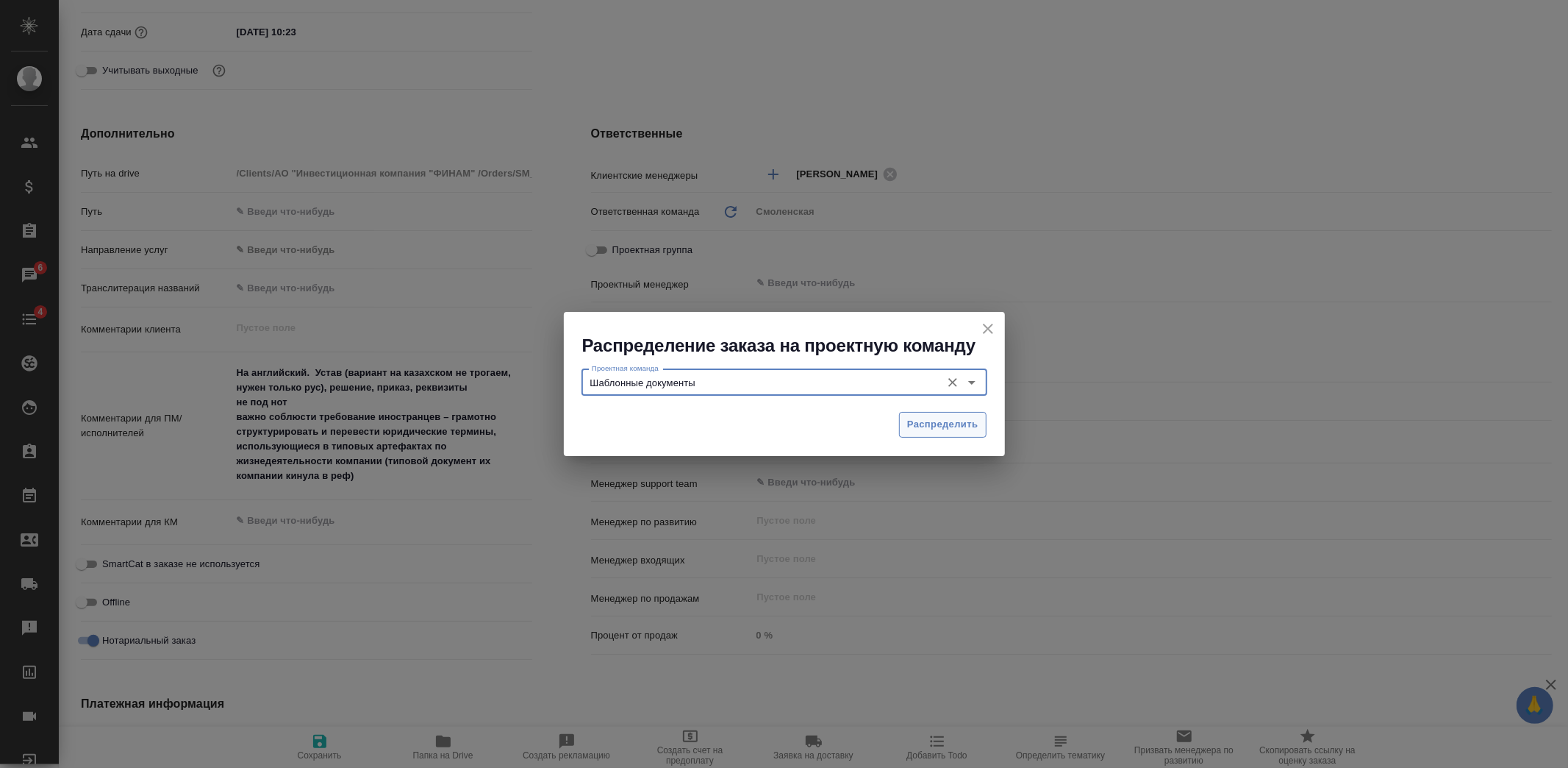
type input "Шаблонные документы"
click at [920, 416] on span "Распределить" at bounding box center [943, 424] width 71 height 17
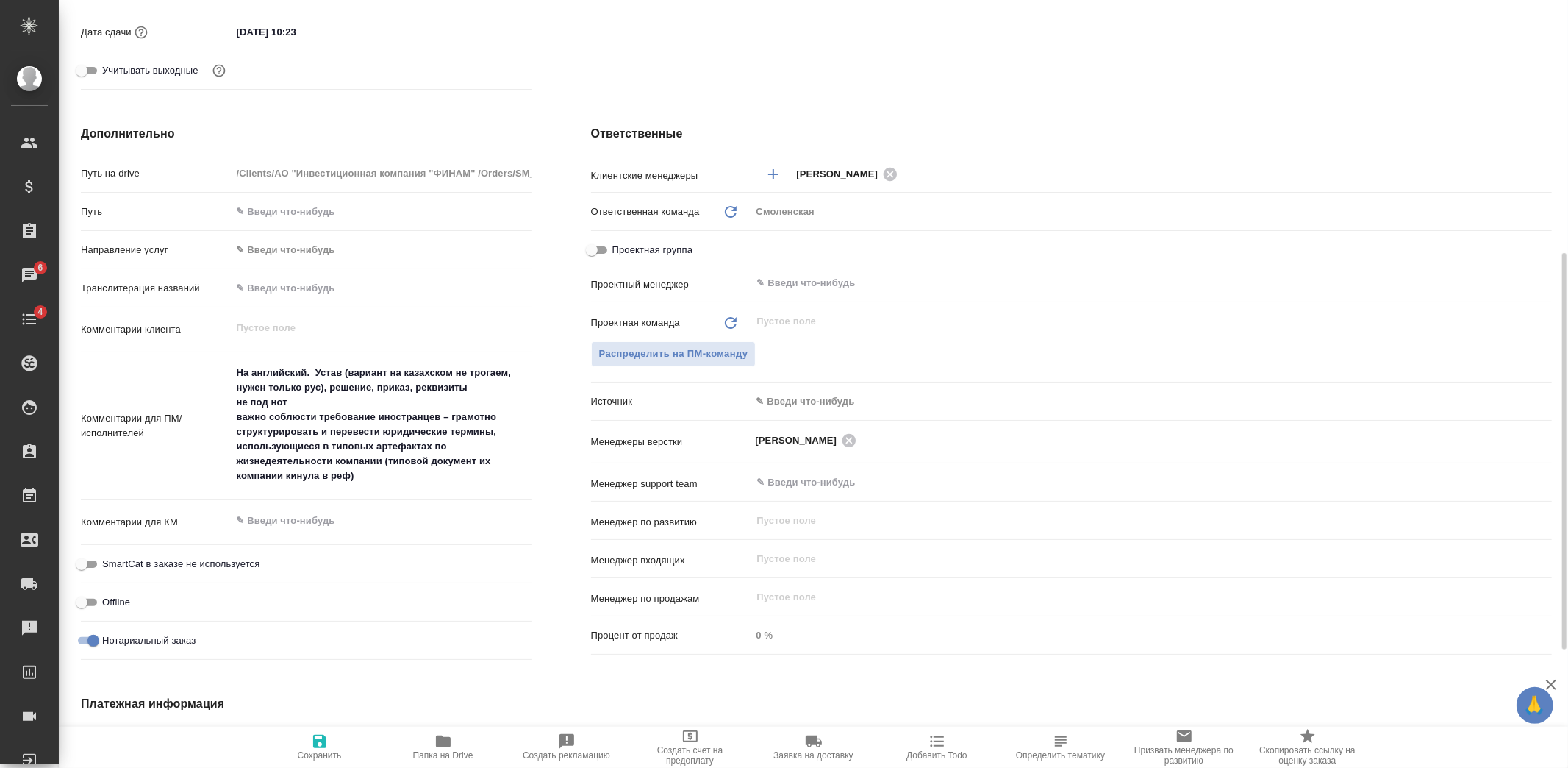
type textarea "x"
drag, startPoint x: 268, startPoint y: 417, endPoint x: 452, endPoint y: 416, distance: 184.0
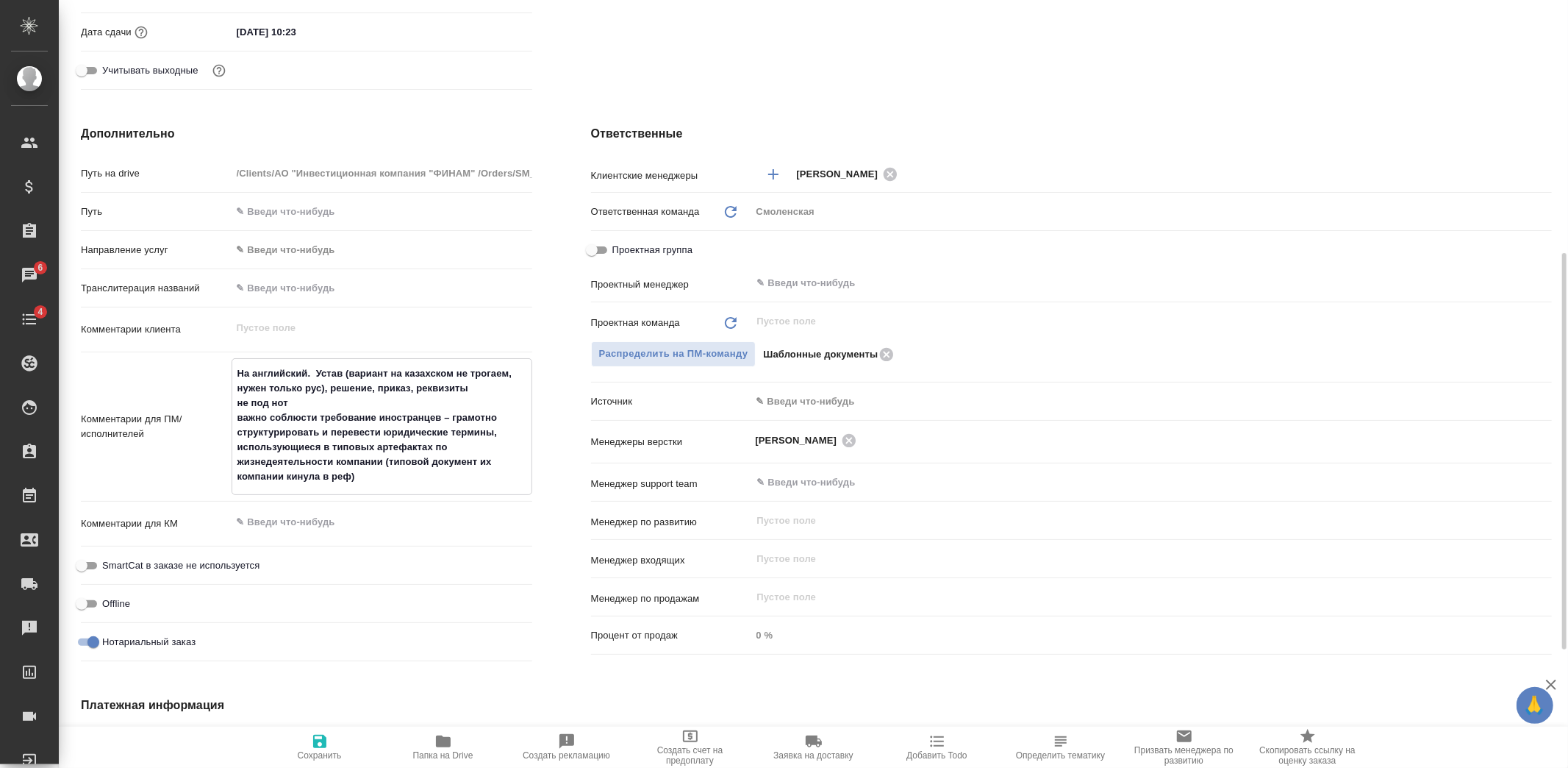
click at [452, 416] on textarea "На английский. Устав (вариант на казахском не трогаем, нужен только рус), решен…" at bounding box center [382, 425] width 299 height 128
type textarea "x"
type textarea "На английский. Устав (вариант на казахском не трогаем, нужен только рус), решен…"
type textarea "x"
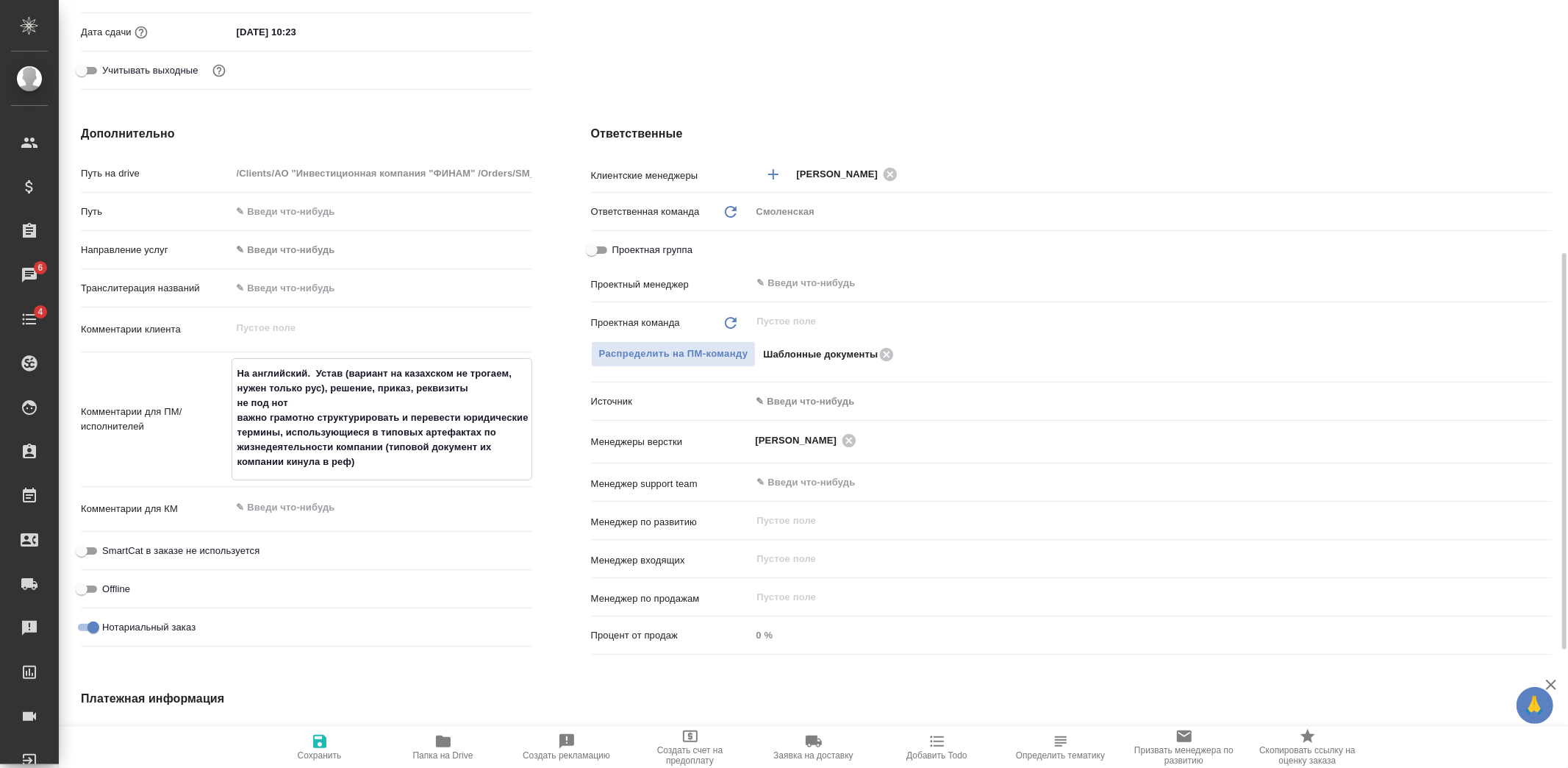
drag, startPoint x: 282, startPoint y: 431, endPoint x: 380, endPoint y: 461, distance: 102.5
click at [380, 461] on textarea "На английский. Устав (вариант на казахском не трогаем, нужен только рус), решен…" at bounding box center [382, 418] width 299 height 113
type textarea "x"
type textarea "На английский. Устав (вариант на казахском не трогаем, нужен только рус), решен…"
type textarea "x"
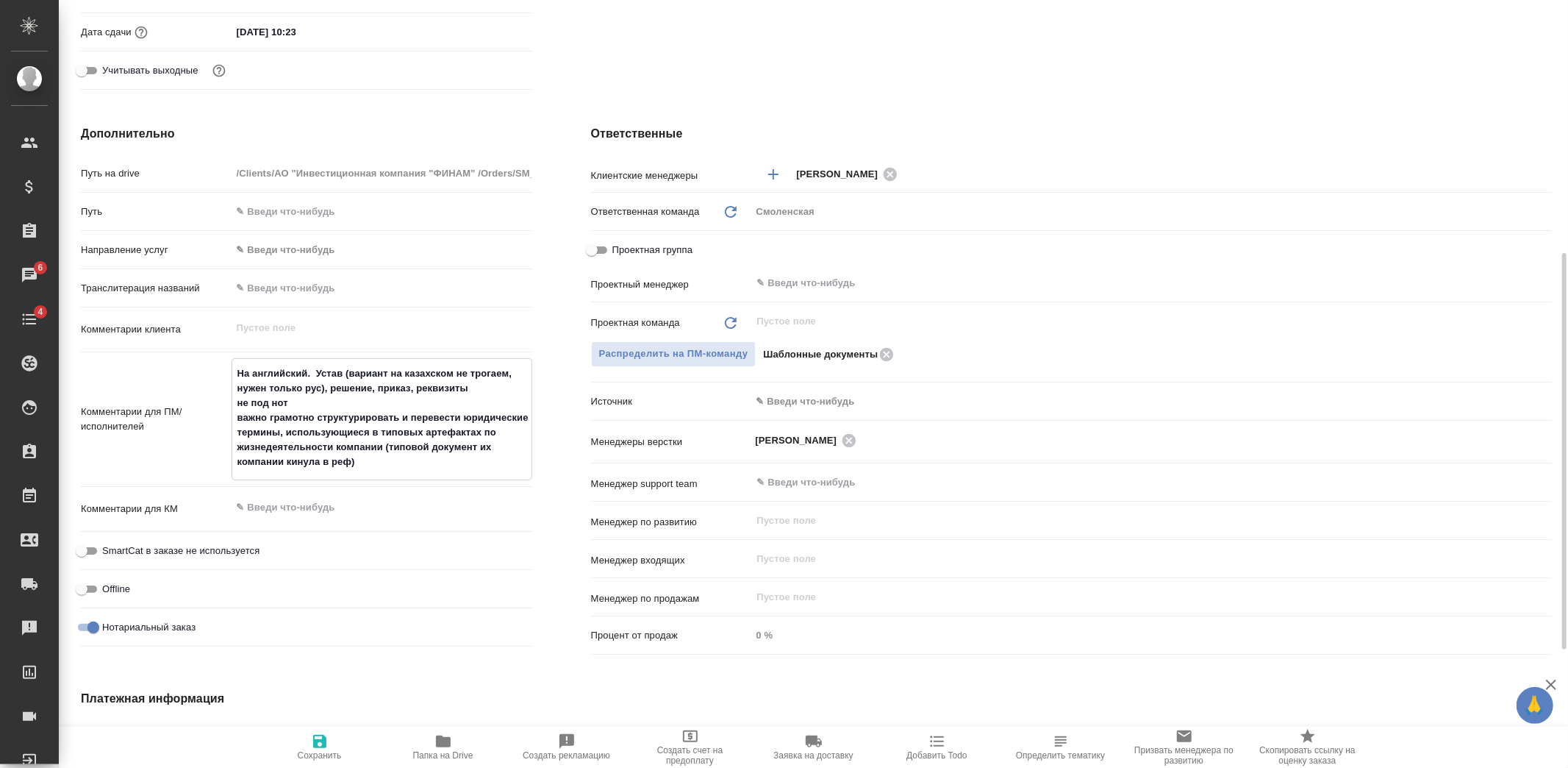
type textarea "x"
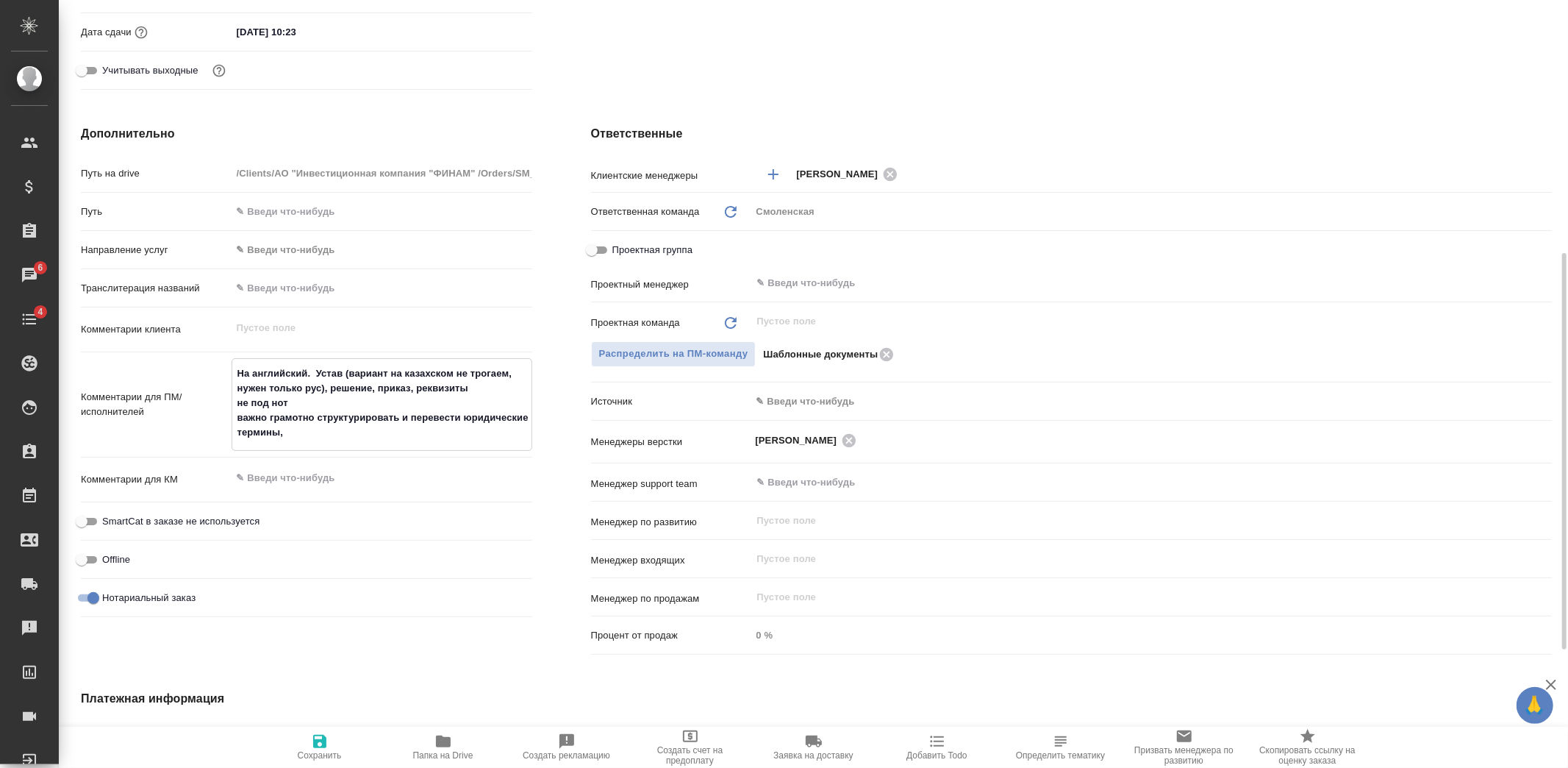
type textarea "На английский. Устав (вариант на казахском не трогаем, нужен только рус), решен…"
type textarea "x"
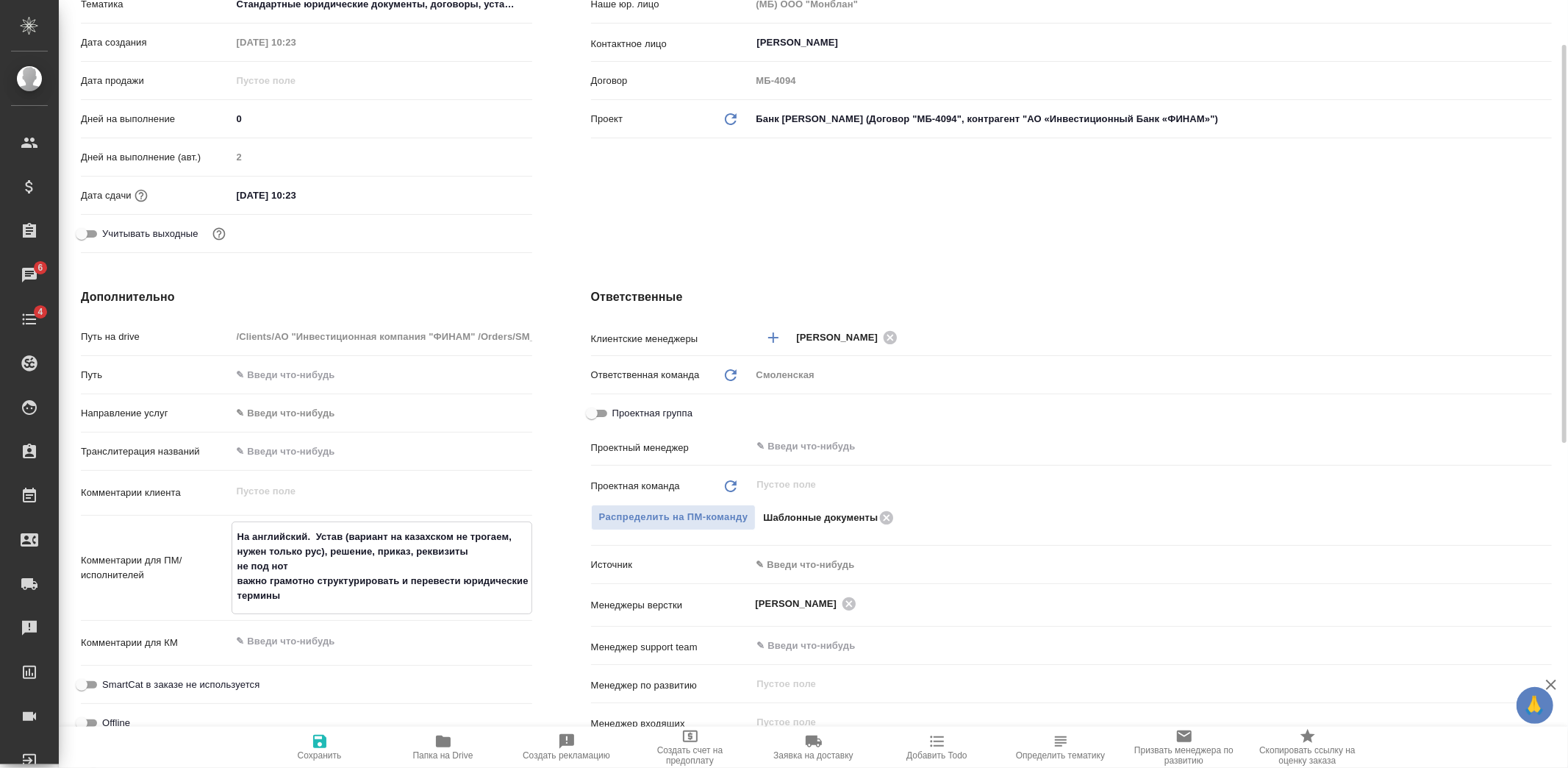
scroll to position [245, 0]
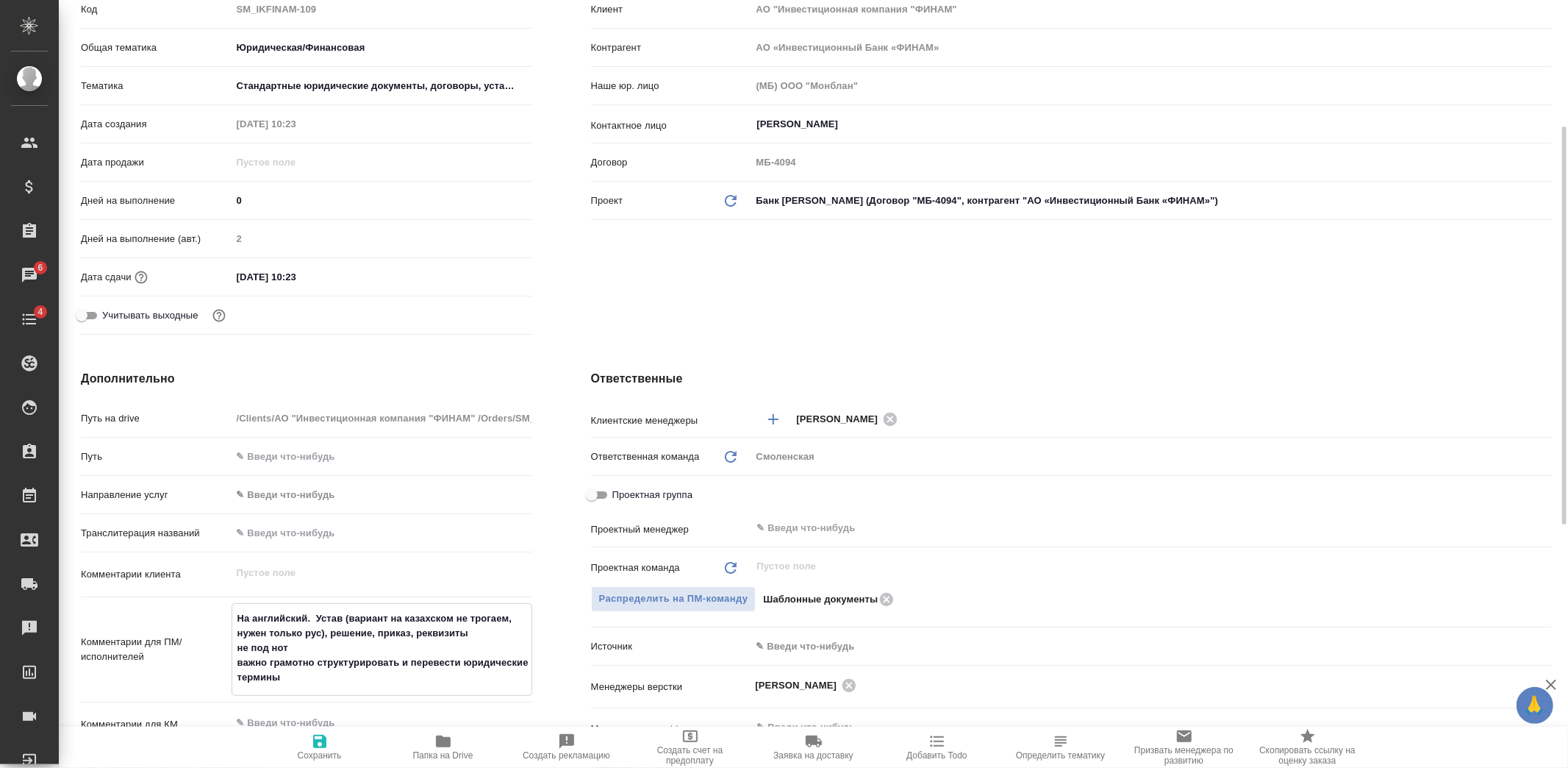
type textarea "На английский. Устав (вариант на казахском не трогаем, нужен только рус), решен…"
type textarea "x"
click at [324, 741] on icon "button" at bounding box center [319, 741] width 13 height 13
type textarea "x"
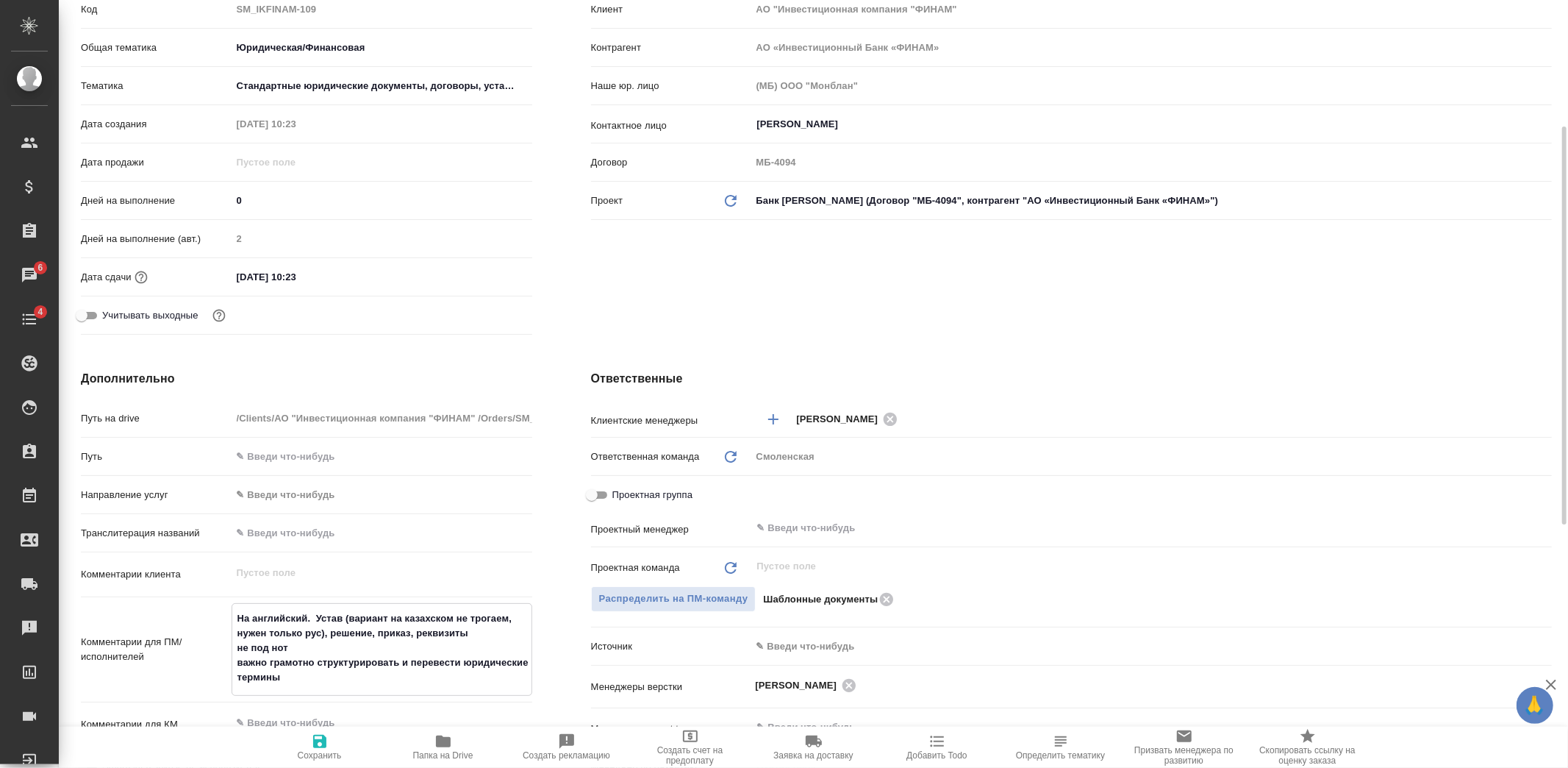
type textarea "x"
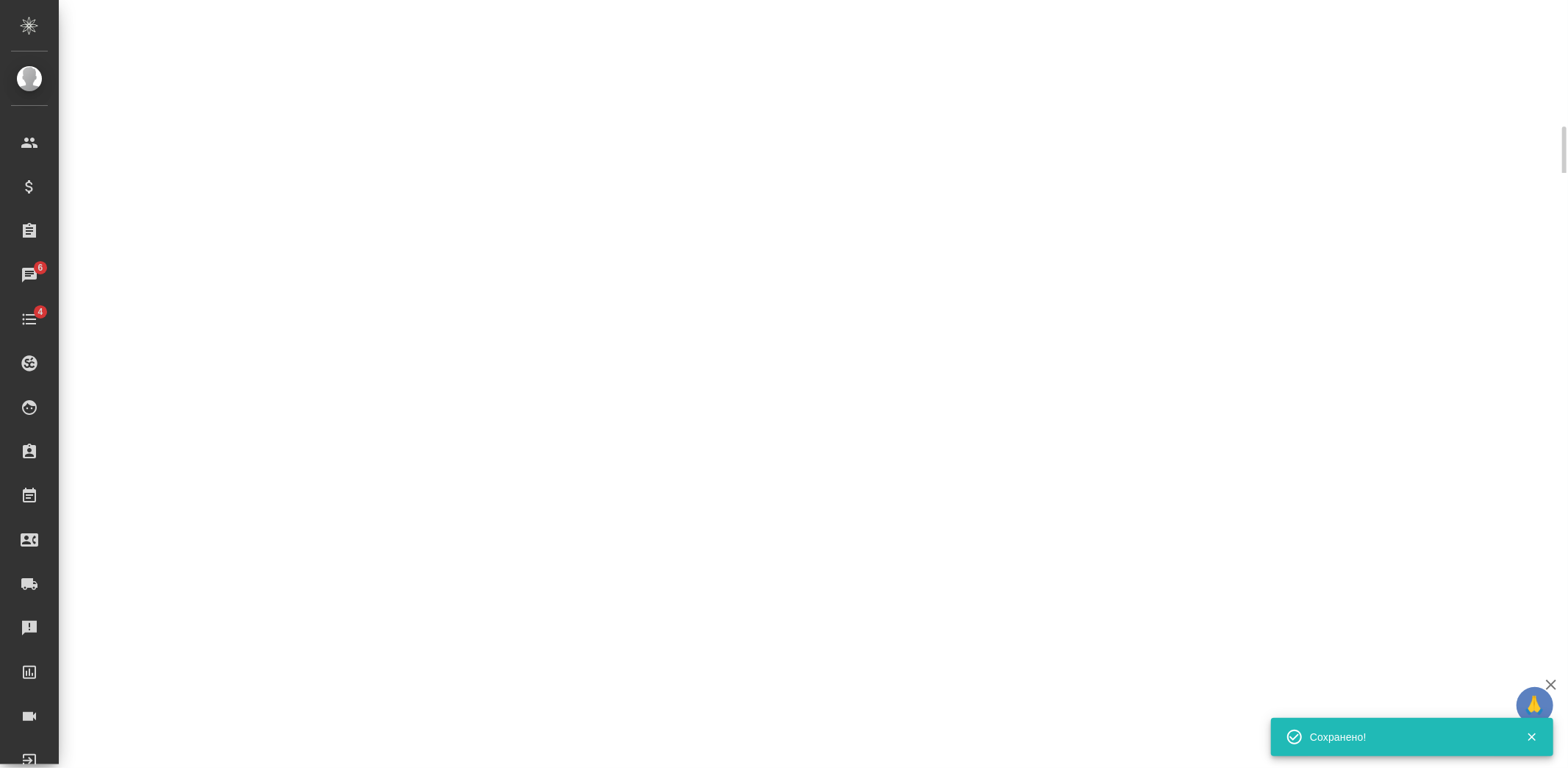
select select "RU"
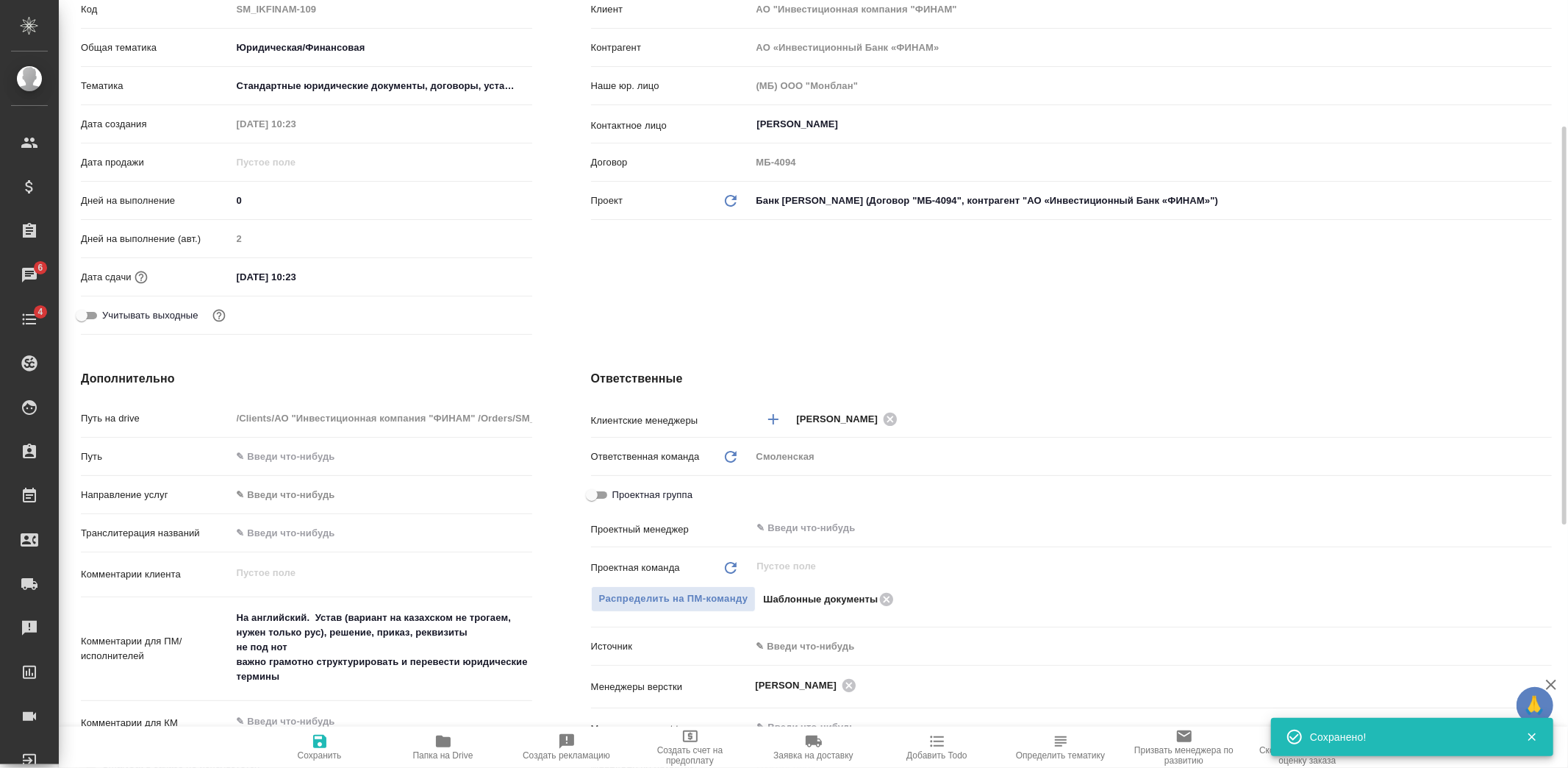
type textarea "x"
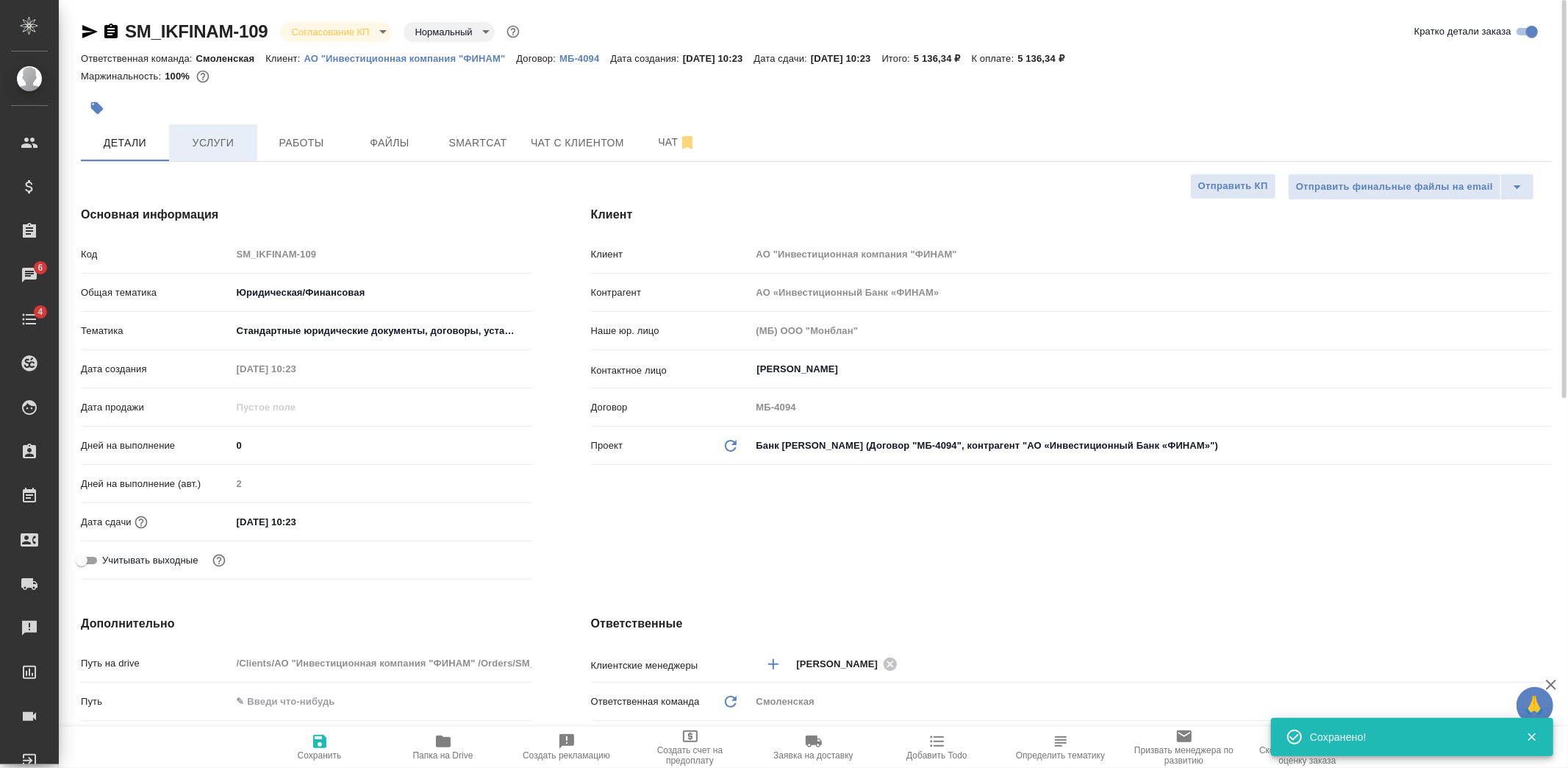
click at [222, 148] on span "Услуги" at bounding box center [213, 143] width 71 height 18
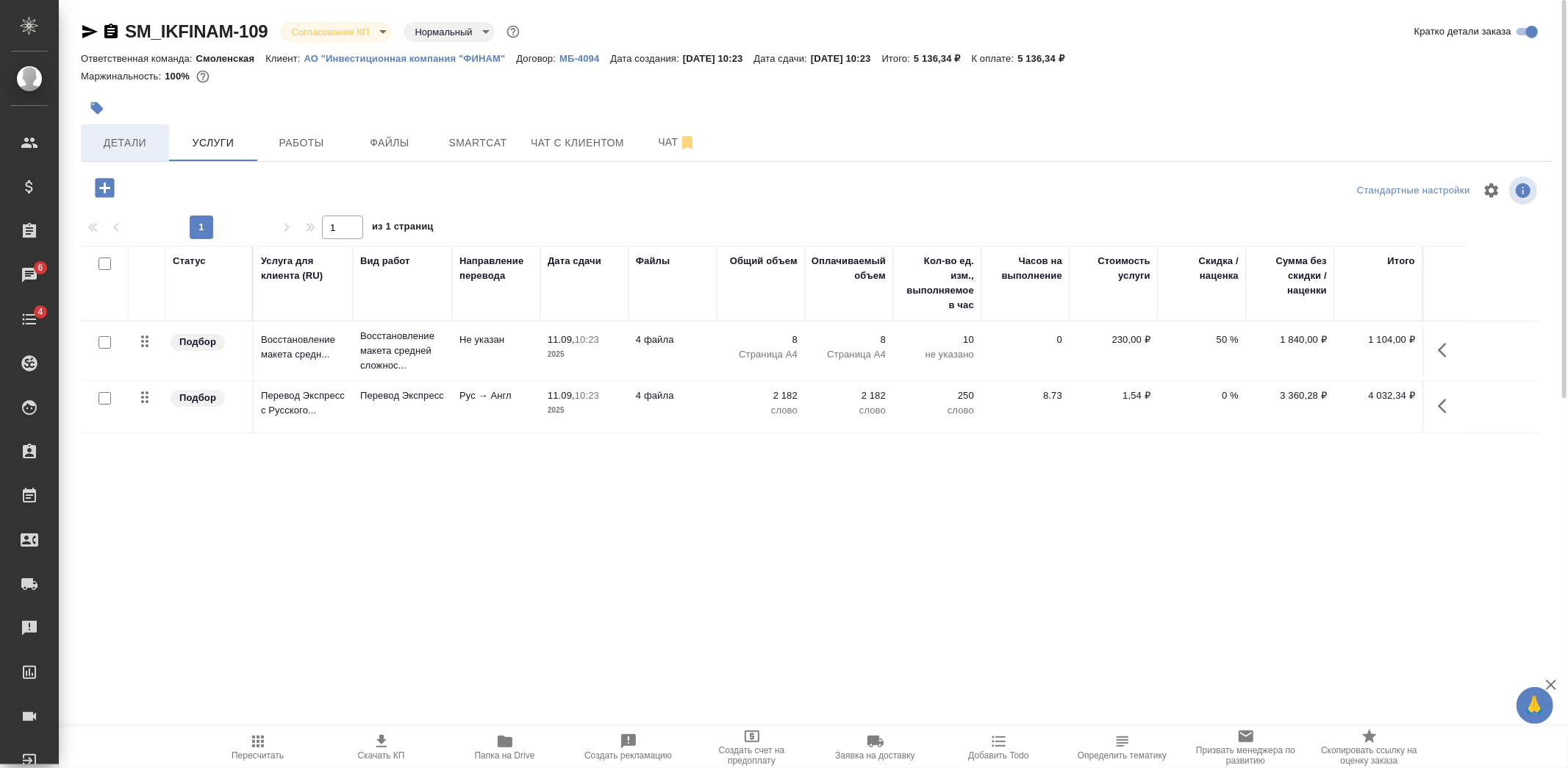
click at [133, 147] on span "Детали" at bounding box center [125, 143] width 71 height 18
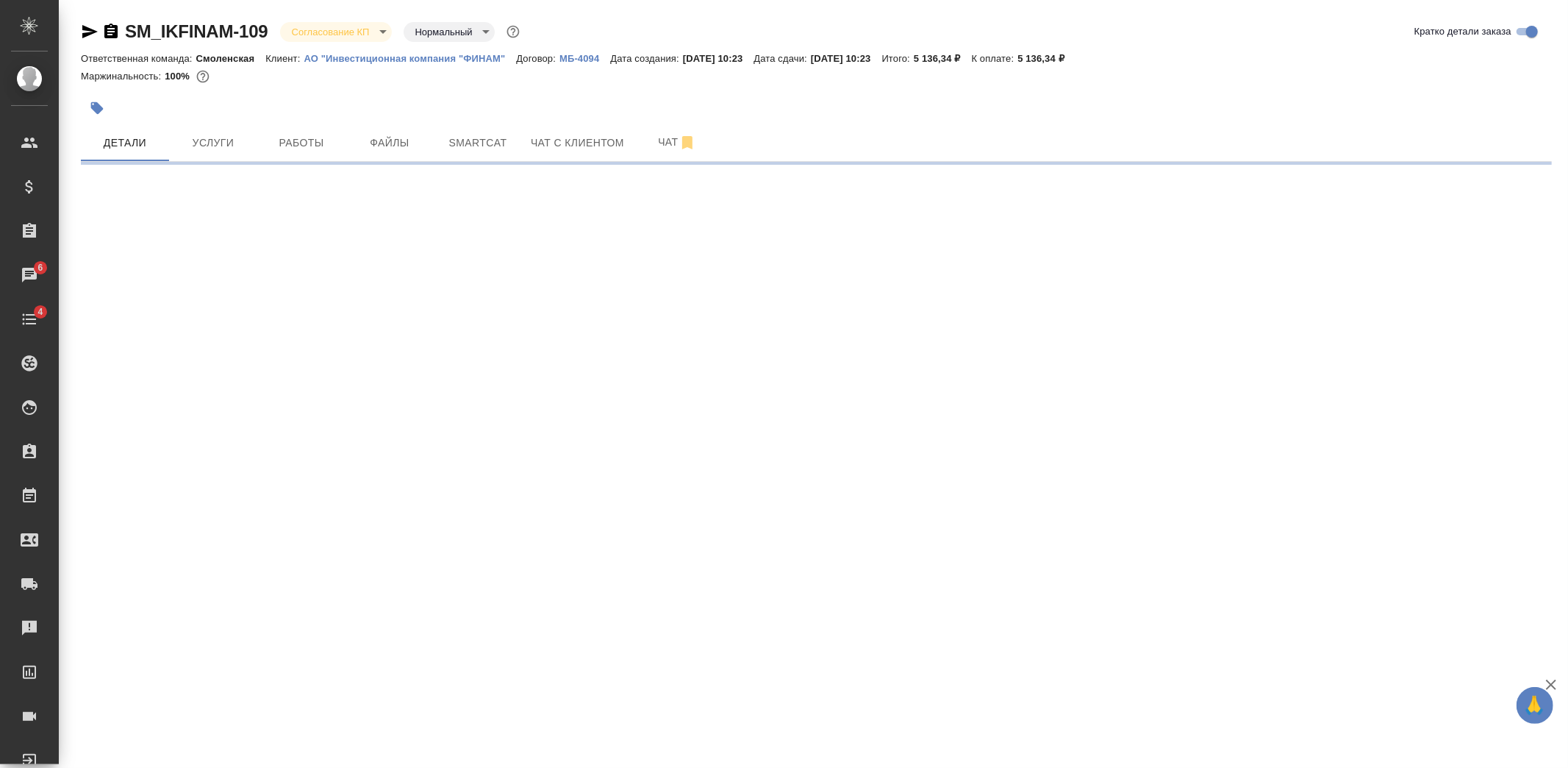
select select "RU"
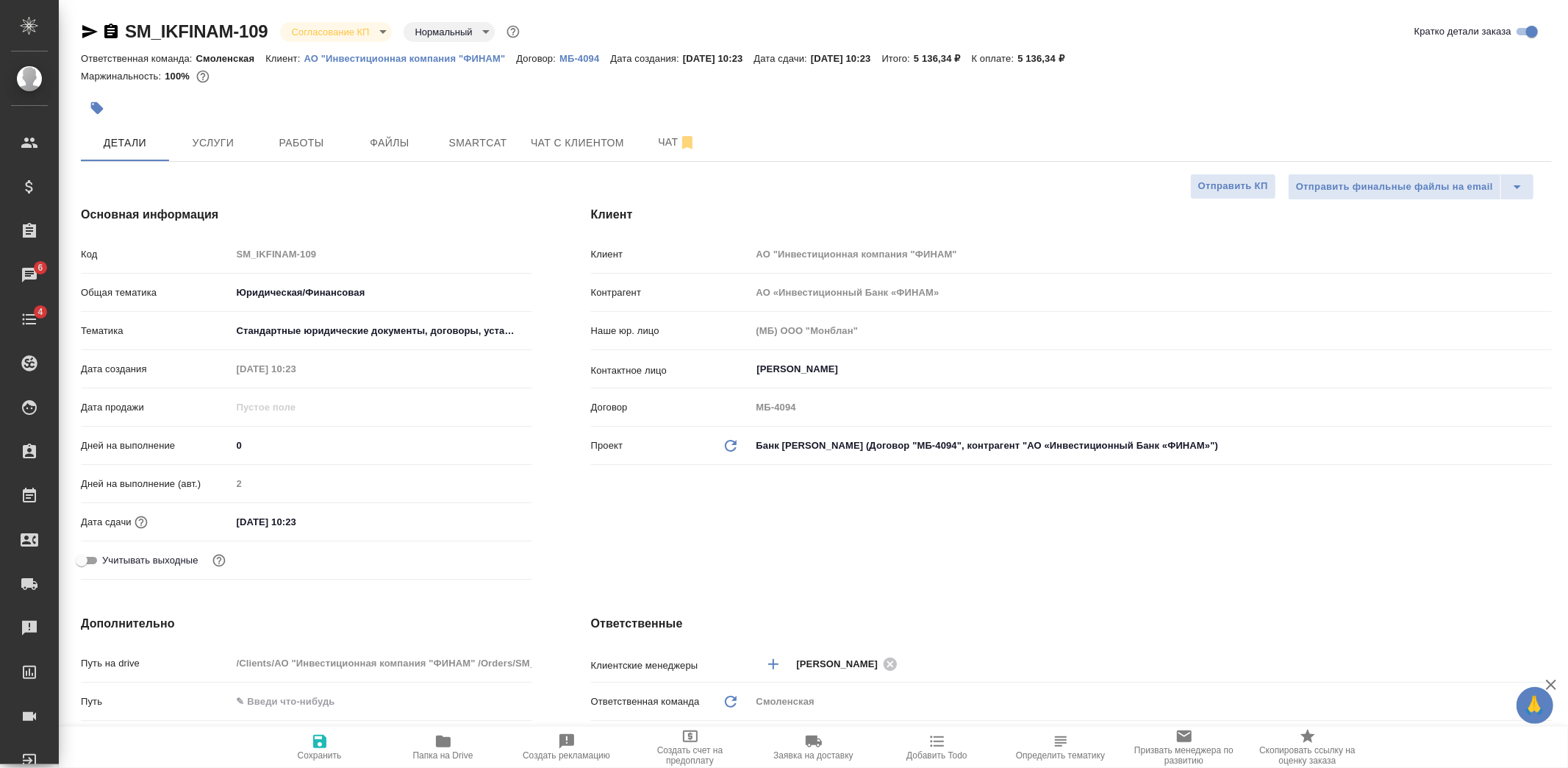
type textarea "x"
click at [331, 524] on input "11.09.2025 10:23" at bounding box center [297, 521] width 129 height 21
click at [486, 517] on icon "button" at bounding box center [489, 520] width 13 height 15
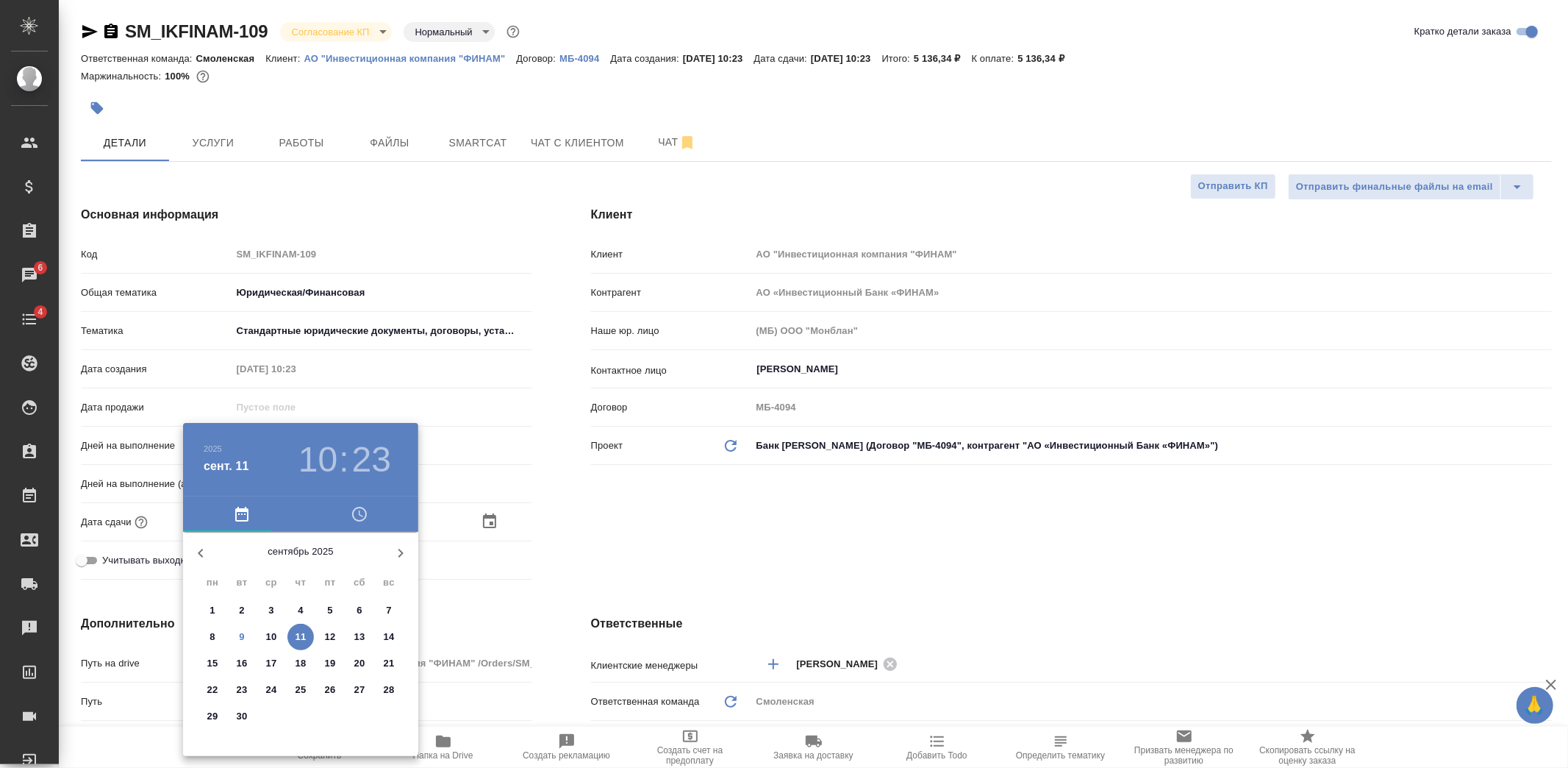
click at [235, 635] on span "9" at bounding box center [241, 636] width 26 height 15
type input "09.09.2025 10:23"
type textarea "x"
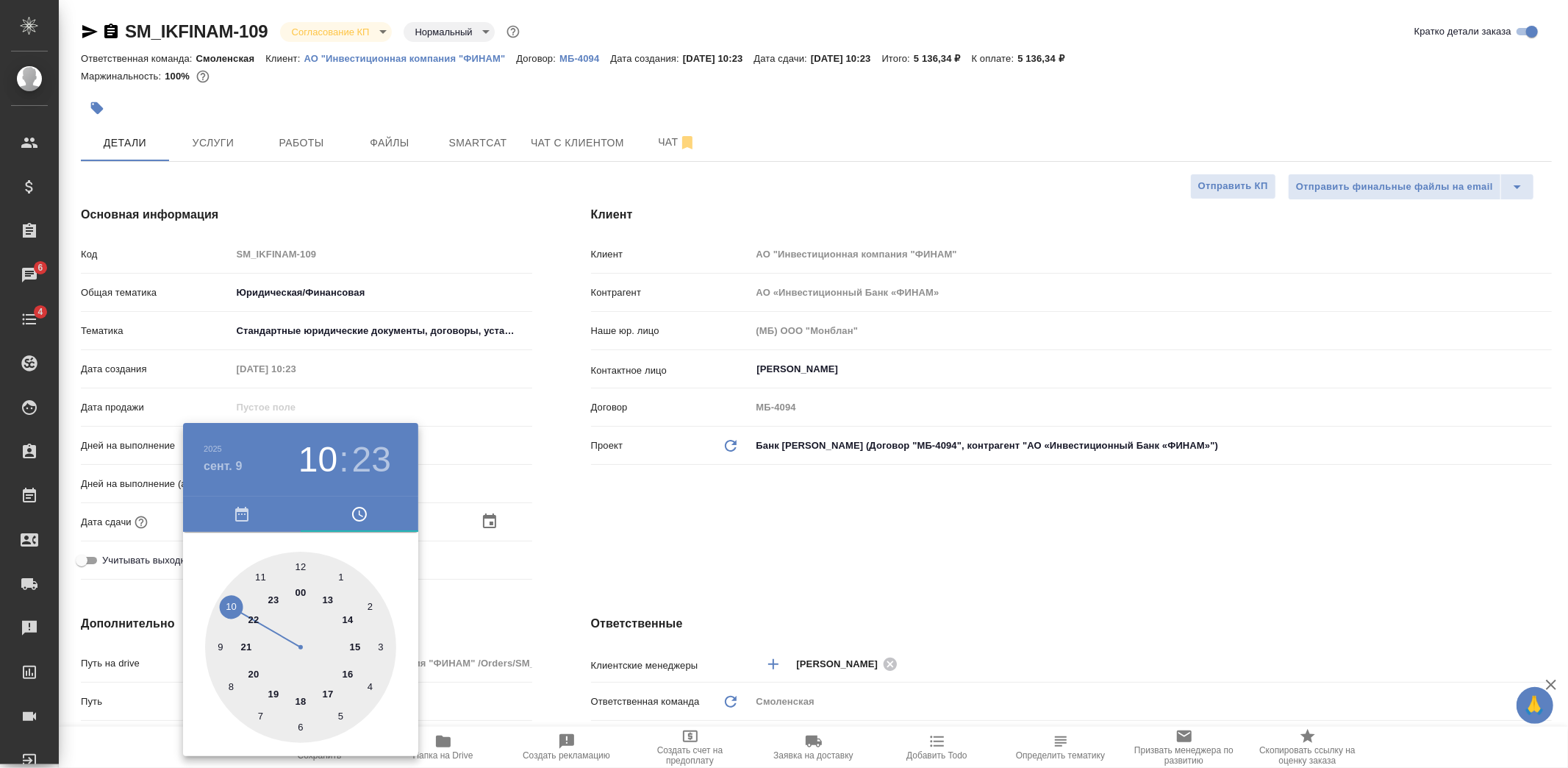
click at [302, 698] on div at bounding box center [300, 647] width 191 height 191
type input "09.09.2025 18:23"
type textarea "x"
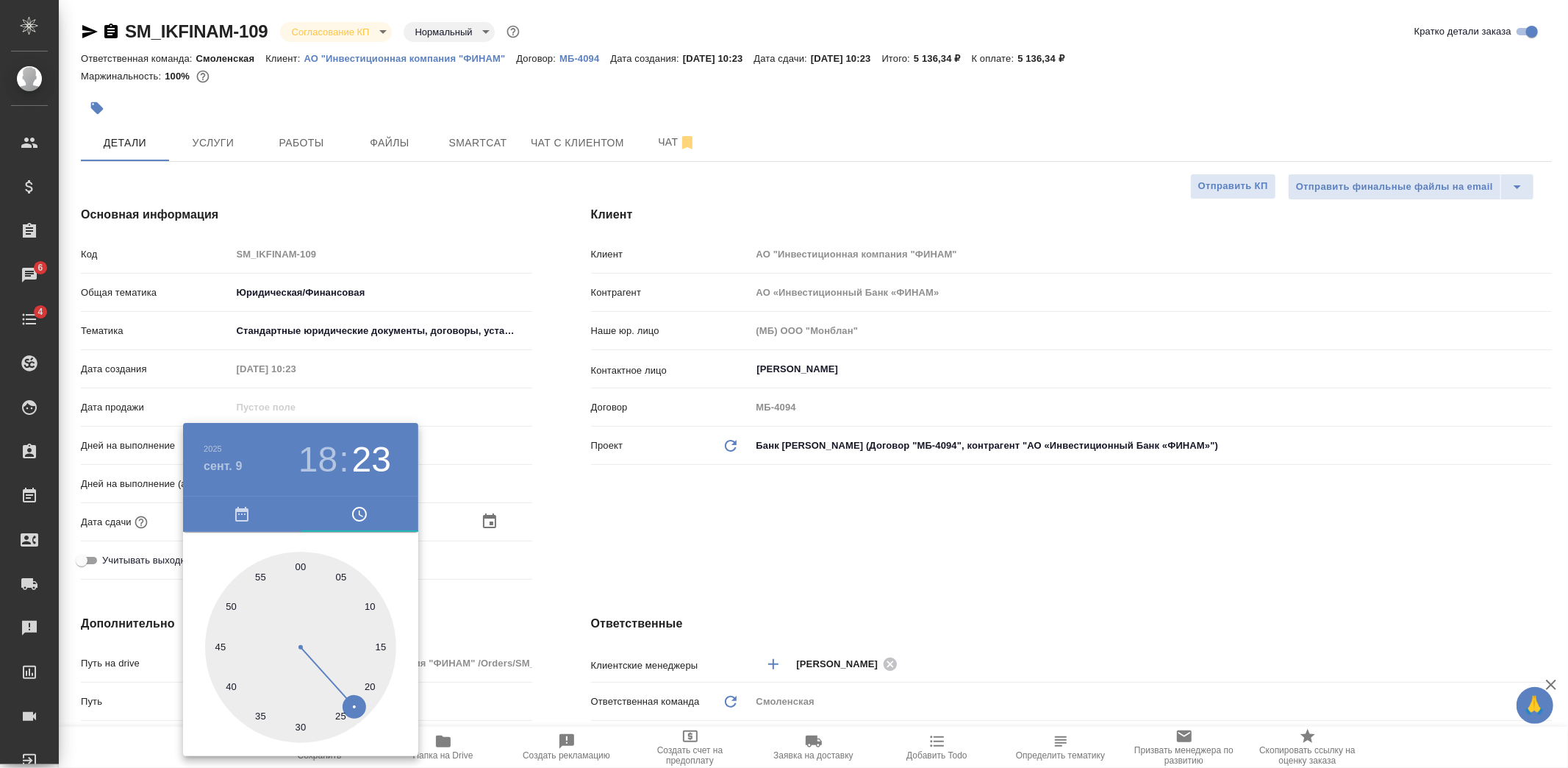
click at [463, 562] on div at bounding box center [784, 384] width 1568 height 768
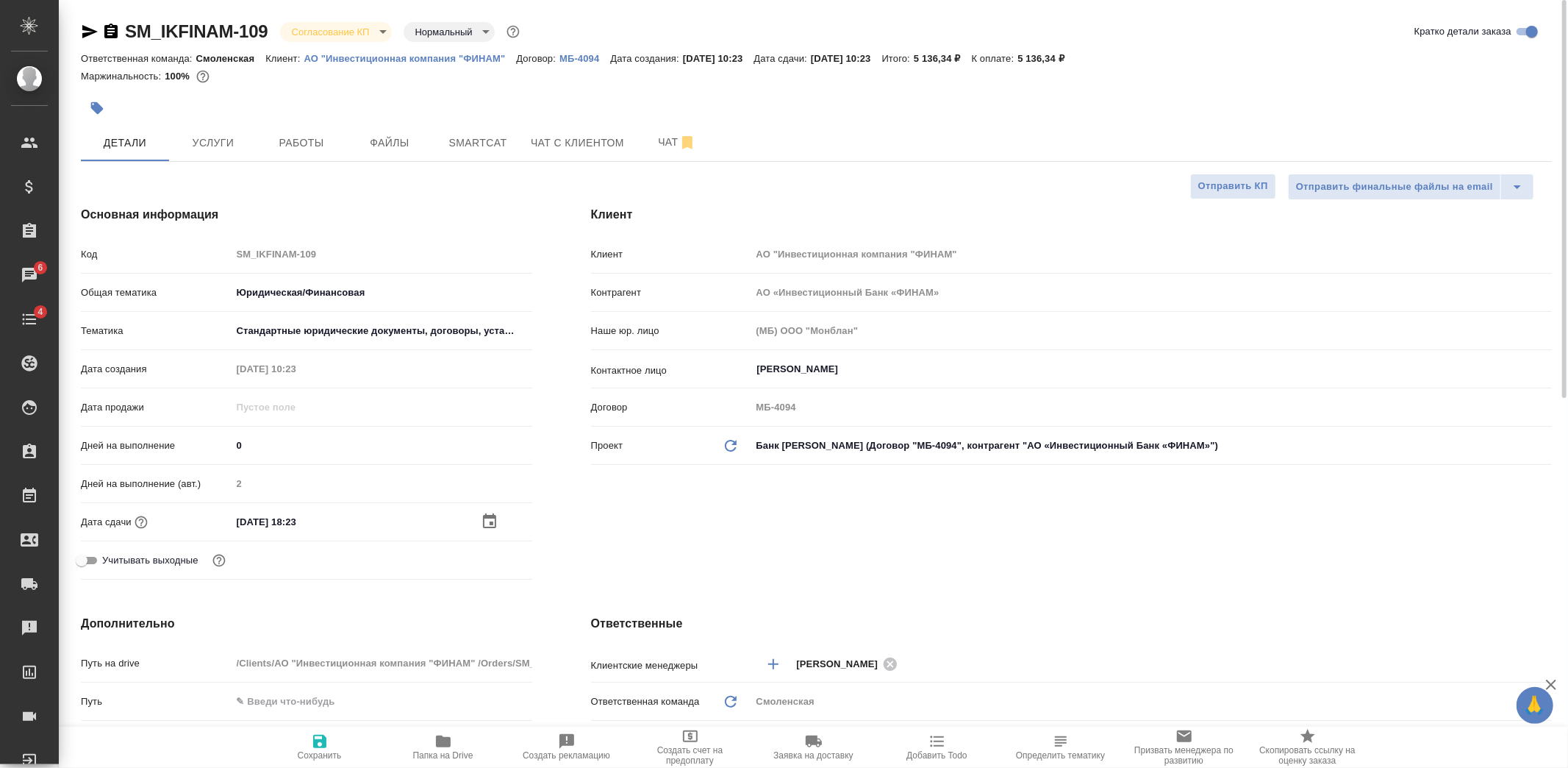
click at [483, 520] on icon "button" at bounding box center [489, 520] width 13 height 15
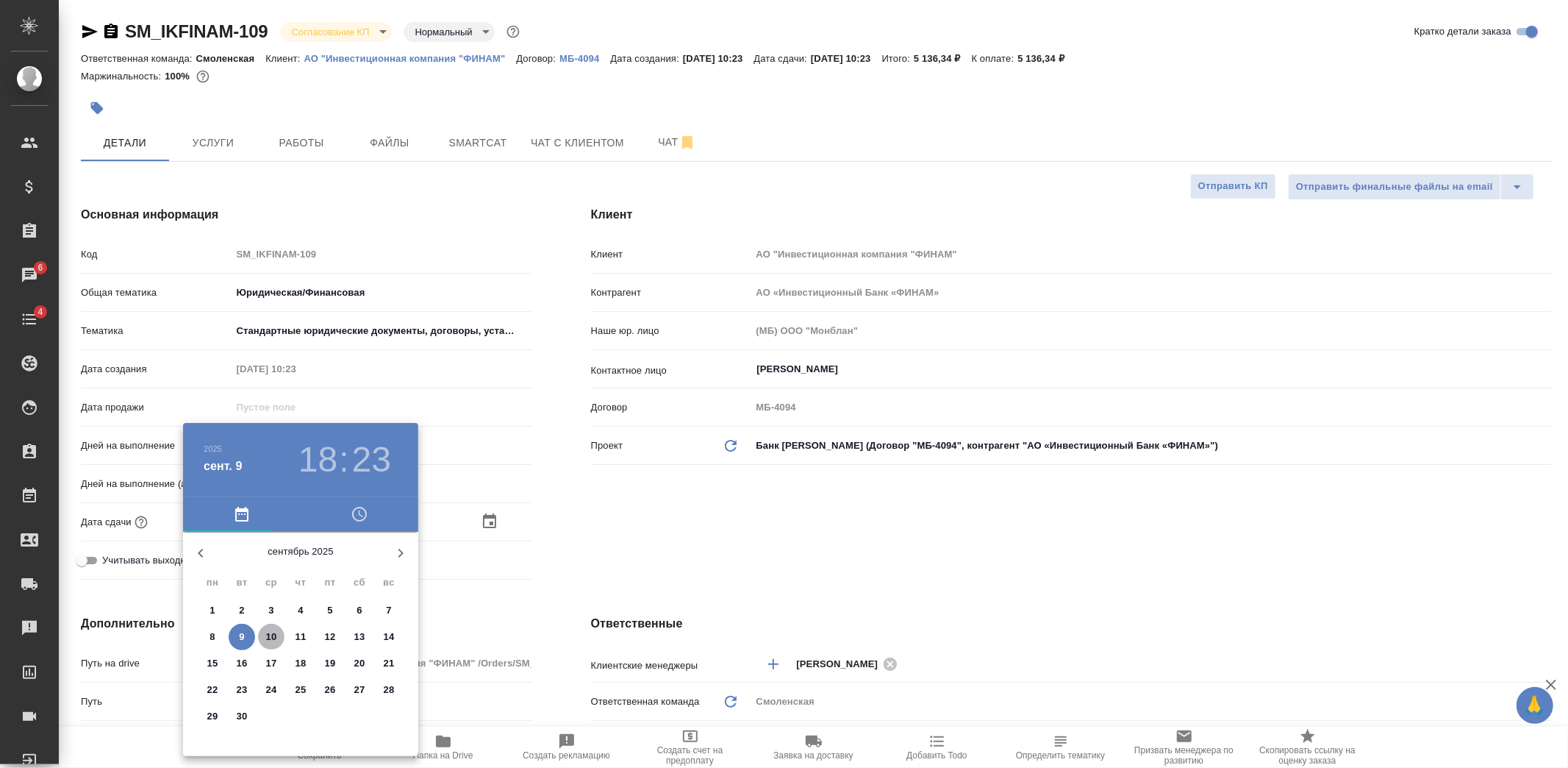
click at [270, 637] on p "10" at bounding box center [271, 636] width 11 height 15
type input "10.09.2025 18:23"
type textarea "x"
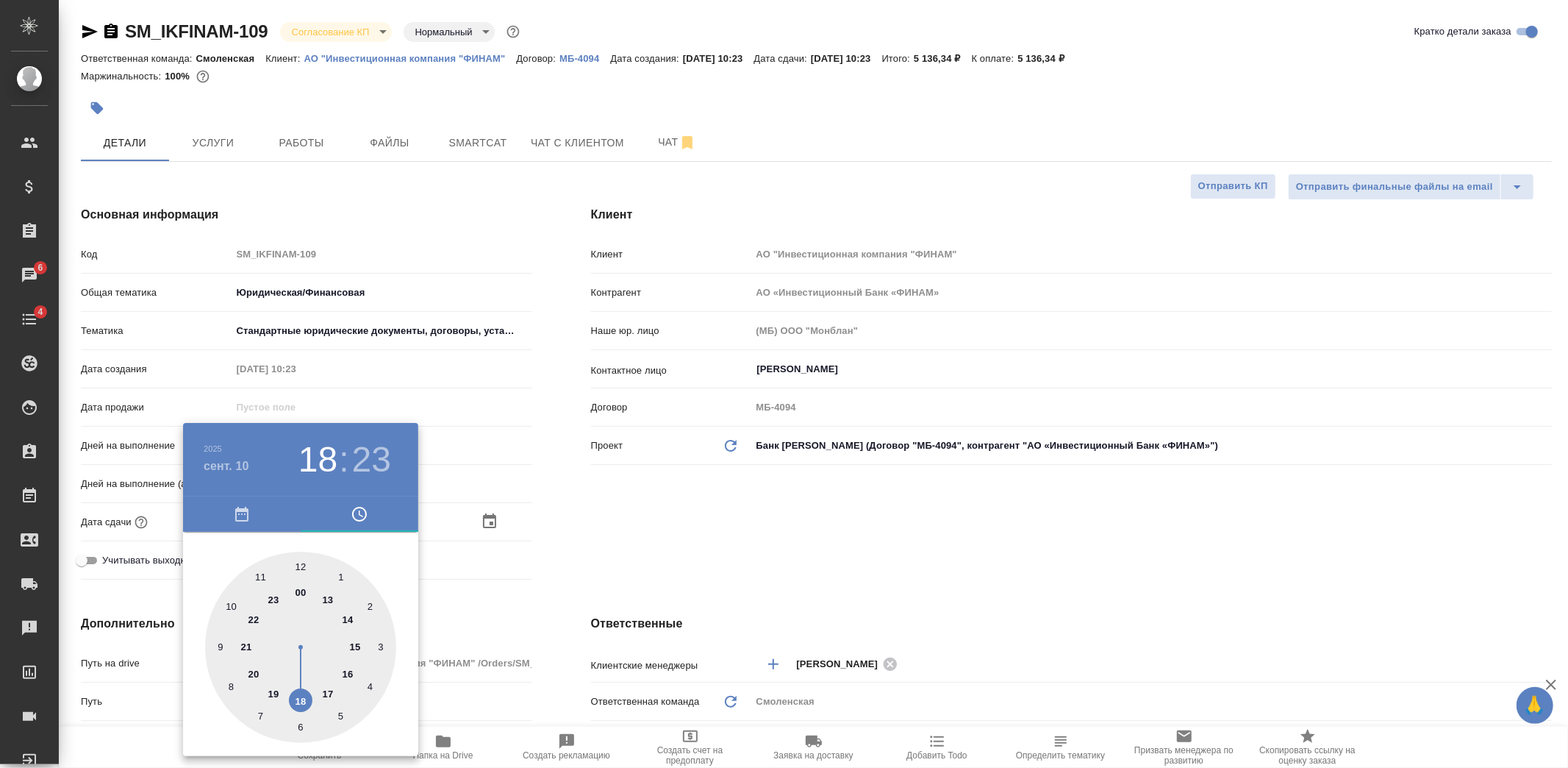
click at [229, 606] on div at bounding box center [300, 647] width 191 height 191
type input "10.09.2025 10:23"
type textarea "x"
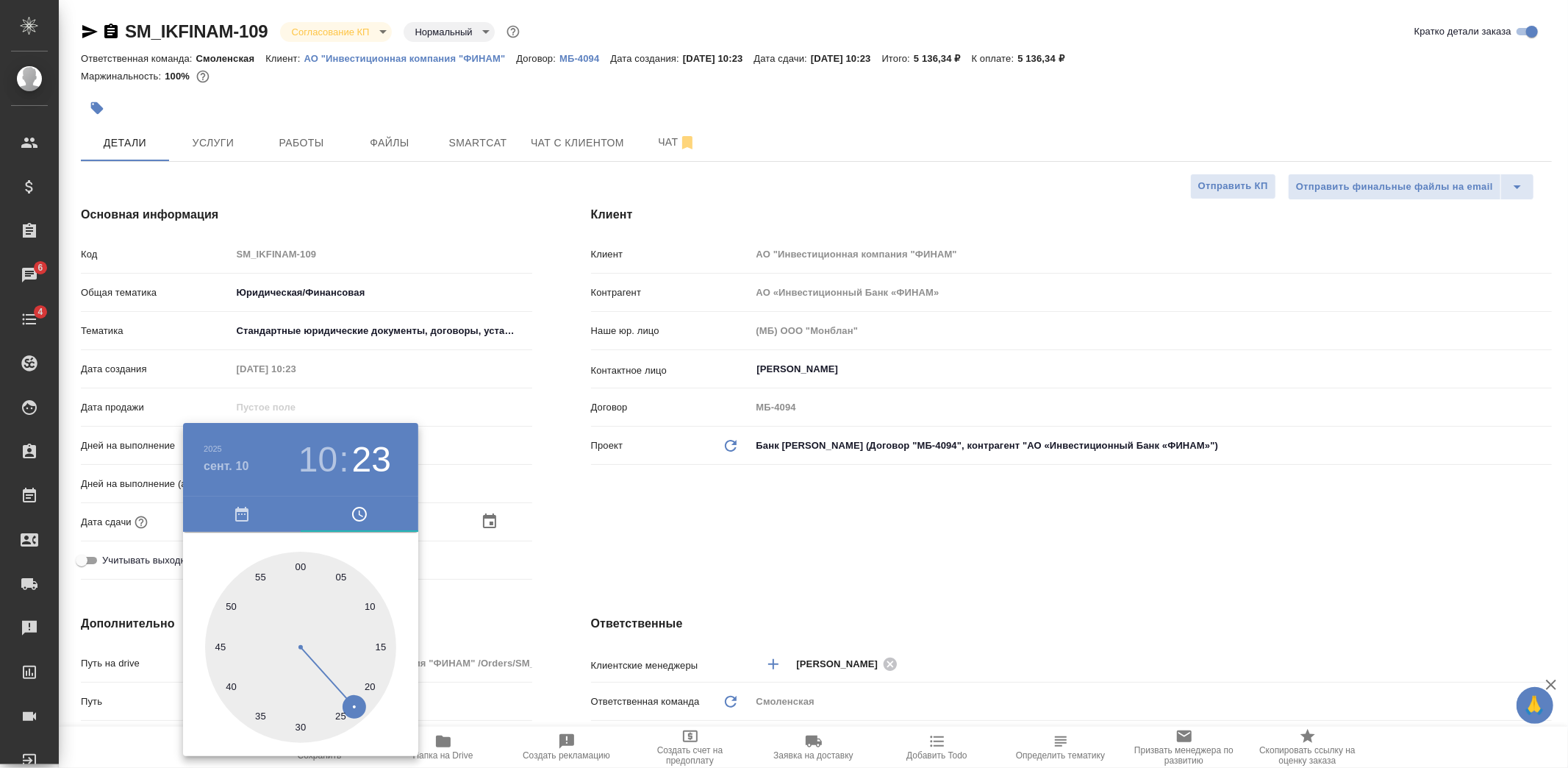
click at [302, 564] on div at bounding box center [300, 647] width 191 height 191
type input "10.09.2025 10:00"
type textarea "x"
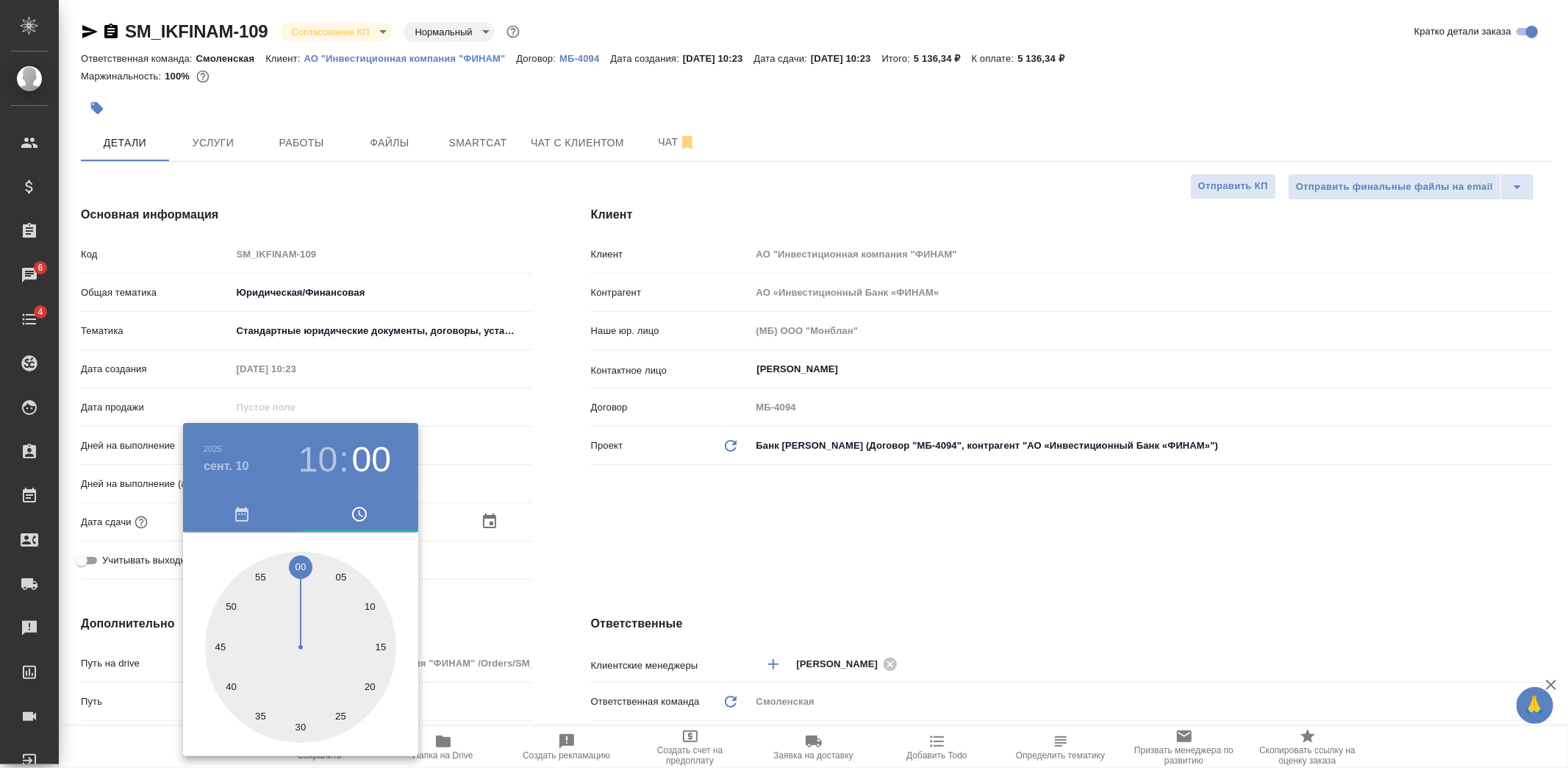
click at [562, 597] on div at bounding box center [784, 384] width 1568 height 768
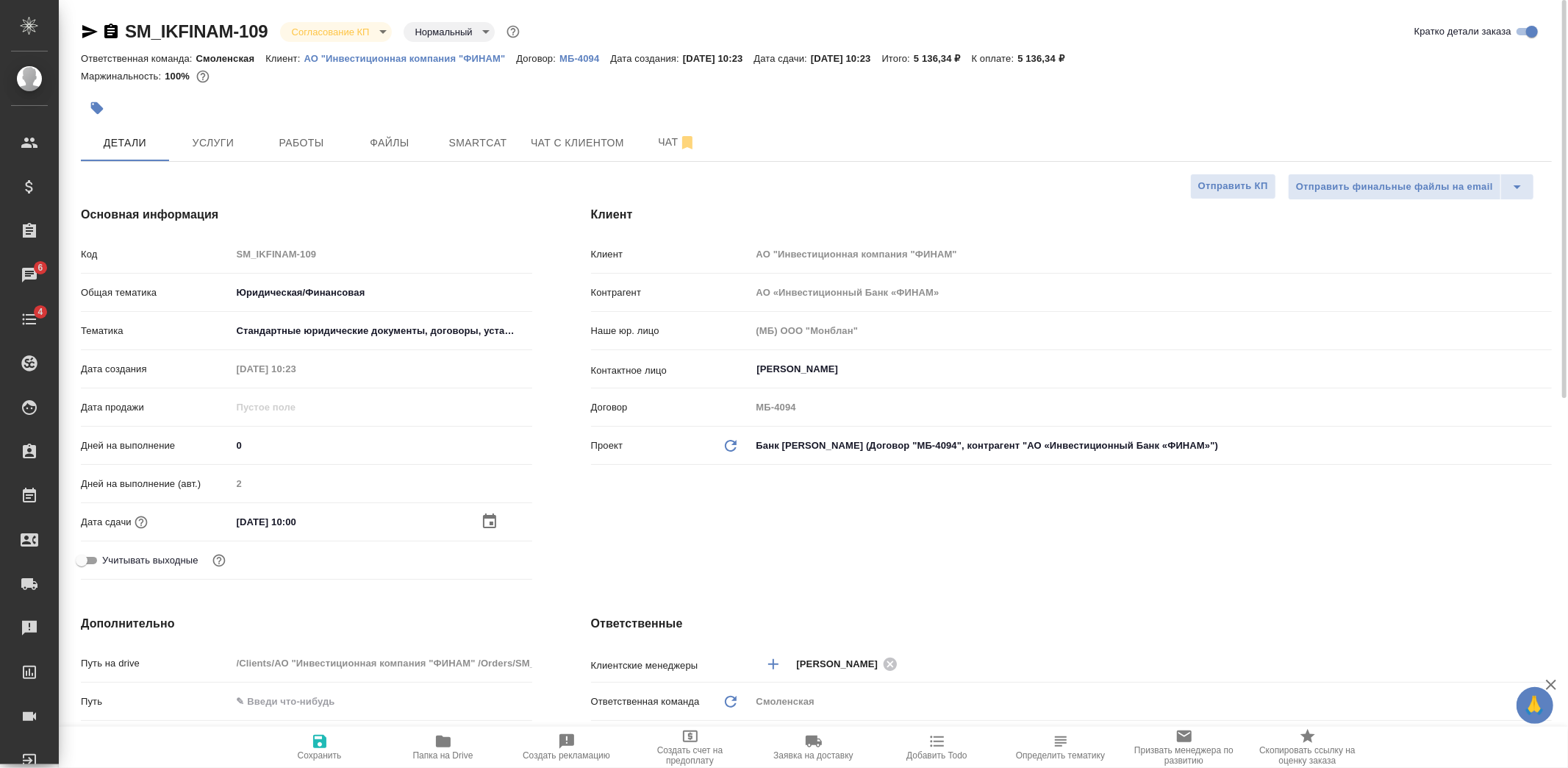
click at [314, 740] on icon "button" at bounding box center [319, 741] width 13 height 13
type textarea "x"
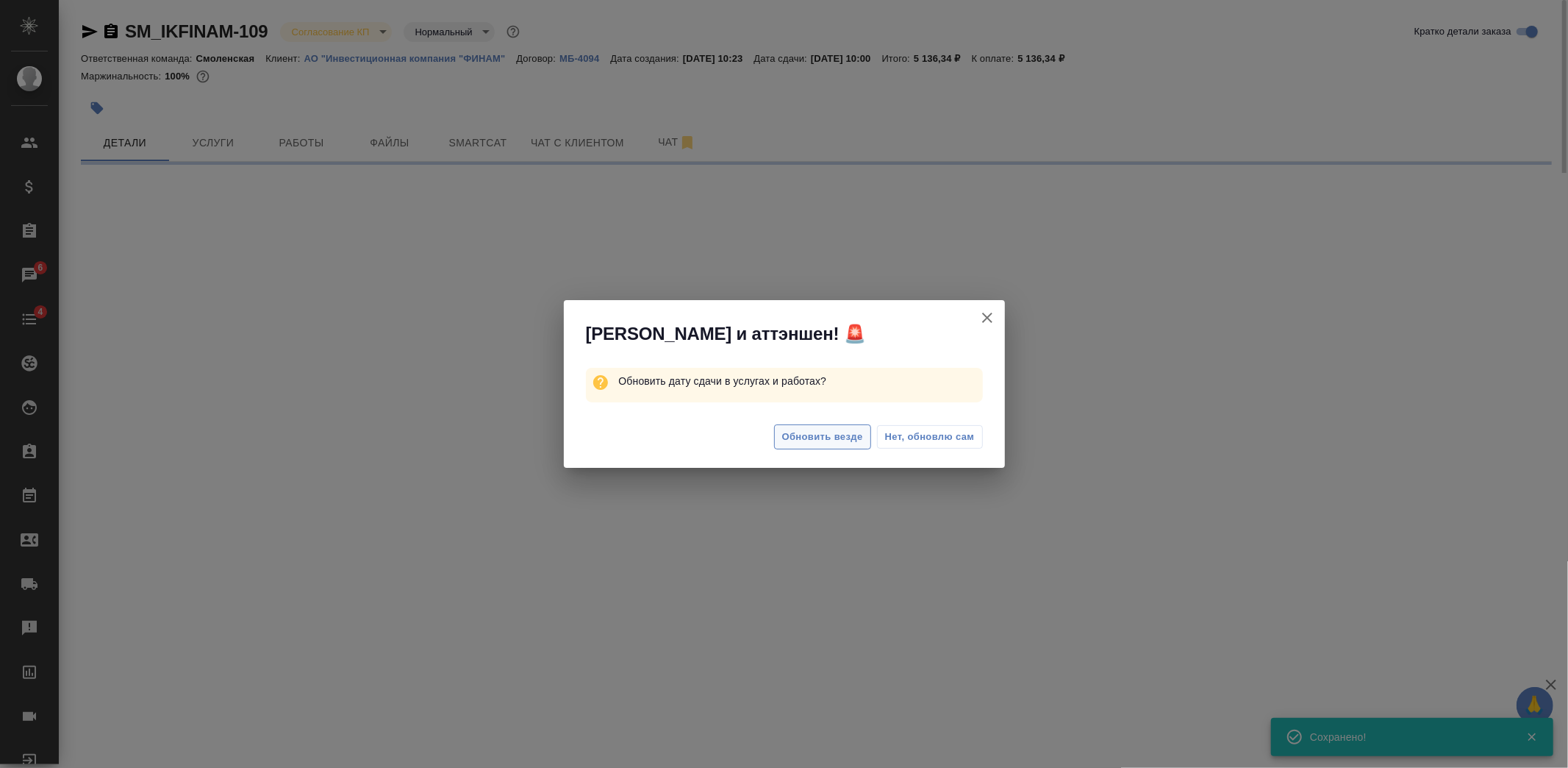
select select "RU"
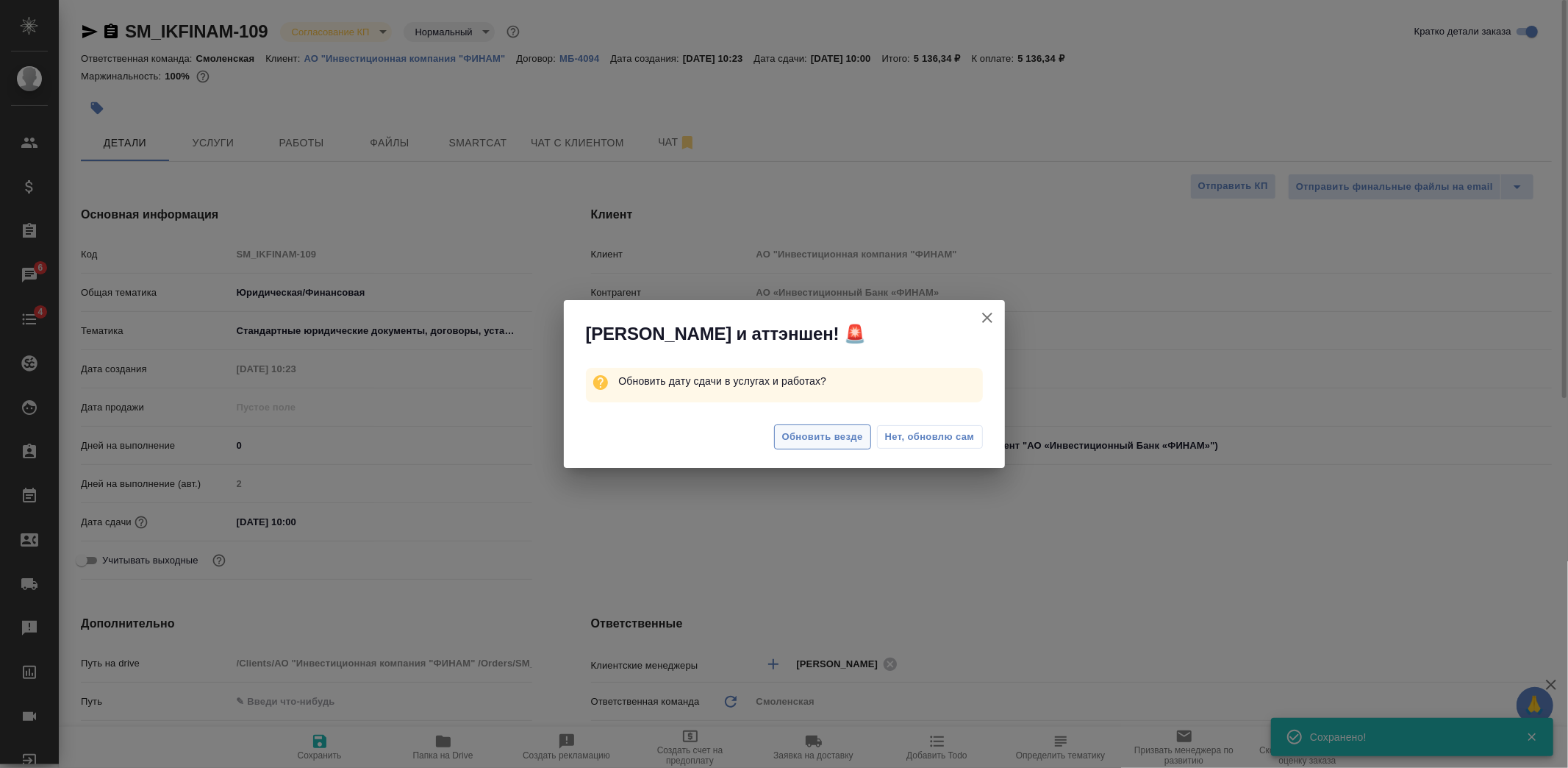
type textarea "x"
click at [818, 427] on button "Обновить везде" at bounding box center [822, 438] width 97 height 26
type textarea "x"
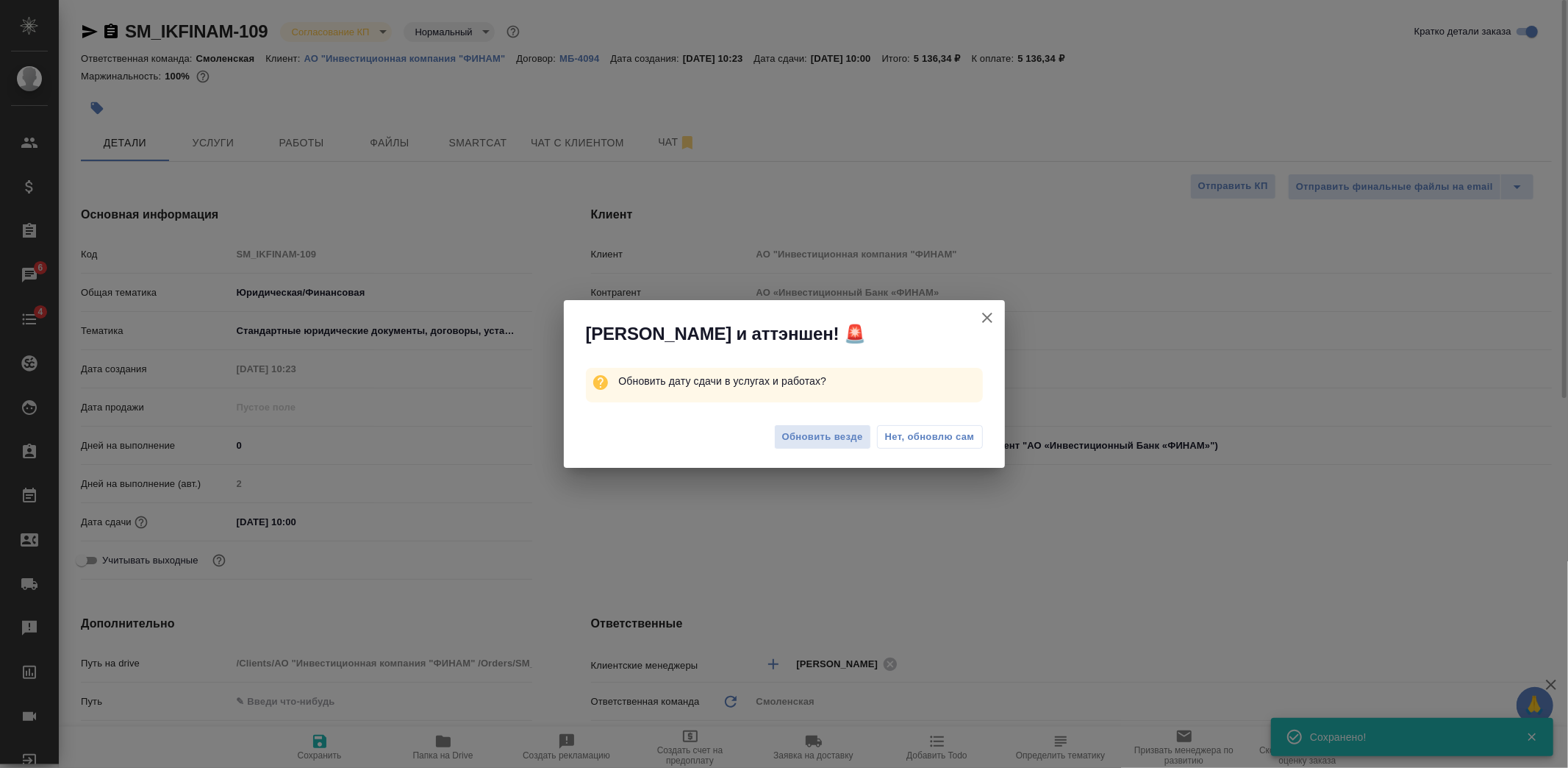
type textarea "x"
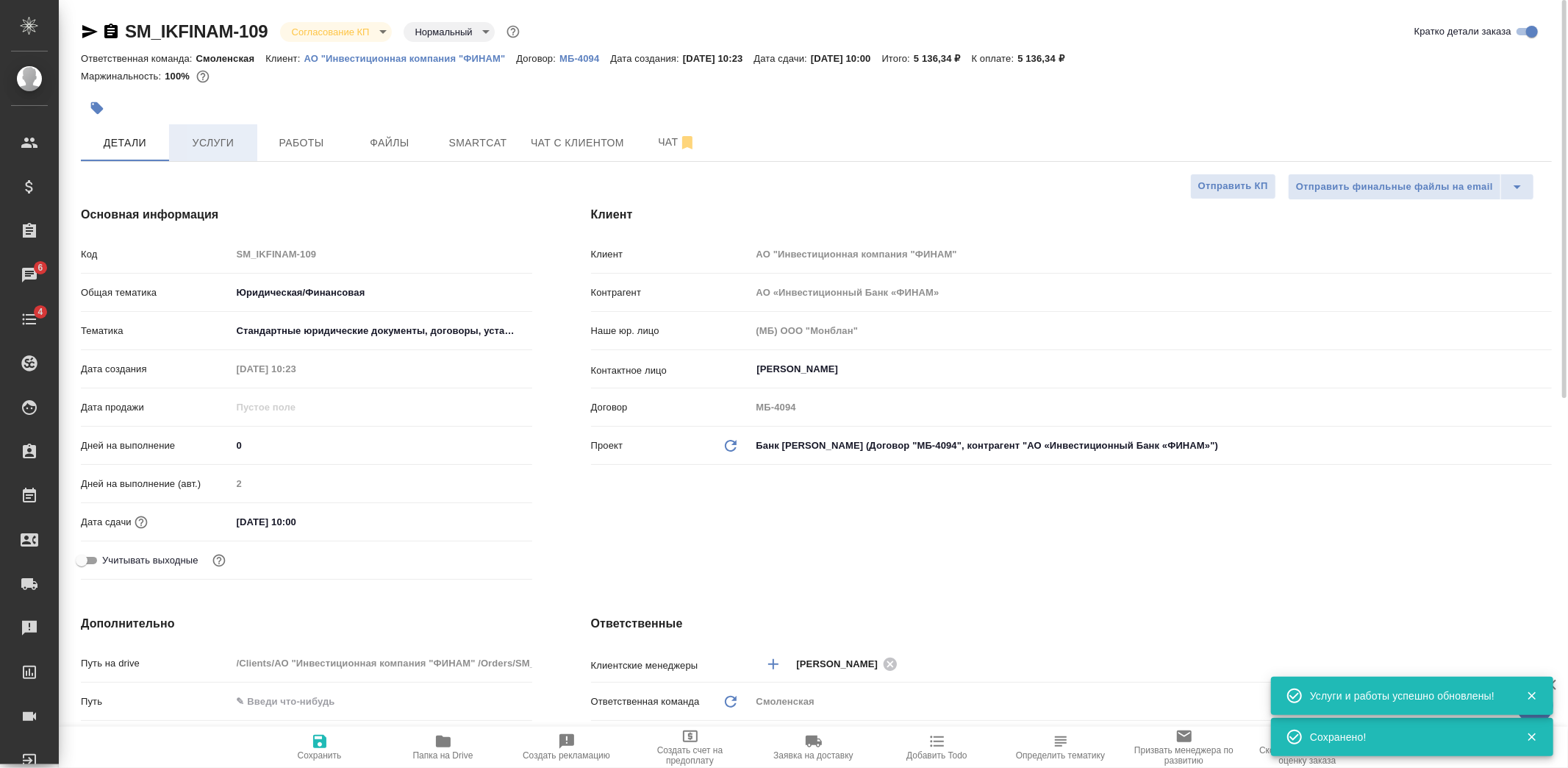
click at [248, 144] on span "Услуги" at bounding box center [213, 143] width 71 height 18
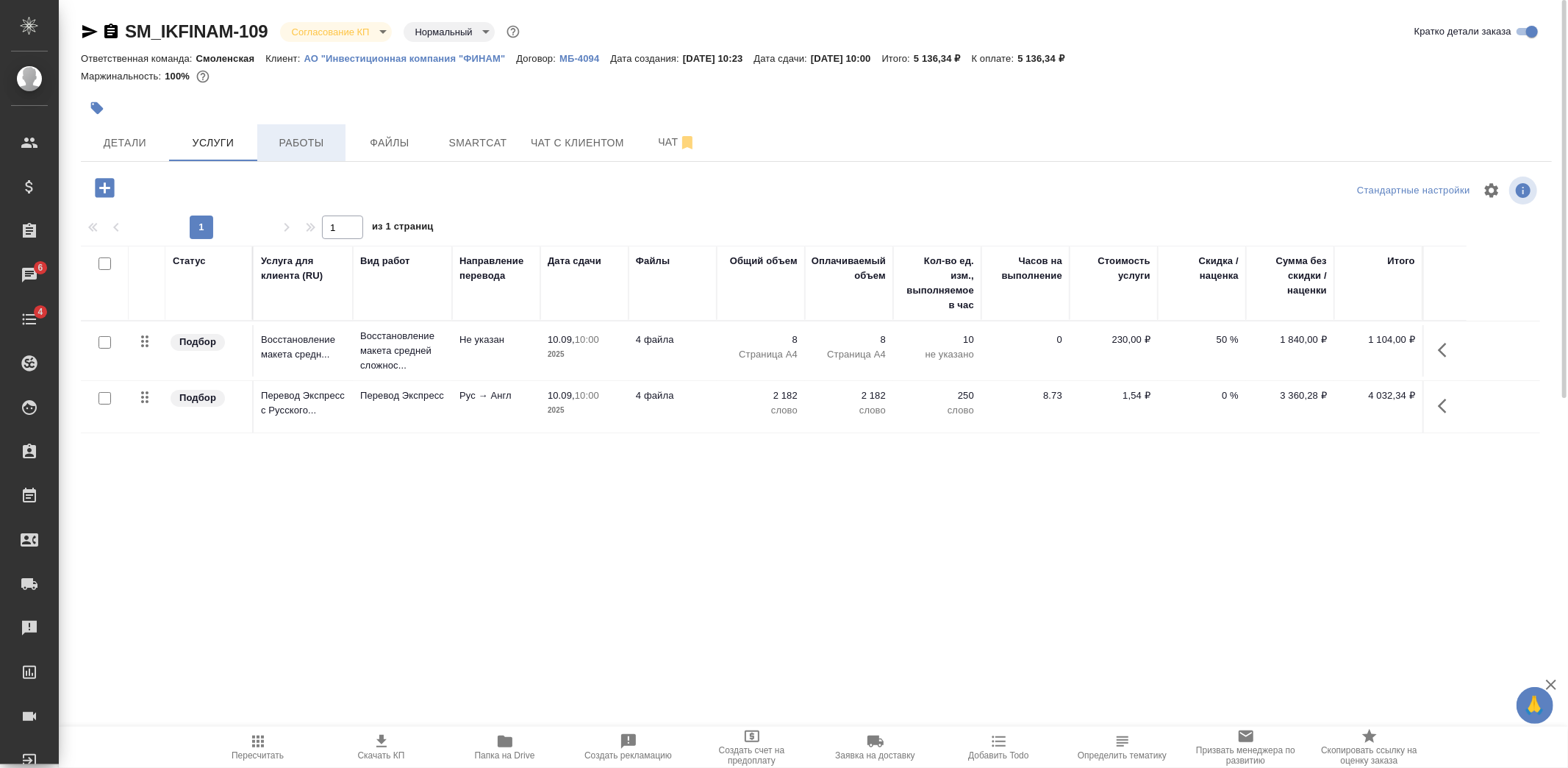
click at [291, 145] on span "Работы" at bounding box center [301, 143] width 71 height 18
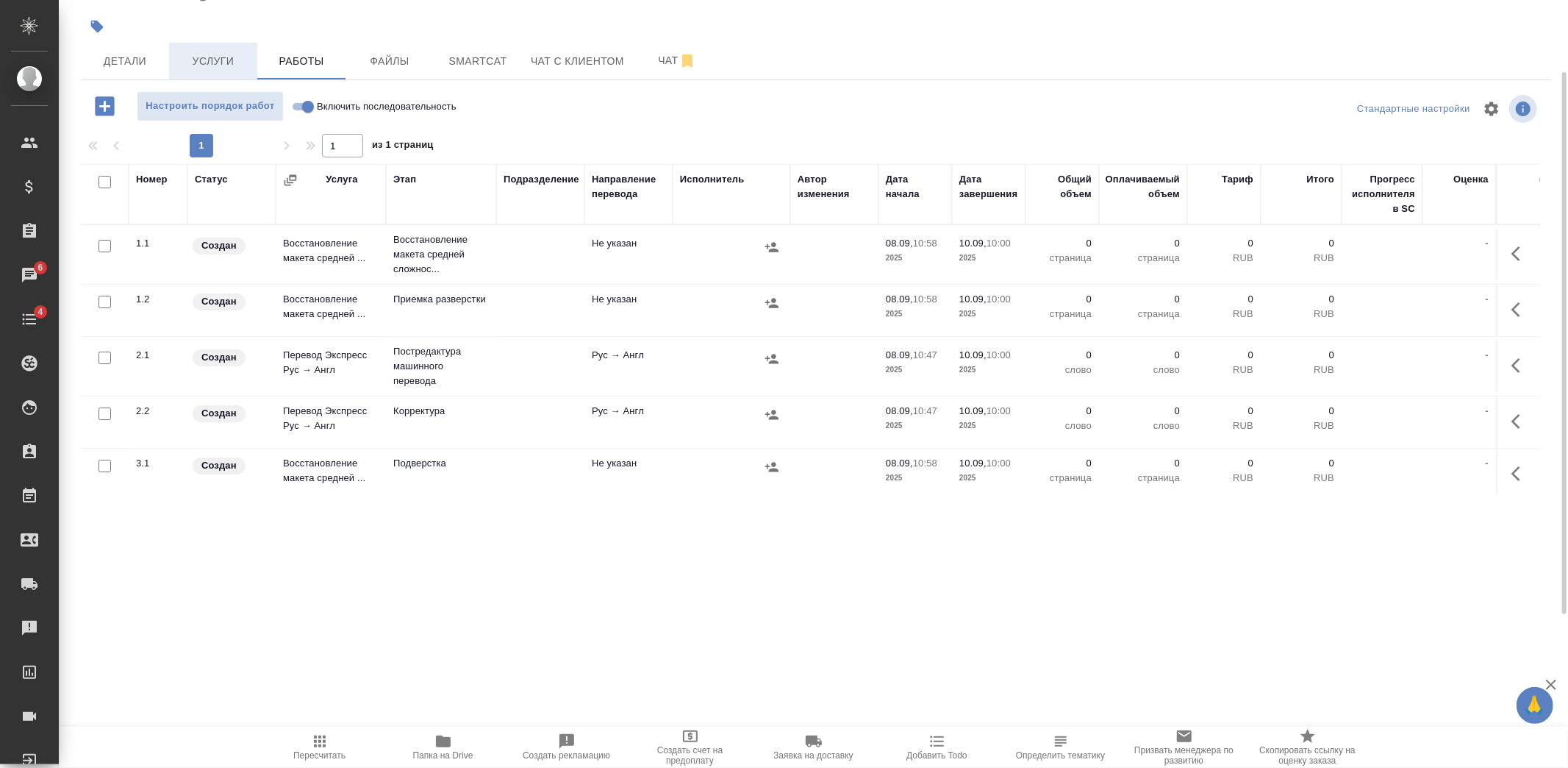
click at [214, 73] on button "Услуги" at bounding box center [213, 61] width 88 height 37
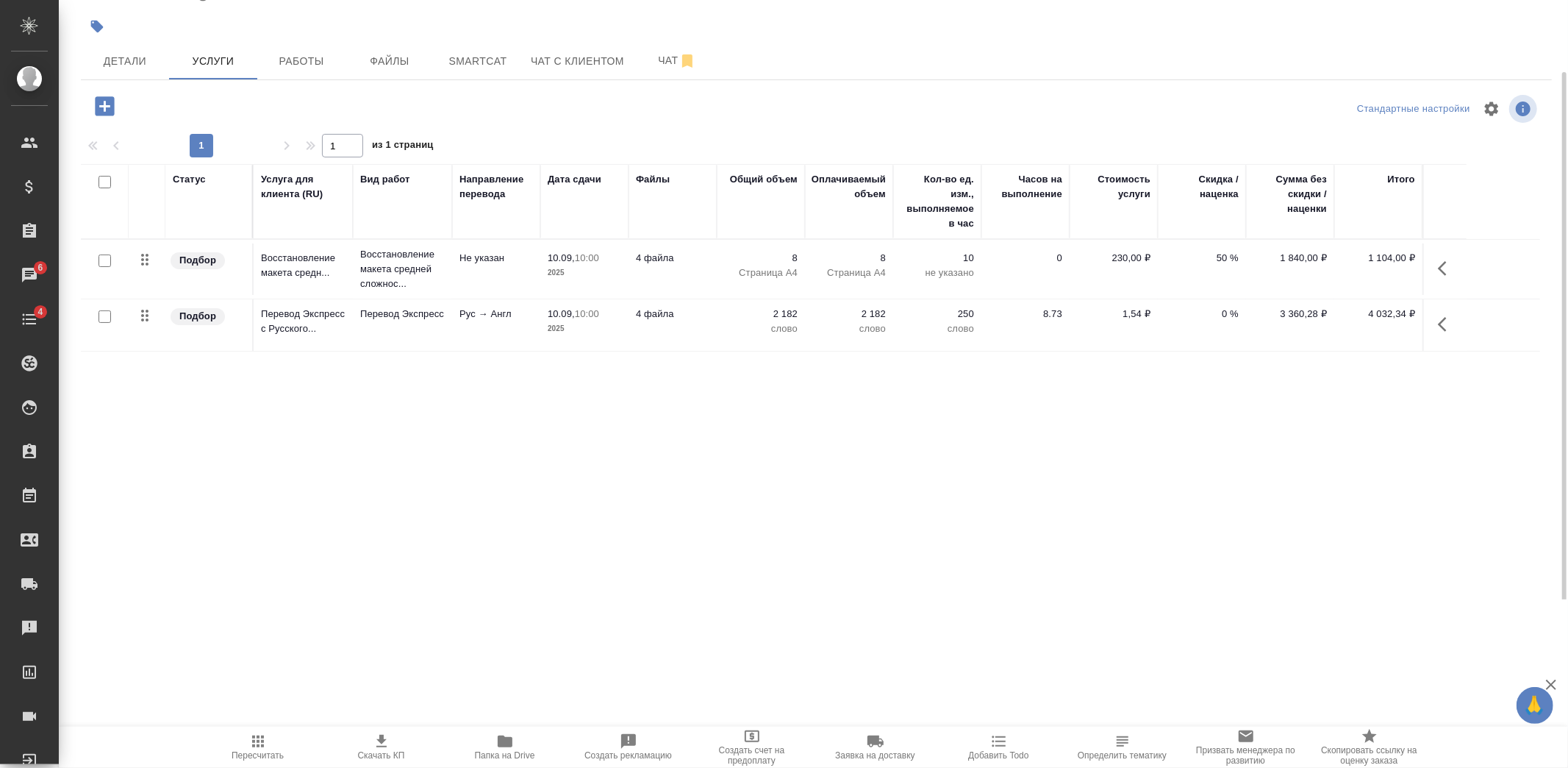
click at [647, 314] on p "4 файла" at bounding box center [673, 314] width 73 height 15
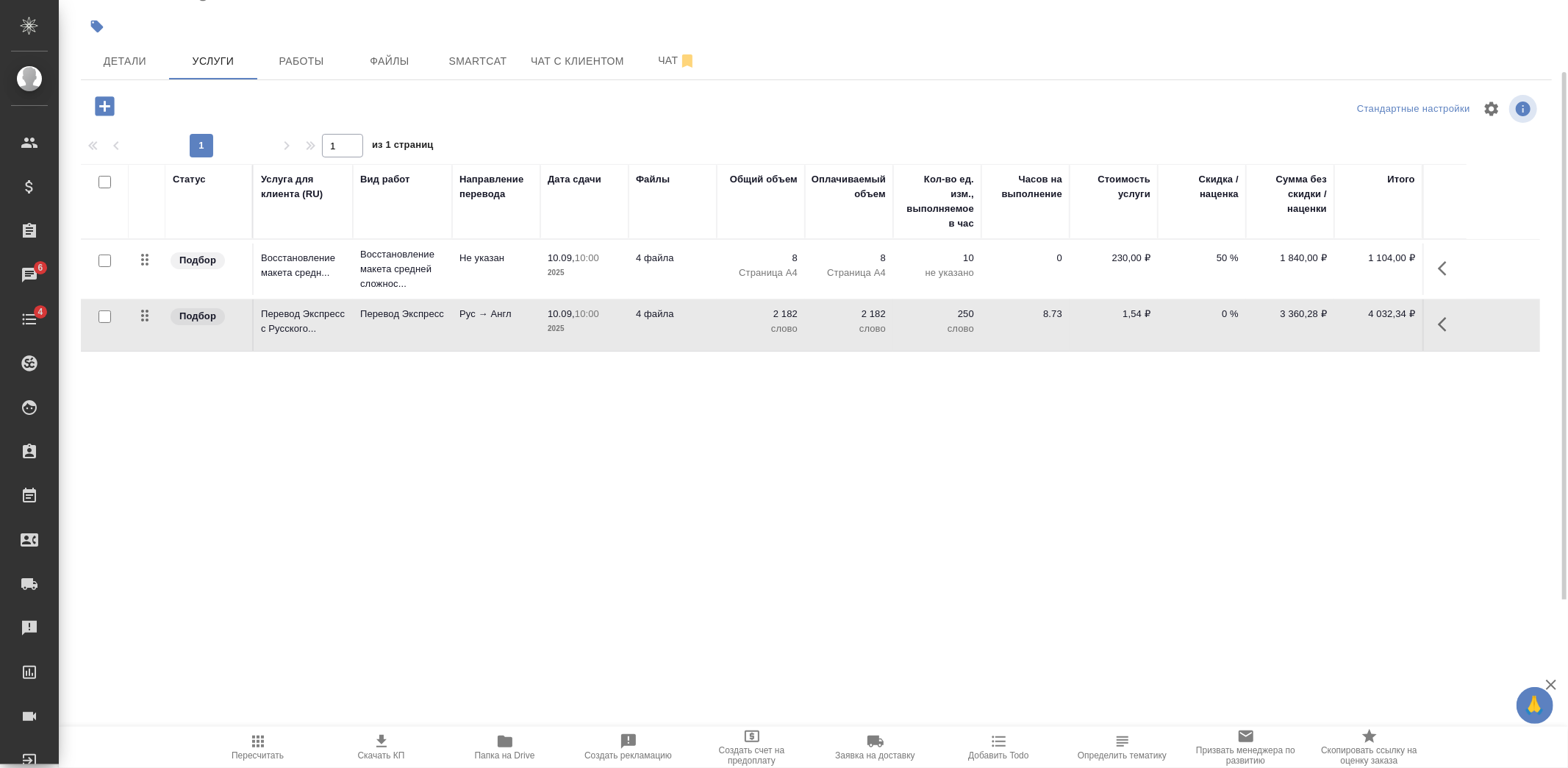
click at [711, 267] on td "4 файла" at bounding box center [672, 268] width 88 height 51
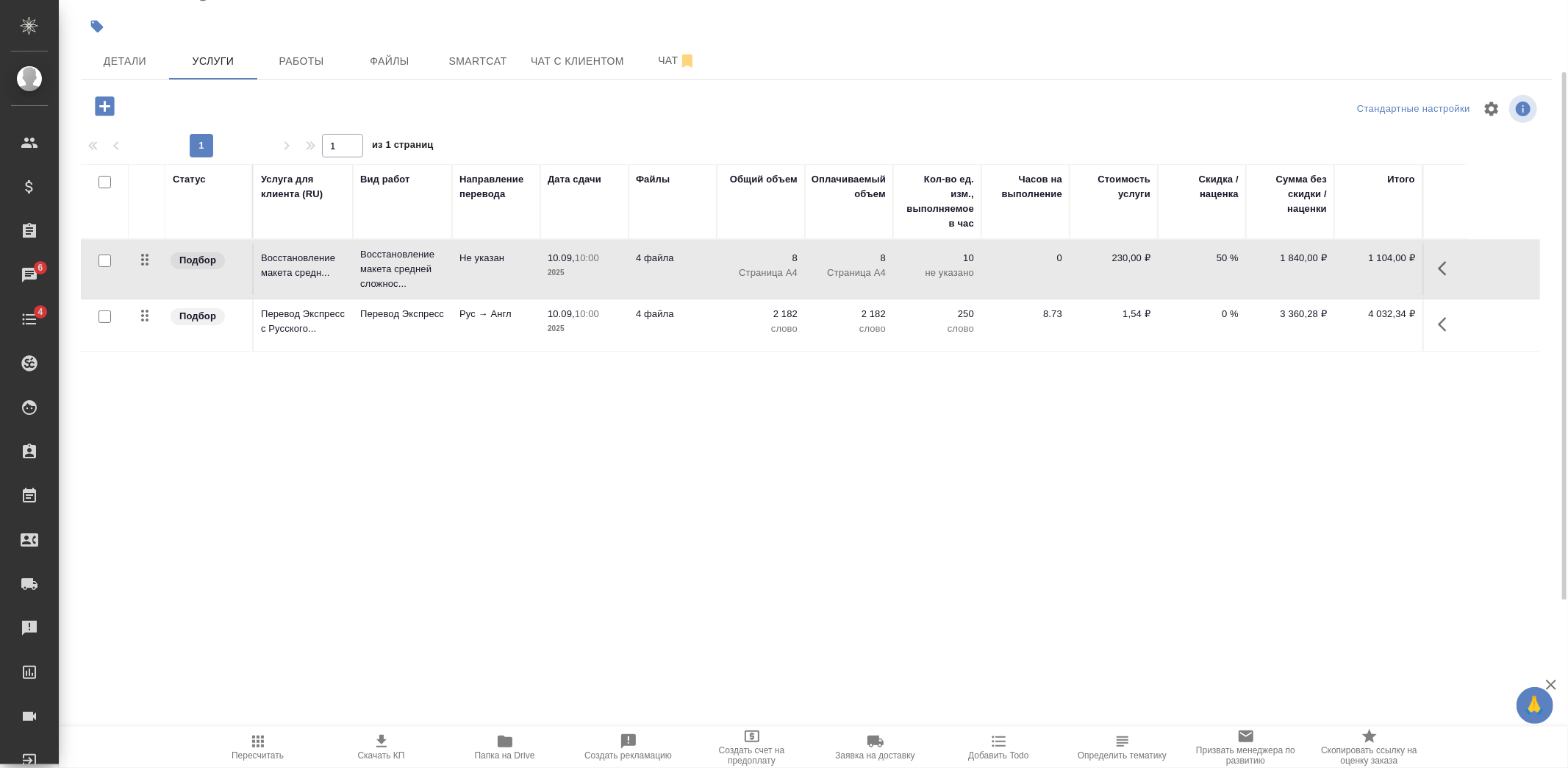
click at [711, 267] on td "4 файла" at bounding box center [672, 268] width 88 height 51
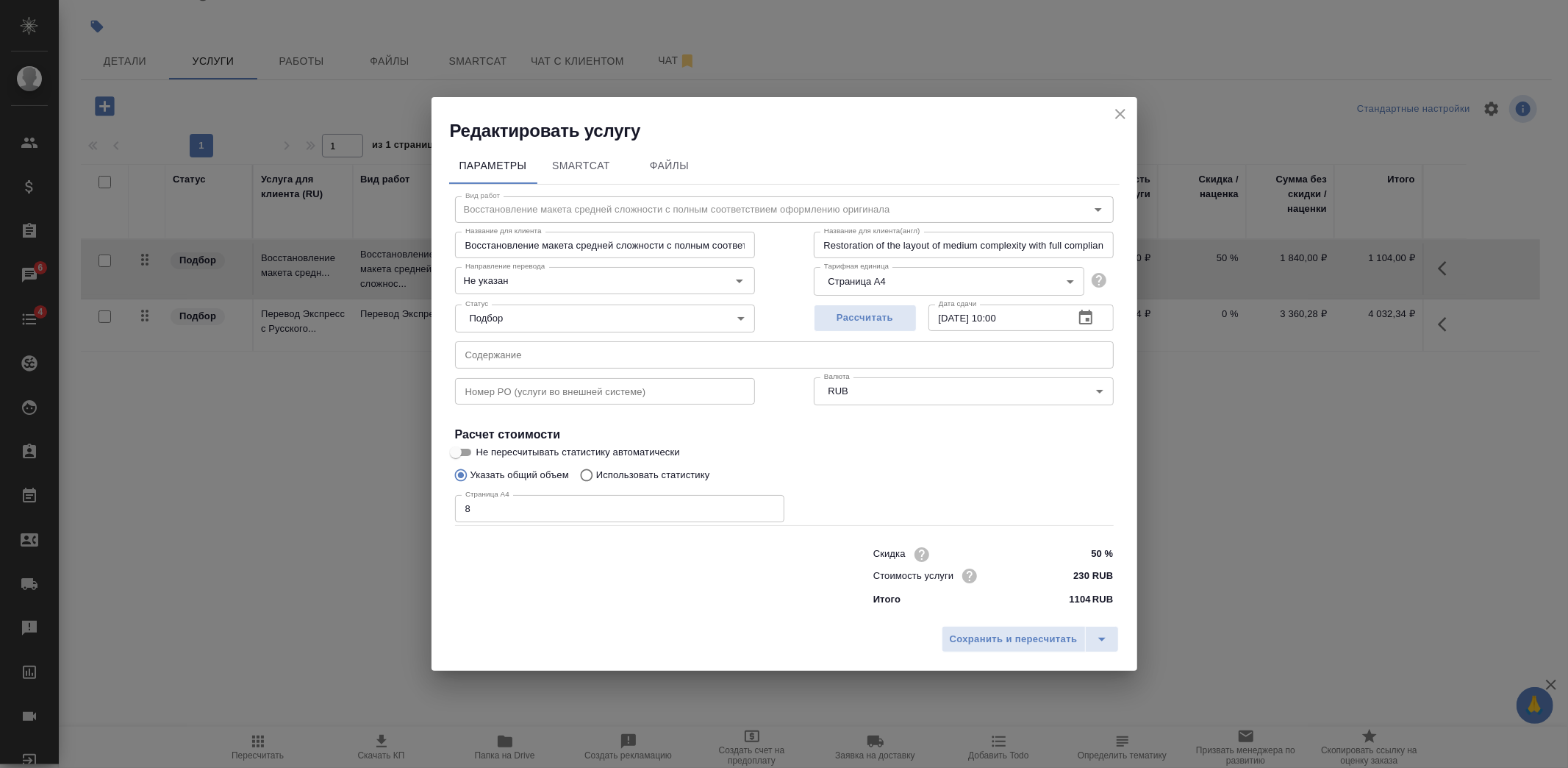
click at [1084, 313] on icon "button" at bounding box center [1085, 316] width 13 height 15
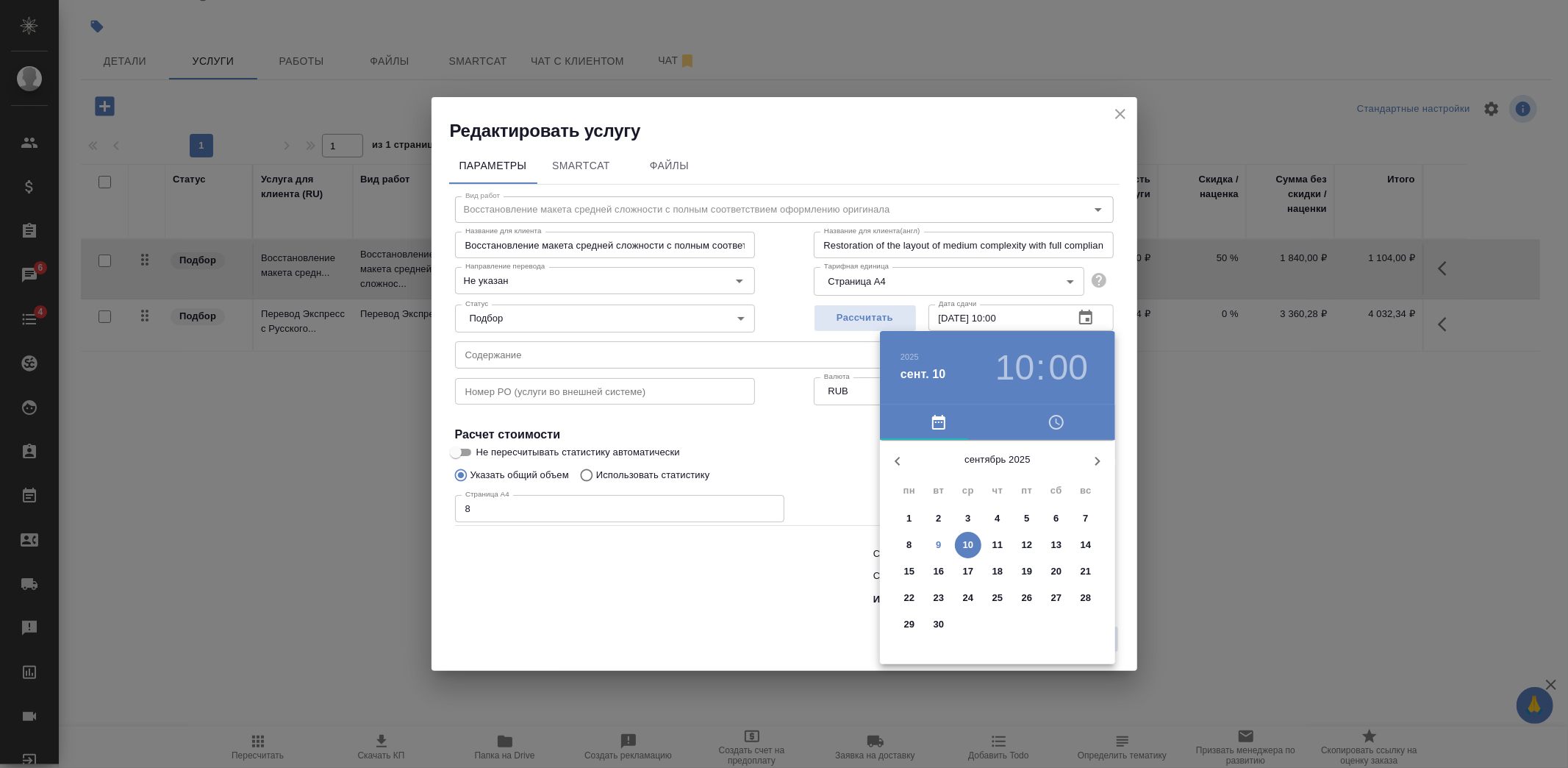
click at [940, 539] on p "9" at bounding box center [939, 545] width 5 height 15
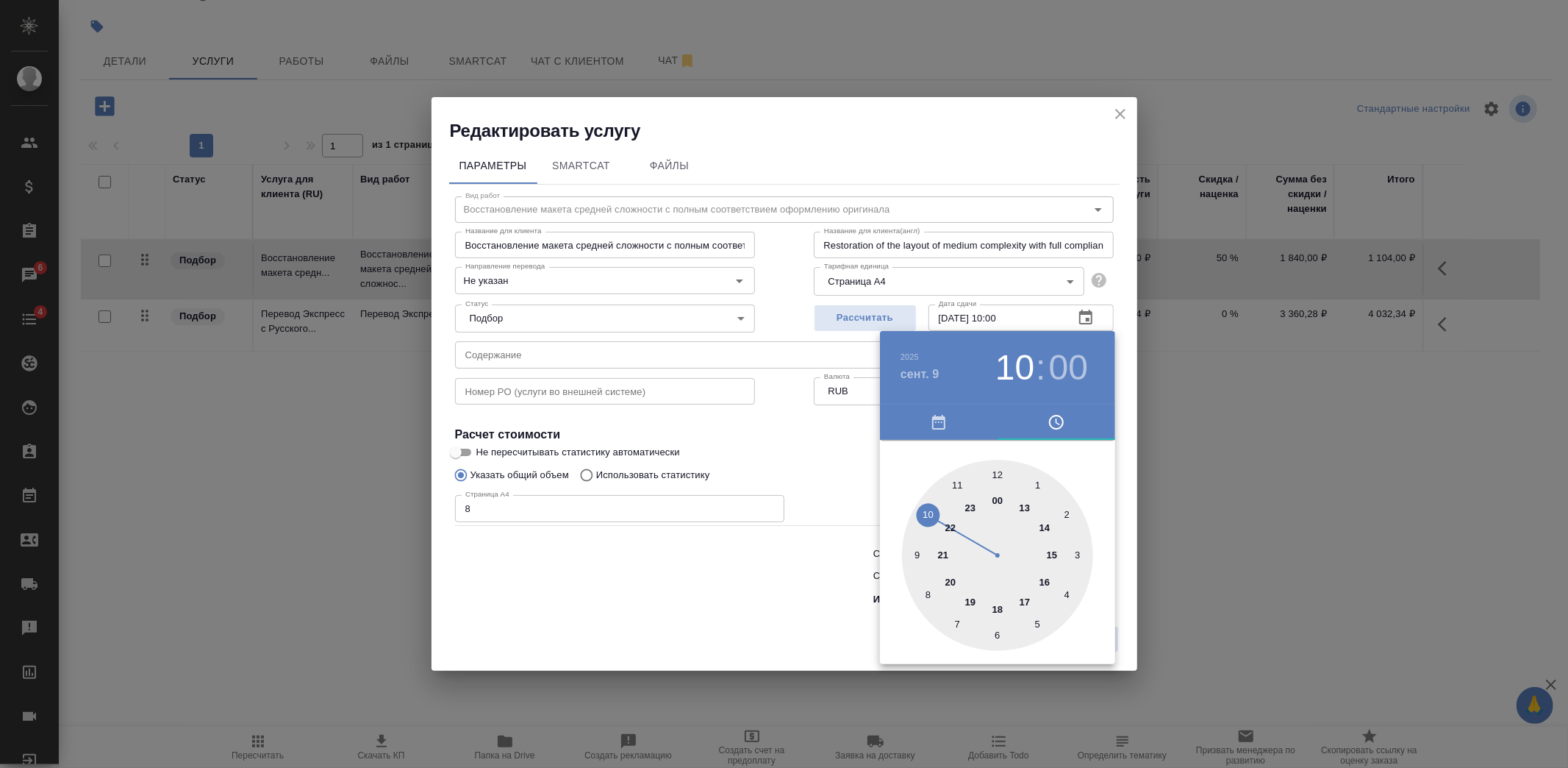
click at [1042, 582] on div at bounding box center [997, 554] width 191 height 191
type input "09.09.2025 16:00"
click at [995, 467] on div at bounding box center [997, 554] width 191 height 191
click at [781, 561] on div at bounding box center [784, 384] width 1568 height 768
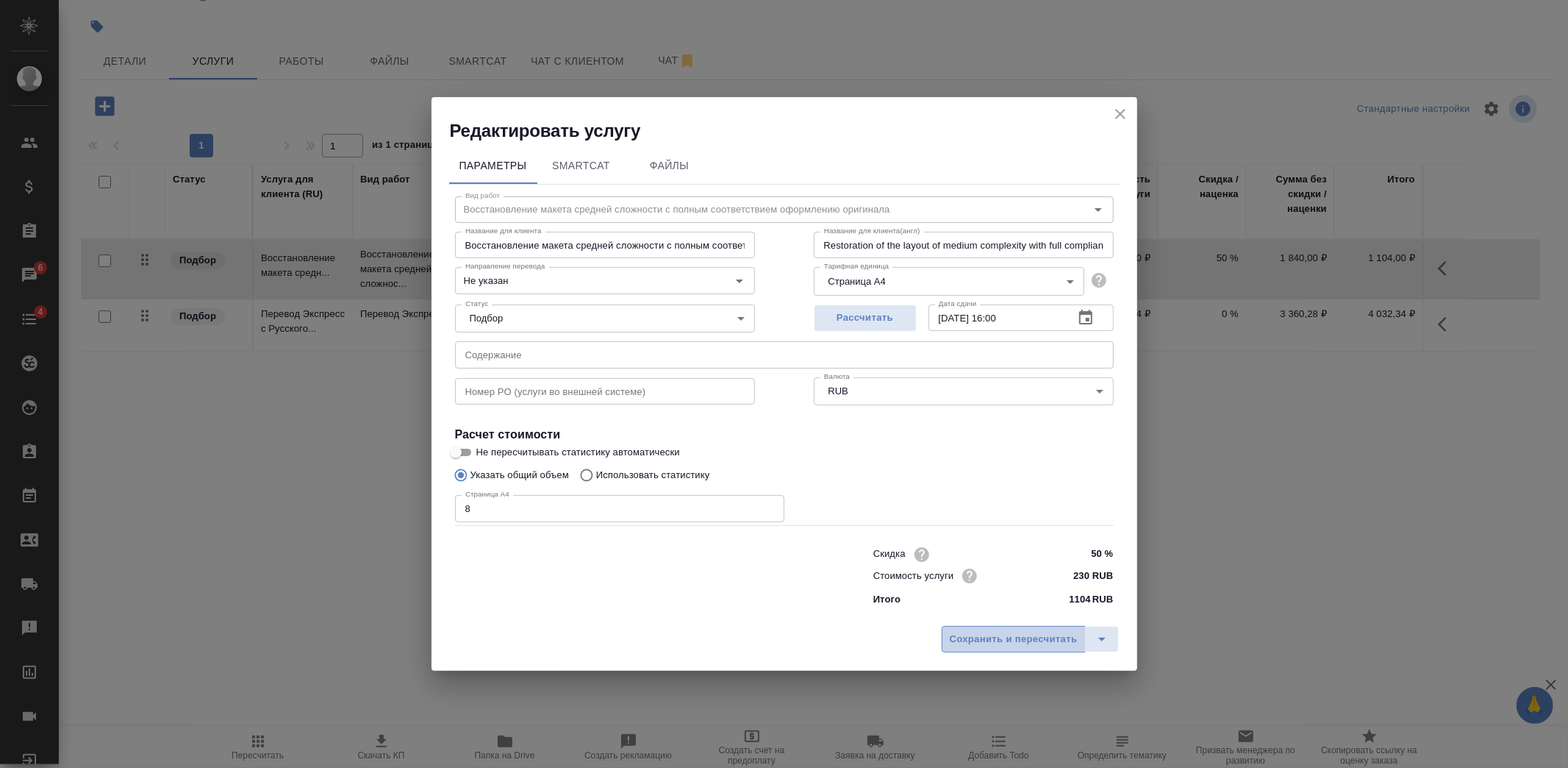
click at [1013, 637] on span "Сохранить и пересчитать" at bounding box center [1014, 639] width 128 height 17
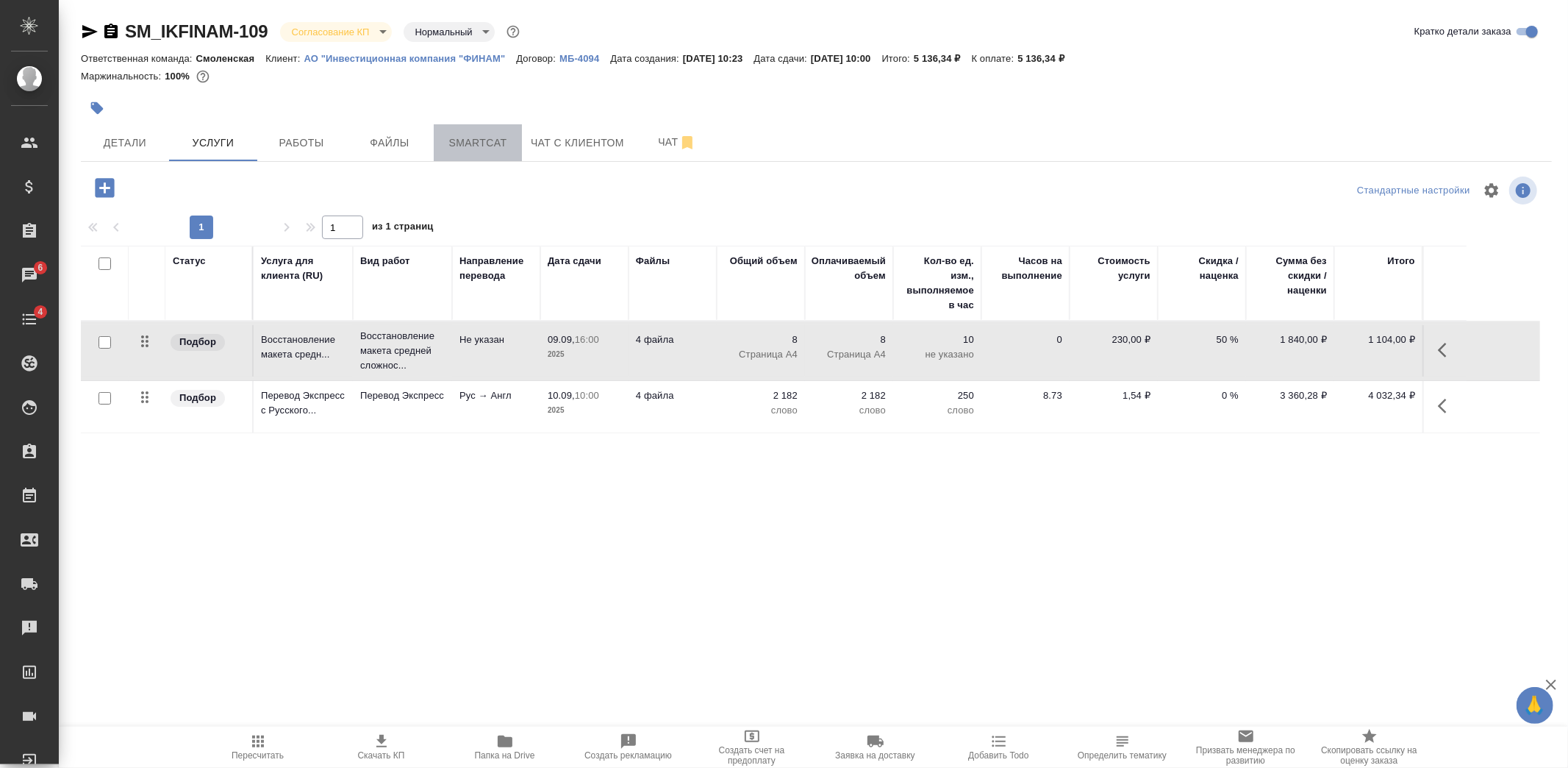
click at [458, 150] on span "Smartcat" at bounding box center [478, 143] width 71 height 18
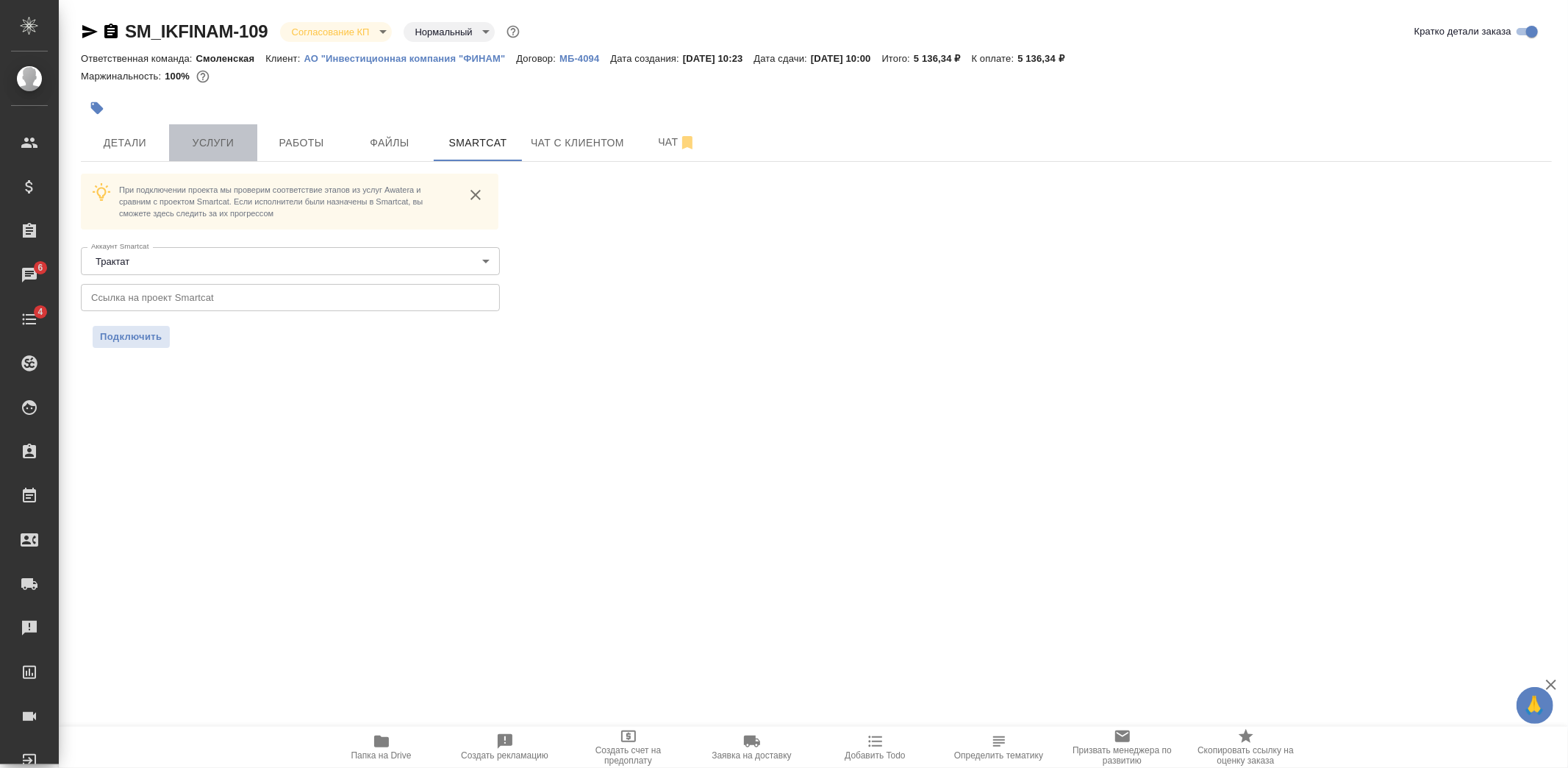
click at [207, 144] on span "Услуги" at bounding box center [213, 143] width 71 height 18
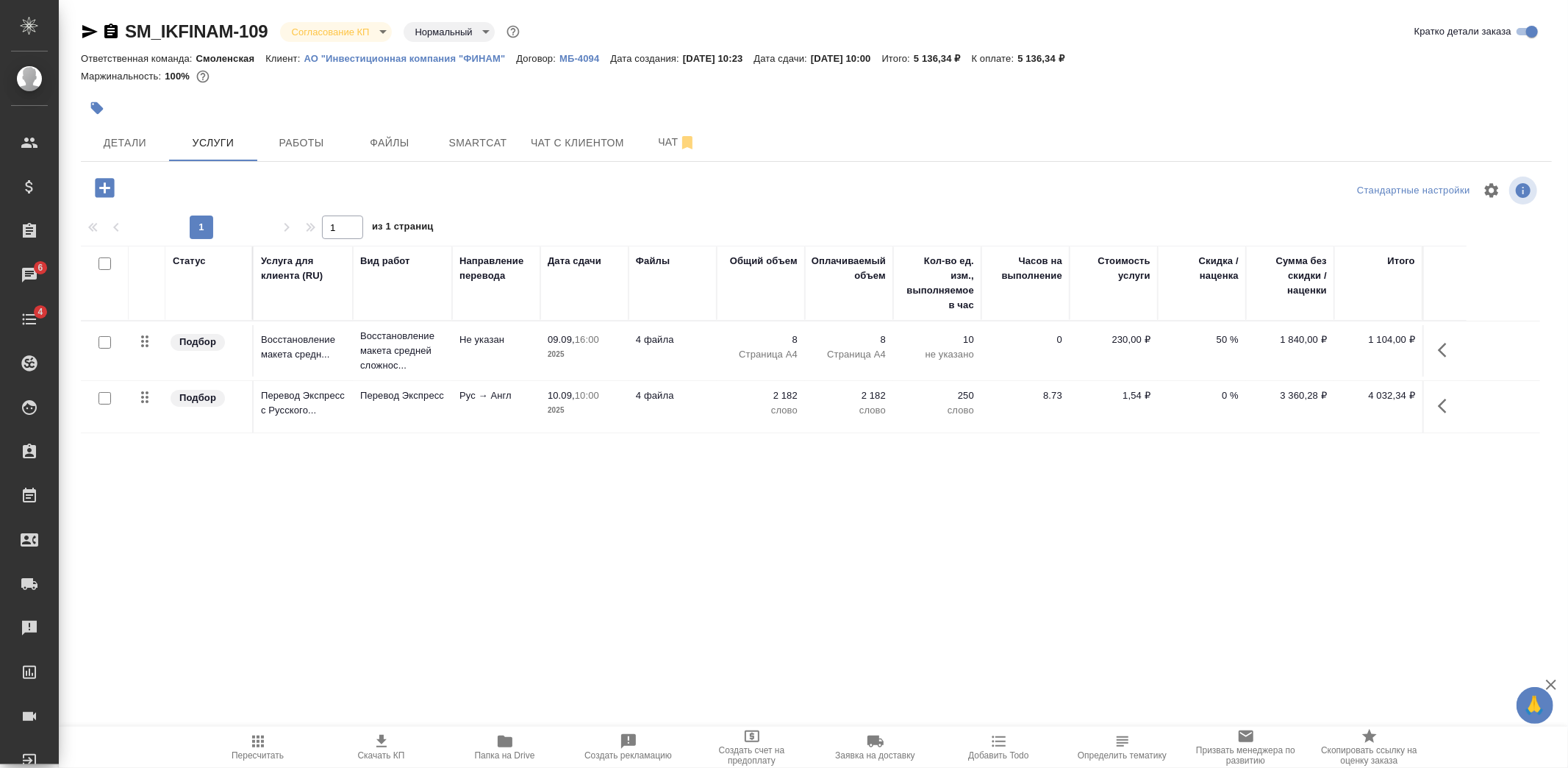
click at [101, 399] on input "checkbox" at bounding box center [105, 398] width 12 height 12
checkbox input "true"
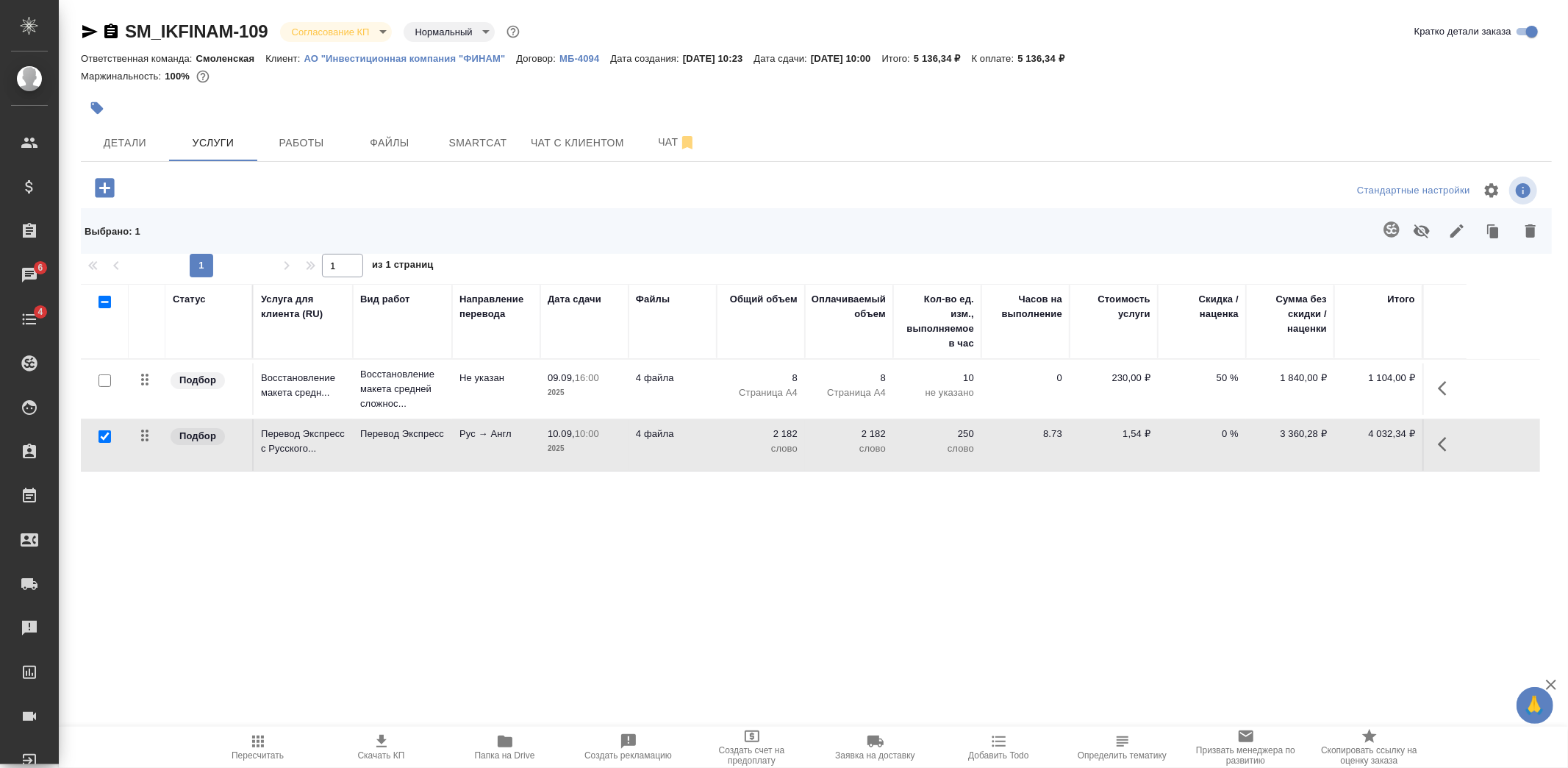
click at [1391, 233] on icon "button" at bounding box center [1392, 229] width 16 height 16
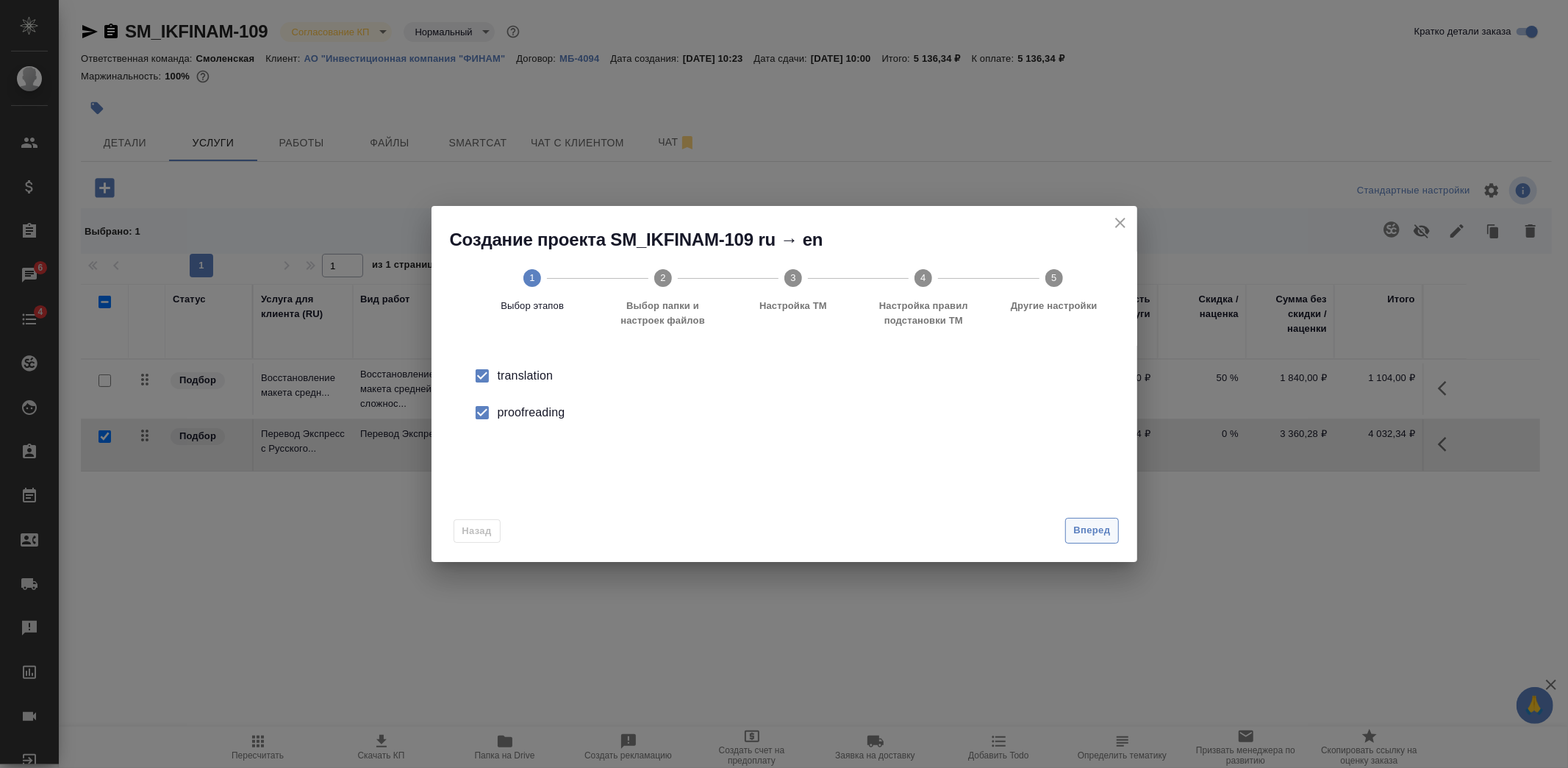
click at [1099, 527] on span "Вперед" at bounding box center [1092, 530] width 37 height 17
click at [684, 379] on input "Папка с файлами для перевода" at bounding box center [761, 384] width 612 height 17
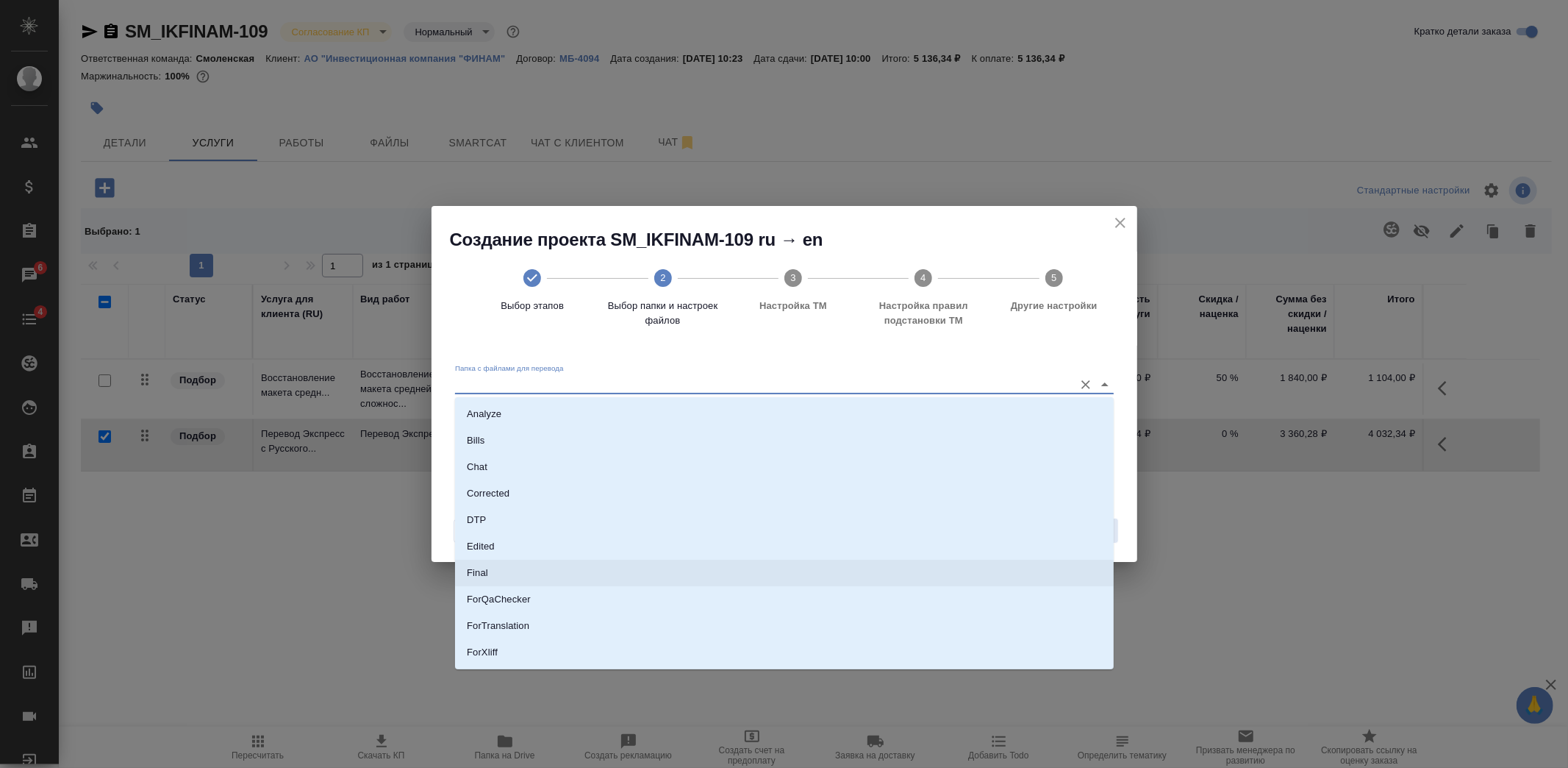
scroll to position [129, 0]
click at [527, 604] on li "Source" at bounding box center [784, 603] width 659 height 26
type input "Source"
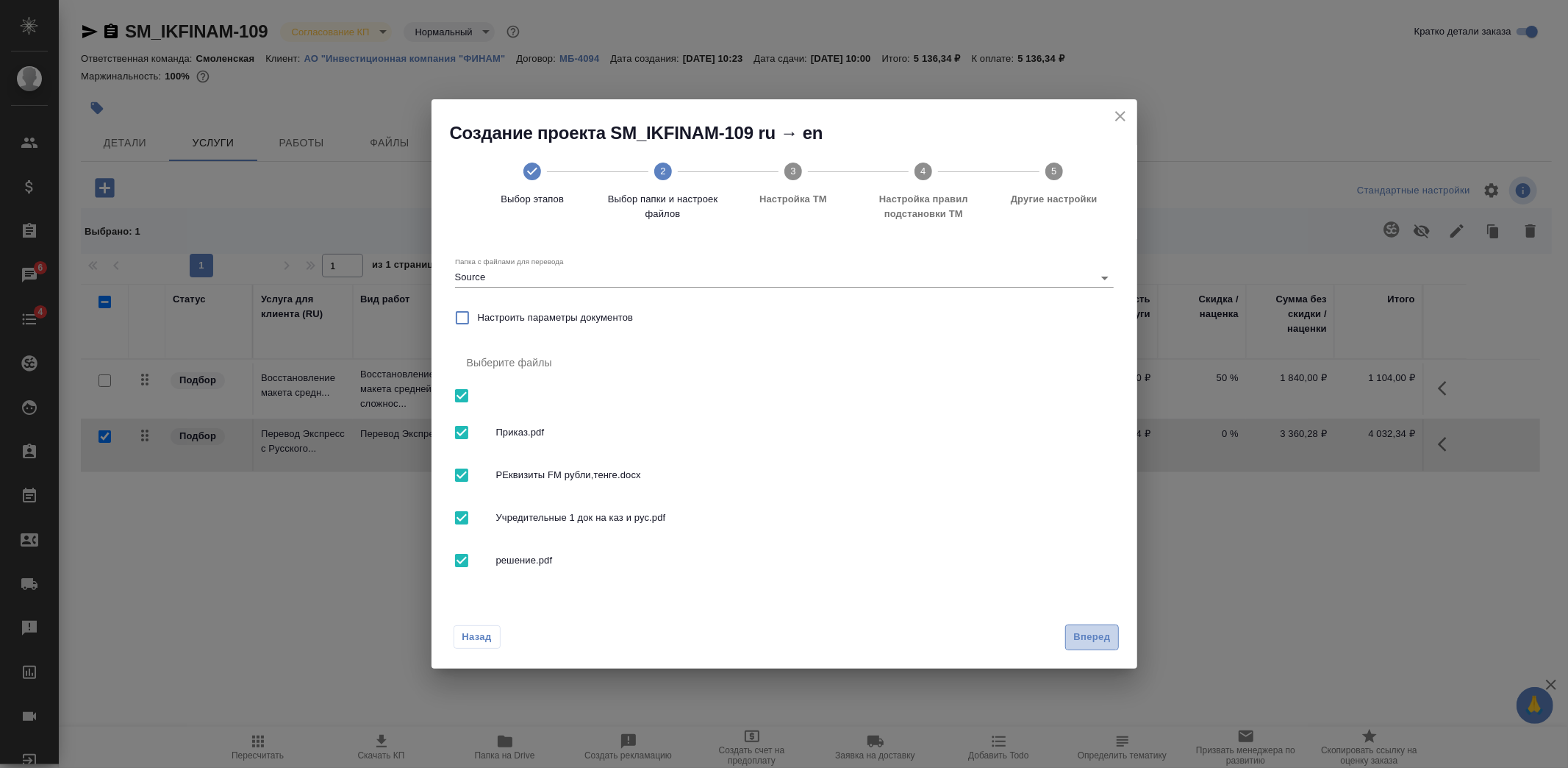
click at [1082, 637] on span "Вперед" at bounding box center [1092, 636] width 37 height 17
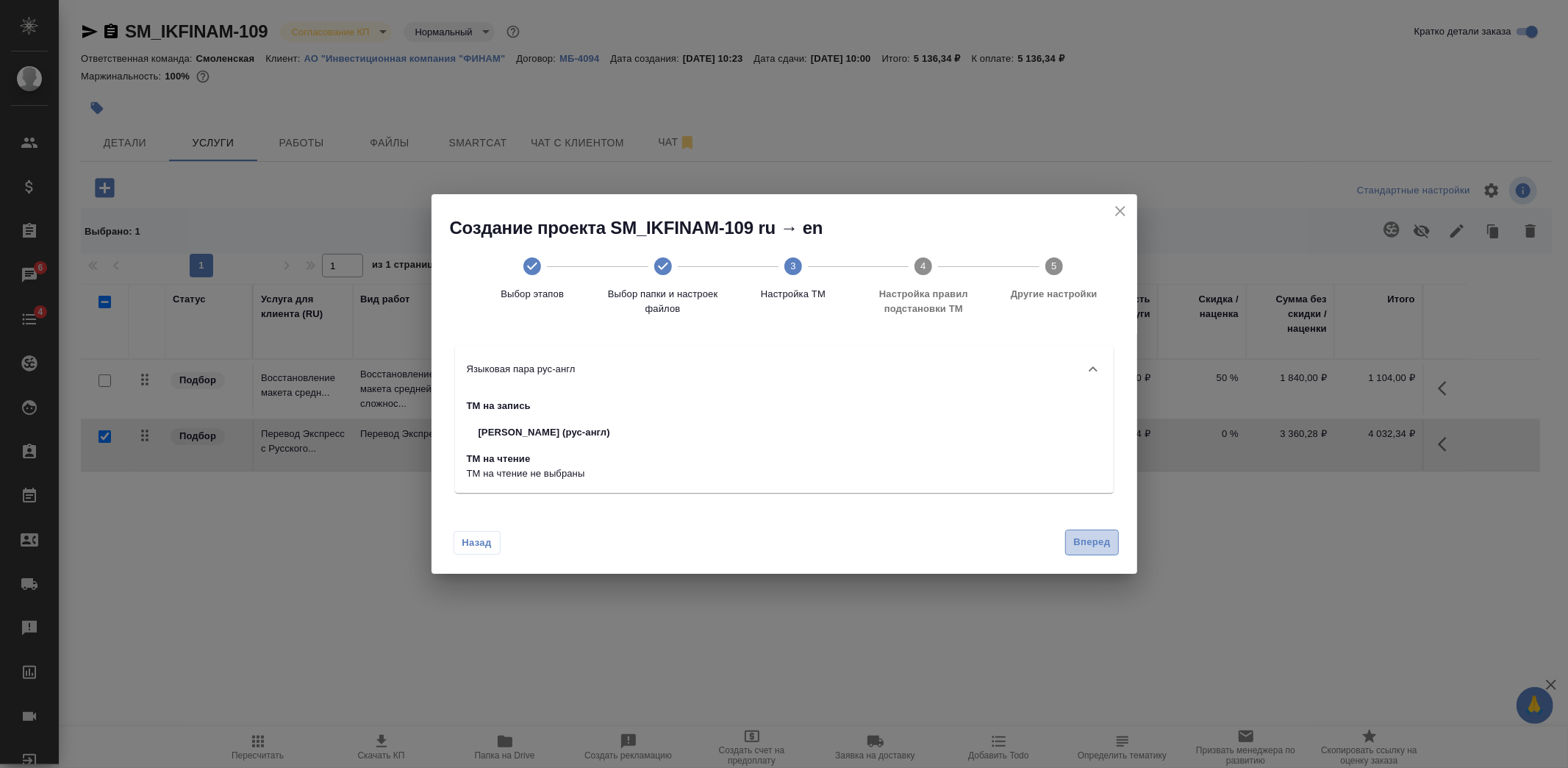
click at [1079, 544] on span "Вперед" at bounding box center [1092, 541] width 37 height 17
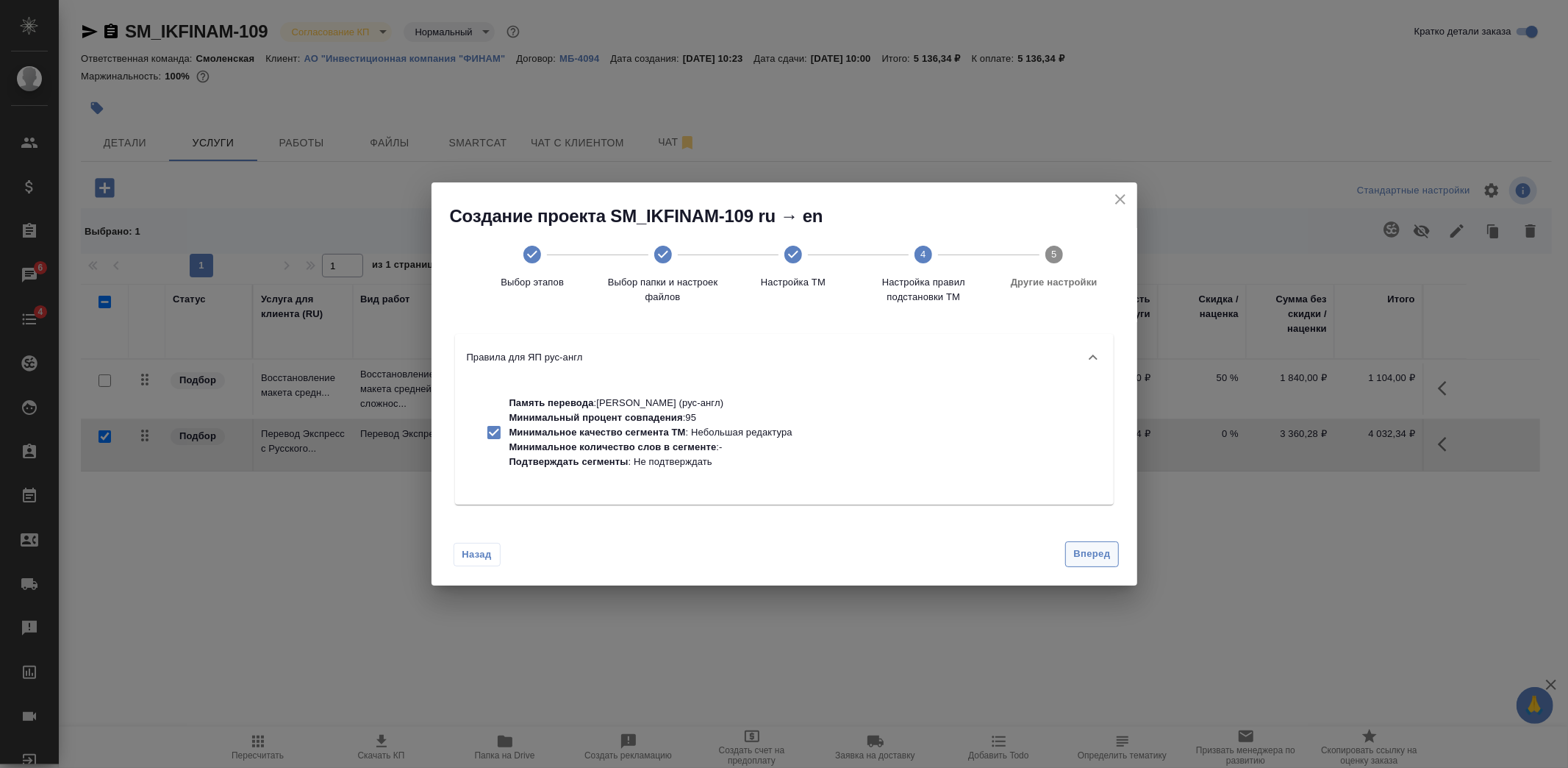
click at [1091, 556] on span "Вперед" at bounding box center [1092, 554] width 37 height 17
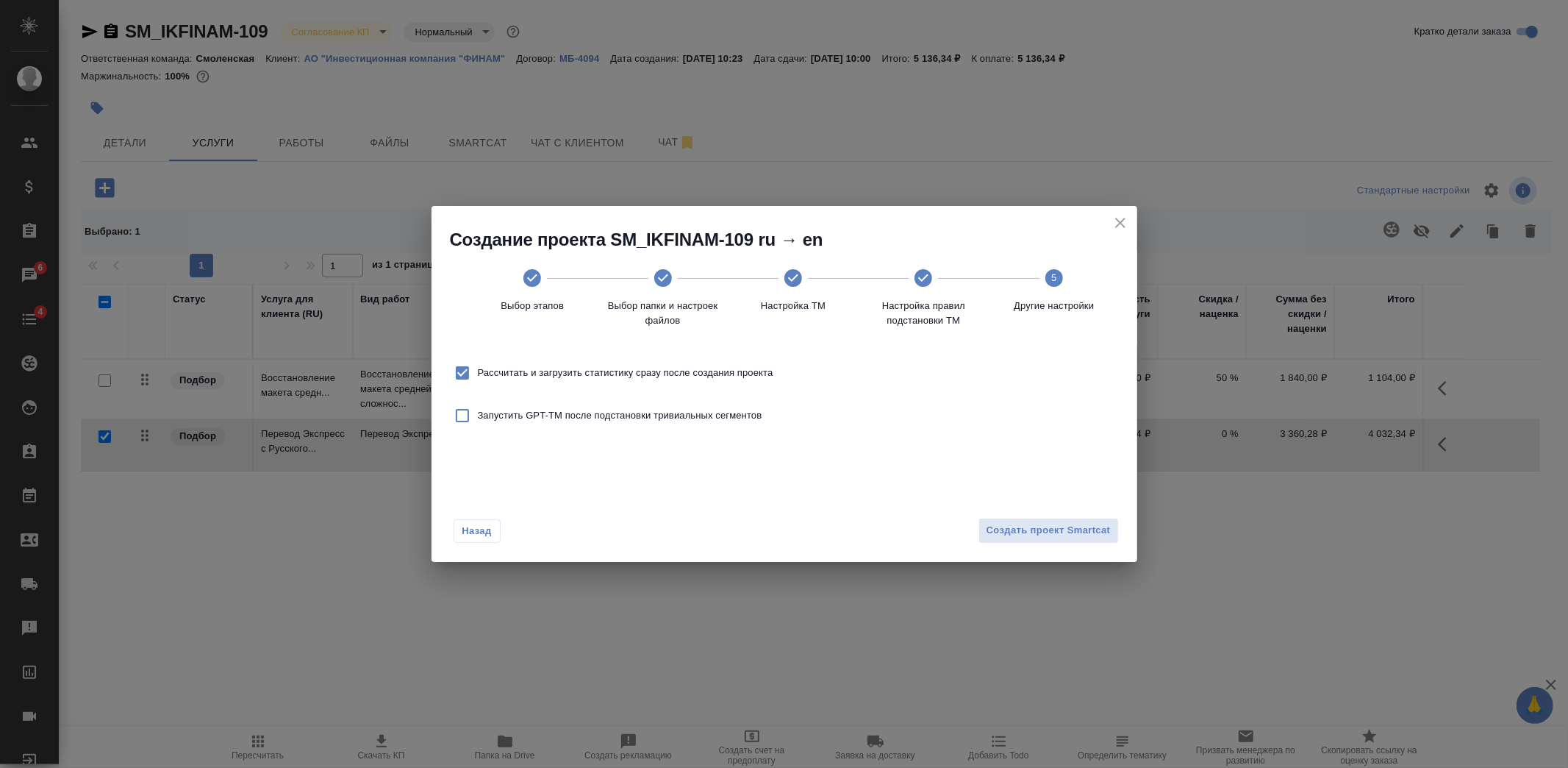
click at [662, 365] on span "Рассчитать и загрузить статистику сразу после создания проекта" at bounding box center [625, 372] width 295 height 15
click at [478, 365] on input "Рассчитать и загрузить статистику сразу после создания проекта" at bounding box center [462, 372] width 31 height 31
checkbox input "false"
click at [1083, 523] on span "Создать проект Smartcat" at bounding box center [1049, 530] width 125 height 17
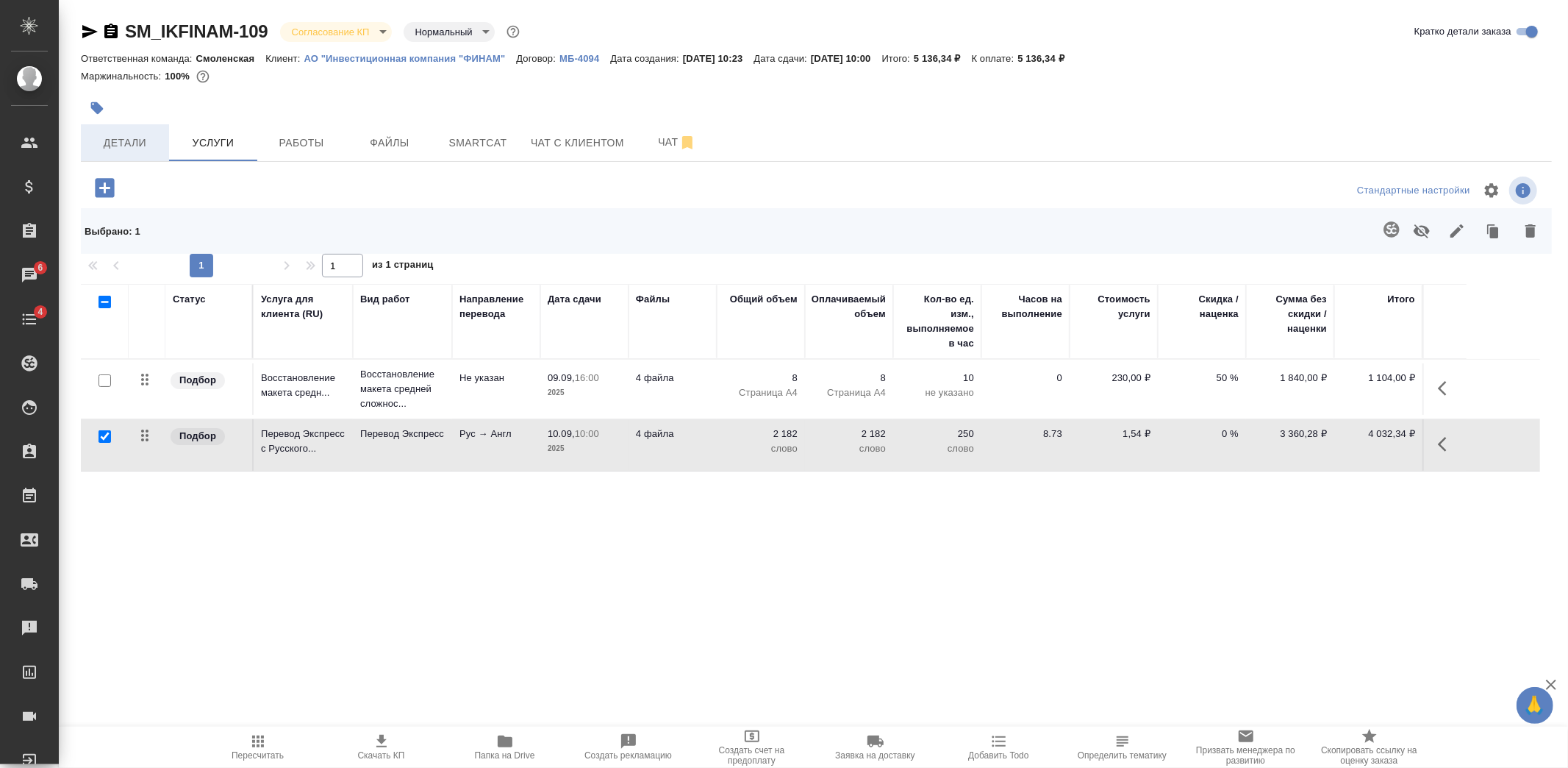
click at [126, 146] on span "Детали" at bounding box center [125, 143] width 71 height 18
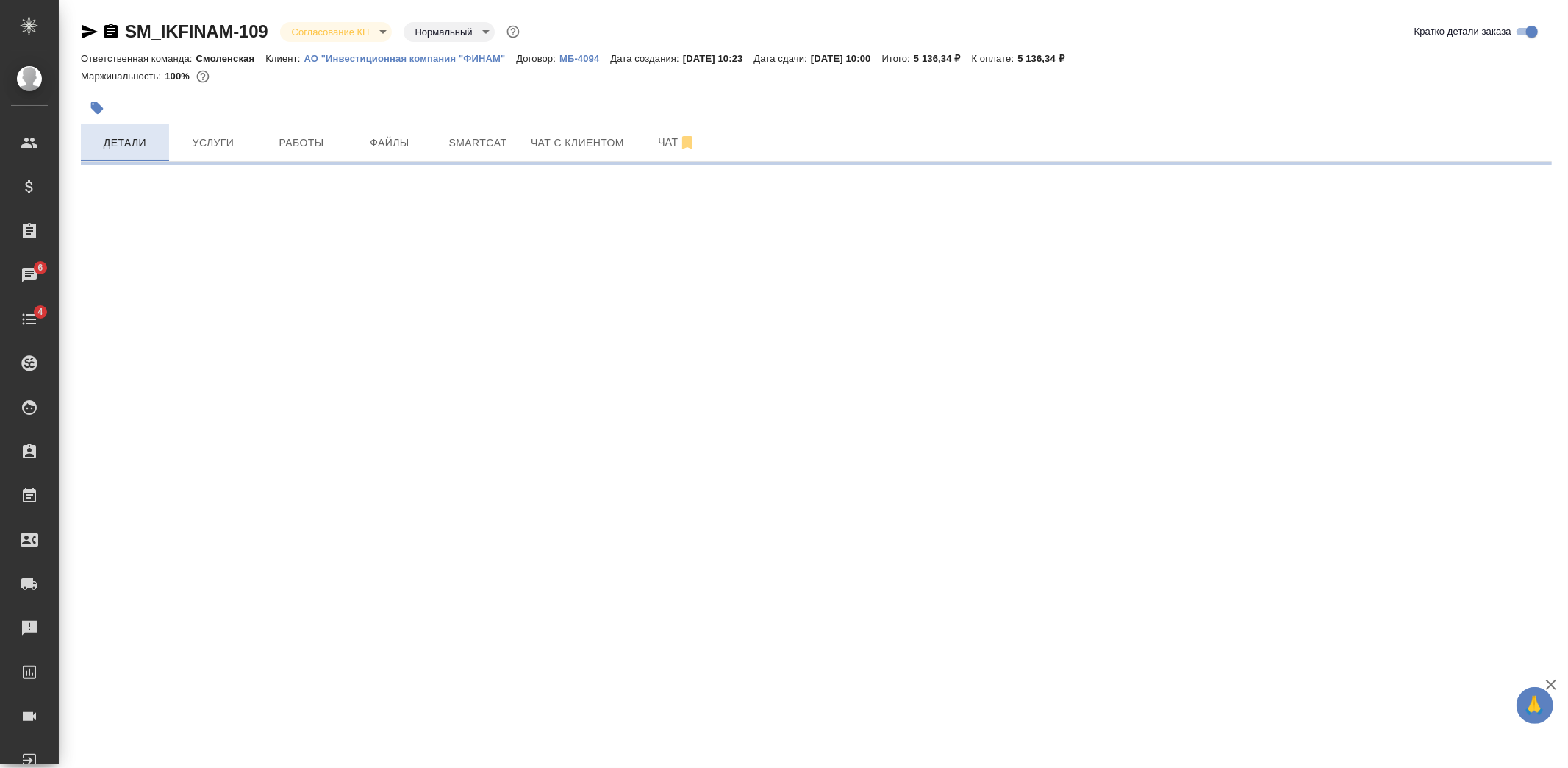
select select "RU"
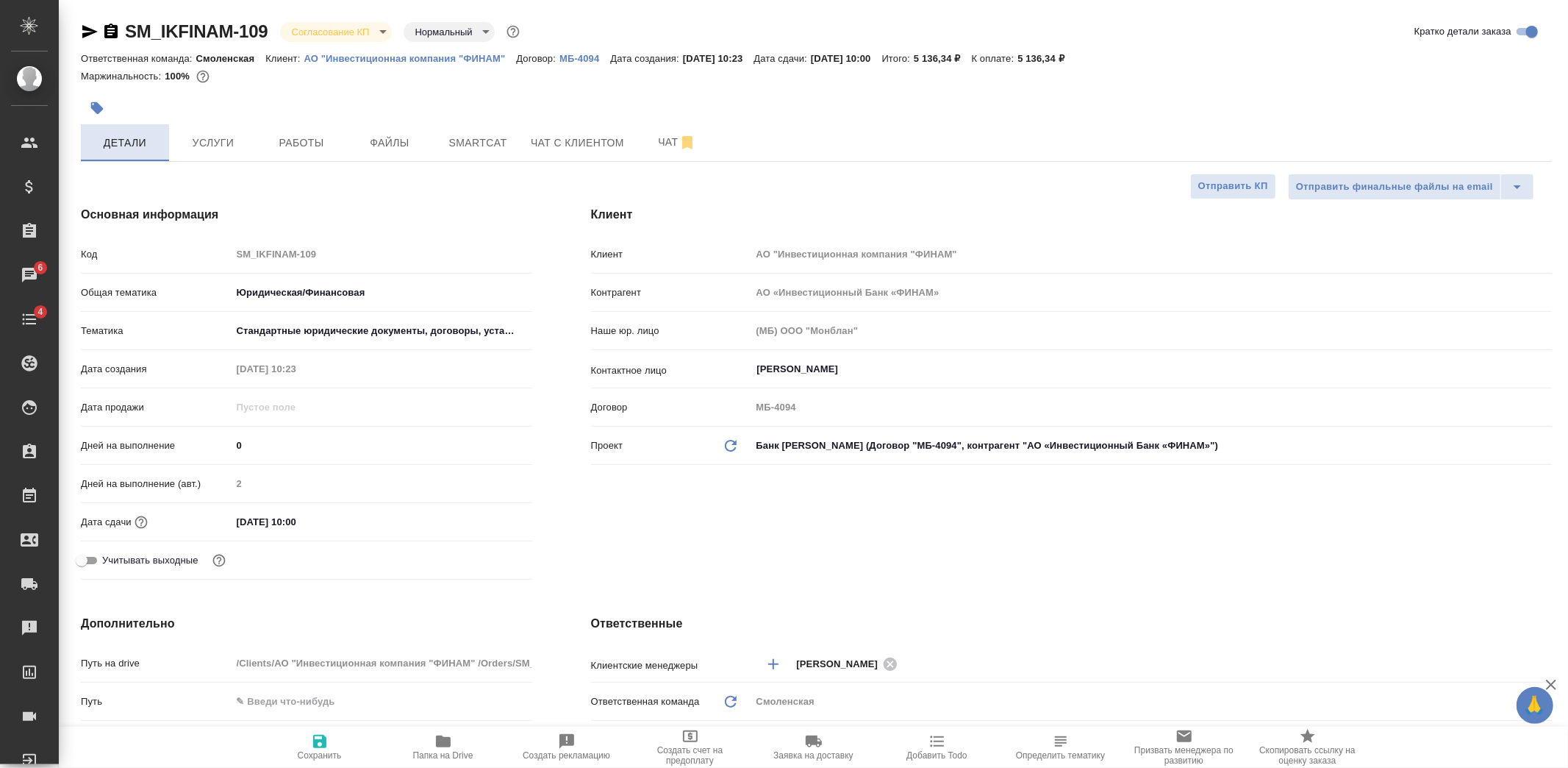
type textarea "x"
click at [346, 24] on body "🙏 .cls-1 fill:#fff; AWATERA Kozlova Mariia Клиенты Спецификации Заказы 6 Чаты 4…" at bounding box center [784, 384] width 1568 height 768
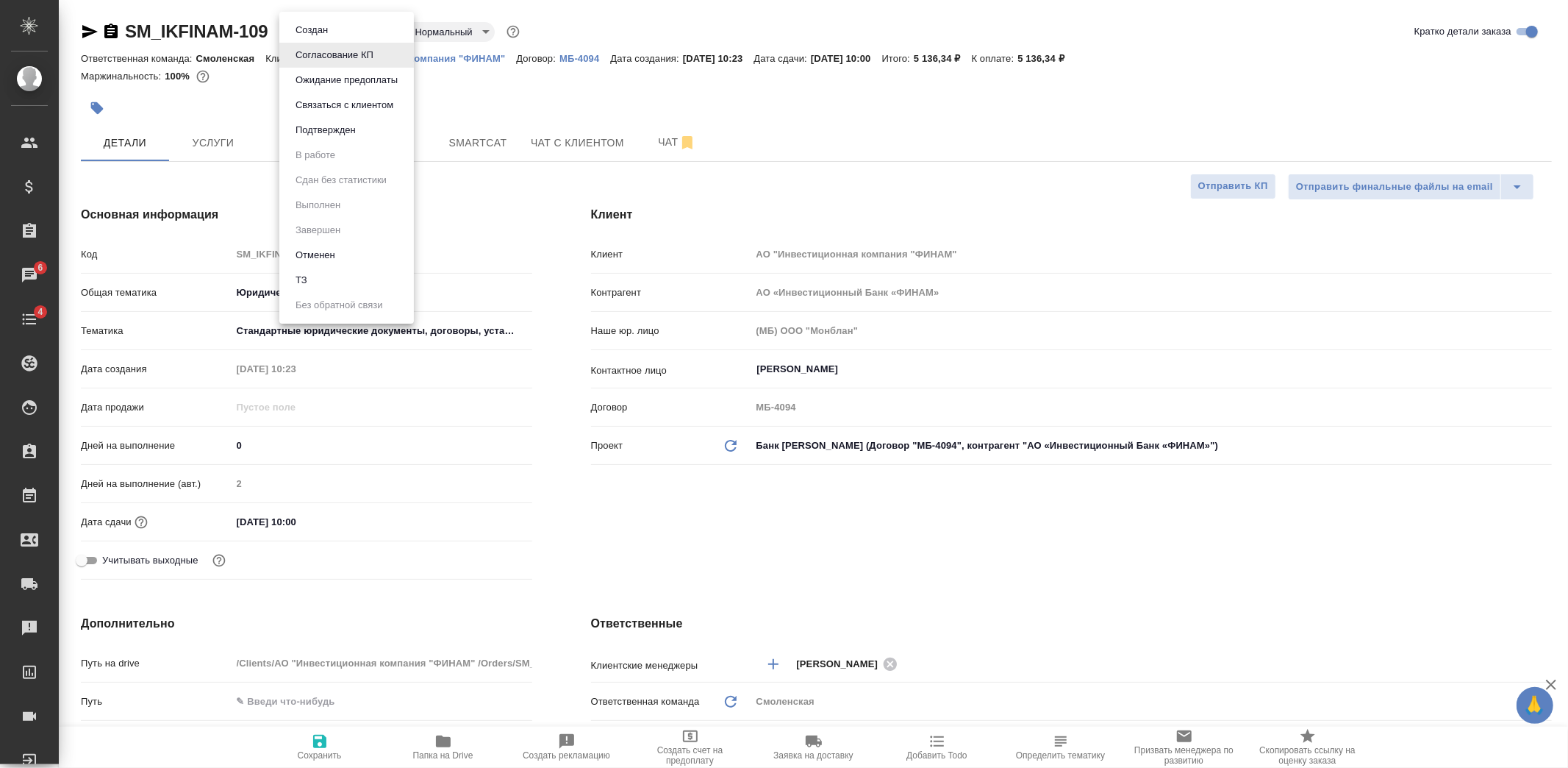
click at [353, 127] on button "Подтвержден" at bounding box center [325, 130] width 69 height 17
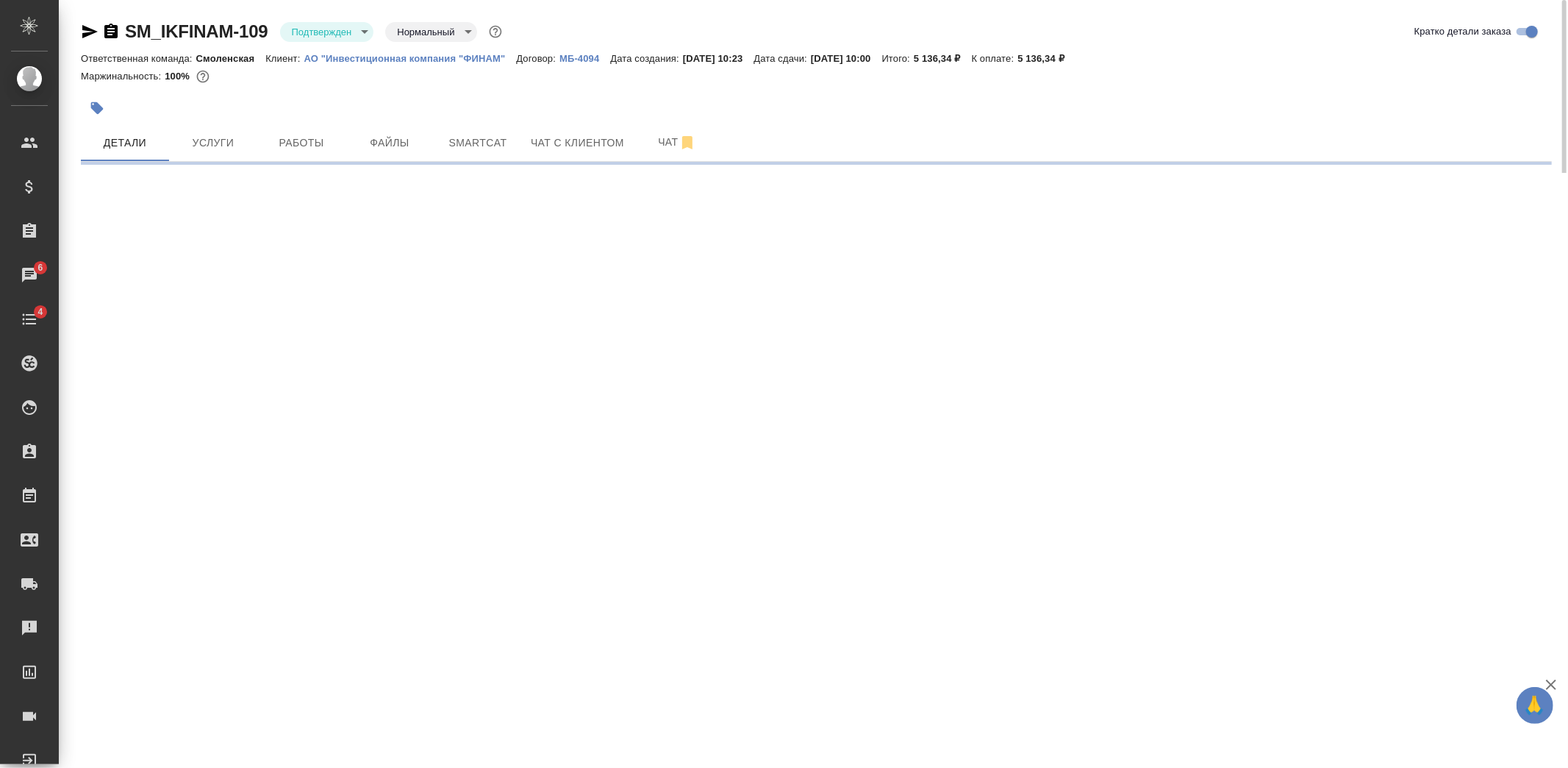
select select "RU"
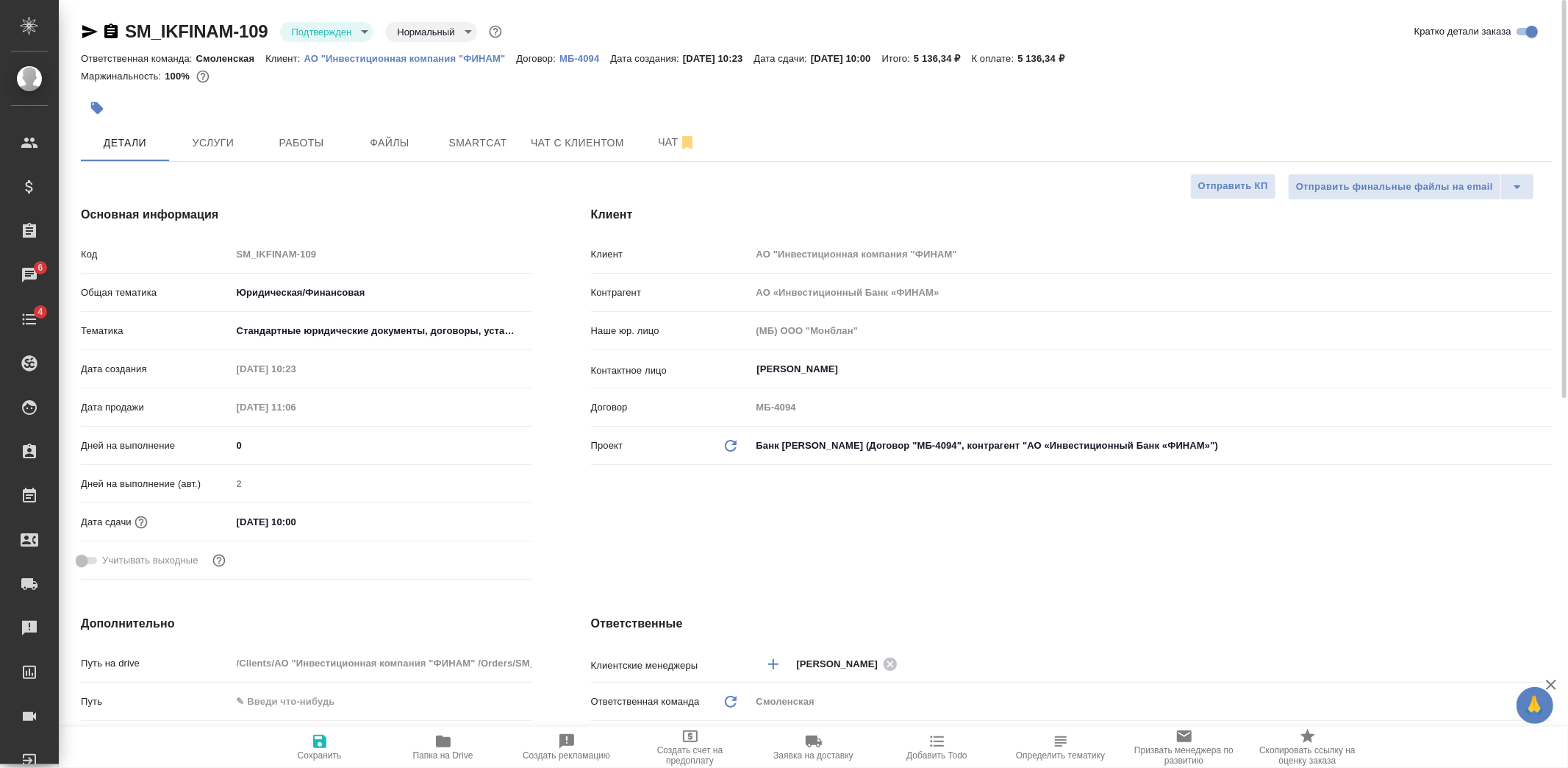
type textarea "x"
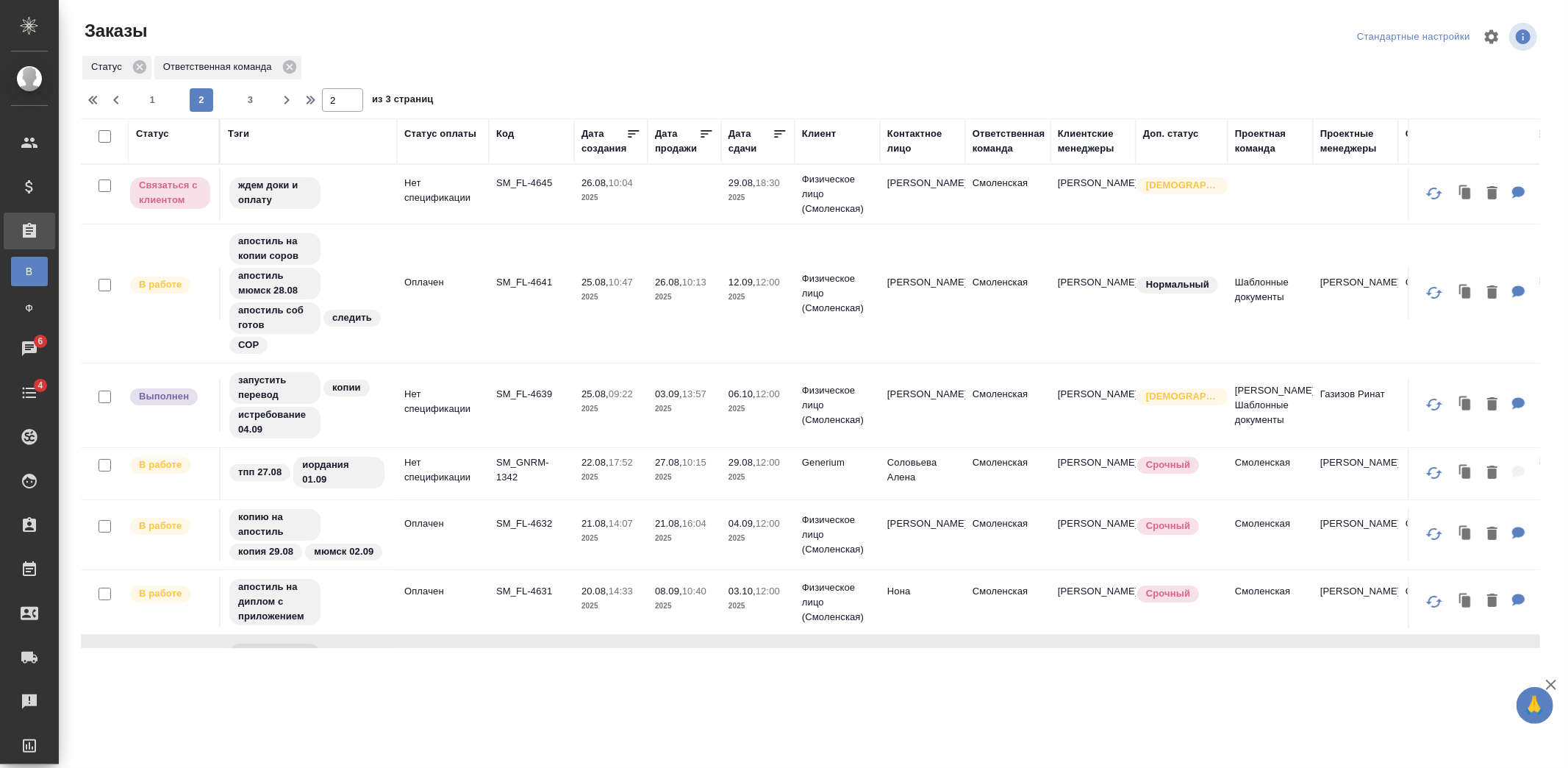
click at [144, 94] on span "1" at bounding box center [152, 99] width 24 height 15
type input "1"
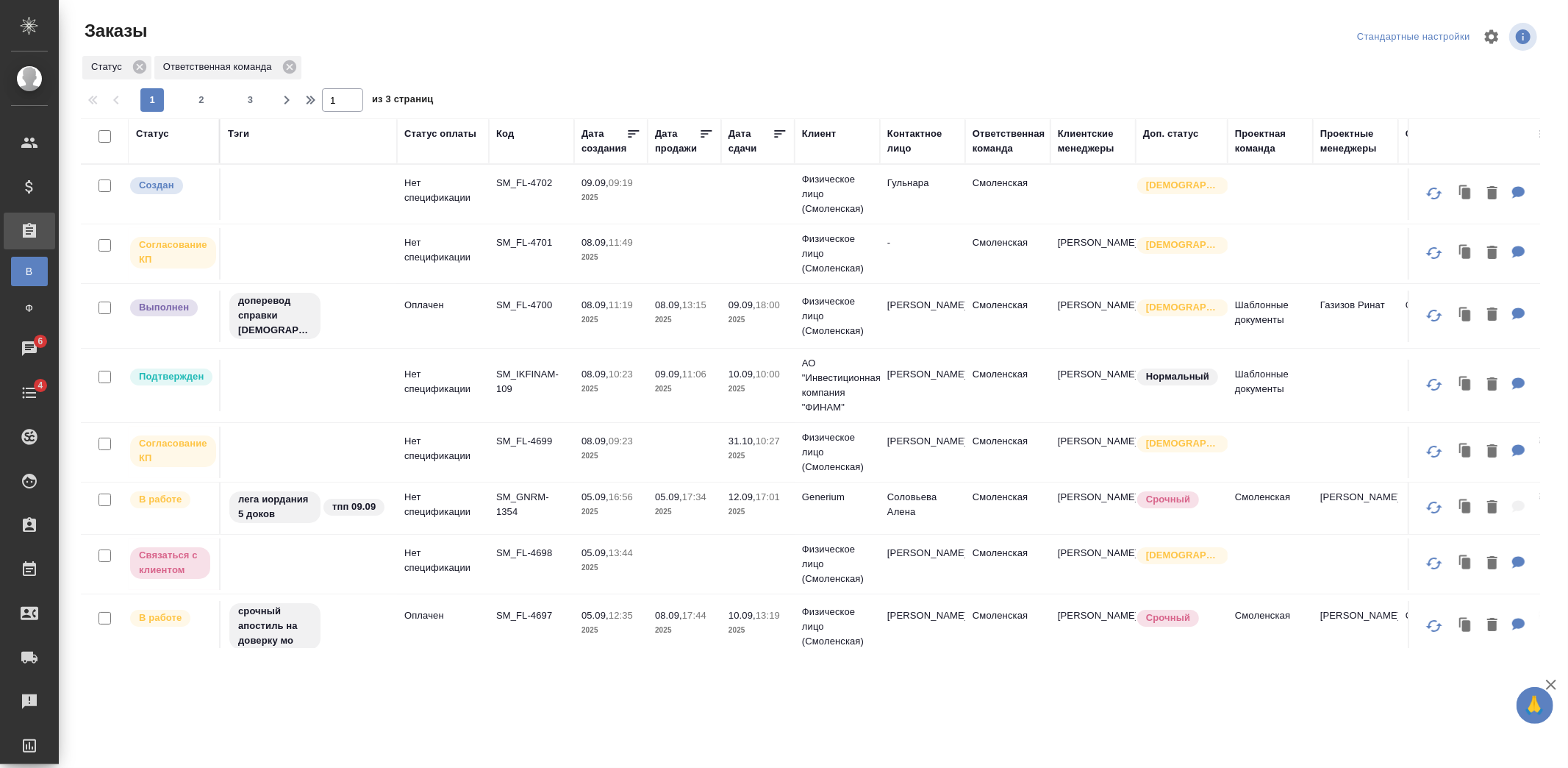
click at [479, 309] on td "Оплачен" at bounding box center [443, 316] width 92 height 51
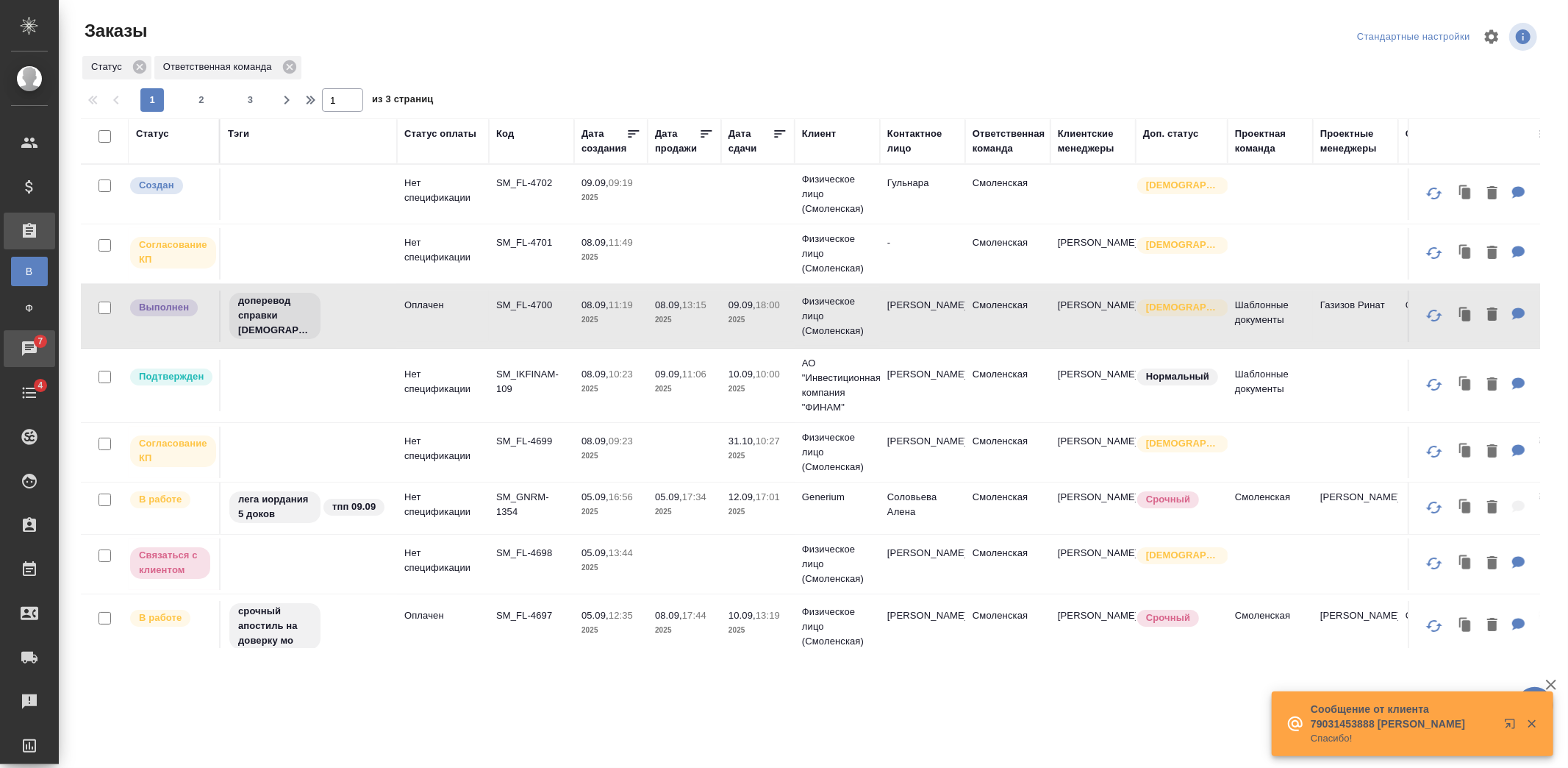
click at [38, 346] on span "7" at bounding box center [40, 341] width 23 height 15
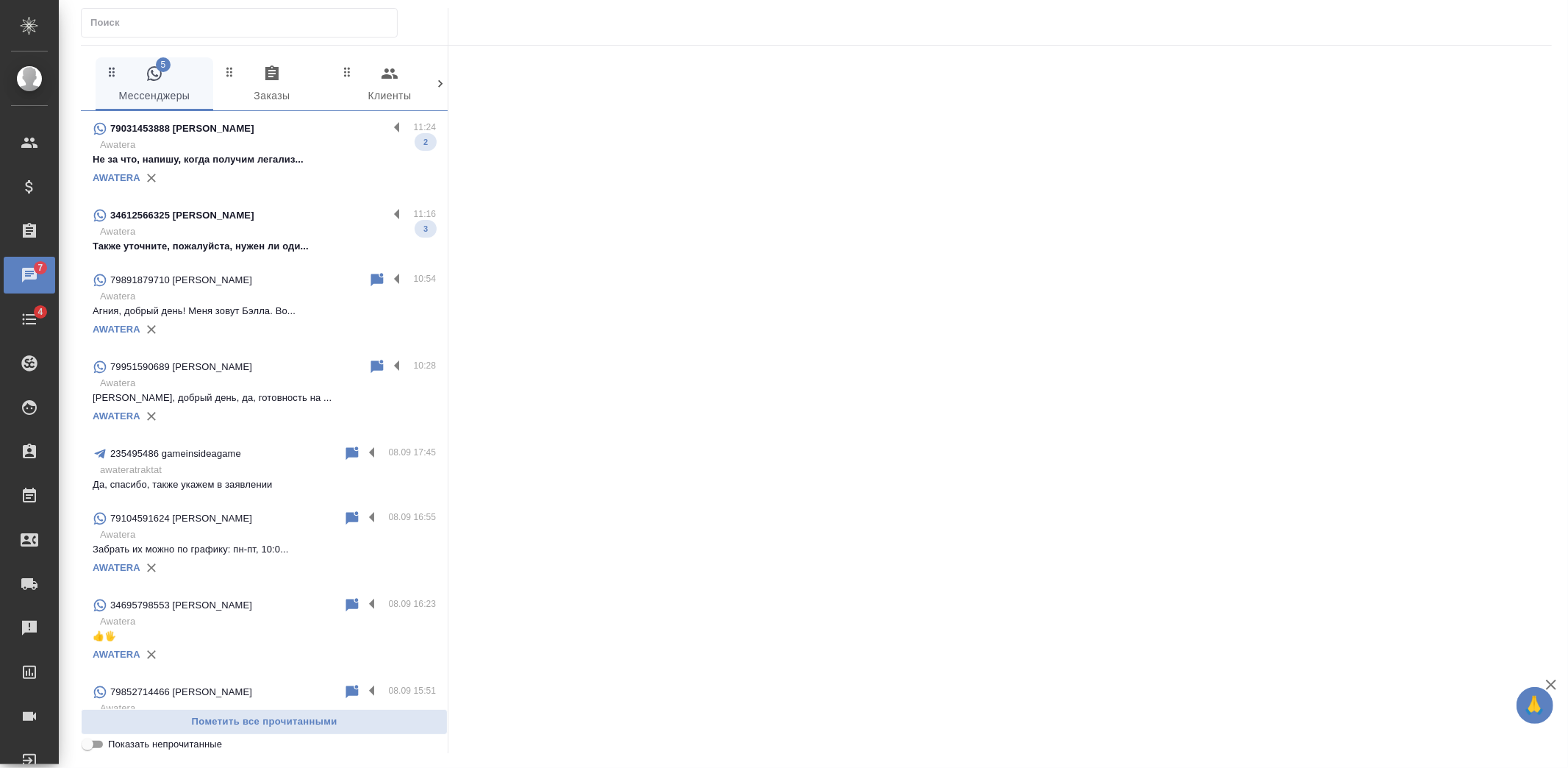
click at [318, 234] on p "Awatera" at bounding box center [268, 231] width 336 height 15
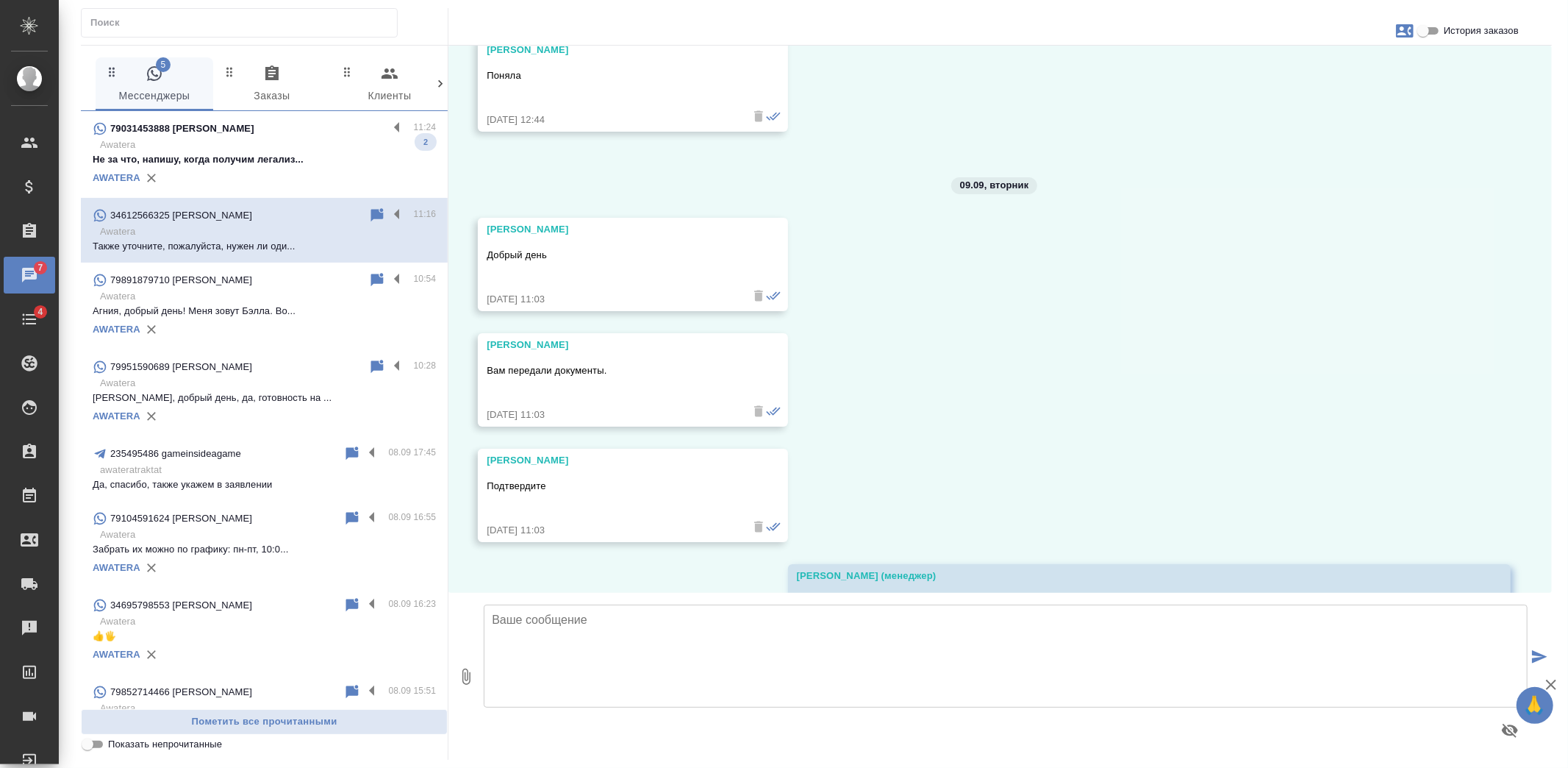
scroll to position [10755, 0]
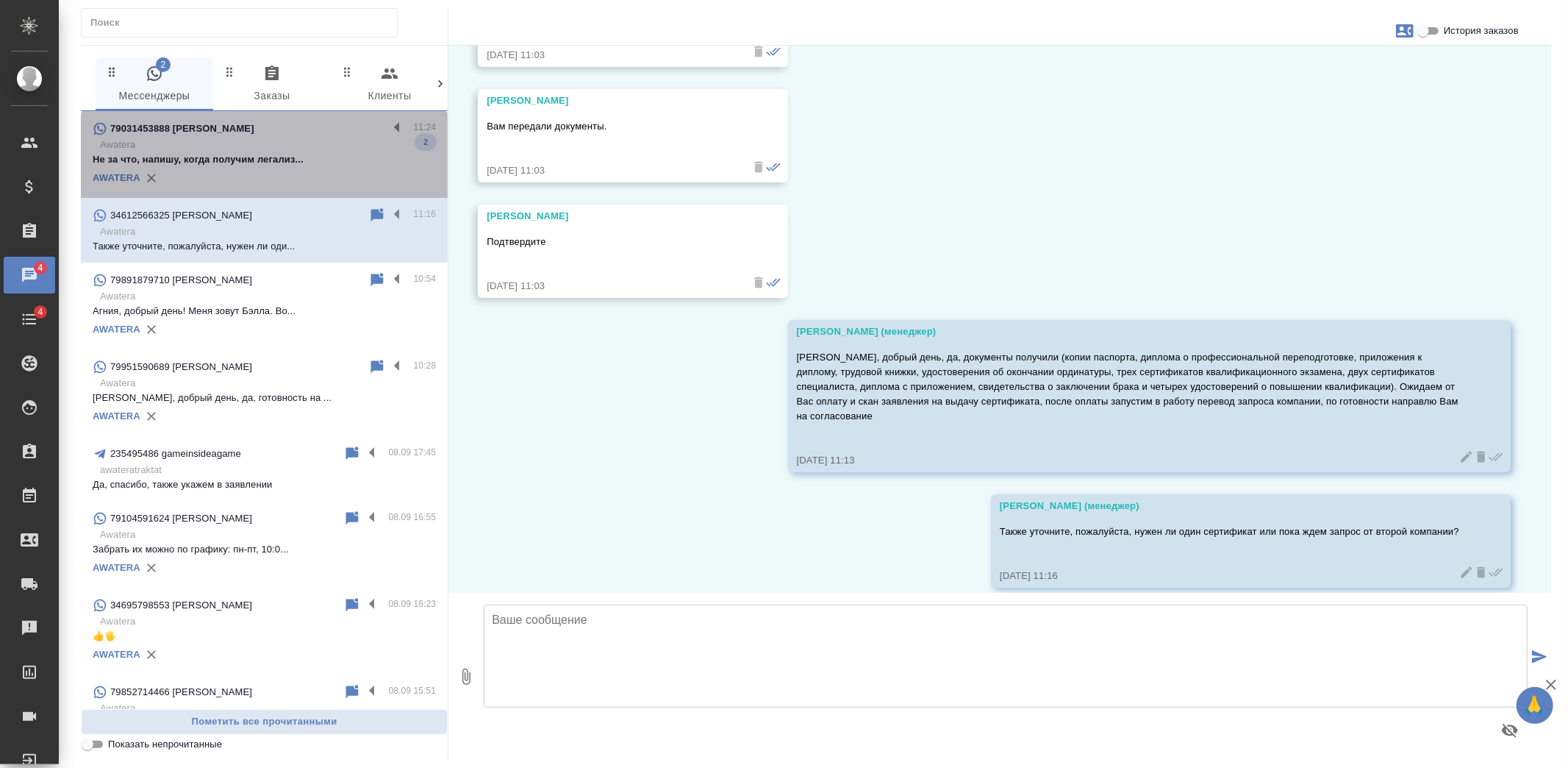
click at [282, 179] on div "AWATERA" at bounding box center [264, 178] width 343 height 22
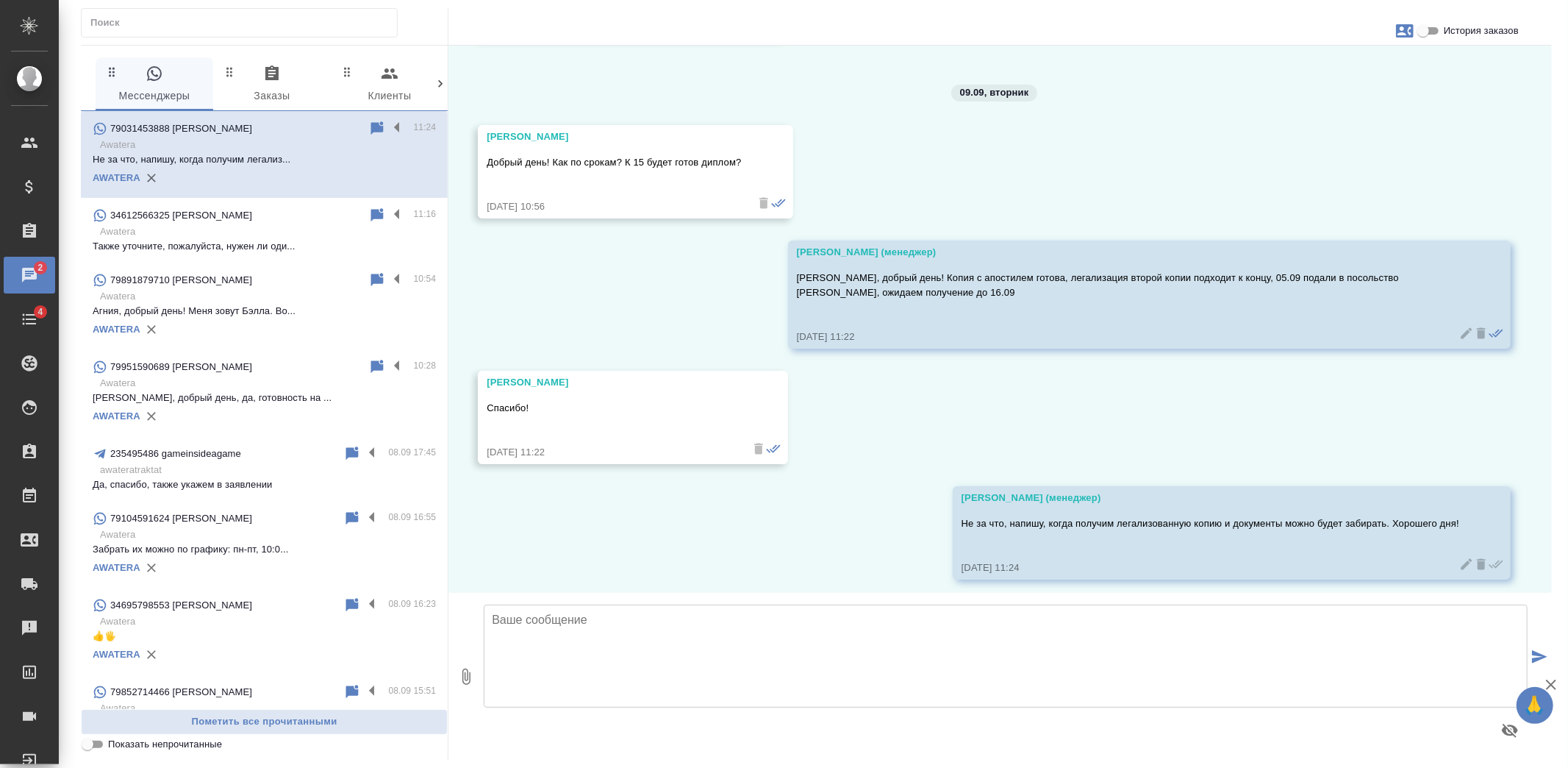
scroll to position [6395, 0]
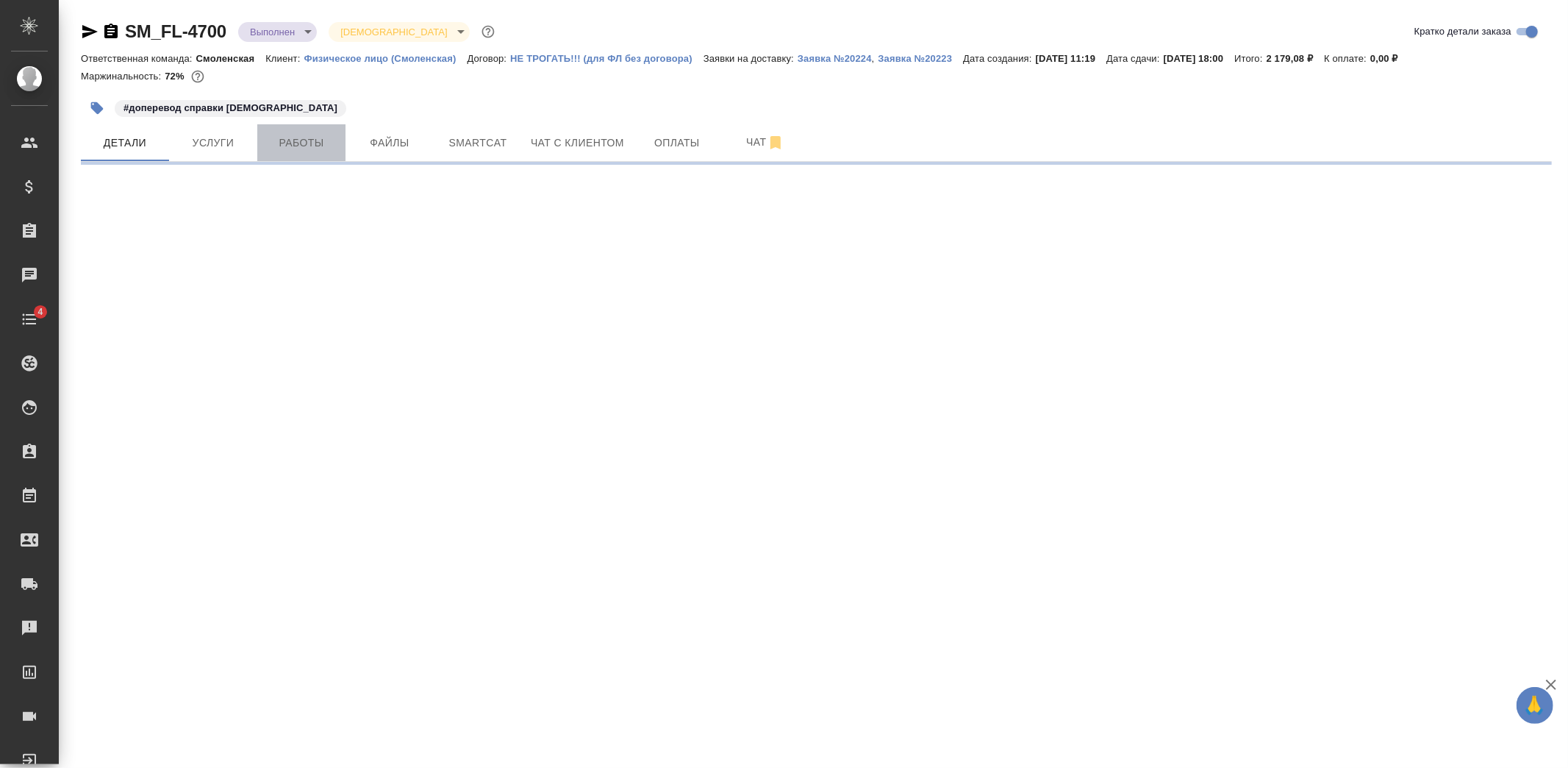
click at [312, 143] on span "Работы" at bounding box center [301, 143] width 71 height 18
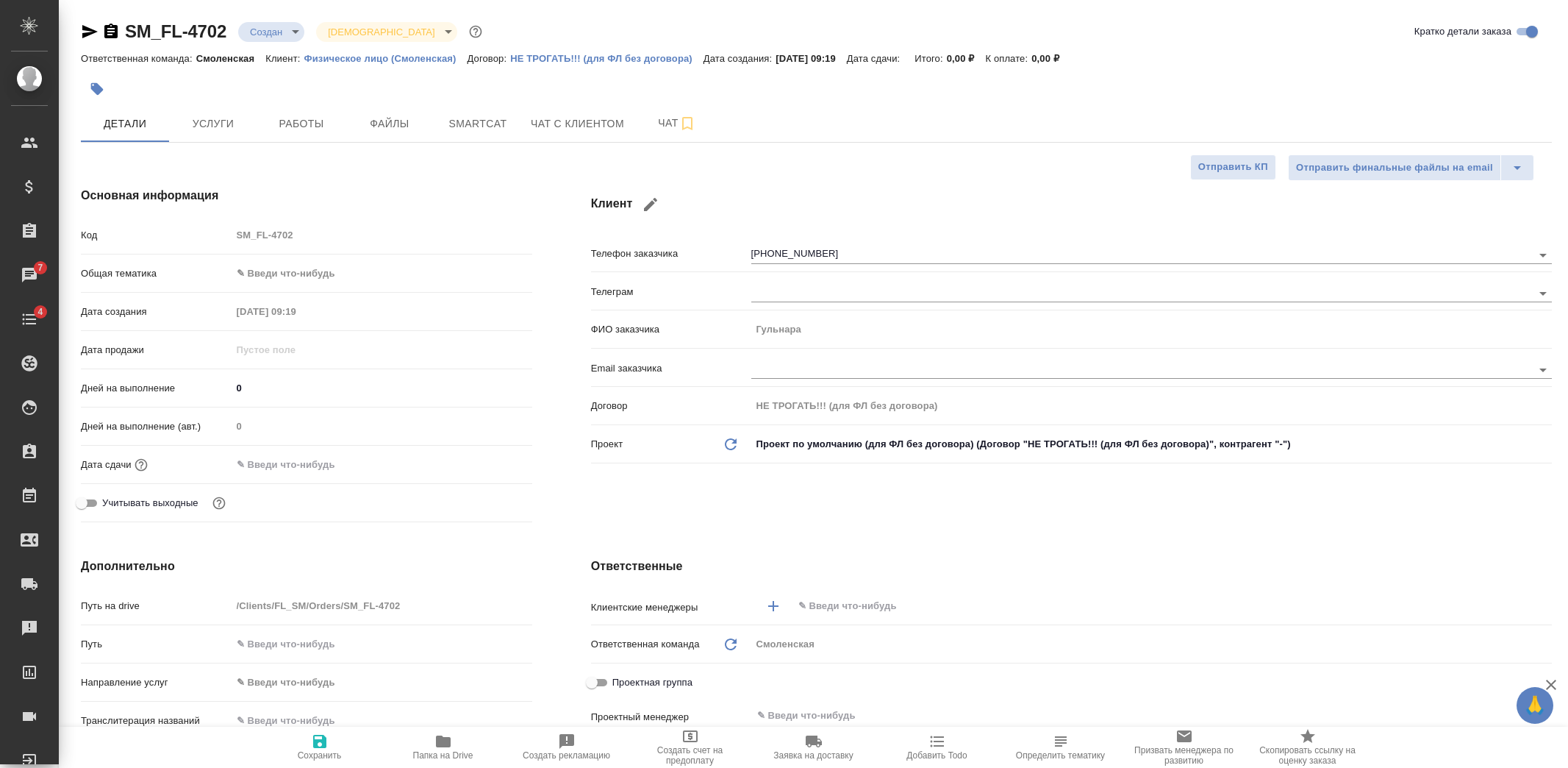
select select "RU"
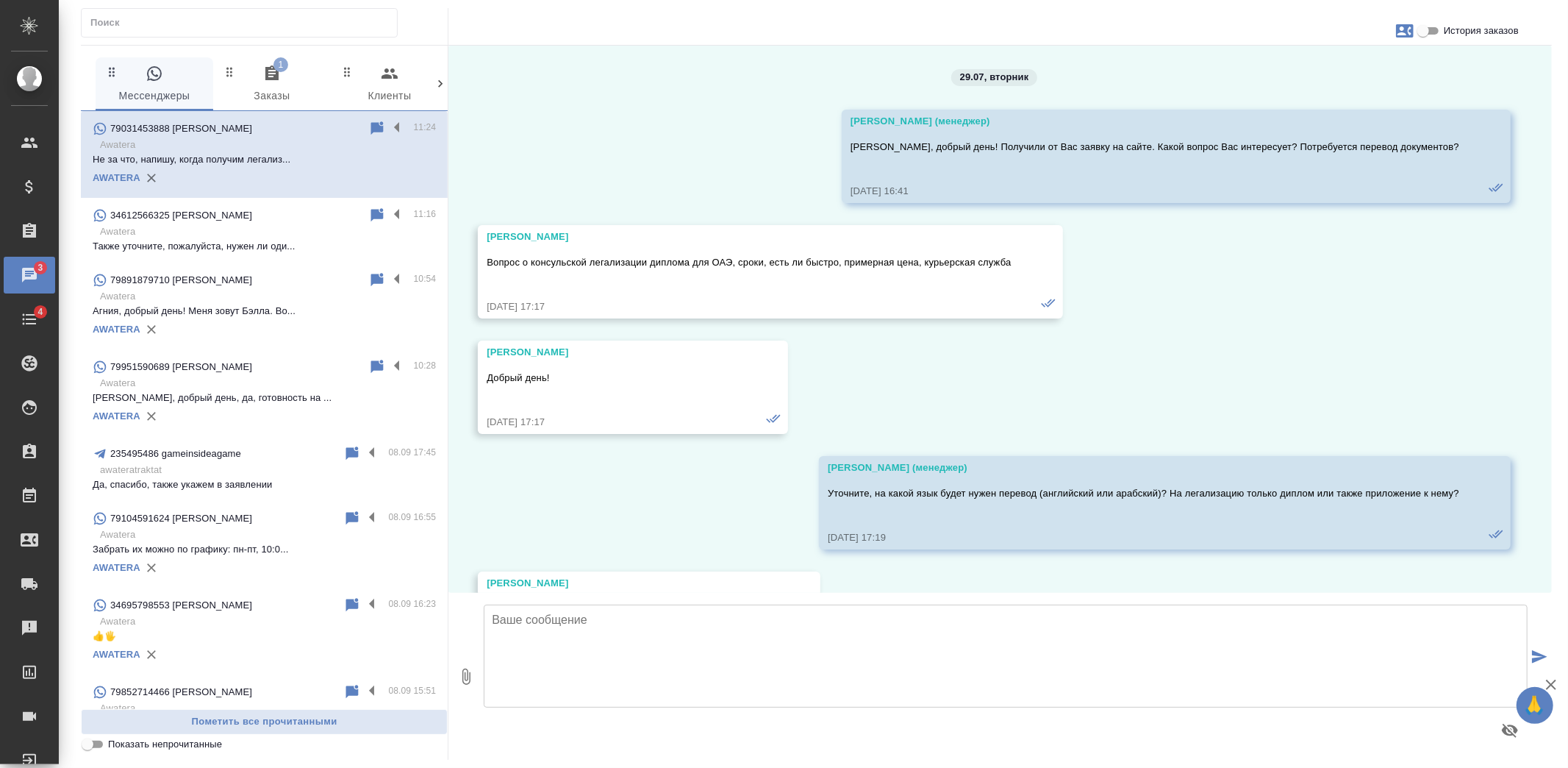
scroll to position [6395, 0]
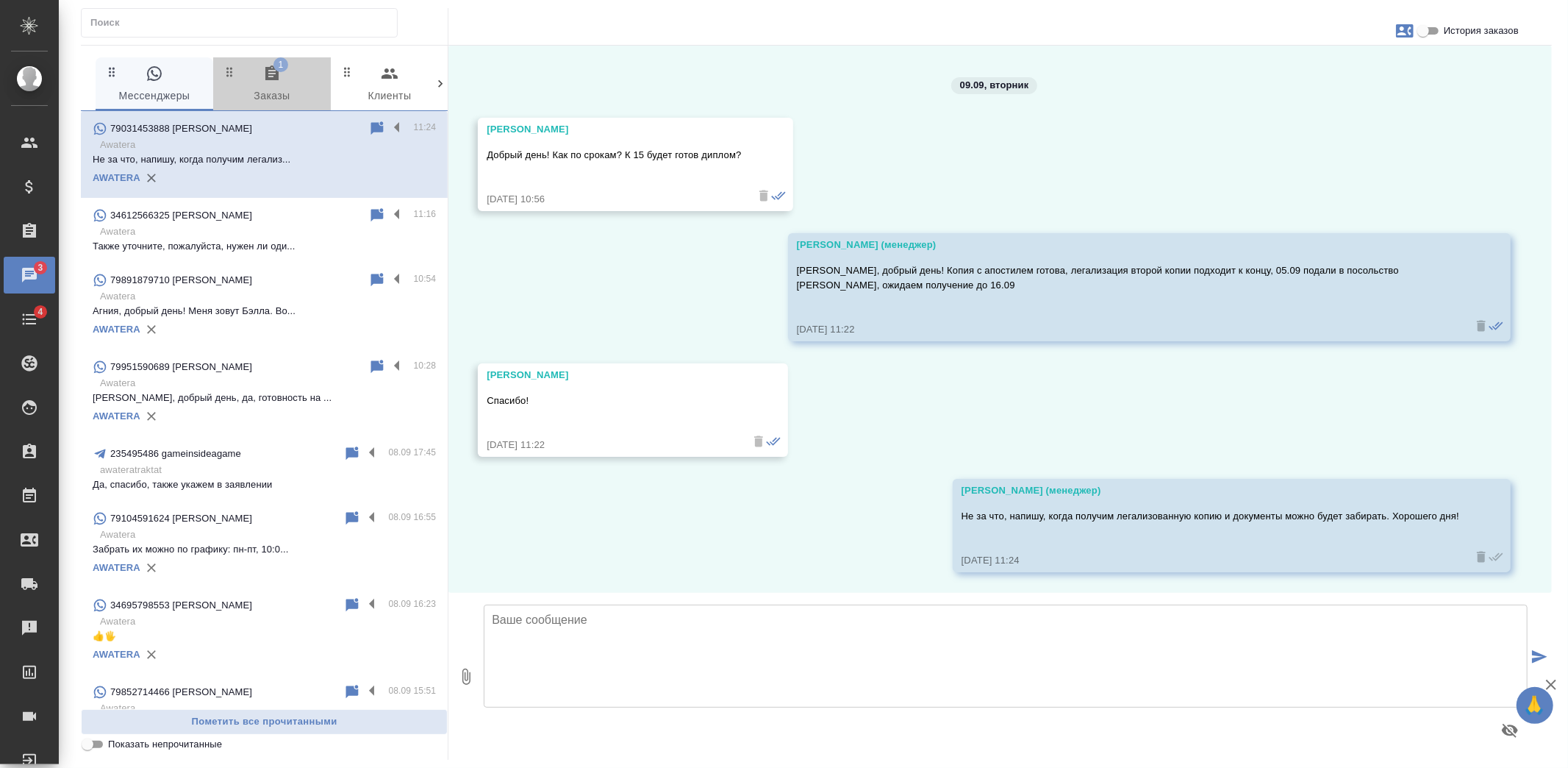
click at [297, 70] on span "1 Заказы" at bounding box center [272, 85] width 100 height 40
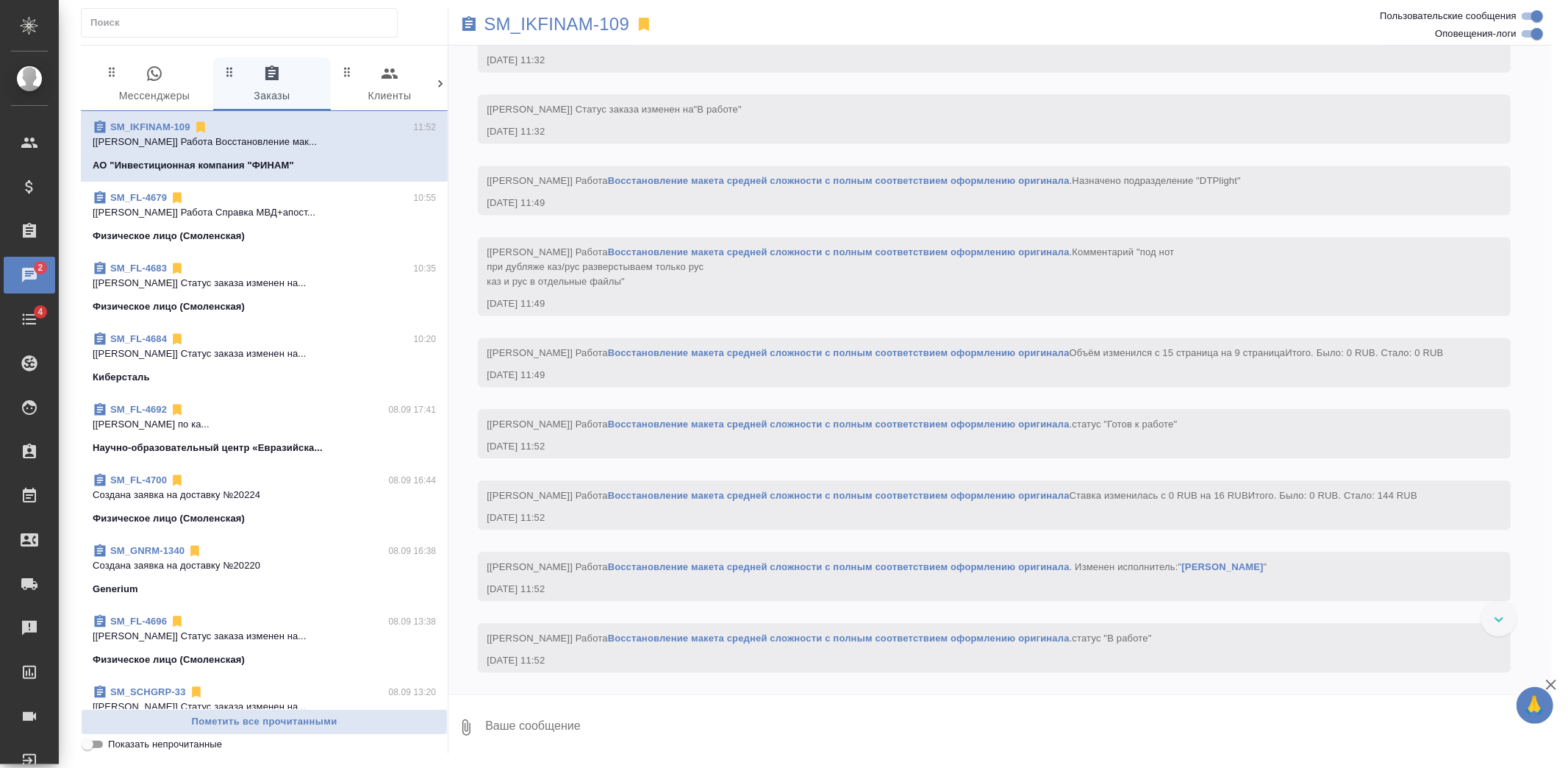
scroll to position [2626, 0]
click at [202, 89] on span "0 Мессенджеры" at bounding box center [154, 85] width 100 height 40
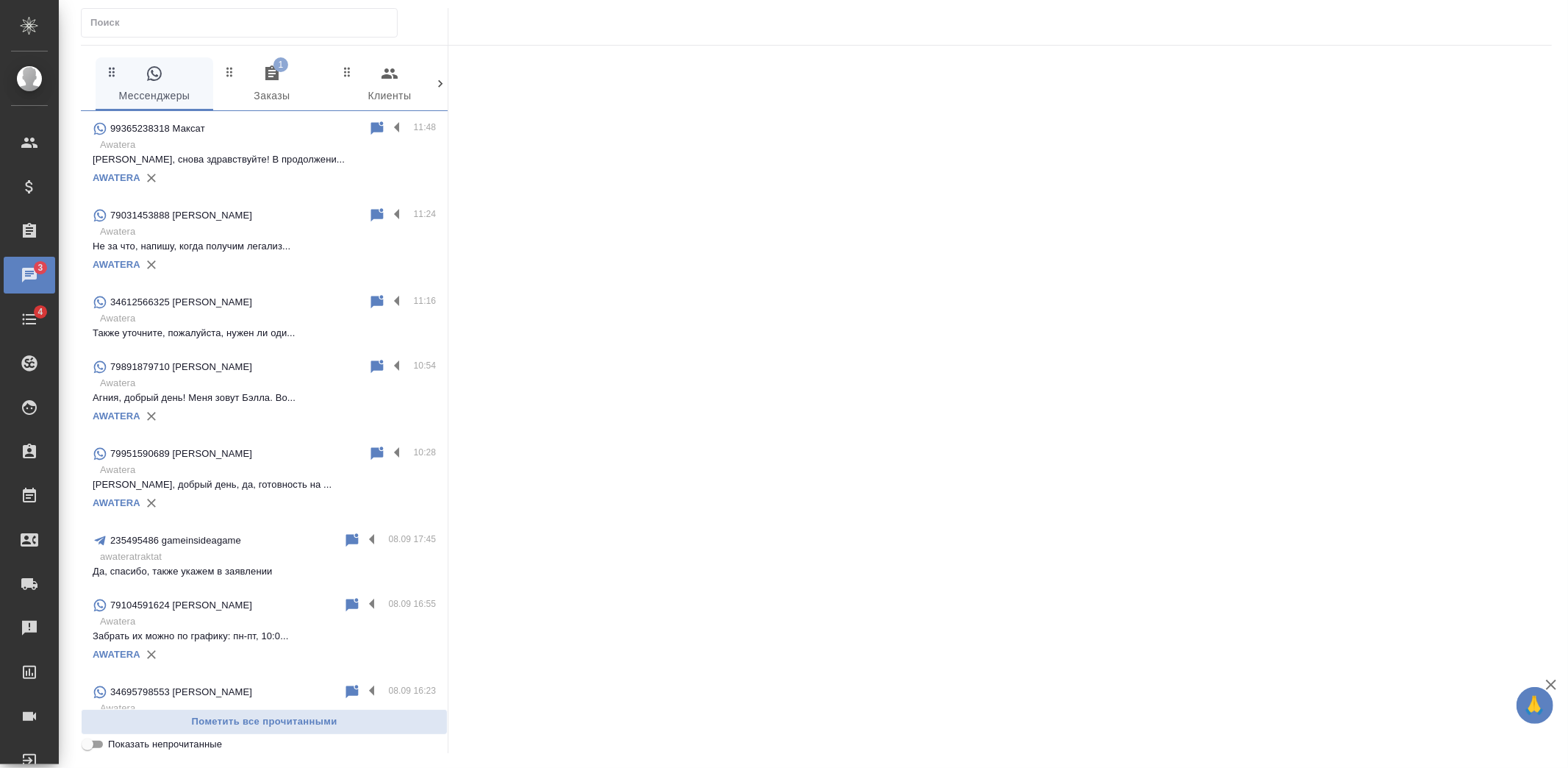
click at [266, 71] on icon "button" at bounding box center [272, 72] width 13 height 15
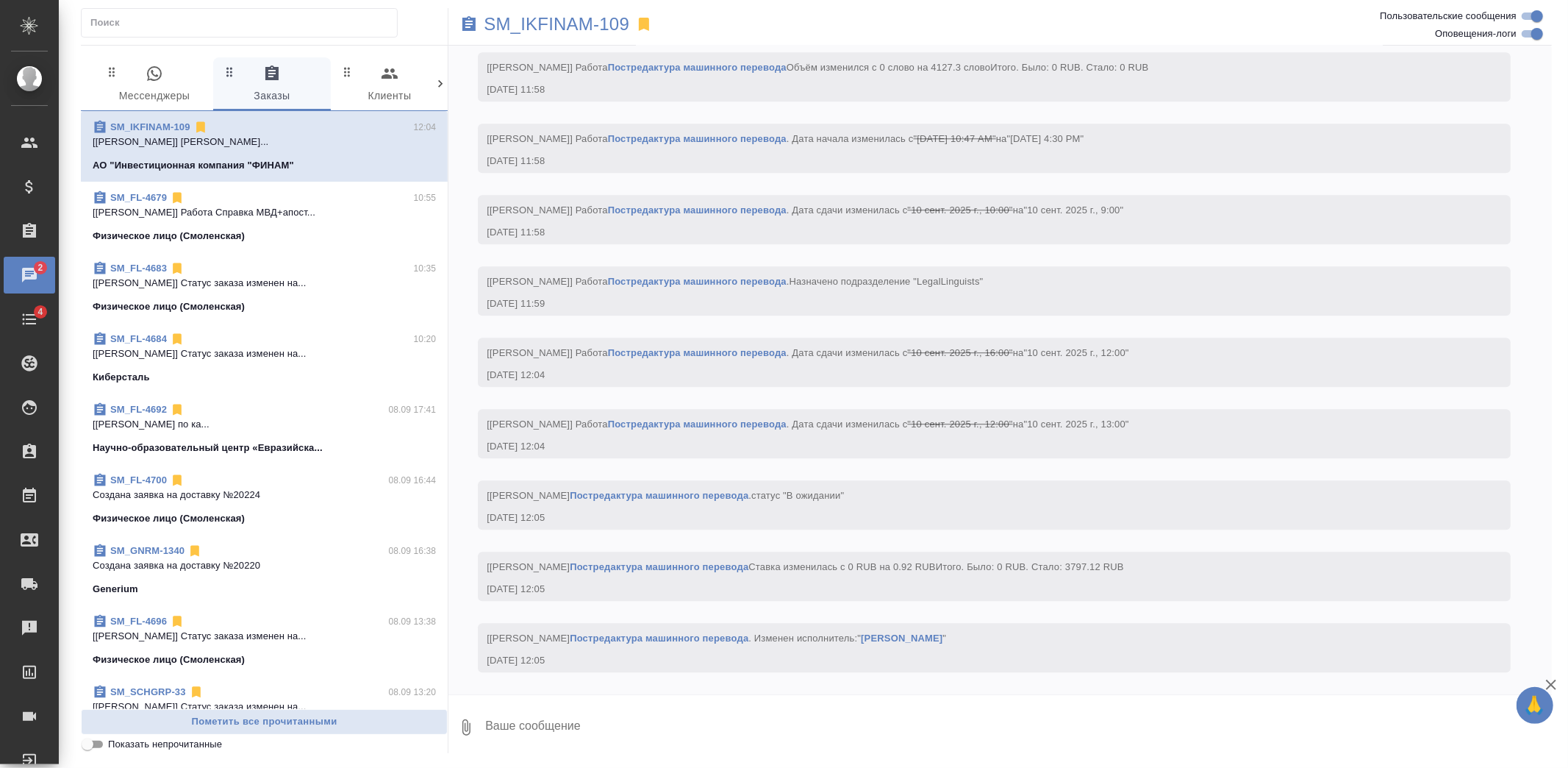
scroll to position [3455, 0]
click at [178, 82] on span "0 Мессенджеры" at bounding box center [154, 85] width 100 height 40
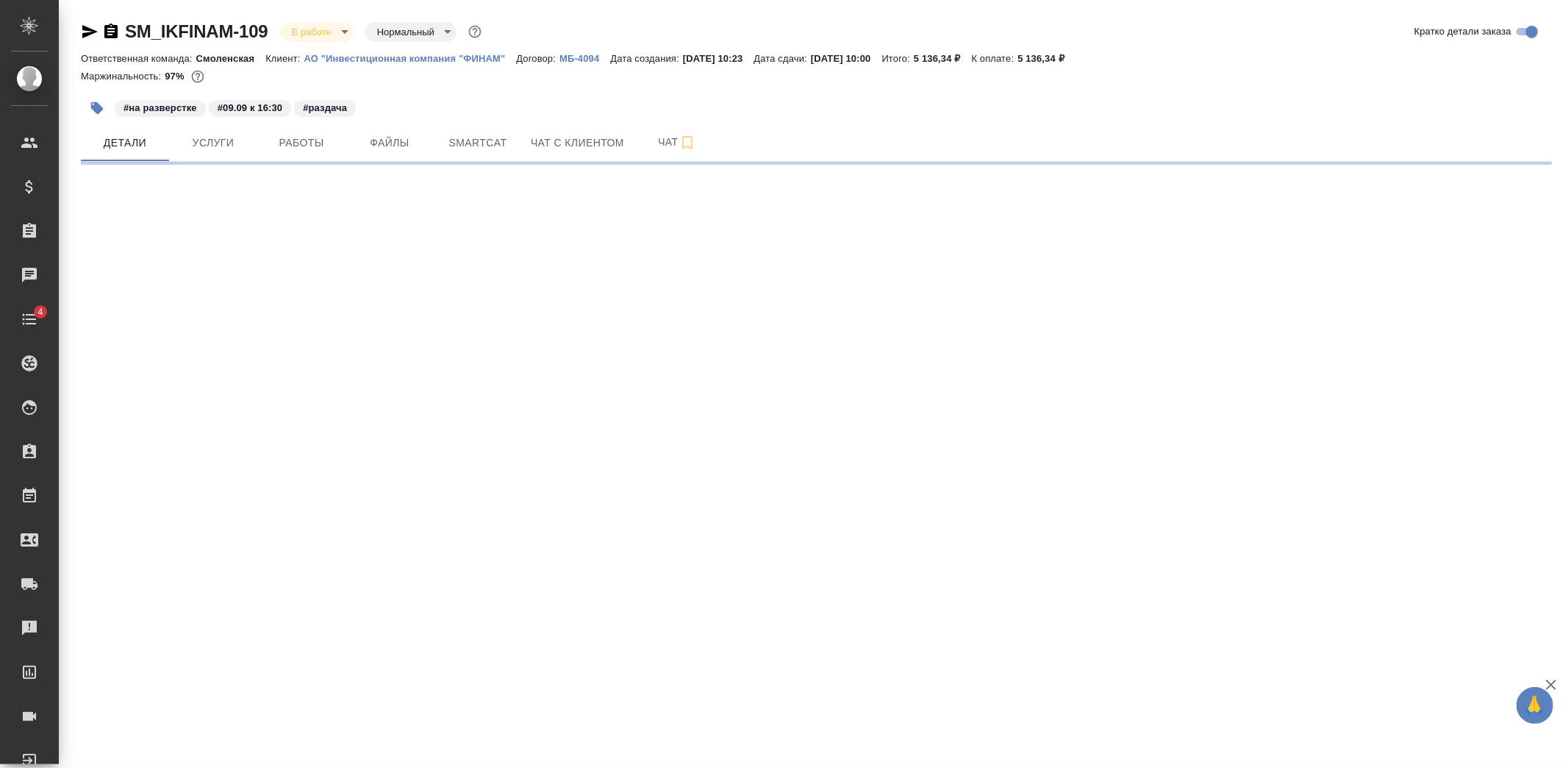
select select "RU"
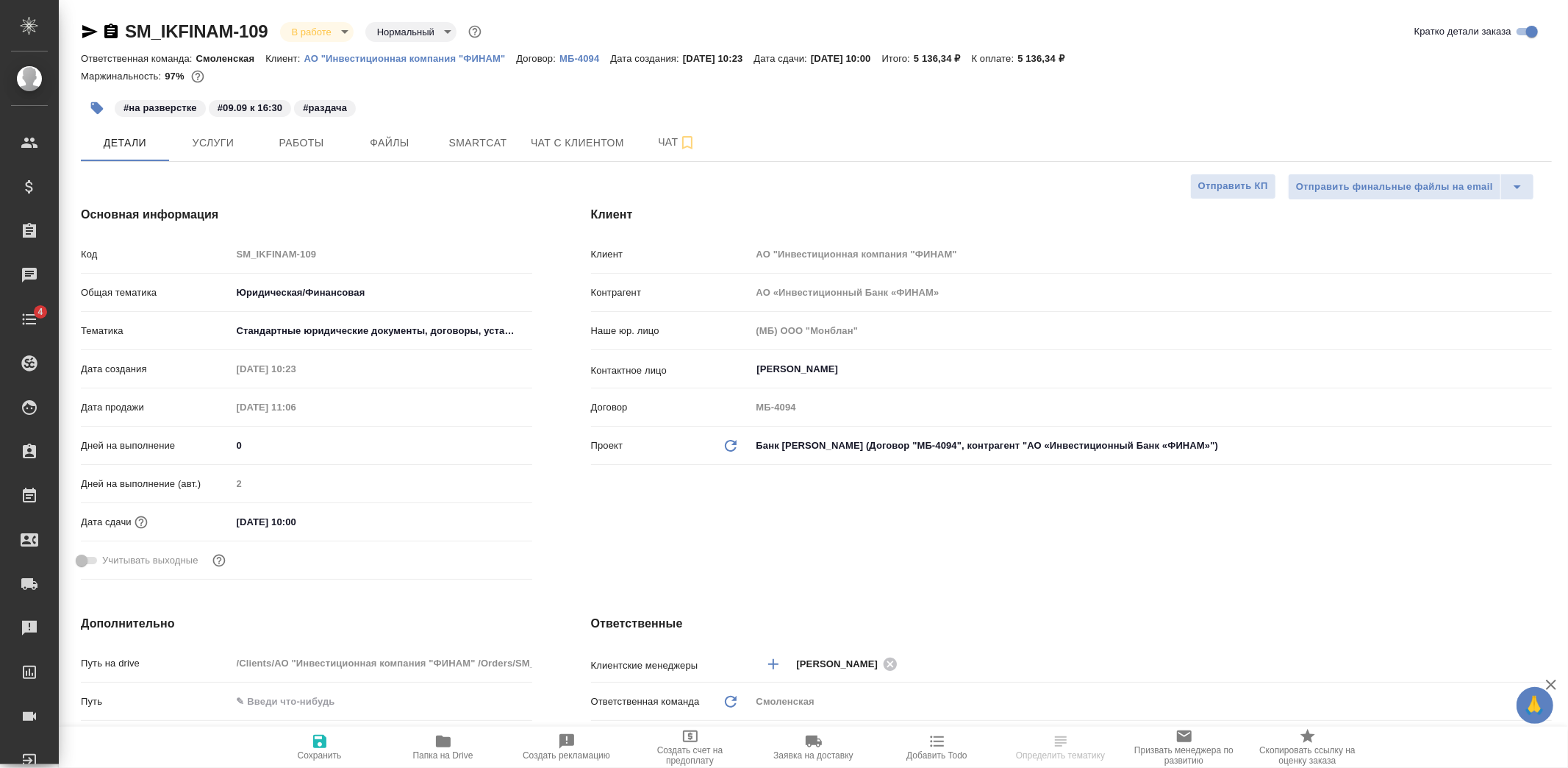
type textarea "x"
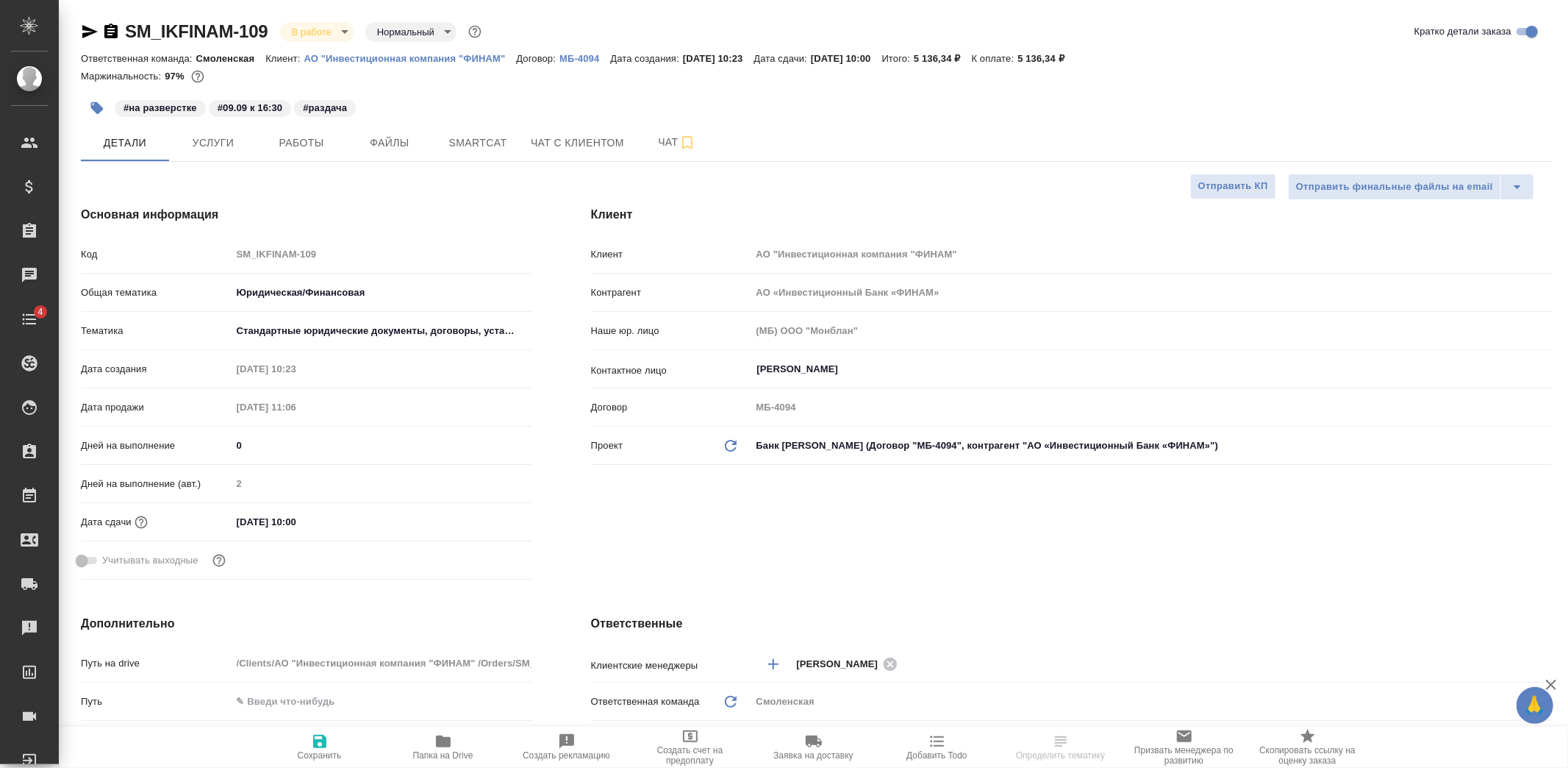
type textarea "x"
click at [233, 151] on span "Услуги" at bounding box center [213, 143] width 71 height 18
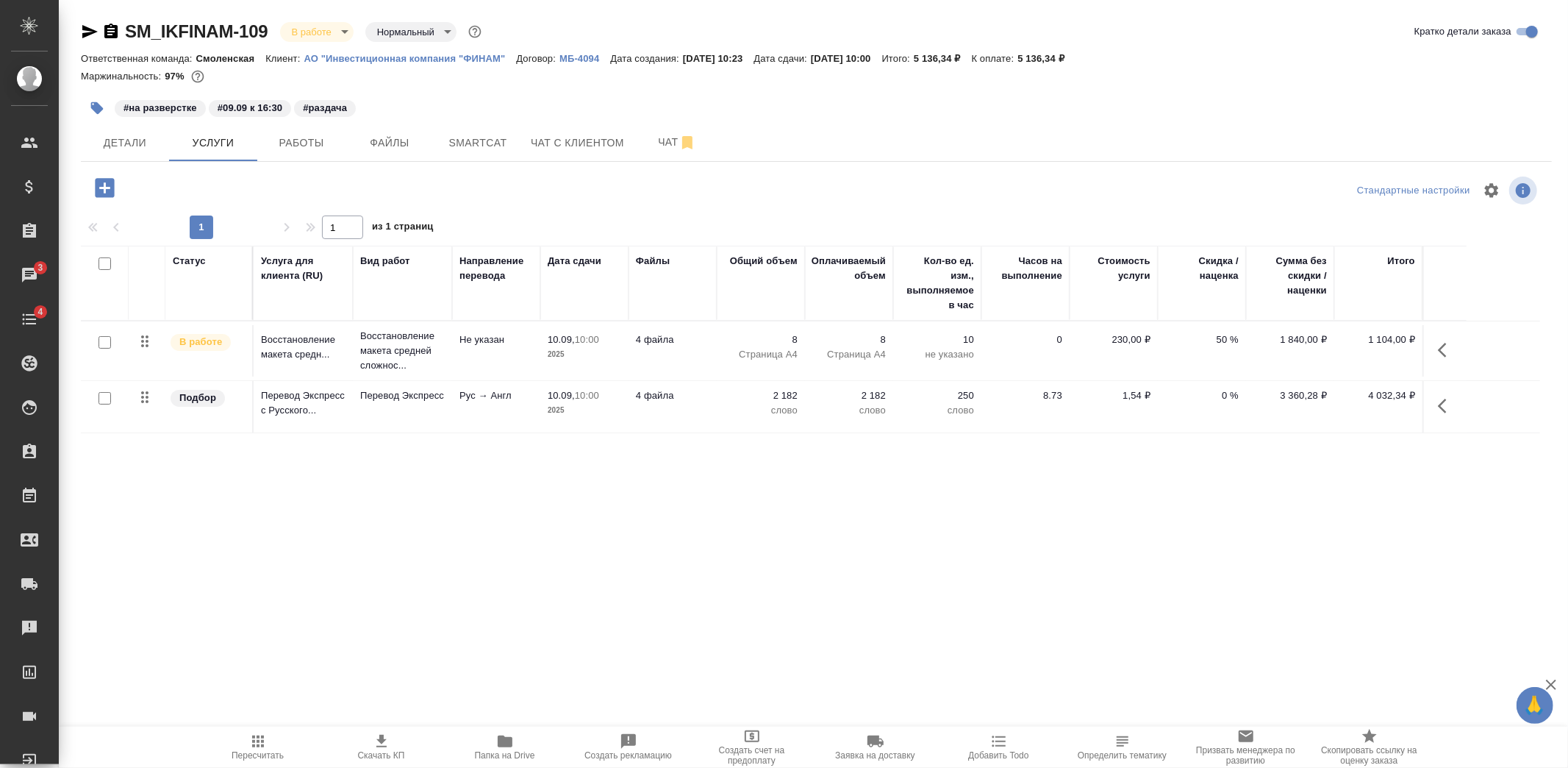
click at [465, 402] on p "Рус → Англ" at bounding box center [496, 395] width 73 height 15
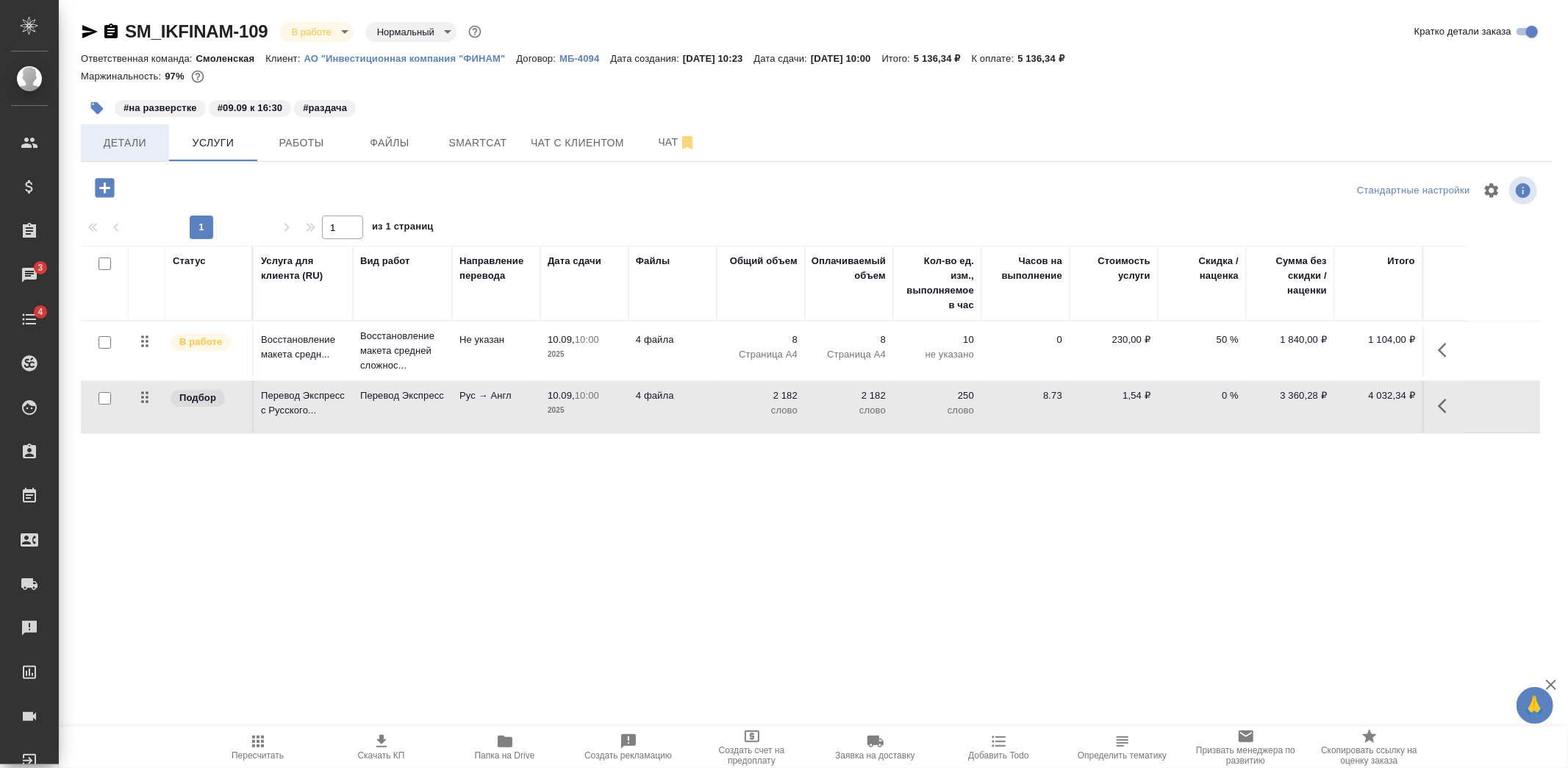
click at [150, 149] on span "Детали" at bounding box center [125, 143] width 71 height 18
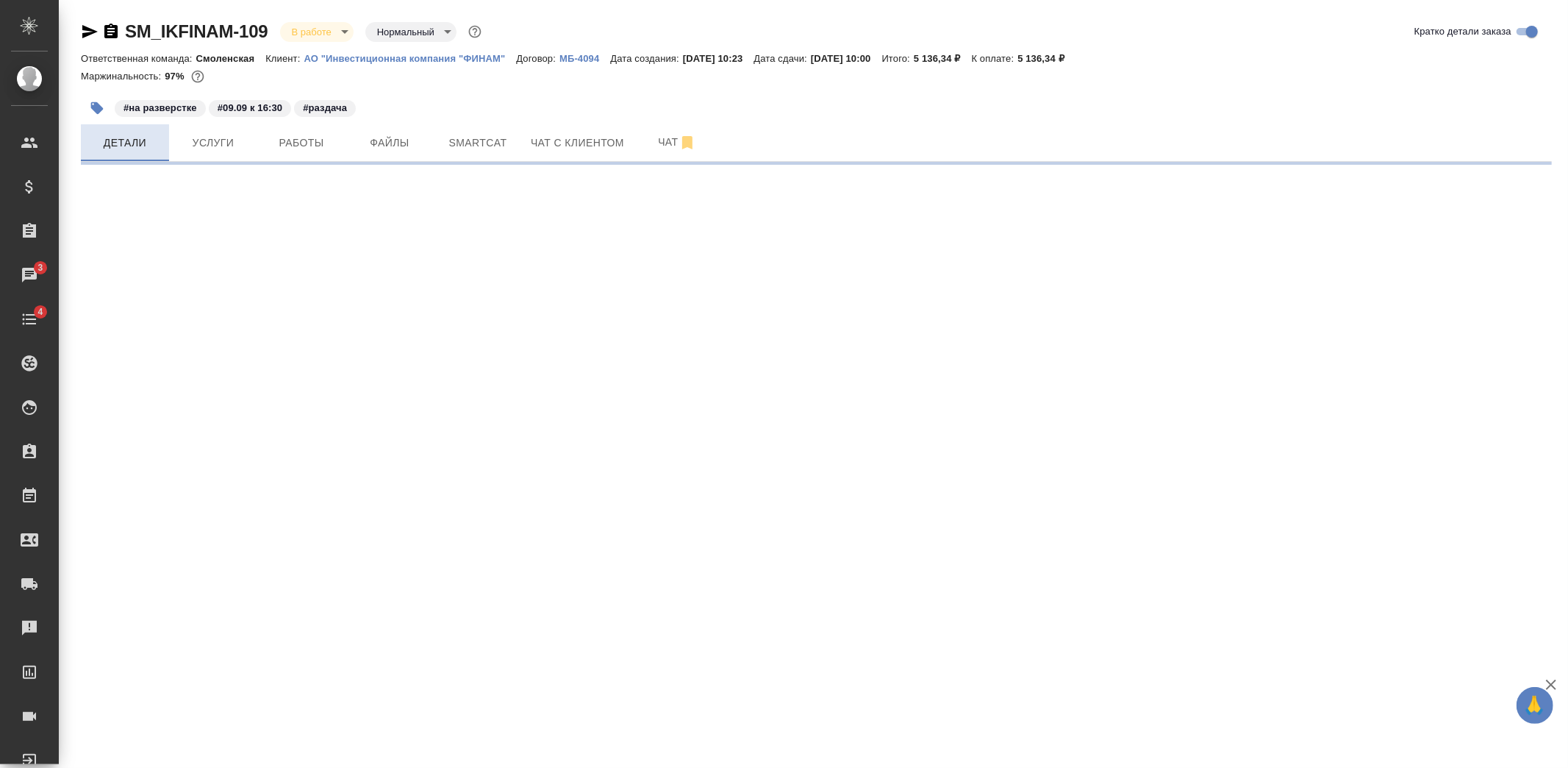
select select "RU"
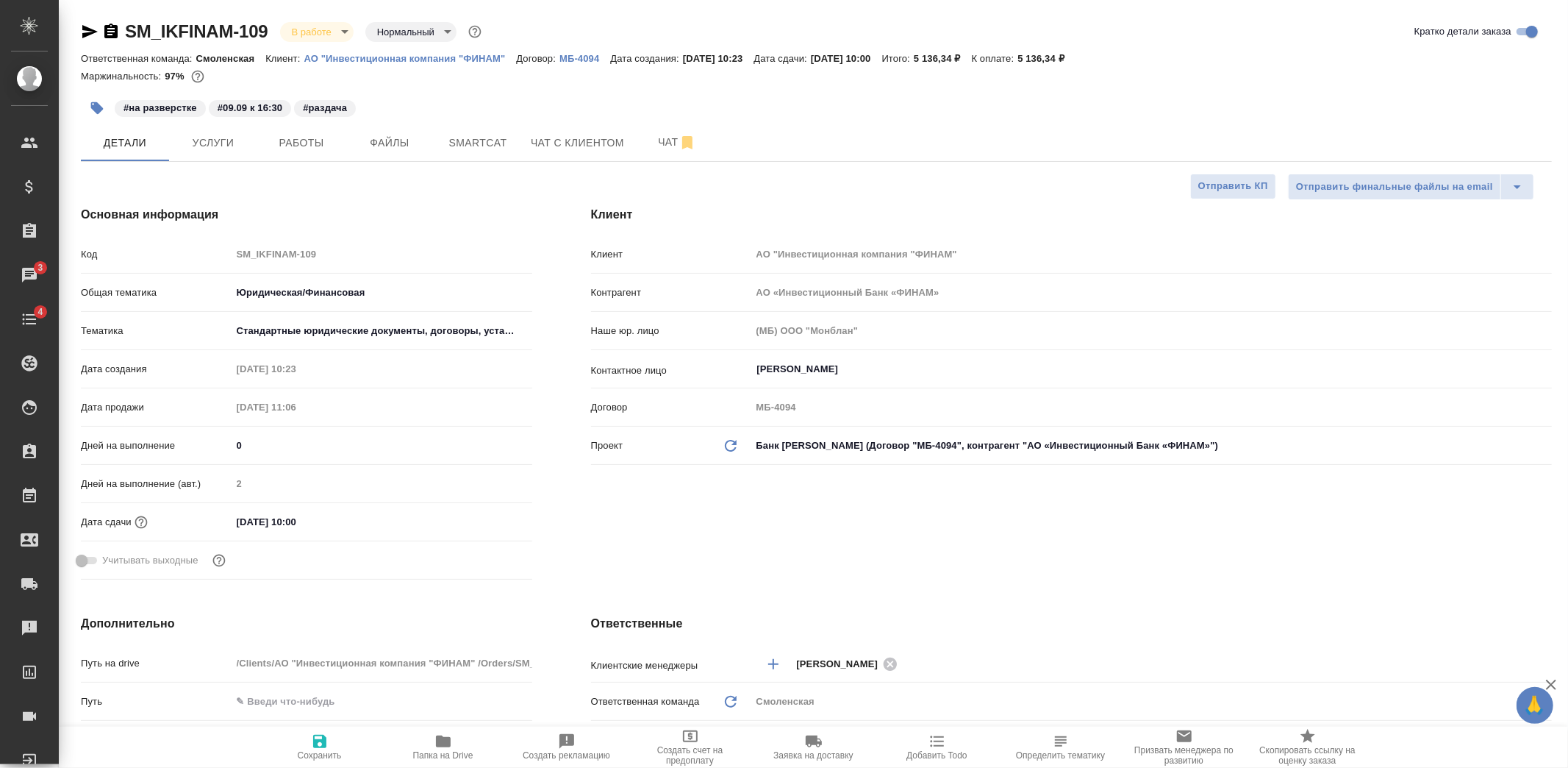
type textarea "x"
click at [296, 518] on input "[DATE] 10:00" at bounding box center [296, 521] width 129 height 21
type input "[DATE] 10:0_"
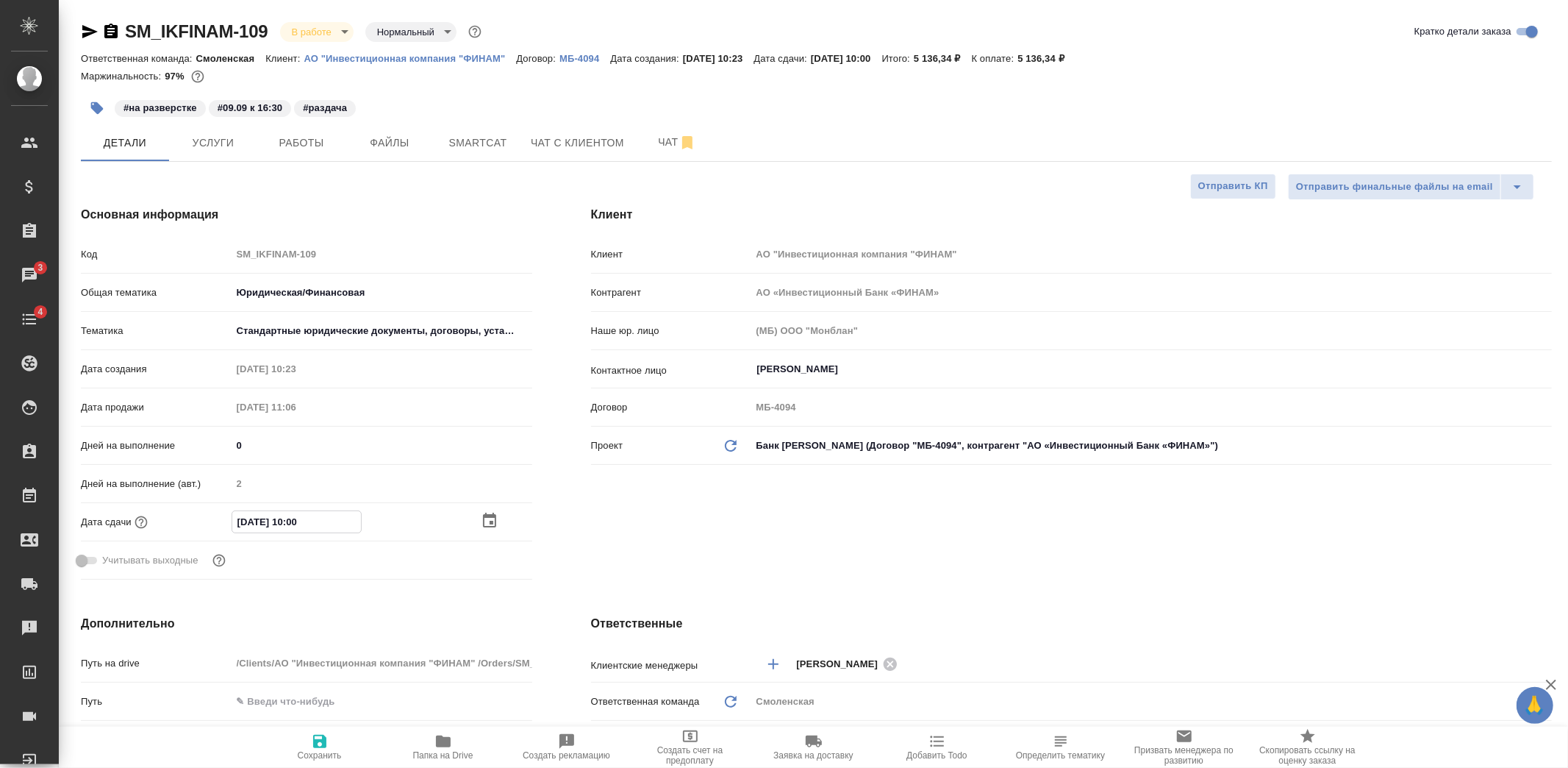
type textarea "x"
type input "[DATE] 16:00"
type textarea "x"
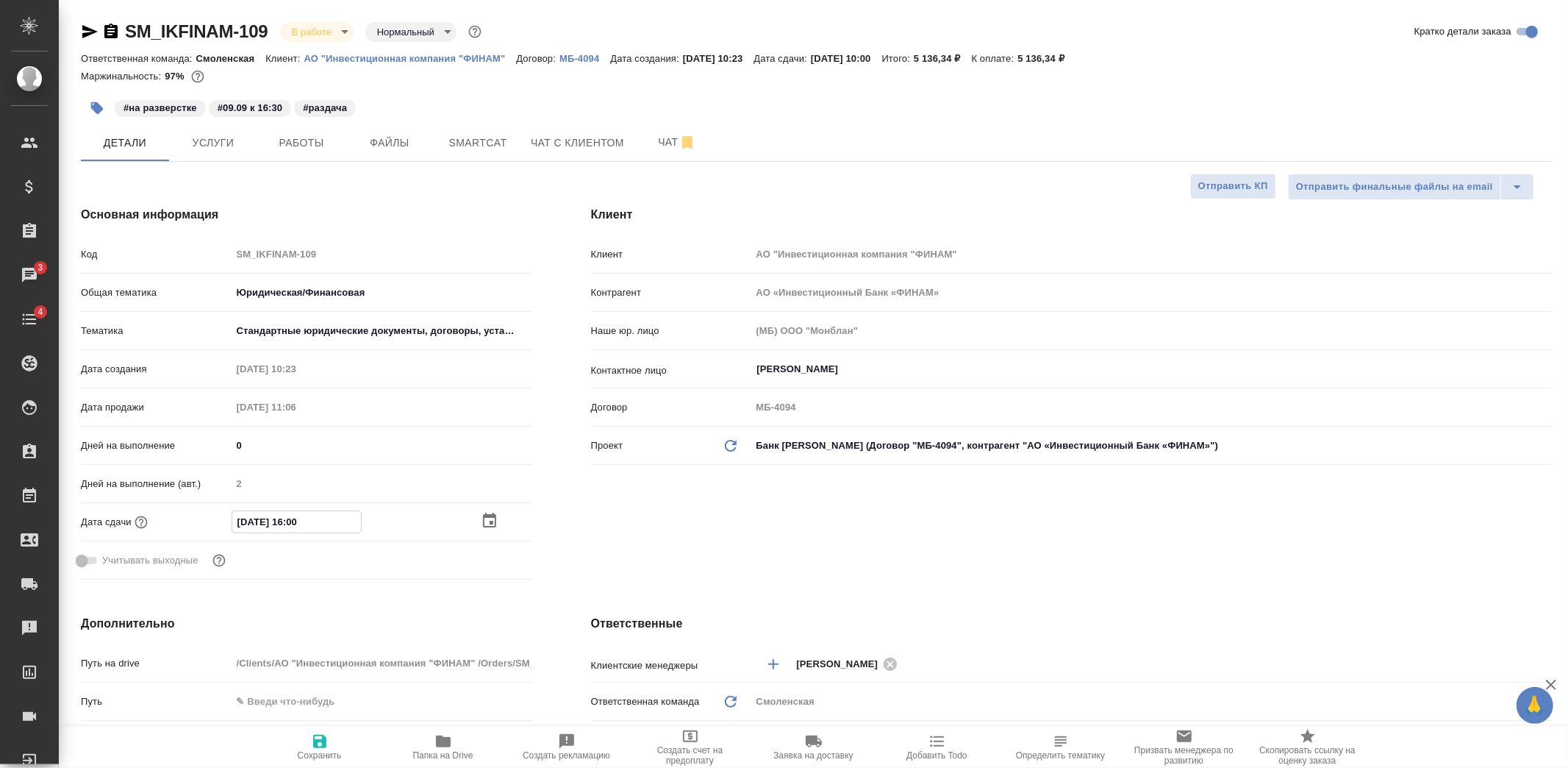
type textarea "x"
type input "[DATE] 16:00"
click at [339, 737] on span "Сохранить" at bounding box center [319, 746] width 105 height 28
type textarea "x"
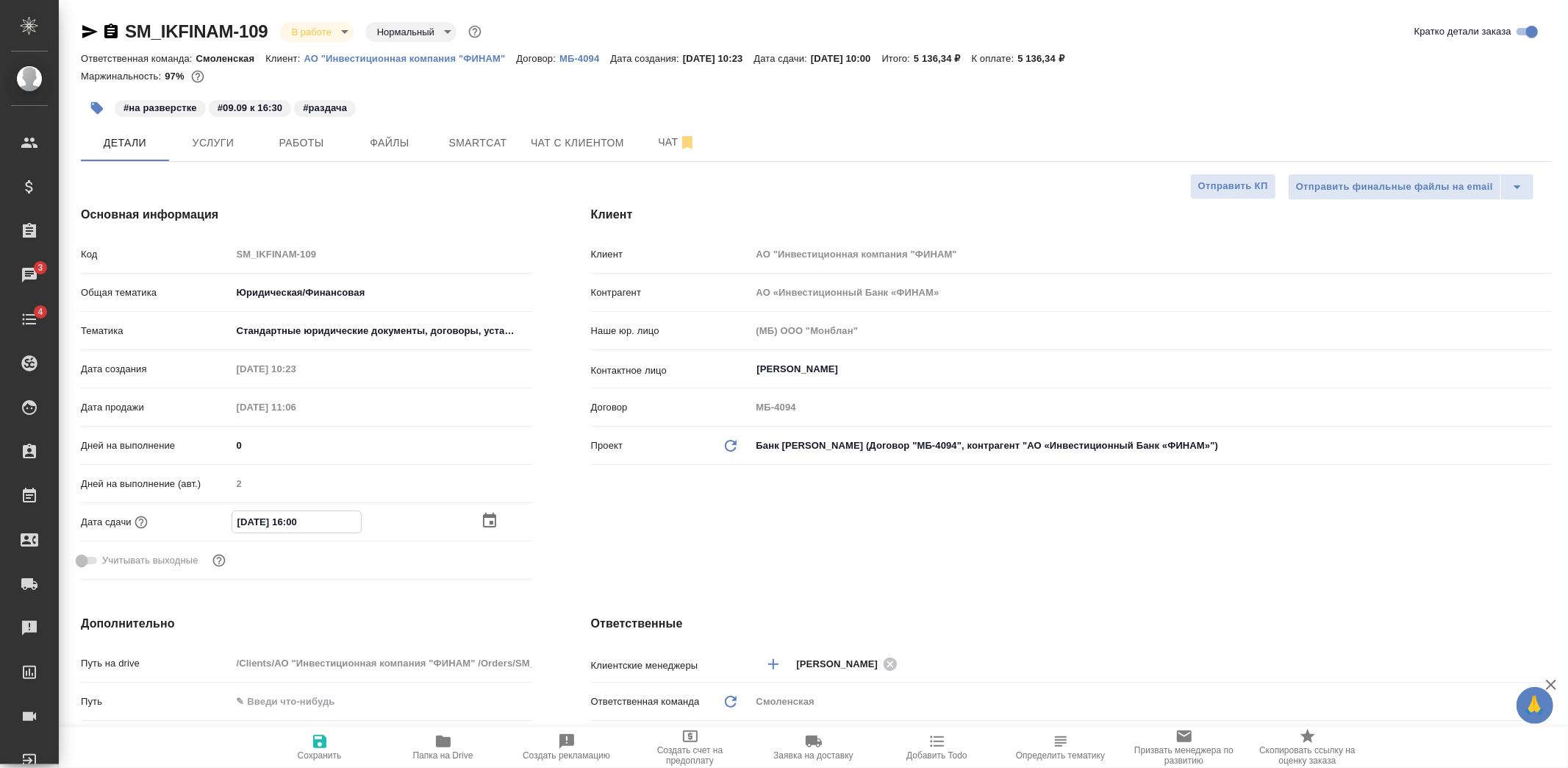
type textarea "x"
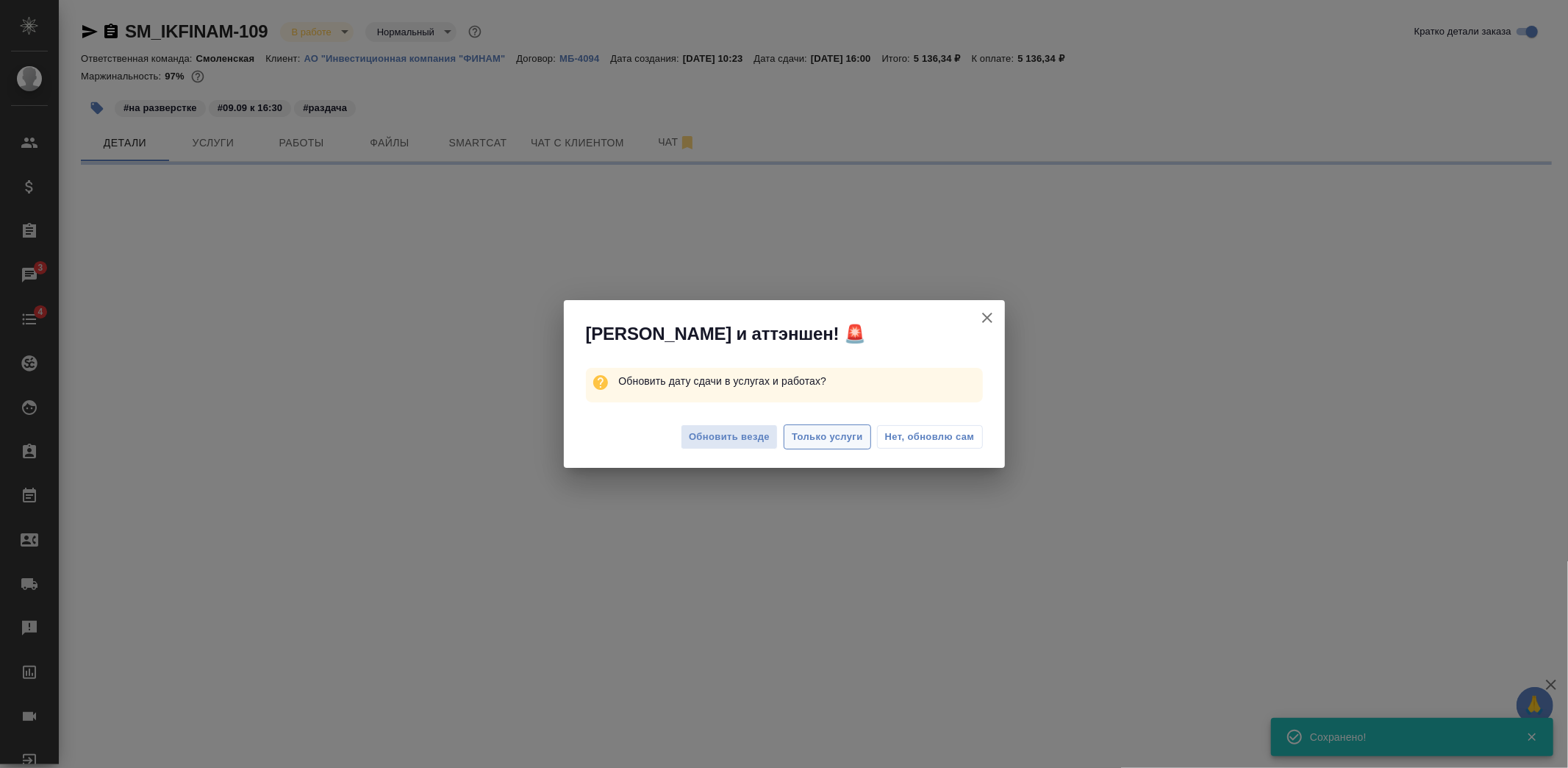
select select "RU"
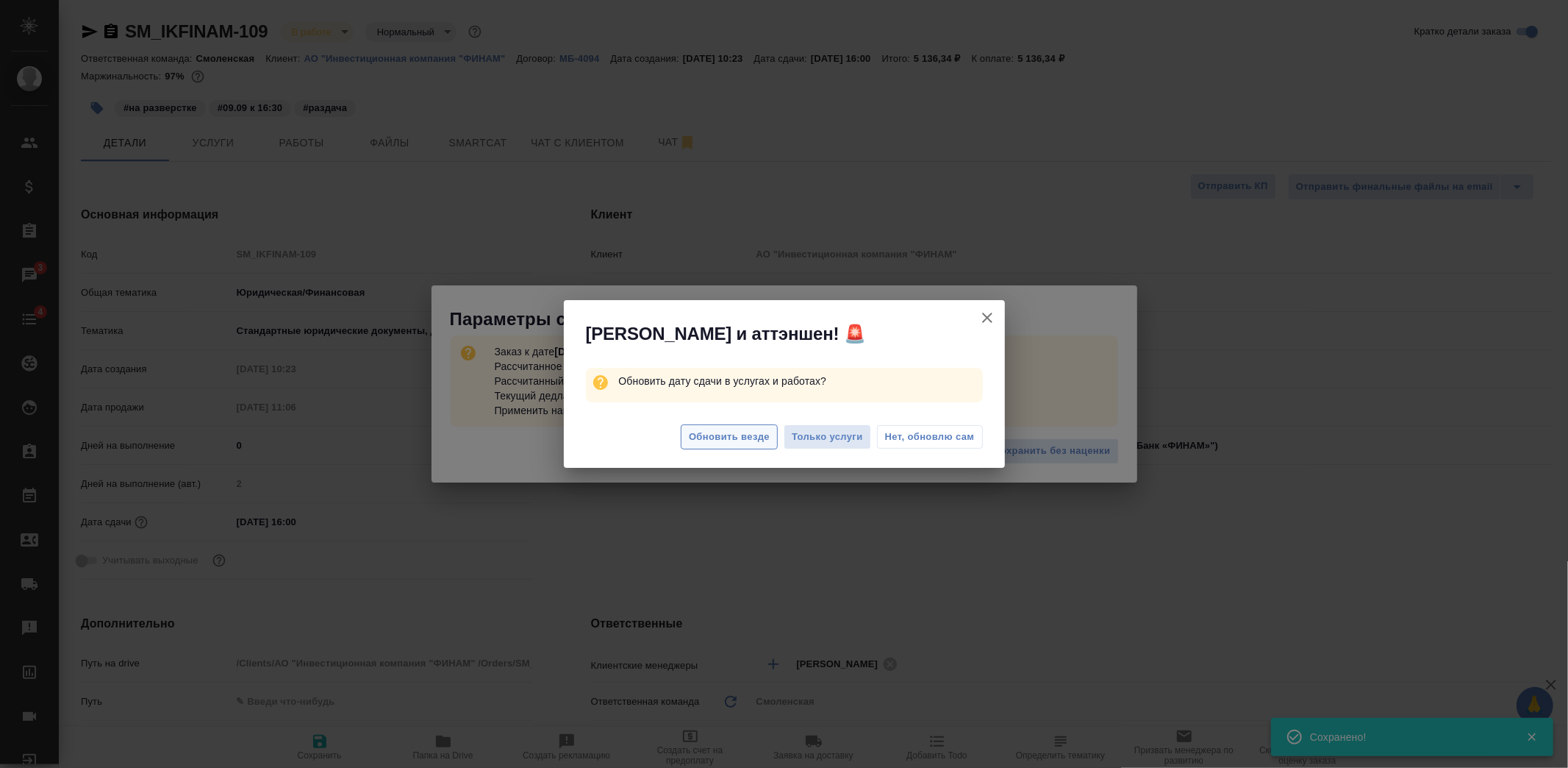
type textarea "x"
click at [734, 431] on span "Обновить везде" at bounding box center [729, 437] width 81 height 17
type textarea "x"
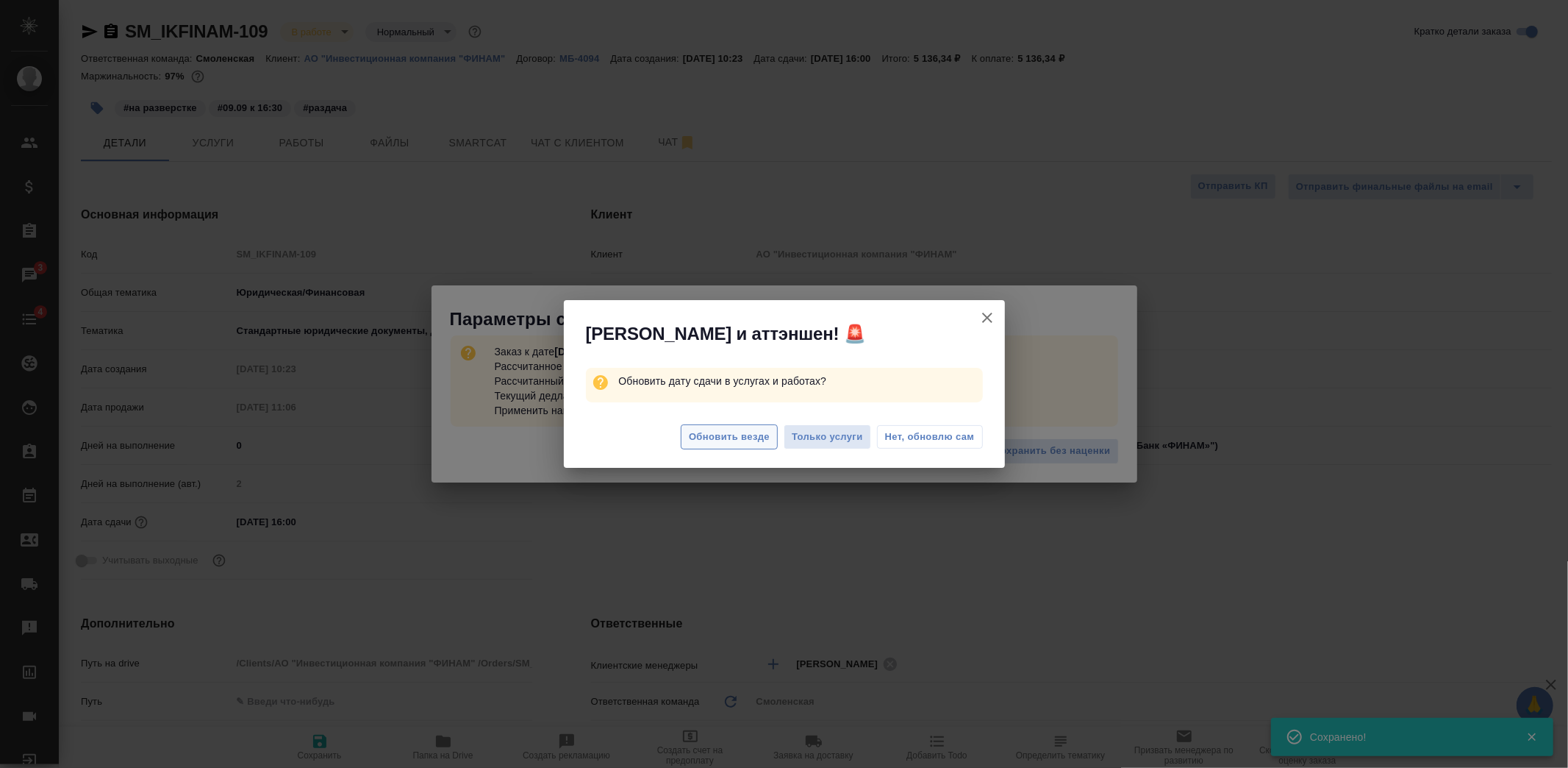
type textarea "x"
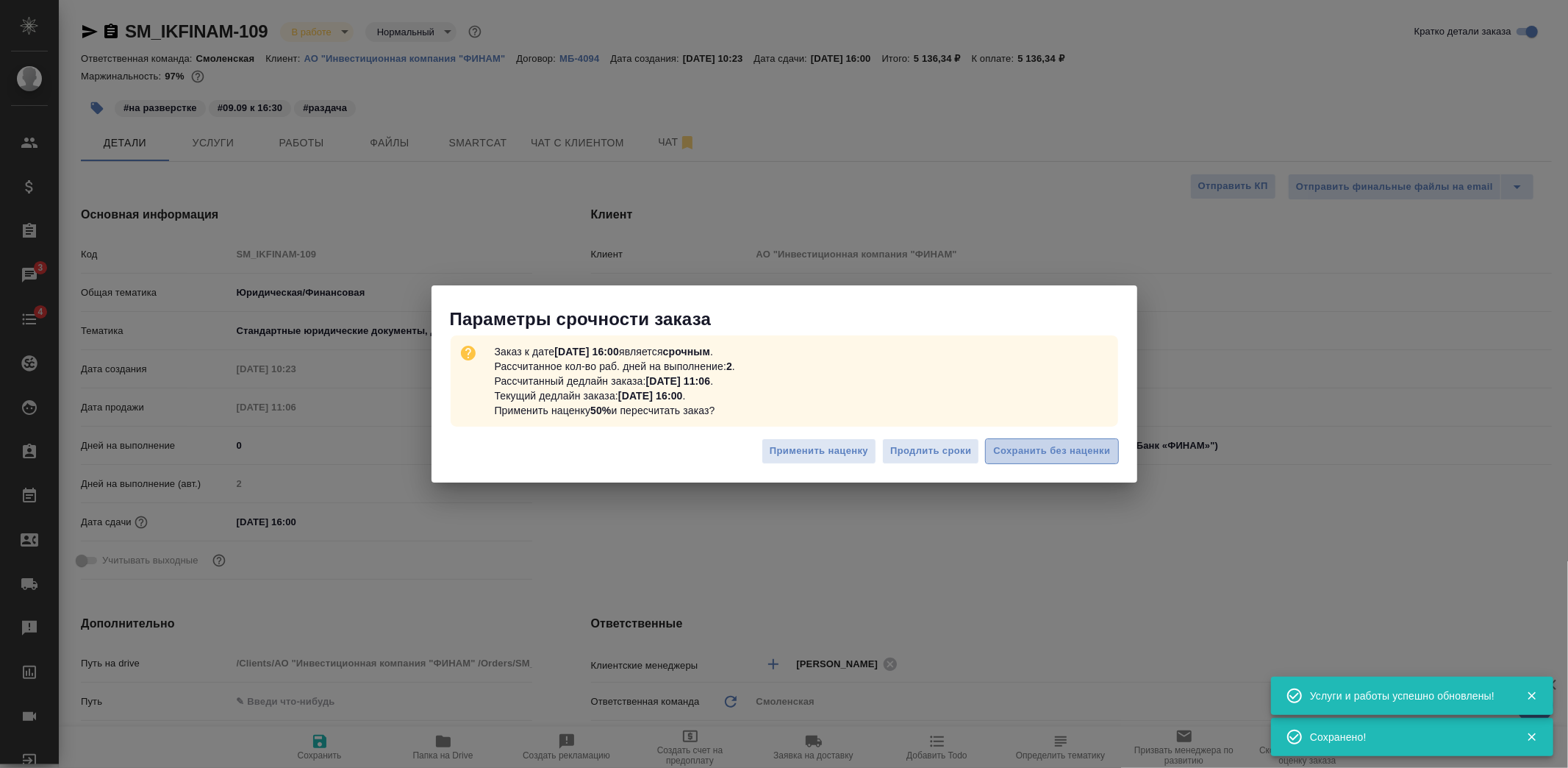
click at [1034, 456] on span "Сохранить без наценки" at bounding box center [1052, 451] width 117 height 17
type textarea "x"
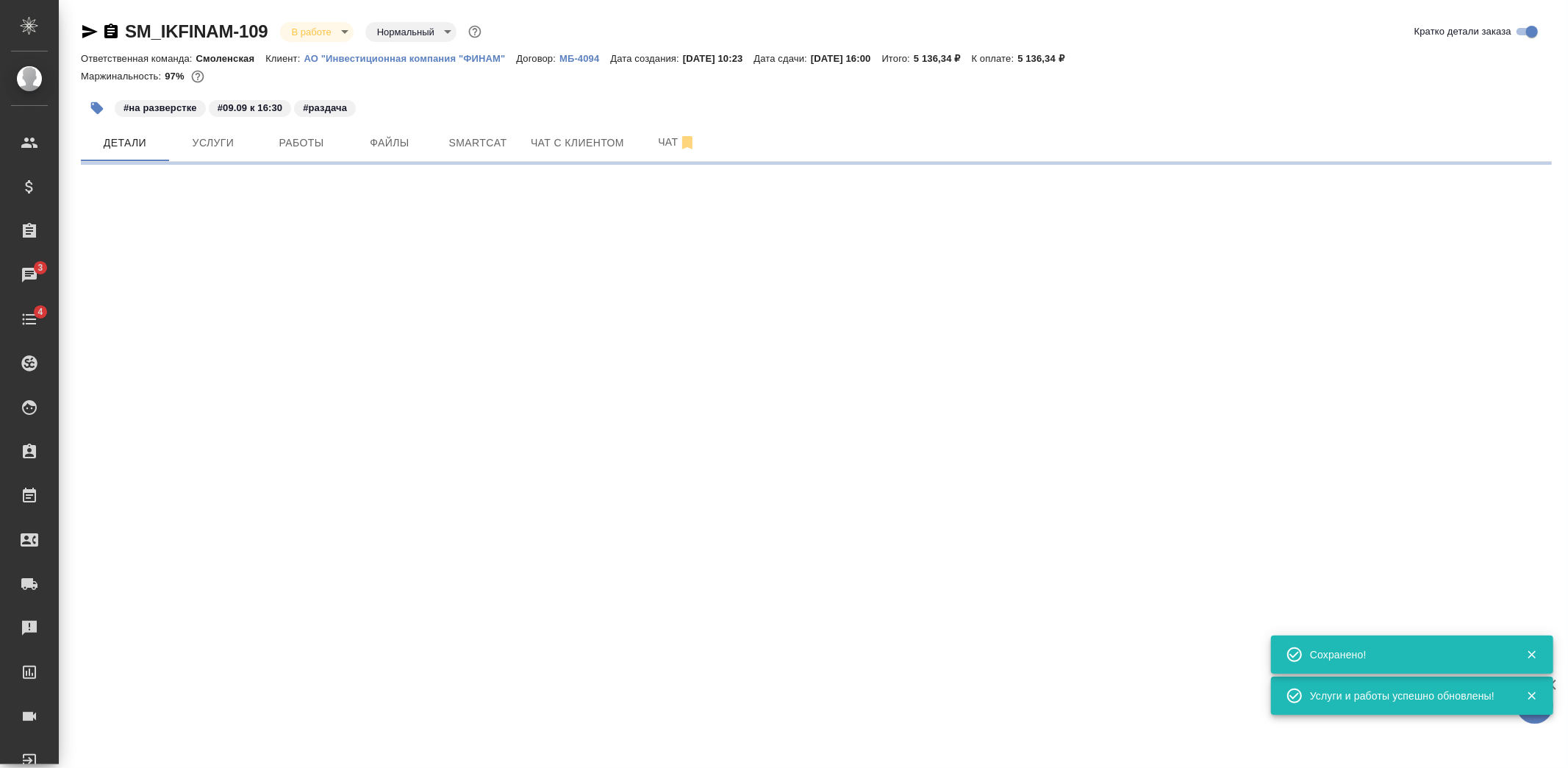
type input "urgent"
select select "RU"
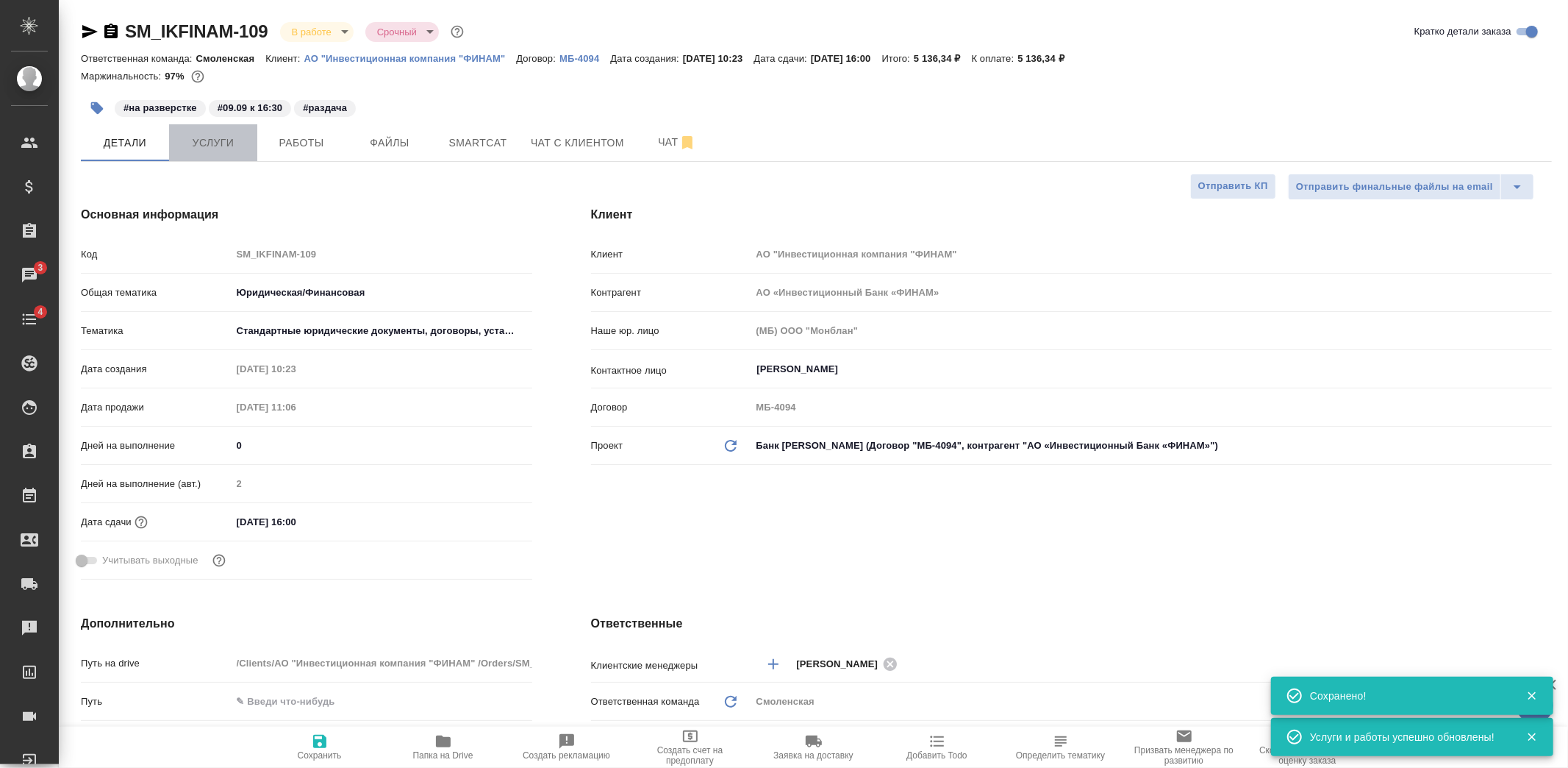
click at [233, 148] on span "Услуги" at bounding box center [213, 143] width 71 height 18
type textarea "x"
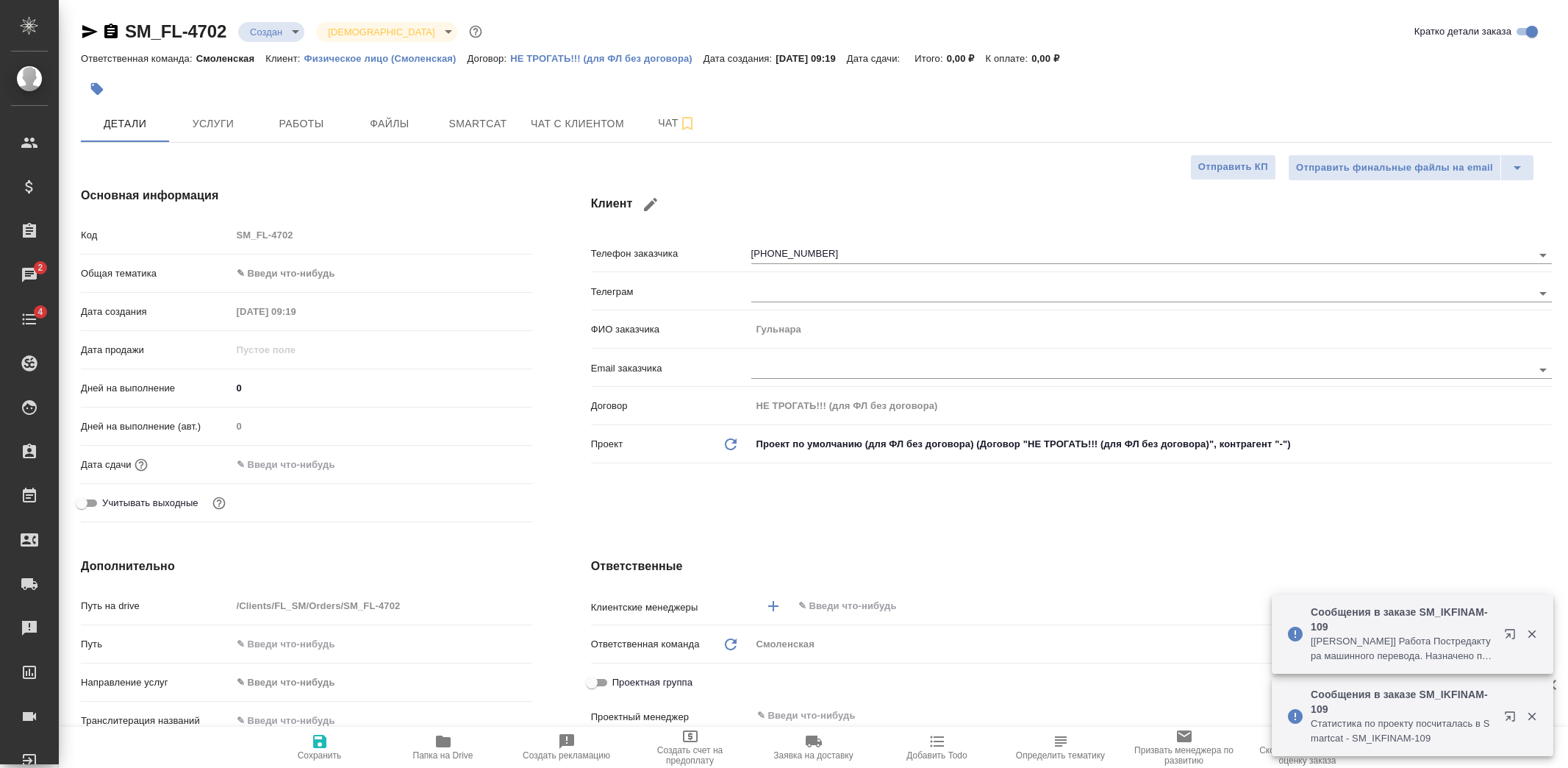
select select "RU"
click at [92, 31] on icon "button" at bounding box center [90, 31] width 16 height 13
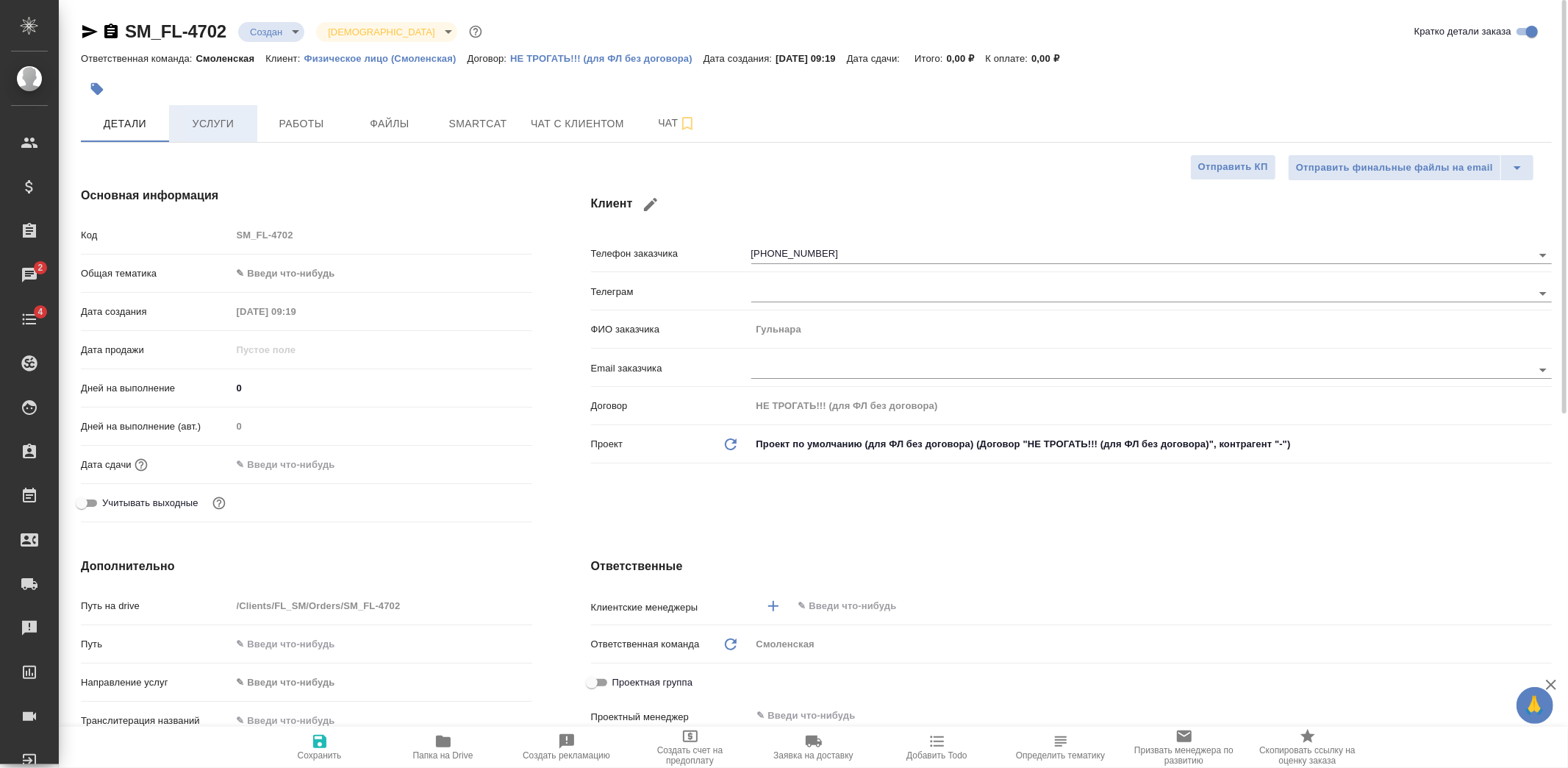
click at [179, 113] on button "Услуги" at bounding box center [213, 124] width 88 height 37
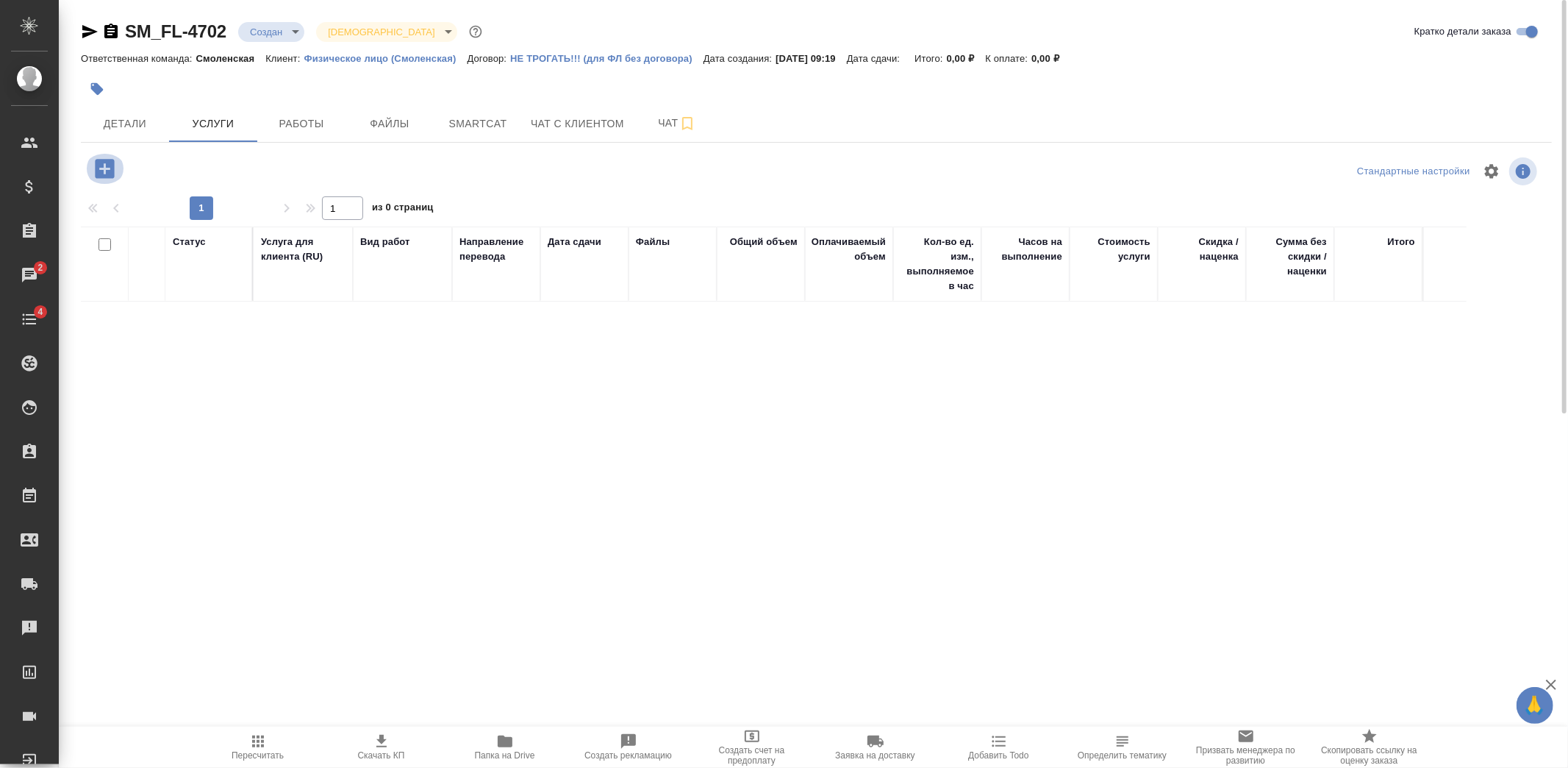
click at [112, 167] on icon "button" at bounding box center [105, 168] width 19 height 19
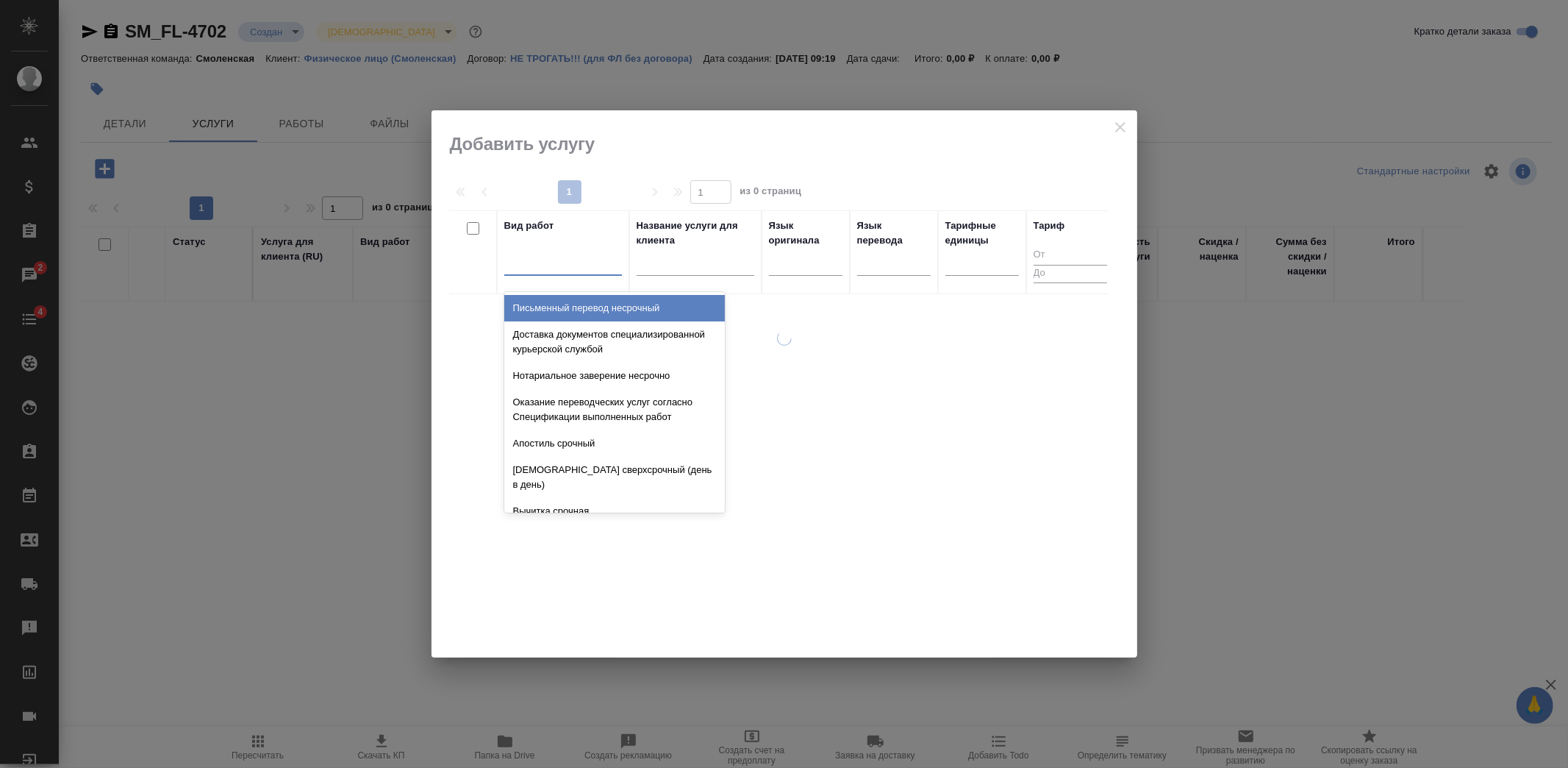
click at [540, 269] on div at bounding box center [563, 261] width 118 height 21
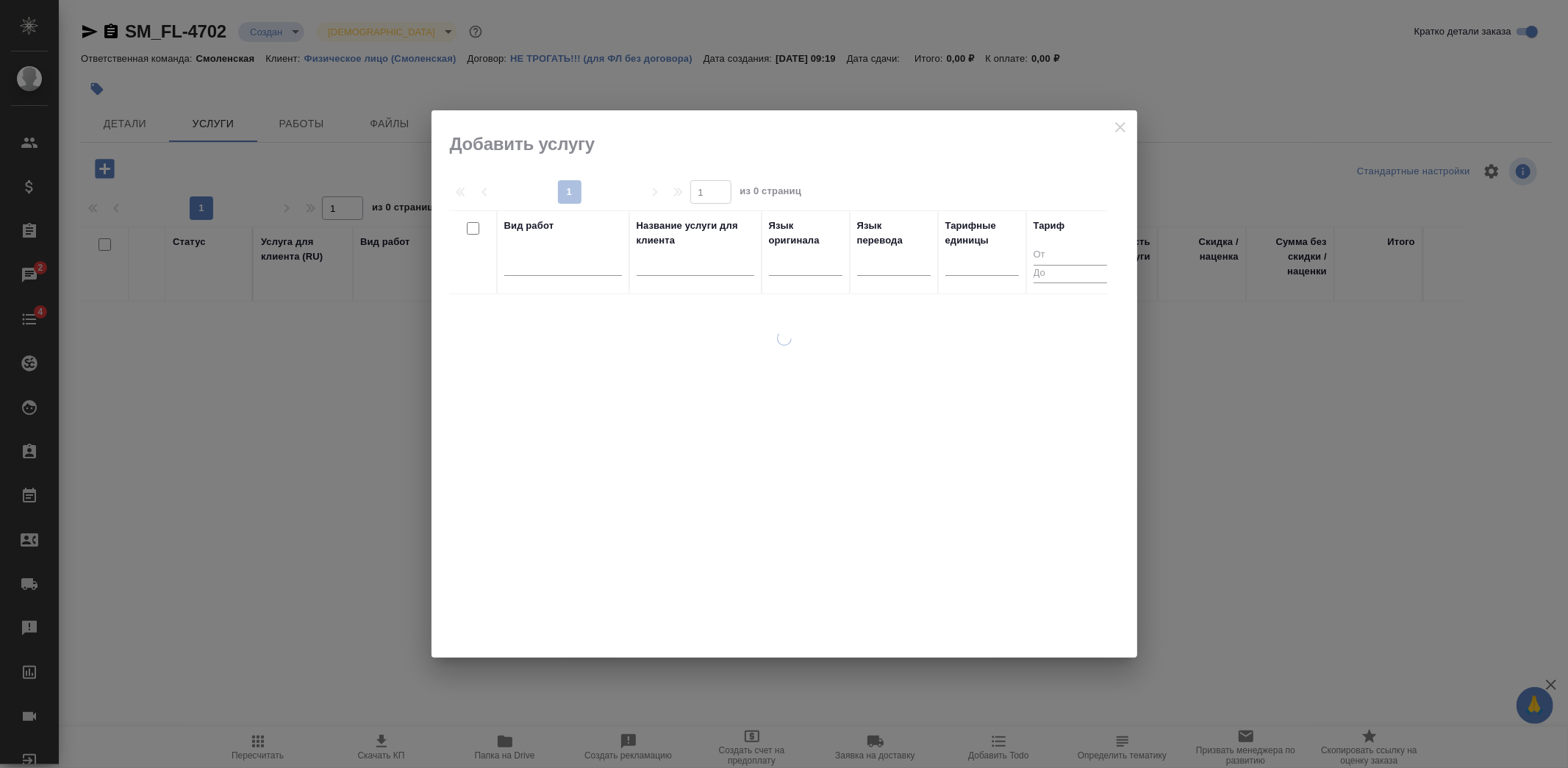
click at [678, 160] on div at bounding box center [784, 384] width 706 height 547
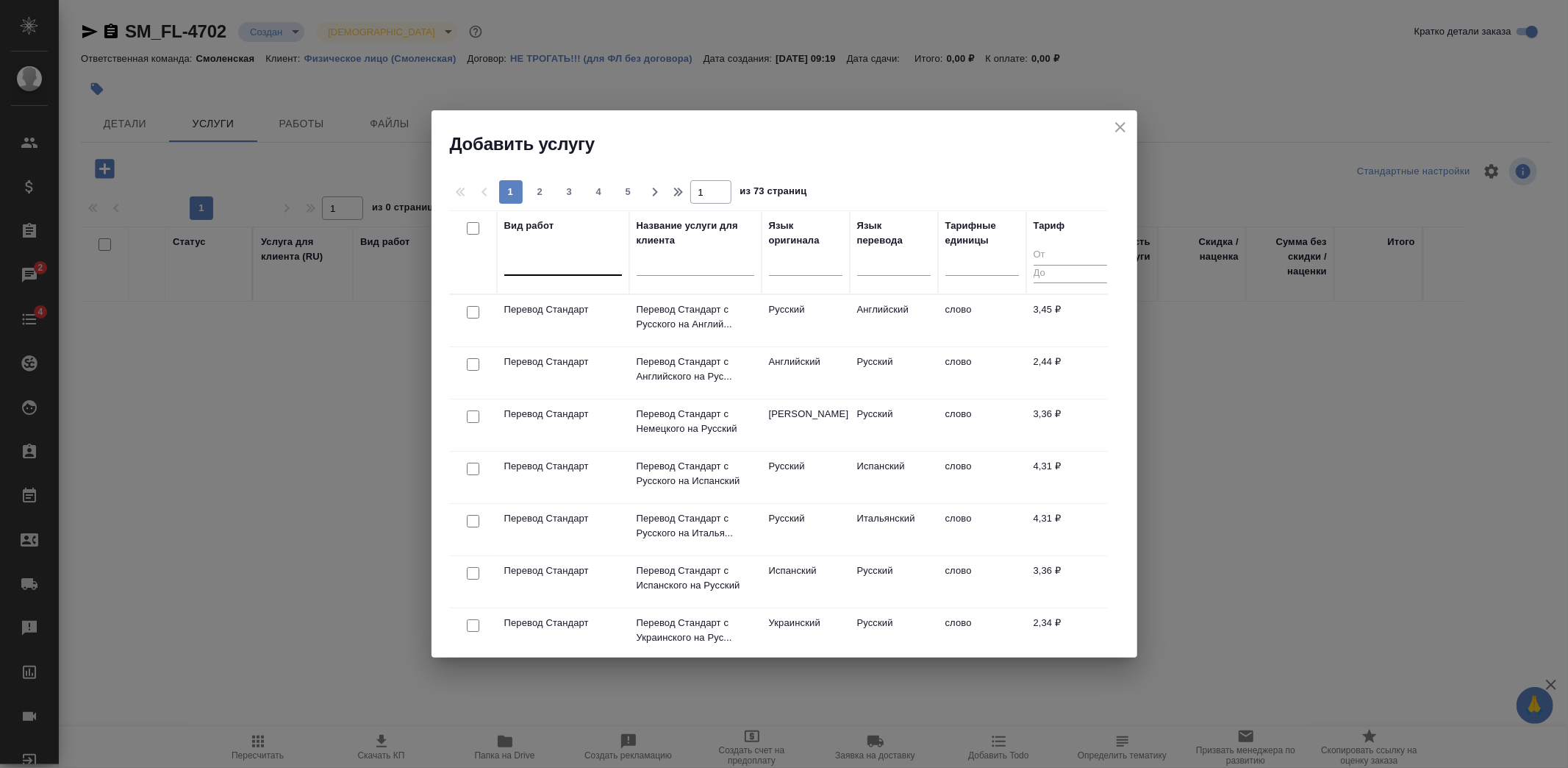
click at [557, 263] on div at bounding box center [563, 261] width 118 height 21
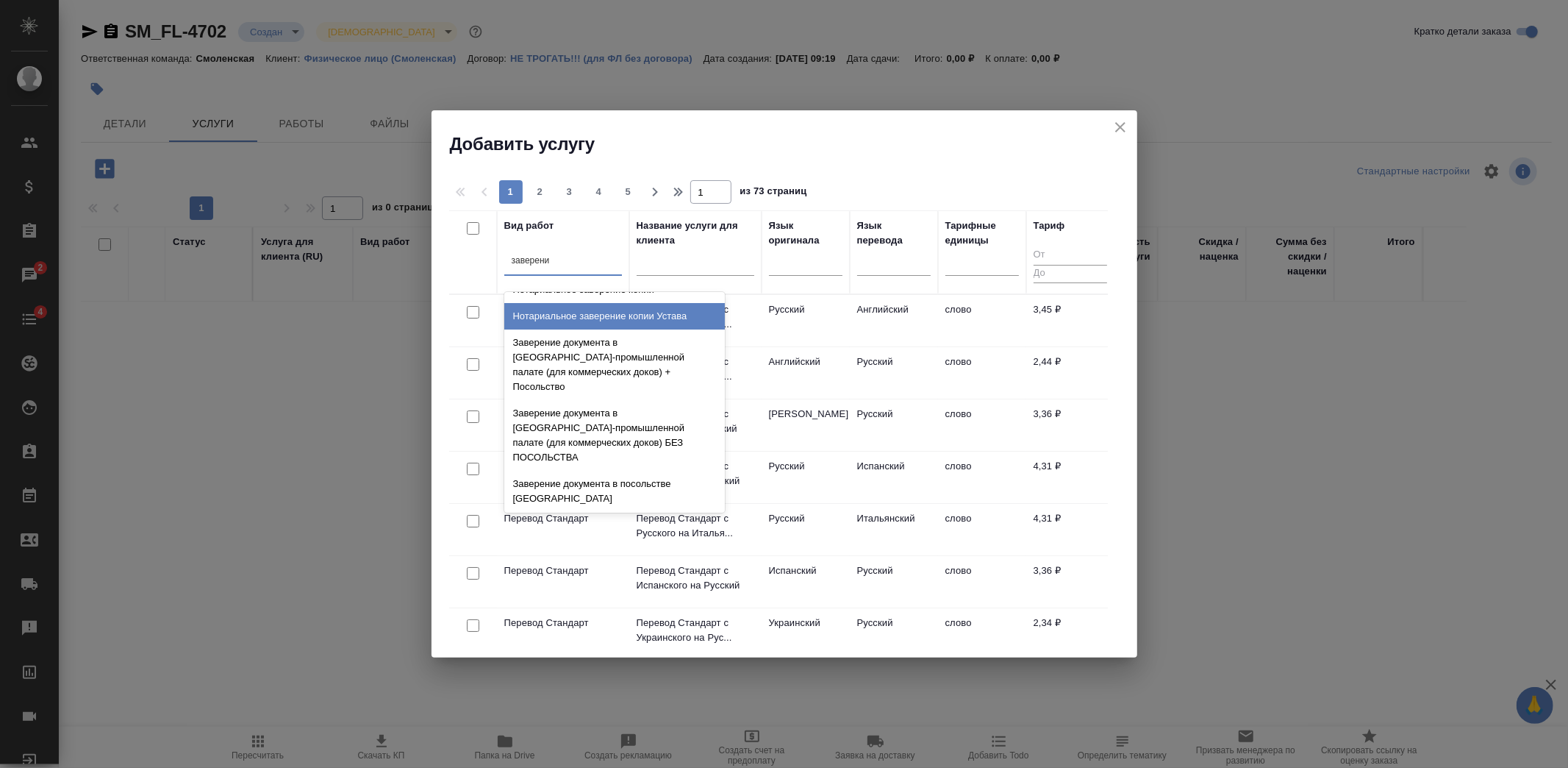
scroll to position [327, 0]
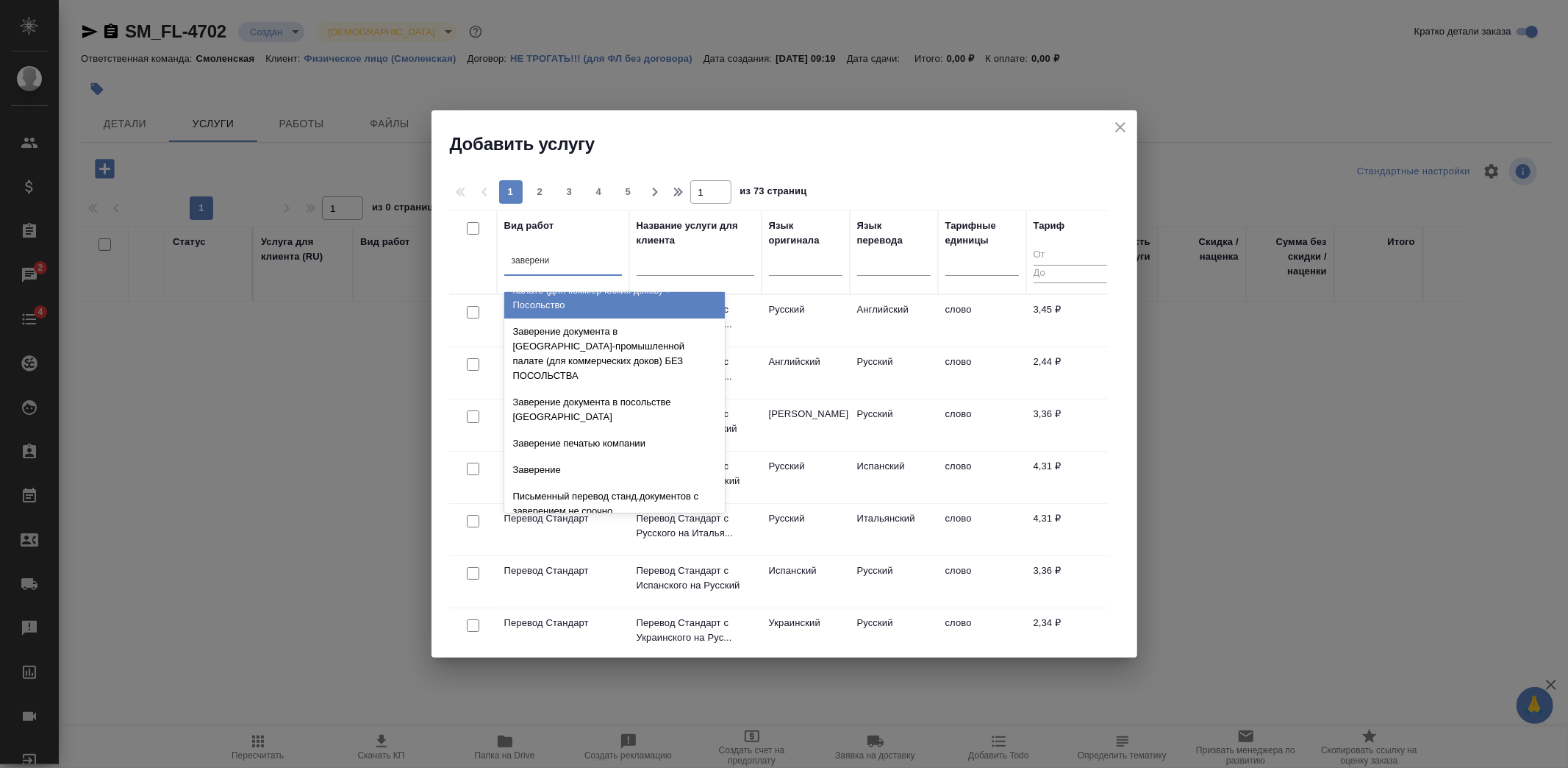
click at [544, 256] on input "заверени" at bounding box center [532, 261] width 40 height 10
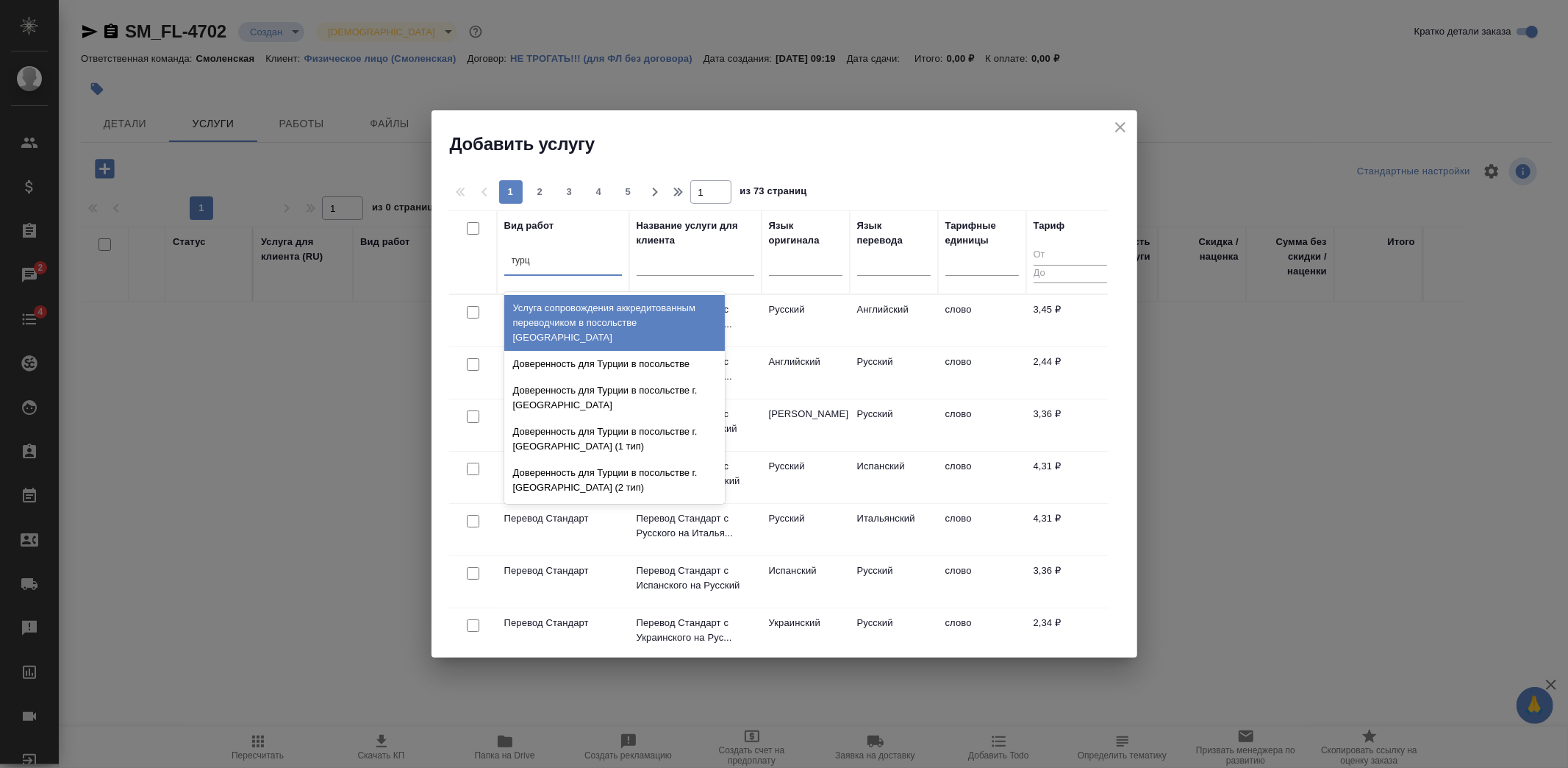
scroll to position [0, 0]
type input "турции"
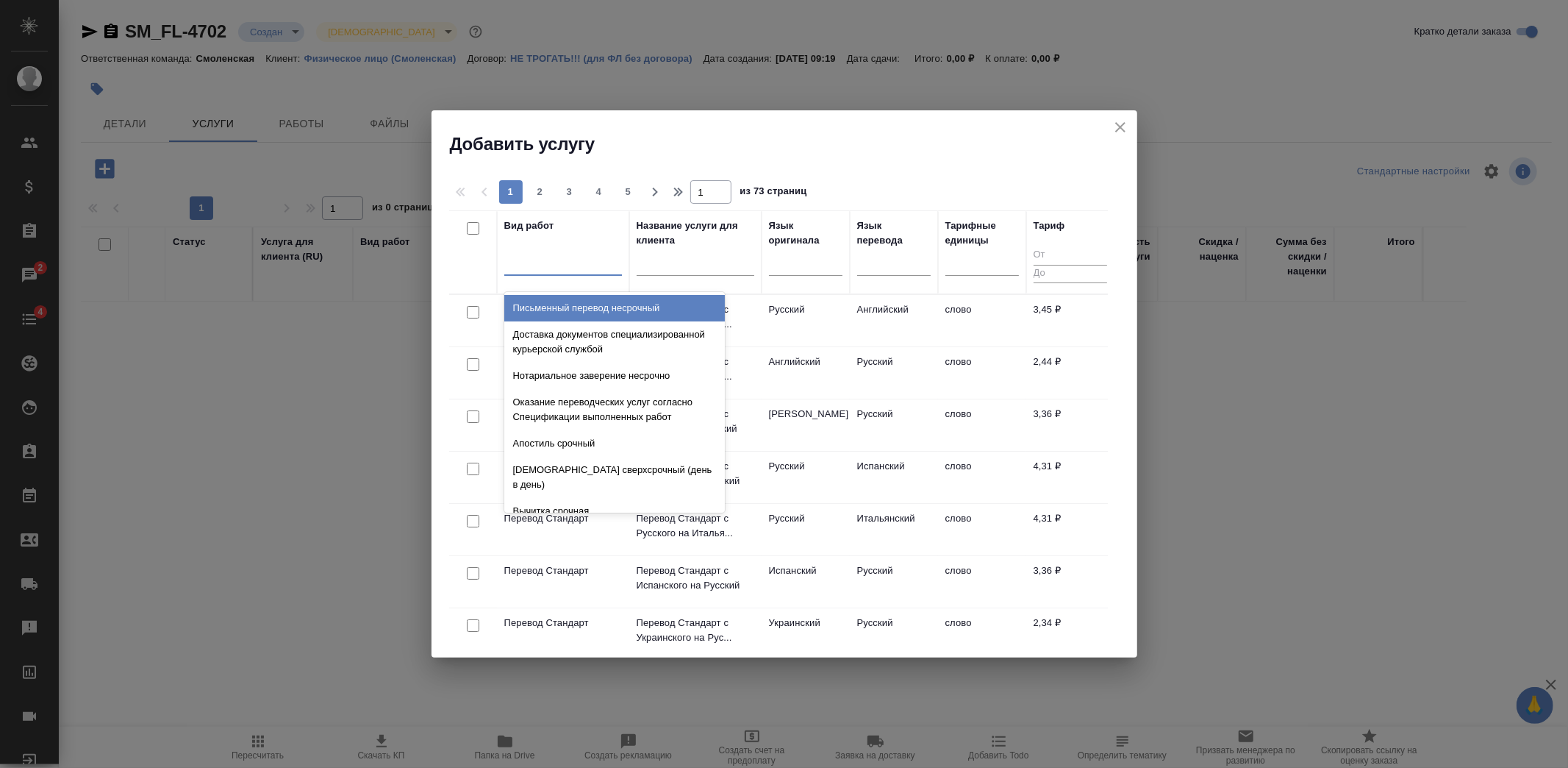
click at [556, 261] on div at bounding box center [563, 261] width 118 height 21
click at [539, 255] on div at bounding box center [563, 261] width 118 height 21
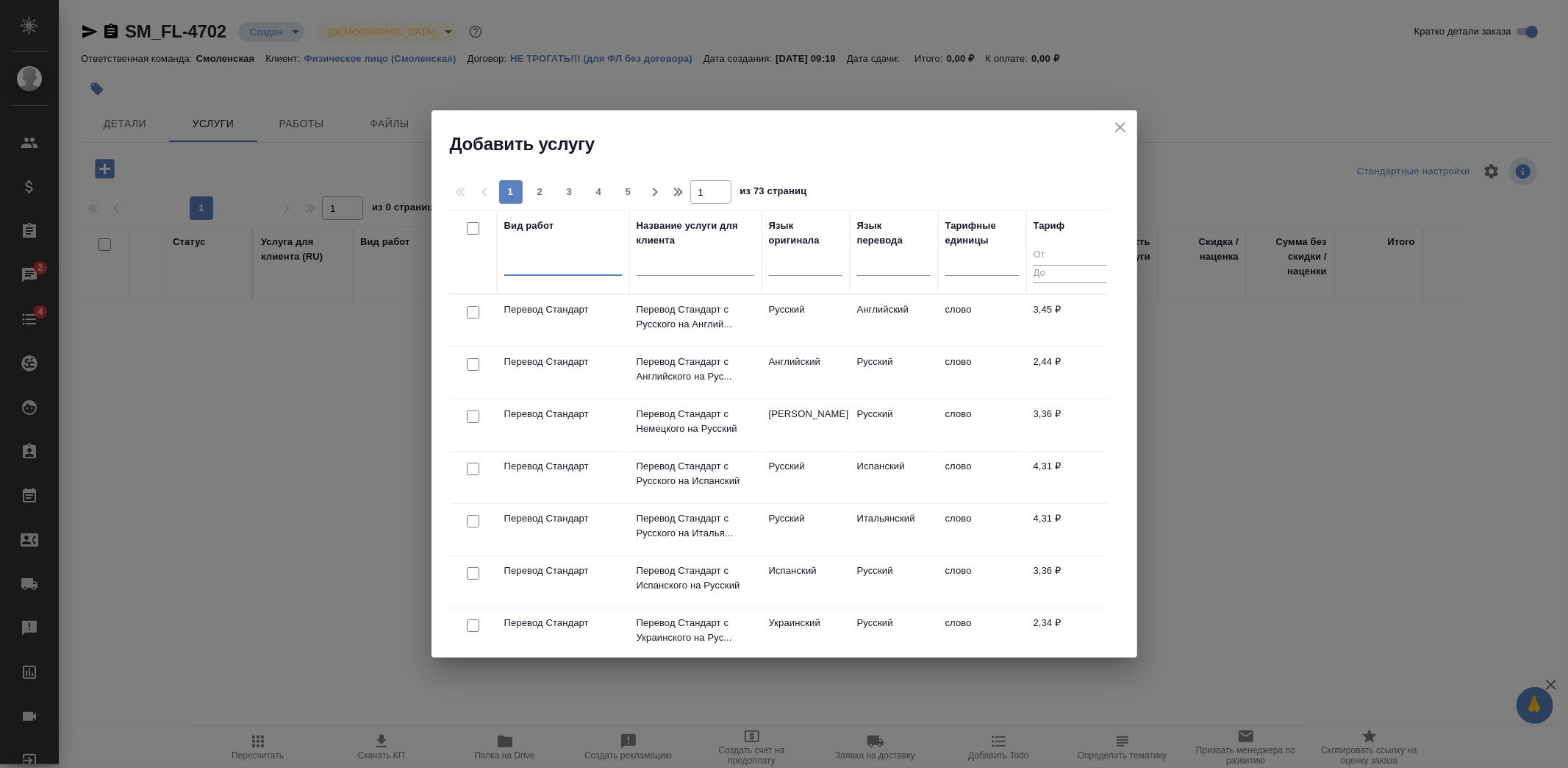
click at [539, 255] on div at bounding box center [563, 261] width 118 height 21
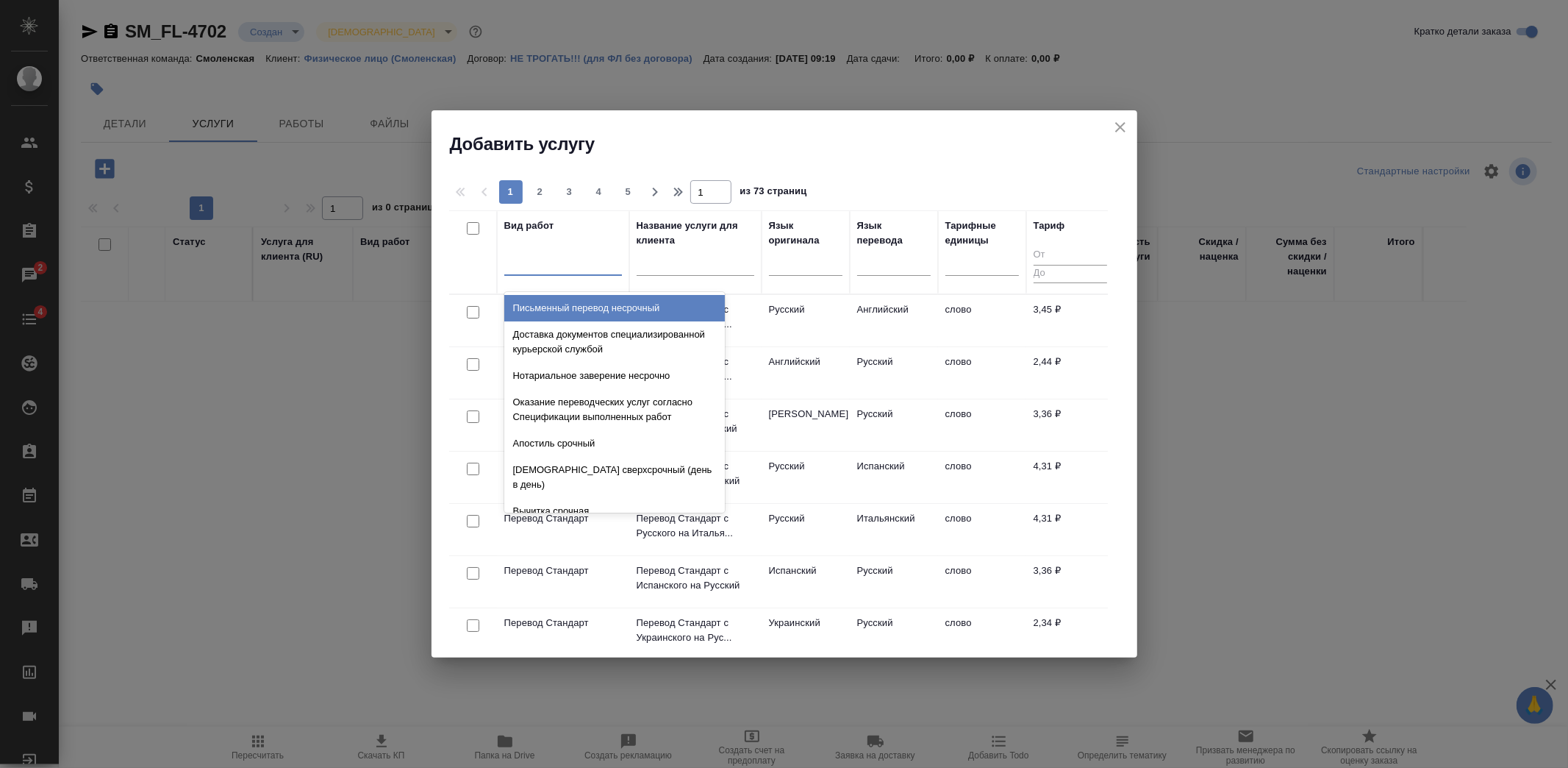
type input "д"
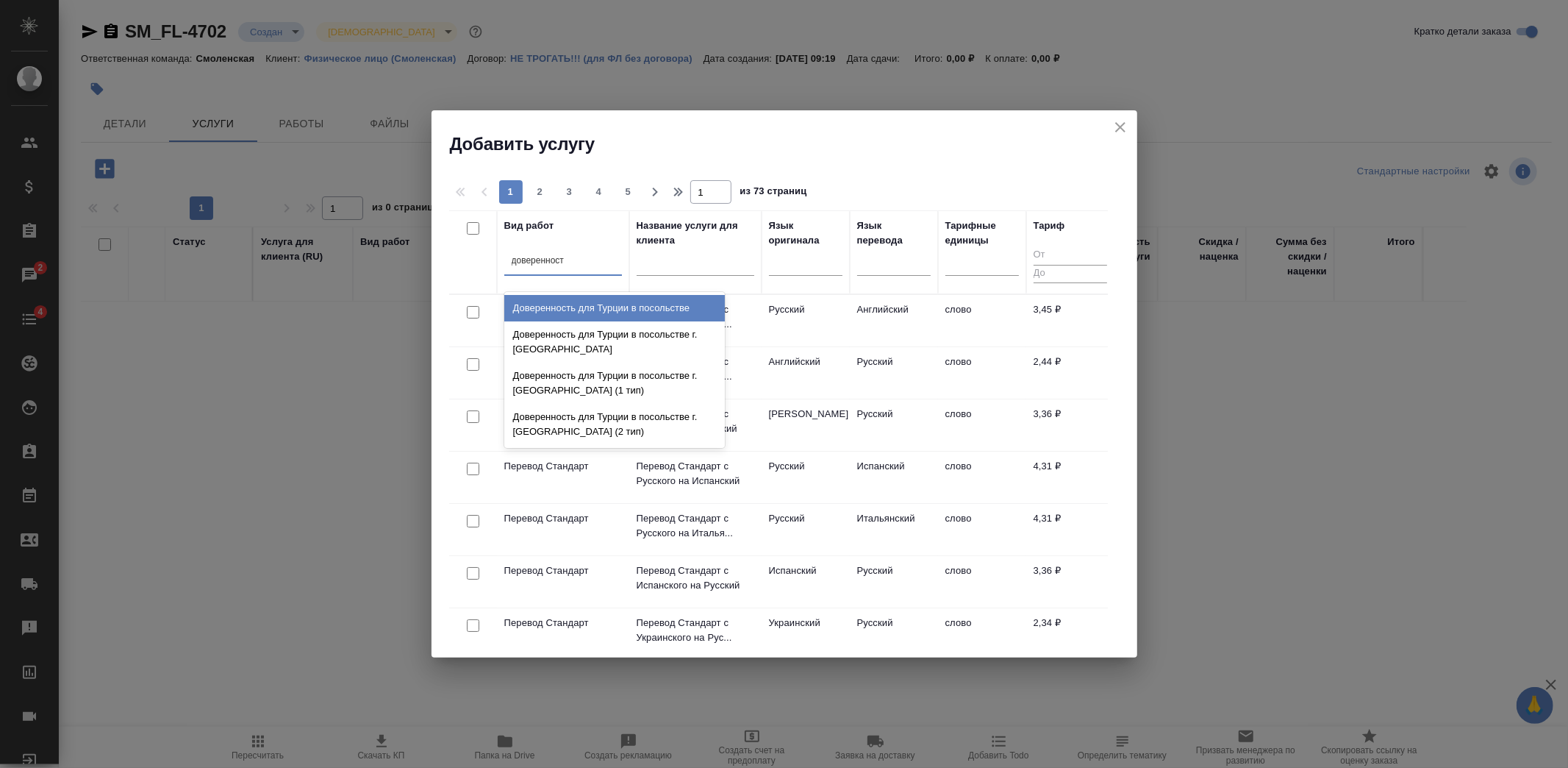
type input "доверенность"
click at [576, 304] on div "Доверенность для Турции в посольстве" at bounding box center [614, 308] width 221 height 26
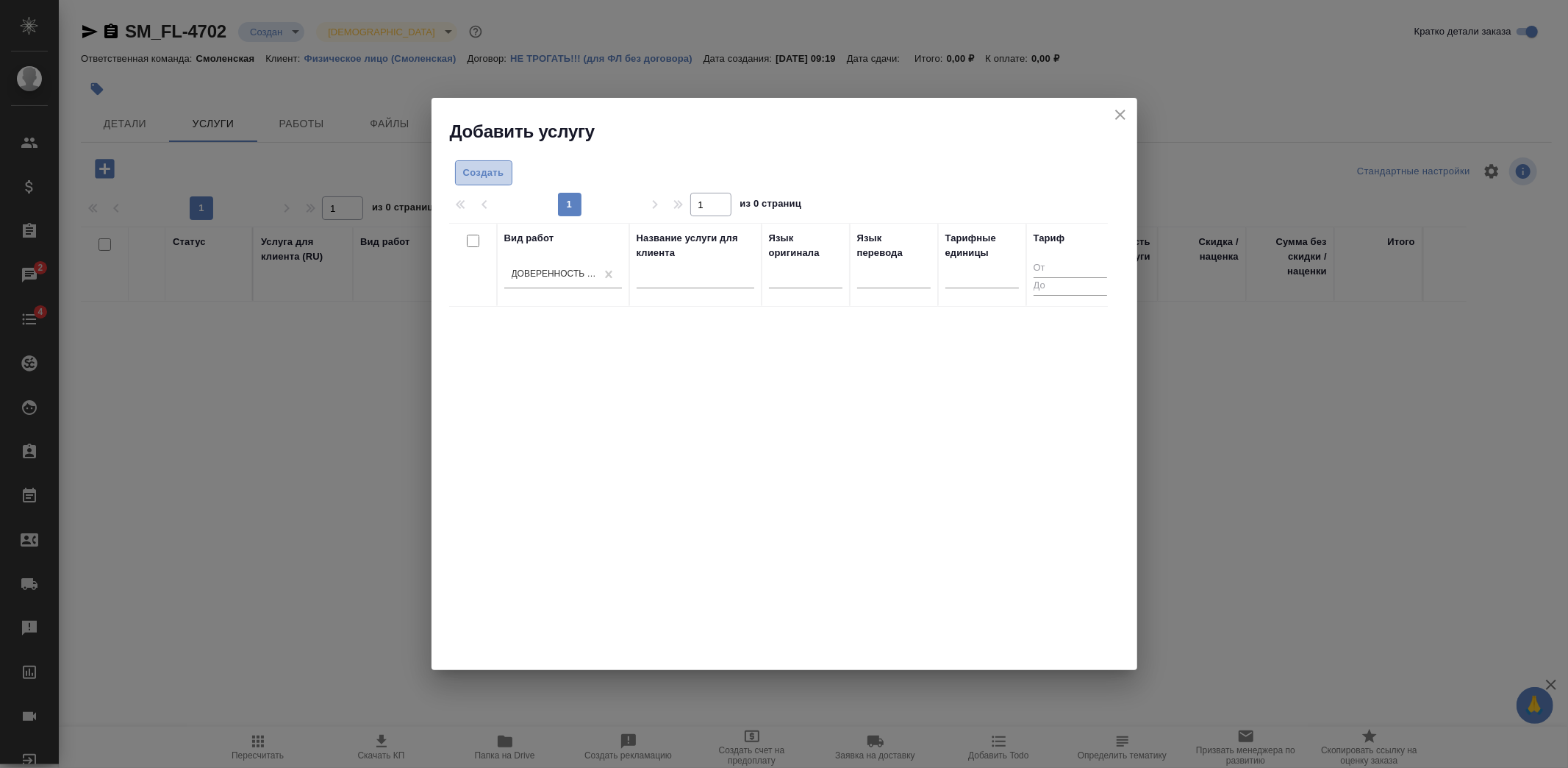
click at [471, 180] on span "Создать" at bounding box center [483, 173] width 41 height 17
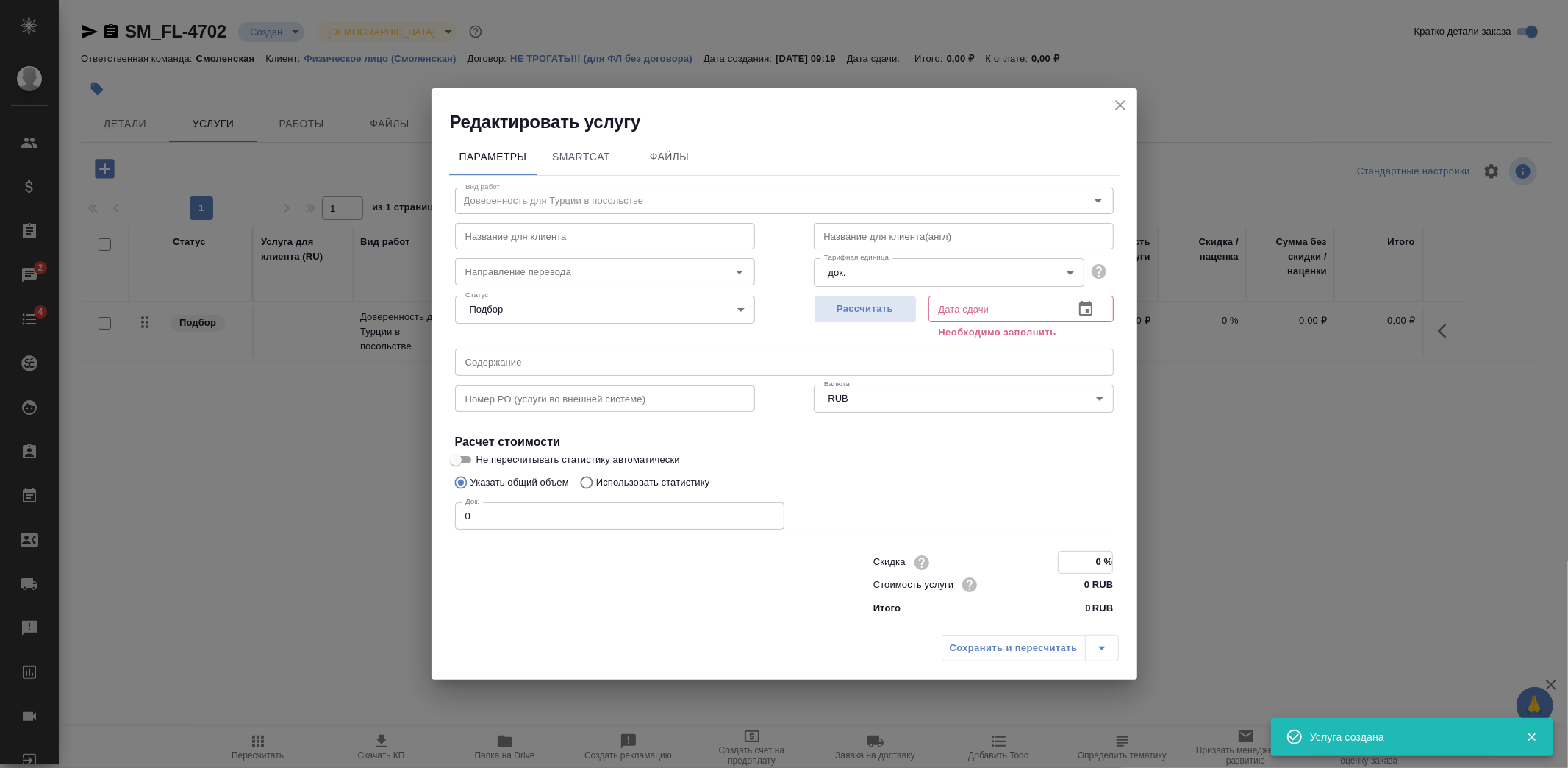
click at [1074, 572] on input "0 %" at bounding box center [1086, 562] width 54 height 21
click at [1076, 585] on input "0 RUB" at bounding box center [1086, 583] width 54 height 21
type input "15000 RUB"
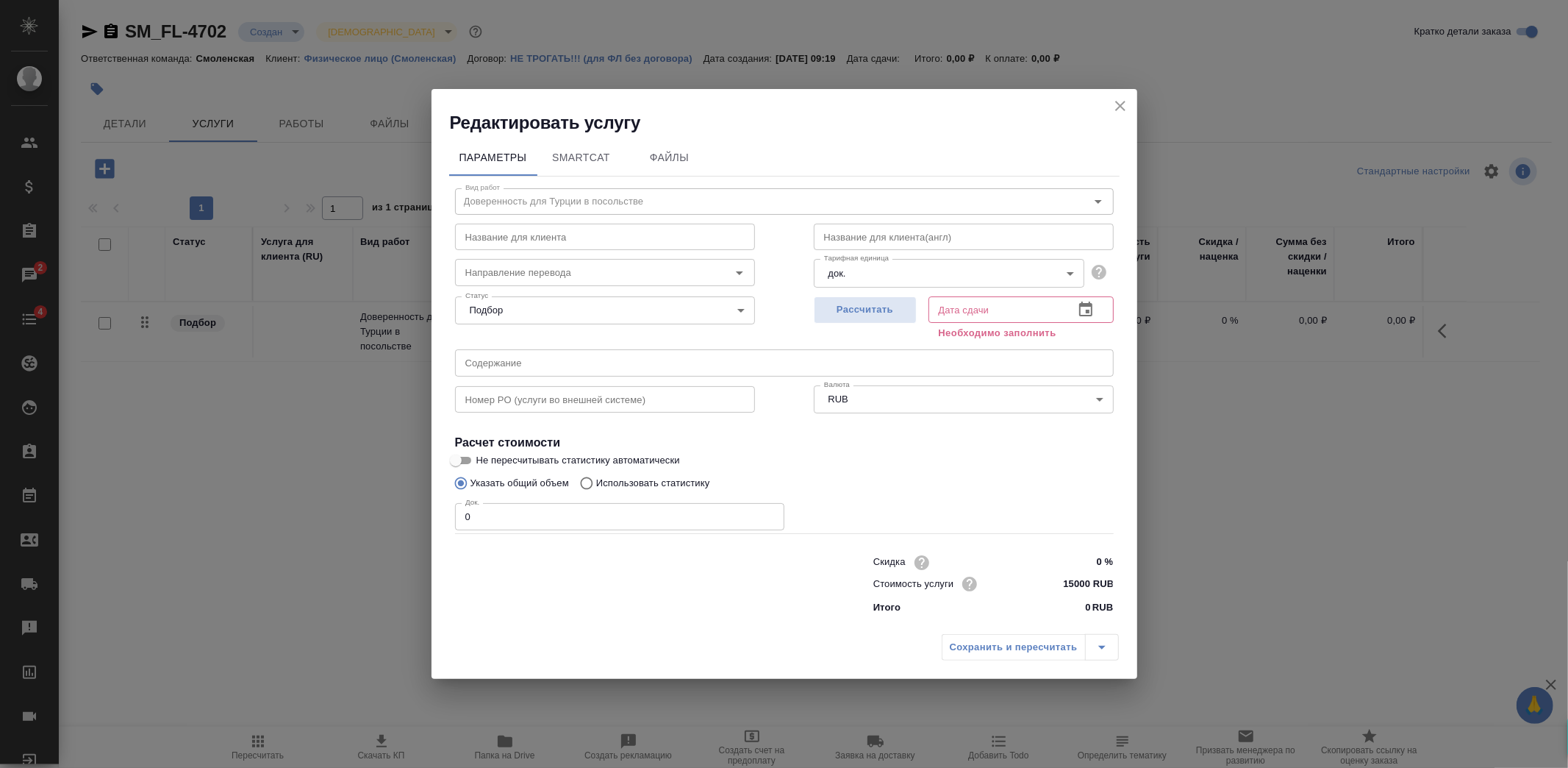
click at [866, 323] on div "Рассчитать" at bounding box center [865, 316] width 103 height 53
drag, startPoint x: 482, startPoint y: 520, endPoint x: 431, endPoint y: 520, distance: 51.0
click at [431, 520] on div "Параметры SmartCat Файлы Вид работ Доверенность для Турции в посольстве Вид раб…" at bounding box center [784, 380] width 706 height 493
type input "1"
click at [840, 311] on span "Рассчитать" at bounding box center [865, 309] width 87 height 17
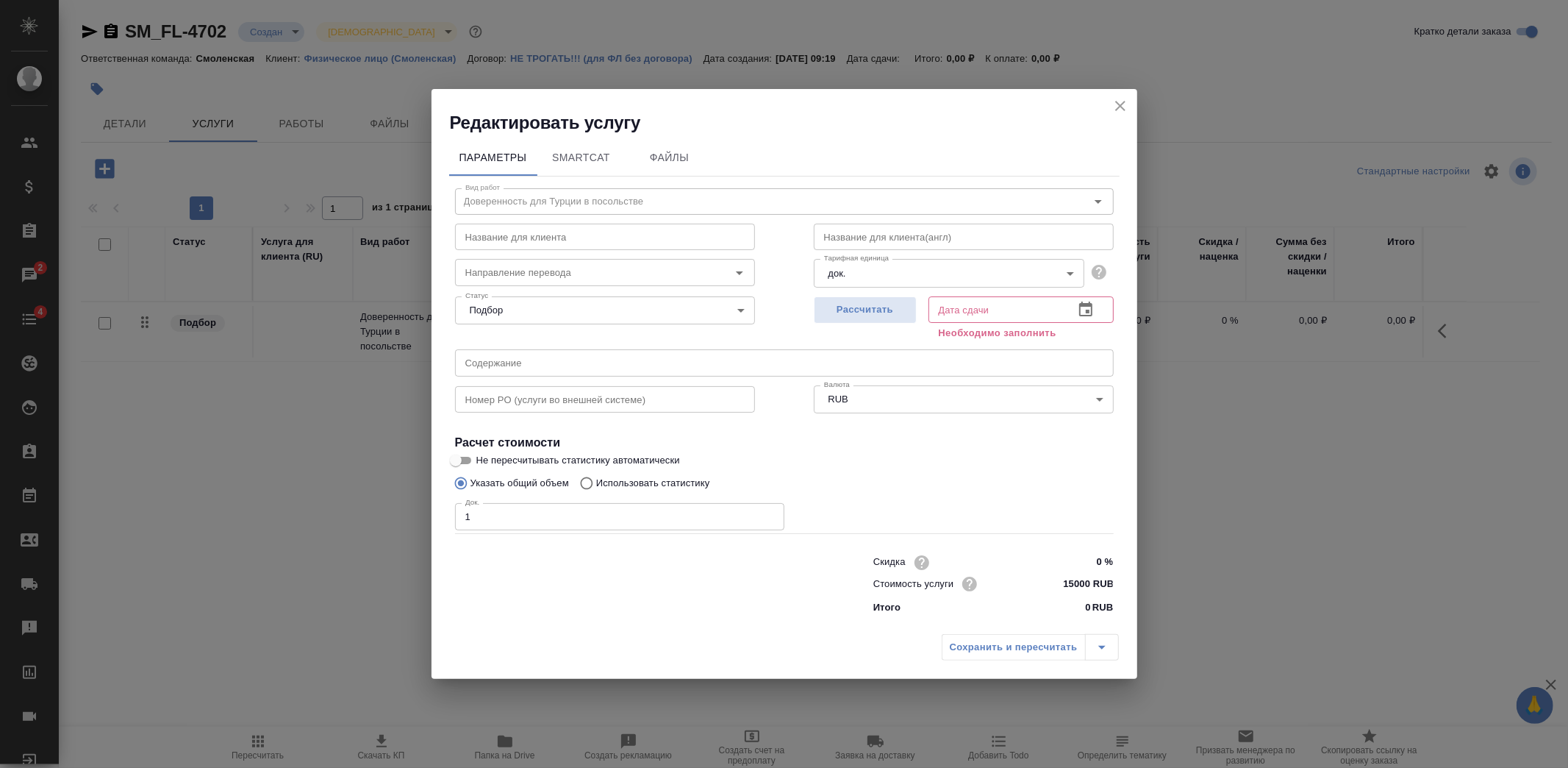
type input "14.10.2025 12:29"
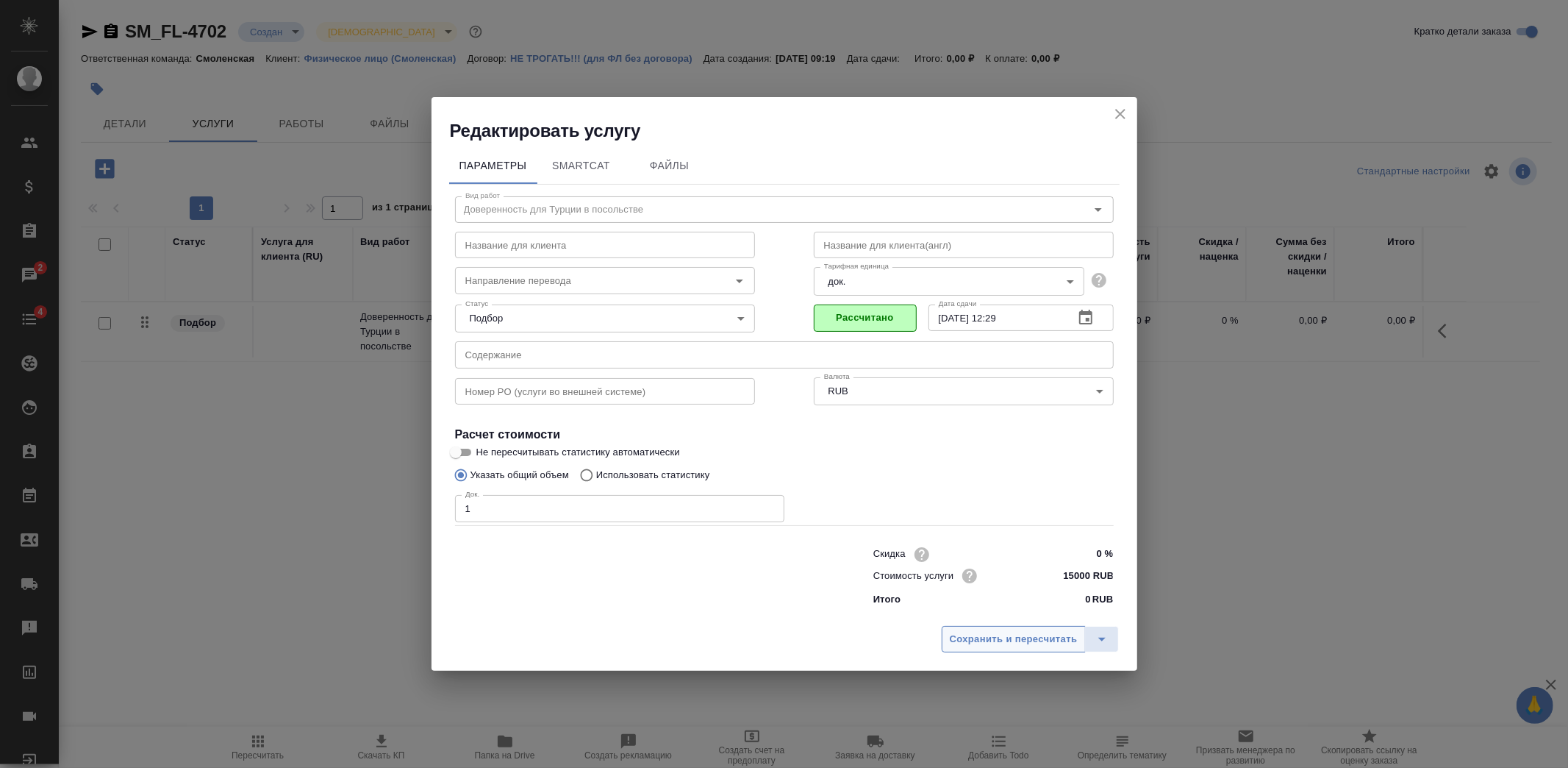
click at [1024, 643] on span "Сохранить и пересчитать" at bounding box center [1014, 639] width 128 height 17
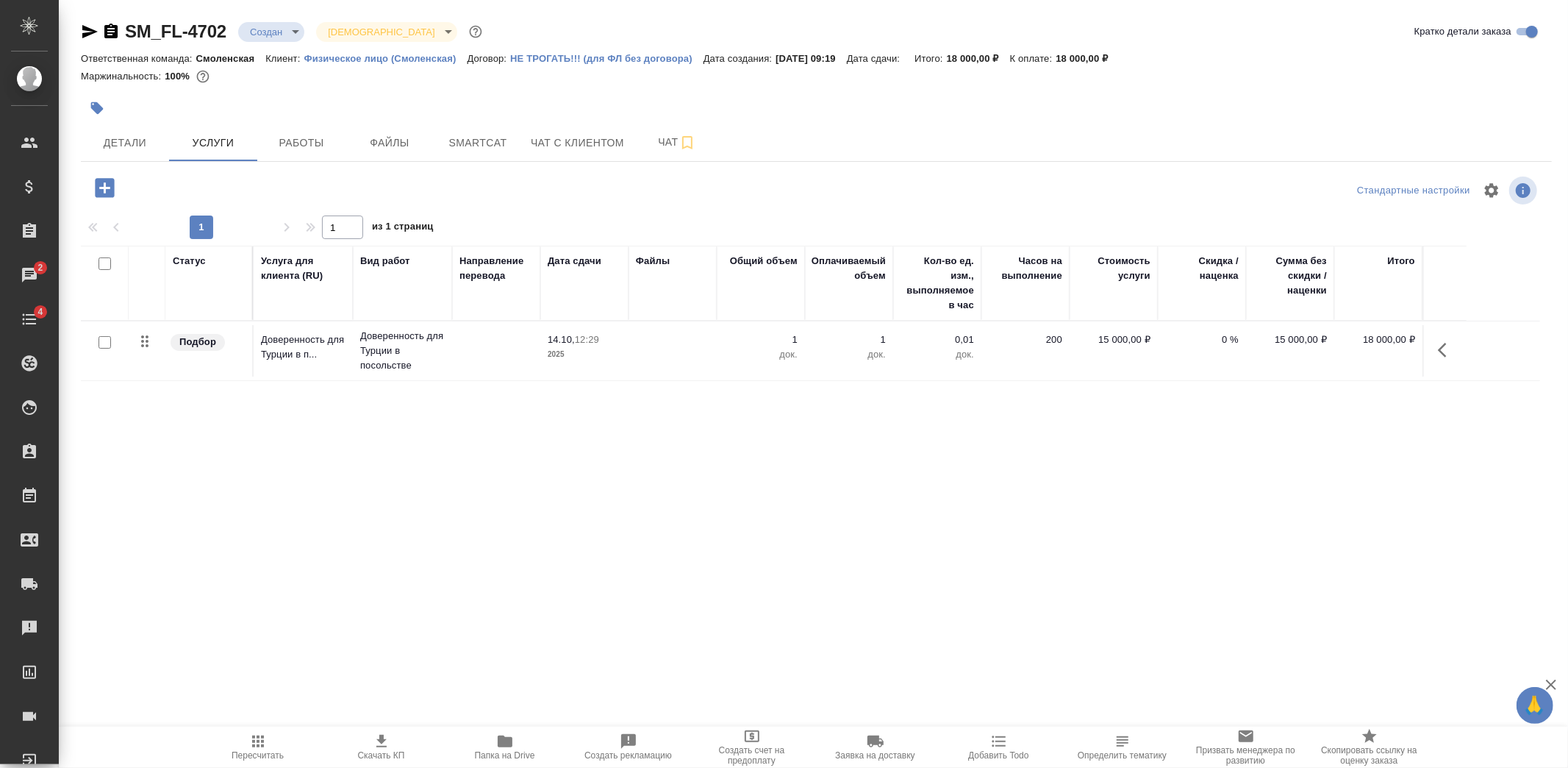
click at [105, 107] on button "button" at bounding box center [97, 107] width 32 height 32
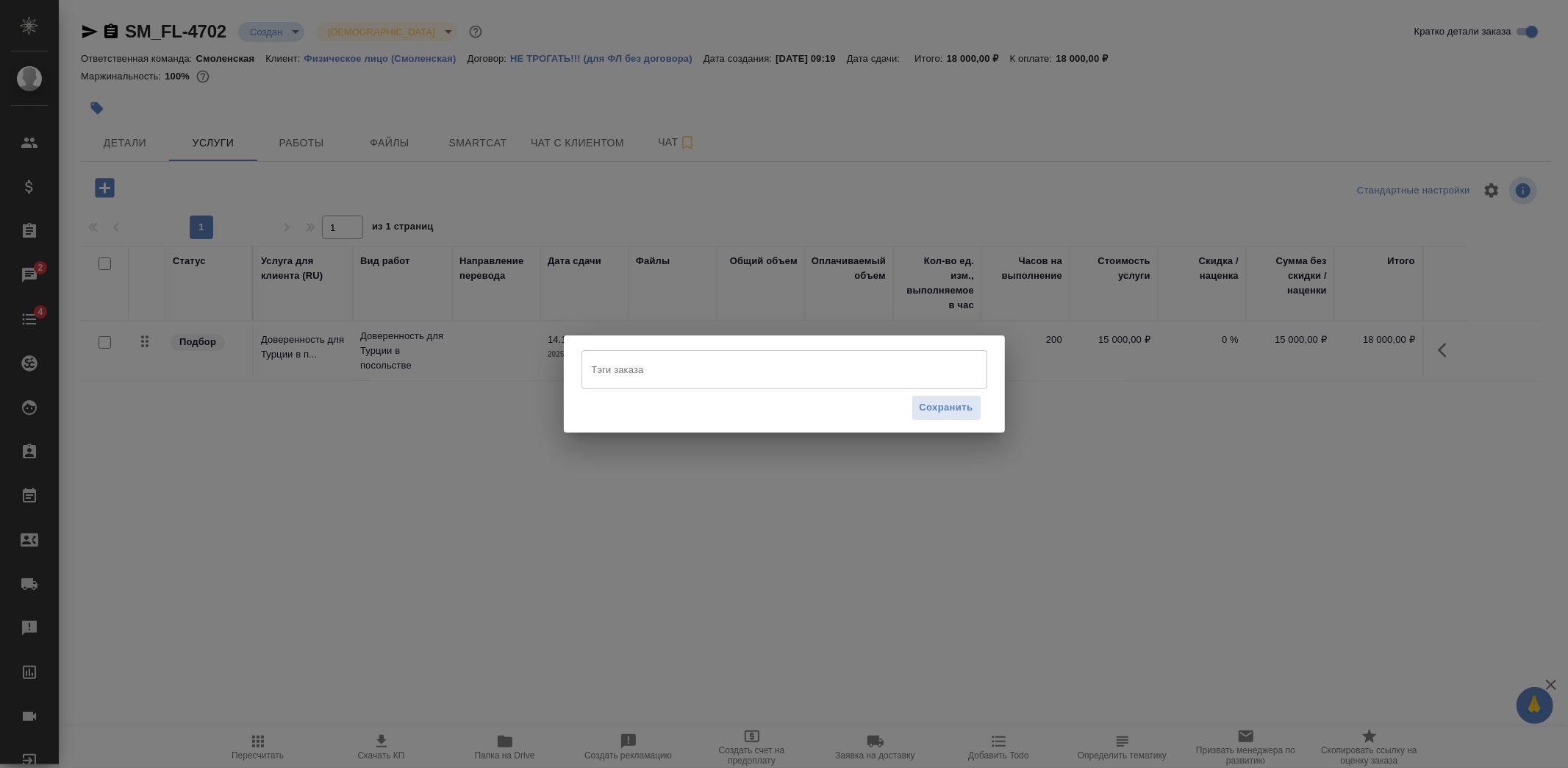
click at [670, 364] on input "Тэги заказа" at bounding box center [770, 369] width 364 height 25
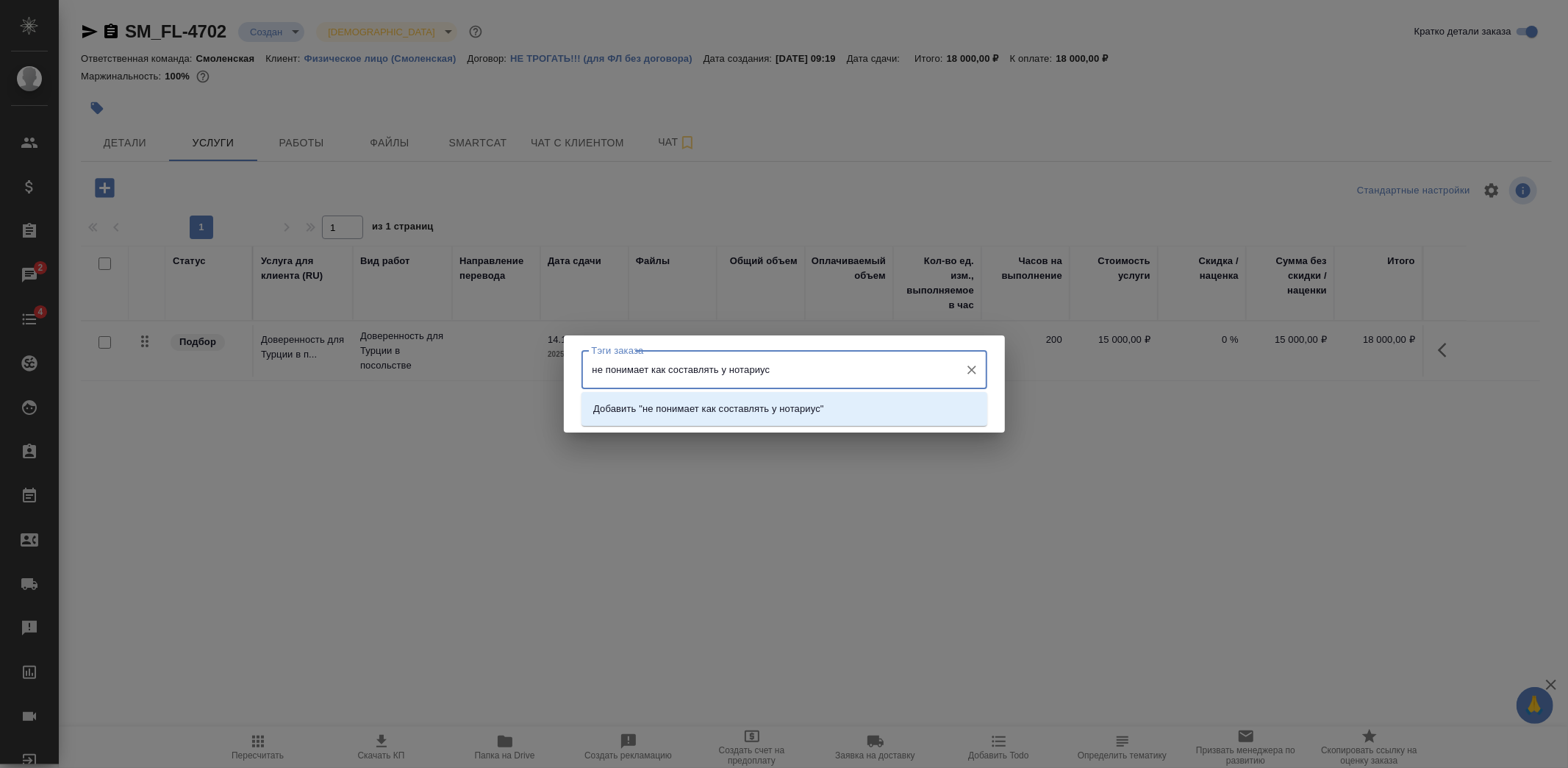
type input "не понимает как составлять у нотариуса"
click at [641, 402] on p "Добавить "не понимает как составлять у нотариуса"" at bounding box center [711, 409] width 236 height 15
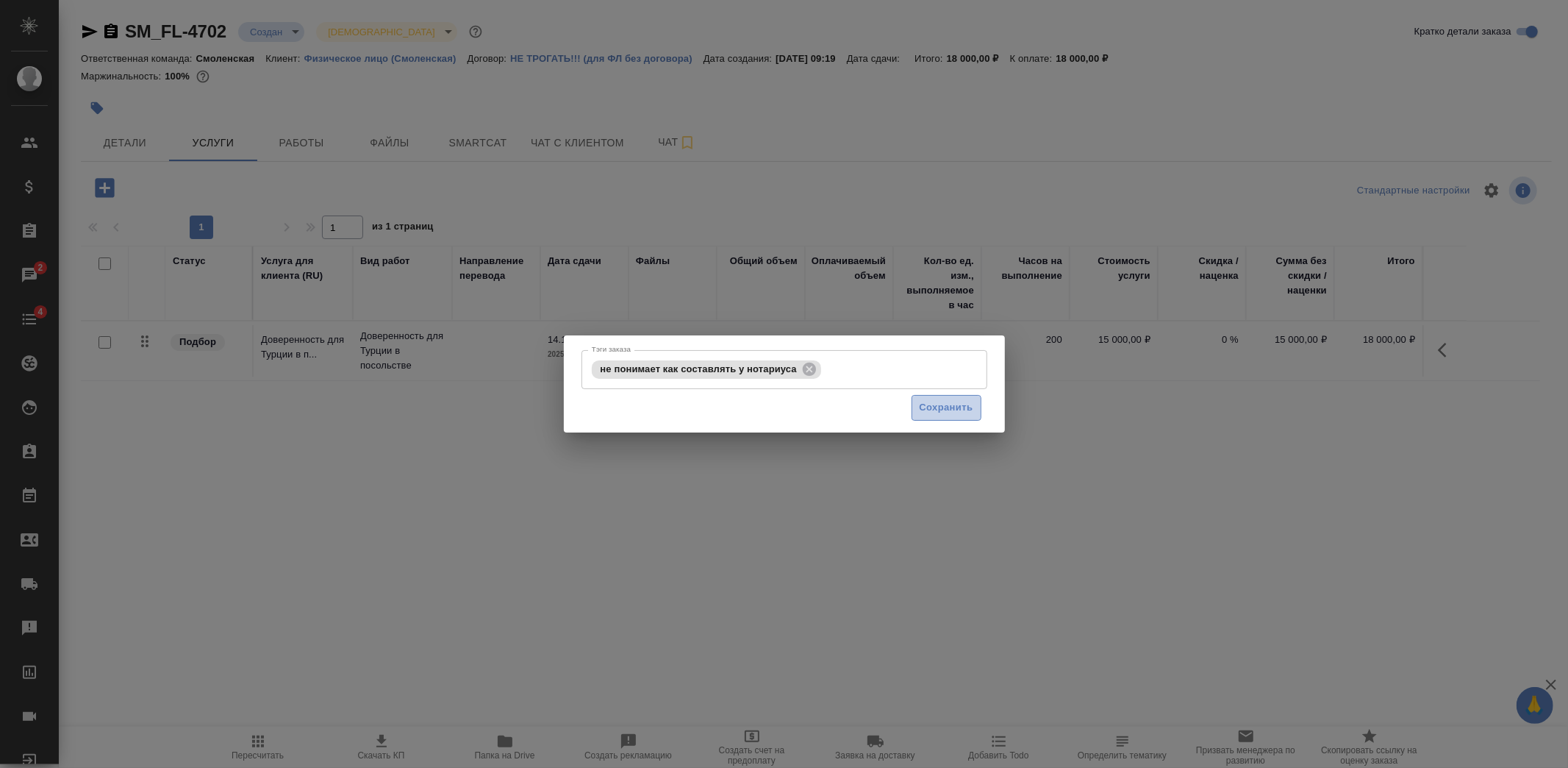
click at [938, 410] on span "Сохранить" at bounding box center [947, 407] width 54 height 17
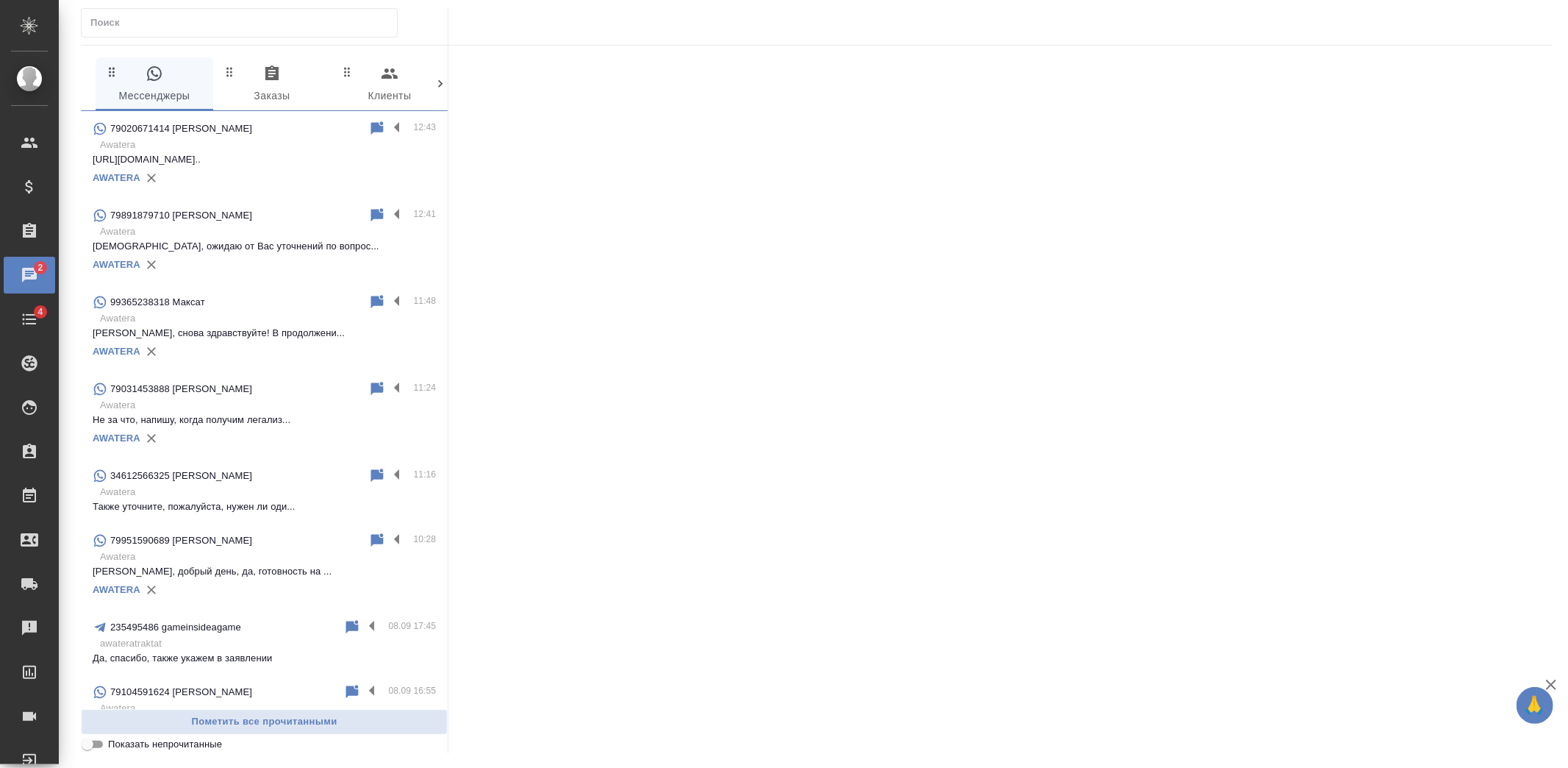
click at [270, 172] on div "AWATERA" at bounding box center [264, 178] width 343 height 22
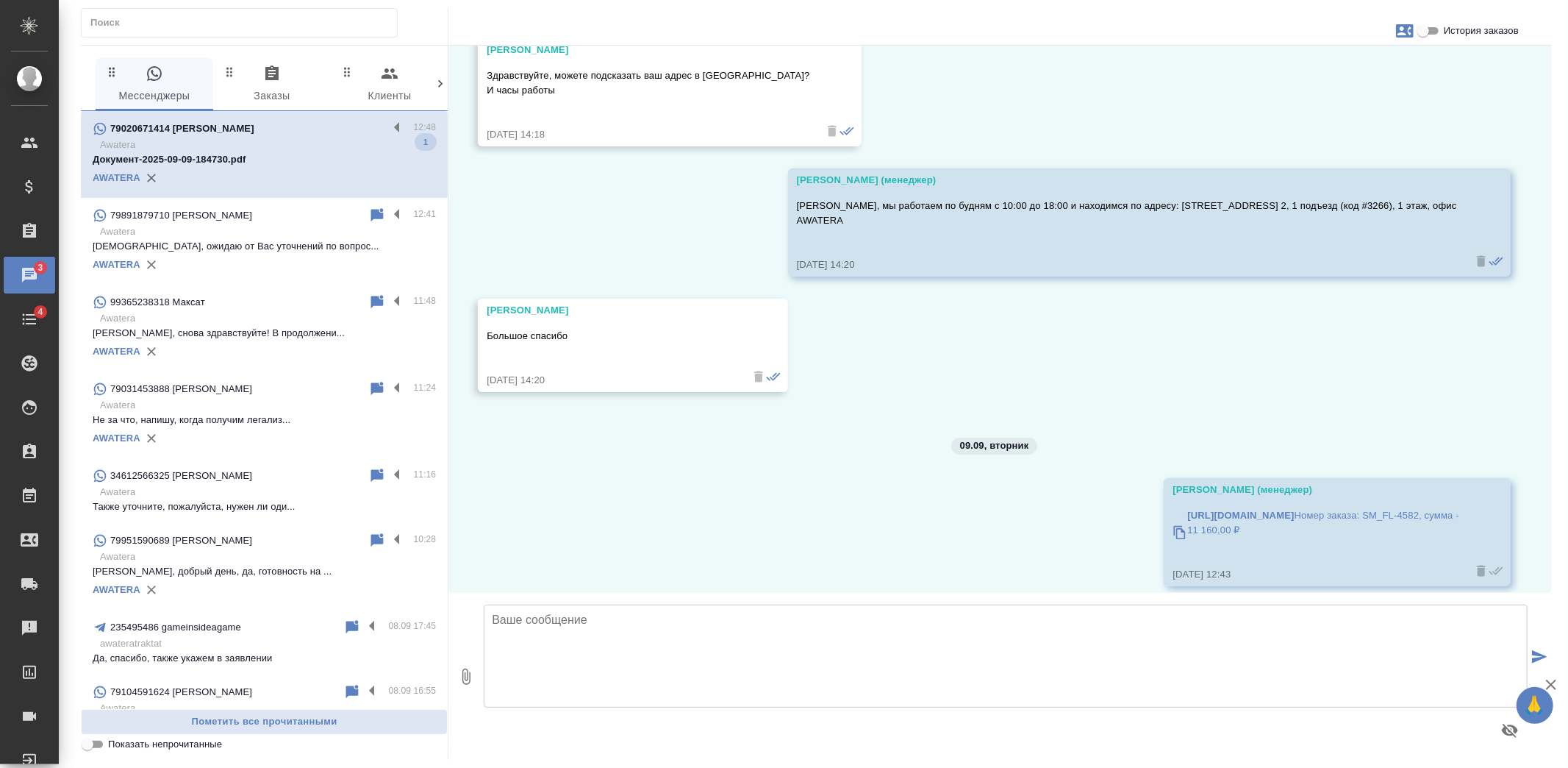
scroll to position [3271, 0]
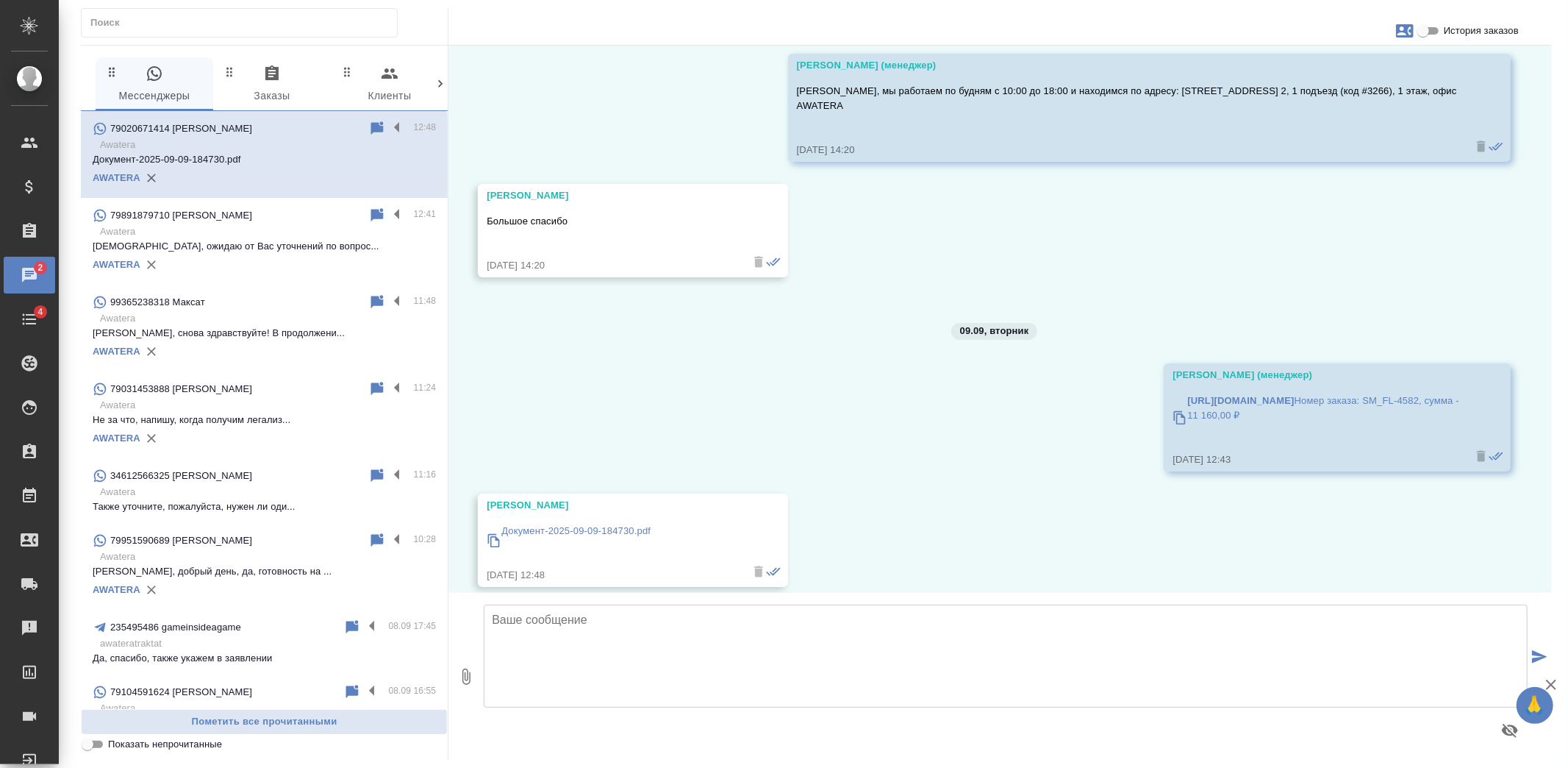
click at [614, 524] on p "Документ-2025-09-09-184730.pdf" at bounding box center [575, 531] width 149 height 15
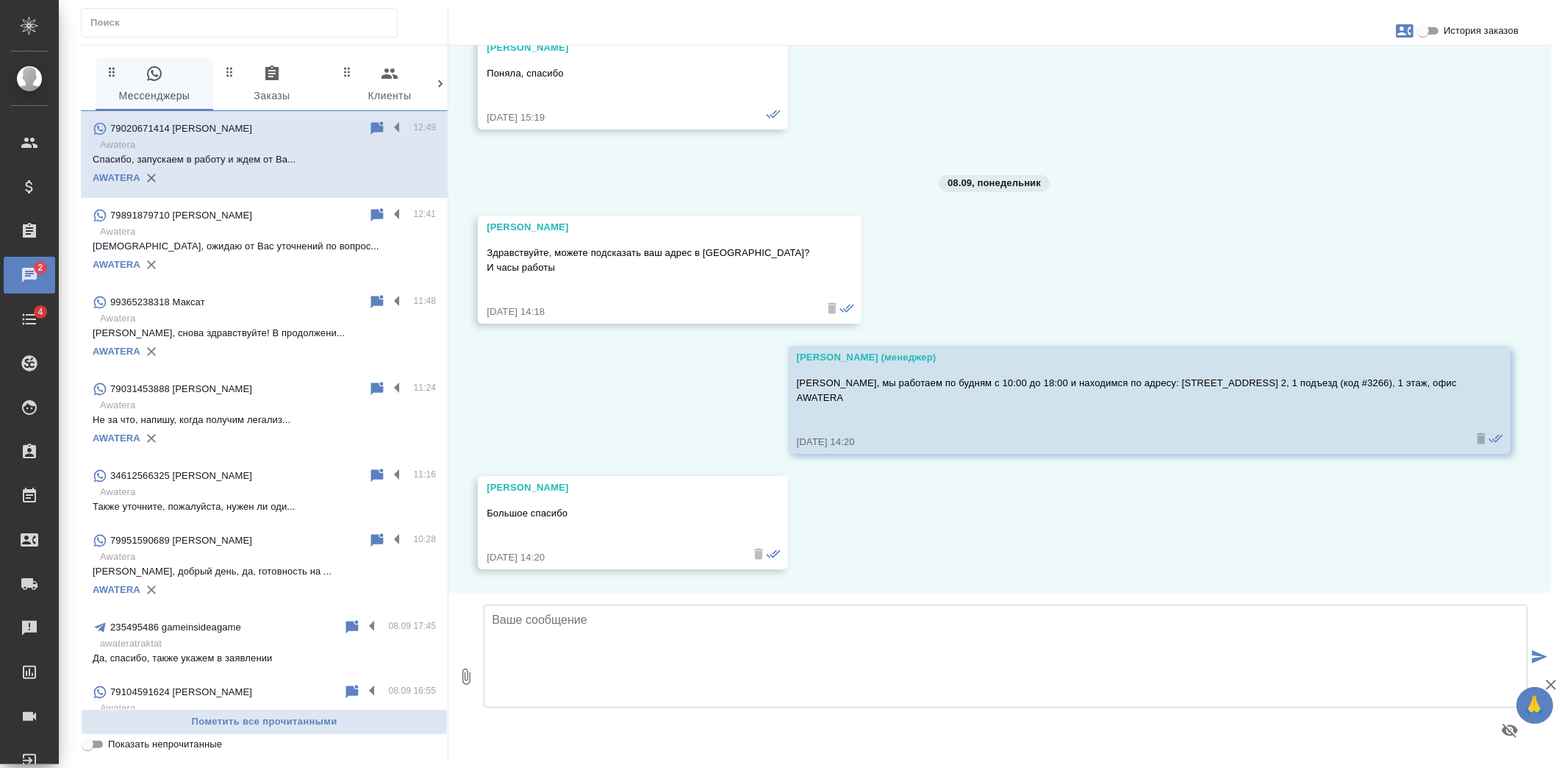
scroll to position [2977, 0]
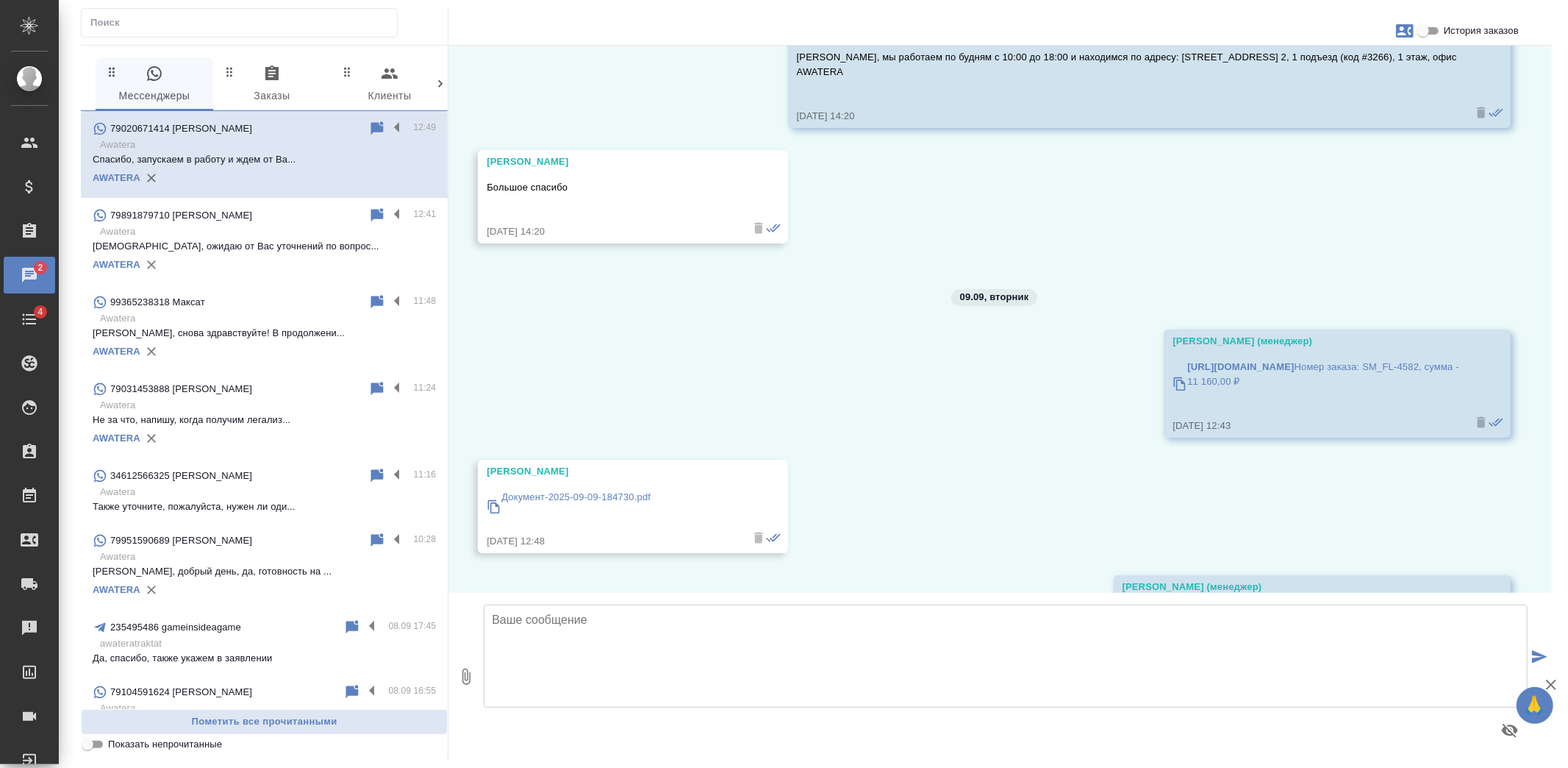
scroll to position [3386, 0]
